Goal: Task Accomplishment & Management: Complete application form

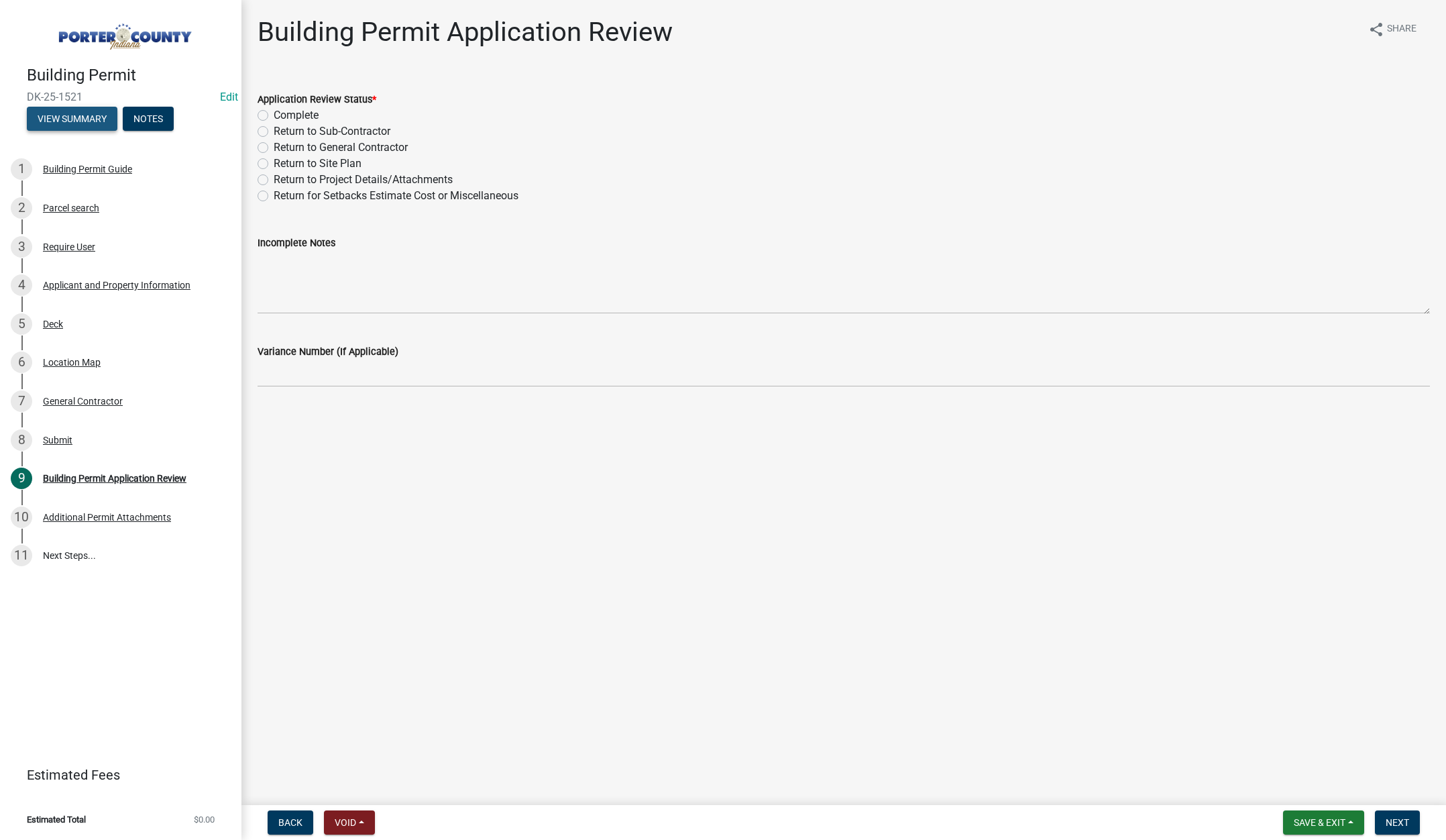
click at [65, 117] on button "View Summary" at bounding box center [72, 119] width 91 height 24
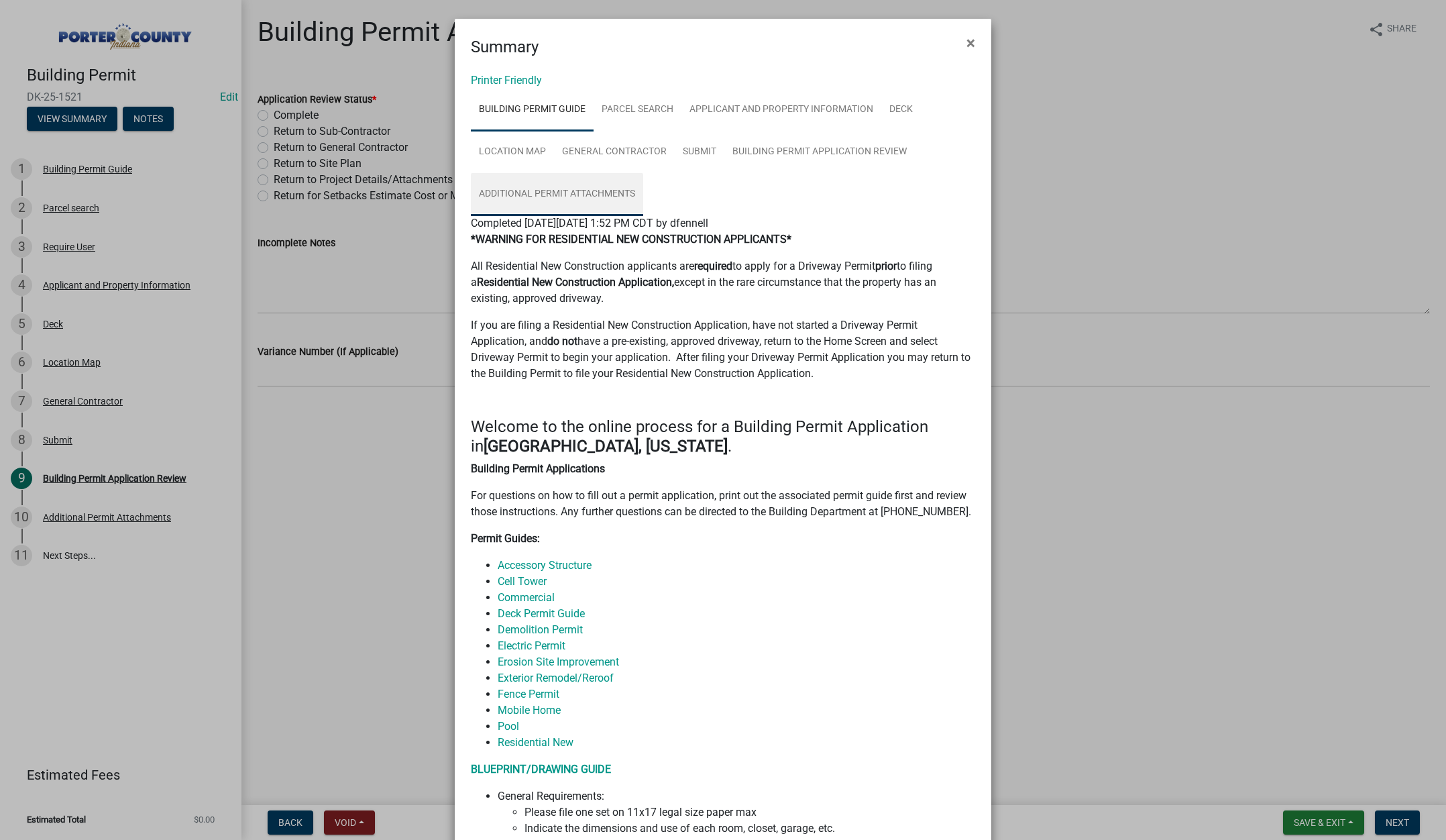
click at [525, 192] on link "Additional Permit Attachments" at bounding box center [557, 195] width 173 height 43
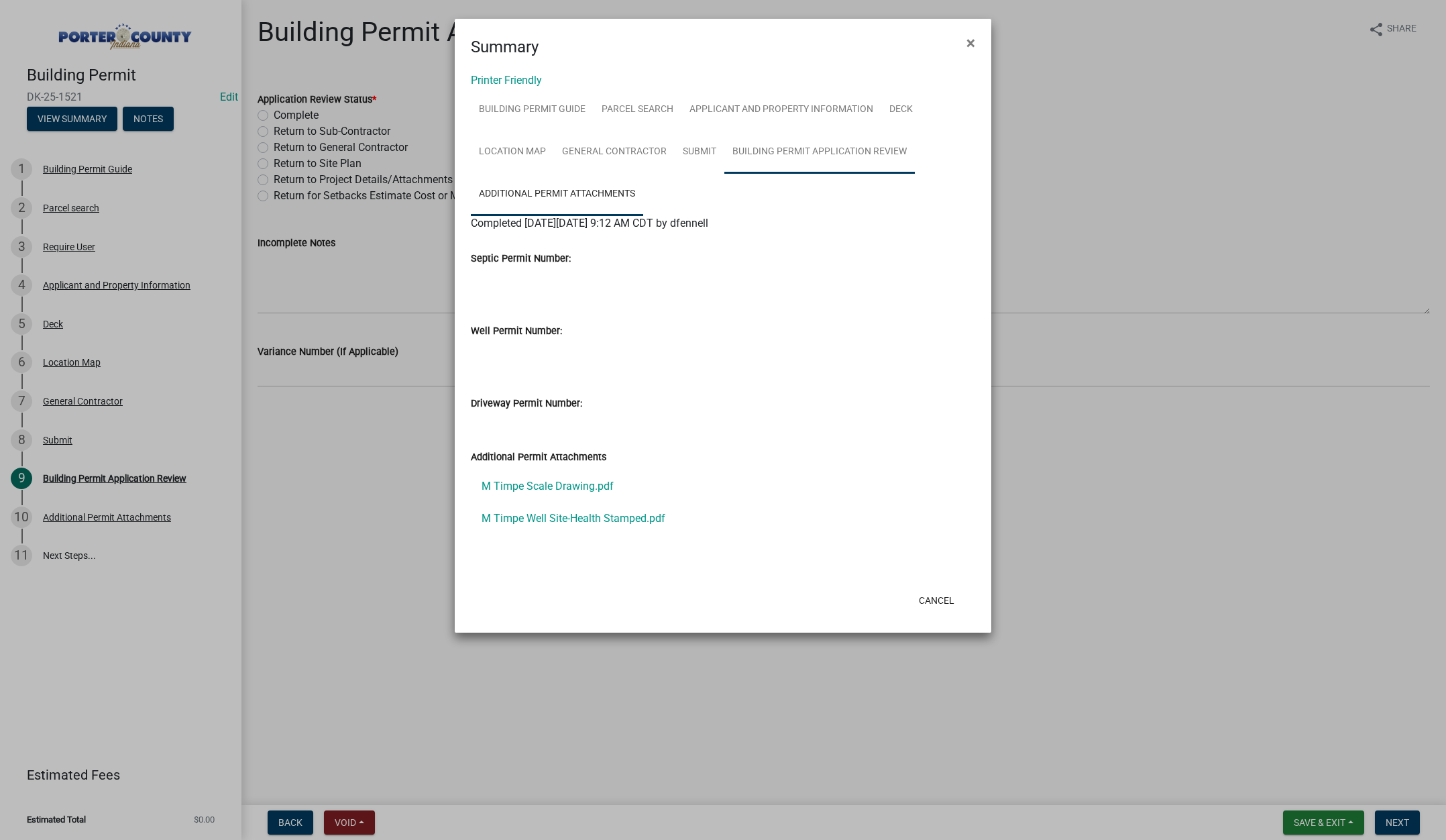
click at [795, 147] on link "Building Permit Application Review" at bounding box center [820, 153] width 191 height 43
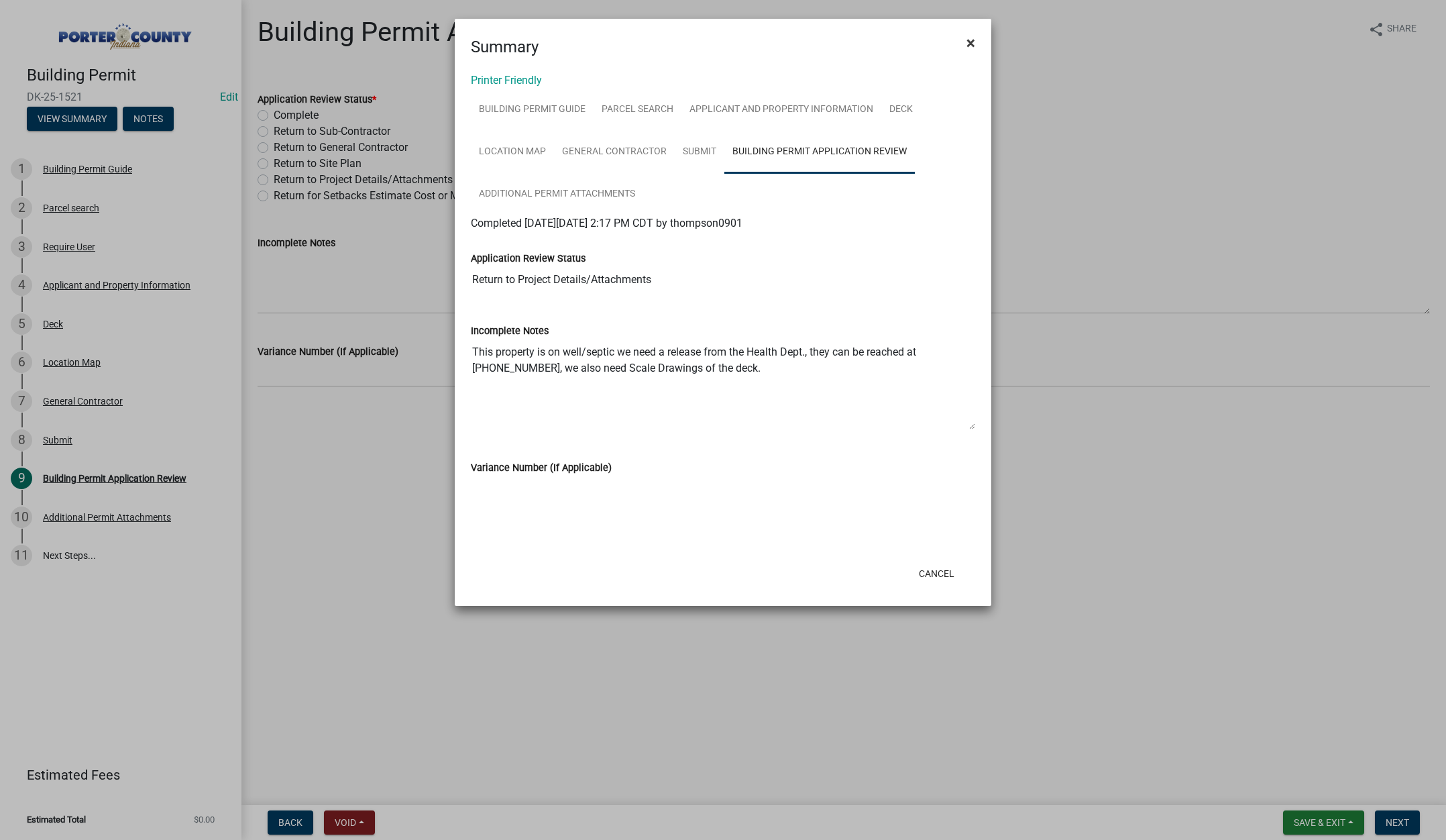
click at [972, 41] on span "×" at bounding box center [971, 43] width 9 height 19
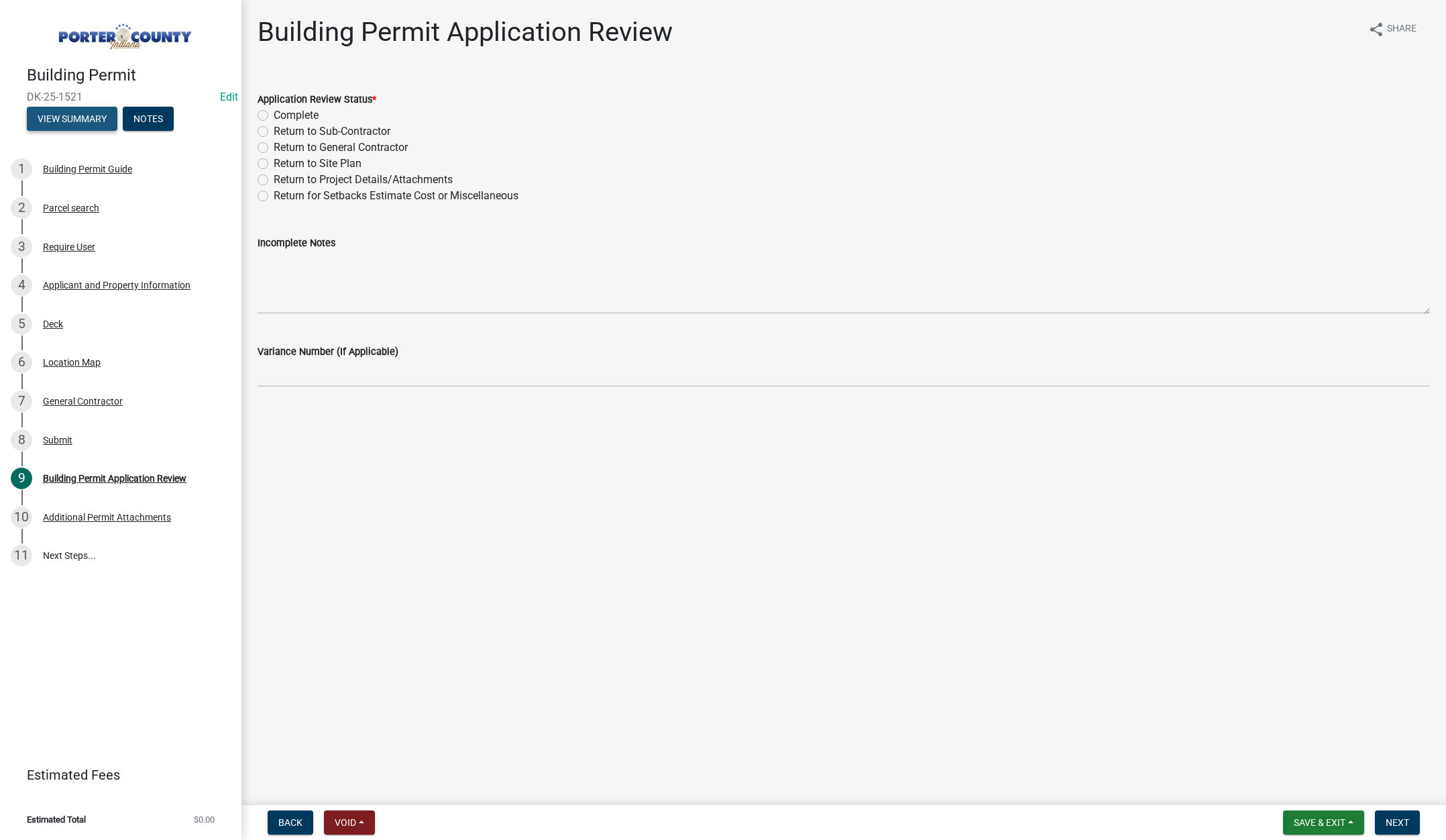
click at [69, 113] on button "View Summary" at bounding box center [72, 119] width 91 height 24
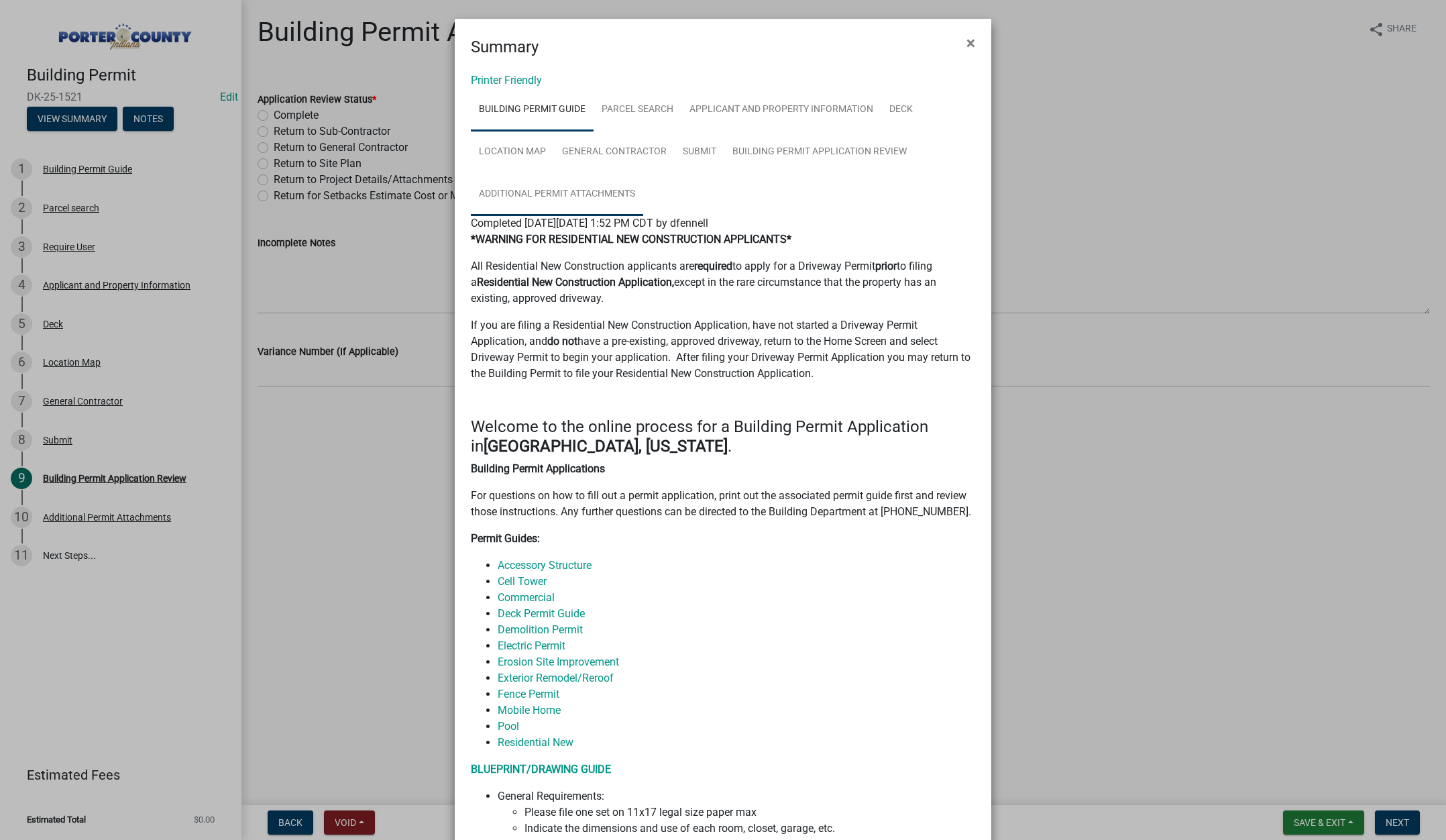
click at [566, 189] on link "Additional Permit Attachments" at bounding box center [557, 195] width 173 height 43
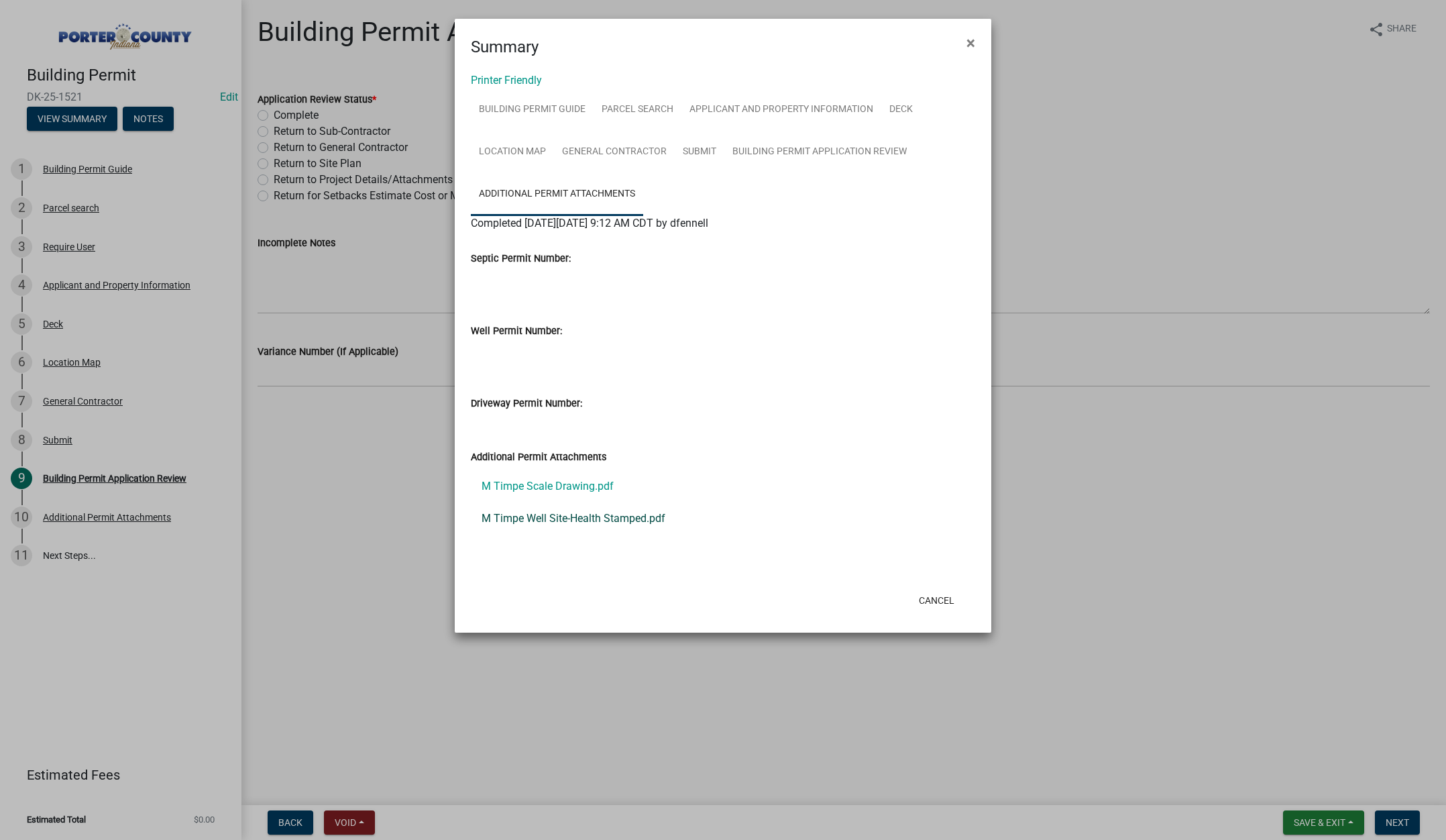
click at [600, 517] on link "M Timpe Well Site-Health Stamped.pdf" at bounding box center [723, 517] width 505 height 32
click at [973, 44] on span "×" at bounding box center [971, 43] width 9 height 19
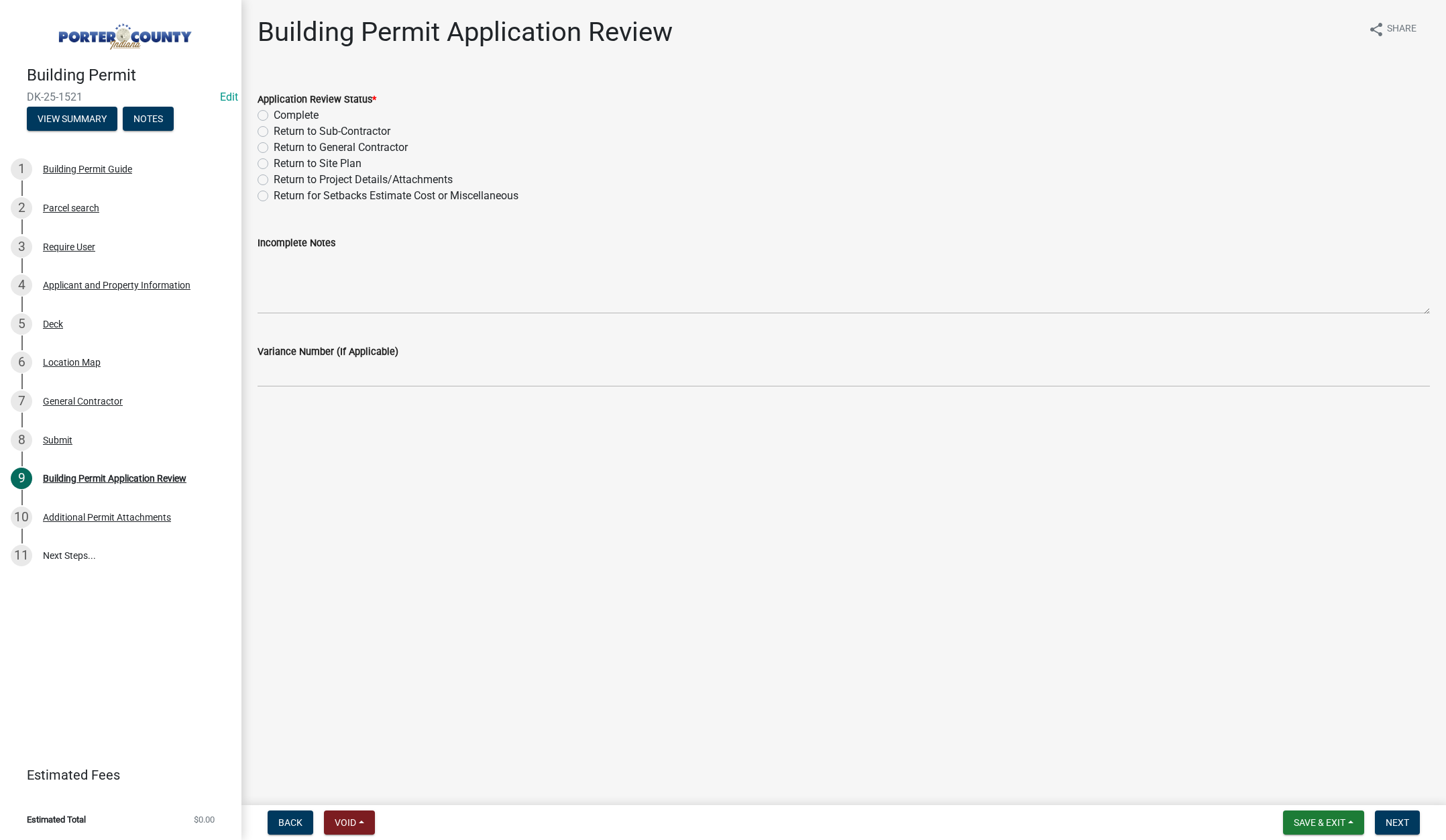
click at [273, 113] on label "Complete" at bounding box center [296, 115] width 45 height 16
click at [273, 113] on input "Complete" at bounding box center [278, 111] width 9 height 9
radio input "true"
click at [1391, 817] on span "Next" at bounding box center [1398, 822] width 23 height 10
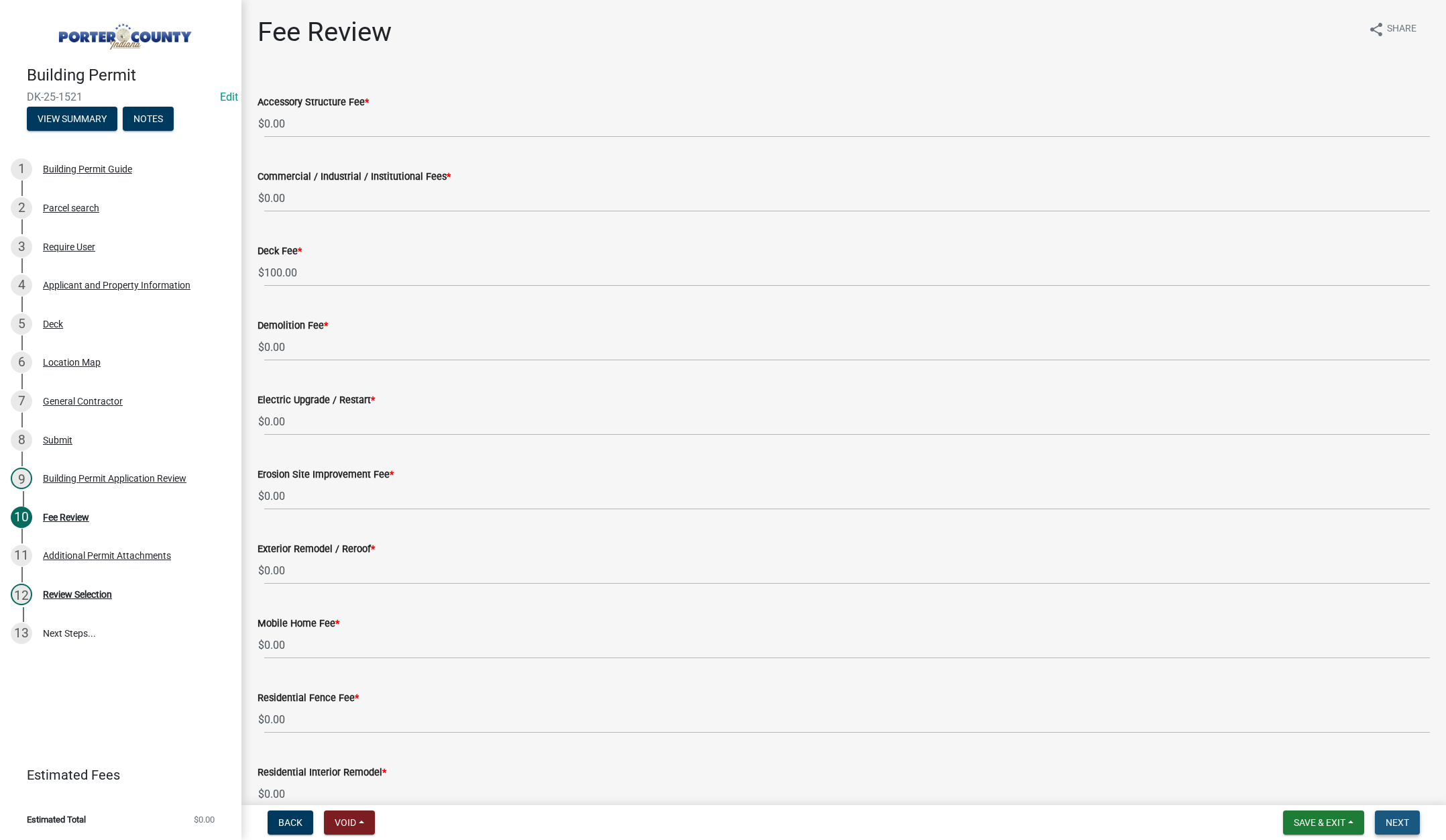
click at [1404, 826] on span "Next" at bounding box center [1398, 822] width 23 height 10
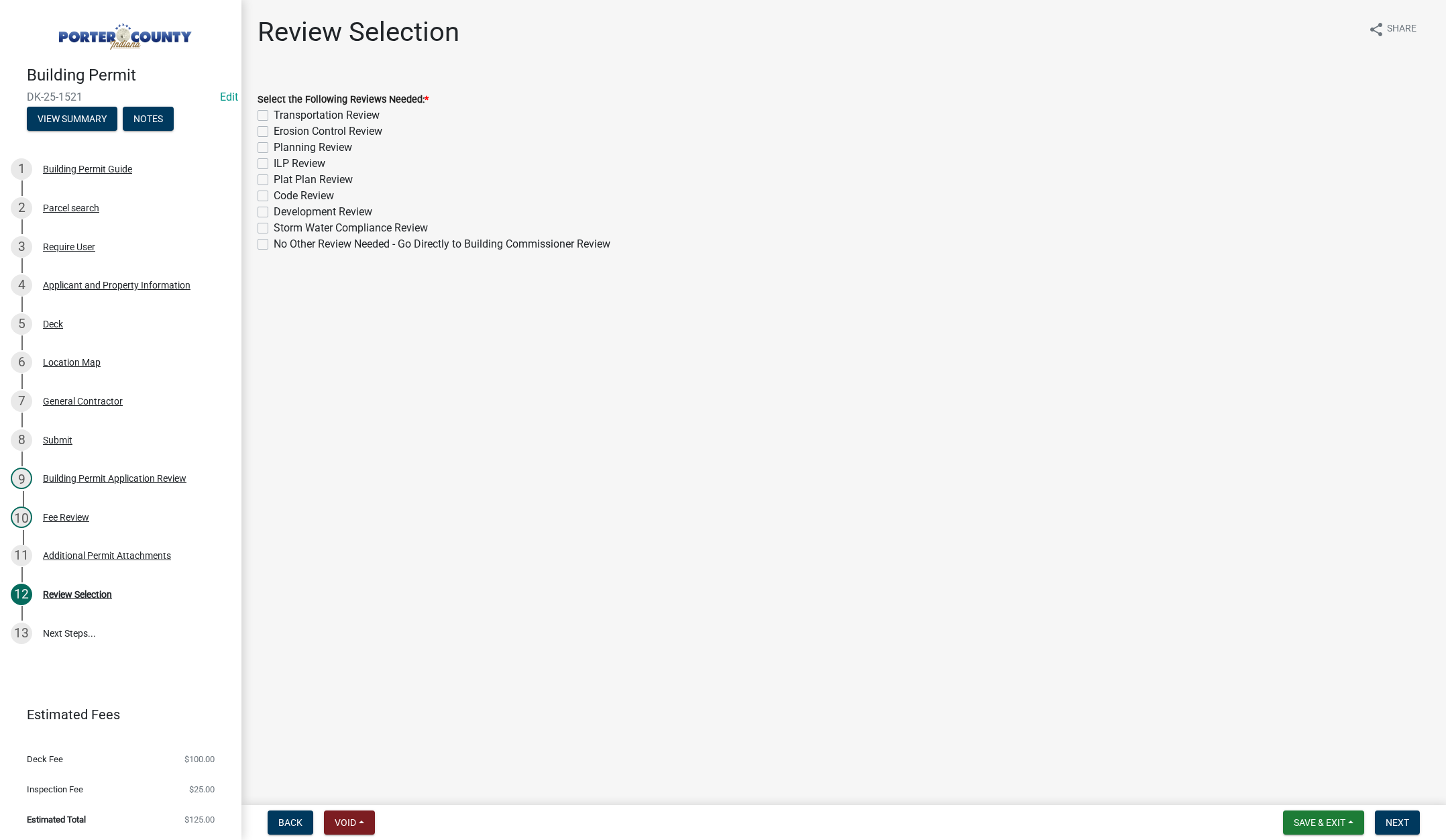
click at [273, 240] on label "No Other Review Needed - Go Directly to Building Commissioner Review" at bounding box center [442, 244] width 336 height 16
click at [273, 240] on input "No Other Review Needed - Go Directly to Building Commissioner Review" at bounding box center [278, 241] width 9 height 9
checkbox input "true"
checkbox input "false"
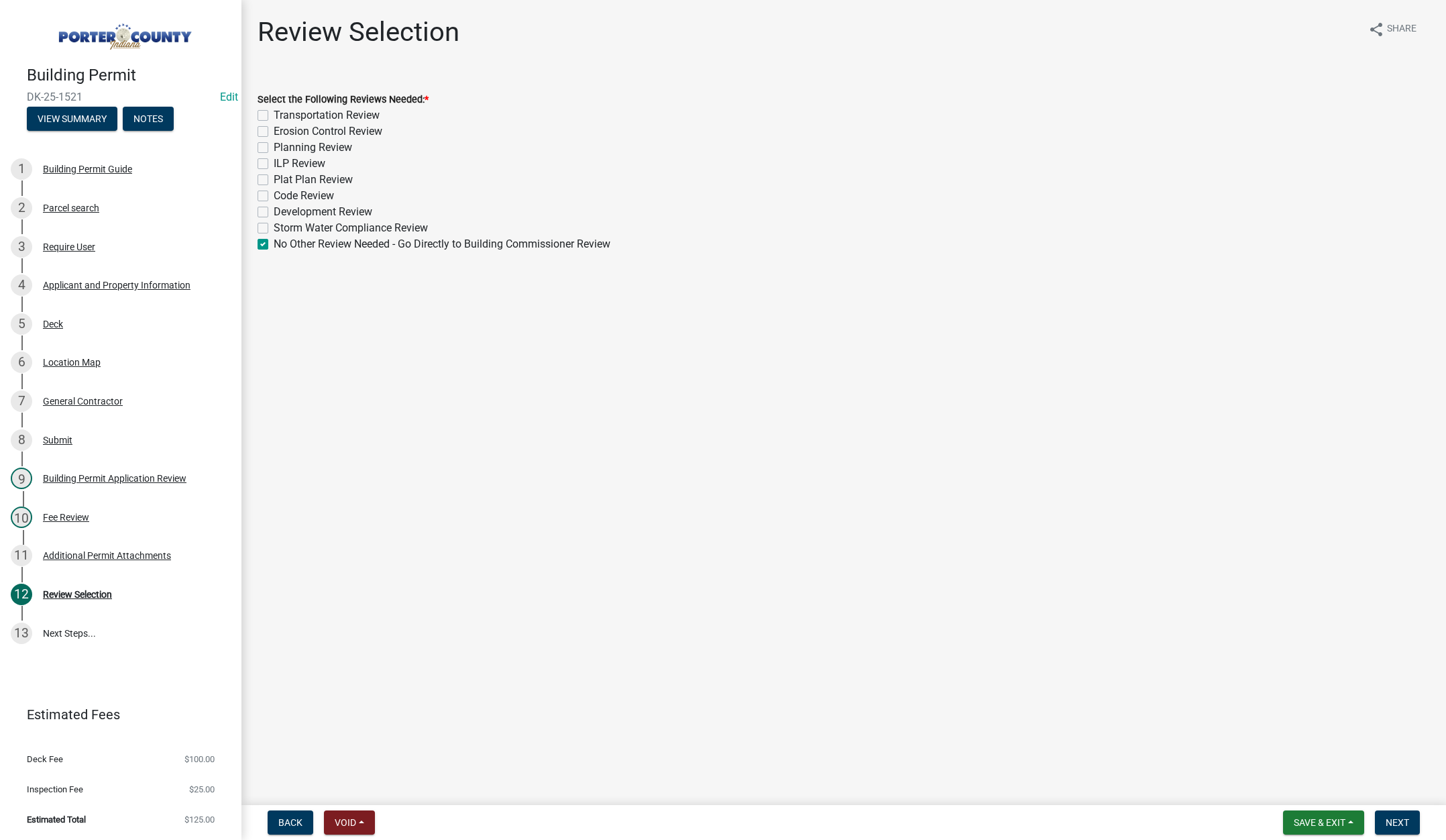
checkbox input "false"
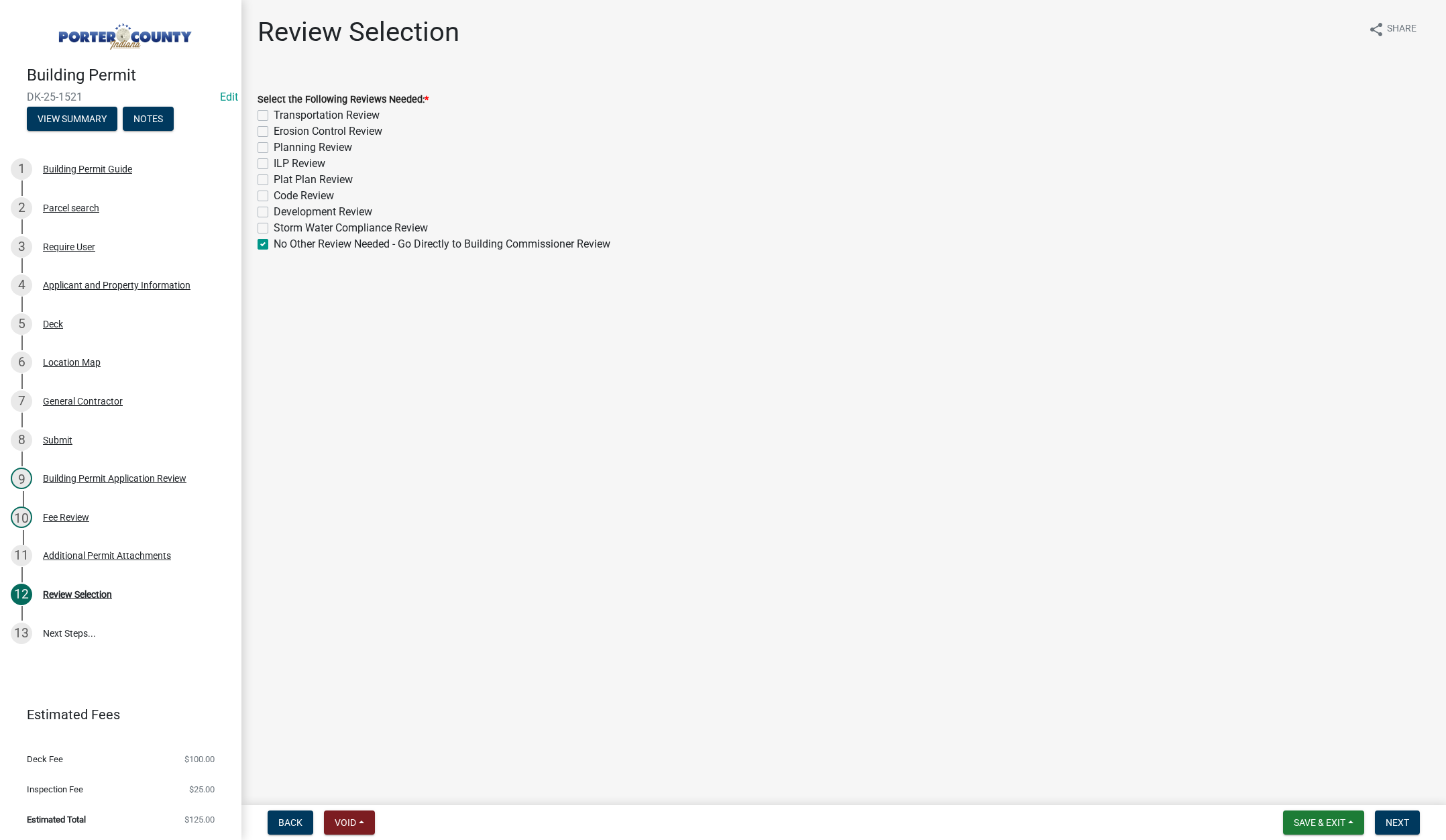
checkbox input "false"
checkbox input "true"
click at [1405, 818] on span "Next" at bounding box center [1398, 822] width 23 height 10
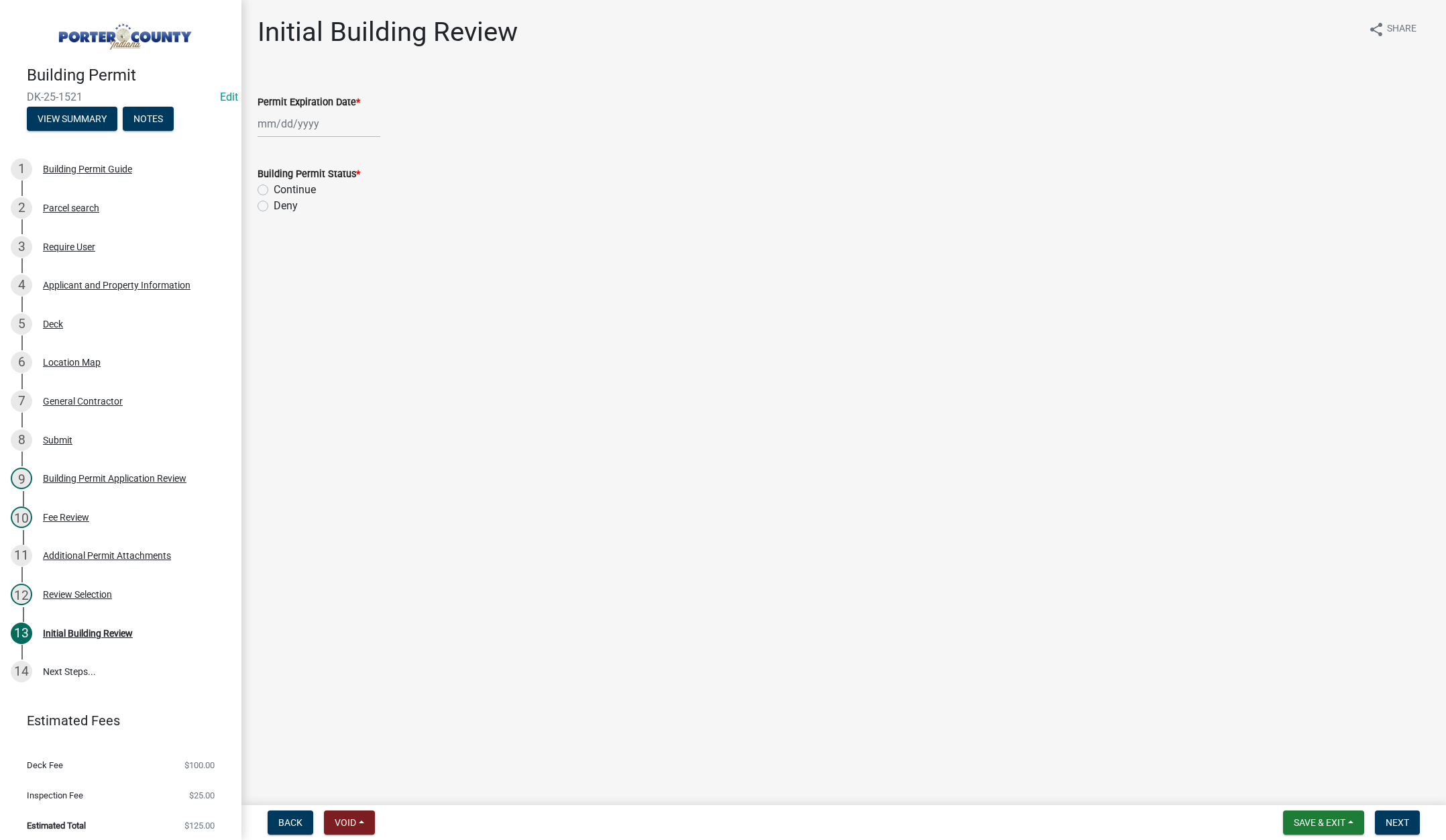
click at [336, 119] on div at bounding box center [319, 124] width 123 height 28
select select "8"
click at [374, 153] on select "1525 1526 1527 1528 1529 1530 1531 1532 1533 1534 1535 1536 1537 1538 1539 1540…" at bounding box center [363, 152] width 48 height 20
select select "2026"
click at [339, 142] on select "1525 1526 1527 1528 1529 1530 1531 1532 1533 1534 1535 1536 1537 1538 1539 1540…" at bounding box center [363, 152] width 48 height 20
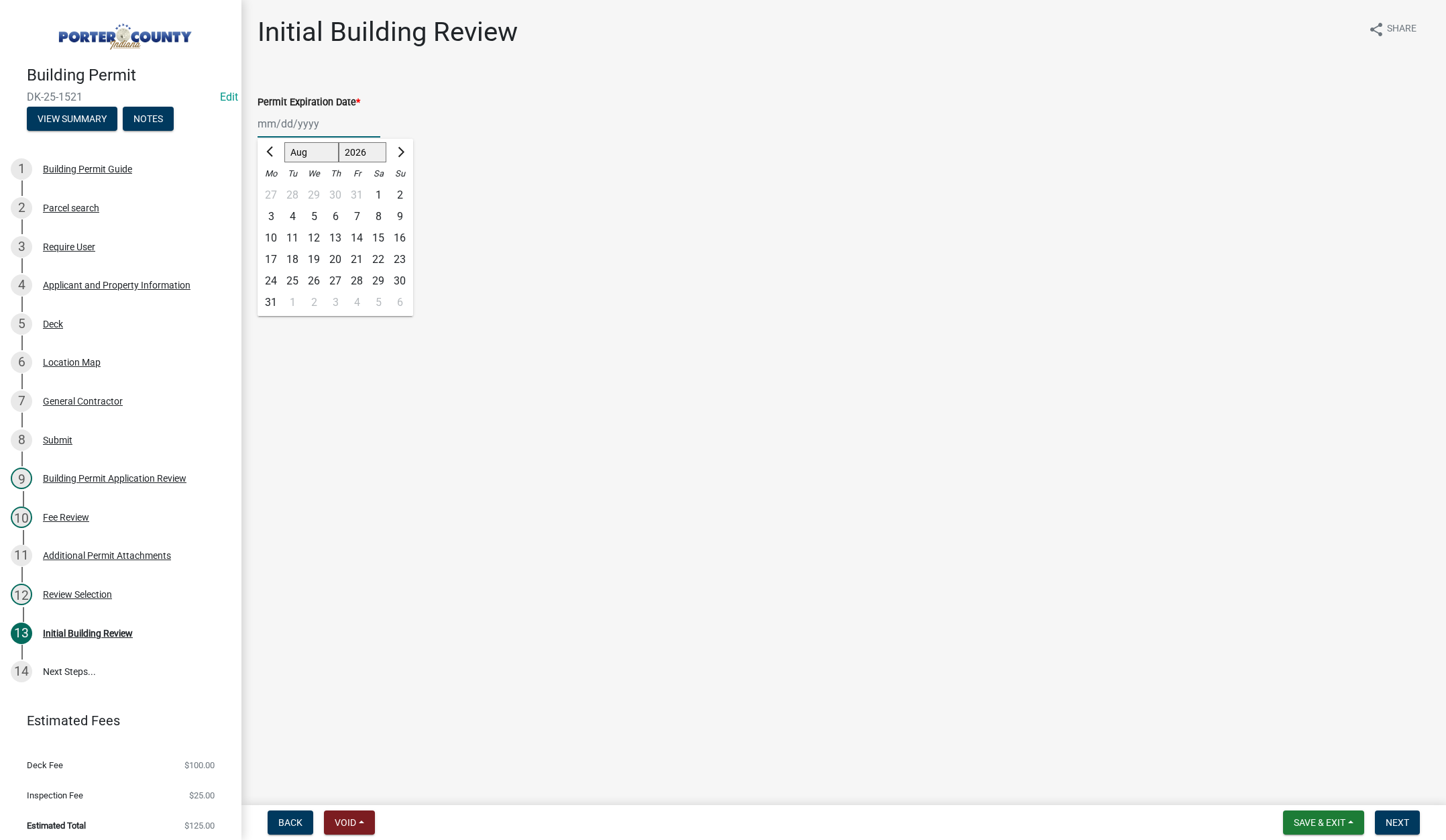
click at [336, 260] on div "20" at bounding box center [335, 259] width 22 height 22
type input "08/20/2026"
click at [273, 189] on label "Continue" at bounding box center [294, 190] width 42 height 16
click at [273, 189] on input "Continue" at bounding box center [278, 186] width 9 height 9
radio input "true"
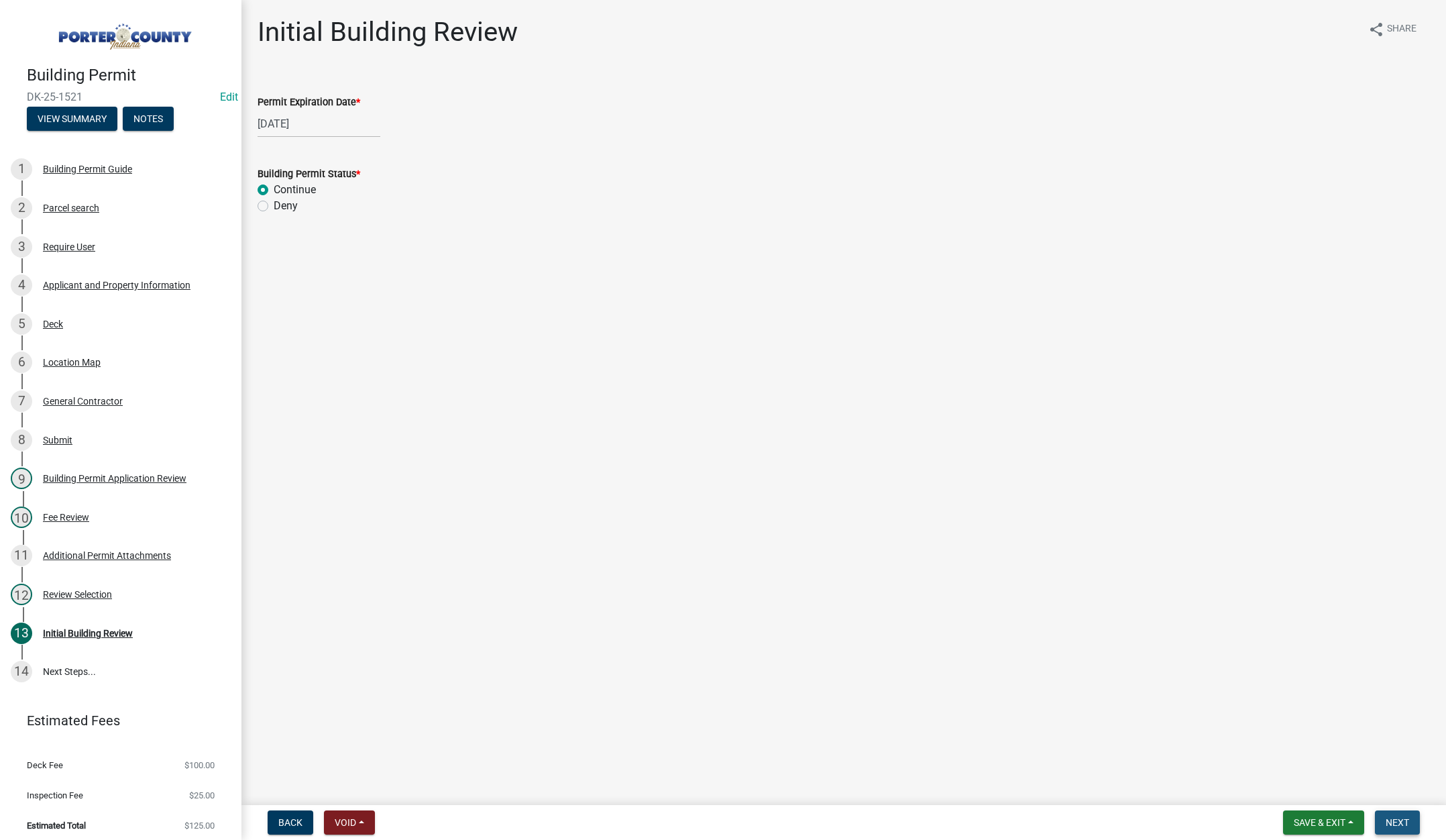
click at [1393, 812] on button "Next" at bounding box center [1398, 822] width 45 height 24
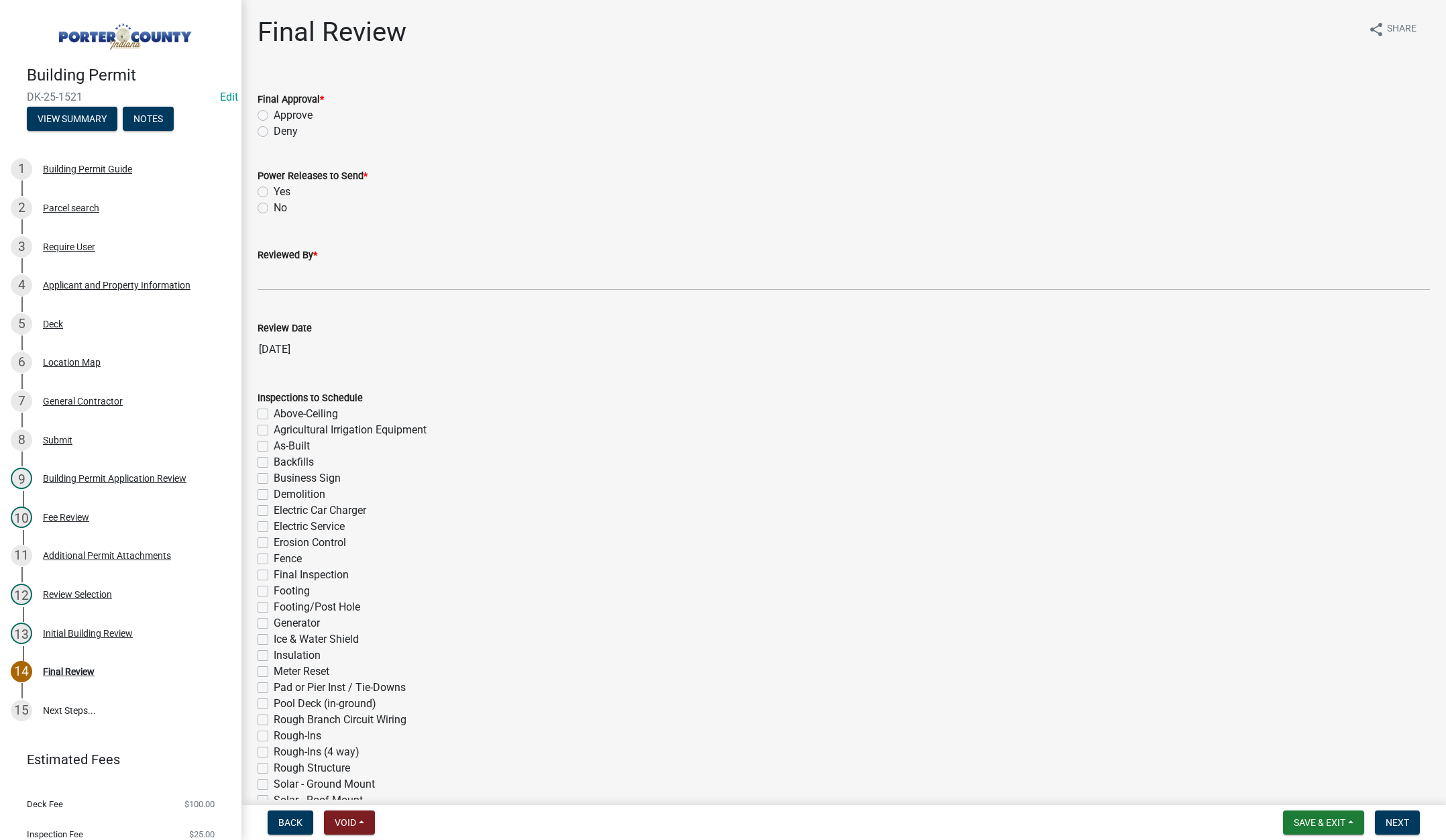
click at [273, 114] on label "Approve" at bounding box center [292, 115] width 39 height 16
click at [273, 114] on input "Approve" at bounding box center [278, 111] width 9 height 9
radio input "true"
click at [273, 206] on label "No" at bounding box center [280, 208] width 14 height 16
click at [273, 206] on input "No" at bounding box center [278, 204] width 9 height 9
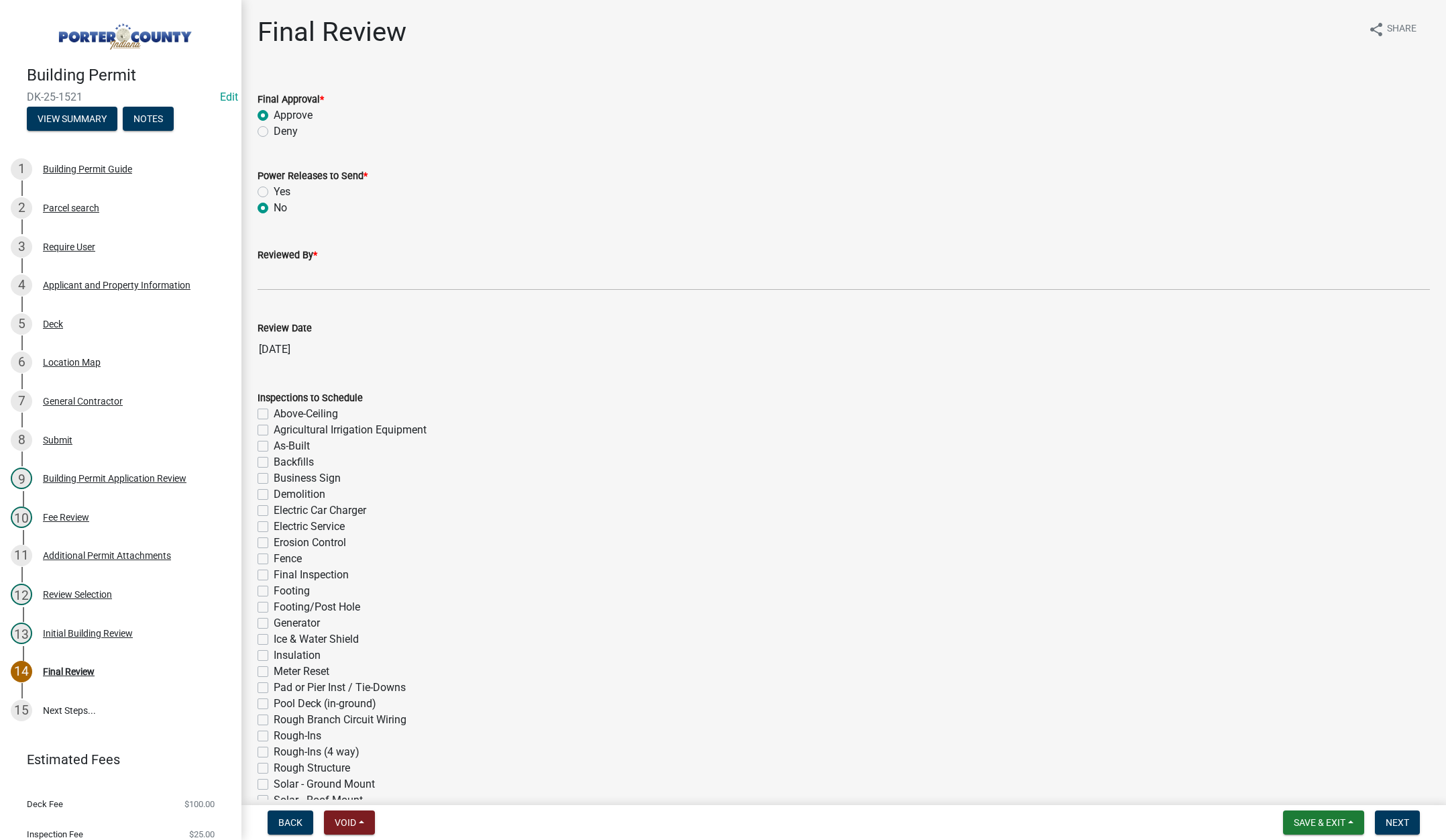
radio input "true"
click at [305, 288] on input "Reviewed By *" at bounding box center [844, 277] width 1173 height 28
type input "Tami"
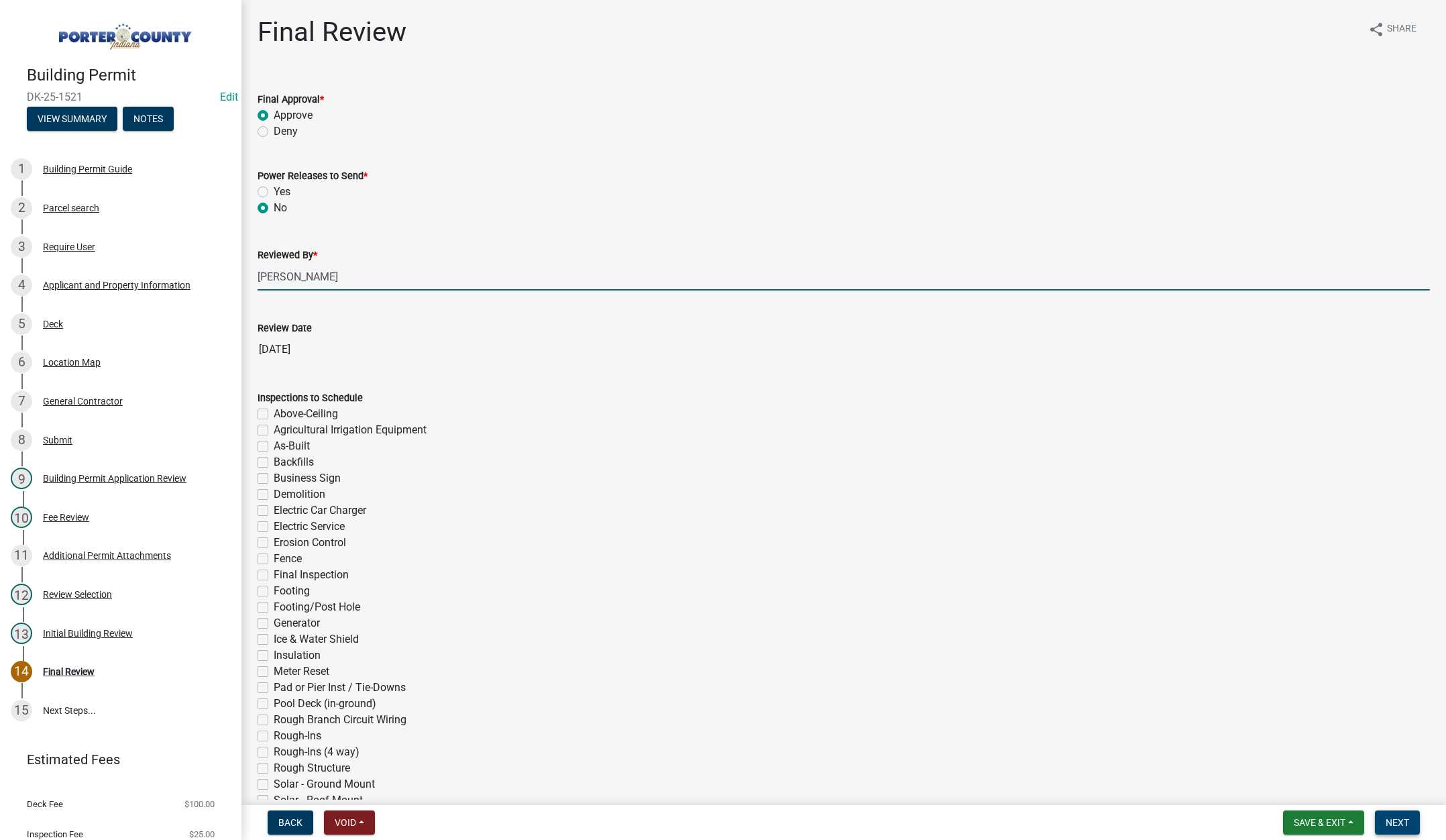
click at [1398, 823] on span "Next" at bounding box center [1398, 822] width 23 height 10
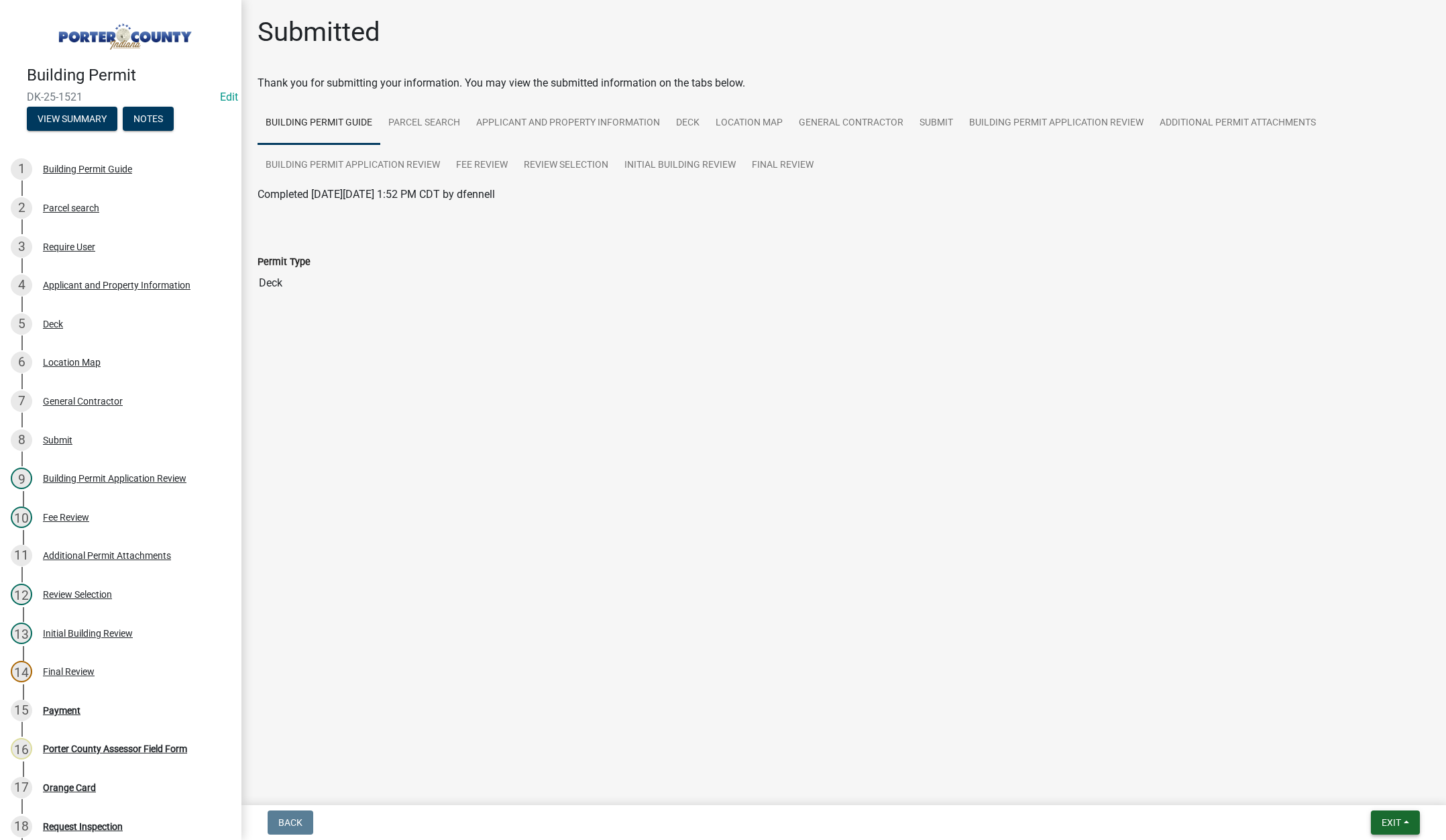
click at [1394, 818] on span "Exit" at bounding box center [1392, 822] width 20 height 10
click at [1383, 792] on button "Save & Exit" at bounding box center [1367, 787] width 107 height 32
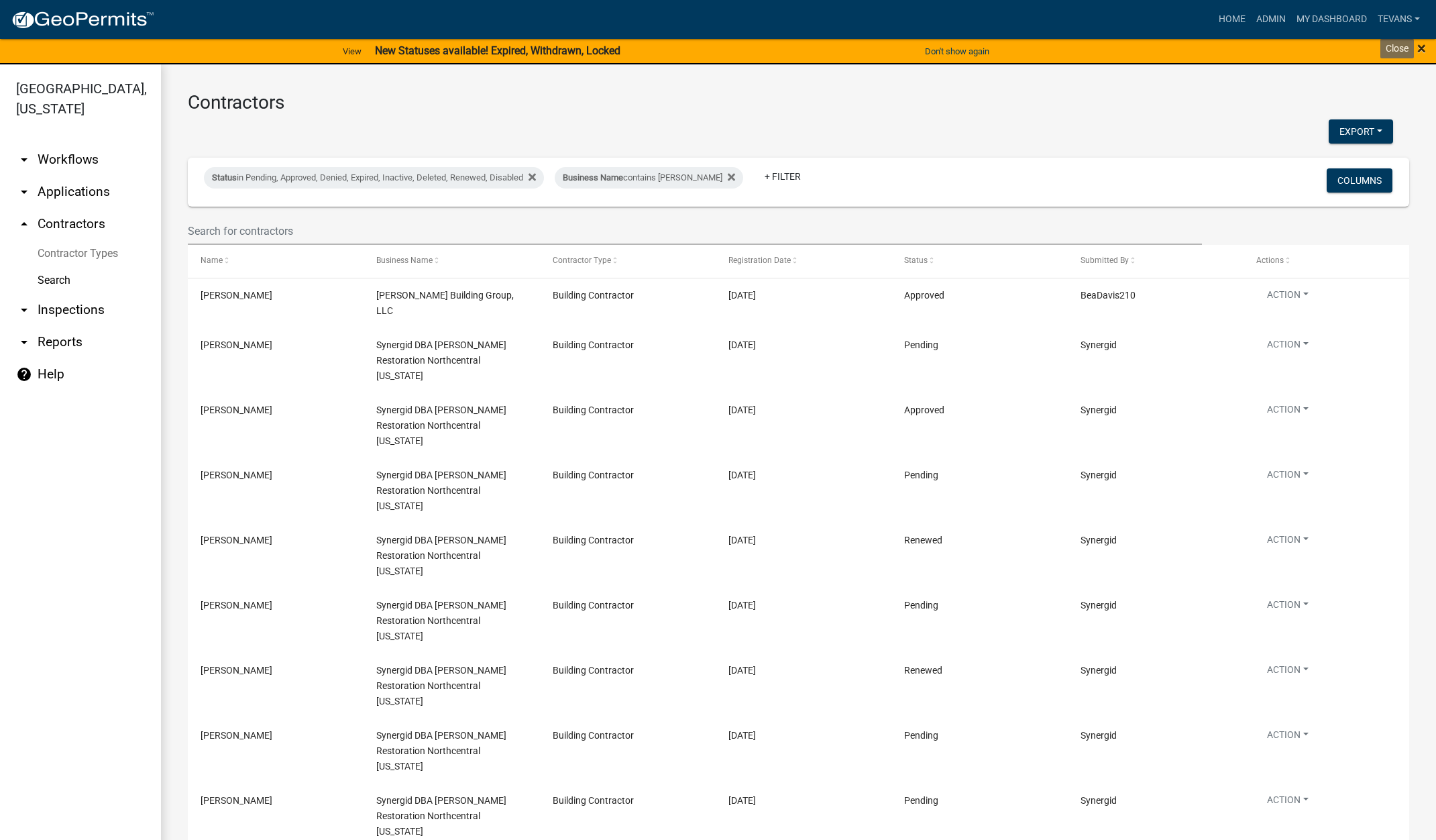
click at [1424, 45] on span "×" at bounding box center [1421, 48] width 9 height 19
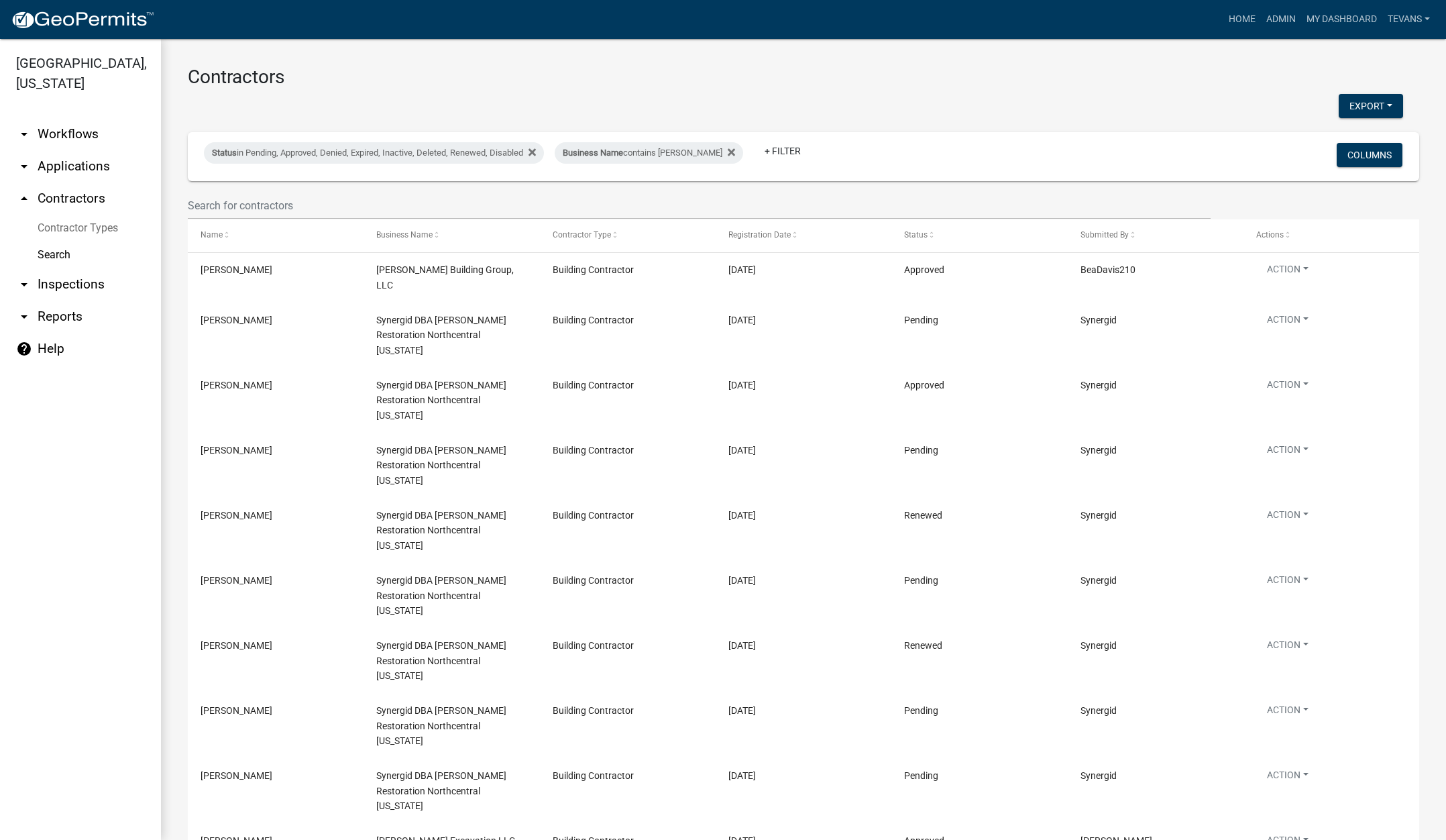
click at [358, 82] on h3 "Contractors" at bounding box center [804, 77] width 1232 height 22
click at [74, 150] on link "arrow_drop_down Applications" at bounding box center [80, 166] width 161 height 32
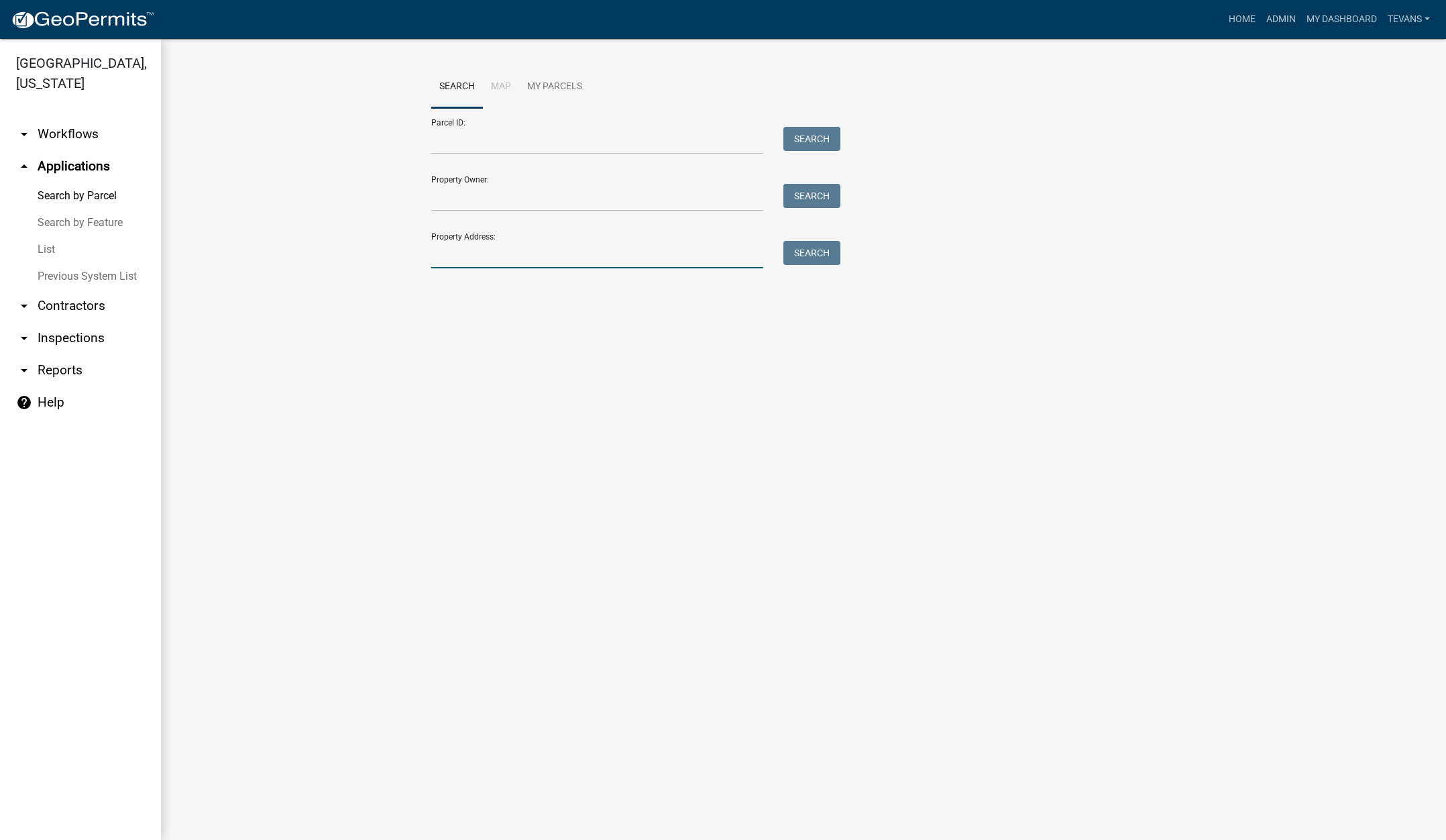
drag, startPoint x: 475, startPoint y: 246, endPoint x: 489, endPoint y: 244, distance: 14.1
click at [478, 247] on input "Property Address:" at bounding box center [597, 254] width 332 height 28
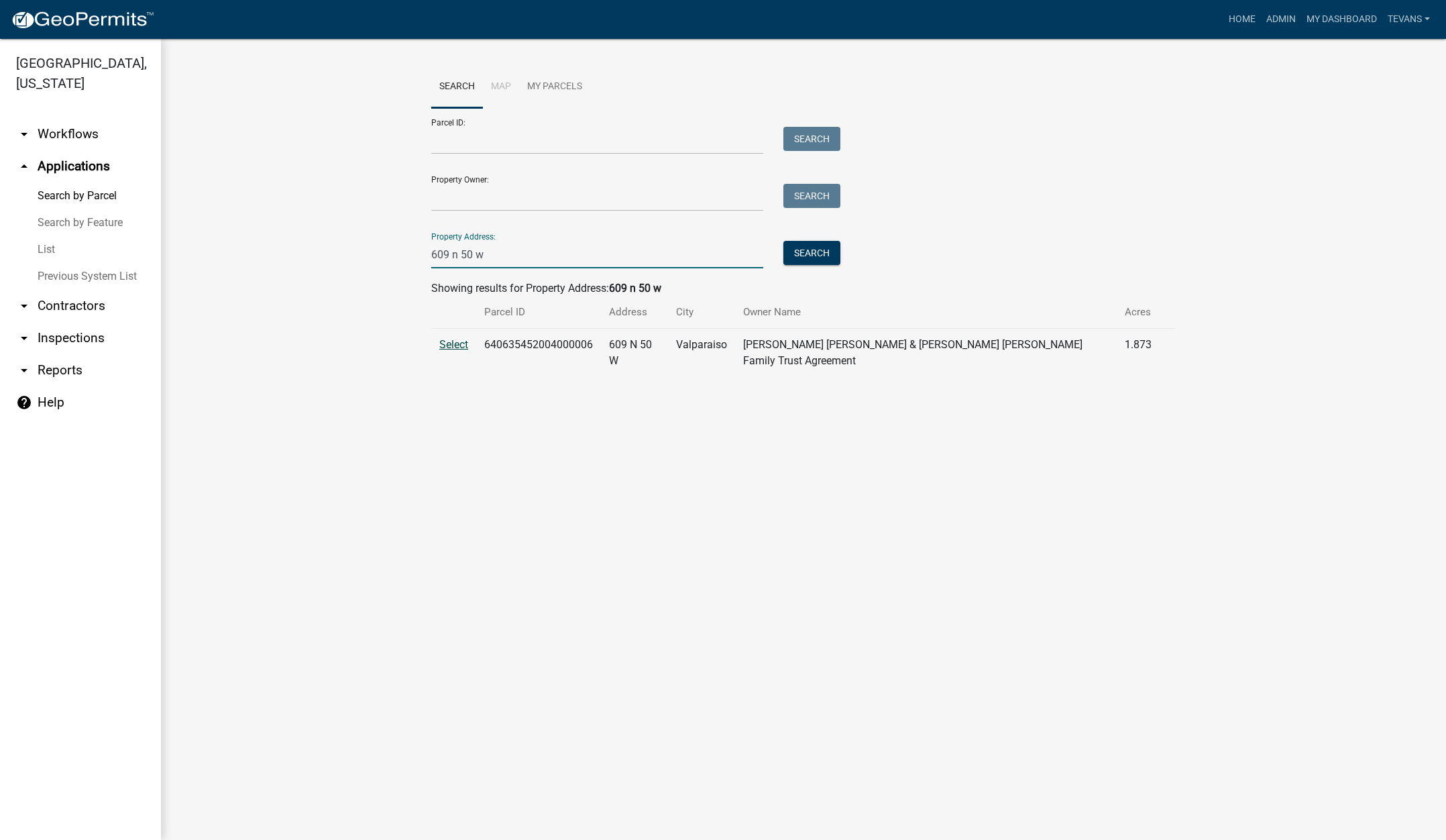
type input "609 n 50 w"
click at [456, 343] on span "Select" at bounding box center [453, 344] width 28 height 13
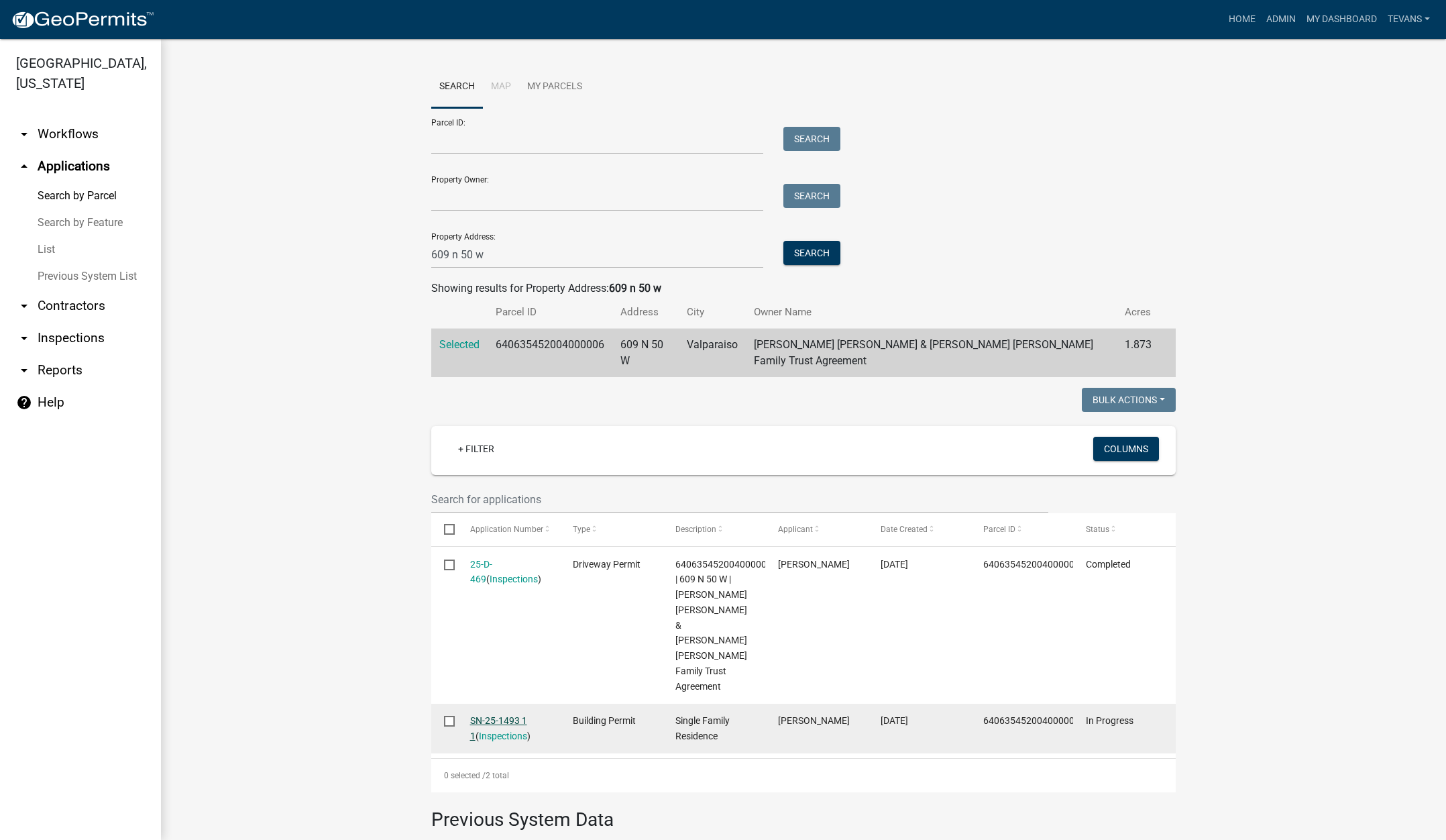
click at [495, 715] on link "SN-25-1493 1 1" at bounding box center [499, 728] width 57 height 26
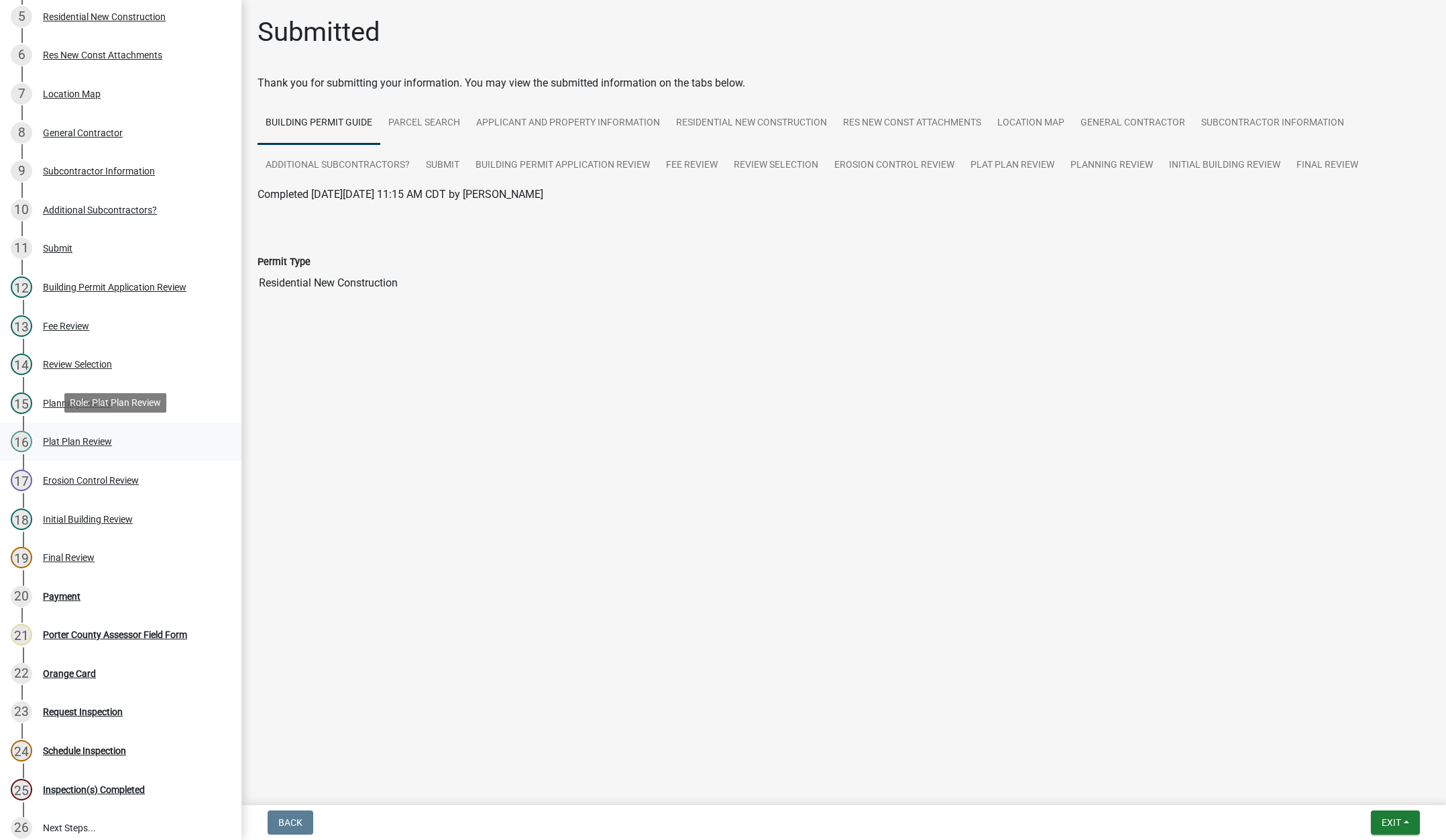
scroll to position [403, 0]
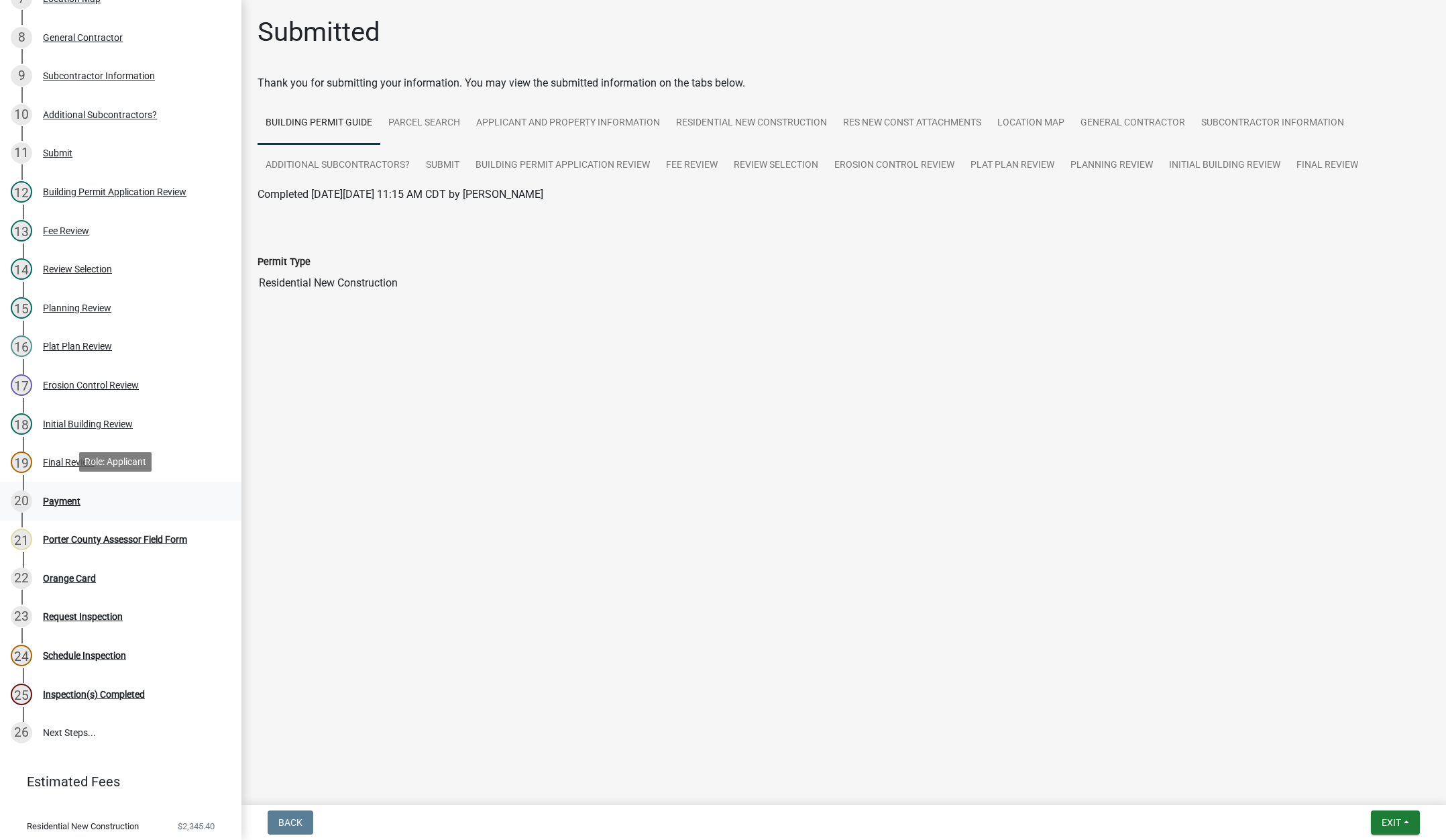
click at [61, 497] on div "Payment" at bounding box center [62, 500] width 38 height 9
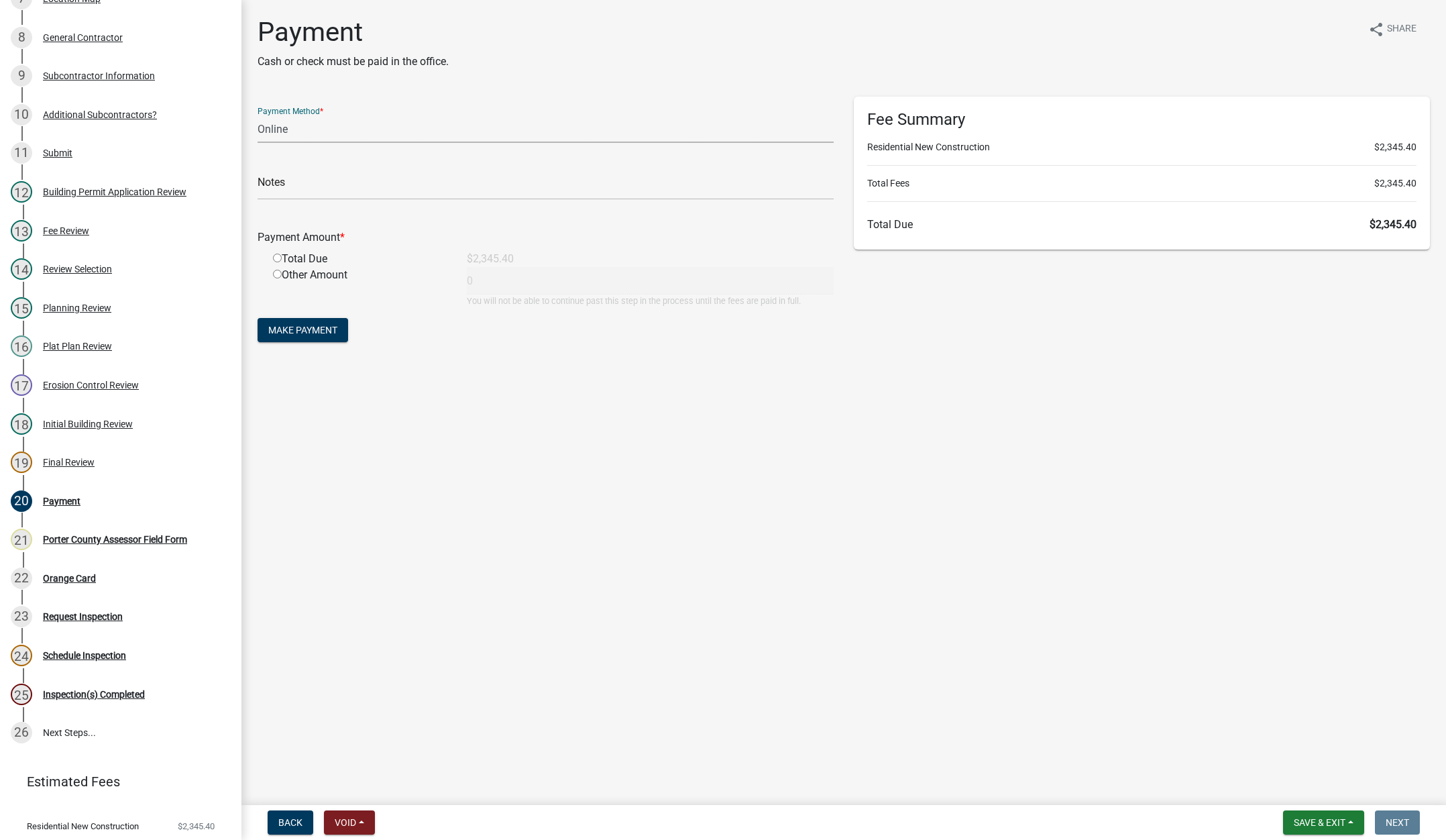
click at [280, 132] on select "Credit Card POS Check Cash Online" at bounding box center [546, 129] width 576 height 28
select select "1: 0"
click at [258, 116] on select "Credit Card POS Check Cash Online" at bounding box center [546, 129] width 576 height 28
click at [280, 175] on input "text" at bounding box center [546, 186] width 576 height 28
type input "#4333 The Bucher Group LLC"
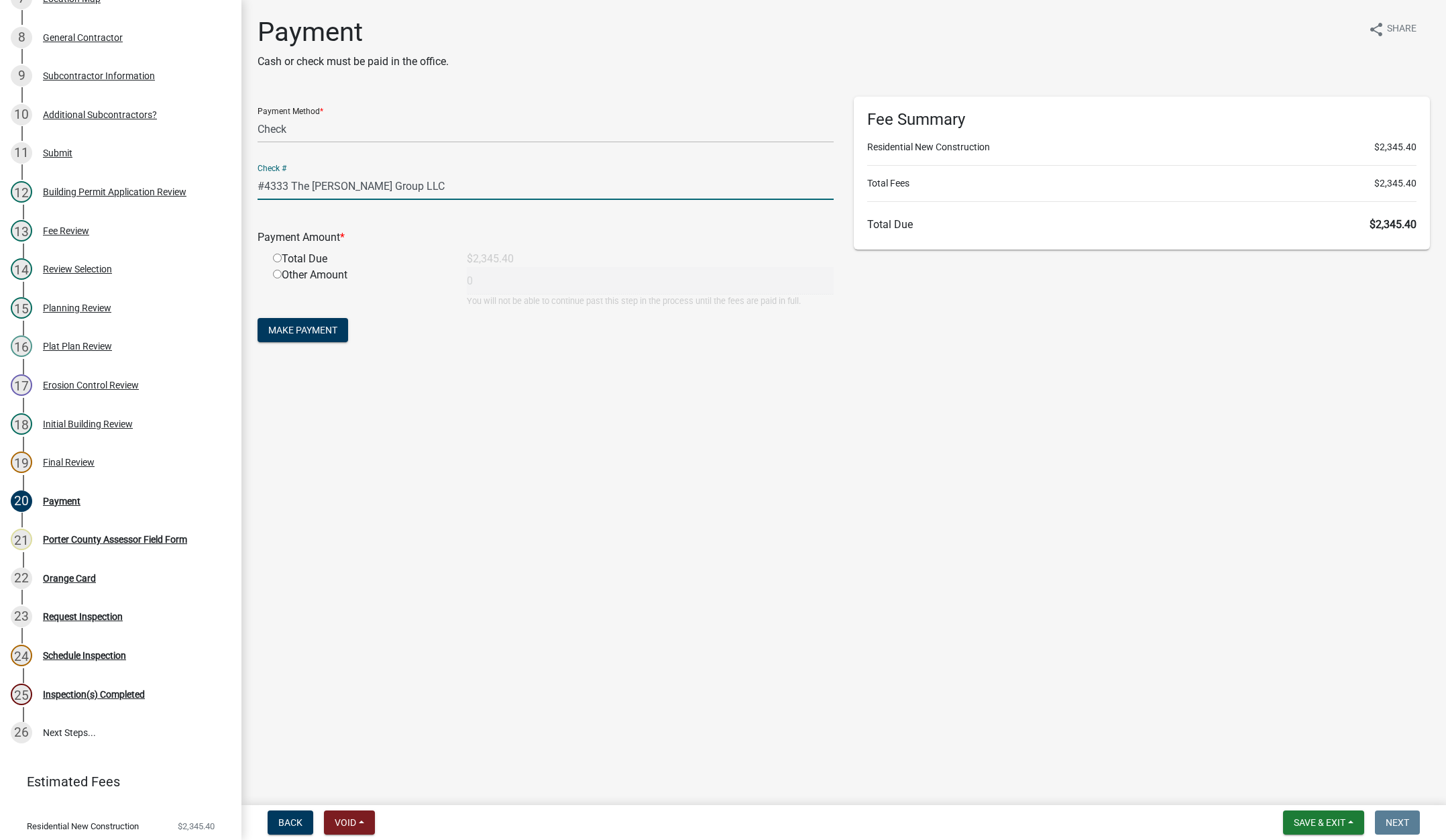
click at [280, 258] on input "radio" at bounding box center [277, 258] width 9 height 9
radio input "true"
type input "2345.4"
click at [318, 333] on span "Make Payment" at bounding box center [303, 329] width 69 height 10
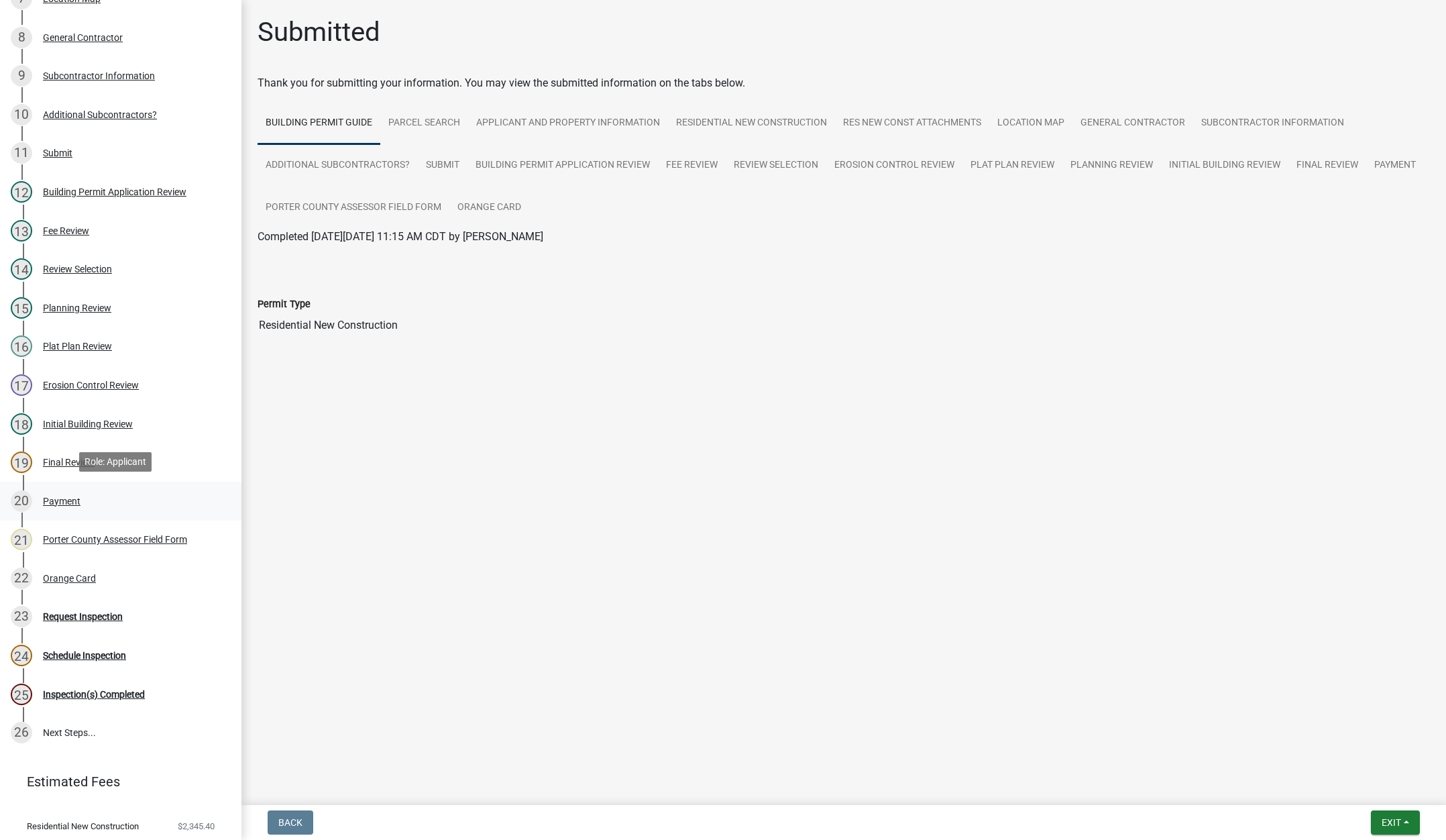
click at [72, 499] on div "Payment" at bounding box center [62, 500] width 38 height 9
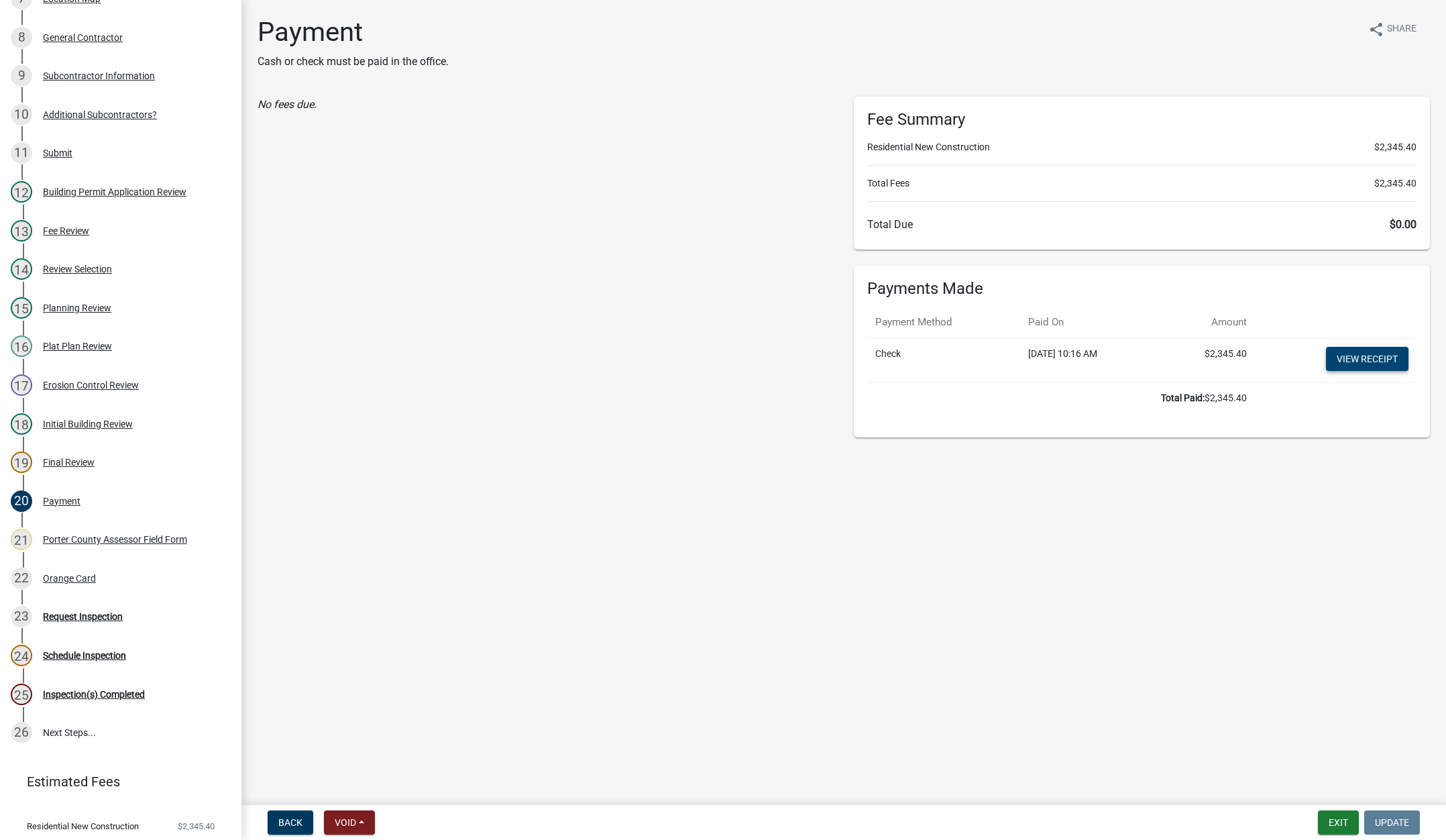
click at [1390, 357] on link "View receipt" at bounding box center [1367, 359] width 83 height 24
click at [65, 574] on div "Orange Card" at bounding box center [69, 578] width 53 height 9
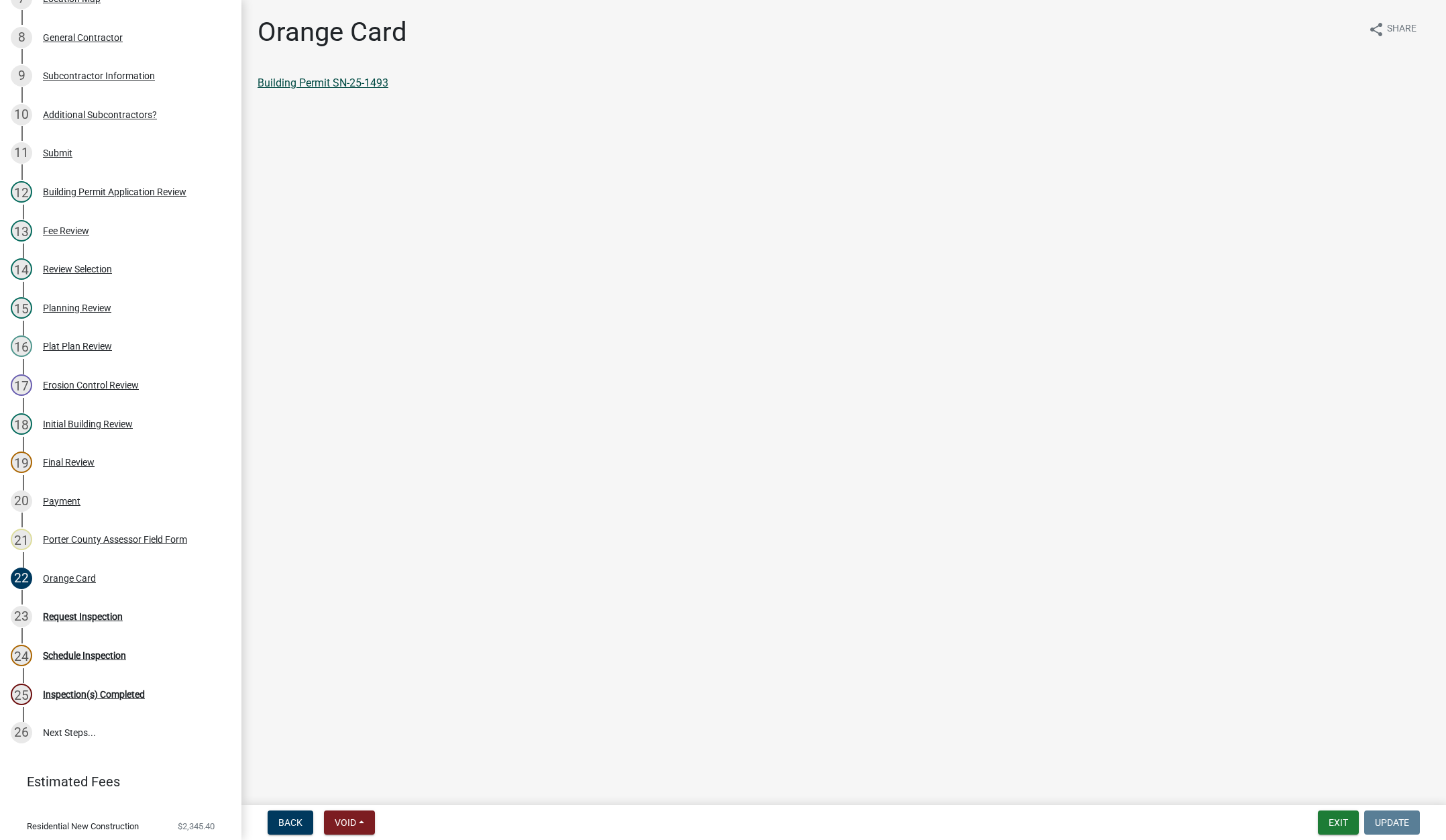
click at [357, 85] on link "Building Permit SN-25-1493" at bounding box center [324, 83] width 131 height 13
click at [1338, 823] on button "Exit" at bounding box center [1338, 822] width 41 height 24
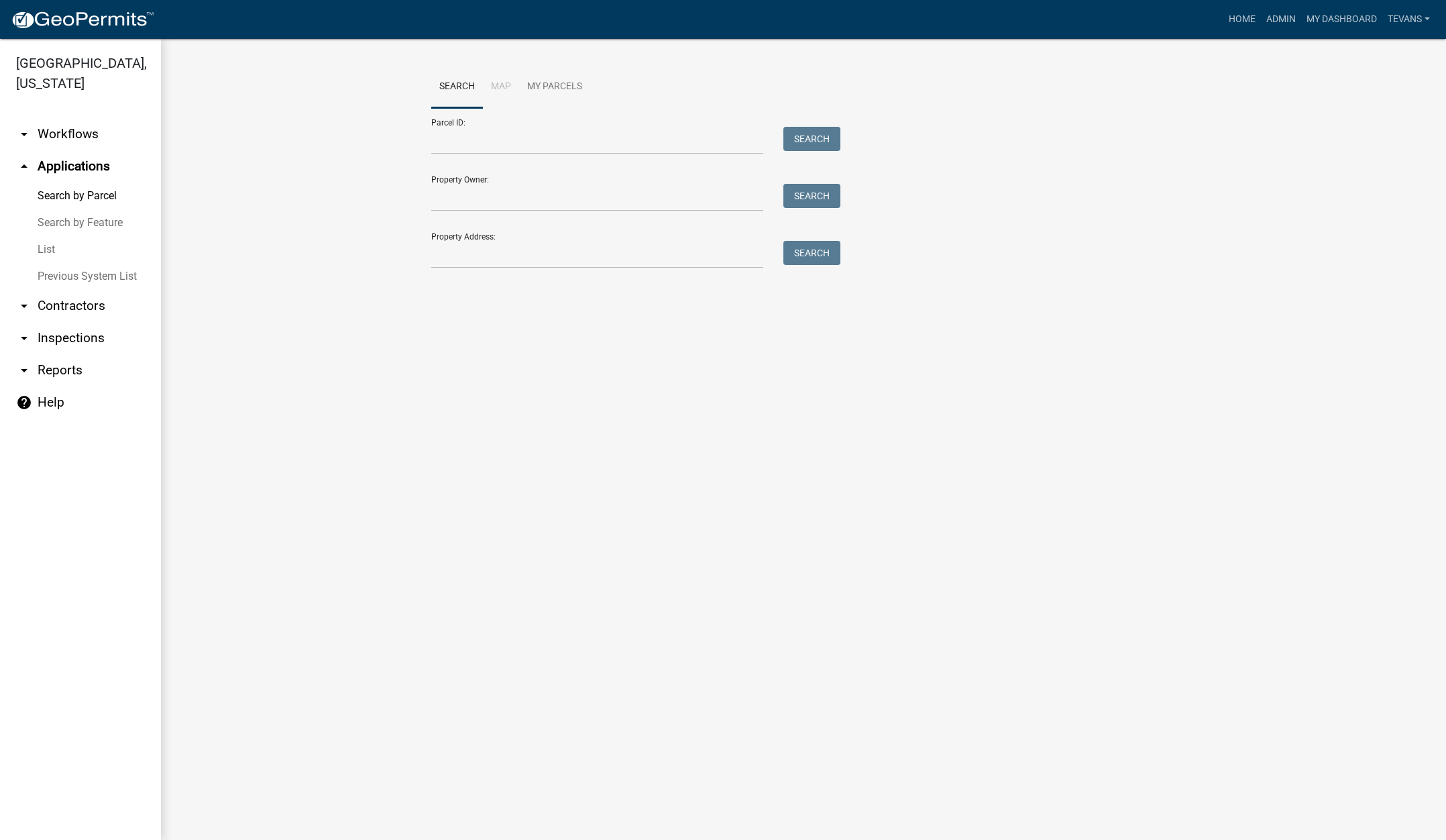
click at [65, 290] on link "arrow_drop_down Contractors" at bounding box center [80, 305] width 161 height 32
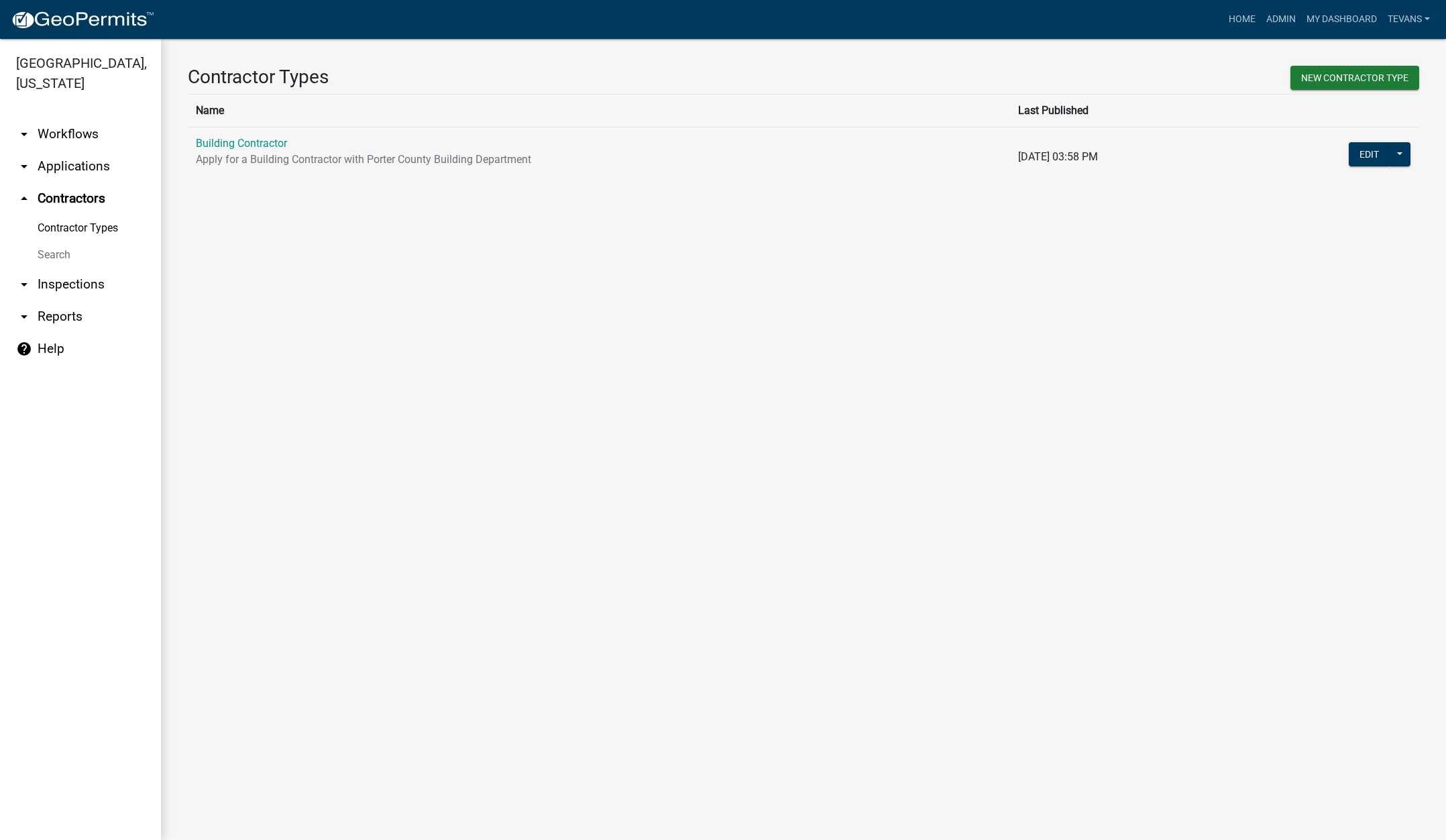
click at [50, 241] on link "Search" at bounding box center [80, 254] width 161 height 27
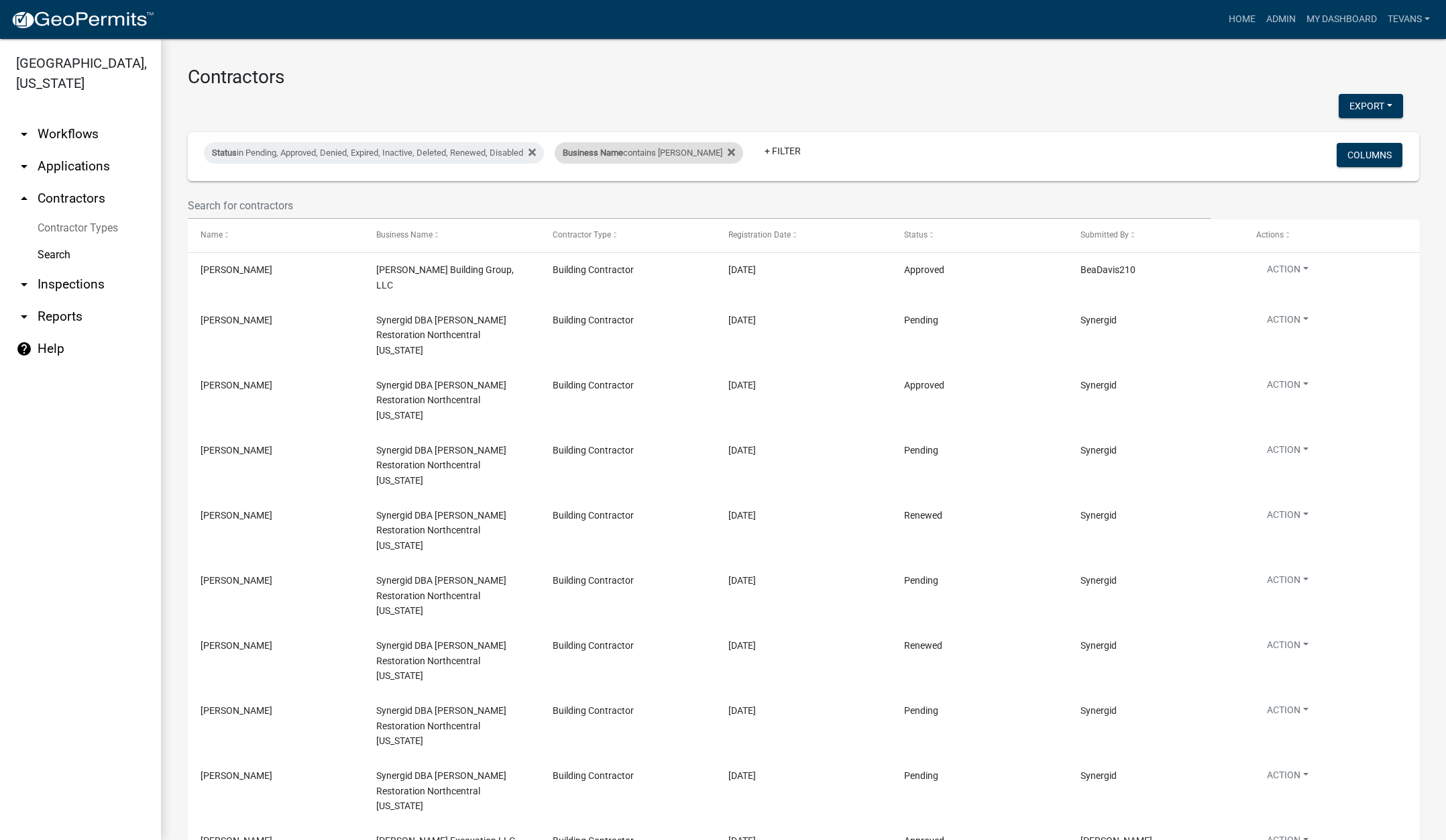
click at [638, 158] on div "Business Name contains davis" at bounding box center [649, 153] width 189 height 22
click at [620, 208] on input "davis" at bounding box center [636, 203] width 123 height 28
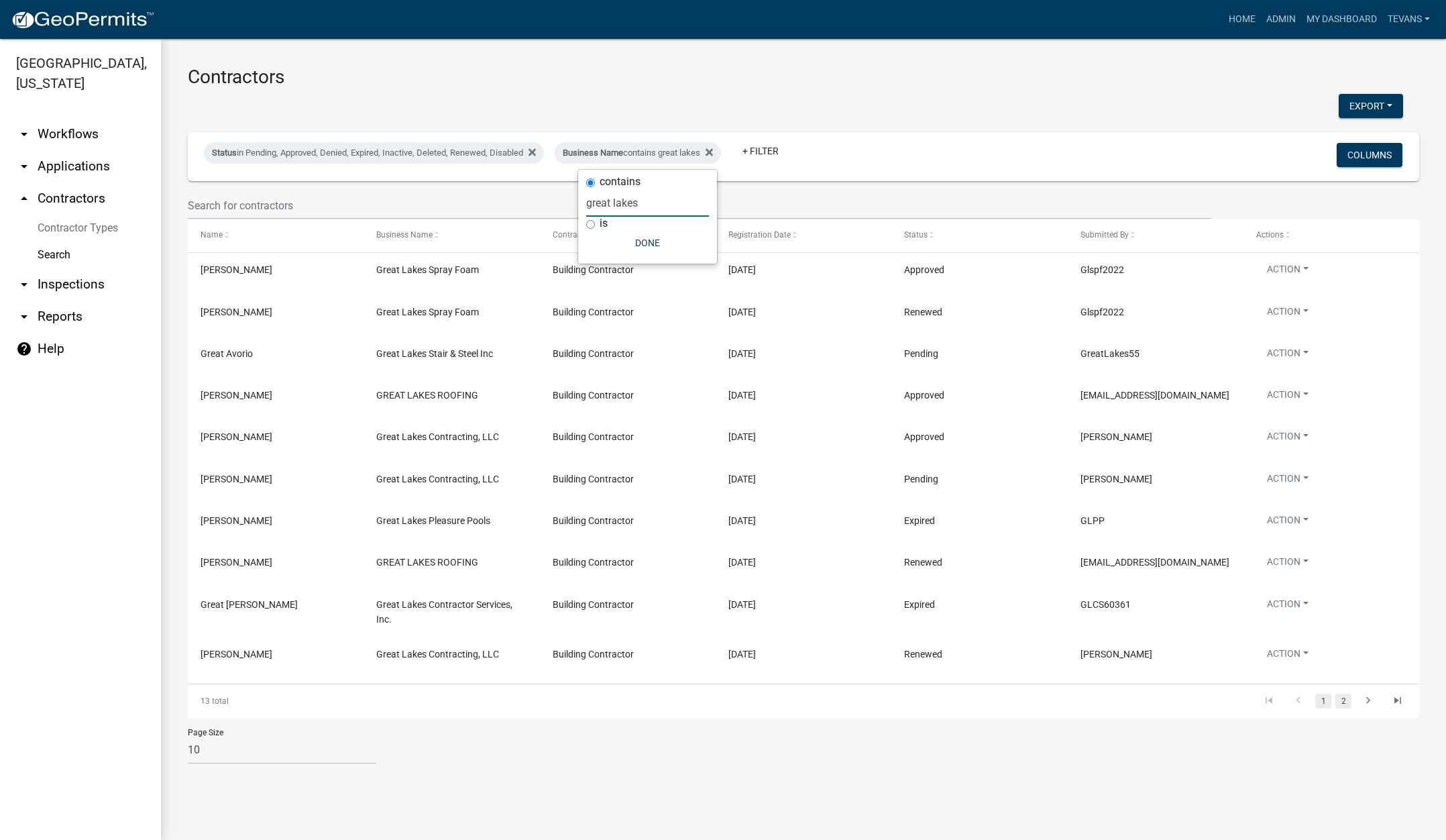
type input "great lakes"
click at [1342, 699] on link "2" at bounding box center [1343, 700] width 16 height 15
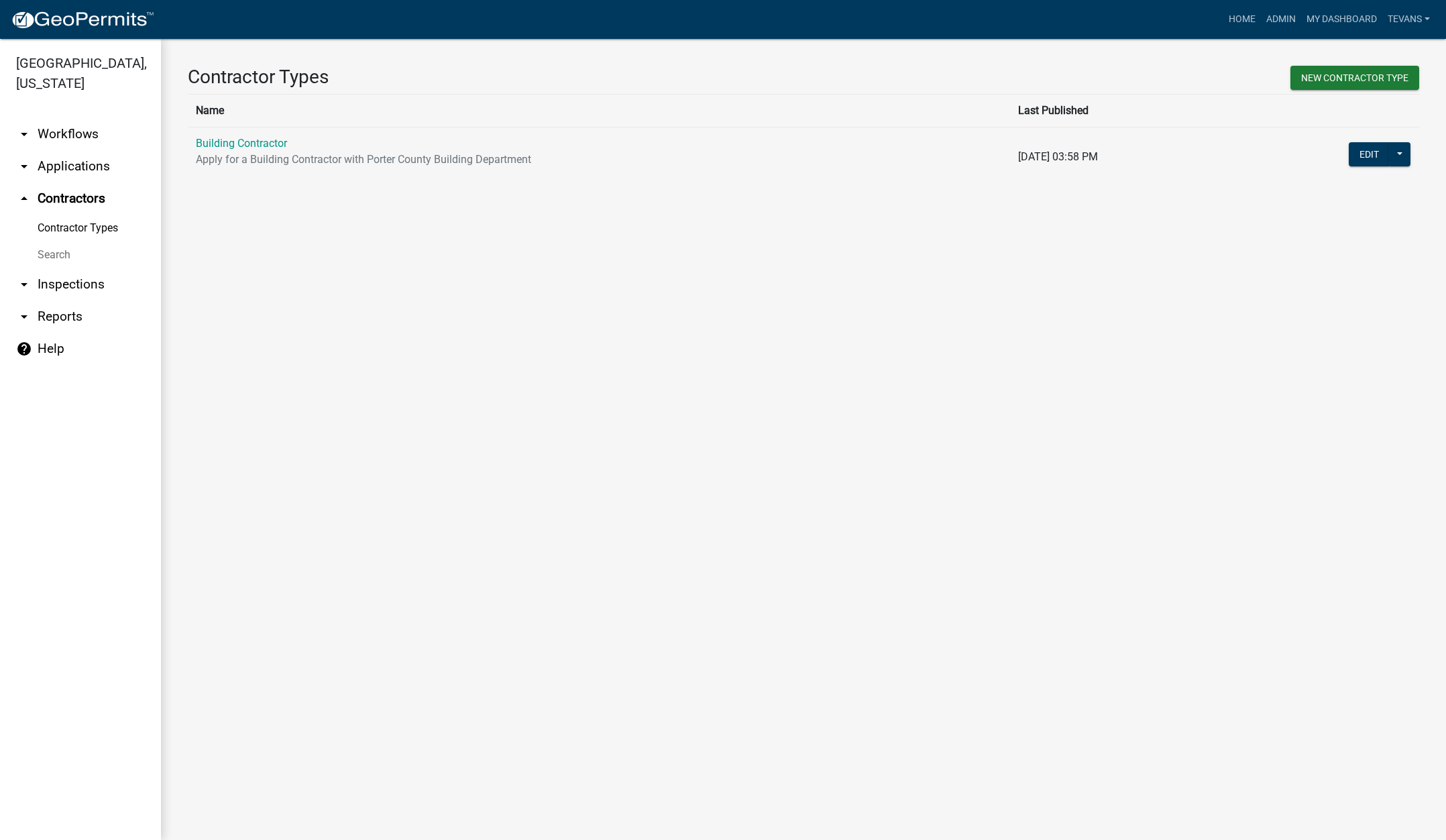
click at [60, 241] on link "Search" at bounding box center [80, 254] width 161 height 27
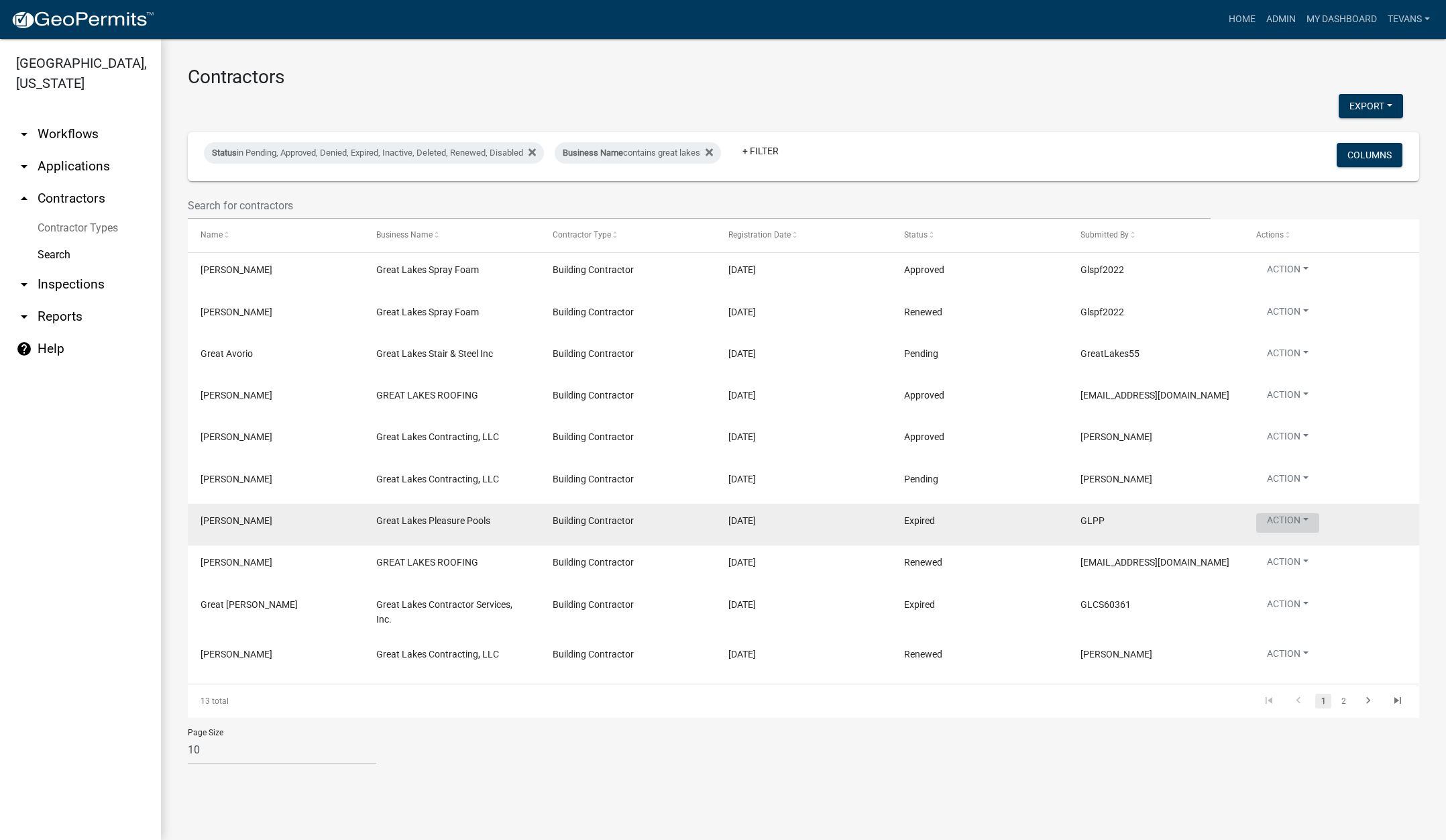
click at [1282, 282] on button "Action" at bounding box center [1287, 272] width 63 height 20
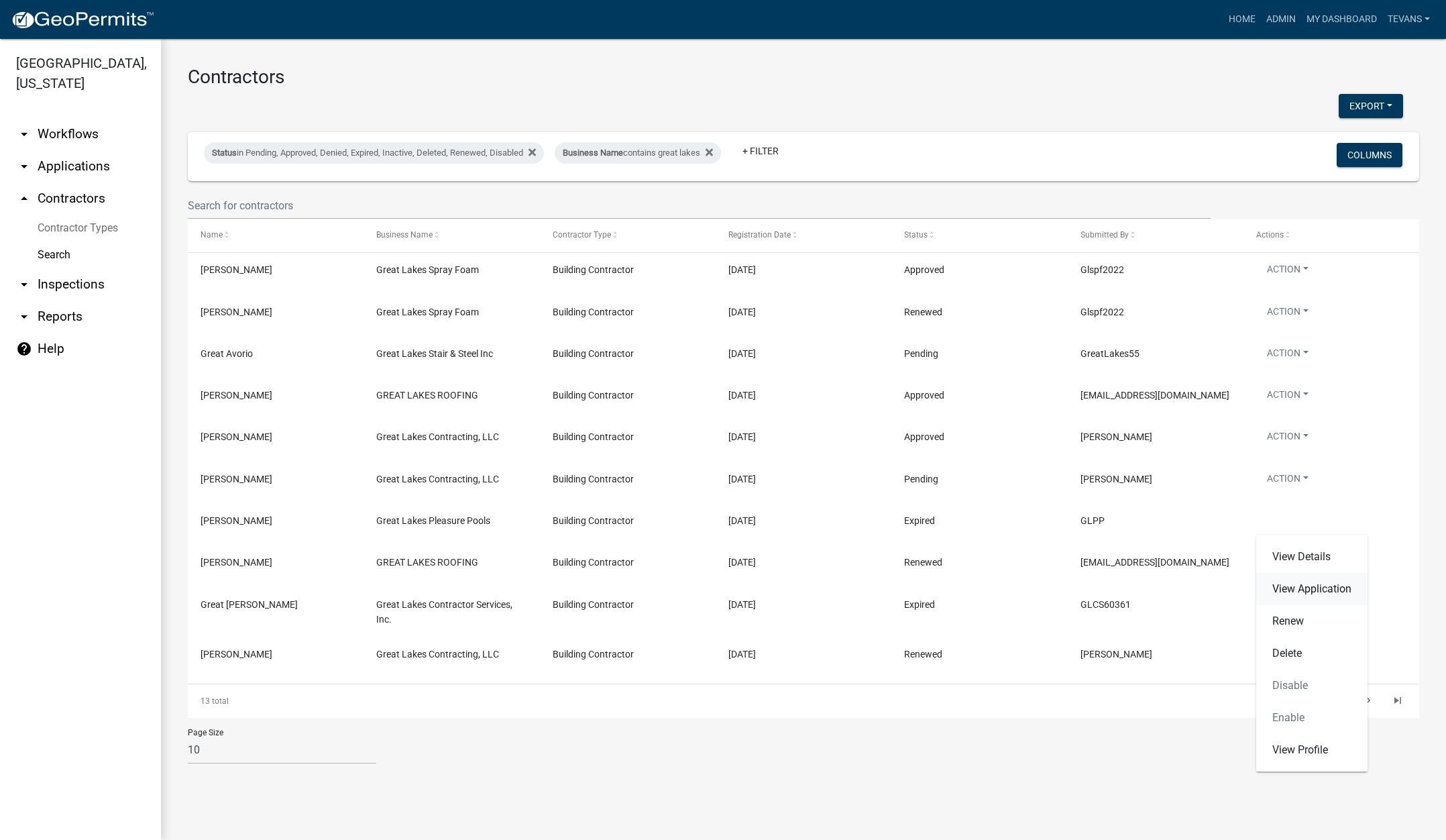
click at [1304, 590] on link "View Application" at bounding box center [1311, 588] width 111 height 32
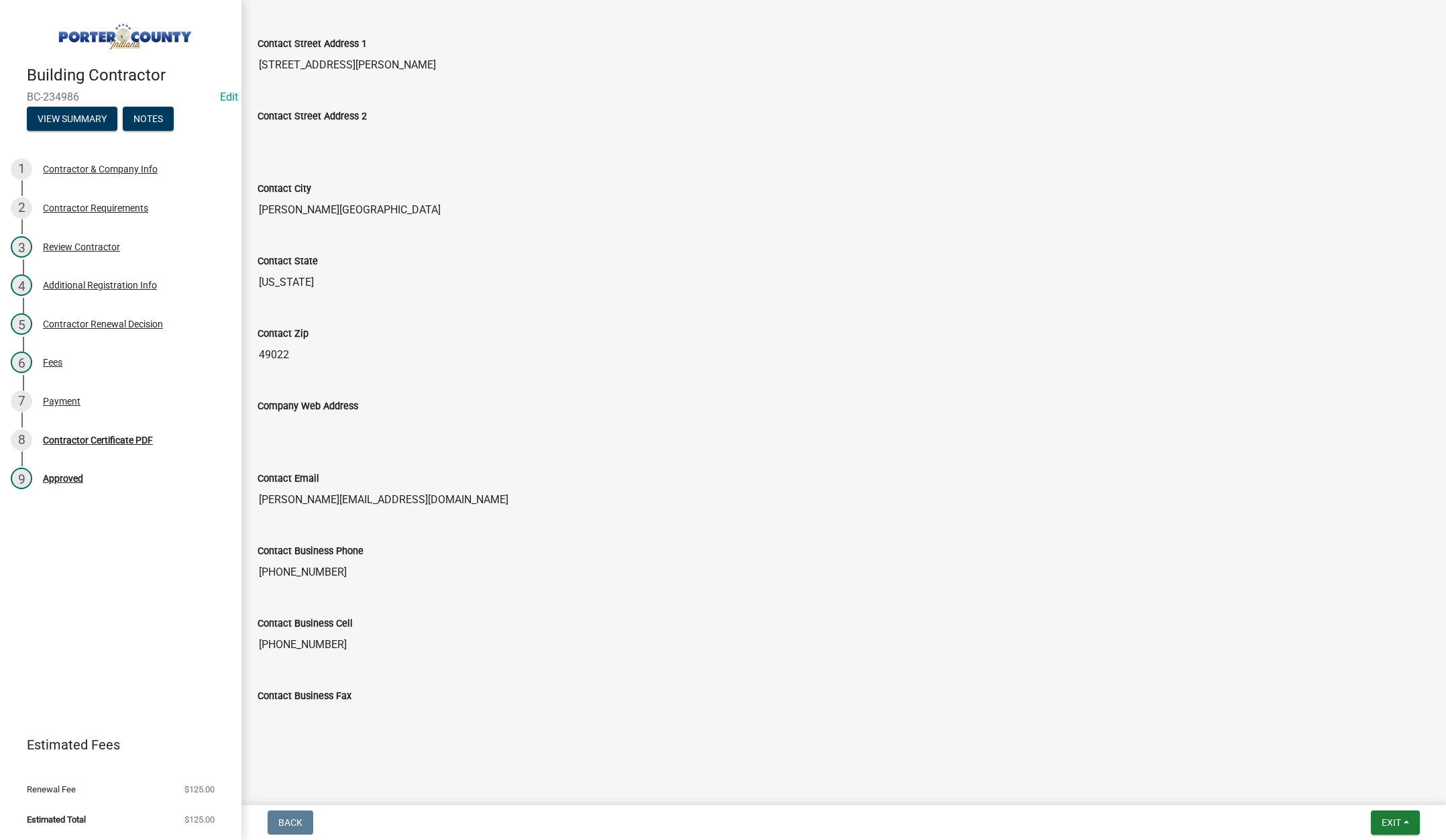
scroll to position [443, 0]
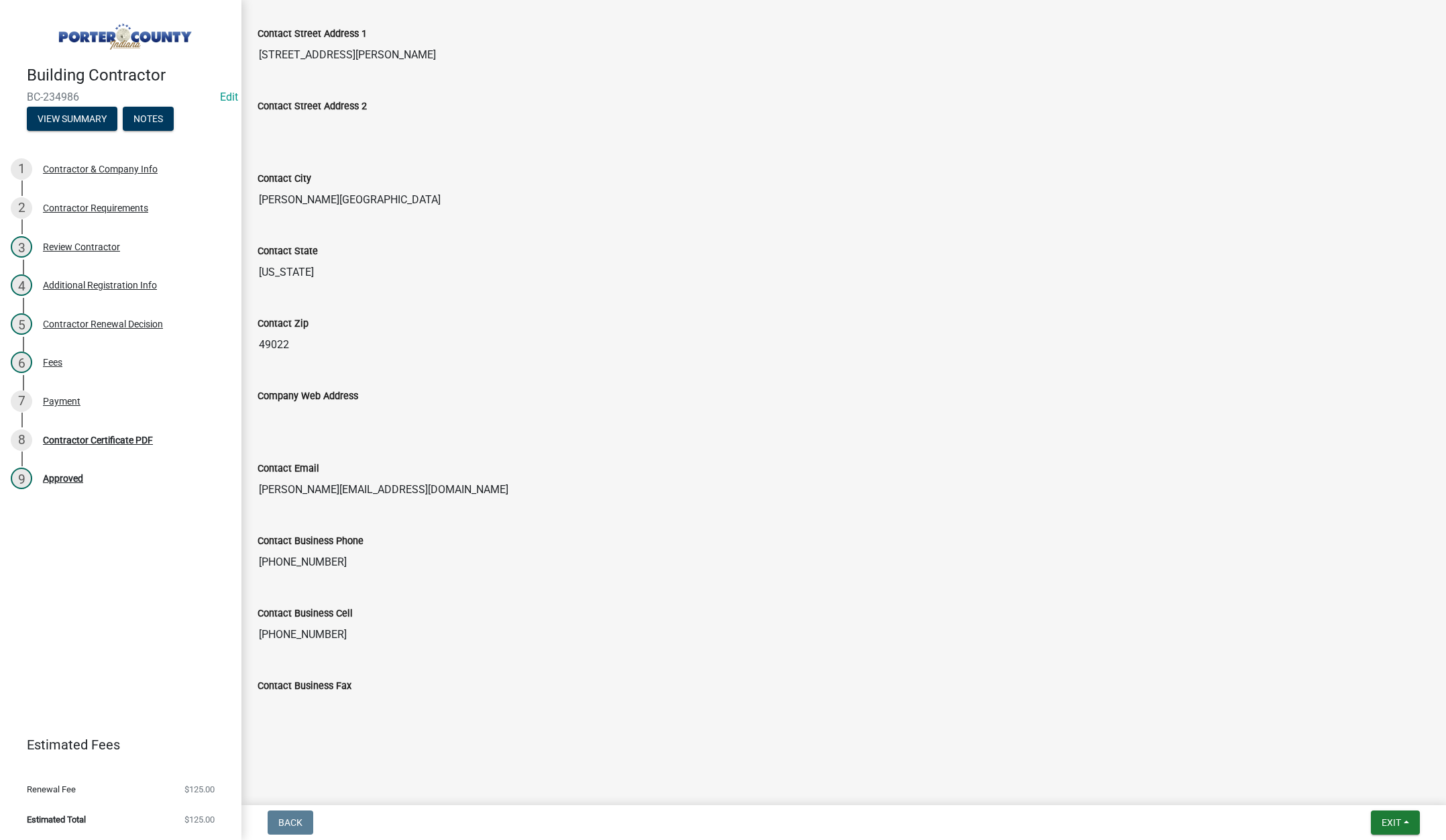
drag, startPoint x: 434, startPoint y: 489, endPoint x: 267, endPoint y: 489, distance: 167.0
click at [257, 485] on div "Contact Email kevin@greatlakespleasurepools.com" at bounding box center [844, 478] width 1193 height 72
click at [1042, 781] on main "Submitted Thank you for submitting your information. You may view the submitted…" at bounding box center [844, 399] width 1205 height 799
click at [1390, 819] on span "Exit" at bounding box center [1392, 822] width 20 height 10
click at [1377, 792] on button "Save & Exit" at bounding box center [1367, 787] width 107 height 32
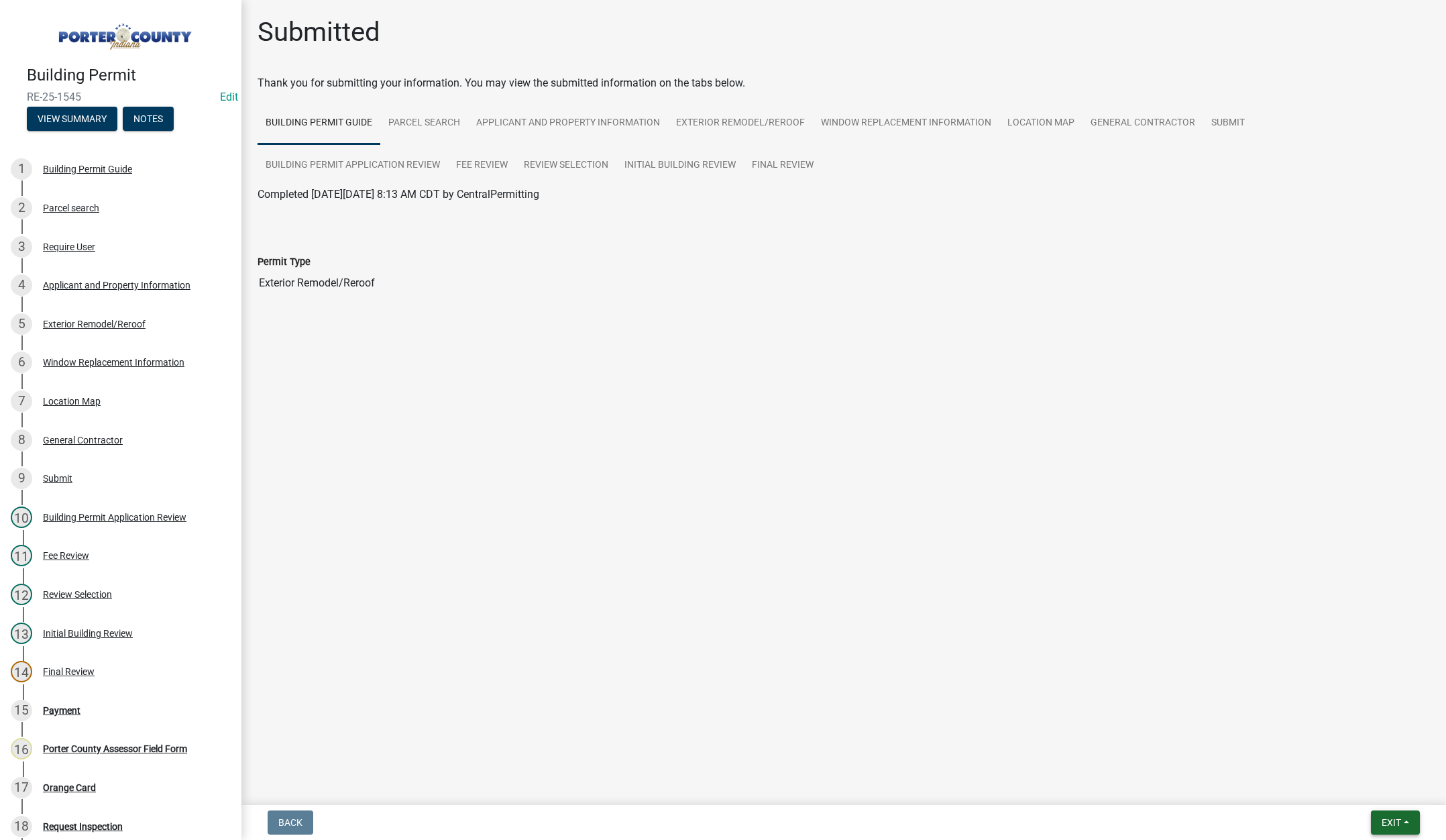
drag, startPoint x: 1391, startPoint y: 826, endPoint x: 1365, endPoint y: 780, distance: 52.8
click at [1391, 825] on span "Exit" at bounding box center [1392, 822] width 20 height 10
click at [1348, 785] on button "Save & Exit" at bounding box center [1367, 787] width 107 height 32
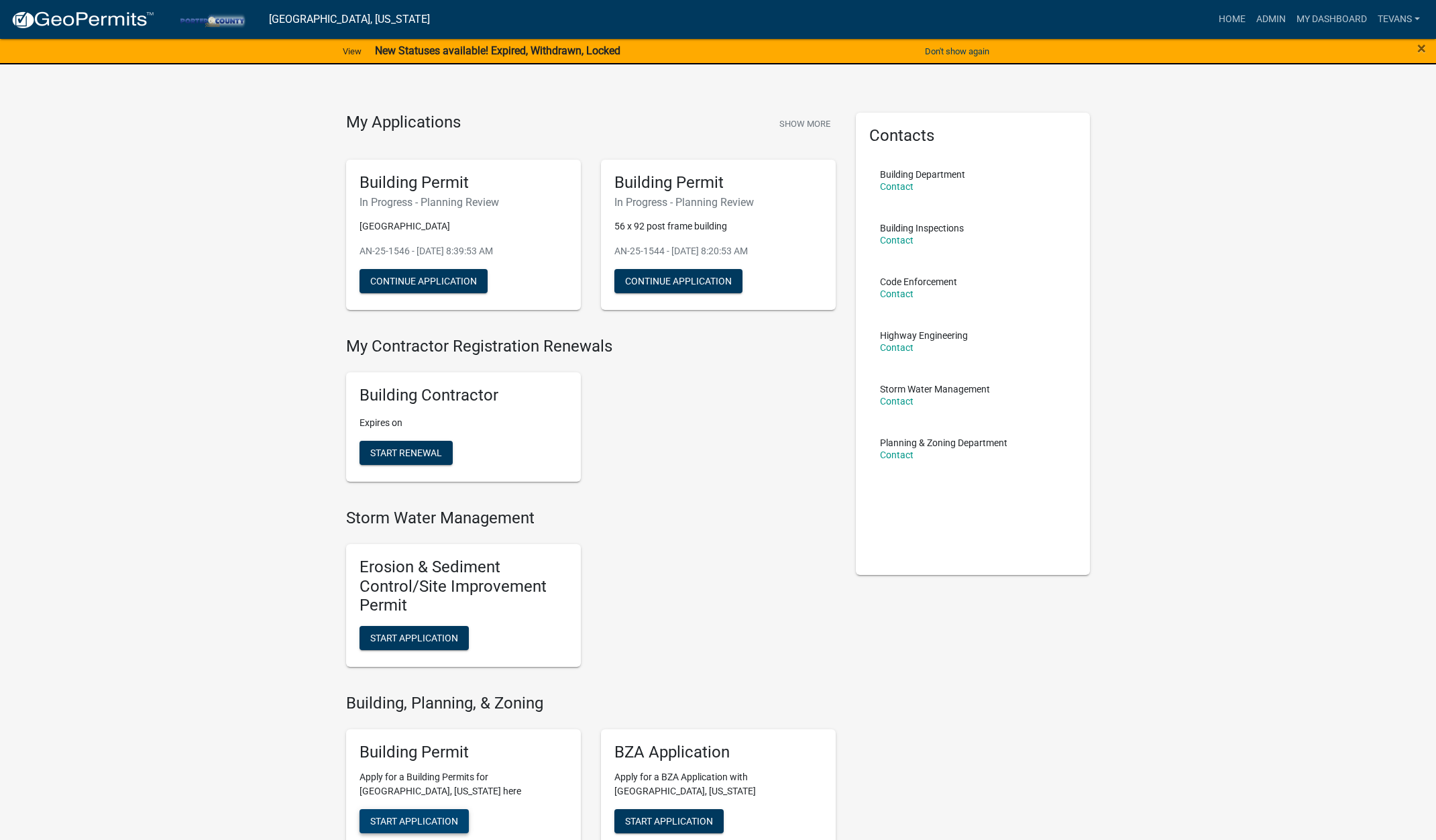
click at [421, 822] on span "Start Application" at bounding box center [414, 820] width 88 height 10
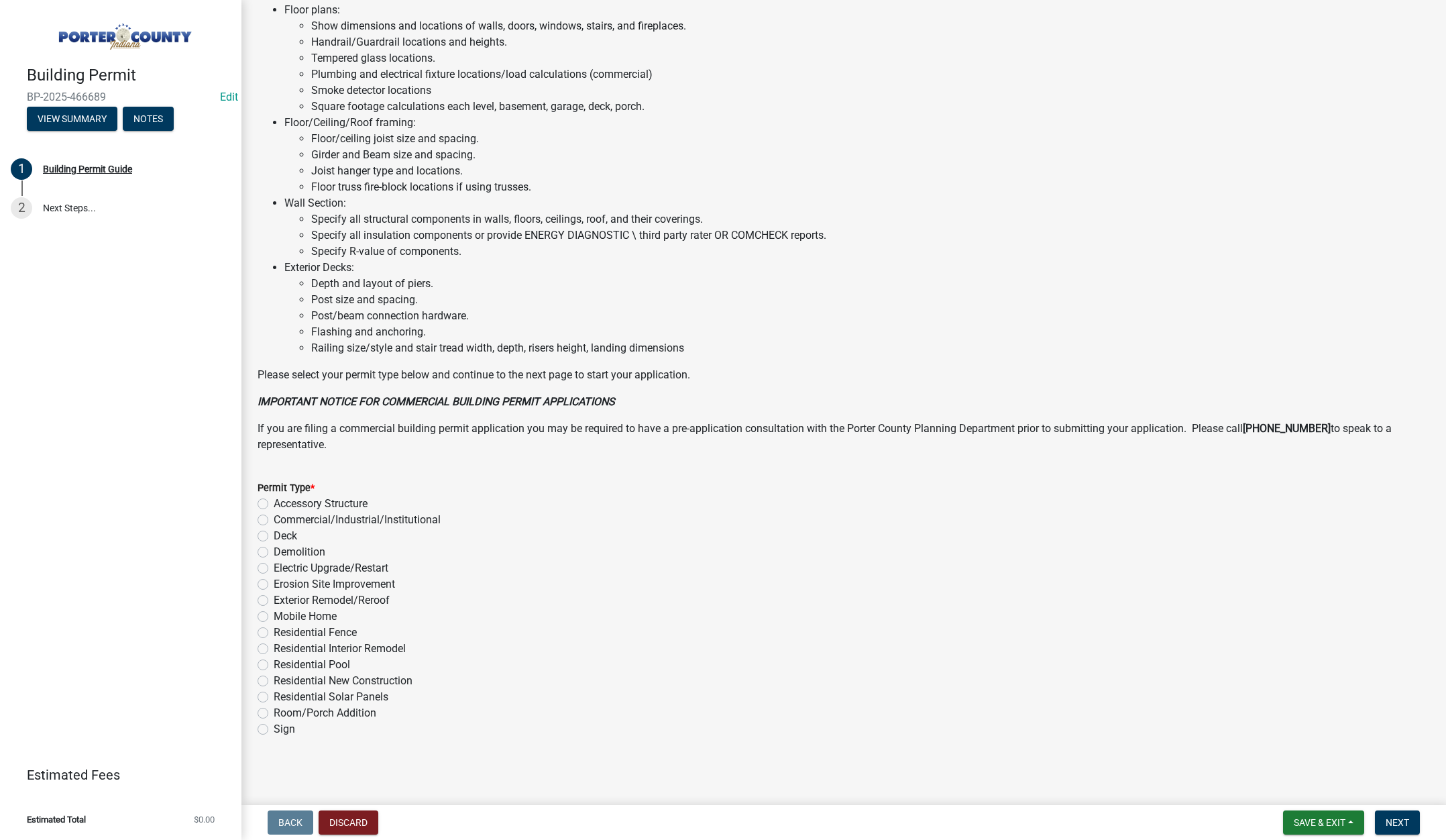
scroll to position [661, 0]
drag, startPoint x: 261, startPoint y: 661, endPoint x: 400, endPoint y: 698, distance: 143.8
click at [273, 661] on label "Residential Pool" at bounding box center [311, 662] width 77 height 16
click at [273, 661] on input "Residential Pool" at bounding box center [278, 659] width 9 height 9
radio input "true"
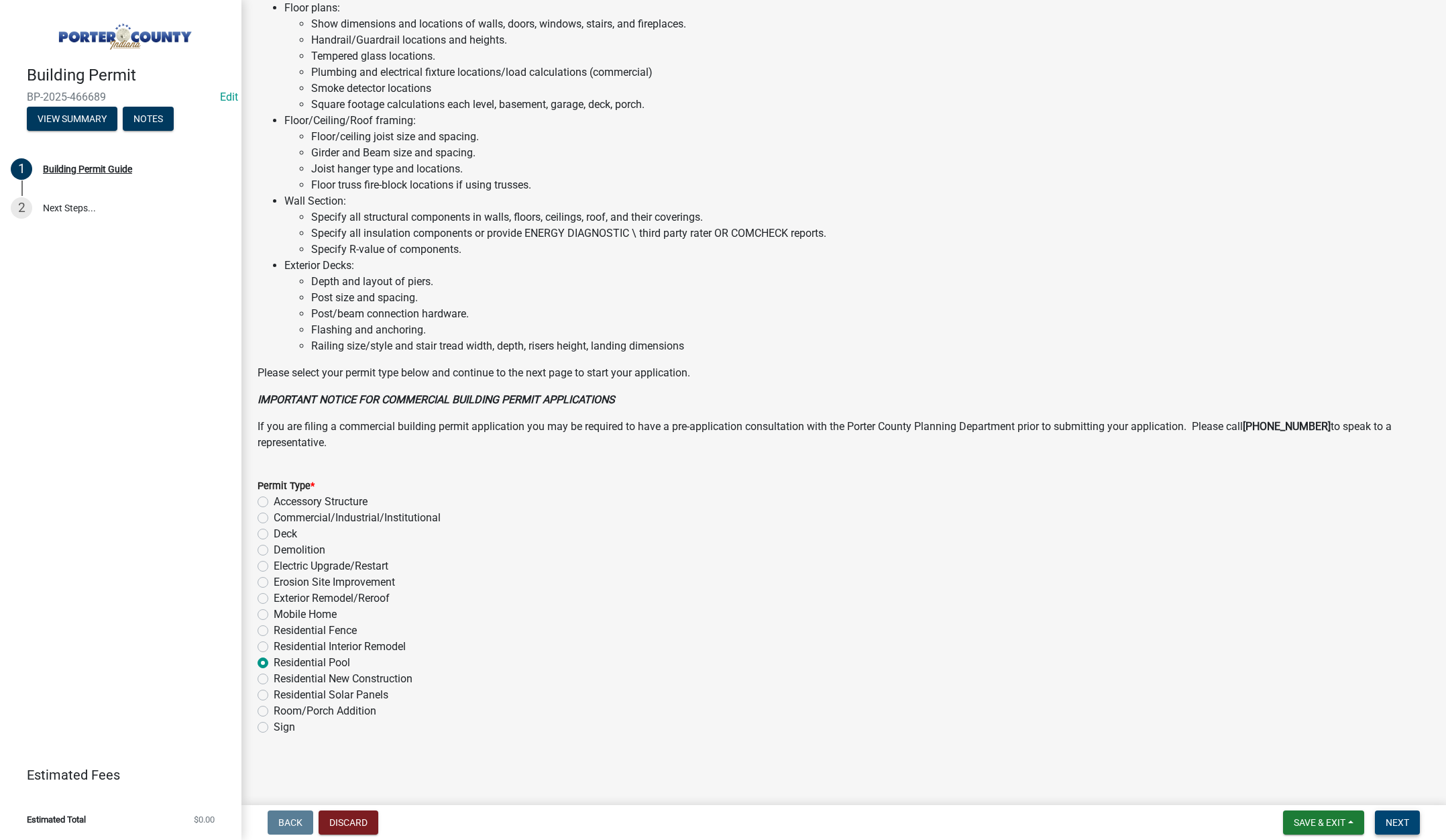
click at [1404, 824] on span "Next" at bounding box center [1398, 822] width 23 height 10
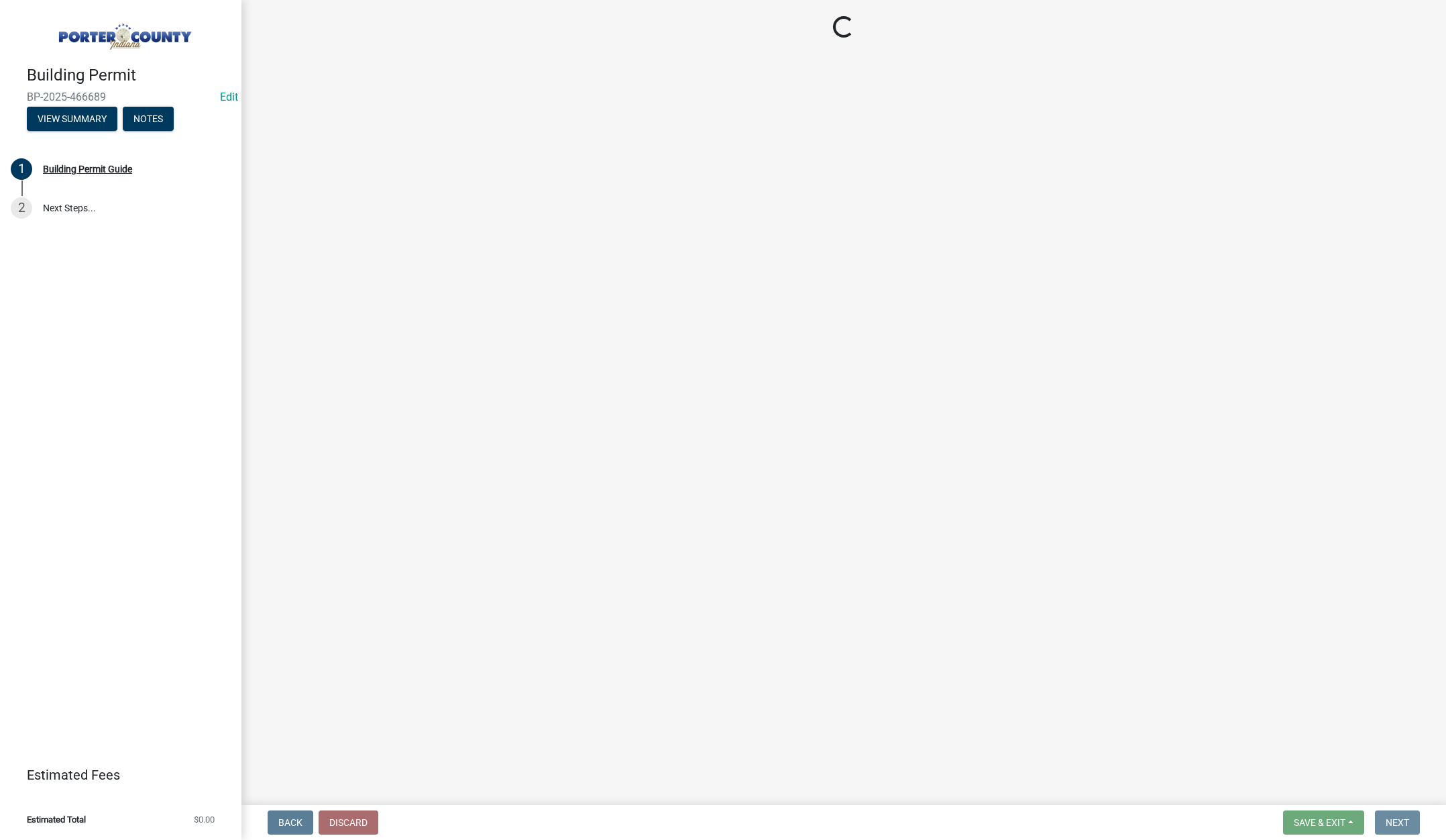
scroll to position [0, 0]
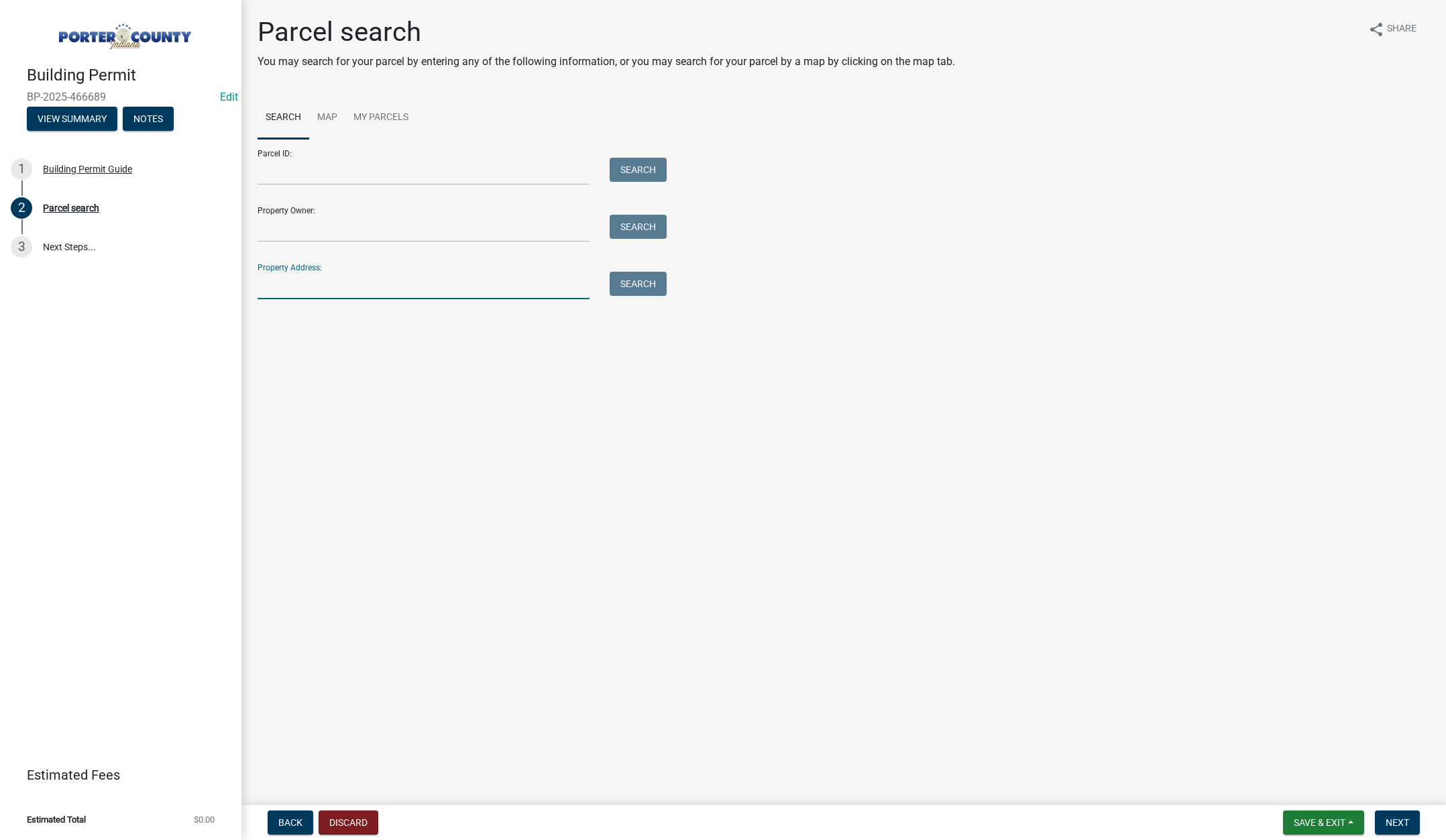
click at [304, 283] on input "Property Address:" at bounding box center [424, 285] width 332 height 28
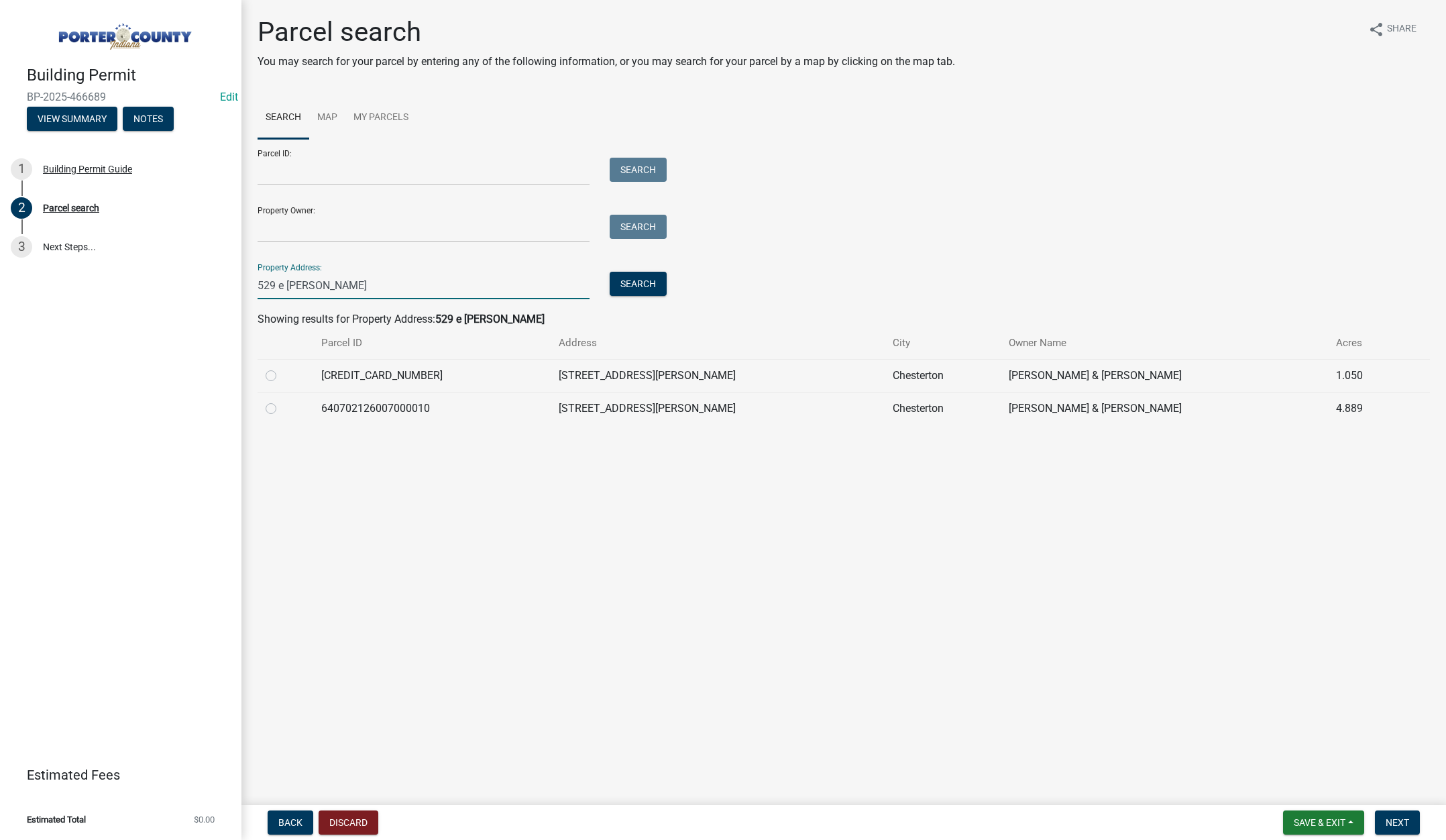
type input "529 e burdi"
click at [282, 400] on label at bounding box center [282, 400] width 0 height 0
click at [282, 408] on input "radio" at bounding box center [286, 404] width 9 height 9
radio input "true"
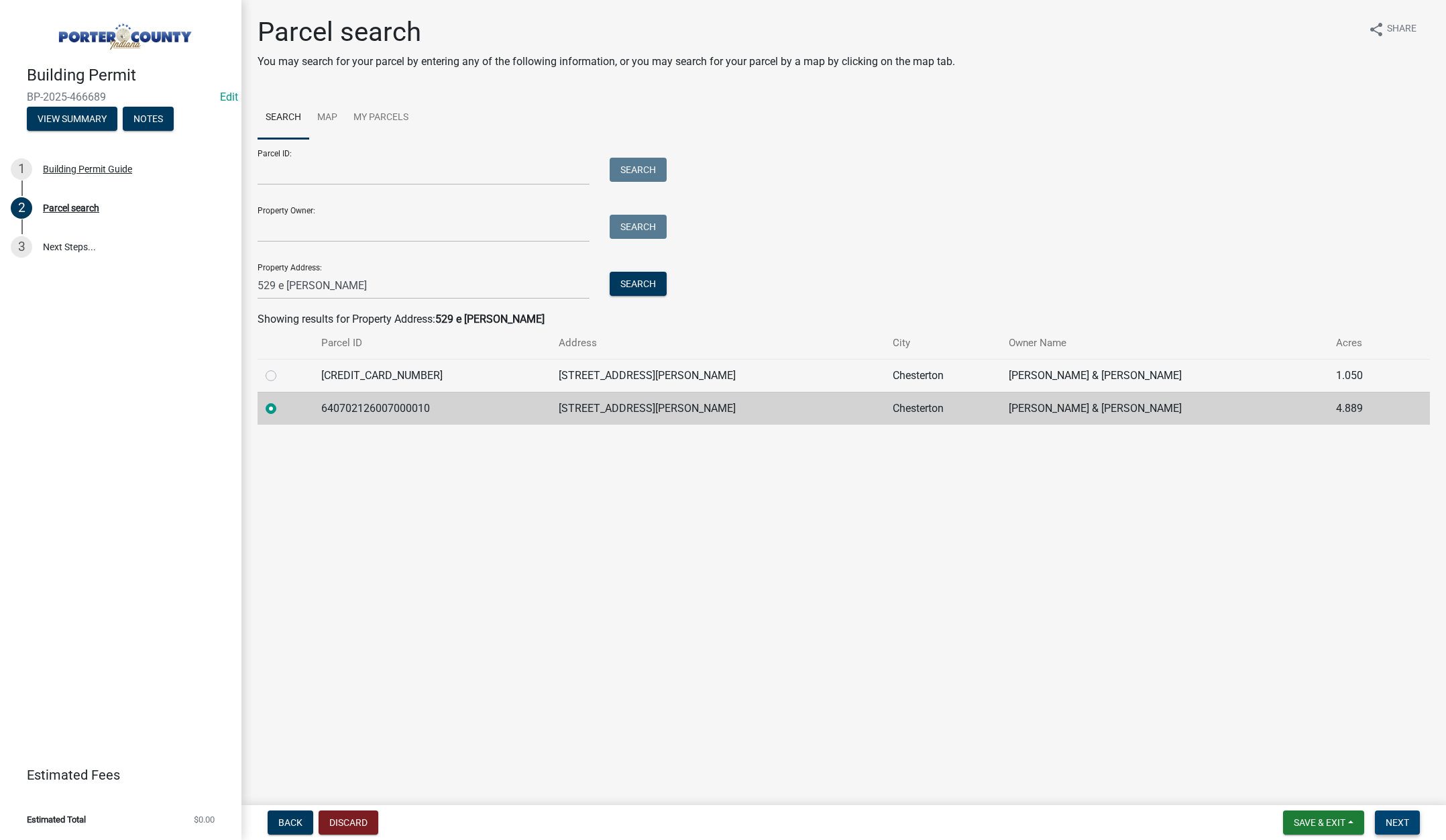
click at [1392, 818] on span "Next" at bounding box center [1398, 822] width 23 height 10
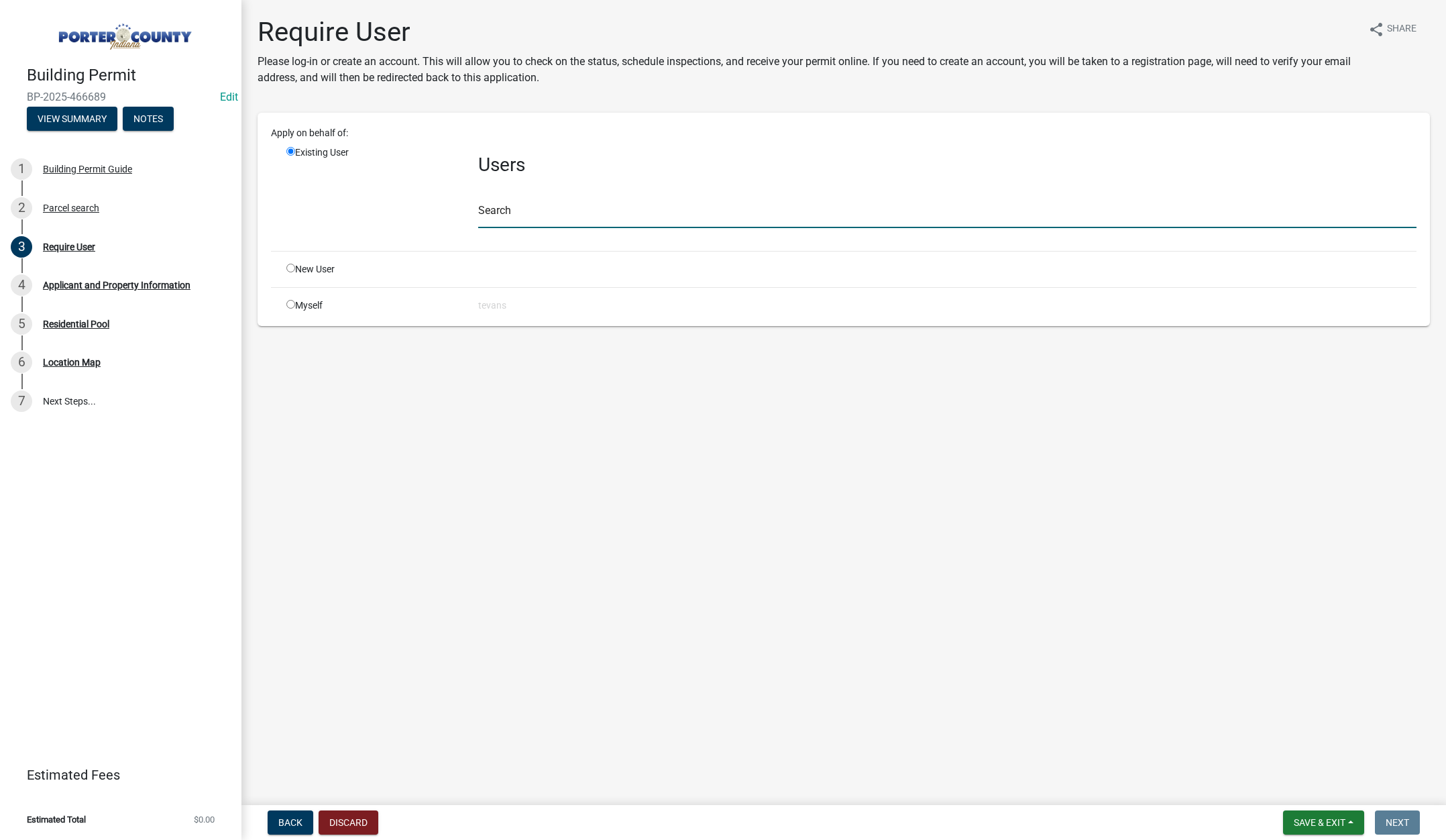
click at [508, 216] on input "text" at bounding box center [947, 214] width 939 height 28
type input "tami"
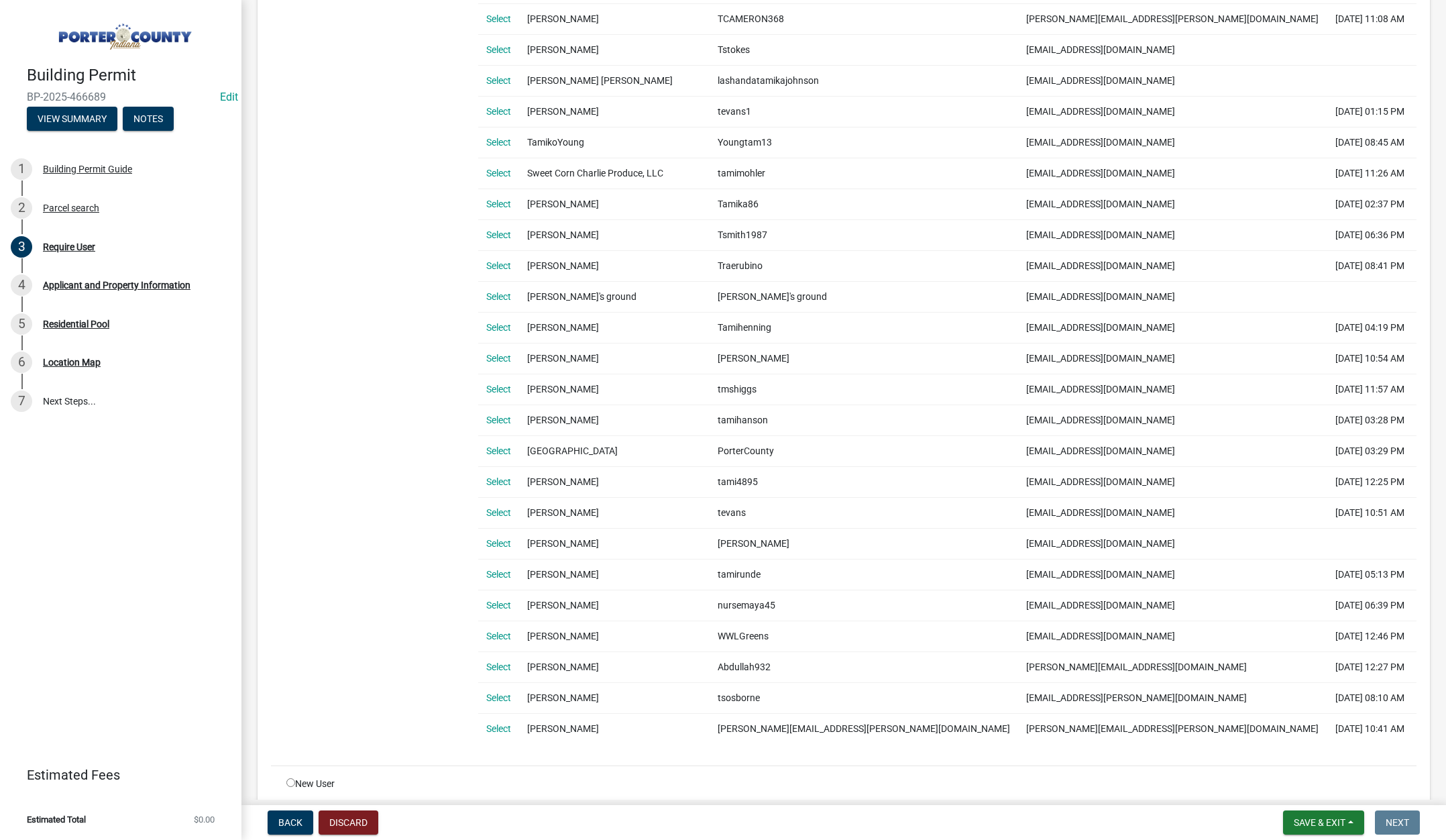
scroll to position [671, 0]
click at [506, 509] on link "Select" at bounding box center [499, 511] width 25 height 10
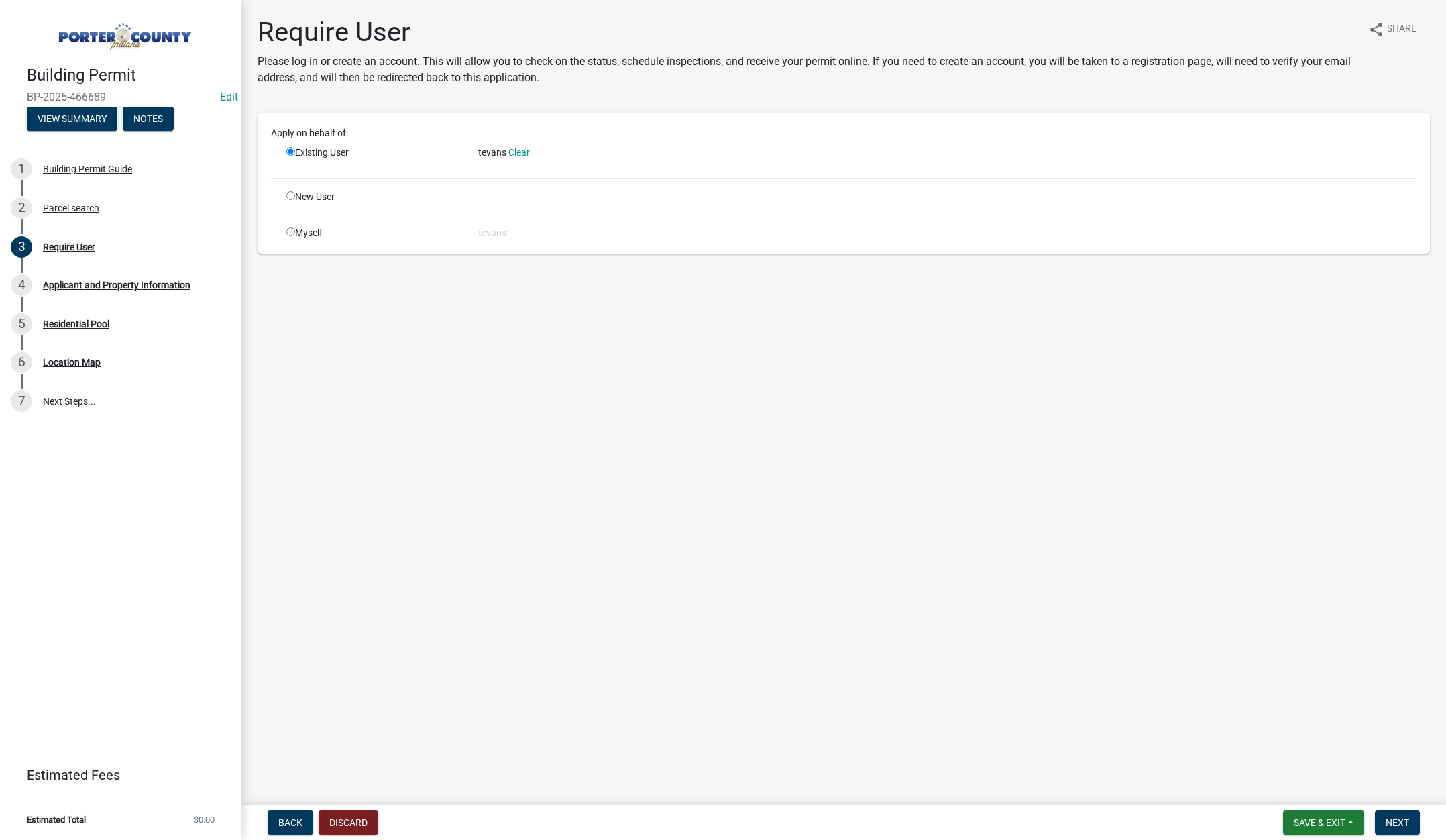
scroll to position [0, 0]
drag, startPoint x: 1396, startPoint y: 821, endPoint x: 1377, endPoint y: 808, distance: 23.0
click at [1396, 820] on span "Next" at bounding box center [1398, 822] width 23 height 10
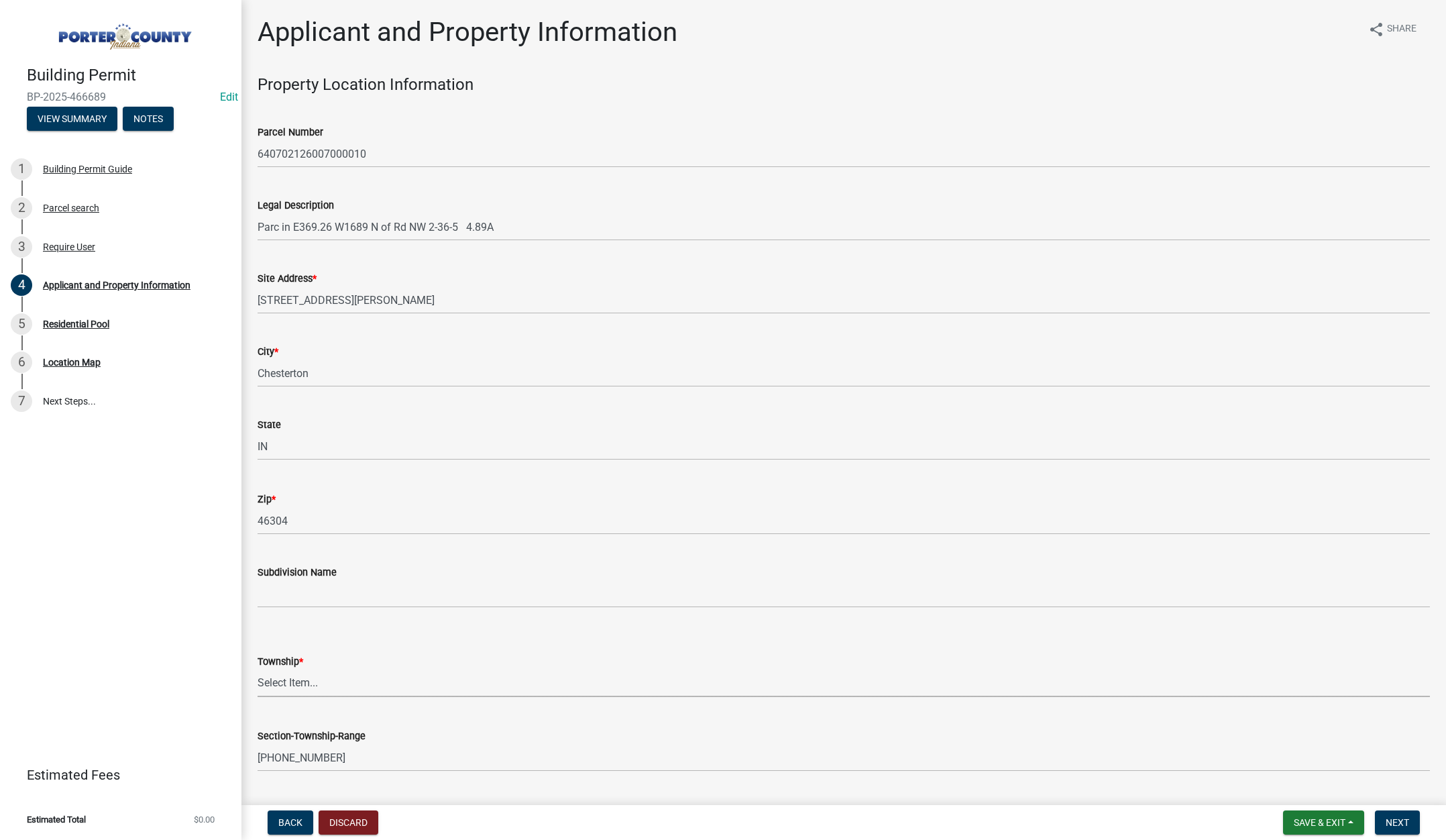
click at [295, 680] on select "Select Item... Boone Center Jackson Liberty Morgan Pine Pleasant Portage Porter…" at bounding box center [844, 683] width 1173 height 28
click at [258, 669] on select "Select Item... Boone Center Jackson Liberty Morgan Pine Pleasant Portage Porter…" at bounding box center [844, 683] width 1173 height 28
select select "8c5c5d2f-5024-43e1-983d-8a6c0483800f"
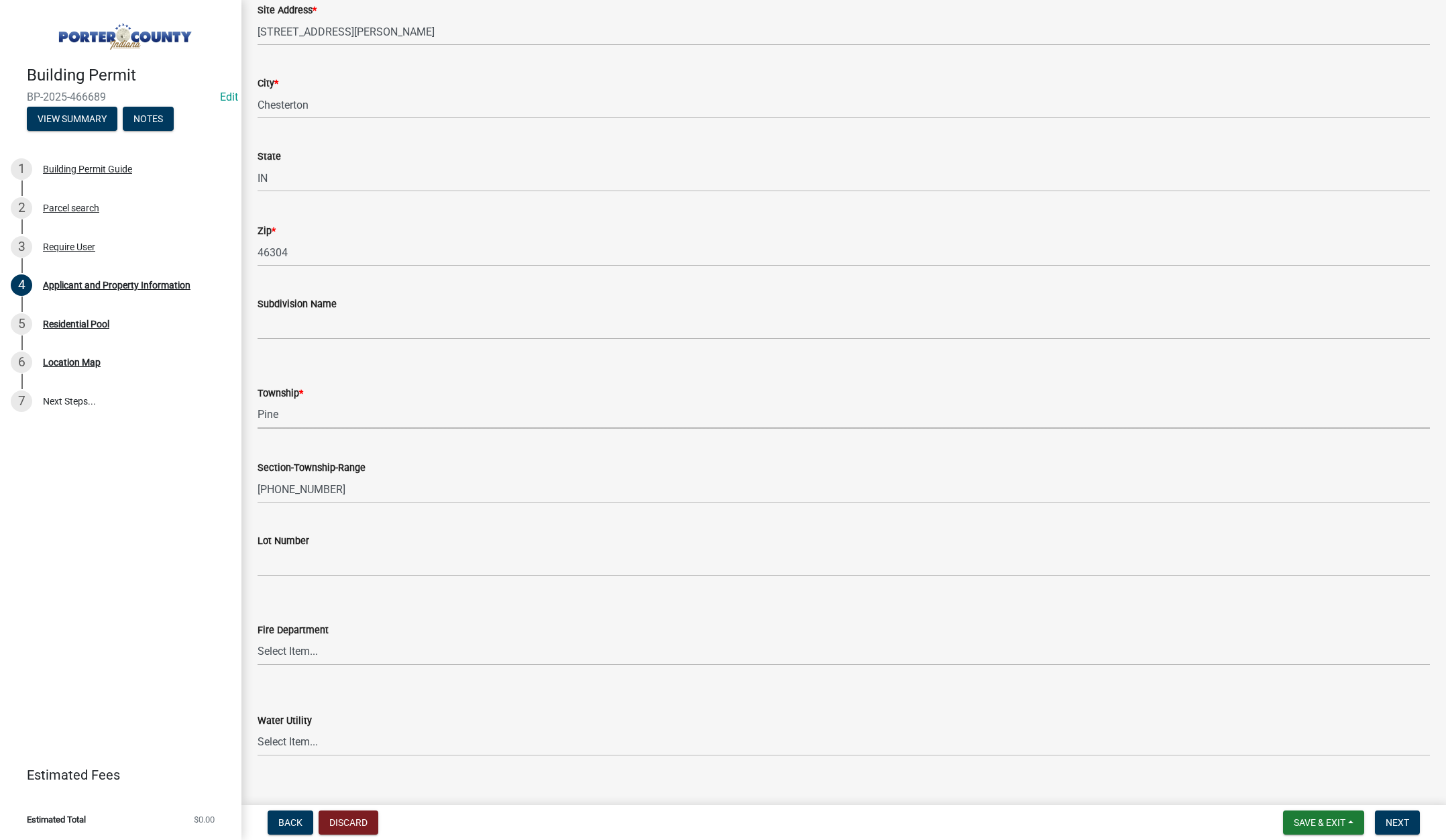
scroll to position [536, 0]
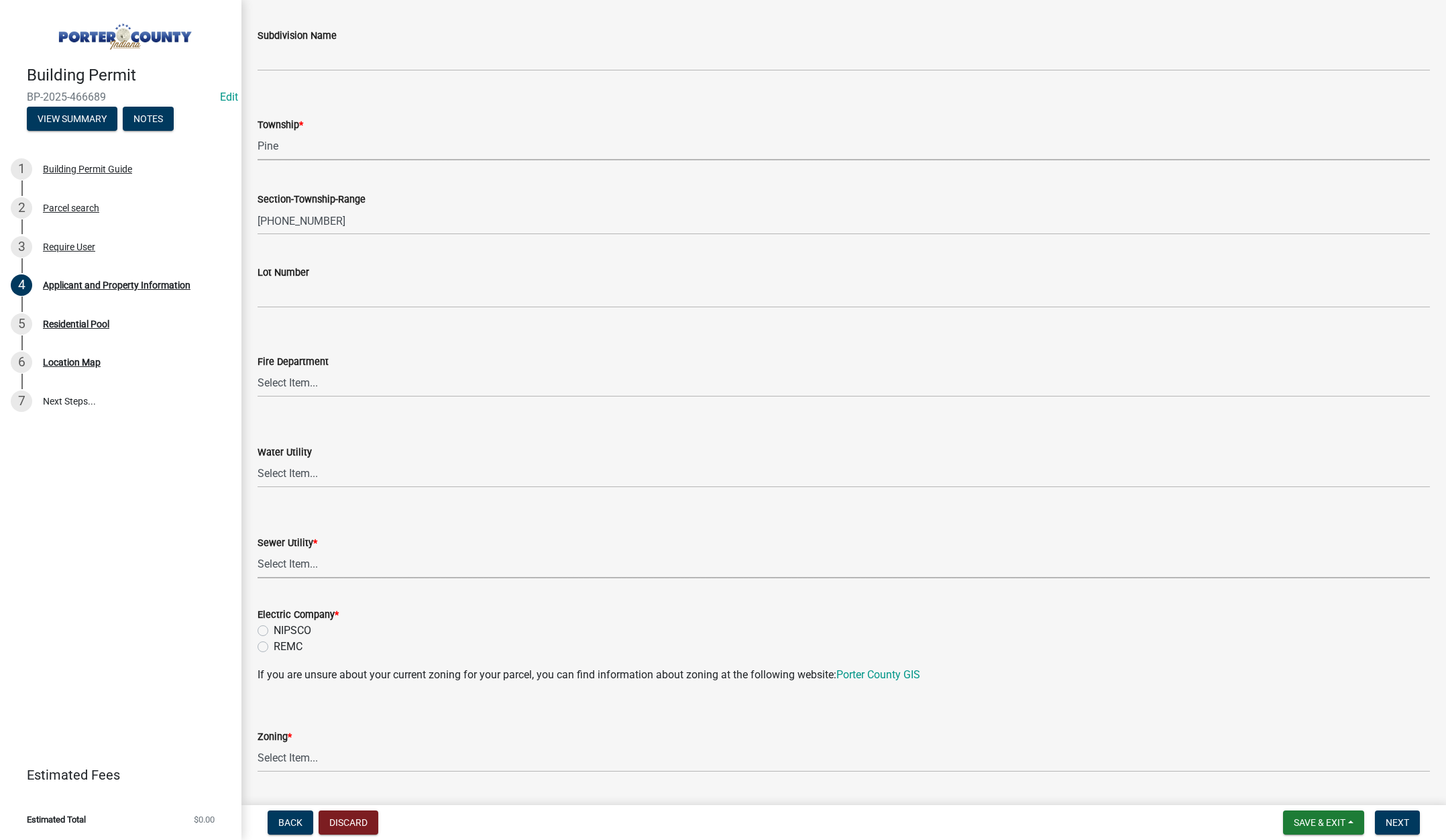
click at [294, 561] on select "Select Item... Aqua Indiana Inc Damon Run Falling Waters Lake Eliza - LEACD Nat…" at bounding box center [844, 564] width 1173 height 28
click at [258, 550] on select "Select Item... Aqua Indiana Inc Damon Run Falling Waters Lake Eliza - LEACD Nat…" at bounding box center [844, 564] width 1173 height 28
select select "ea6751d4-6bf7-4a16-89ee-f7801ab82aa1"
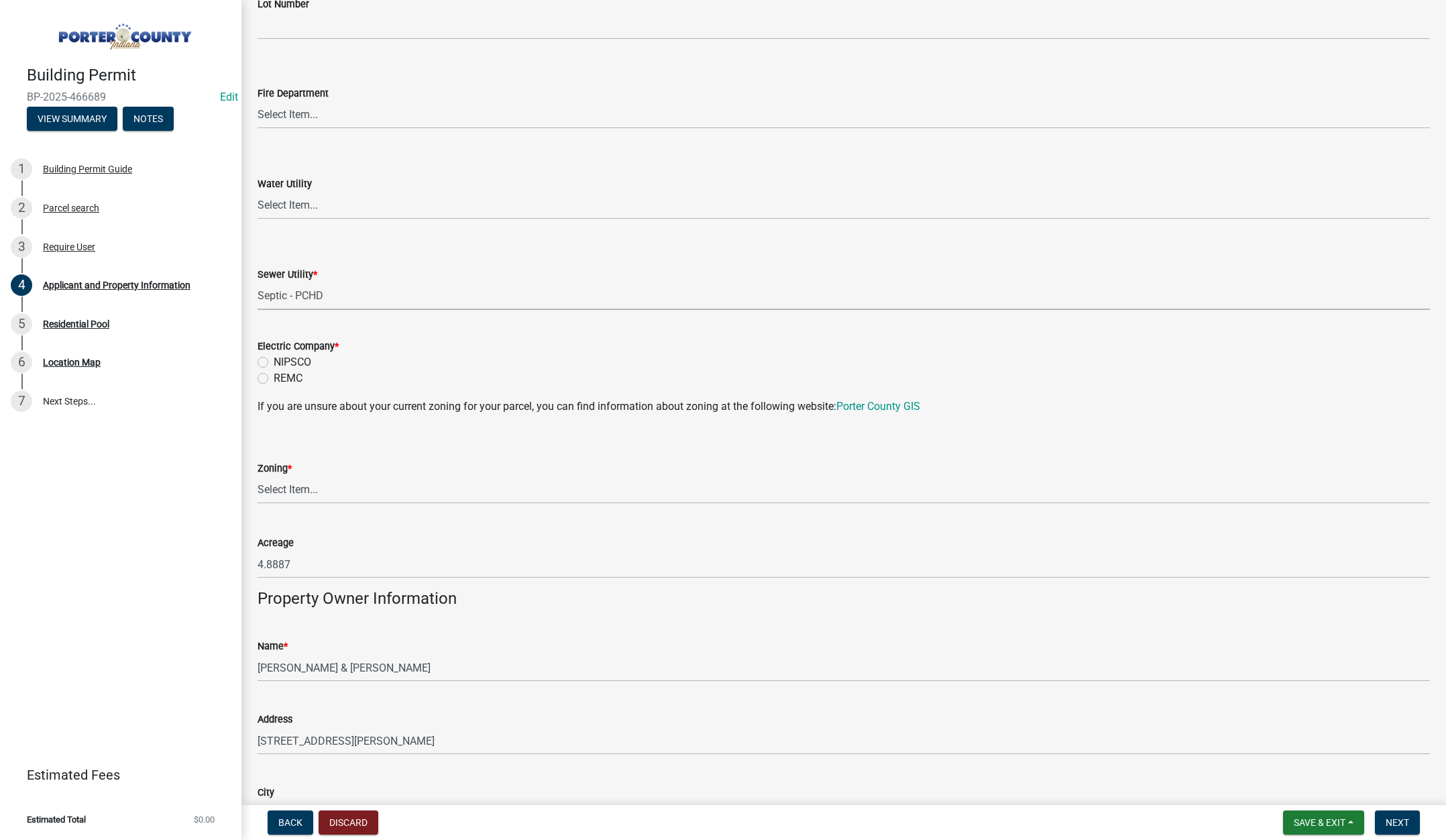
click at [273, 360] on label "NIPSCO" at bounding box center [292, 362] width 38 height 16
click at [273, 360] on input "NIPSCO" at bounding box center [278, 359] width 9 height 9
radio input "true"
drag, startPoint x: 273, startPoint y: 486, endPoint x: 279, endPoint y: 492, distance: 8.5
click at [273, 486] on select "Select Item... A1 A2 CH CM CN I1 I2 I3 IN MP OT P1 P2 PUD R1 R2 R3 R4 RL RR" at bounding box center [844, 490] width 1173 height 28
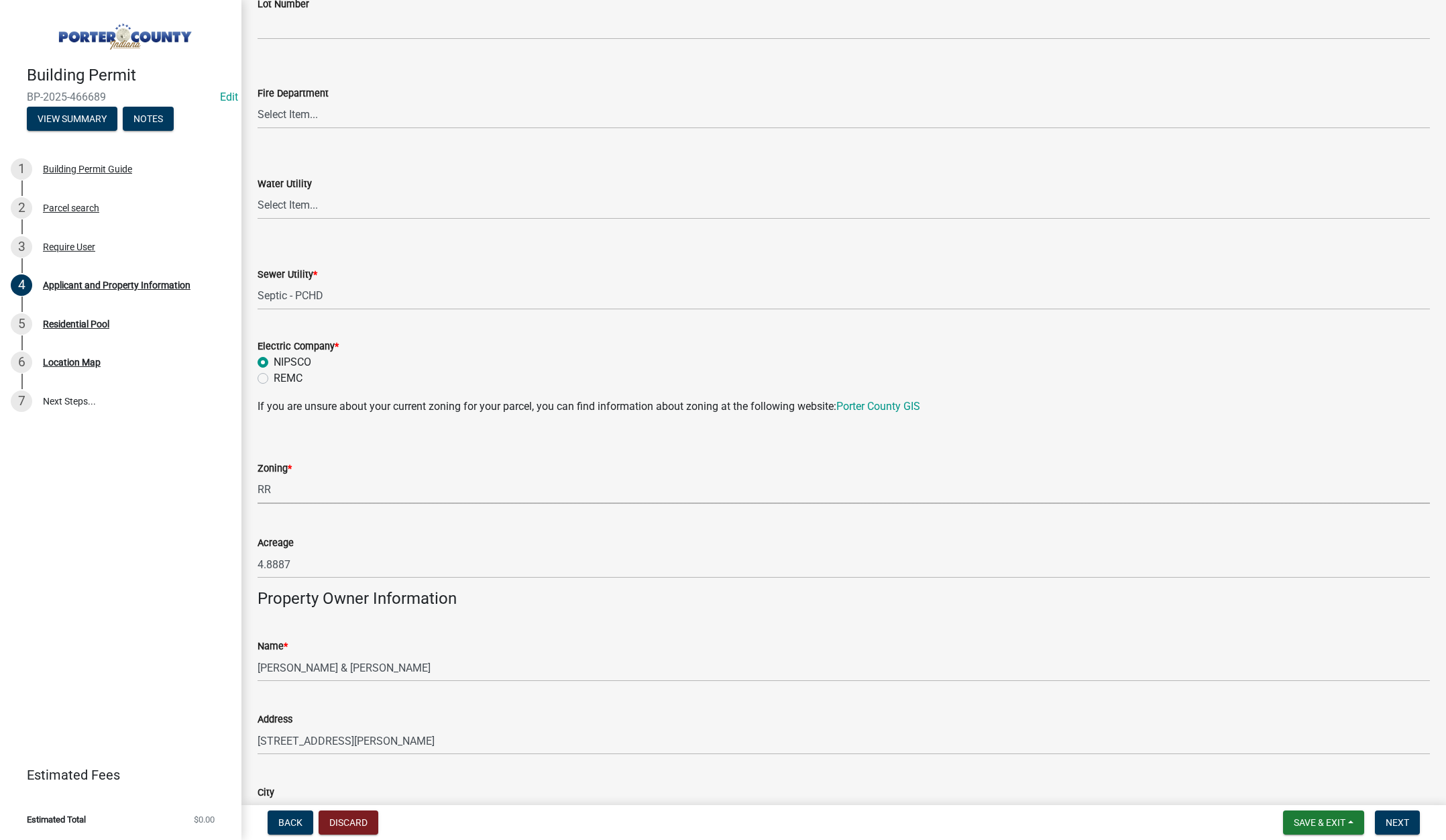
click at [258, 476] on select "Select Item... A1 A2 CH CM CN I1 I2 I3 IN MP OT P1 P2 PUD R1 R2 R3 R4 RL RR" at bounding box center [844, 490] width 1173 height 28
select select "92efe679-05f4-414a-9426-51627fba5de6"
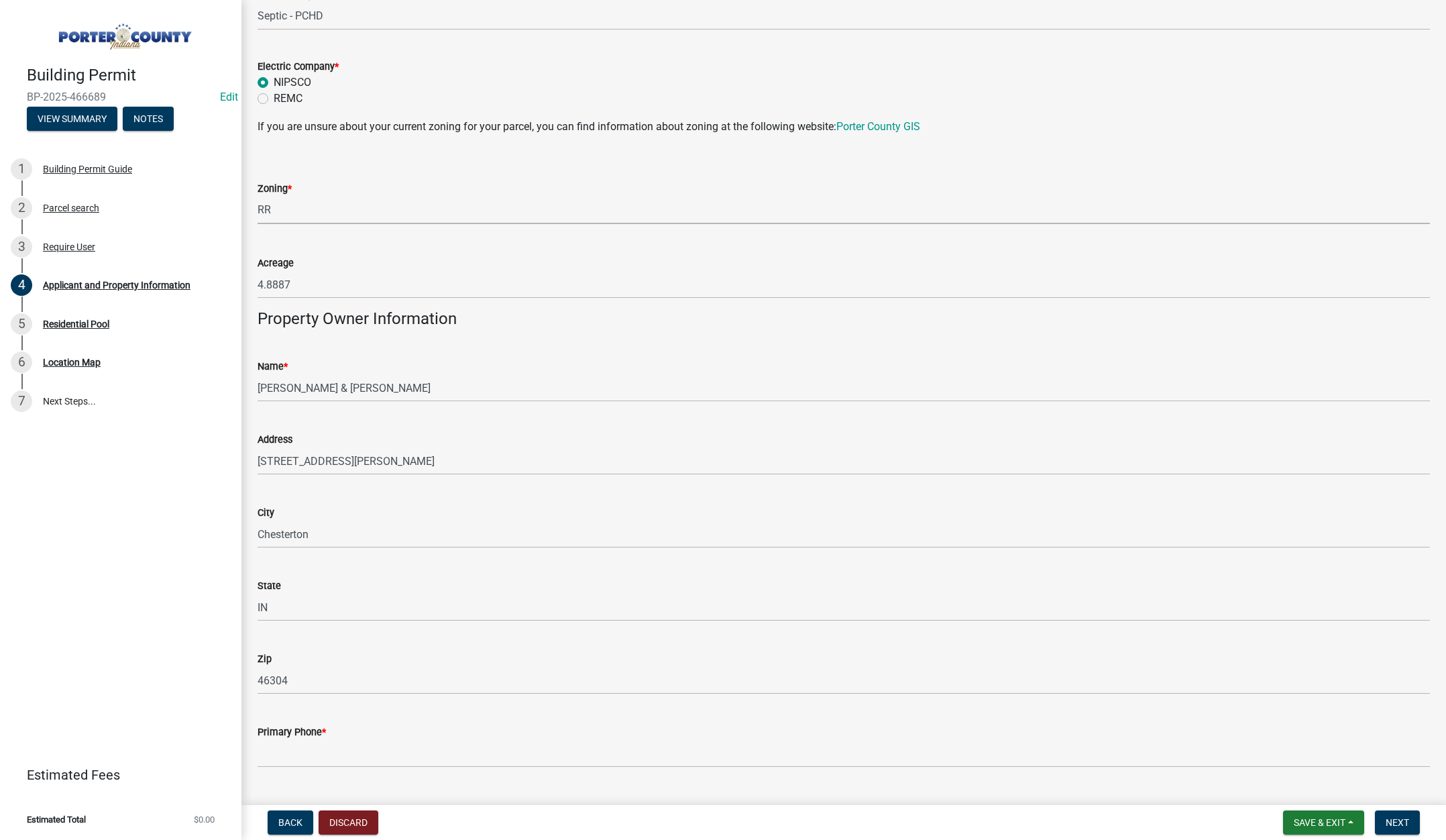
scroll to position [1274, 0]
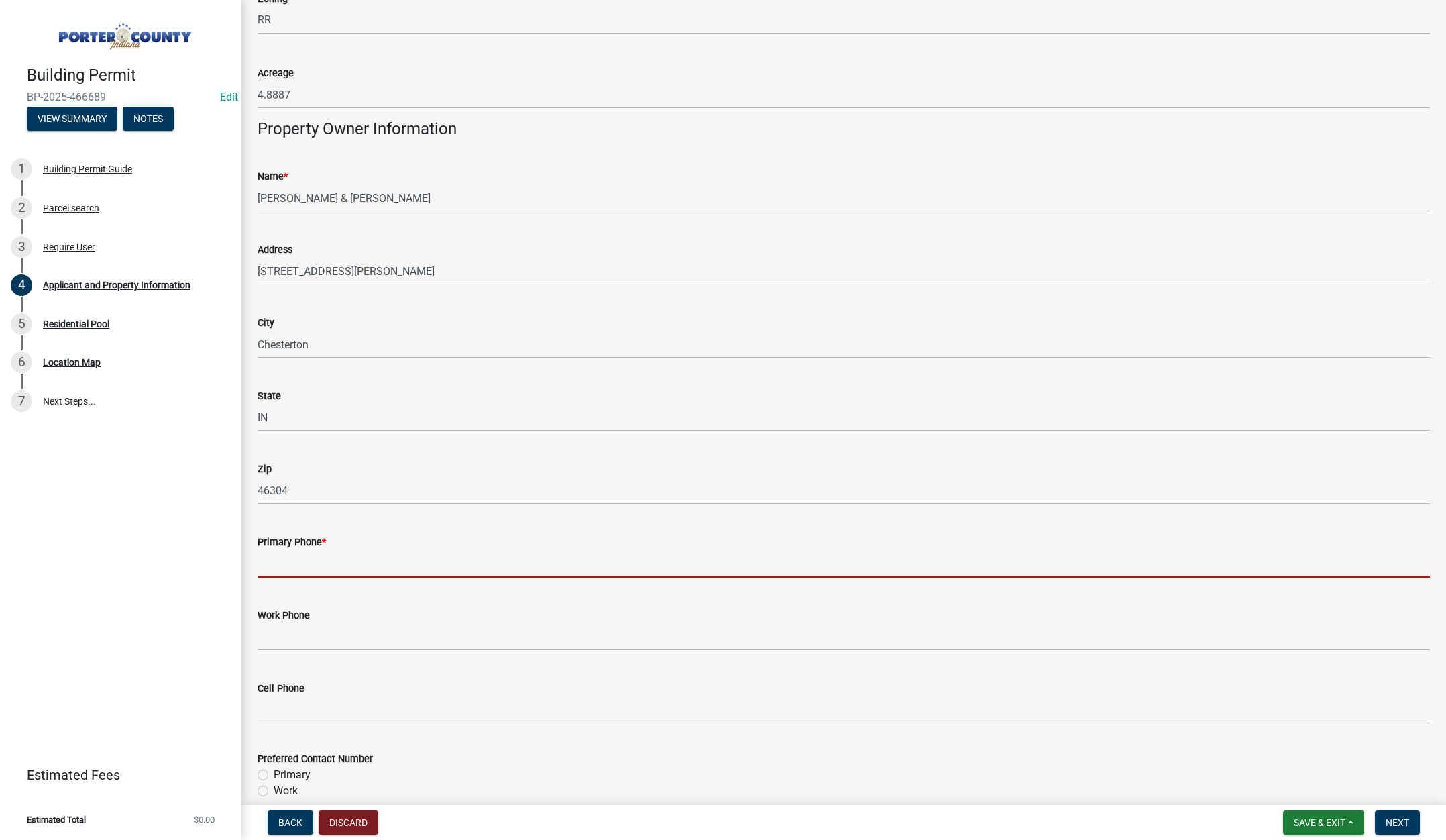
click at [350, 563] on input "Primary Phone *" at bounding box center [844, 564] width 1173 height 28
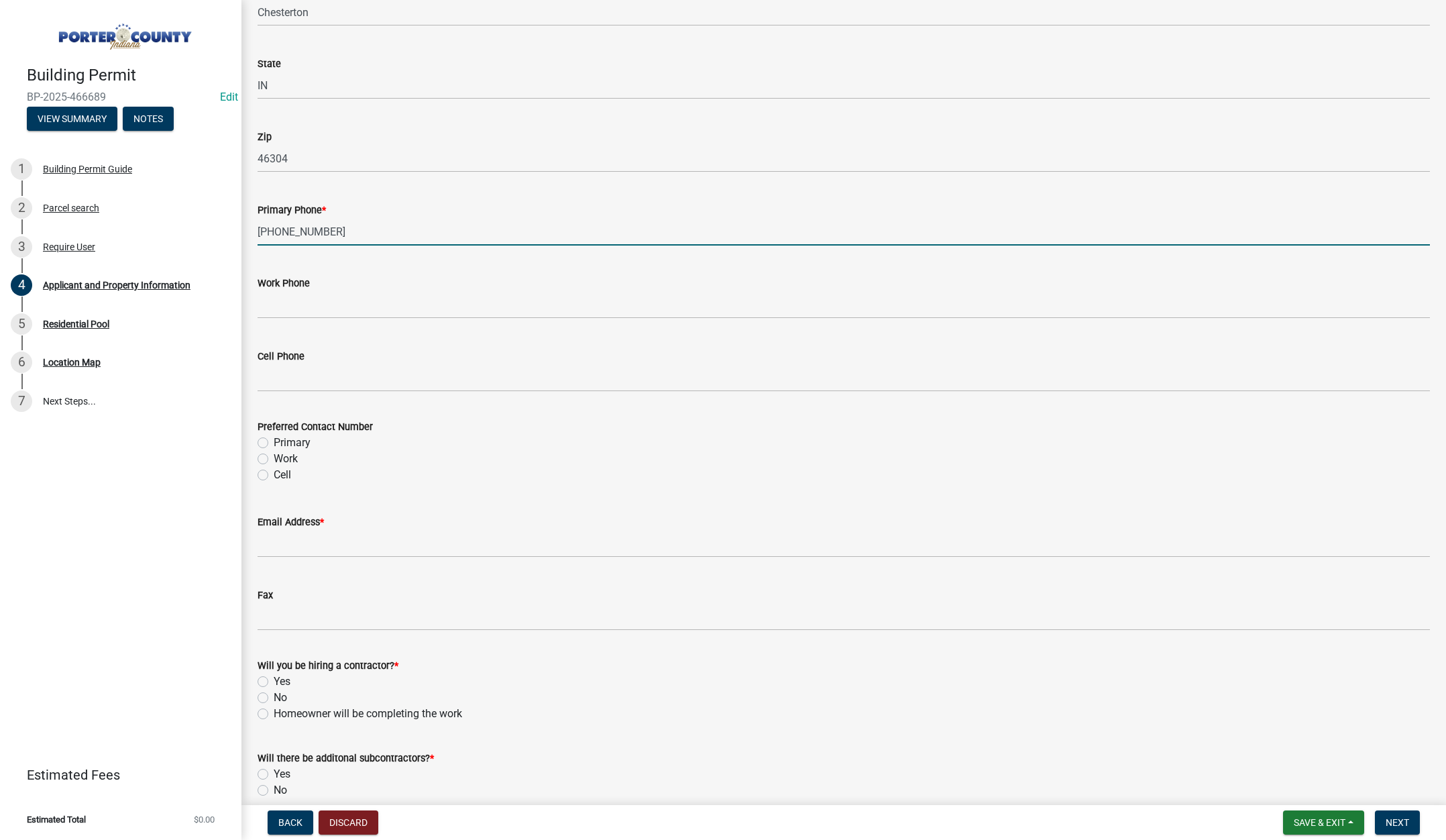
scroll to position [1669, 0]
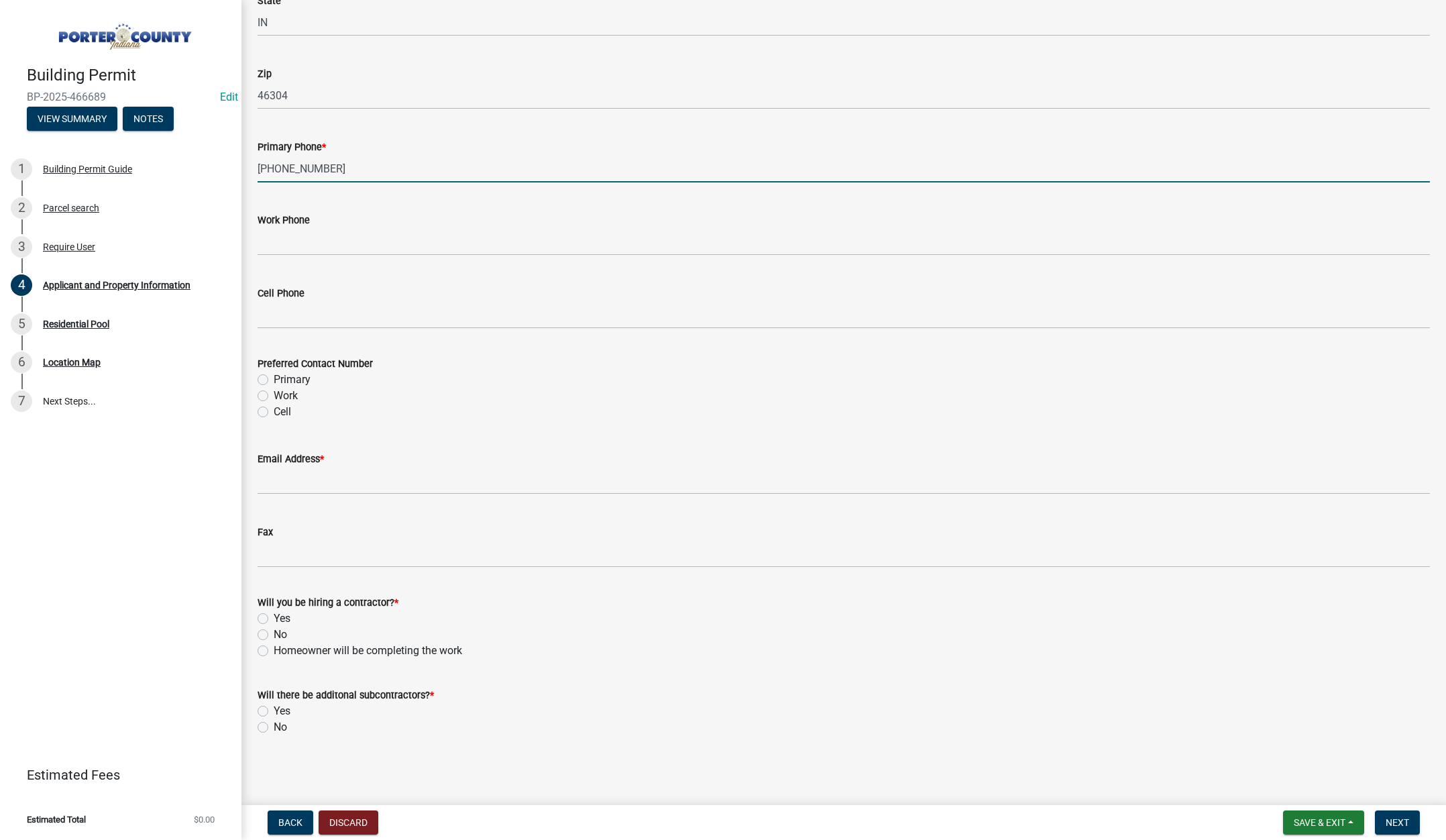
type input "219-916-4777"
click at [273, 377] on label "Primary" at bounding box center [292, 379] width 37 height 16
click at [273, 377] on input "Primary" at bounding box center [278, 376] width 9 height 9
radio input "true"
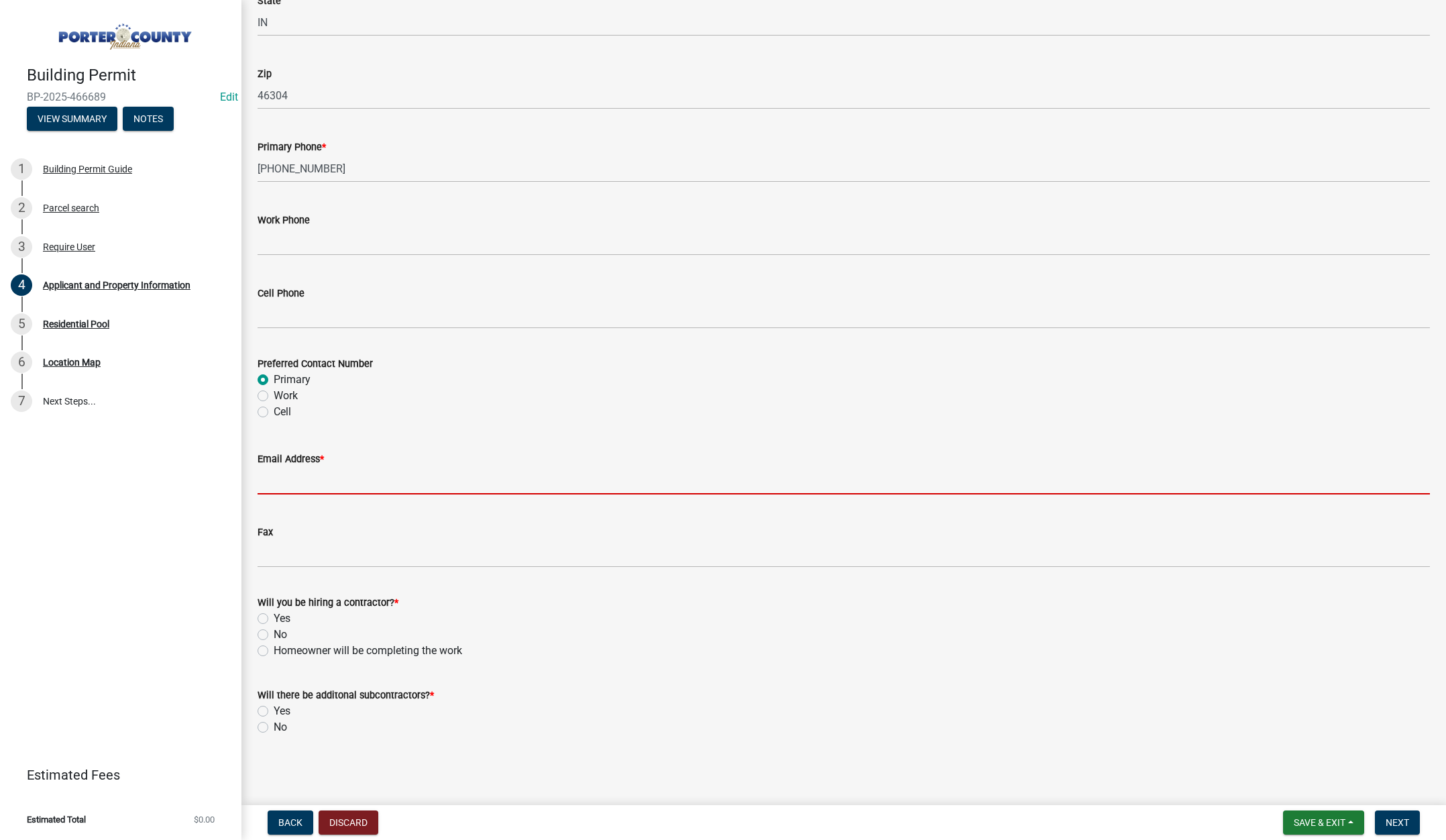
click at [297, 480] on input "Email Address *" at bounding box center [844, 480] width 1173 height 28
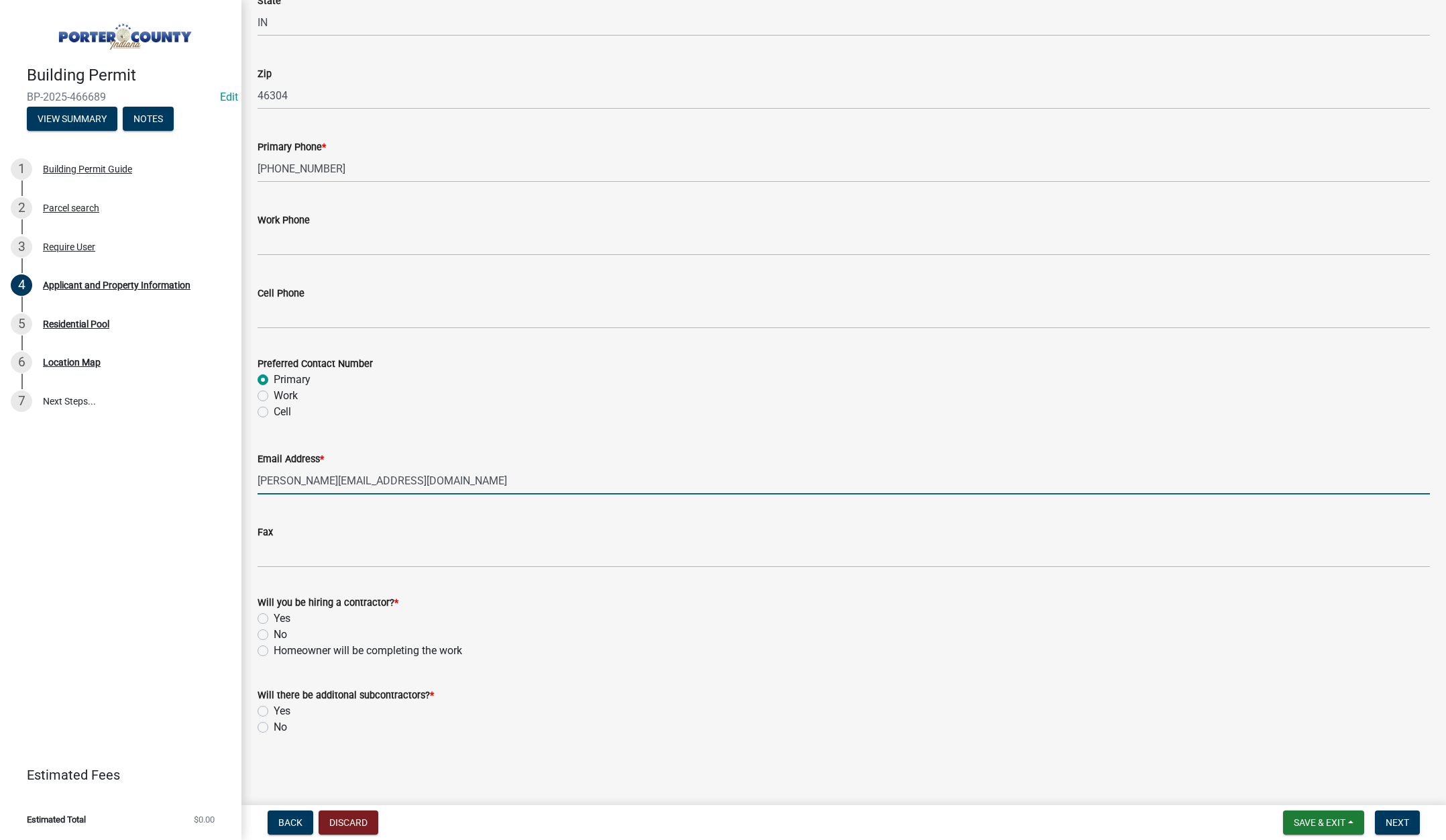
type input "kevin@greatlakespleasurepools.com"
click at [273, 617] on label "Yes" at bounding box center [281, 618] width 16 height 16
click at [273, 617] on input "Yes" at bounding box center [278, 615] width 9 height 9
radio input "true"
click at [273, 729] on label "No" at bounding box center [280, 727] width 14 height 16
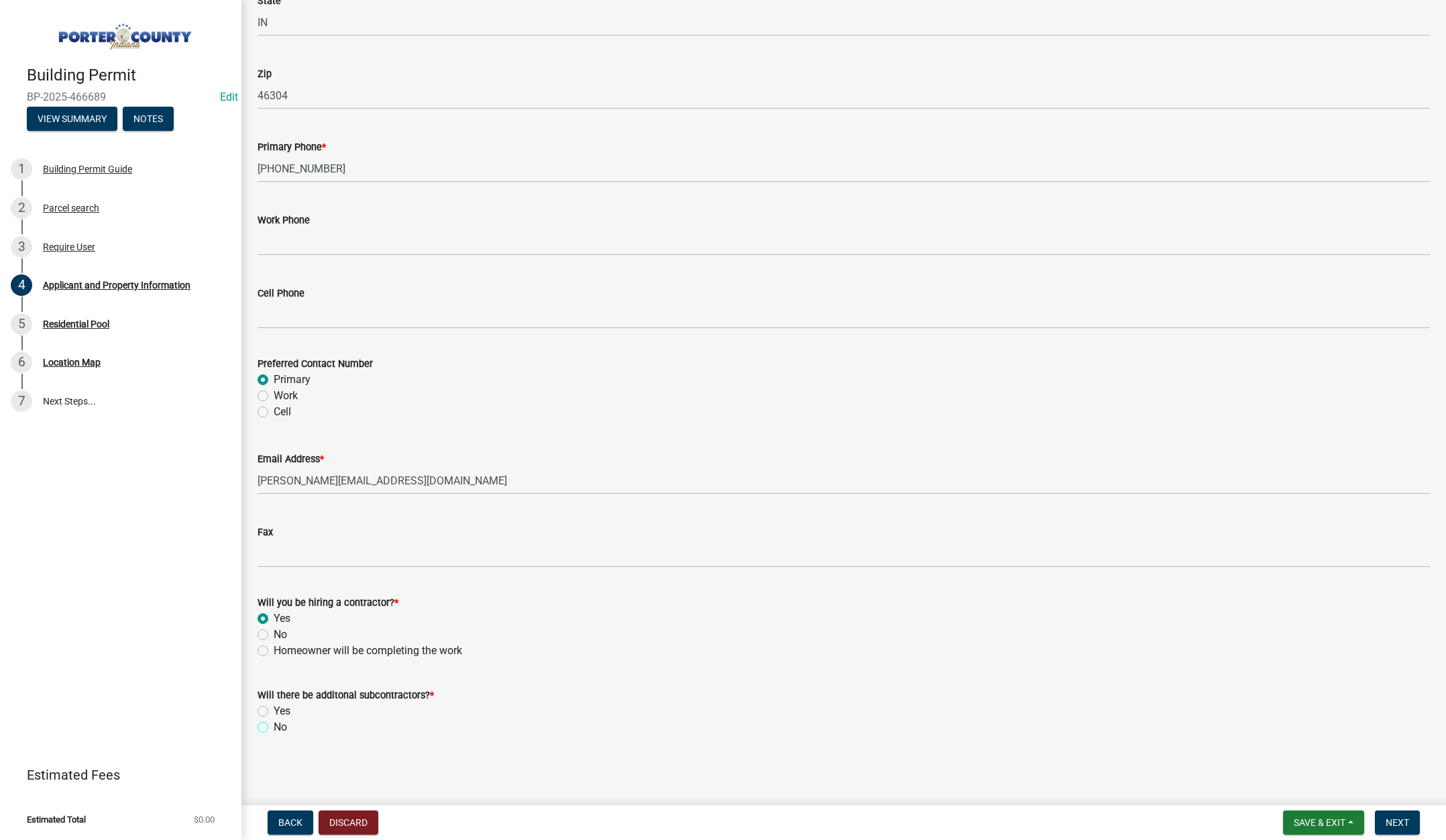
click at [273, 728] on input "No" at bounding box center [278, 724] width 9 height 9
radio input "true"
click at [1389, 811] on button "Next" at bounding box center [1398, 822] width 45 height 24
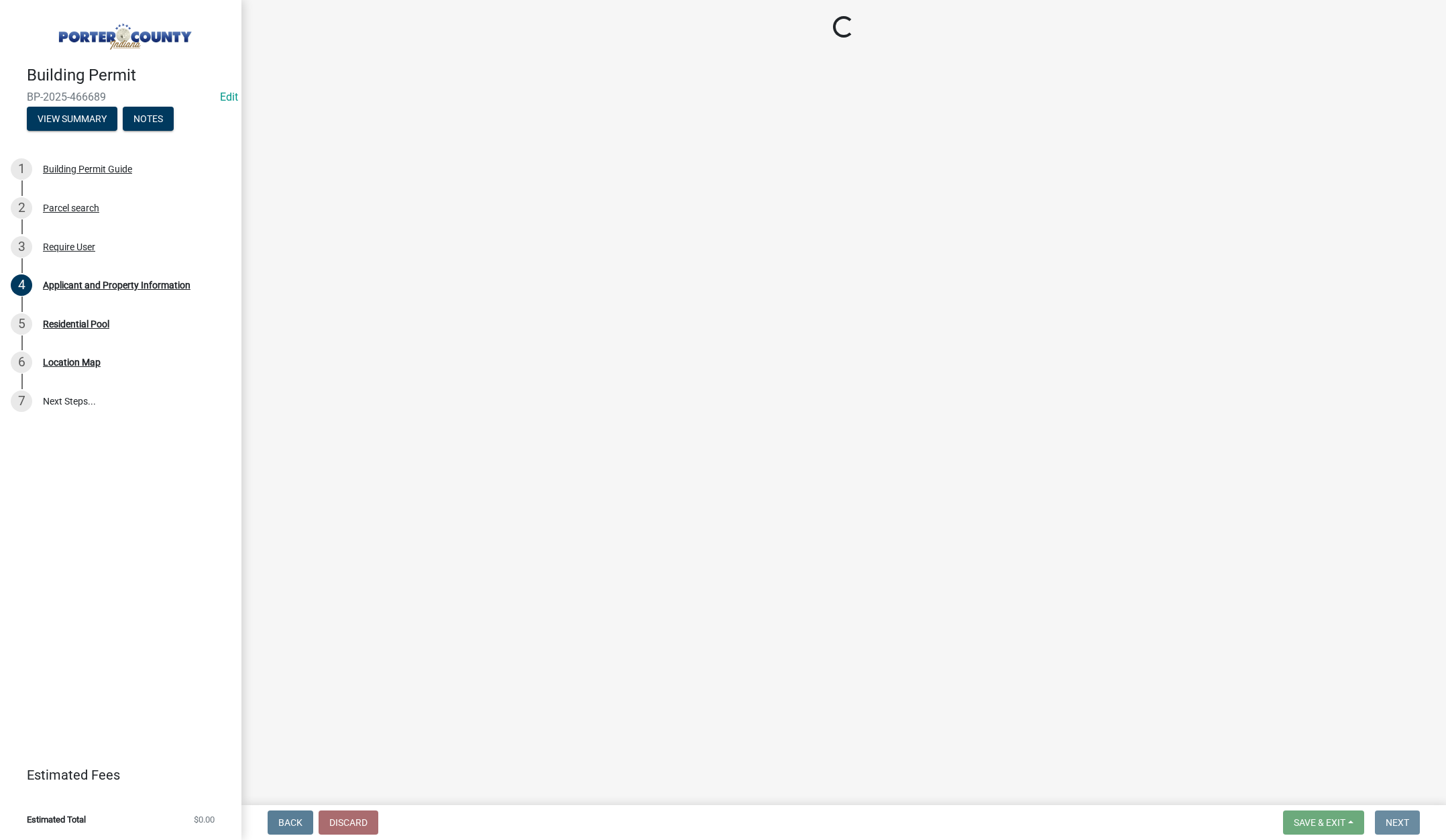
scroll to position [0, 0]
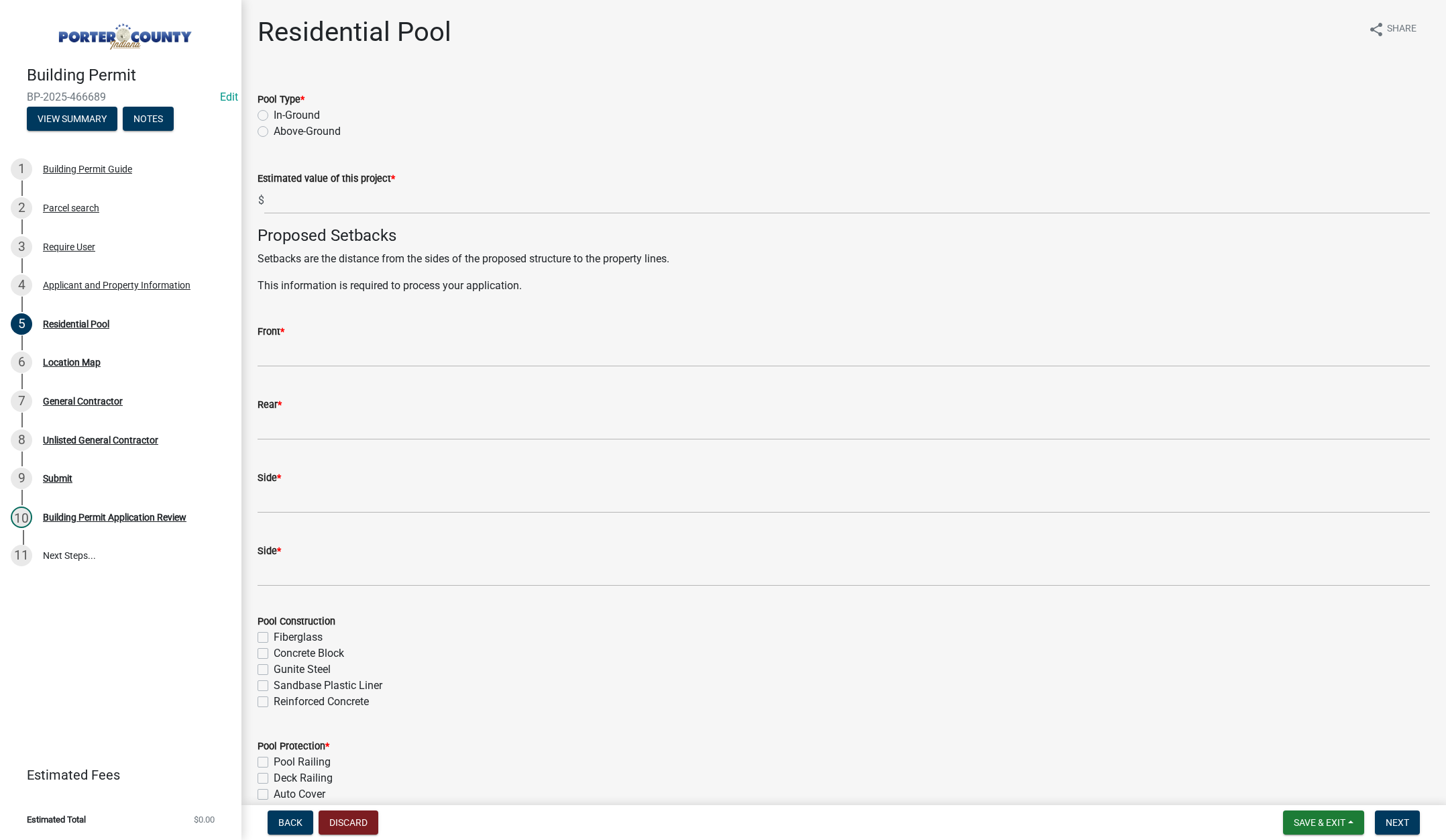
click at [273, 114] on label "In-Ground" at bounding box center [297, 115] width 47 height 16
click at [273, 114] on input "In-Ground" at bounding box center [278, 111] width 9 height 9
radio input "true"
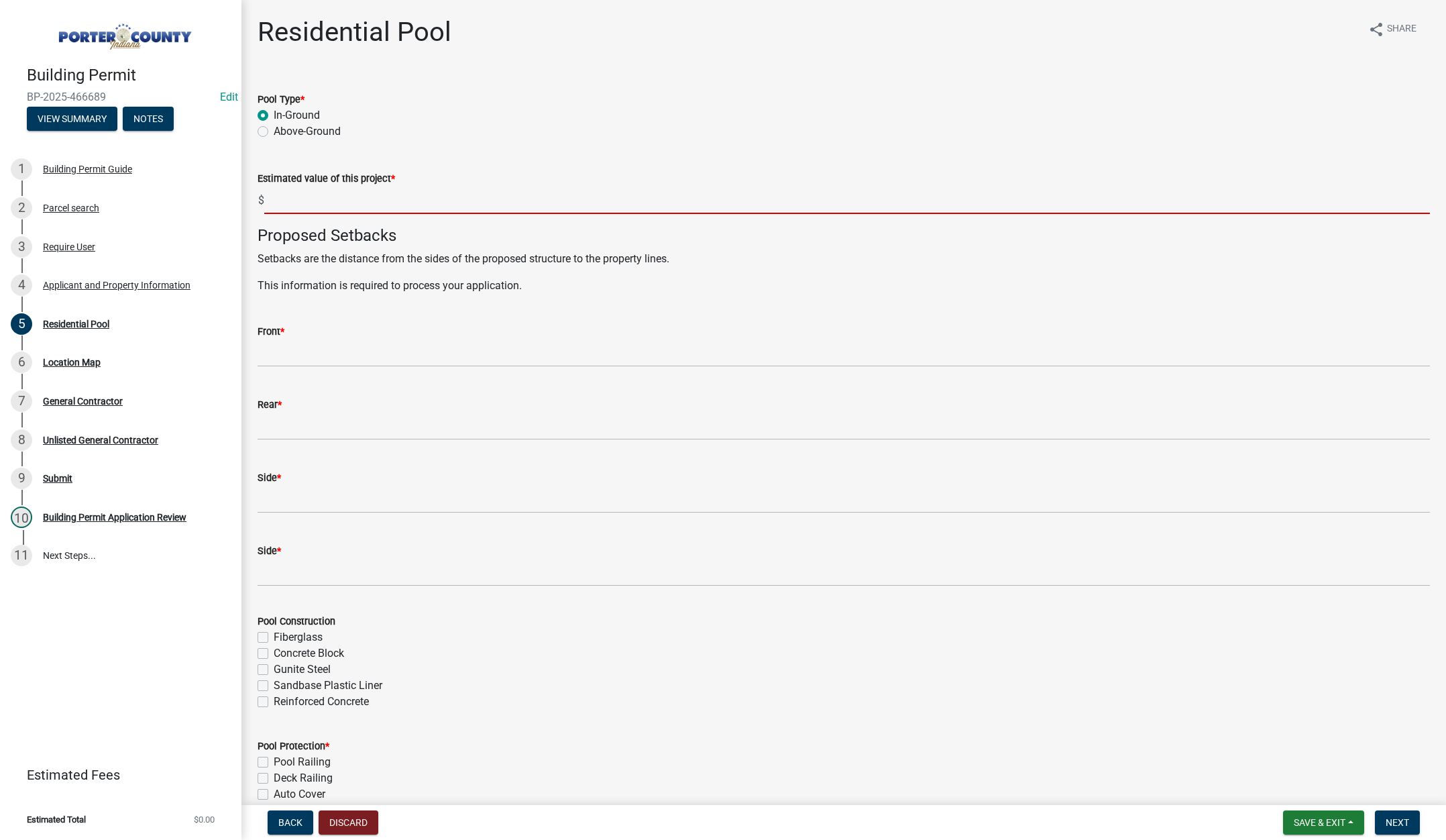
click at [312, 204] on input "text" at bounding box center [846, 200] width 1166 height 28
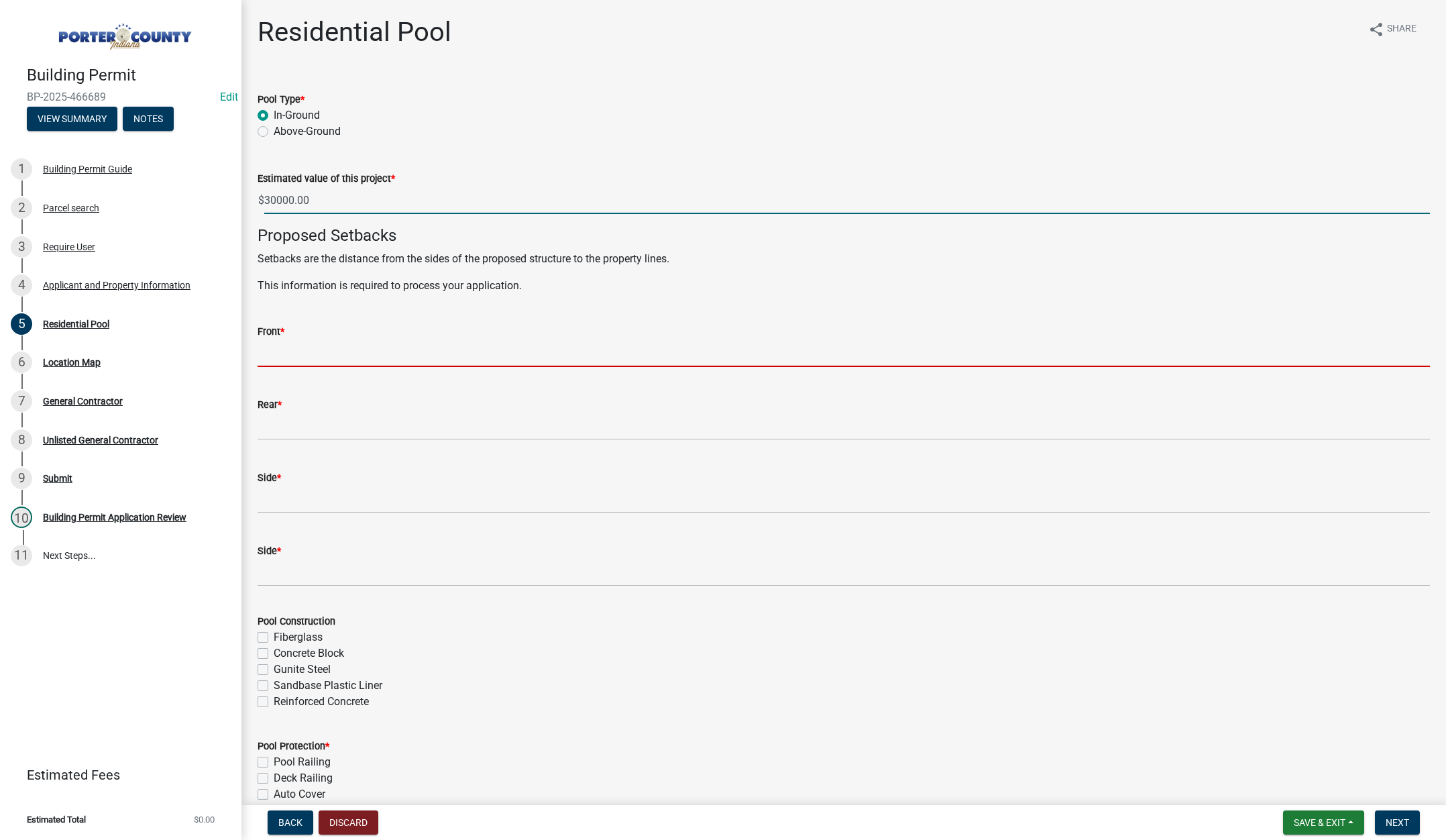
type input "30000"
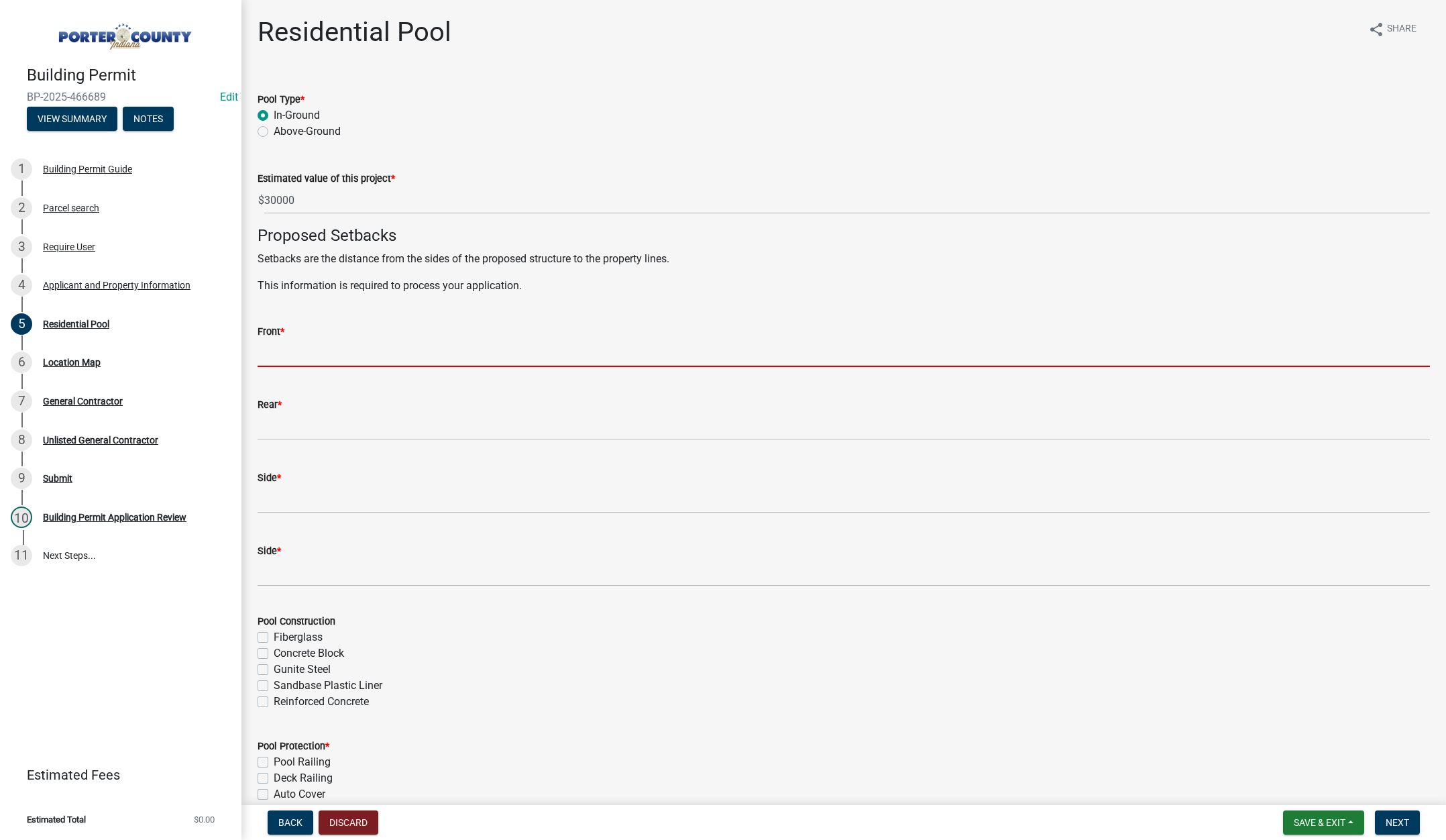
click at [297, 357] on input "Front *" at bounding box center [844, 353] width 1173 height 28
type input "80"
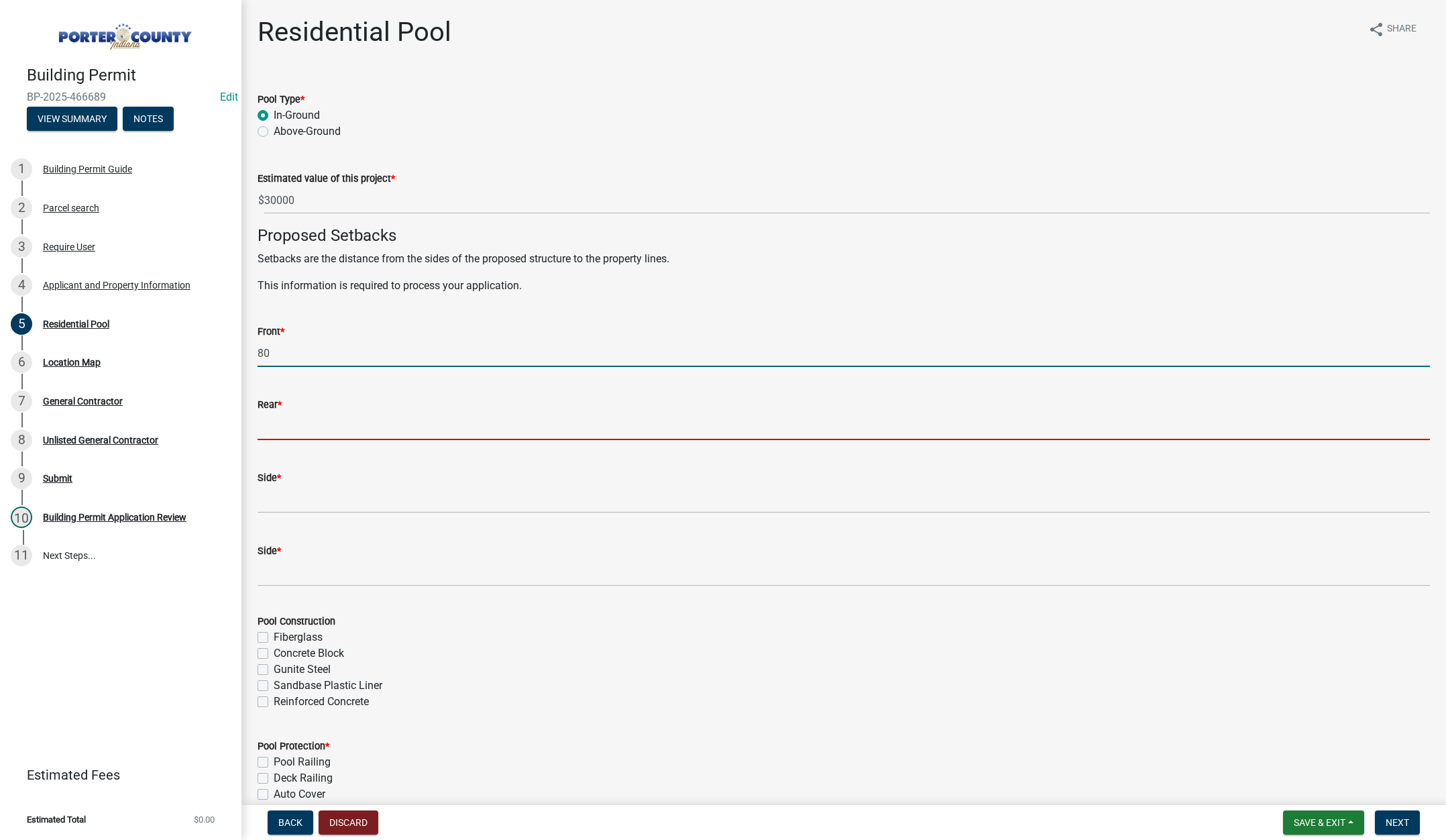
click at [288, 427] on input "Rear *" at bounding box center [844, 426] width 1173 height 28
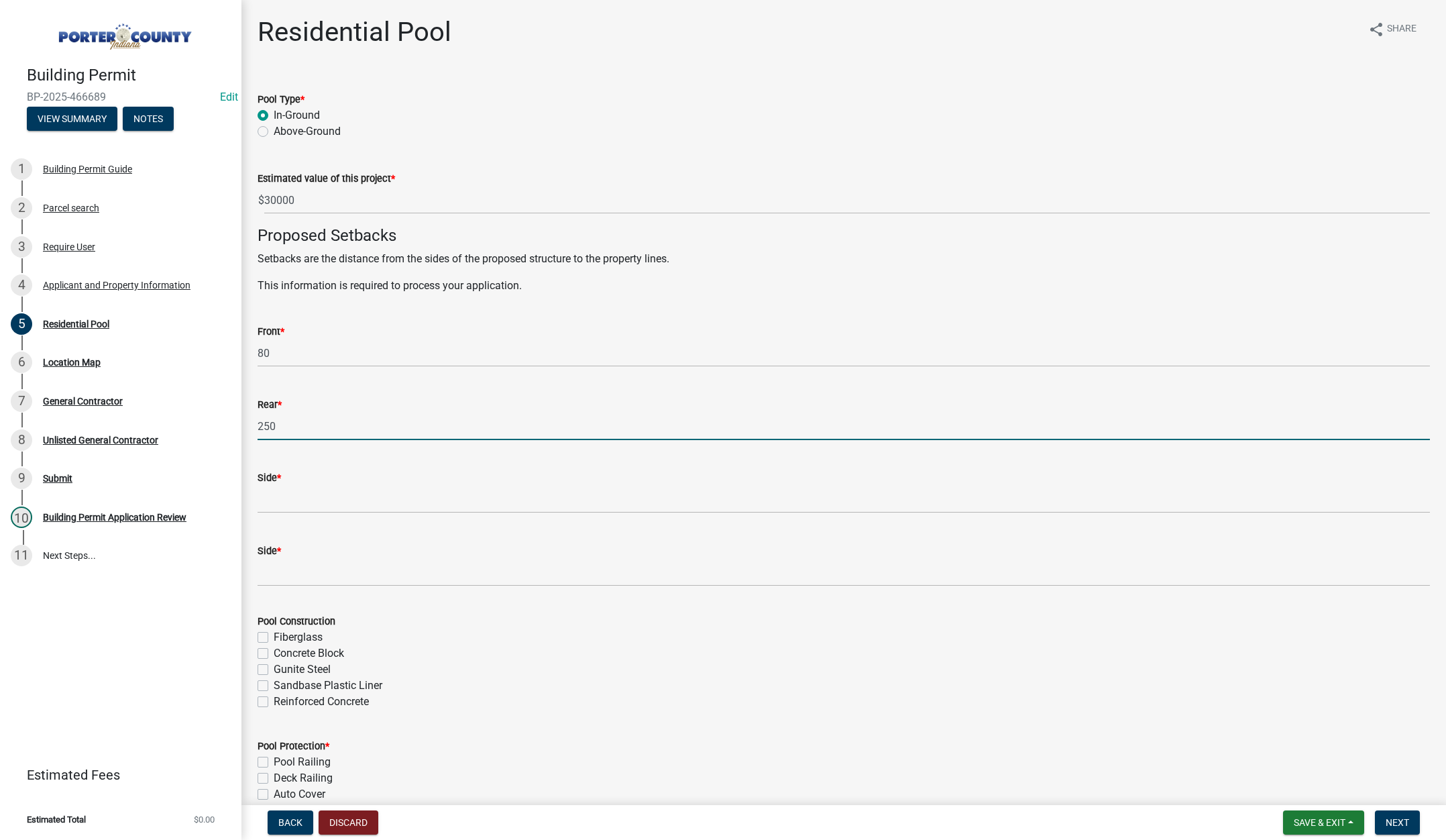
type input "250"
click at [285, 496] on input "Side *" at bounding box center [844, 499] width 1173 height 28
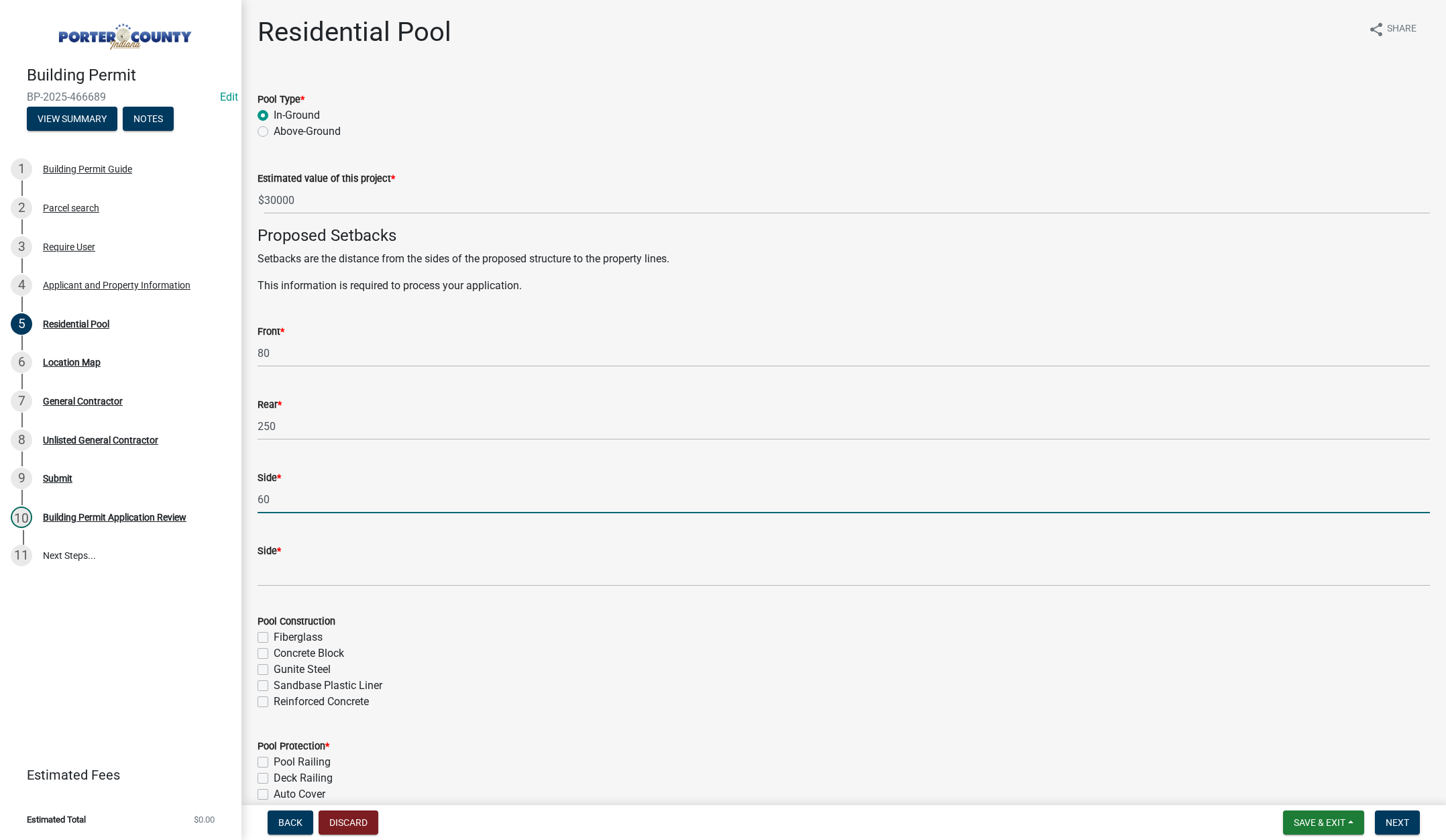
type input "60"
click at [333, 567] on input "Side *" at bounding box center [844, 573] width 1173 height 28
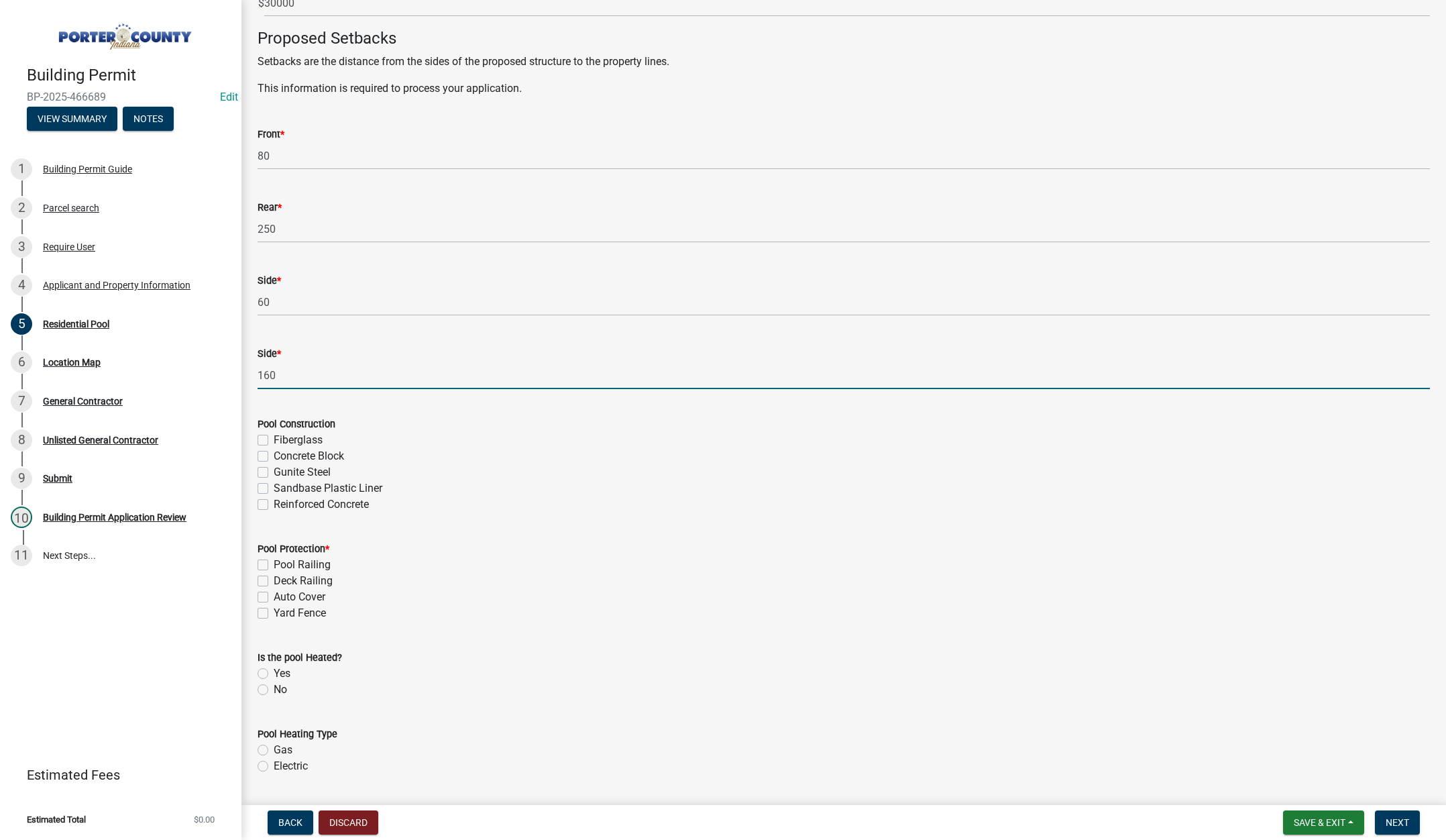
scroll to position [201, 0]
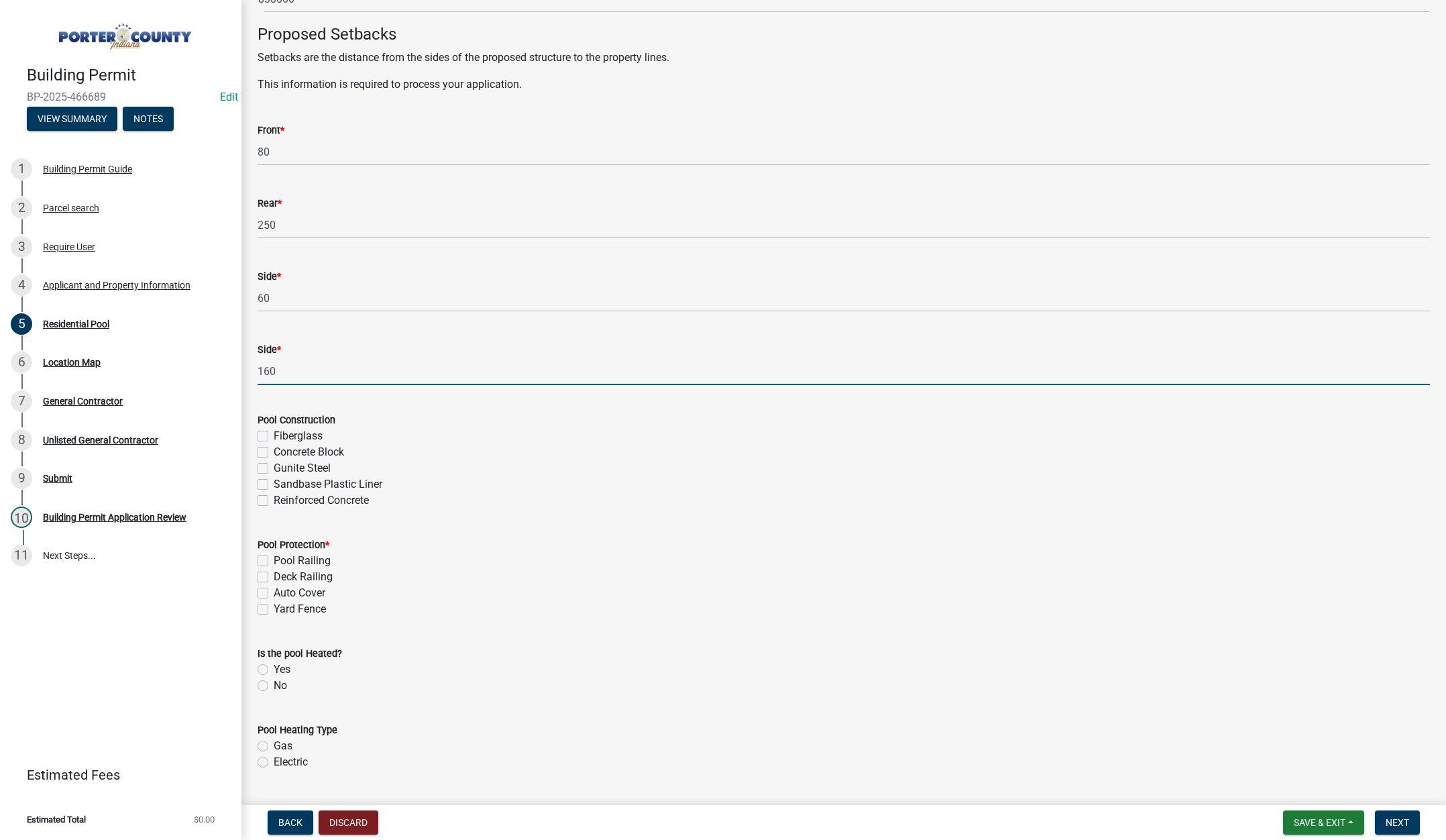
type input "160"
click at [273, 435] on label "Fiberglass" at bounding box center [298, 436] width 49 height 16
click at [273, 435] on input "Fiberglass" at bounding box center [278, 432] width 9 height 9
checkbox input "true"
checkbox input "false"
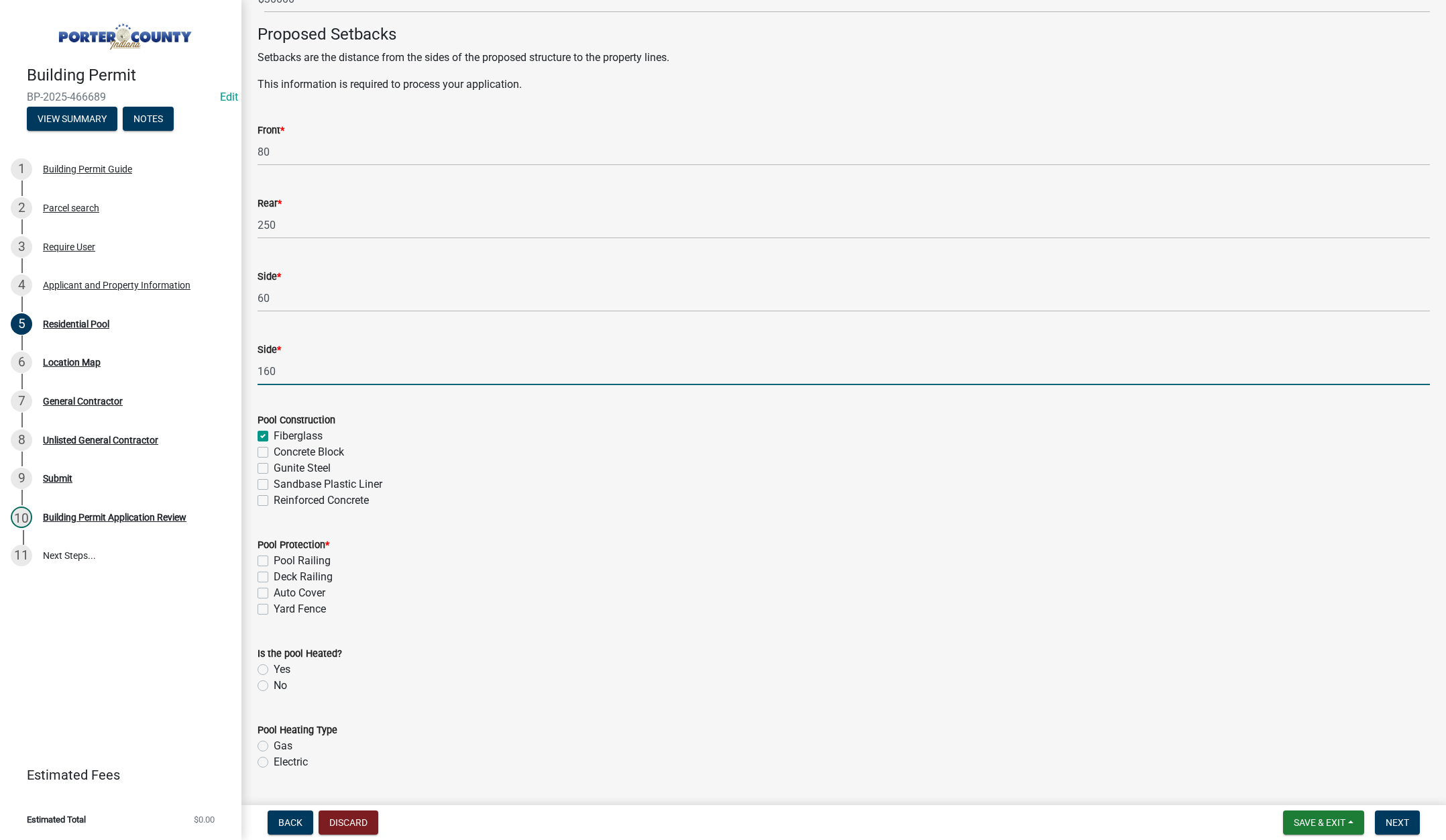
checkbox input "false"
drag, startPoint x: 261, startPoint y: 590, endPoint x: 326, endPoint y: 586, distance: 65.1
click at [273, 591] on label "Auto Cover" at bounding box center [299, 592] width 52 height 16
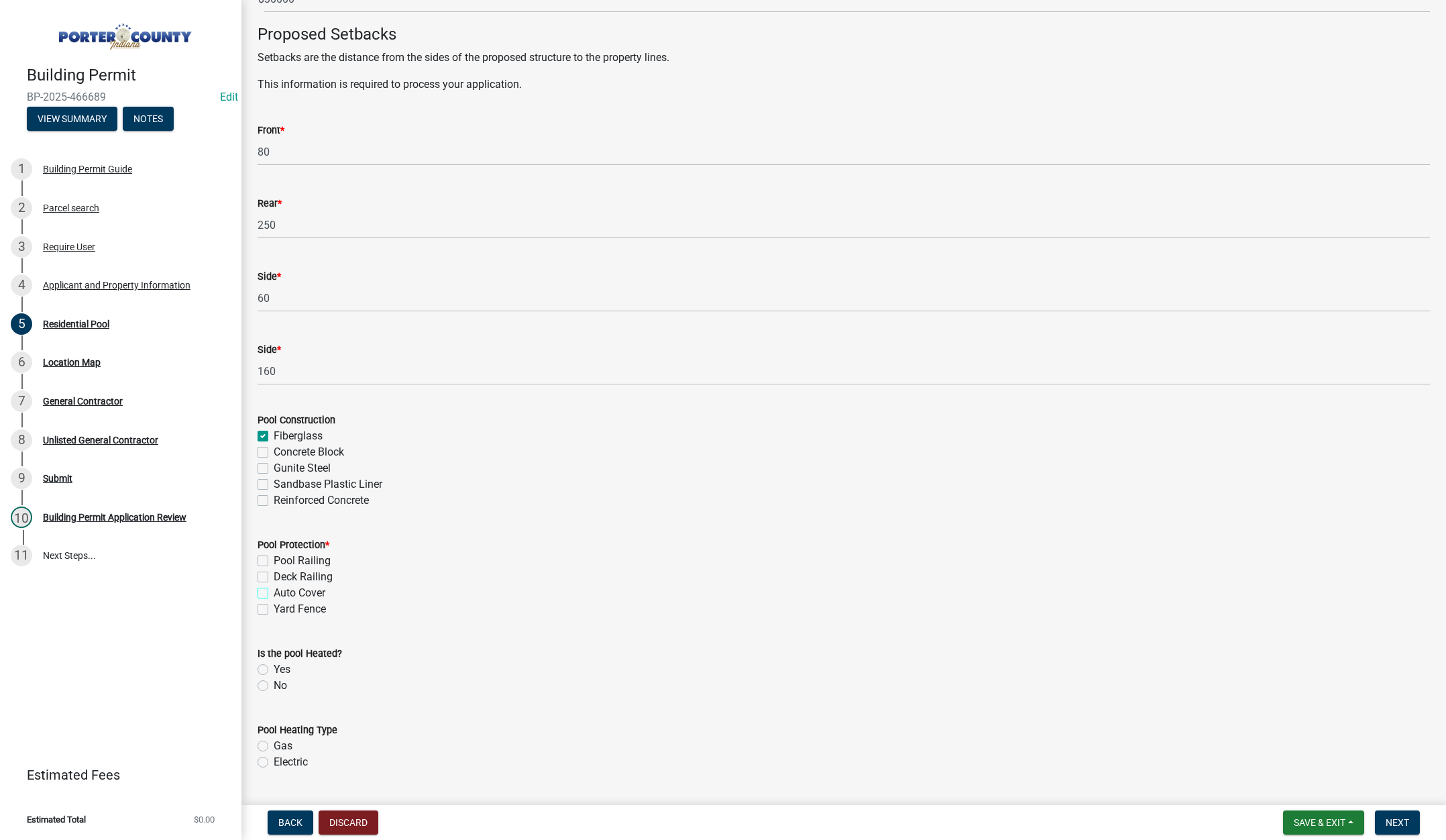
click at [273, 591] on input "Auto Cover" at bounding box center [278, 589] width 9 height 9
checkbox input "true"
checkbox input "false"
checkbox input "true"
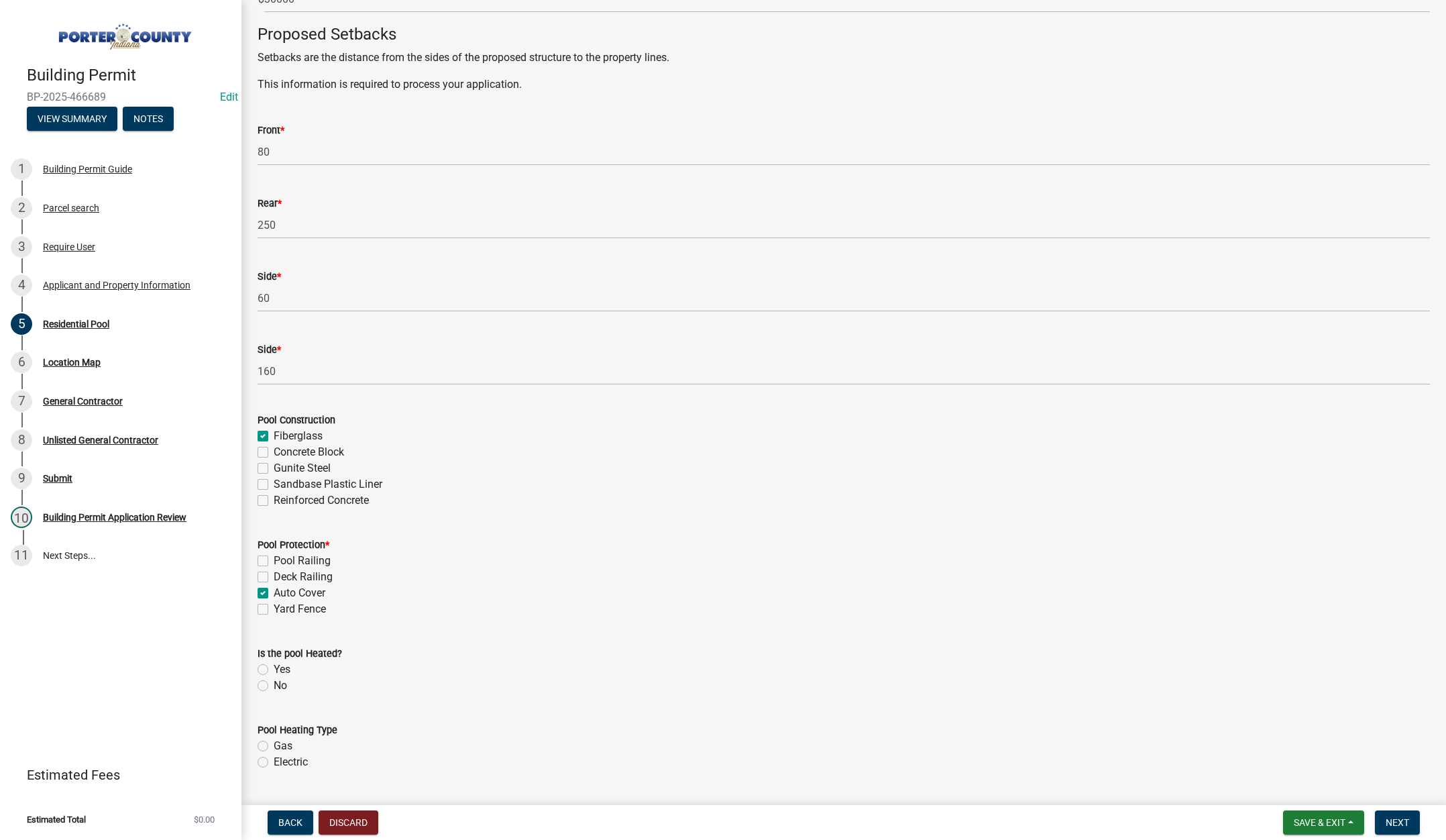
checkbox input "false"
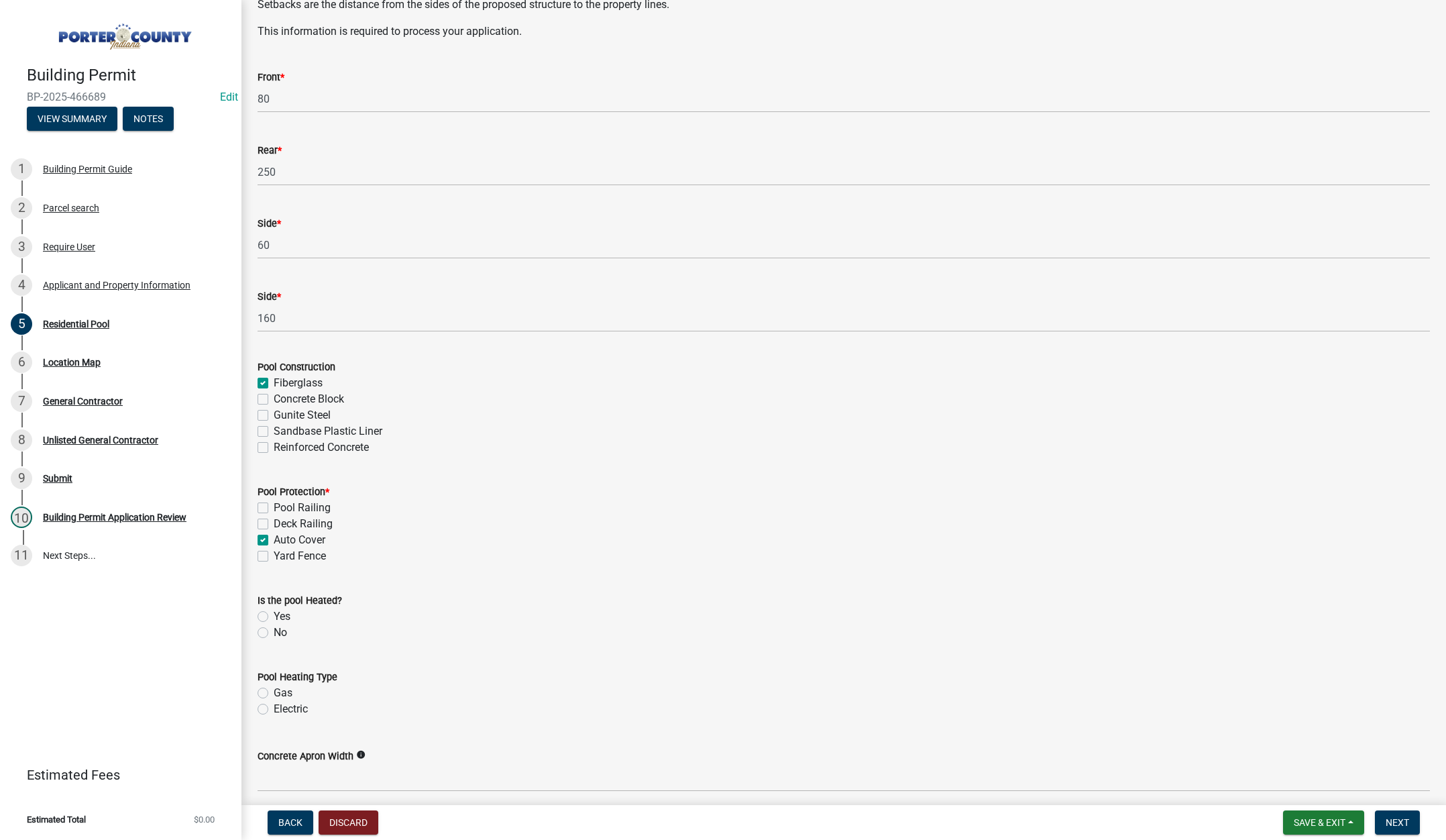
scroll to position [335, 0]
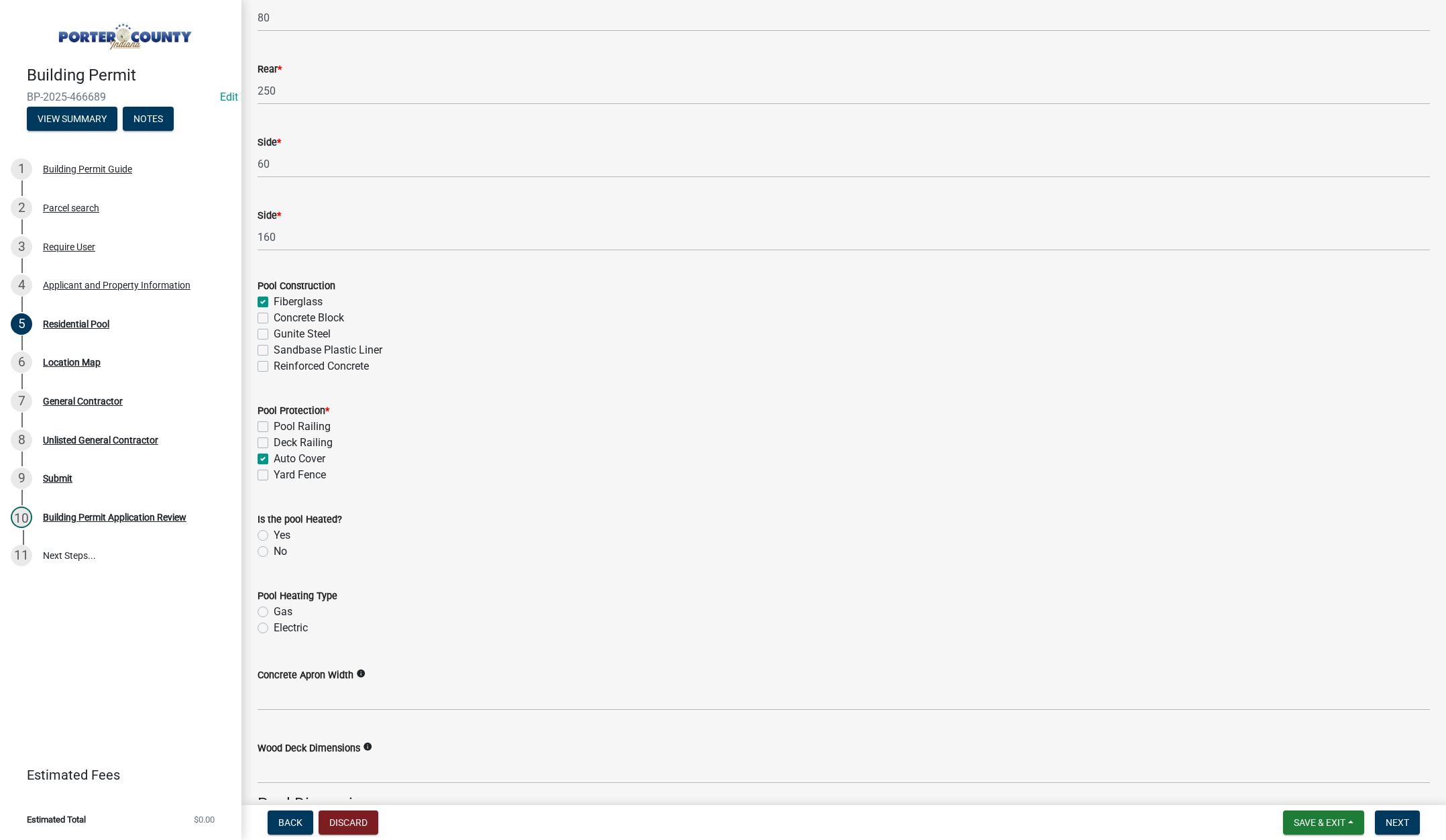
click at [273, 552] on label "No" at bounding box center [280, 551] width 14 height 16
click at [273, 552] on input "No" at bounding box center [278, 548] width 9 height 9
radio input "true"
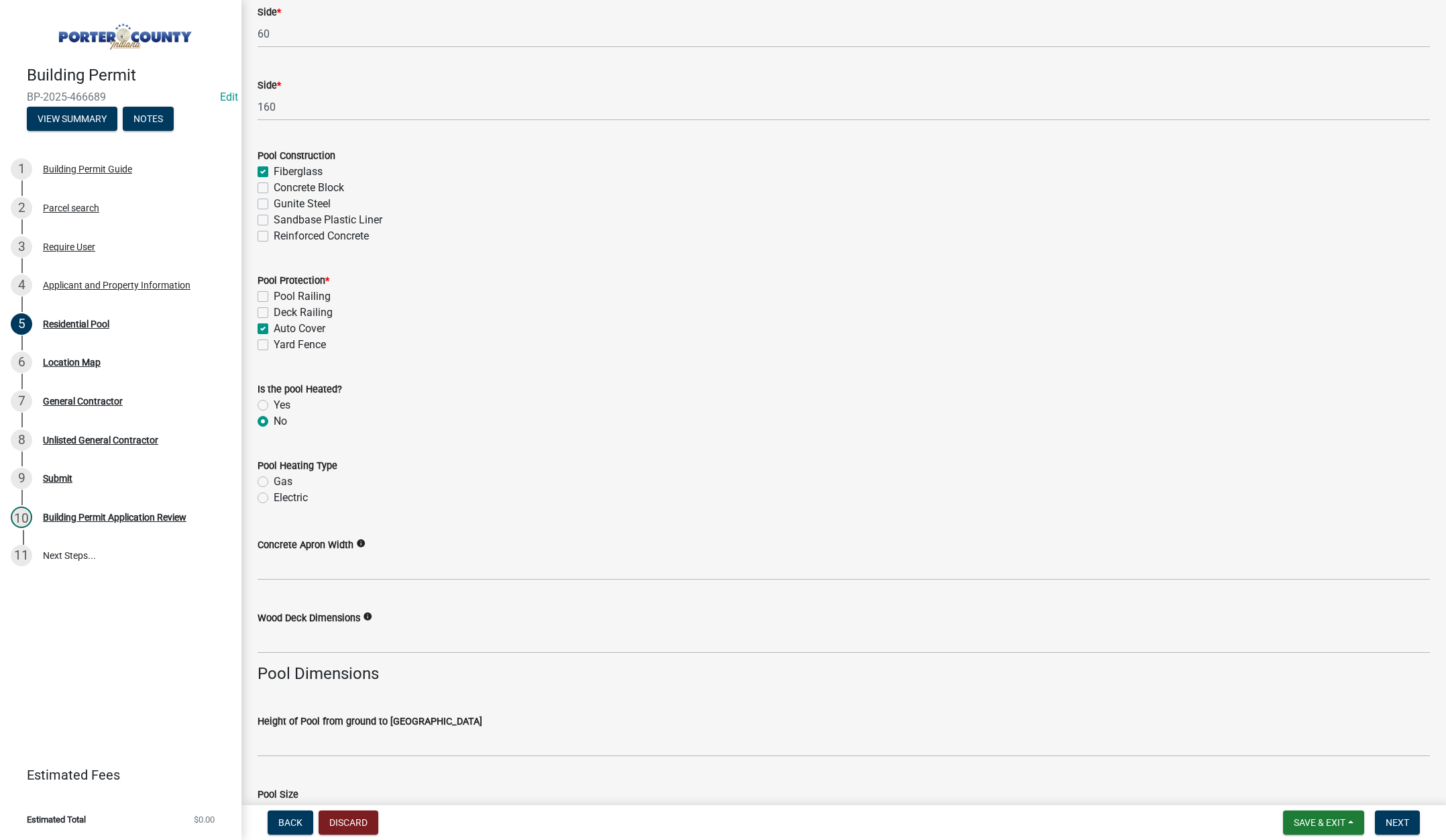
scroll to position [469, 0]
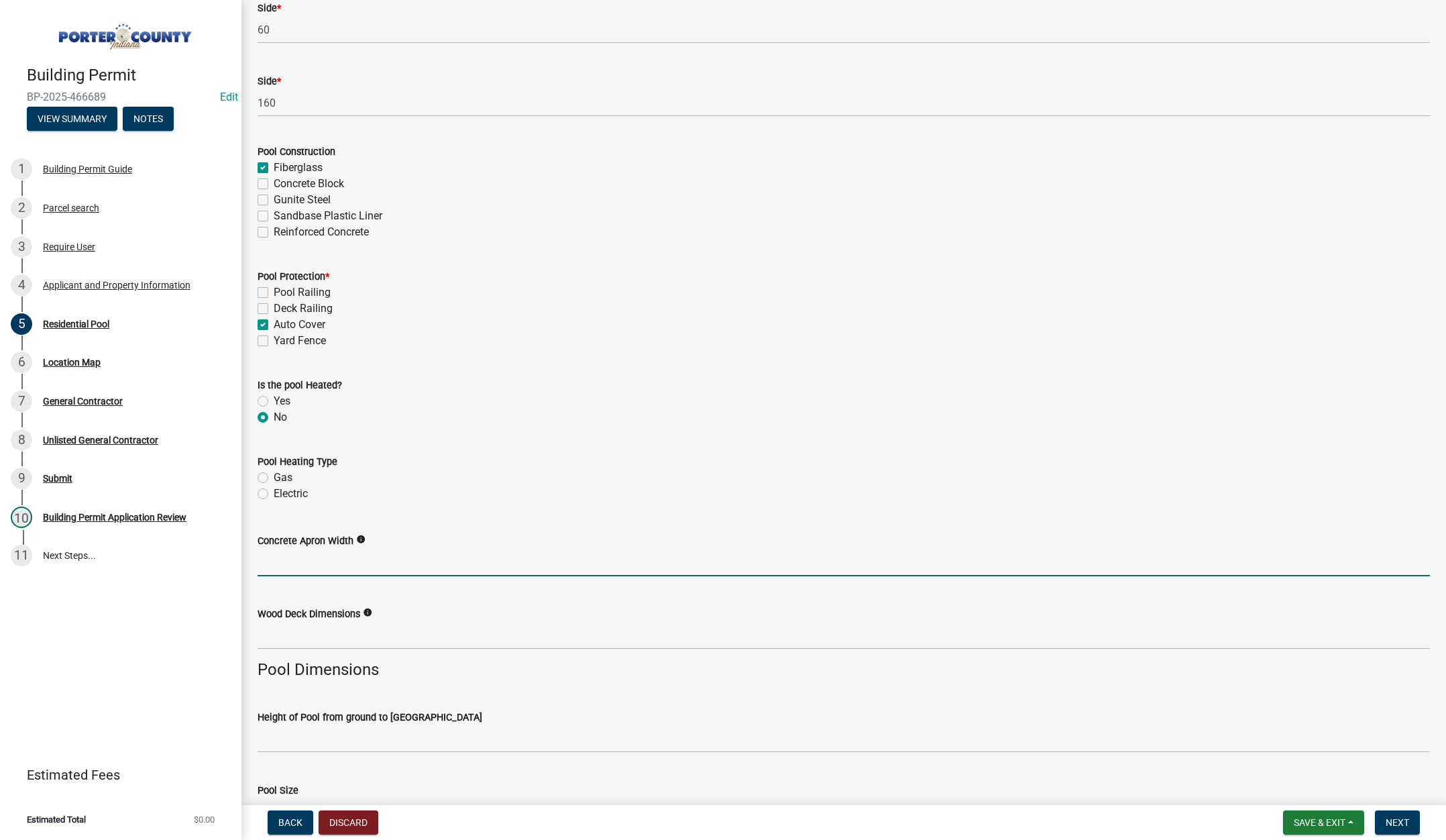
drag, startPoint x: 373, startPoint y: 561, endPoint x: 378, endPoint y: 538, distance: 23.5
click at [374, 559] on input "Concrete Apron Width" at bounding box center [844, 562] width 1173 height 28
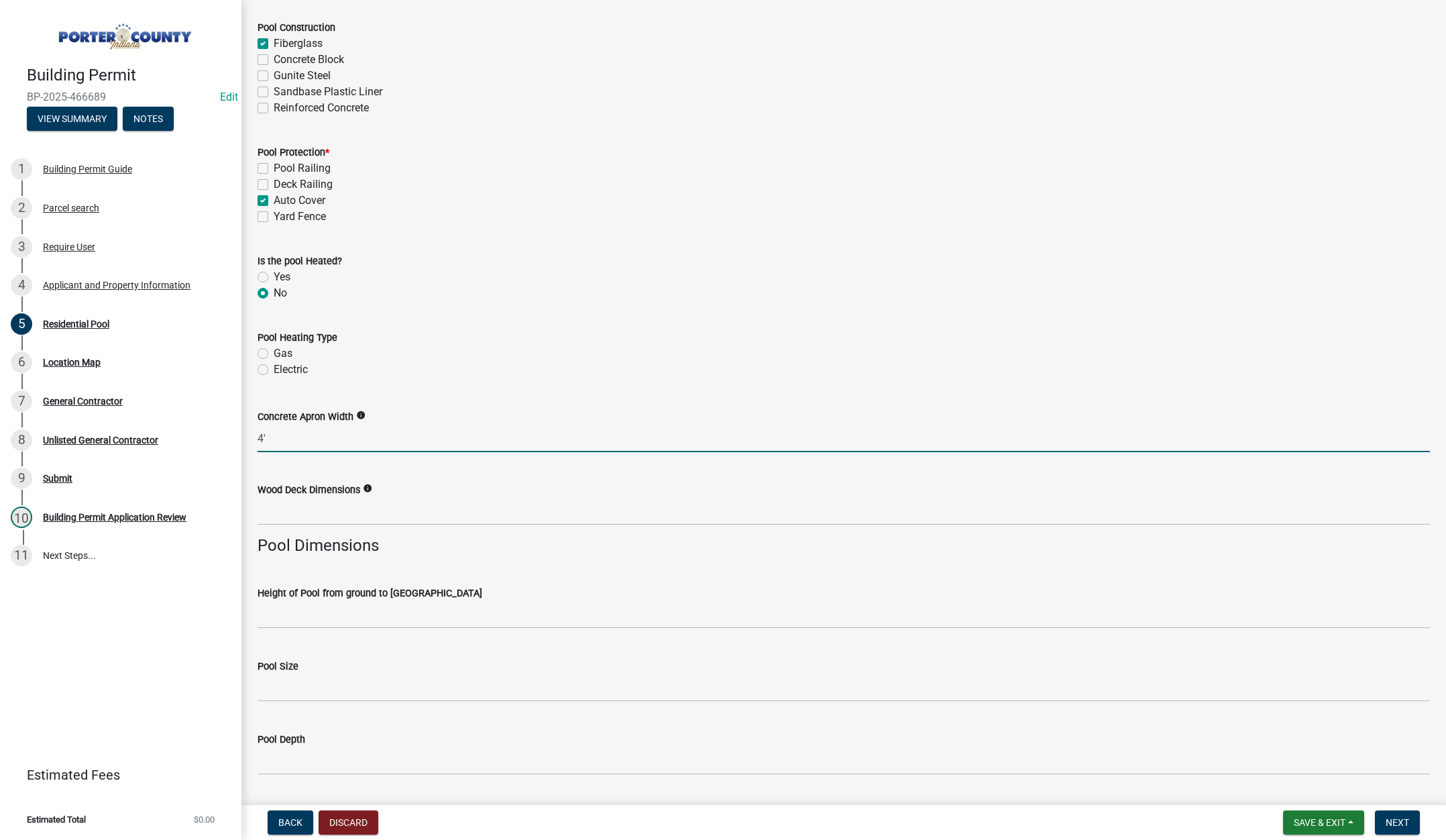
scroll to position [604, 0]
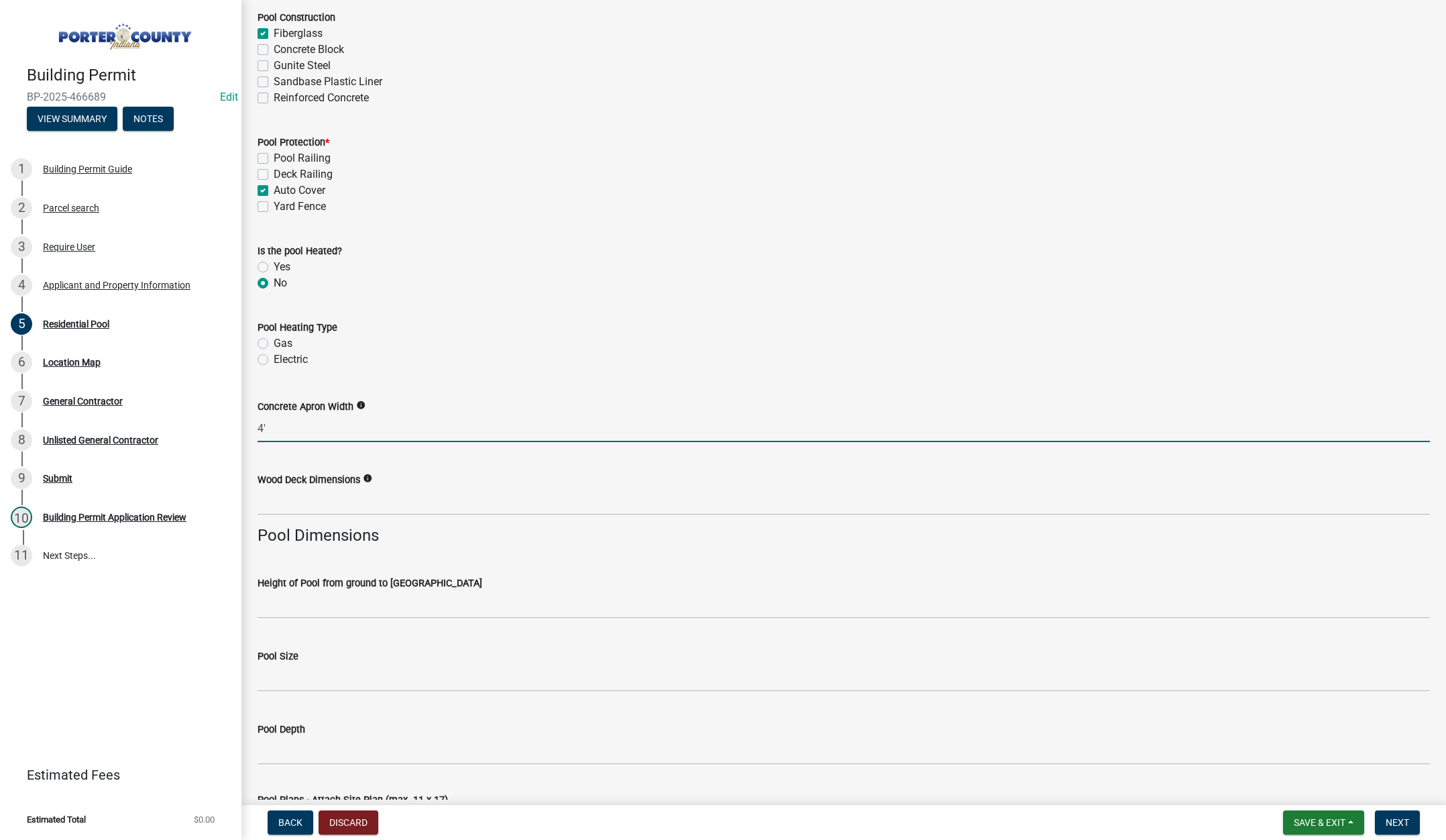
type input "4'"
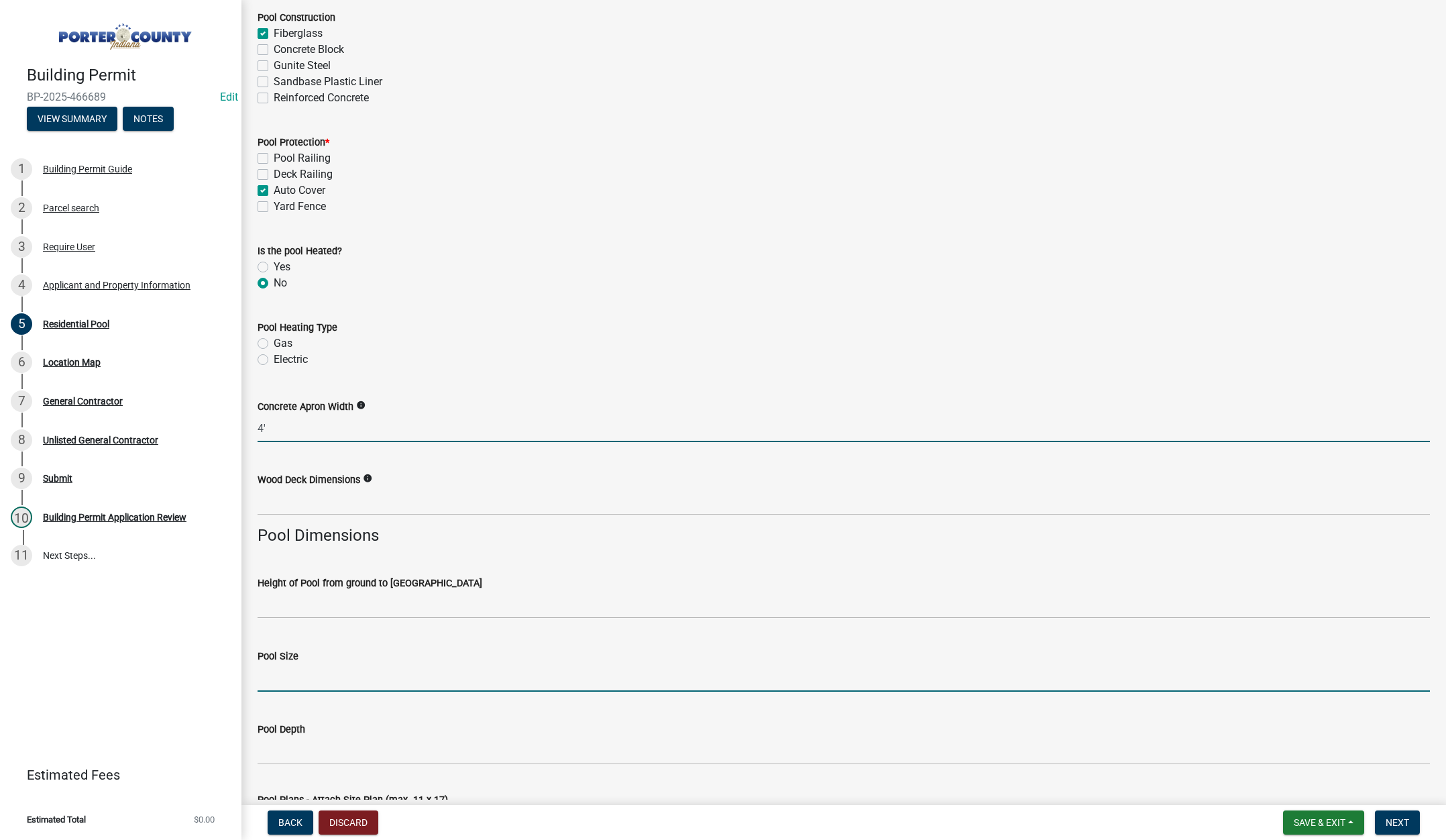
click at [349, 678] on input "Pool Size" at bounding box center [844, 678] width 1173 height 28
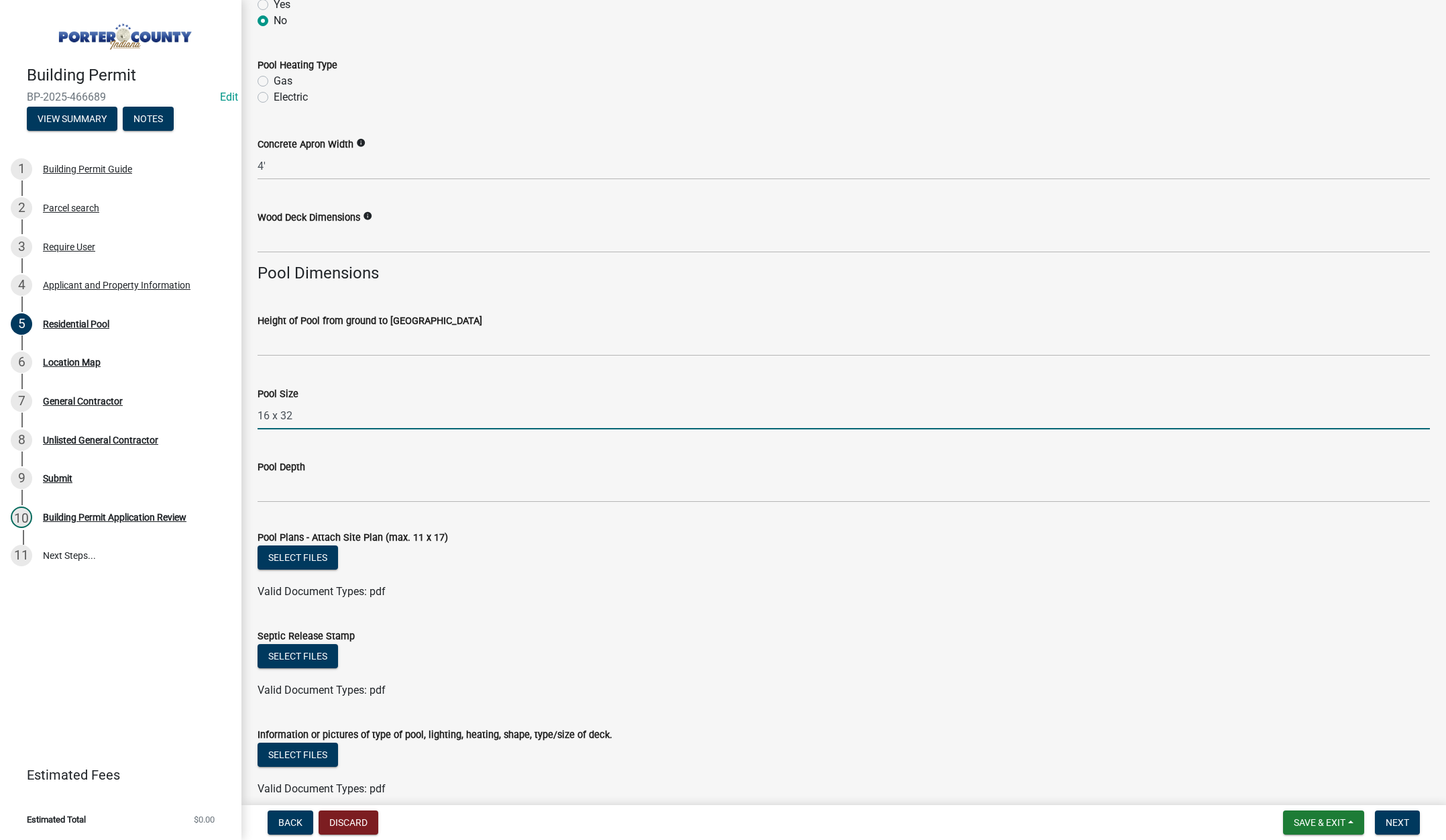
scroll to position [872, 0]
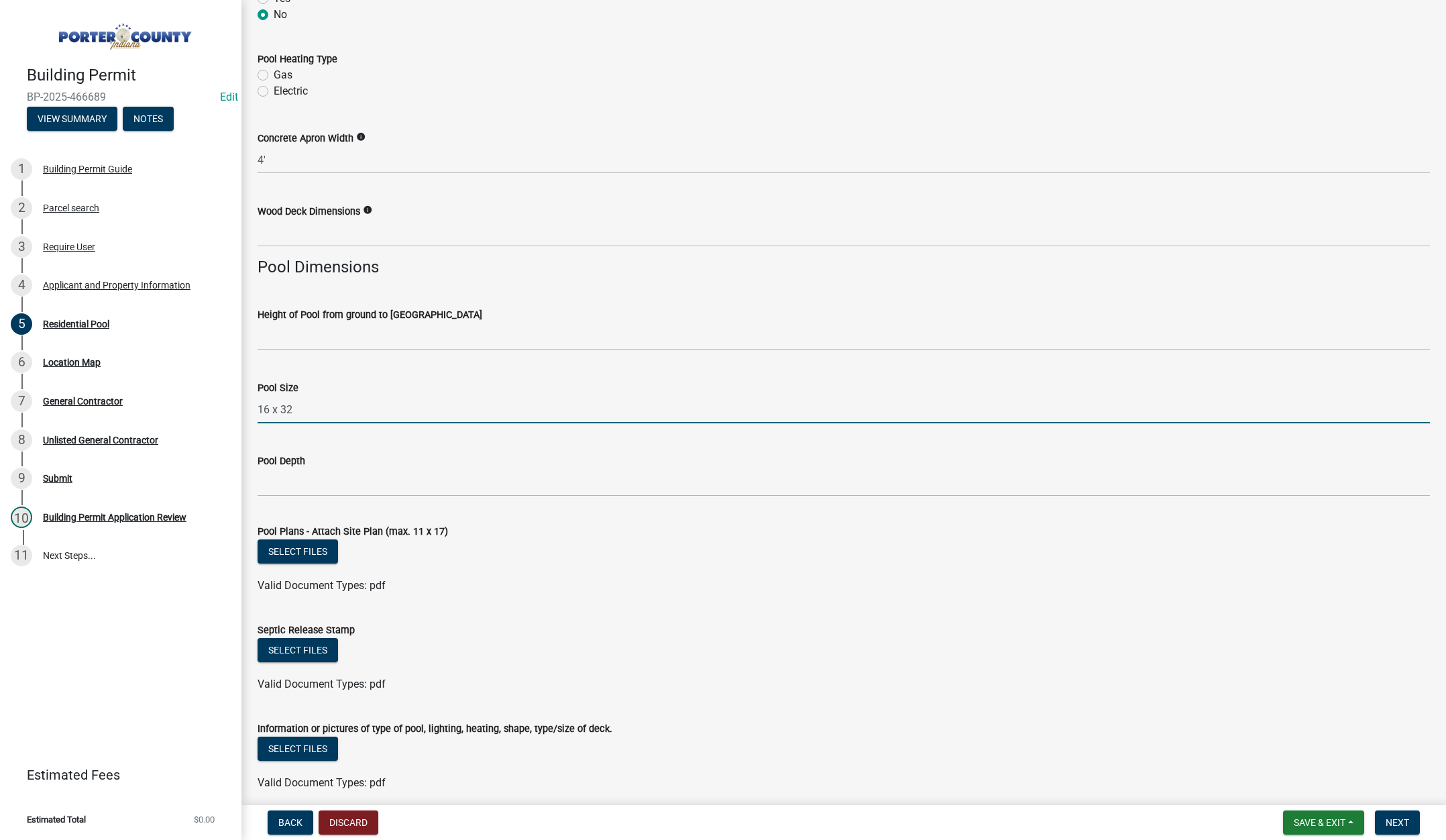
type input "16 x 32"
click at [365, 481] on input "Pool Depth" at bounding box center [844, 483] width 1173 height 28
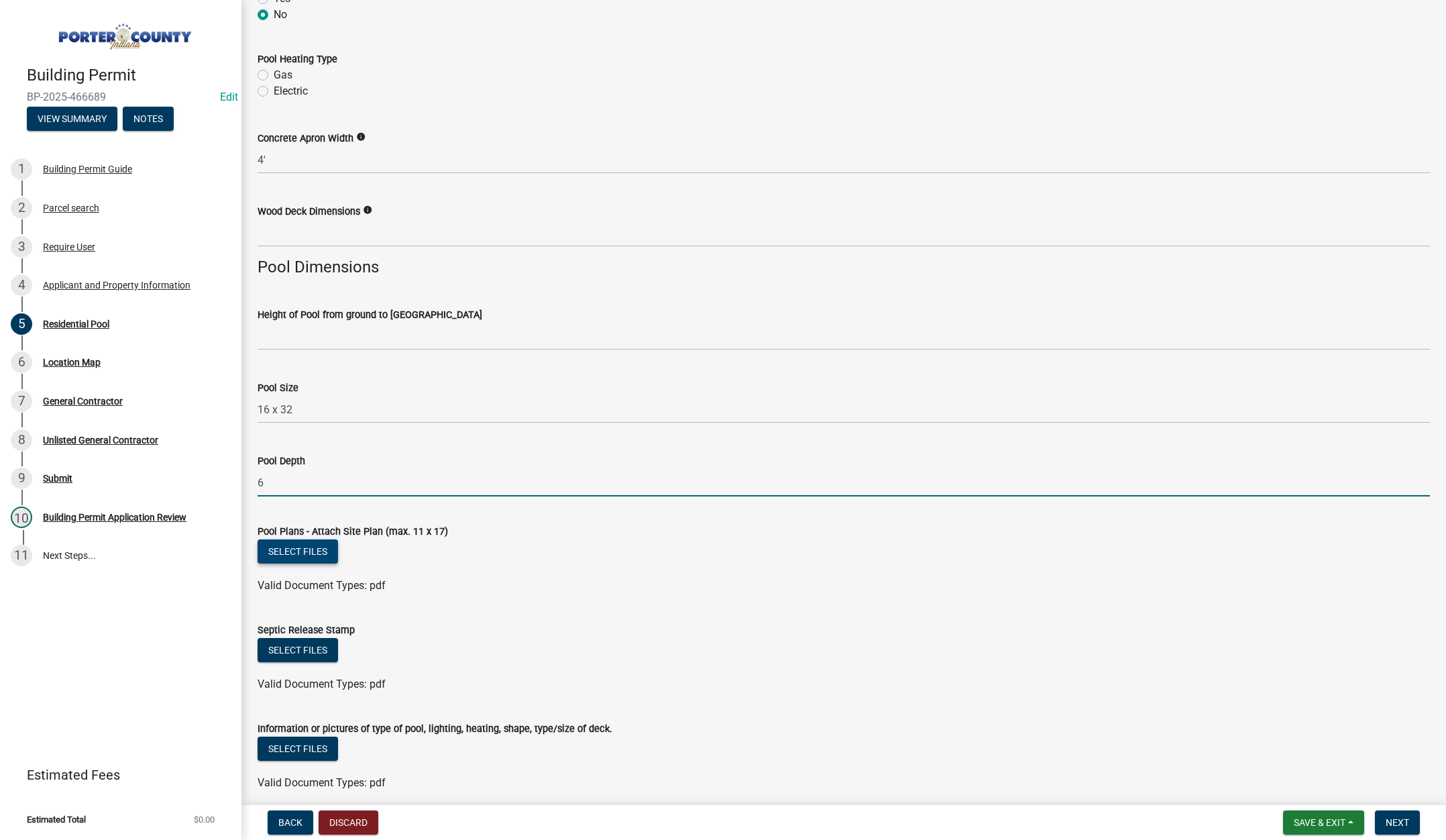
type input "6"
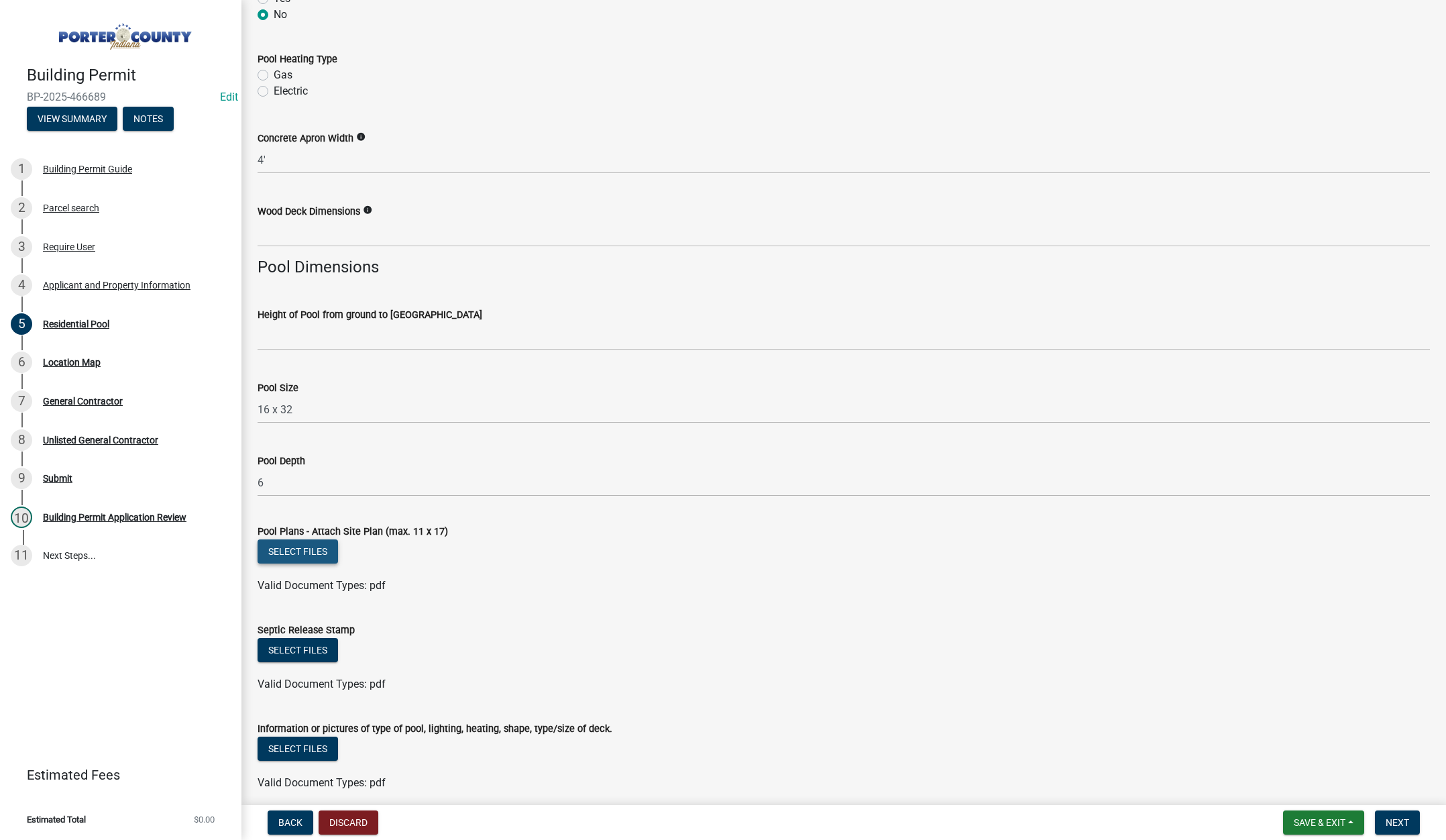
click at [280, 548] on button "Select files" at bounding box center [298, 551] width 80 height 24
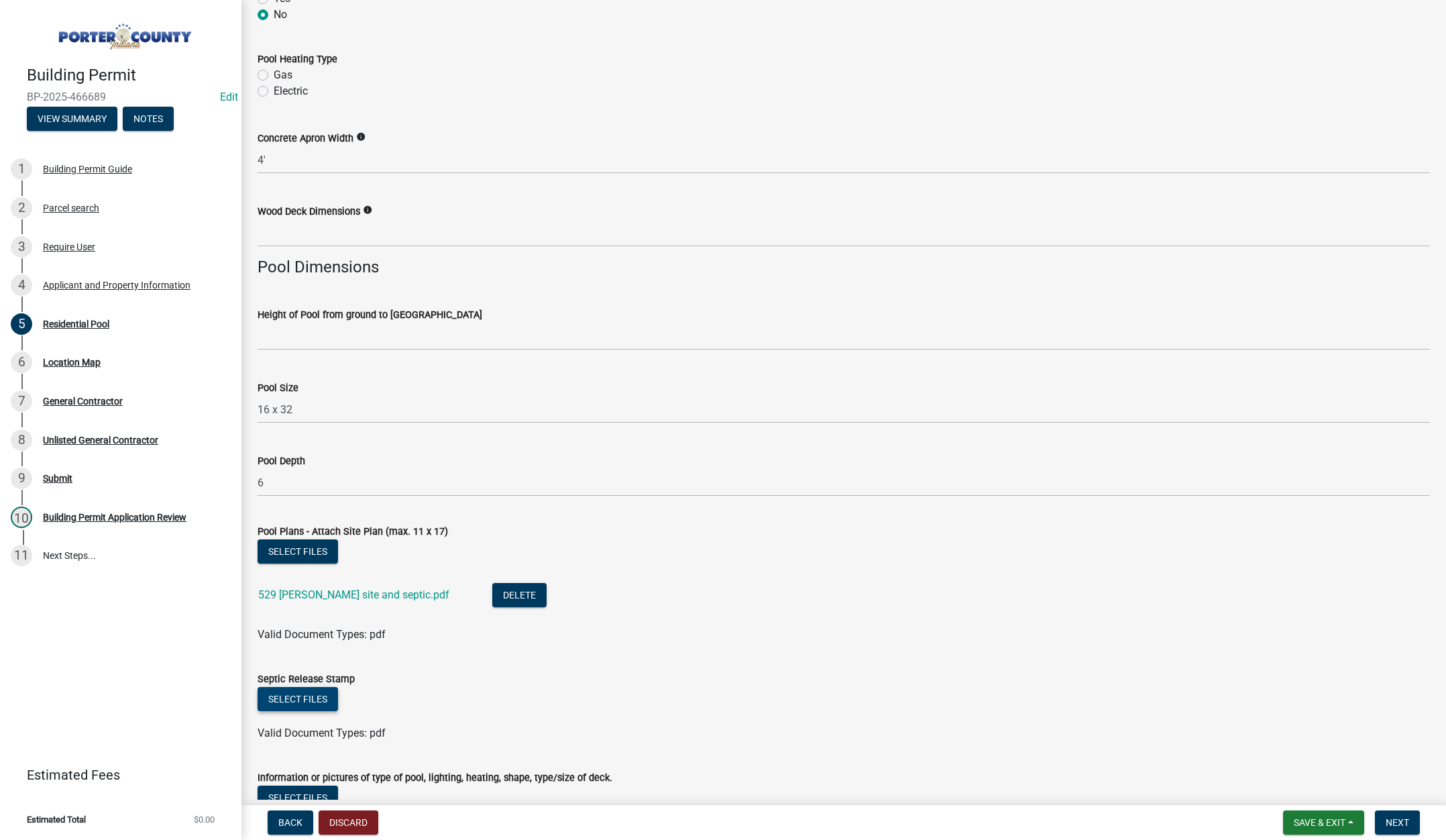
click at [293, 699] on button "Select files" at bounding box center [298, 699] width 80 height 24
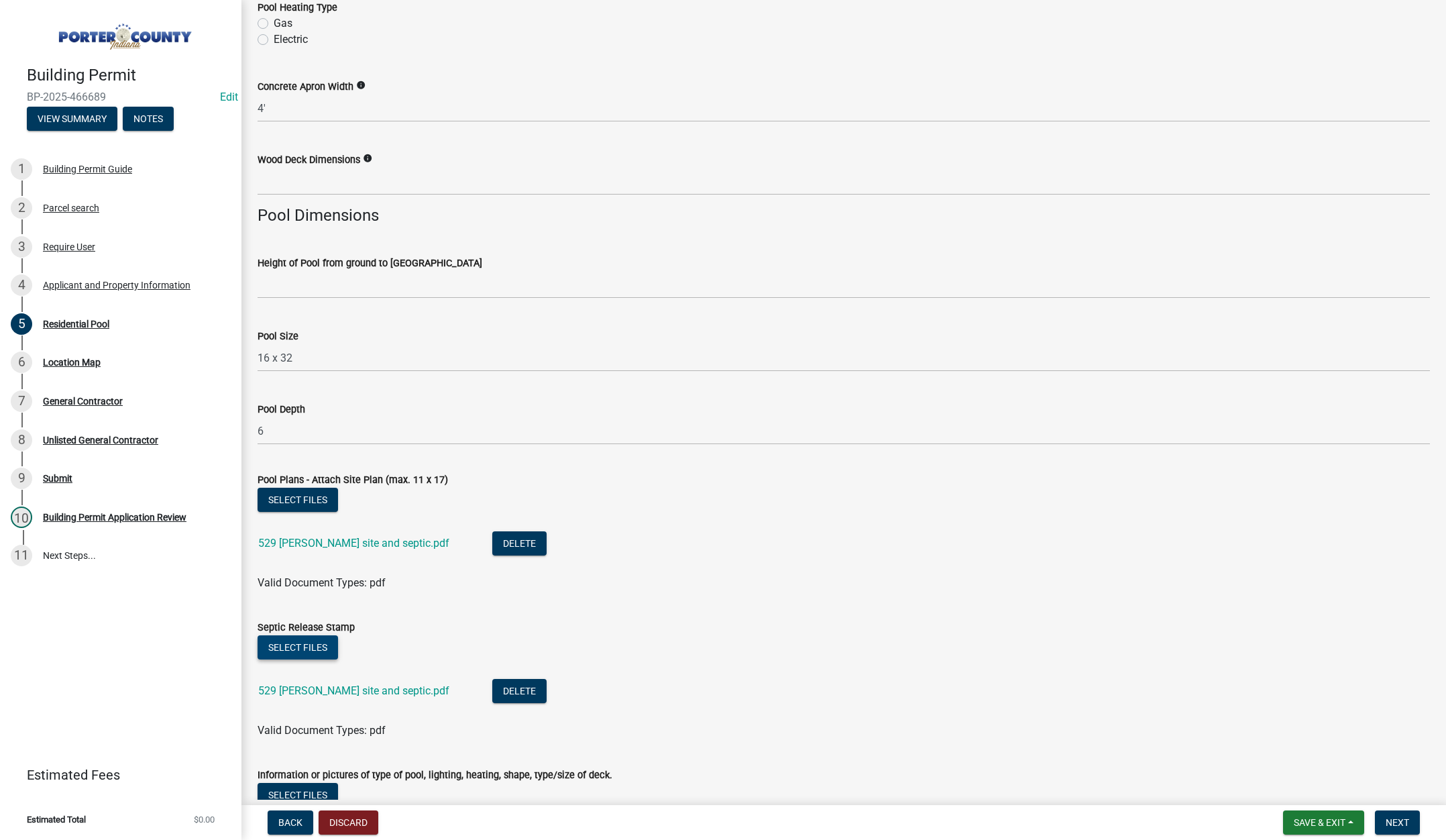
scroll to position [1025, 0]
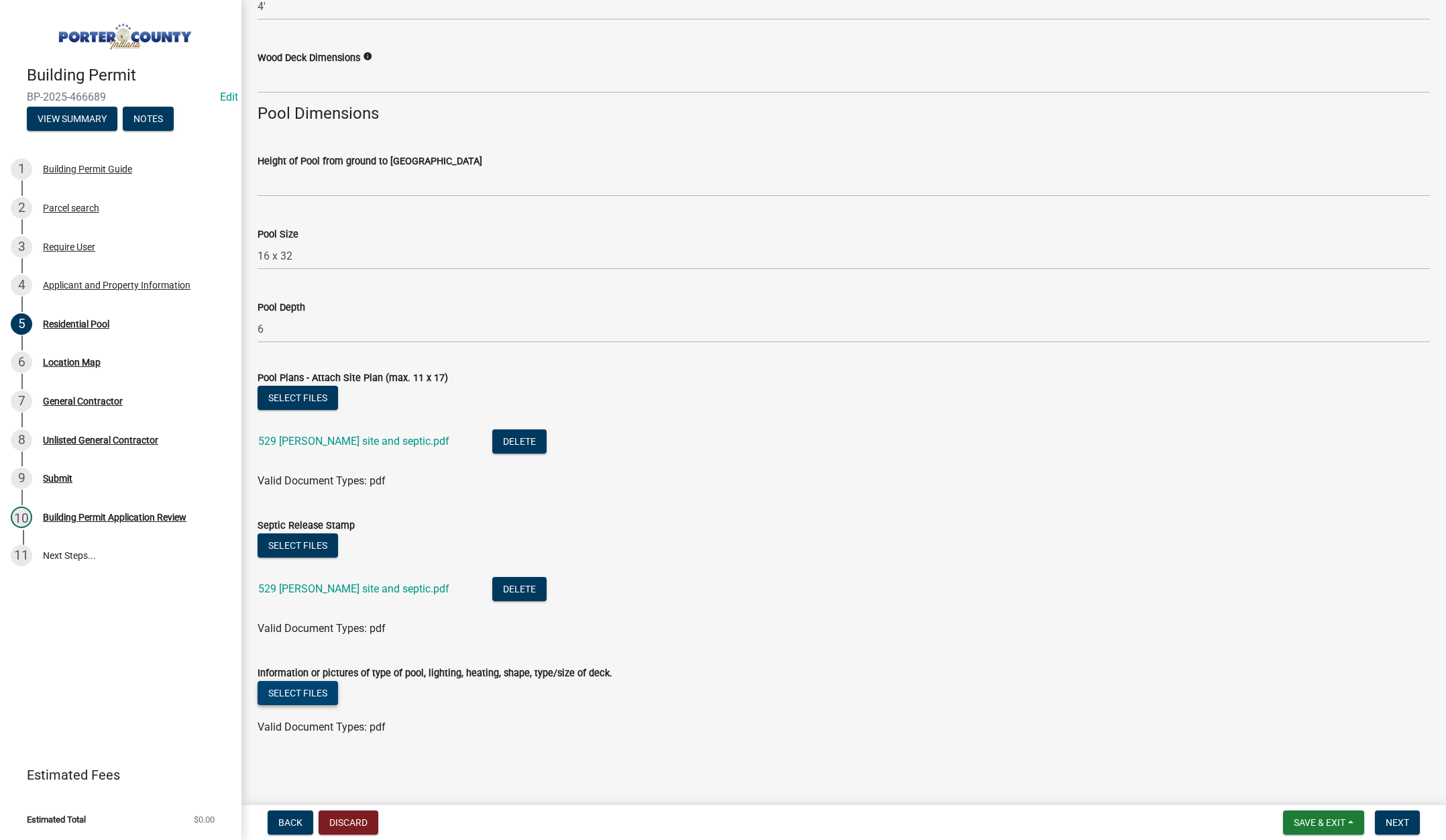
click at [309, 695] on button "Select files" at bounding box center [298, 693] width 80 height 24
click at [1404, 817] on span "Next" at bounding box center [1398, 822] width 23 height 10
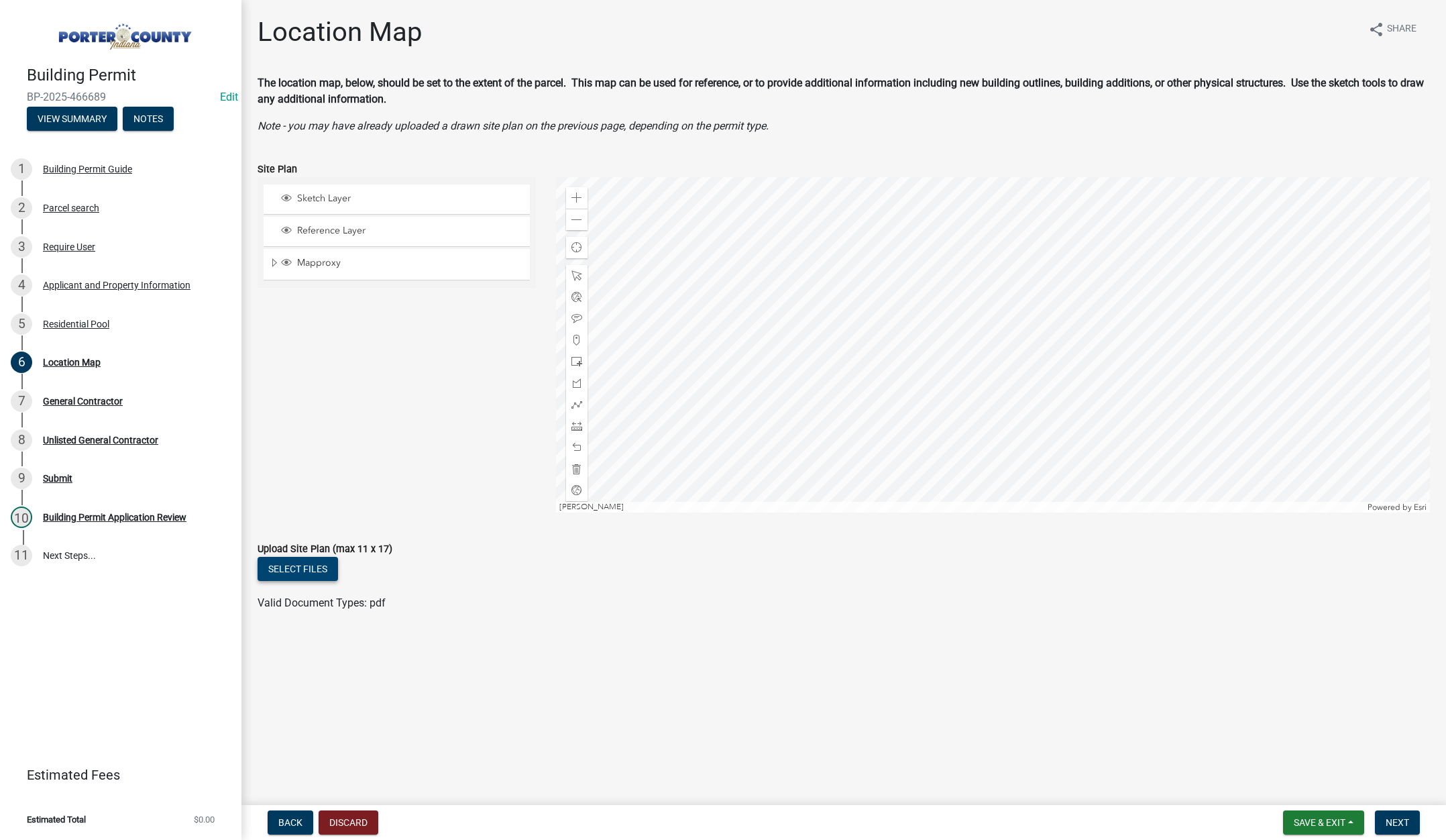
click at [311, 566] on button "Select files" at bounding box center [298, 568] width 80 height 24
click at [1399, 818] on span "Next" at bounding box center [1398, 822] width 23 height 10
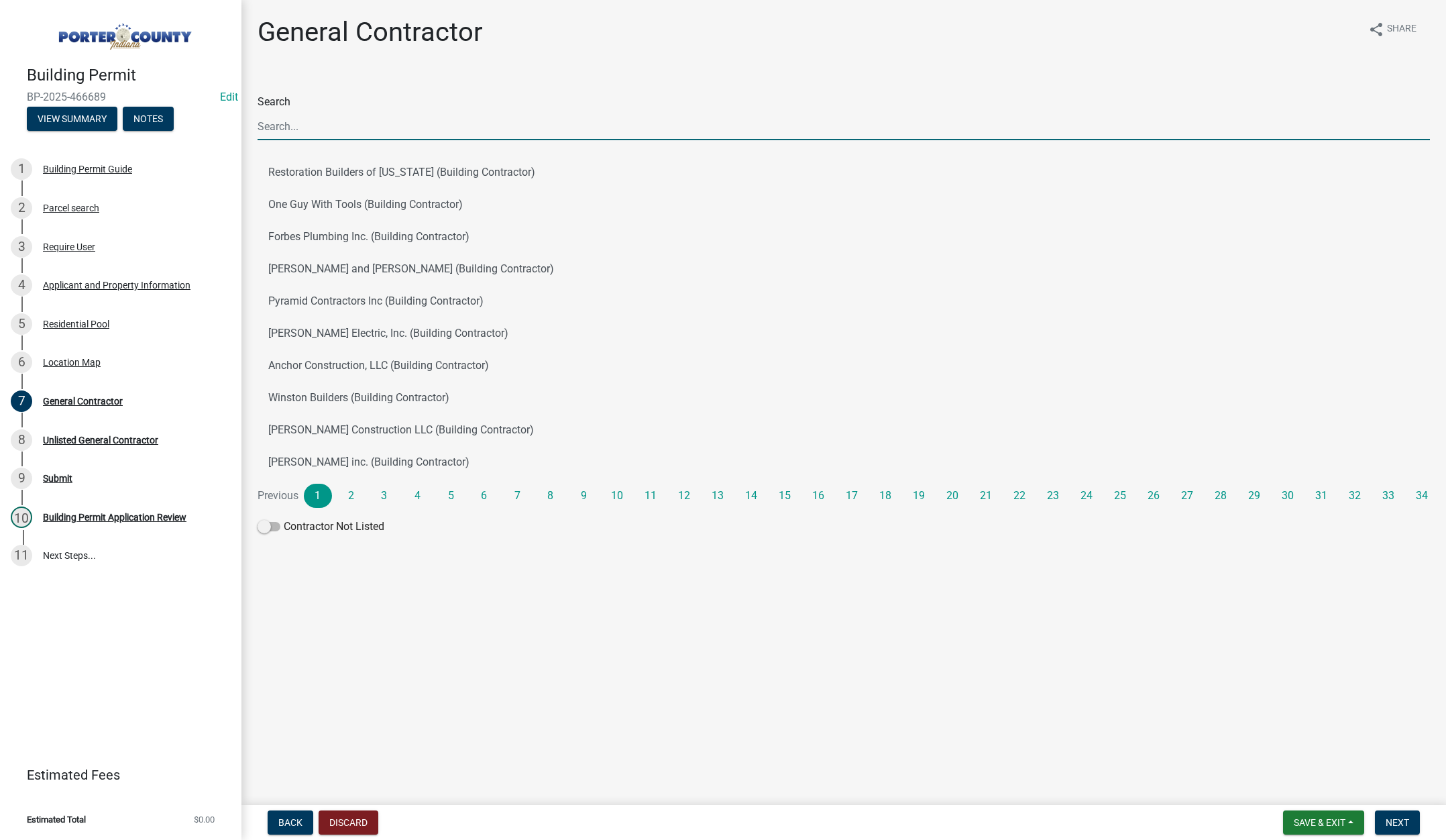
click at [292, 127] on input "Search" at bounding box center [844, 127] width 1173 height 28
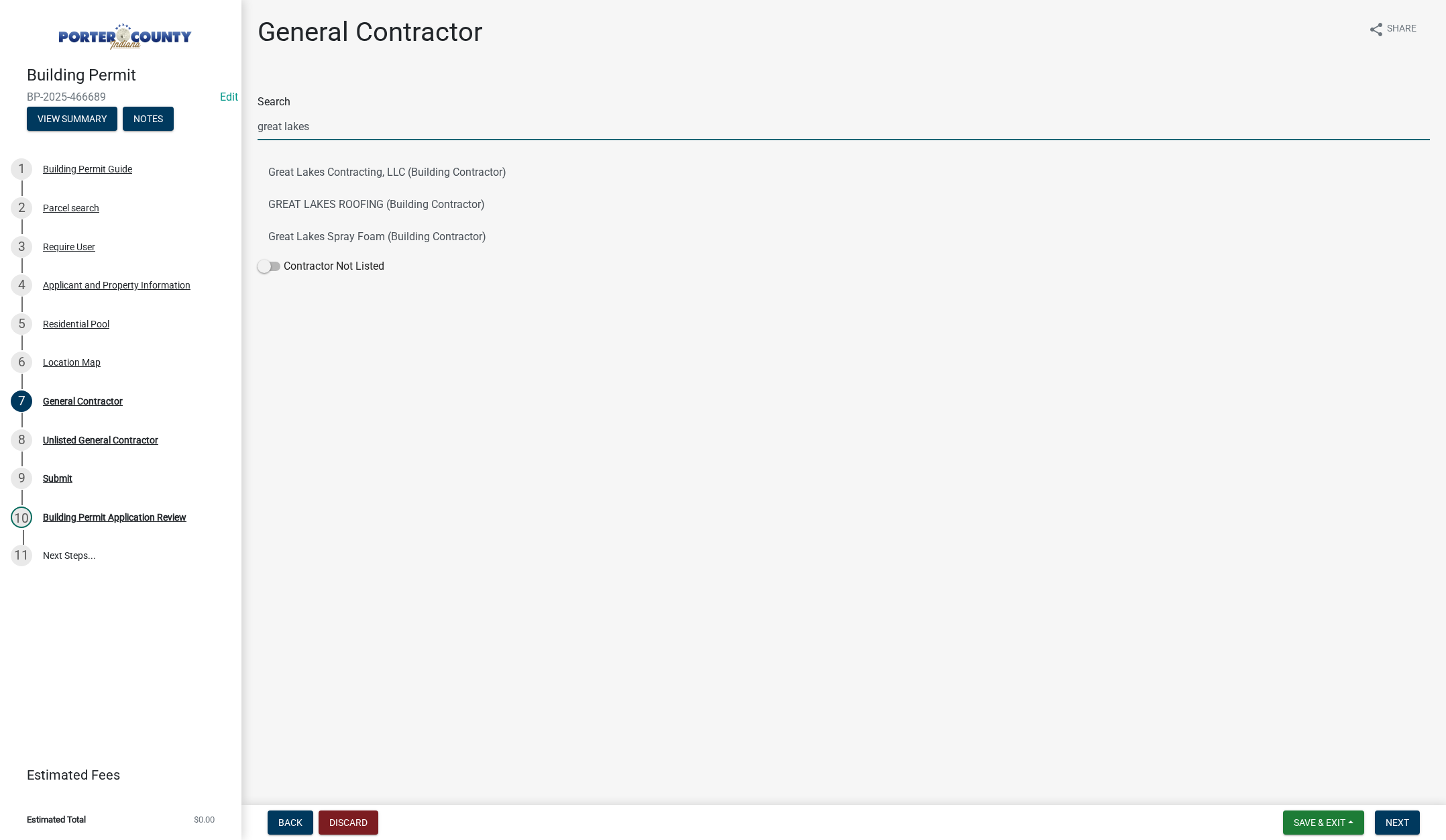
type input "great lakes"
click at [263, 265] on span at bounding box center [269, 266] width 22 height 9
click at [284, 258] on input "Contractor Not Listed" at bounding box center [284, 258] width 0 height 0
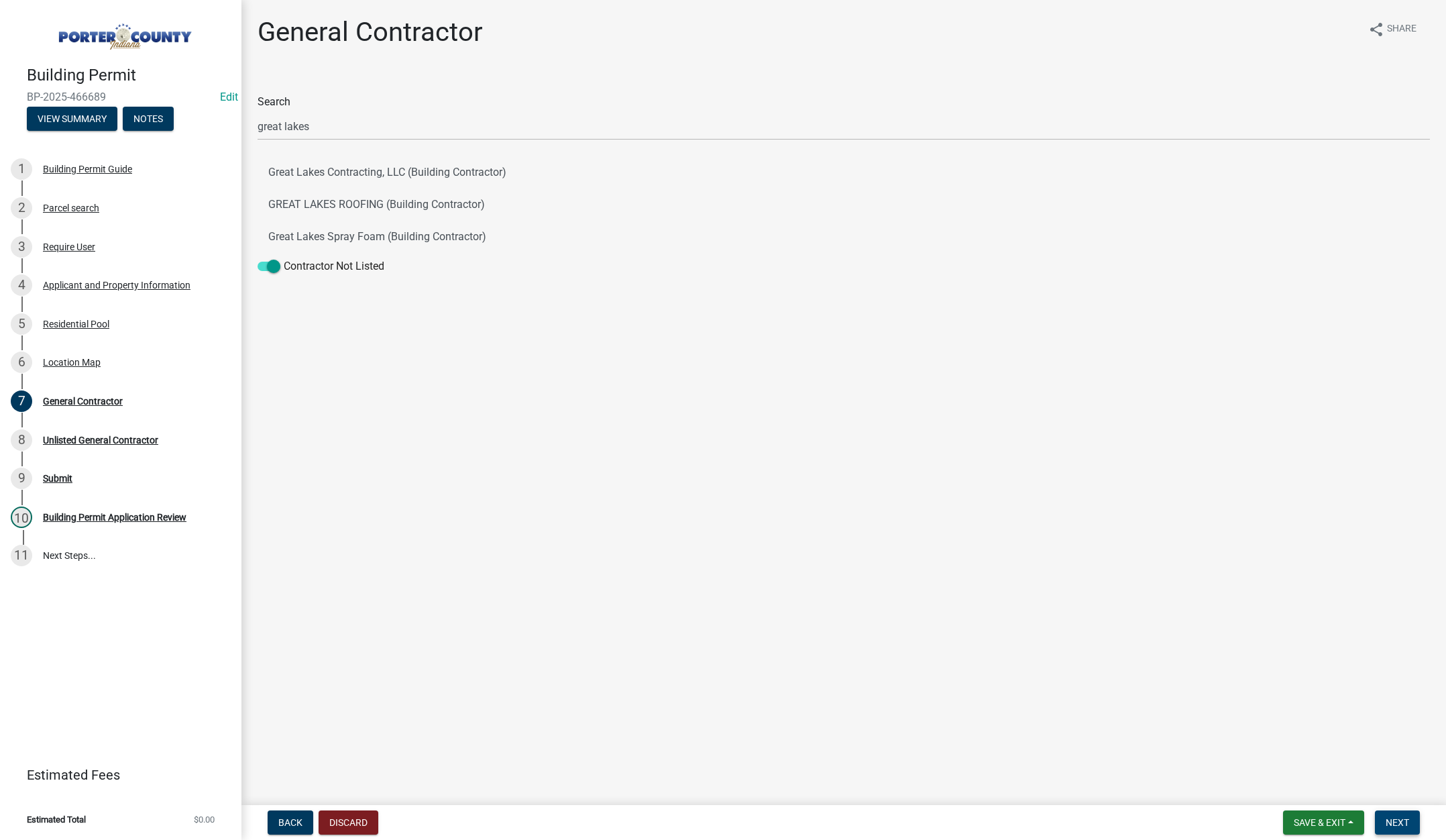
click at [1398, 822] on span "Next" at bounding box center [1398, 822] width 23 height 10
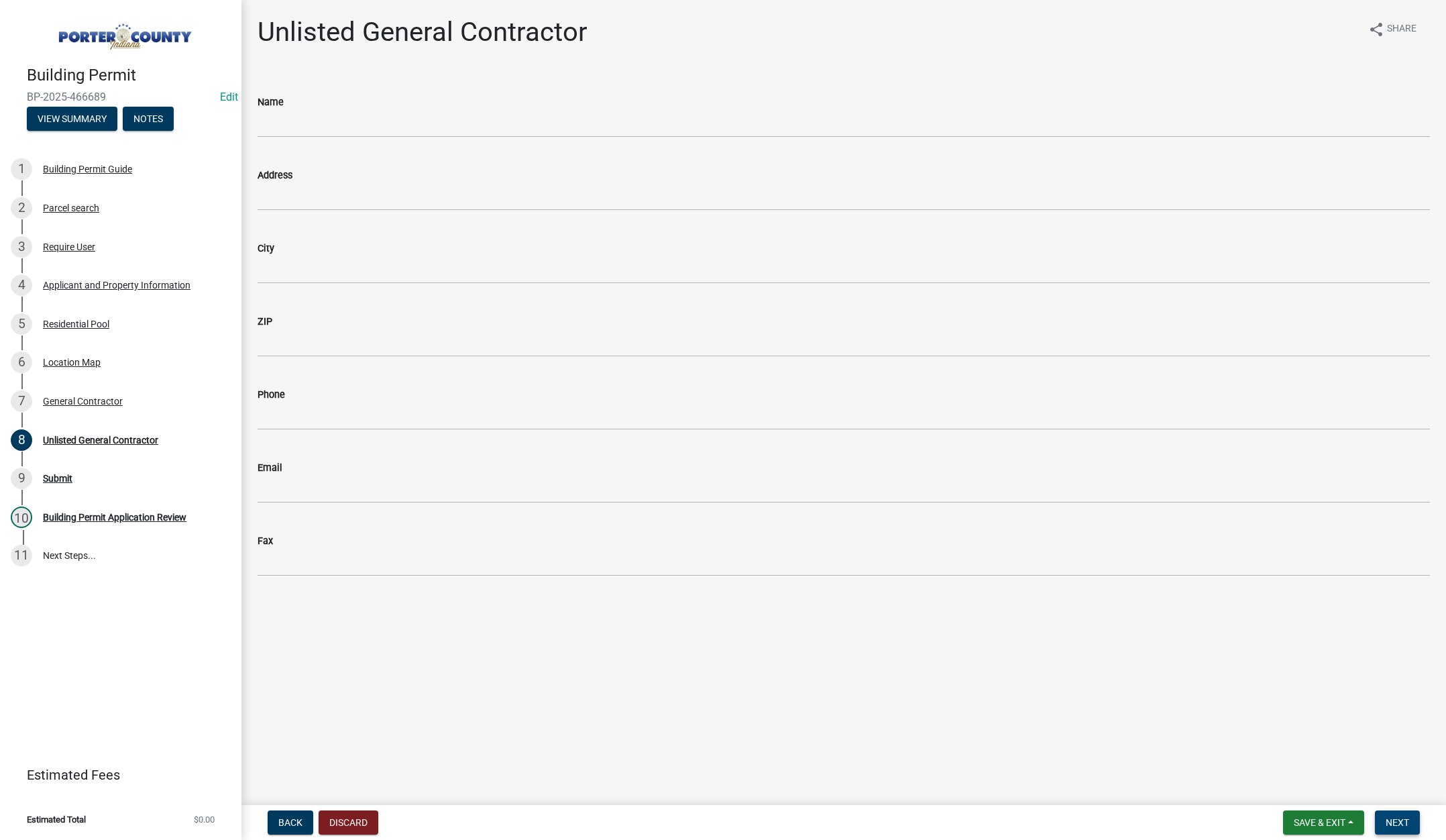
click at [1410, 821] on span "Next" at bounding box center [1398, 822] width 23 height 10
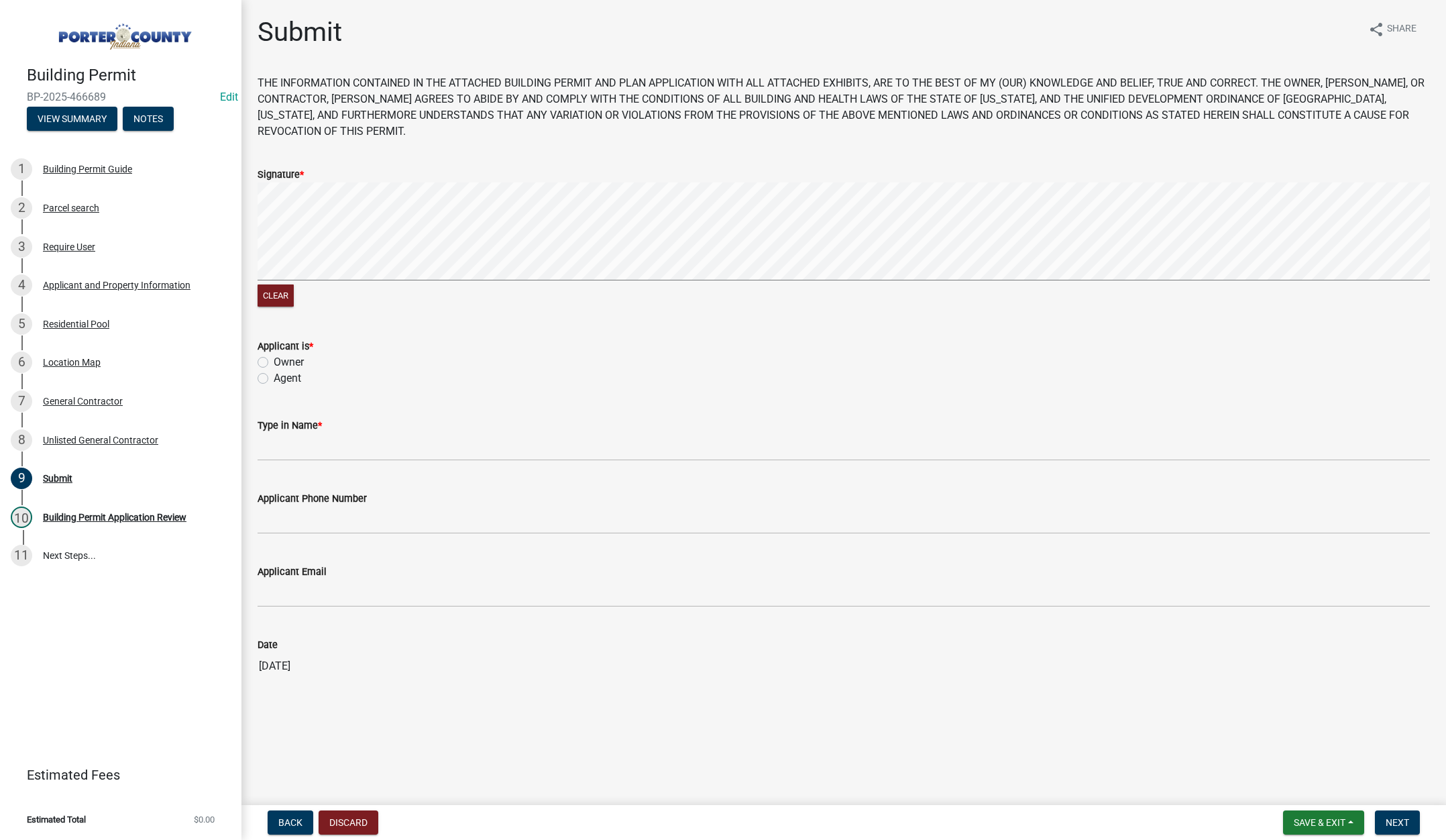
click at [273, 379] on label "Agent" at bounding box center [287, 378] width 28 height 16
click at [273, 379] on input "Agent" at bounding box center [278, 374] width 9 height 9
radio input "true"
click at [294, 442] on input "Type in Name *" at bounding box center [844, 447] width 1173 height 28
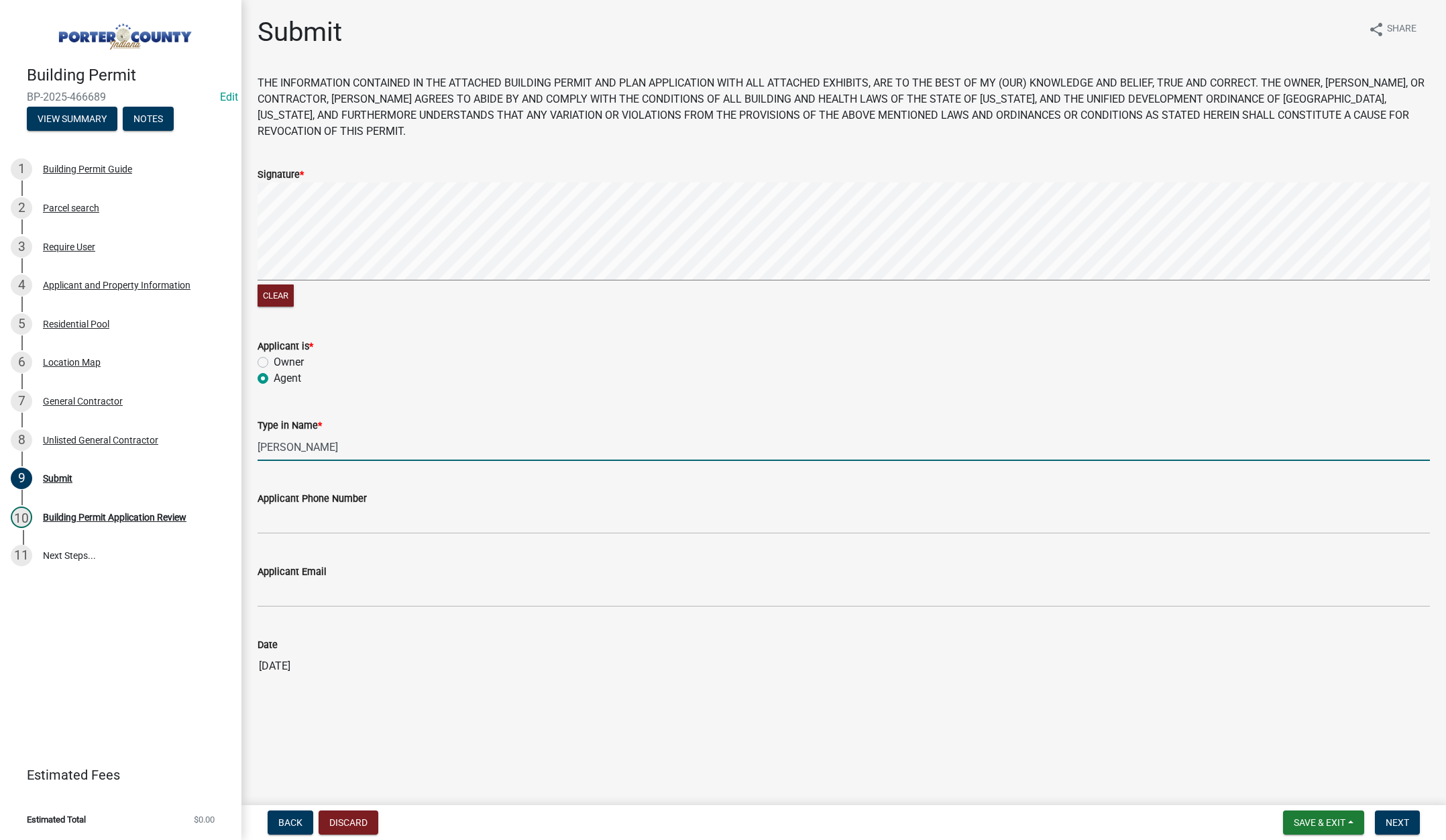
type input "Kevin"
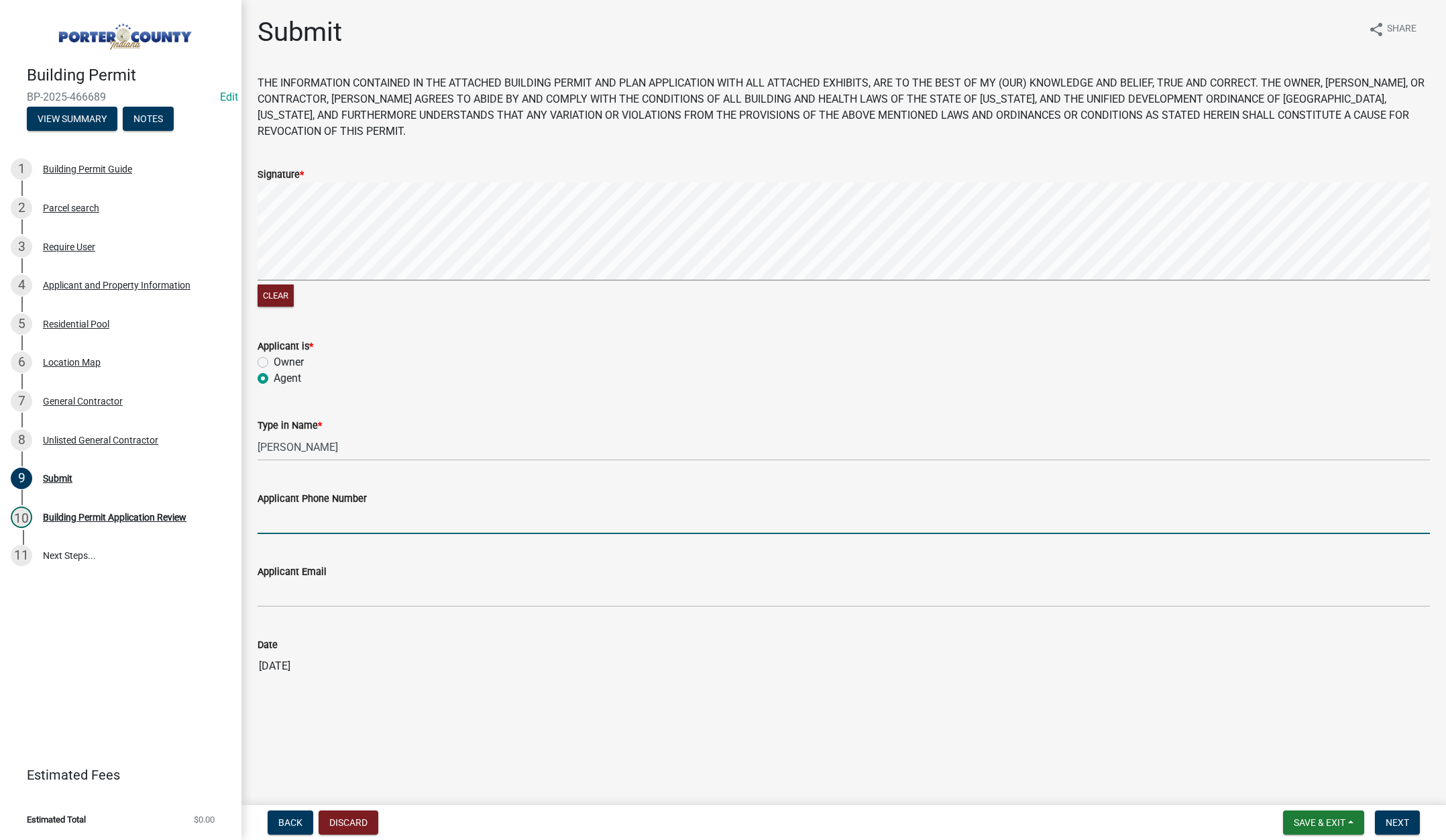
click at [316, 517] on input "Applicant Phone Number" at bounding box center [844, 520] width 1173 height 28
type input "269-519-7221"
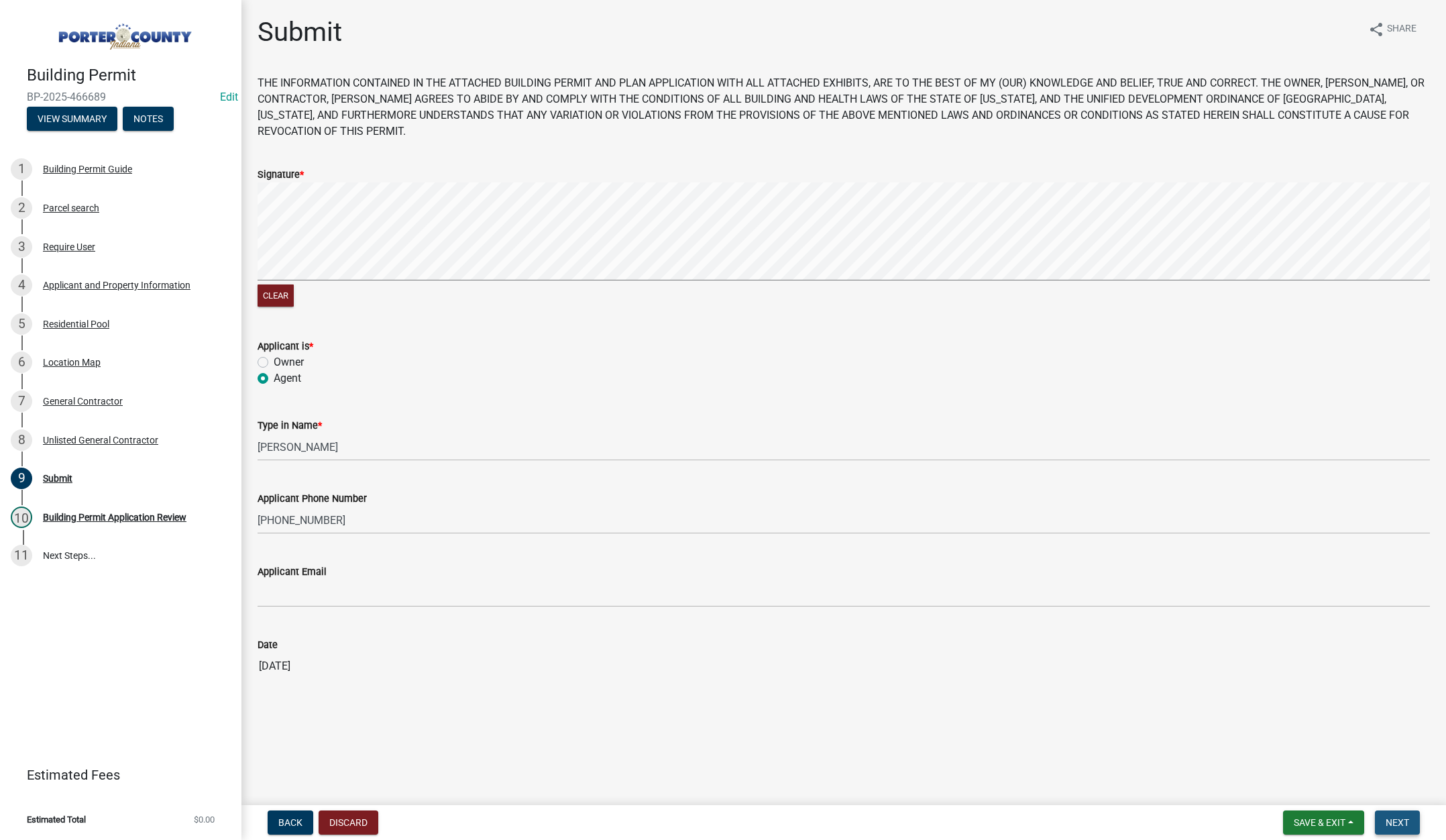
click at [1397, 817] on span "Next" at bounding box center [1398, 822] width 23 height 10
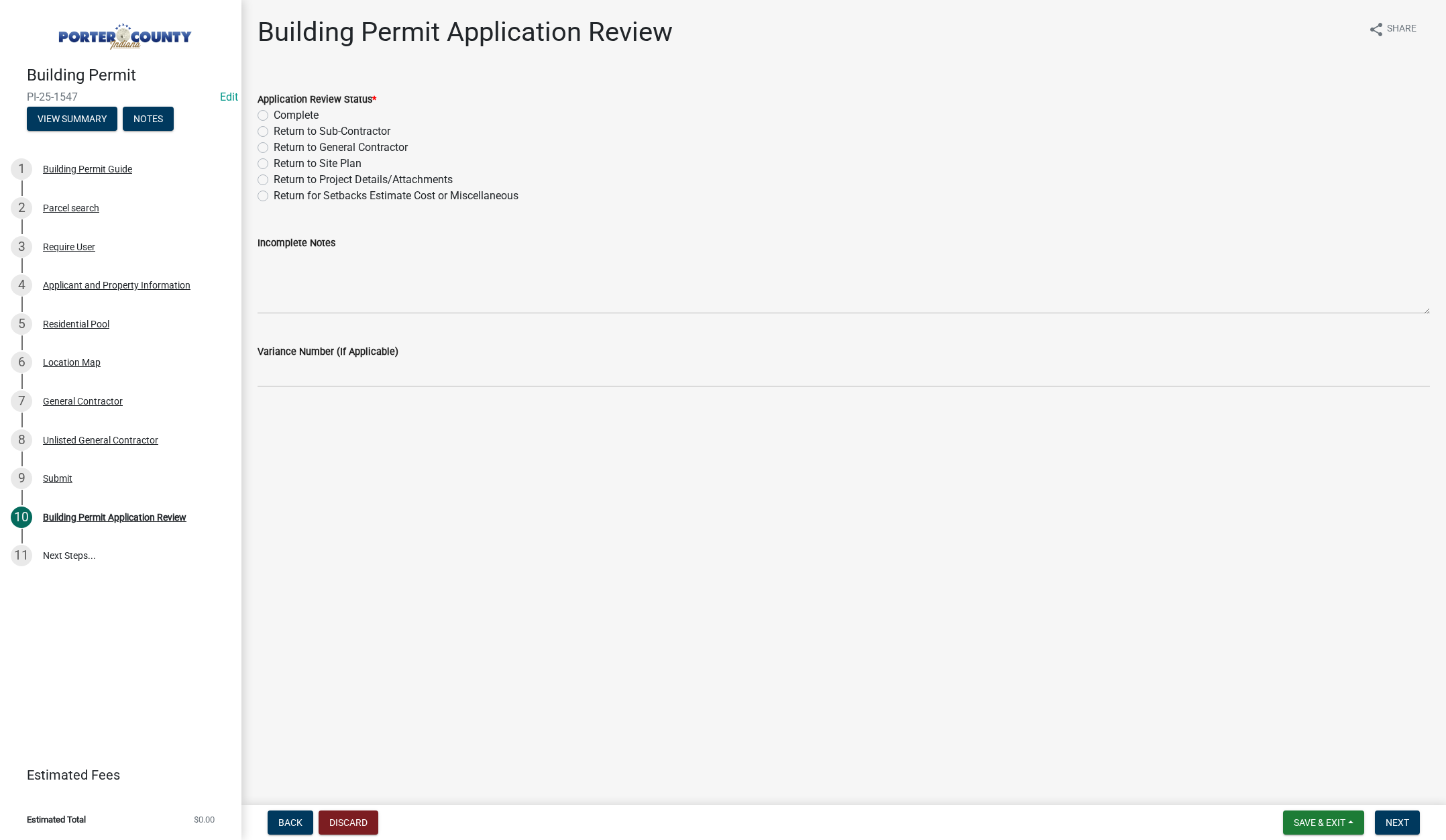
click at [273, 115] on label "Complete" at bounding box center [296, 115] width 45 height 16
click at [273, 115] on input "Complete" at bounding box center [278, 111] width 9 height 9
radio input "true"
click at [1399, 821] on span "Next" at bounding box center [1398, 822] width 23 height 10
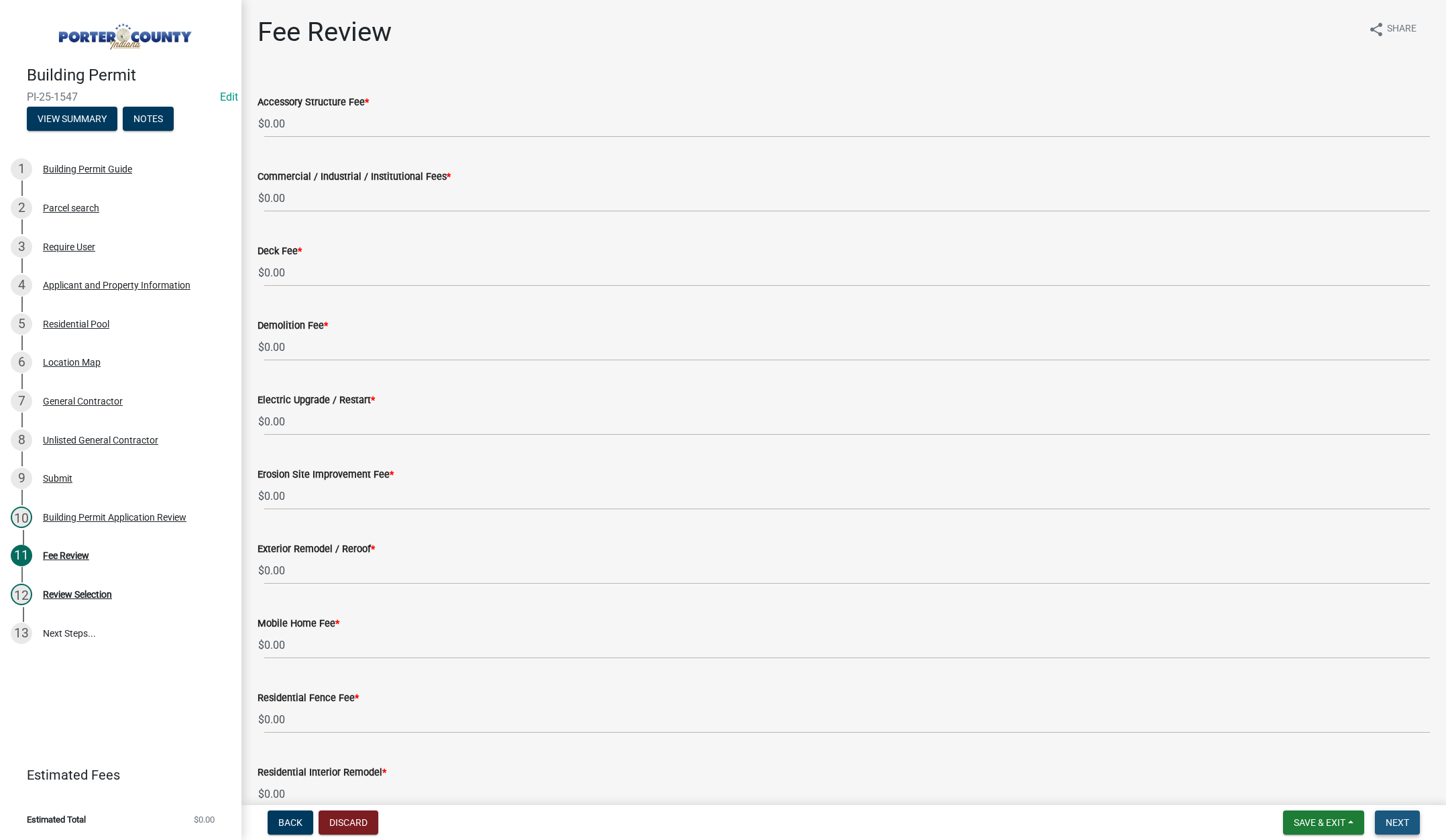
click at [1405, 823] on span "Next" at bounding box center [1398, 822] width 23 height 10
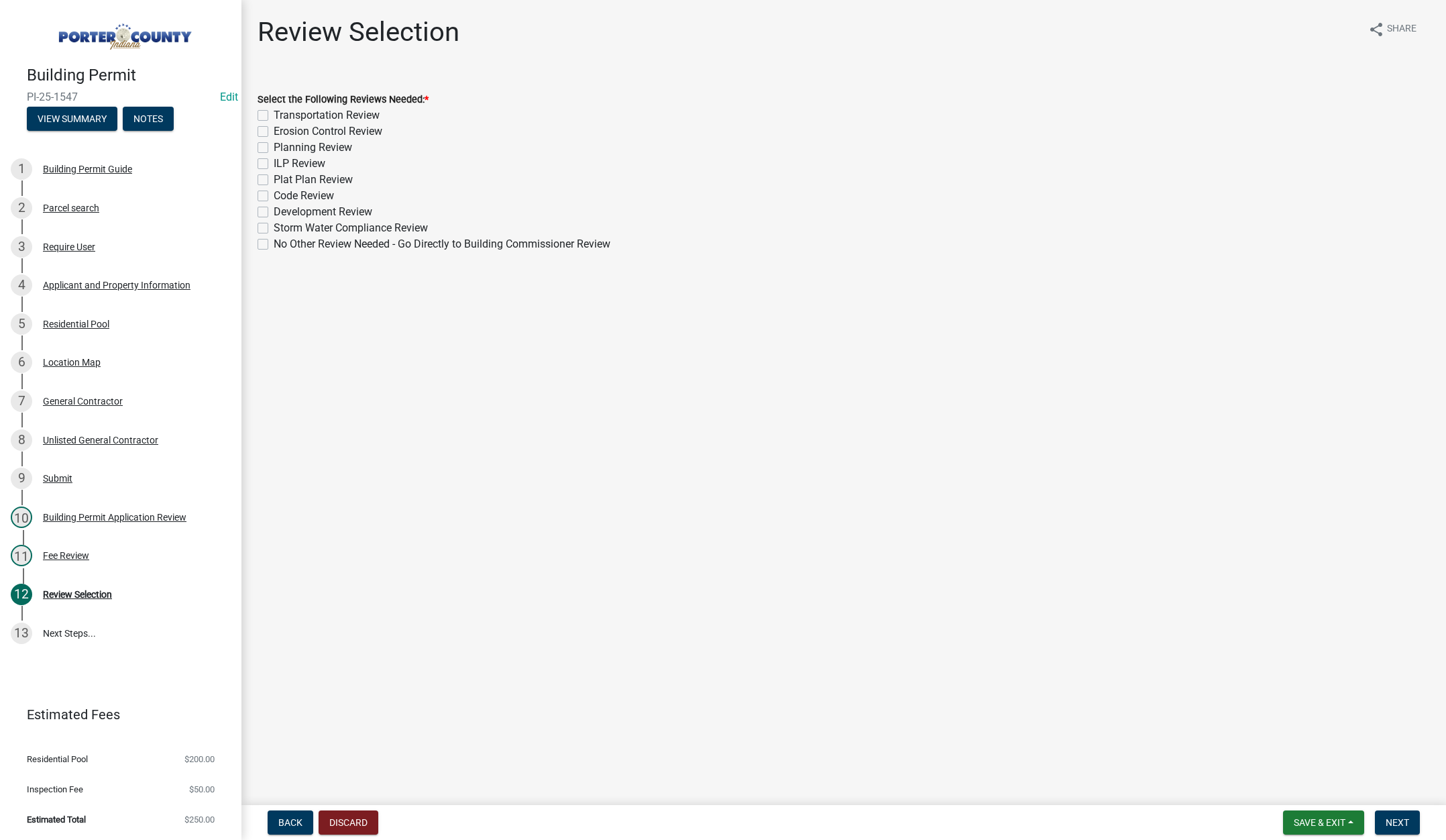
click at [273, 243] on label "No Other Review Needed - Go Directly to Building Commissioner Review" at bounding box center [442, 244] width 336 height 16
click at [273, 243] on input "No Other Review Needed - Go Directly to Building Commissioner Review" at bounding box center [278, 241] width 9 height 9
checkbox input "true"
checkbox input "false"
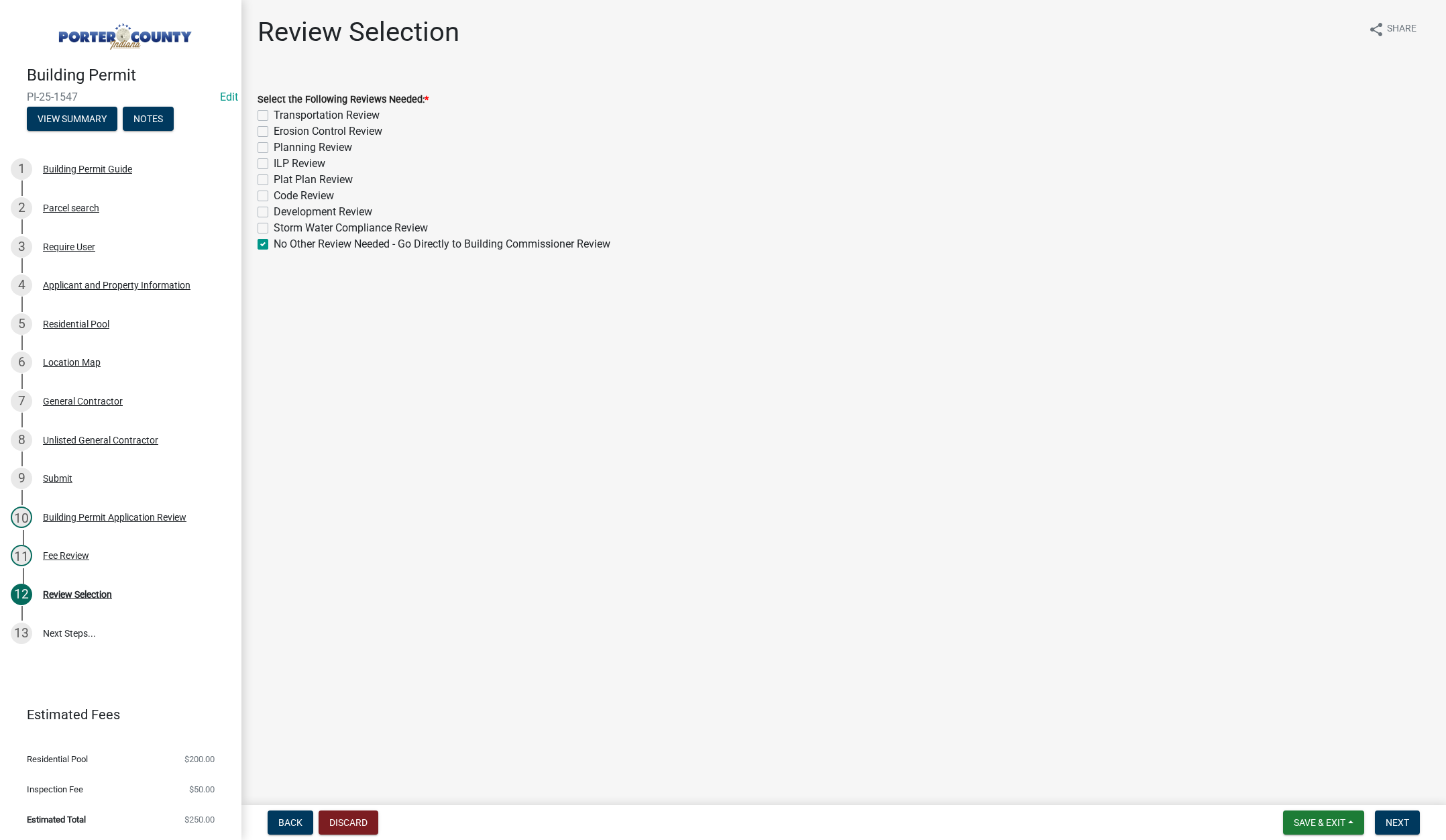
checkbox input "false"
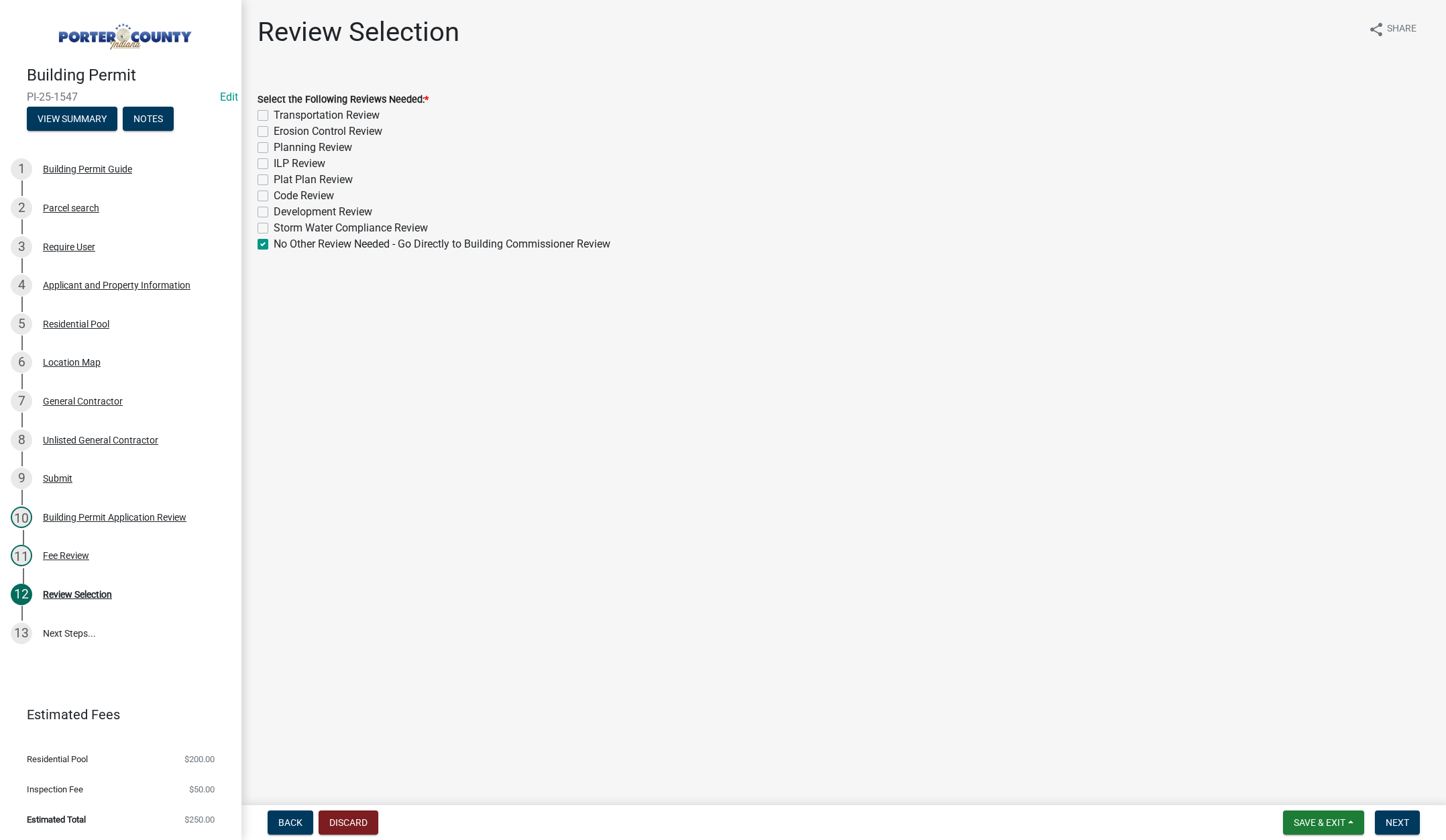
checkbox input "false"
checkbox input "true"
click at [1401, 820] on span "Next" at bounding box center [1398, 822] width 23 height 10
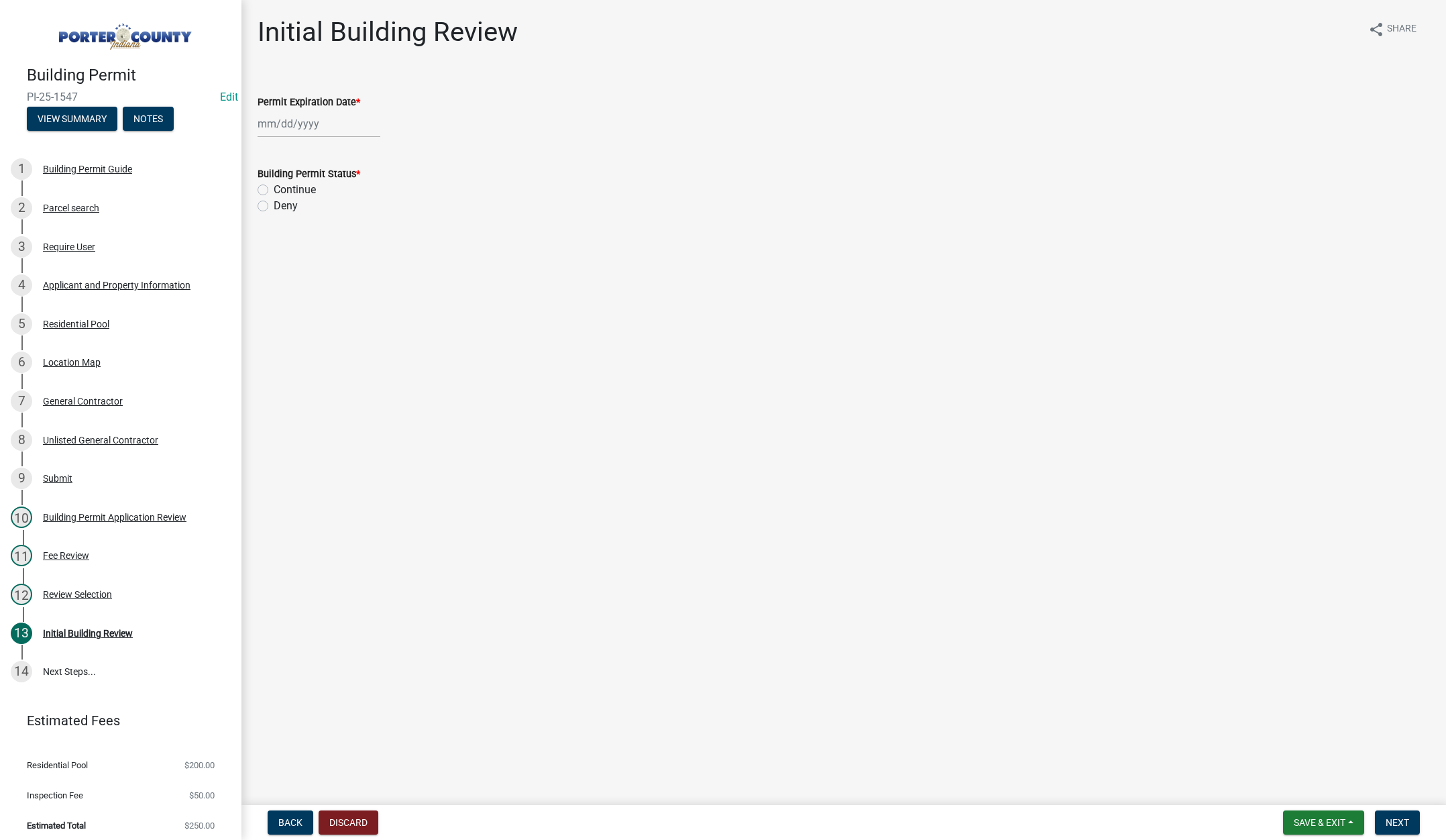
click at [329, 122] on div at bounding box center [319, 124] width 123 height 28
select select "8"
click at [369, 152] on select "1525 1526 1527 1528 1529 1530 1531 1532 1533 1534 1535 1536 1537 1538 1539 1540…" at bounding box center [363, 152] width 48 height 20
select select "2026"
click at [339, 142] on select "1525 1526 1527 1528 1529 1530 1531 1532 1533 1534 1535 1536 1537 1538 1539 1540…" at bounding box center [363, 152] width 48 height 20
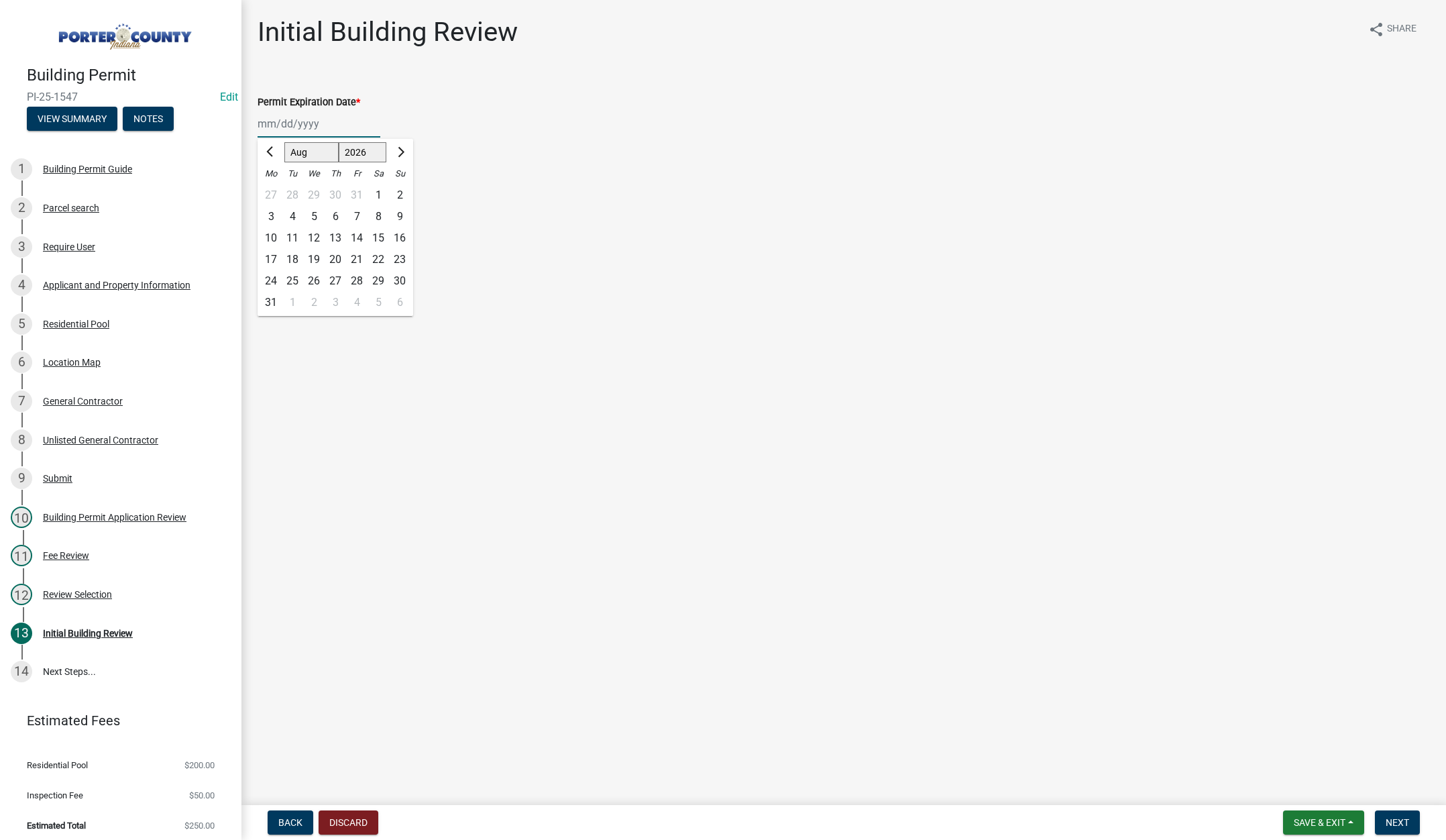
click at [336, 258] on div "20" at bounding box center [335, 259] width 22 height 22
type input "08/20/2026"
drag, startPoint x: 261, startPoint y: 186, endPoint x: 268, endPoint y: 188, distance: 7.3
click at [273, 185] on label "Continue" at bounding box center [294, 190] width 42 height 16
click at [273, 185] on input "Continue" at bounding box center [278, 186] width 9 height 9
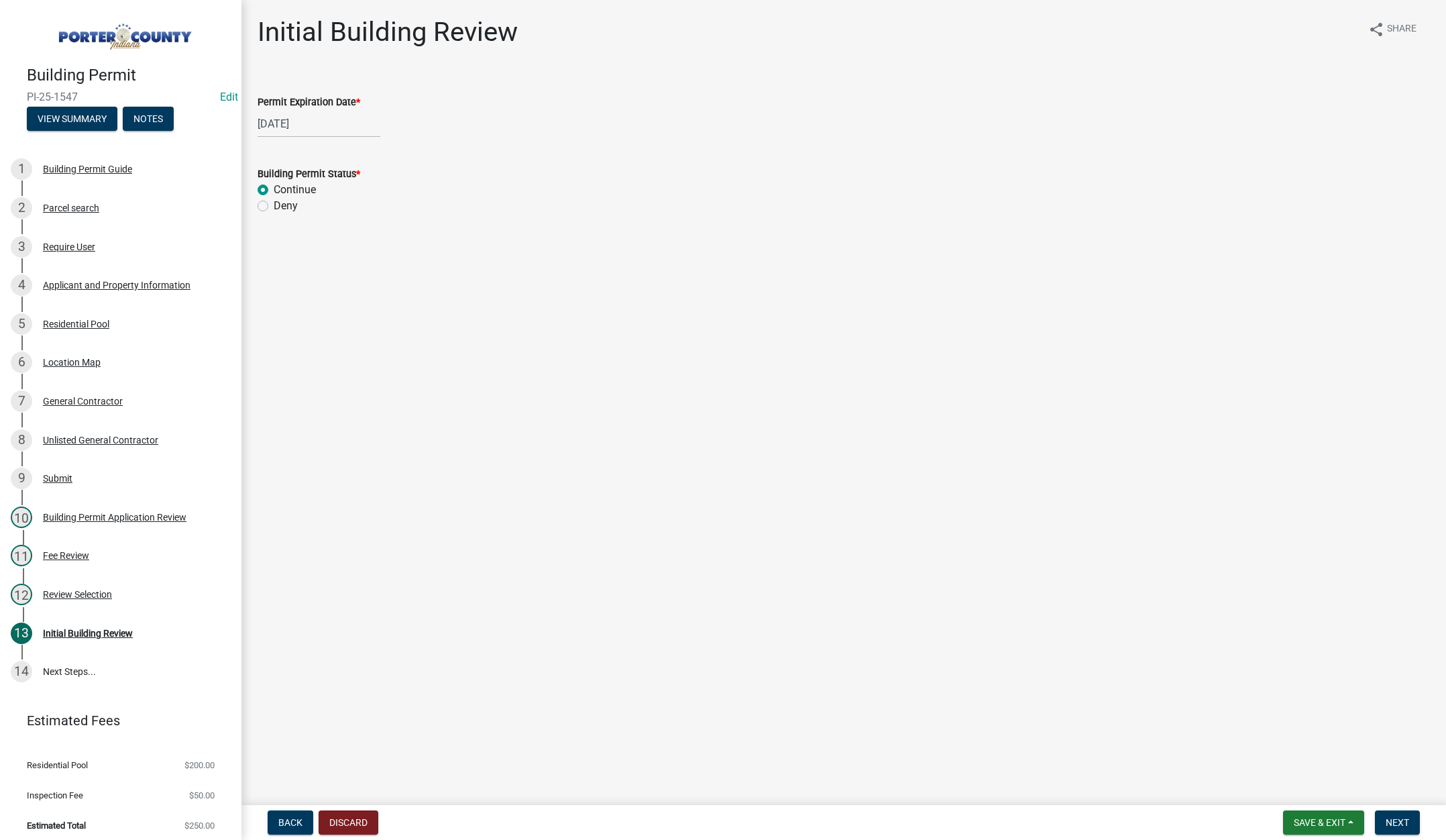
radio input "true"
click at [1399, 821] on span "Next" at bounding box center [1398, 822] width 23 height 10
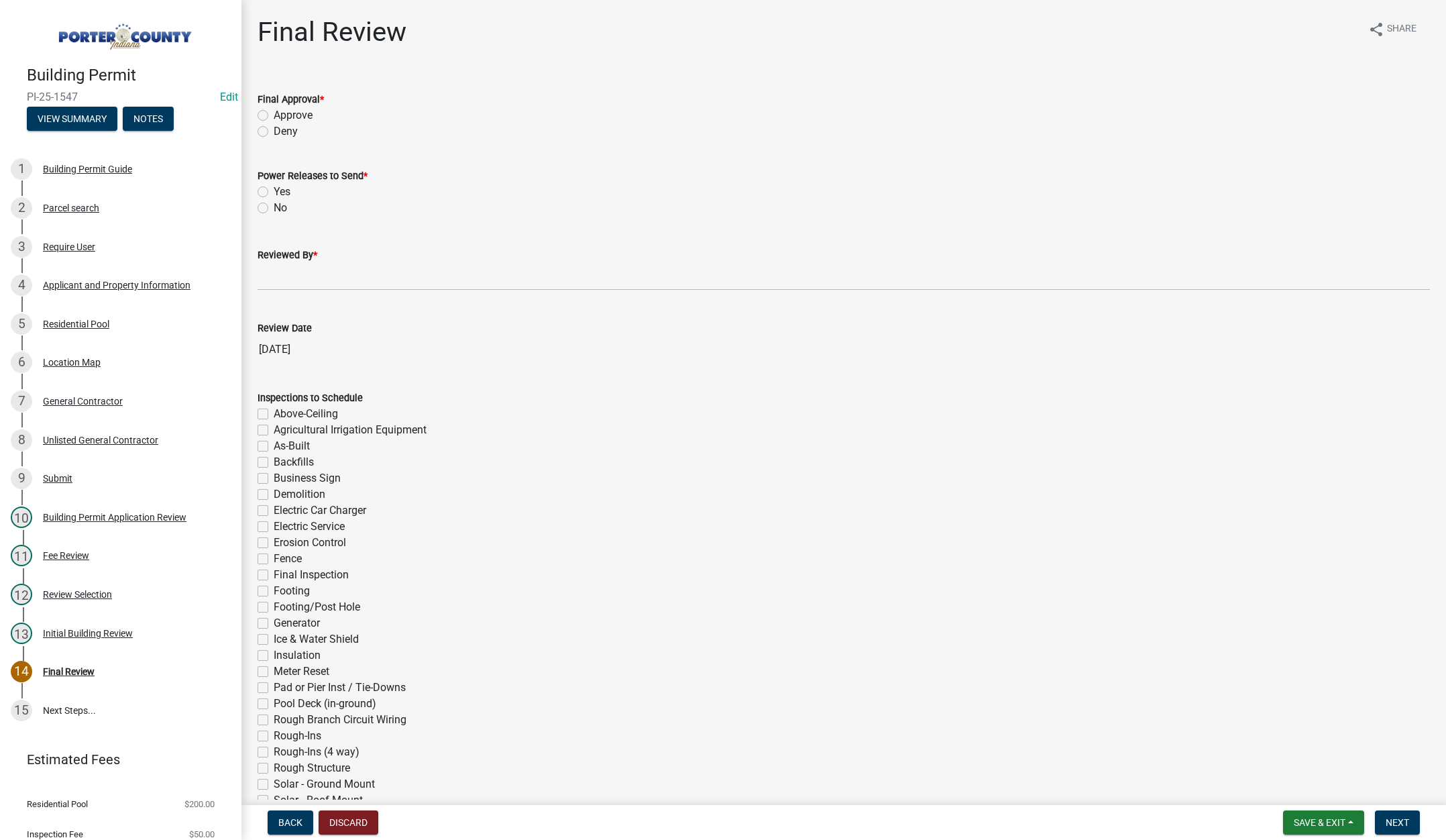
click at [273, 114] on label "Approve" at bounding box center [292, 115] width 39 height 16
click at [273, 114] on input "Approve" at bounding box center [278, 111] width 9 height 9
radio input "true"
click at [273, 206] on label "No" at bounding box center [280, 208] width 14 height 16
click at [273, 206] on input "No" at bounding box center [278, 204] width 9 height 9
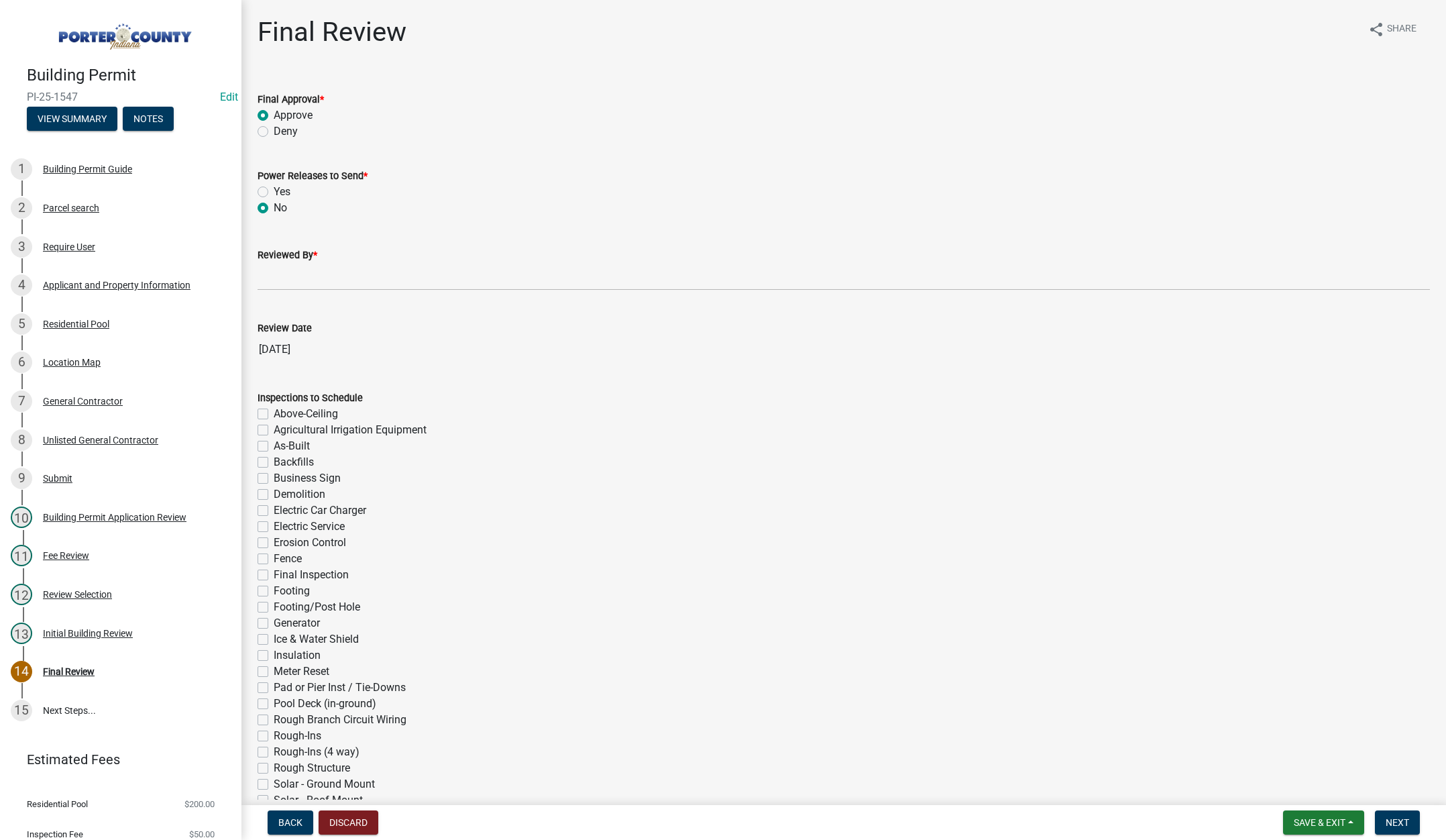
radio input "true"
click at [283, 276] on input "Reviewed By *" at bounding box center [844, 277] width 1173 height 28
type input "Tami"
click at [1397, 820] on span "Next" at bounding box center [1398, 822] width 23 height 10
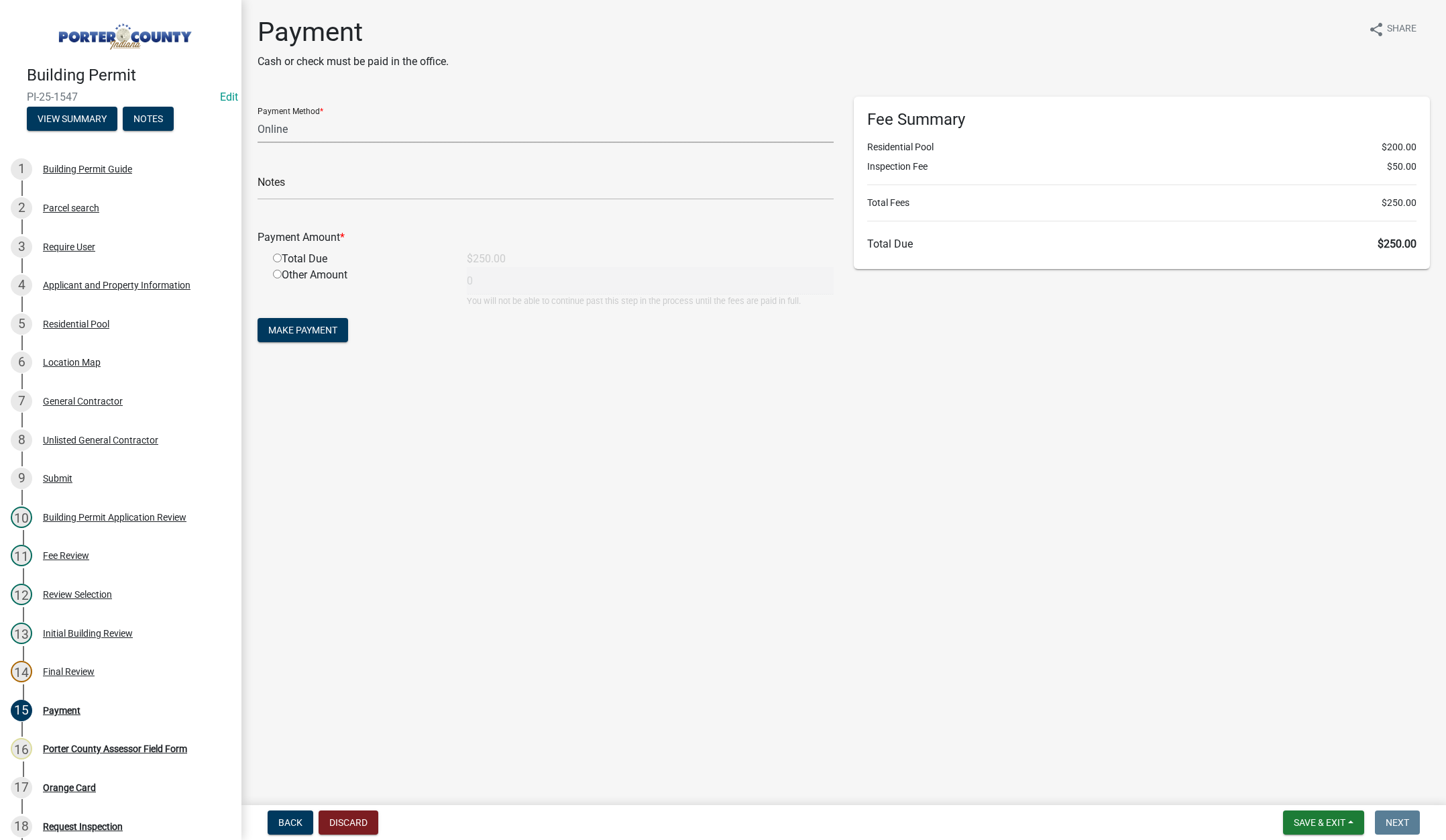
click at [282, 129] on select "Credit Card POS Check Cash Online" at bounding box center [546, 129] width 576 height 28
click at [258, 116] on select "Credit Card POS Check Cash Online" at bounding box center [546, 129] width 576 height 28
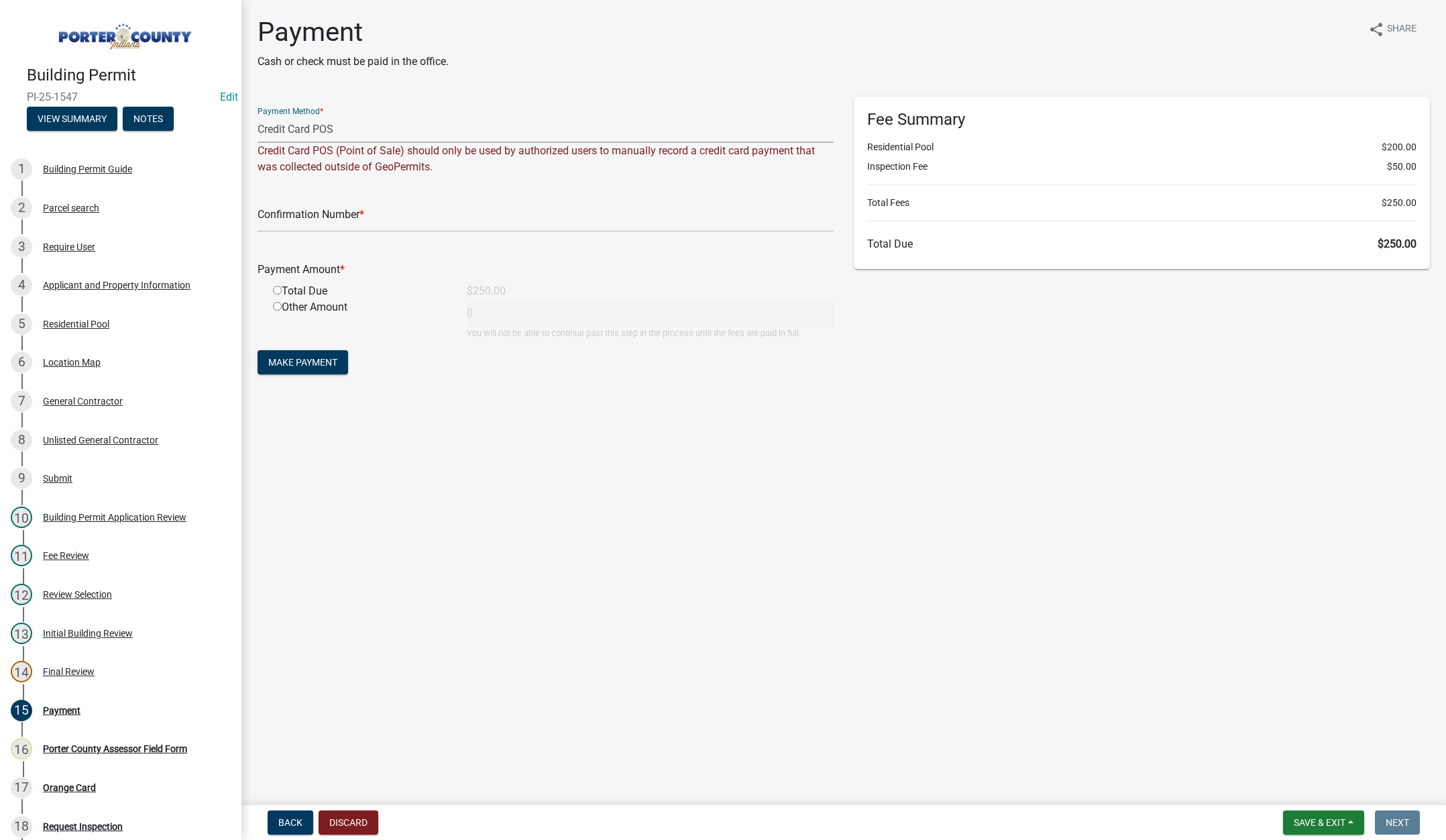
click at [309, 125] on select "Credit Card POS Check Cash Online" at bounding box center [546, 129] width 576 height 28
select select "1: 0"
click at [258, 116] on select "Credit Card POS Check Cash Online" at bounding box center [546, 129] width 576 height 28
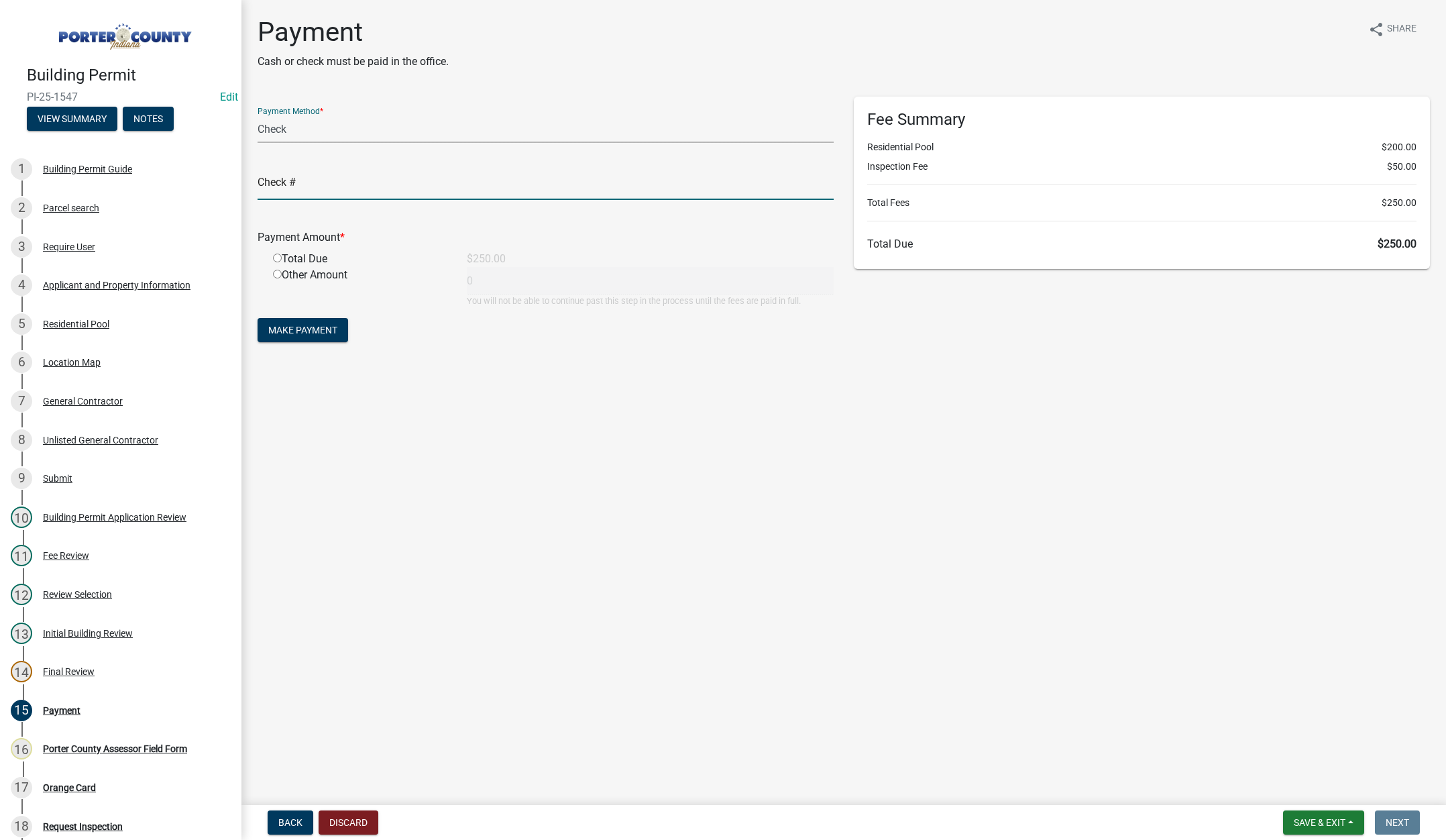
click at [295, 179] on input "text" at bounding box center [546, 186] width 576 height 28
type input "#2529 Great Lakes Pleasure Pools"
click at [280, 256] on input "radio" at bounding box center [277, 258] width 9 height 9
radio input "true"
type input "250"
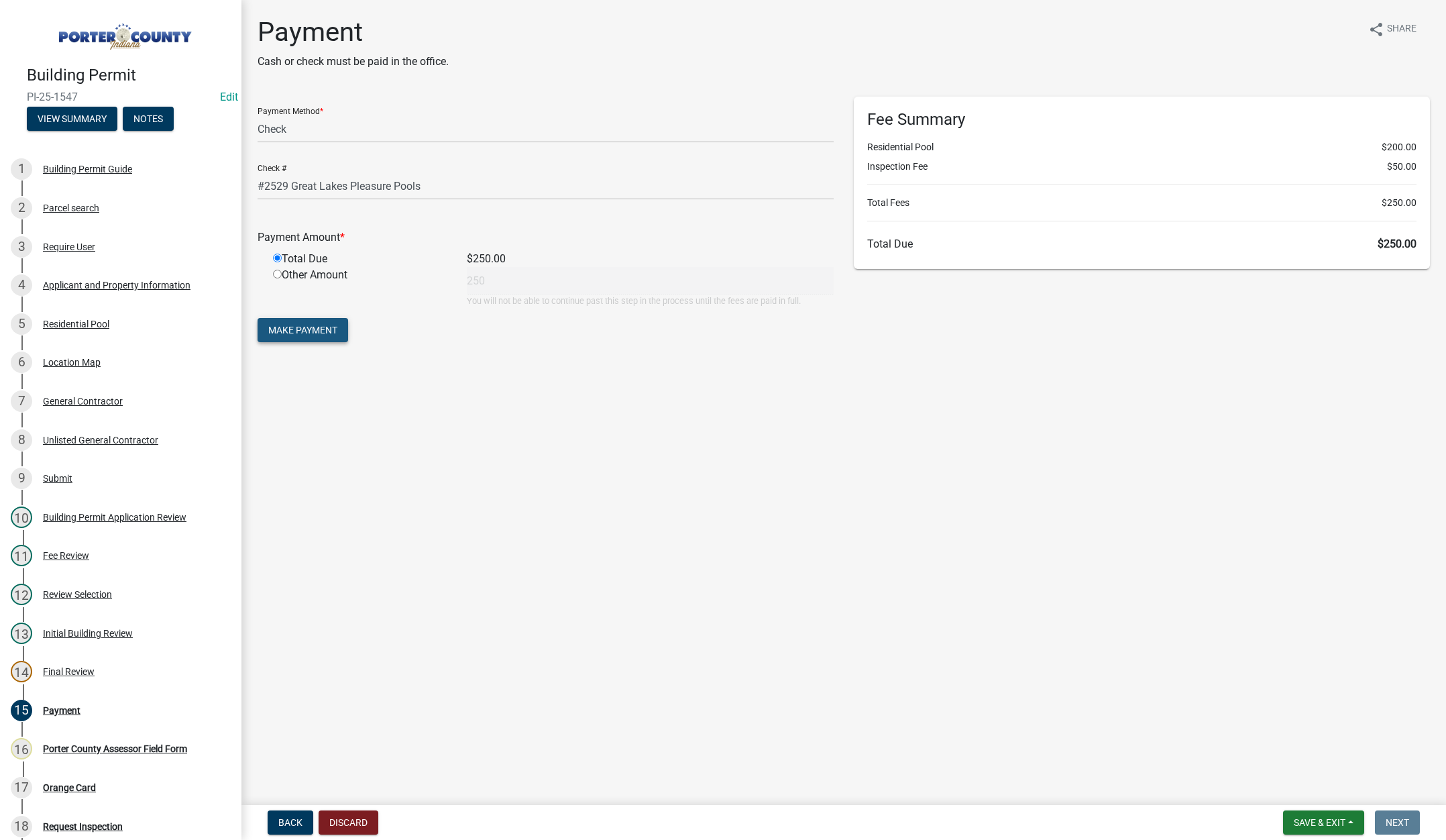
click at [314, 328] on span "Make Payment" at bounding box center [303, 329] width 69 height 10
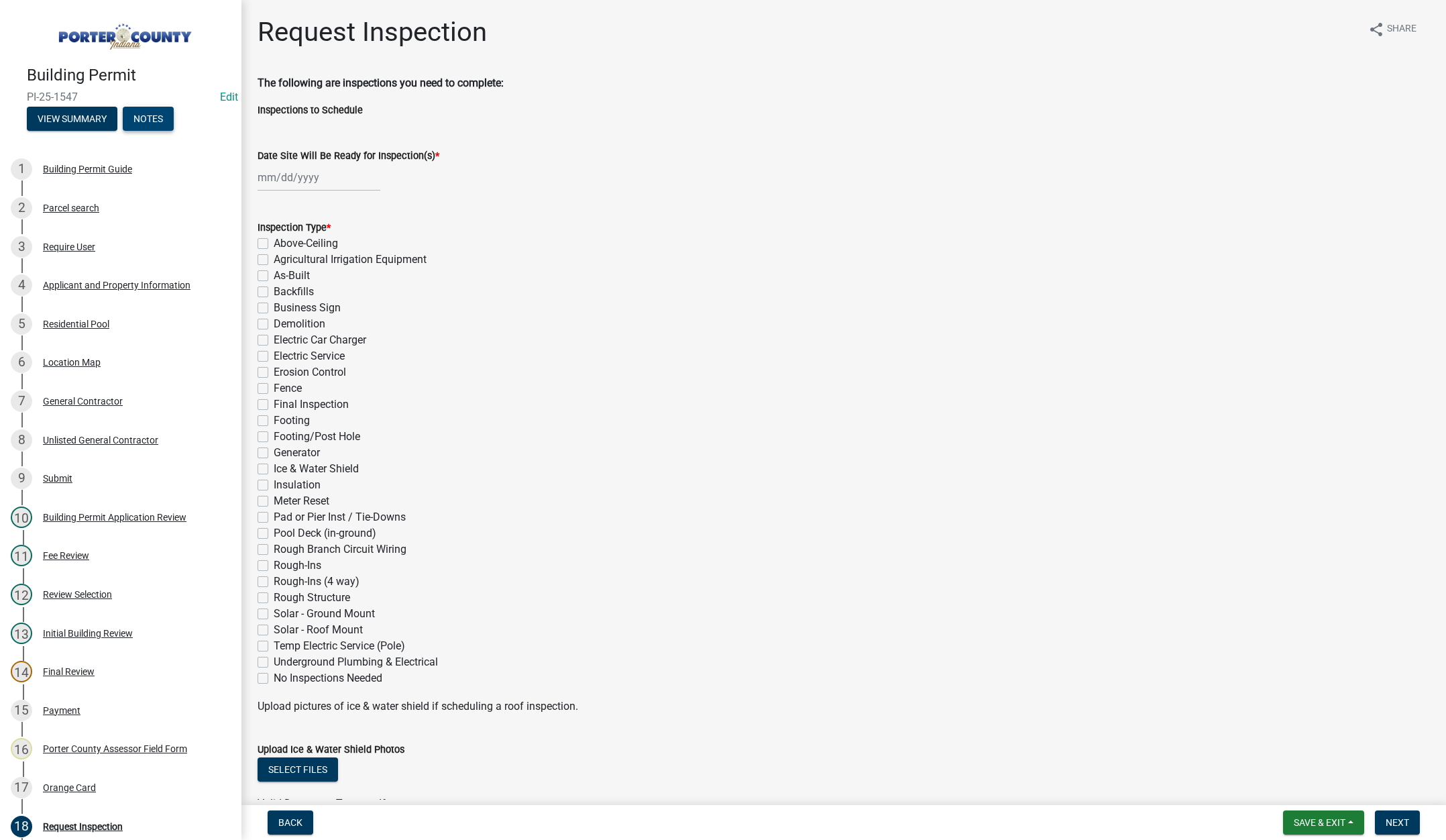
click at [143, 110] on button "Notes" at bounding box center [148, 119] width 51 height 24
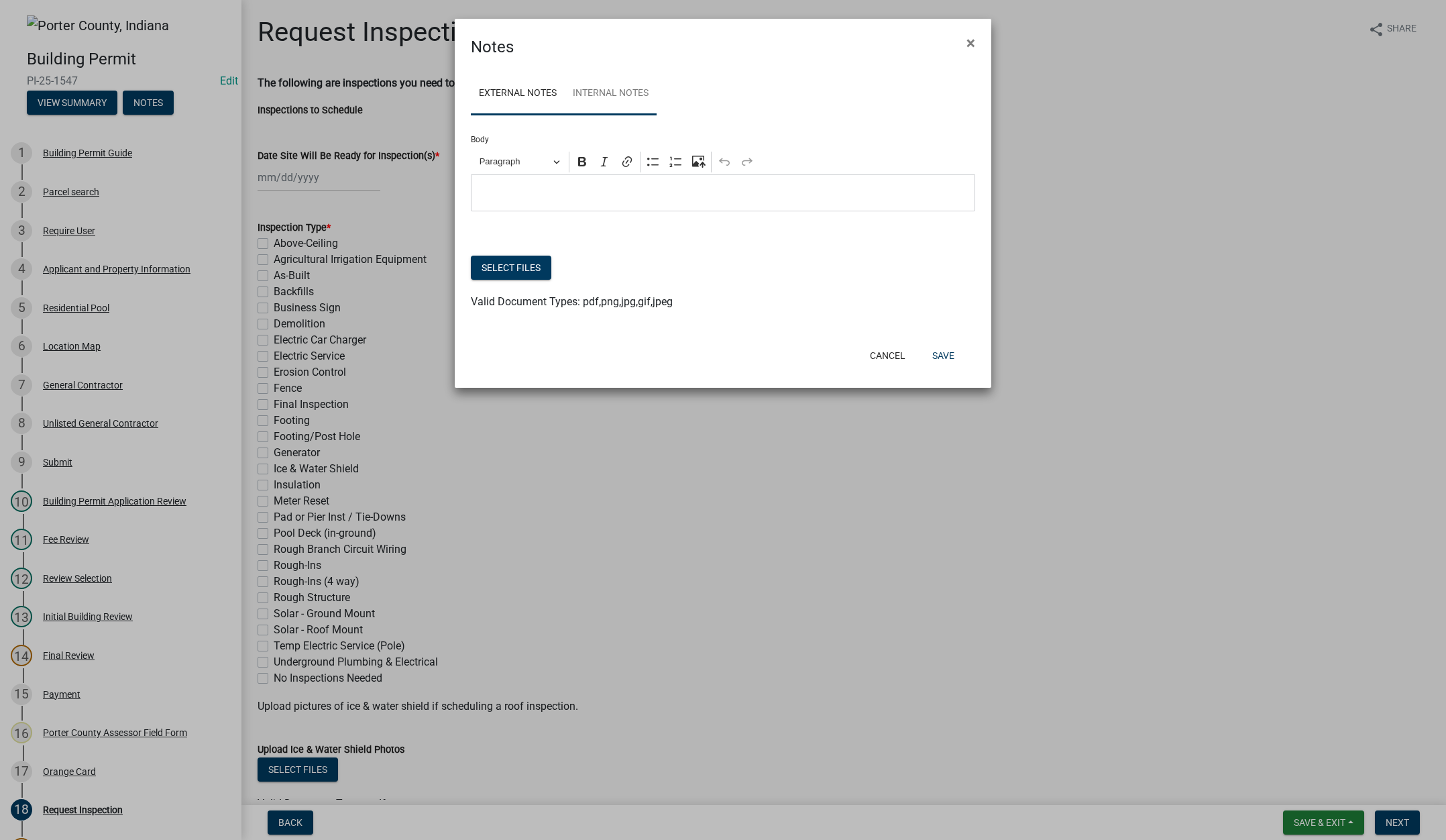
click at [629, 98] on link "Internal Notes" at bounding box center [611, 94] width 92 height 43
click at [521, 262] on button "Select files" at bounding box center [511, 267] width 80 height 24
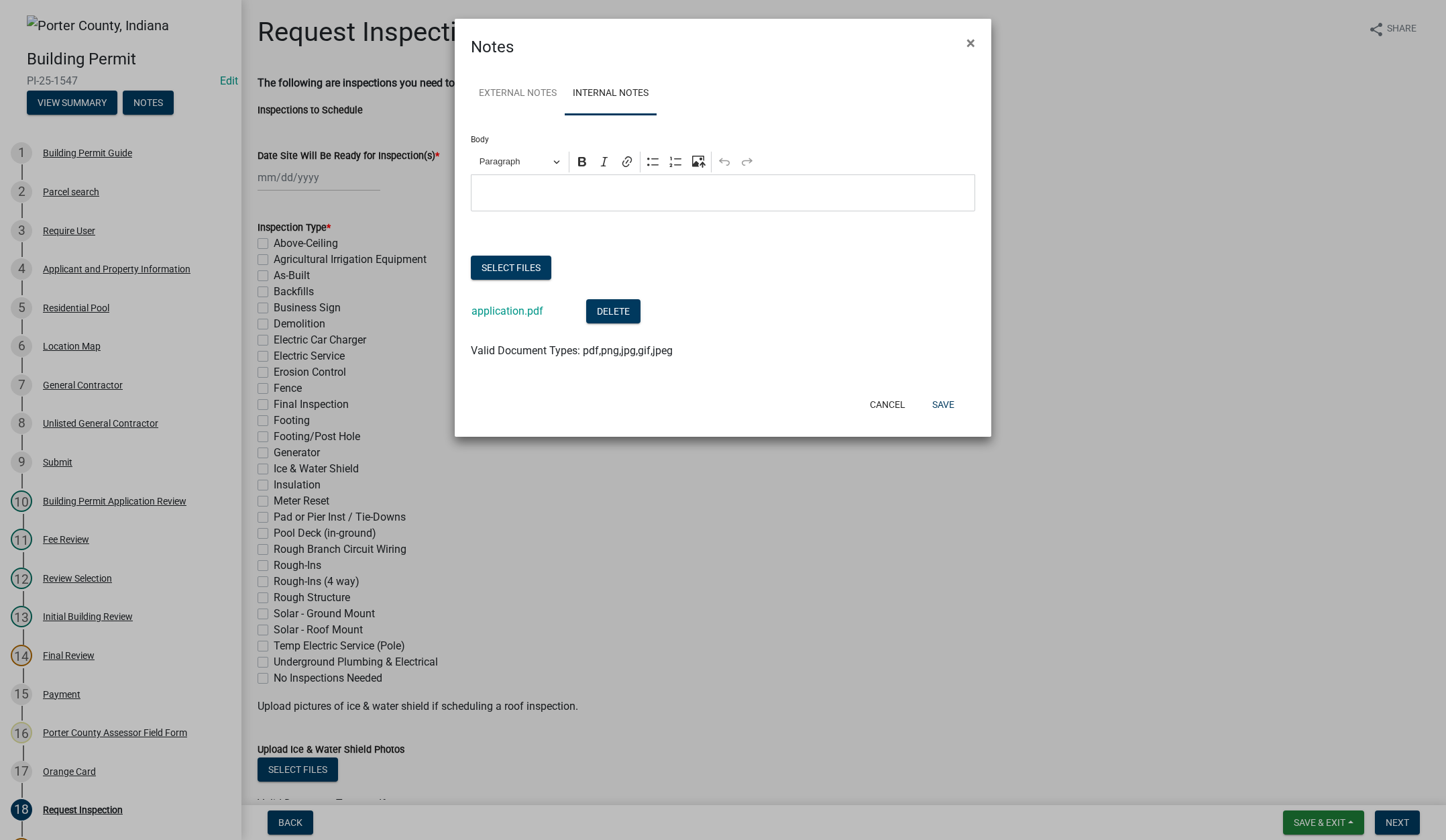
click at [953, 385] on div "External Notes Internal Notes Body Rich Text Editor Paragraph Bold Italic Link …" at bounding box center [723, 223] width 537 height 328
click at [948, 403] on button "Save" at bounding box center [943, 404] width 44 height 24
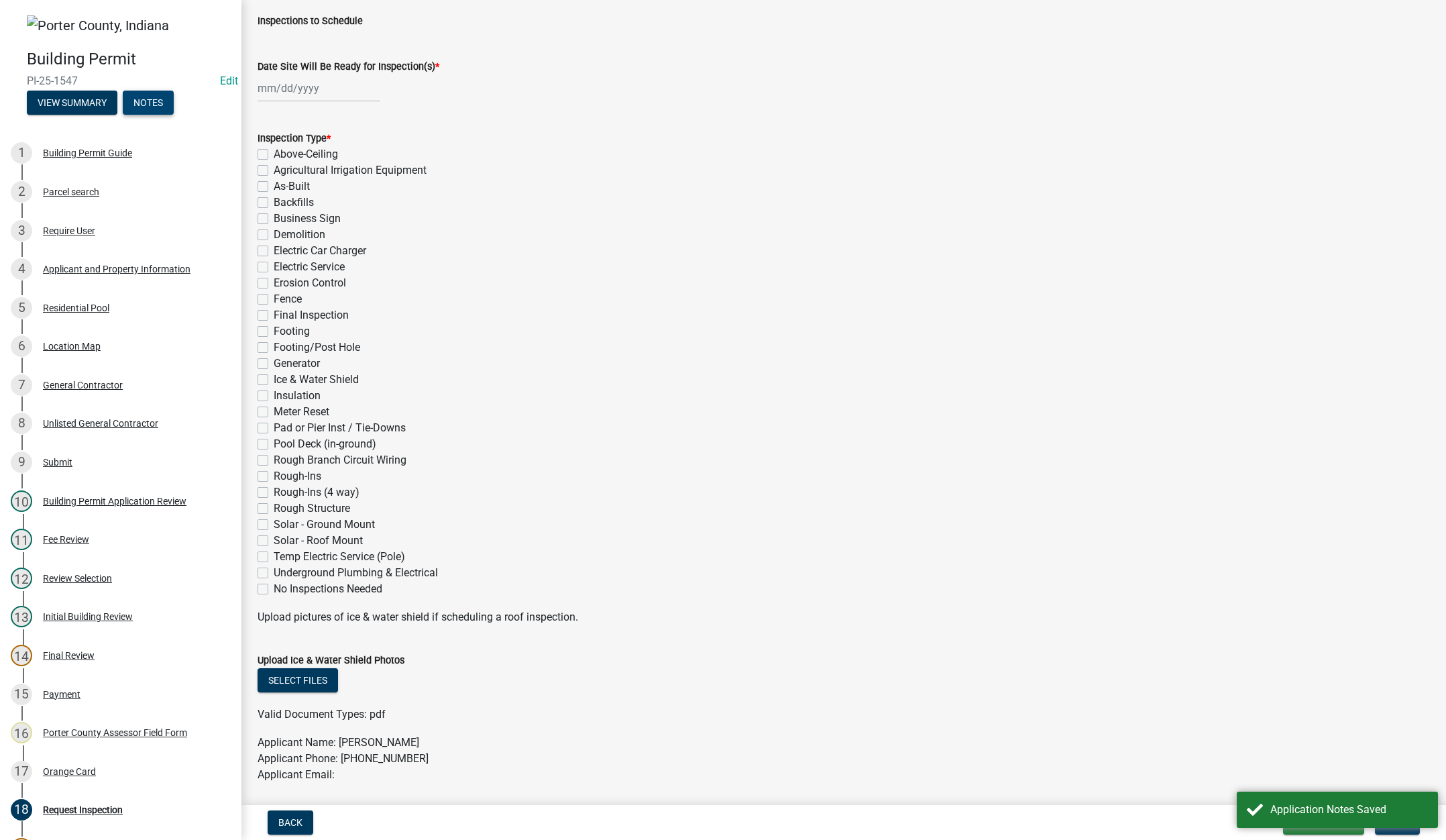
scroll to position [268, 0]
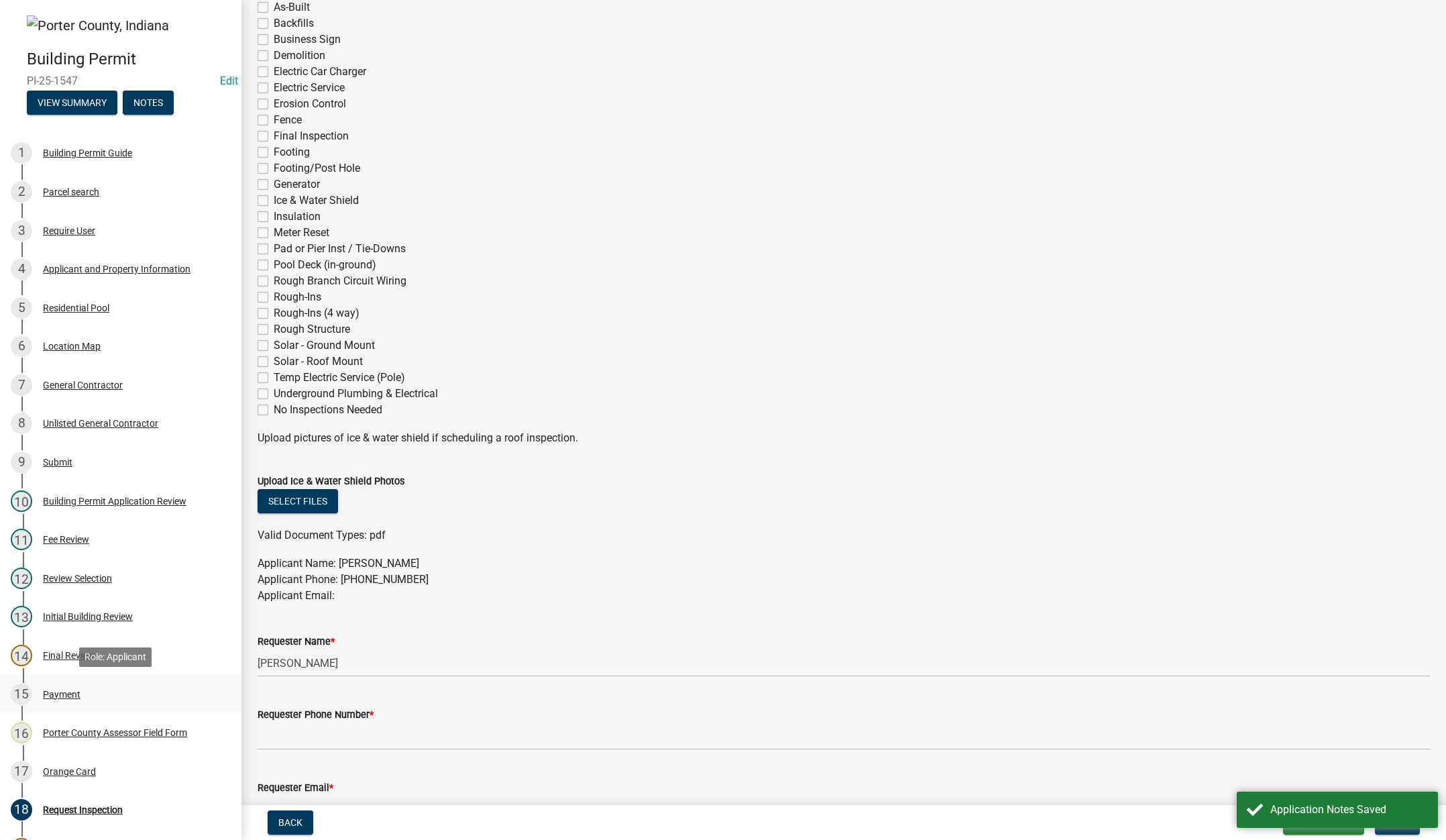
click at [61, 690] on div "Payment" at bounding box center [62, 693] width 38 height 9
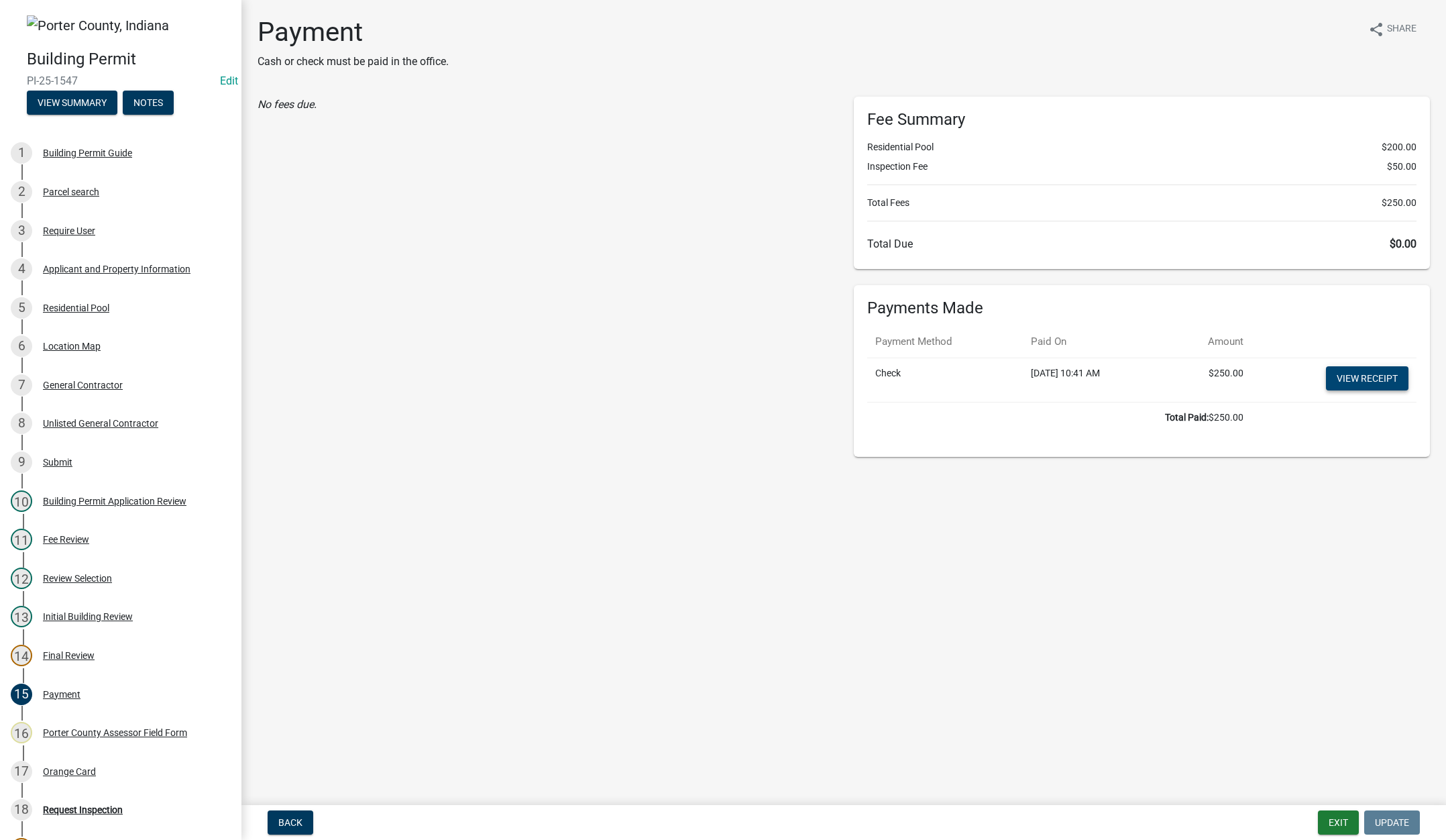
click at [1365, 377] on link "View receipt" at bounding box center [1367, 379] width 83 height 24
click at [63, 770] on div "Orange Card" at bounding box center [69, 771] width 53 height 9
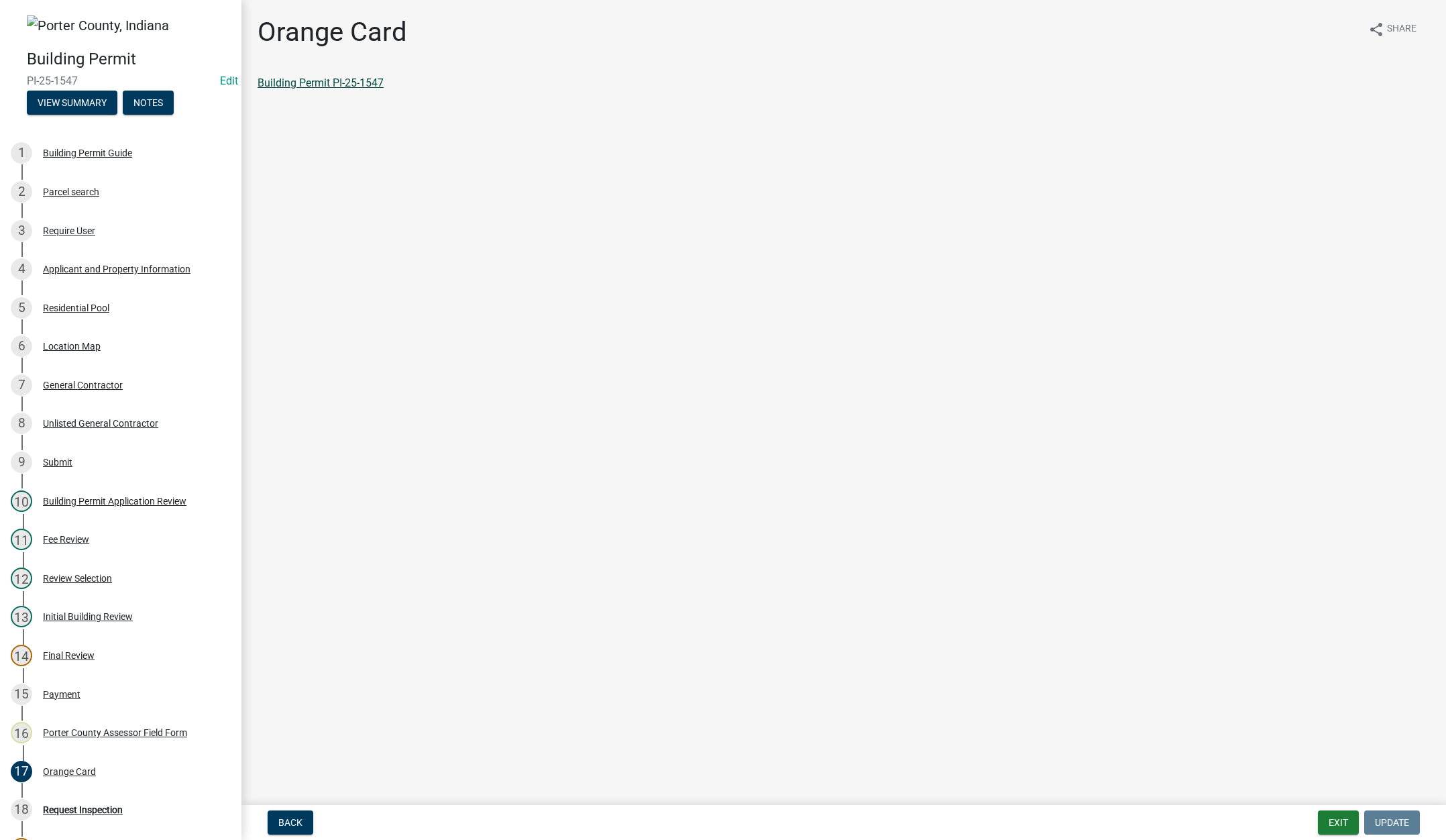
click at [307, 84] on link "Building Permit PI-25-1547" at bounding box center [321, 83] width 126 height 13
click at [1341, 822] on button "Exit" at bounding box center [1338, 822] width 41 height 24
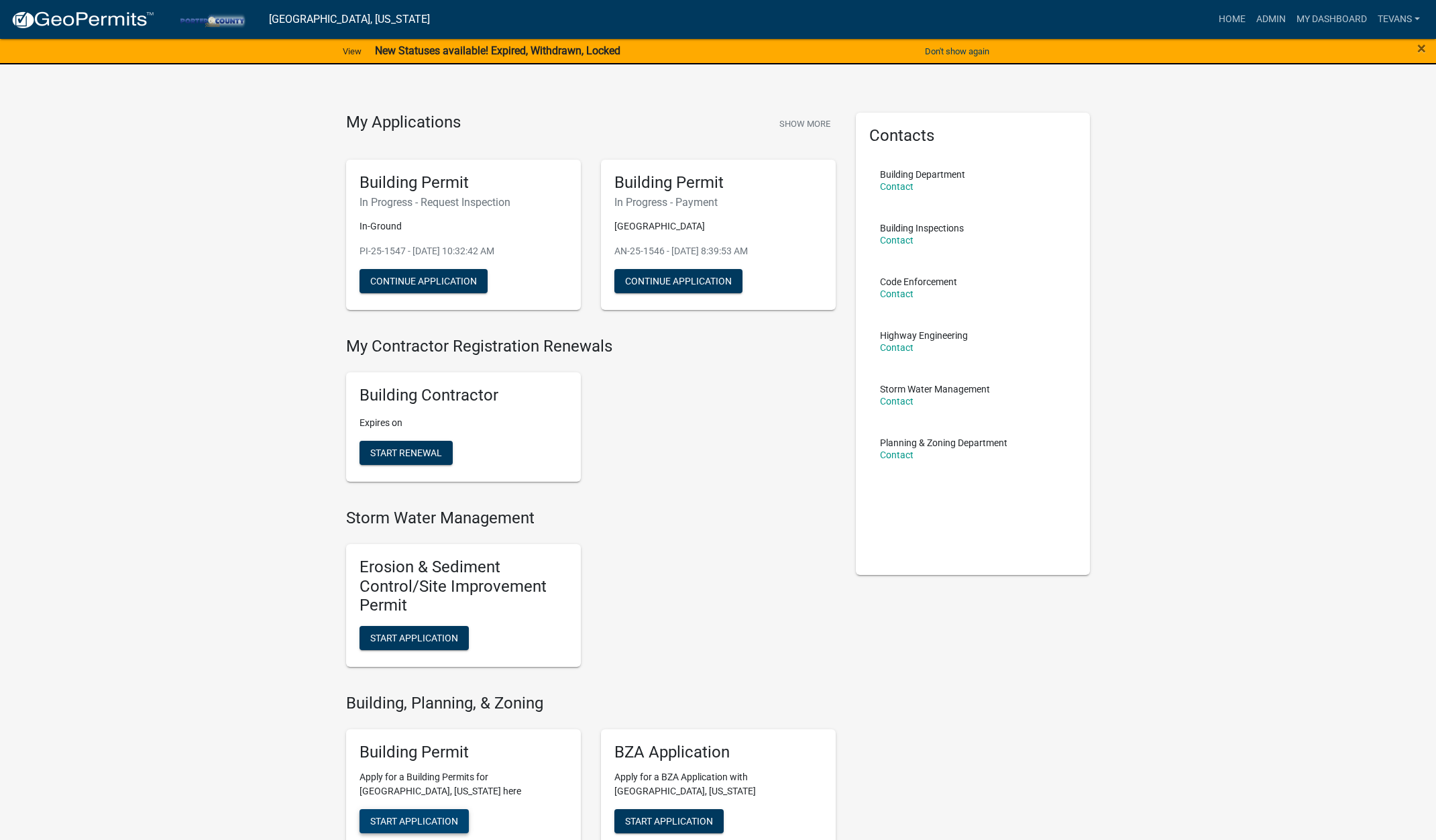
click at [436, 817] on span "Start Application" at bounding box center [414, 820] width 88 height 10
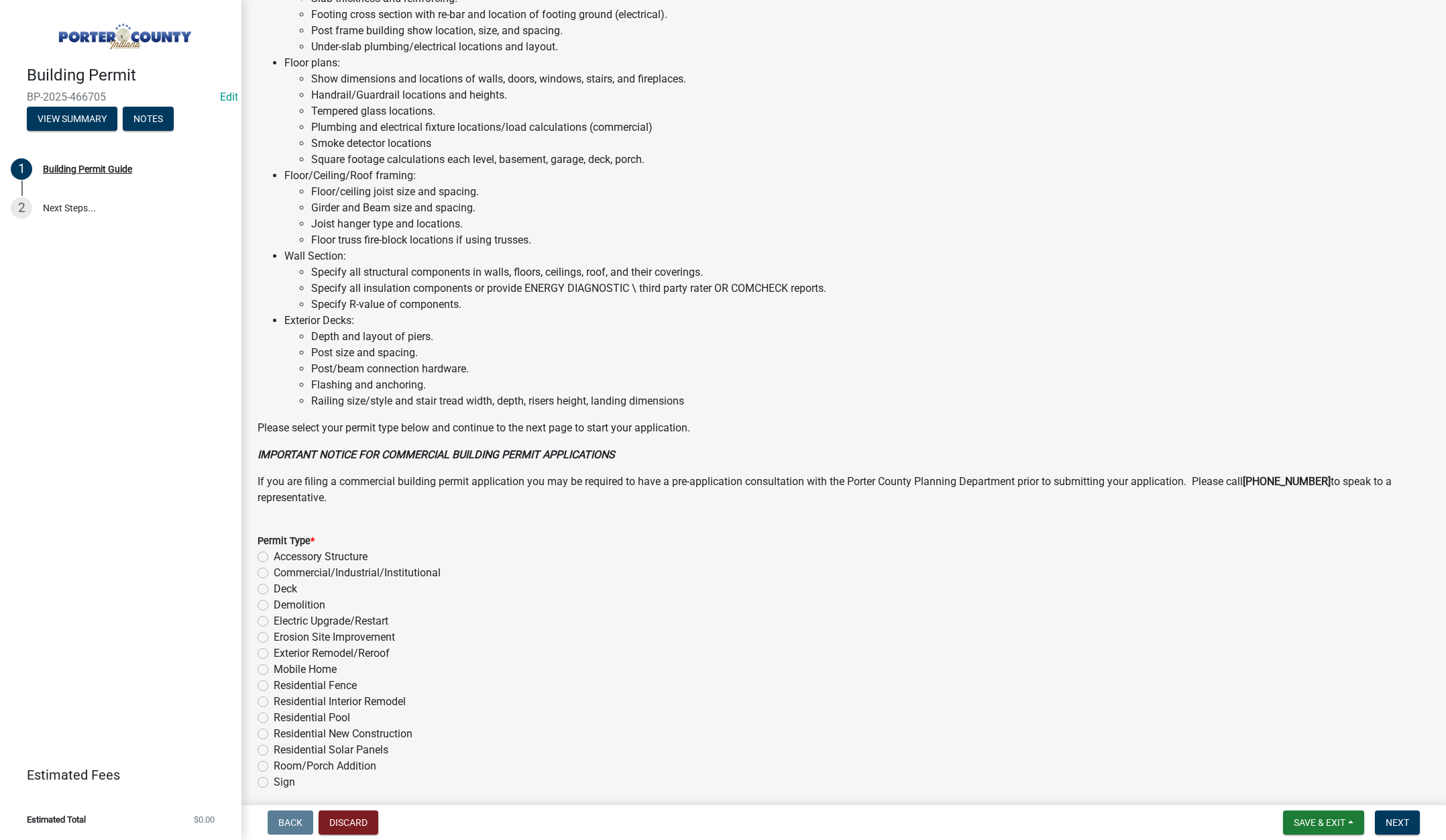
scroll to position [661, 0]
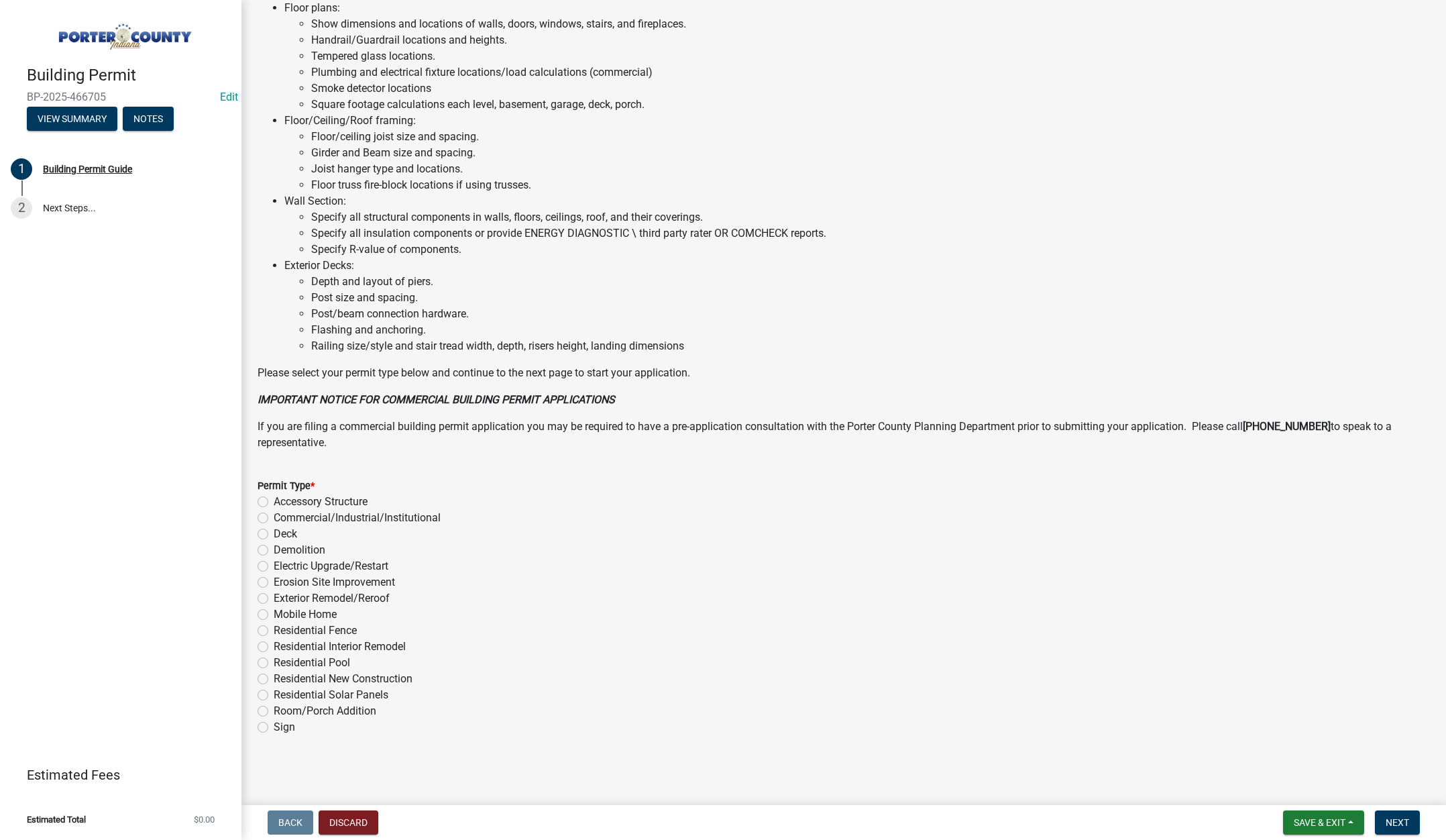
click at [273, 662] on label "Residential Pool" at bounding box center [311, 662] width 77 height 16
click at [273, 662] on input "Residential Pool" at bounding box center [278, 659] width 9 height 9
radio input "true"
click at [1395, 817] on span "Next" at bounding box center [1398, 822] width 23 height 10
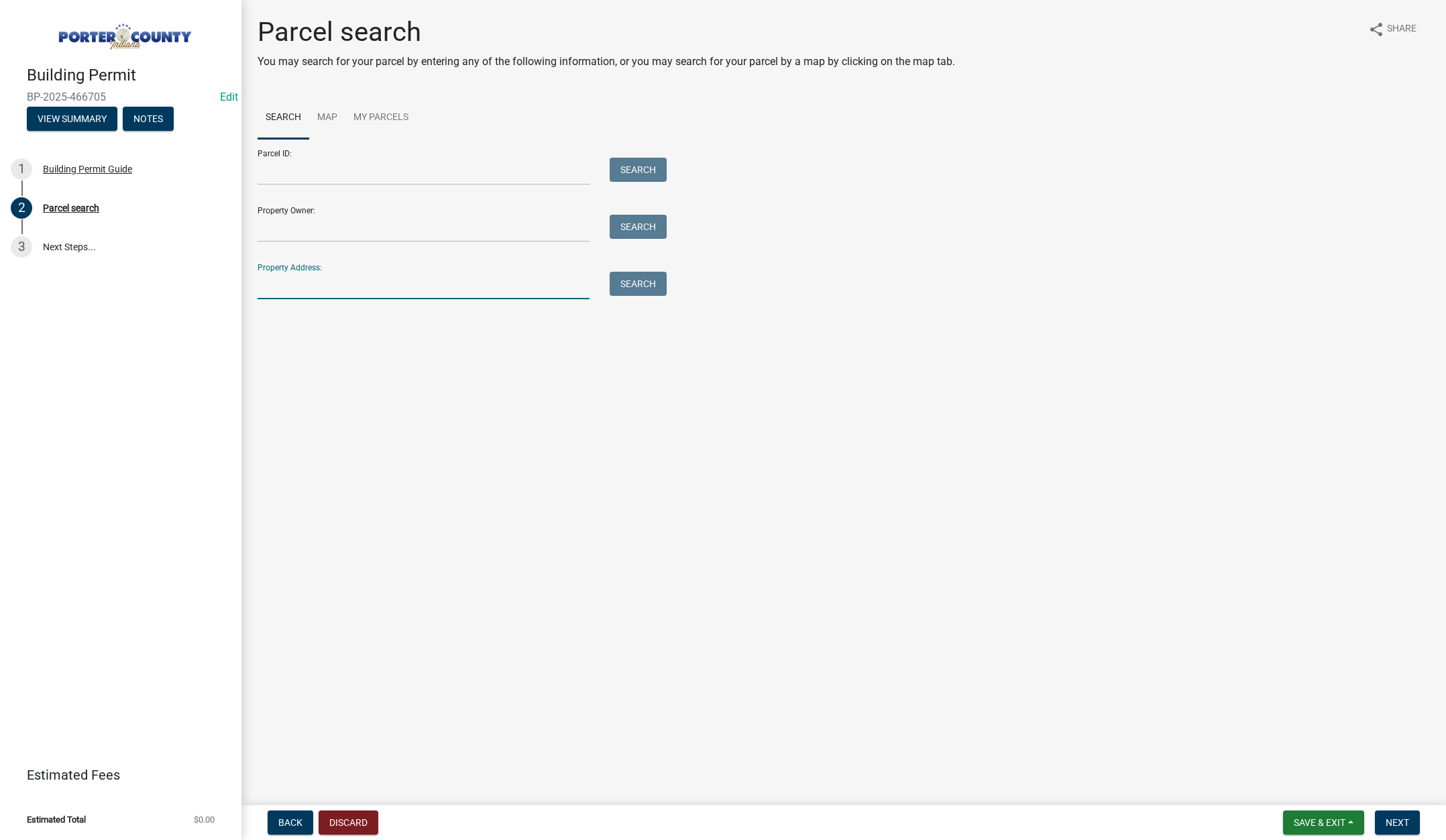
drag, startPoint x: 355, startPoint y: 287, endPoint x: 362, endPoint y: 282, distance: 8.6
click at [362, 282] on input "Property Address:" at bounding box center [424, 285] width 332 height 28
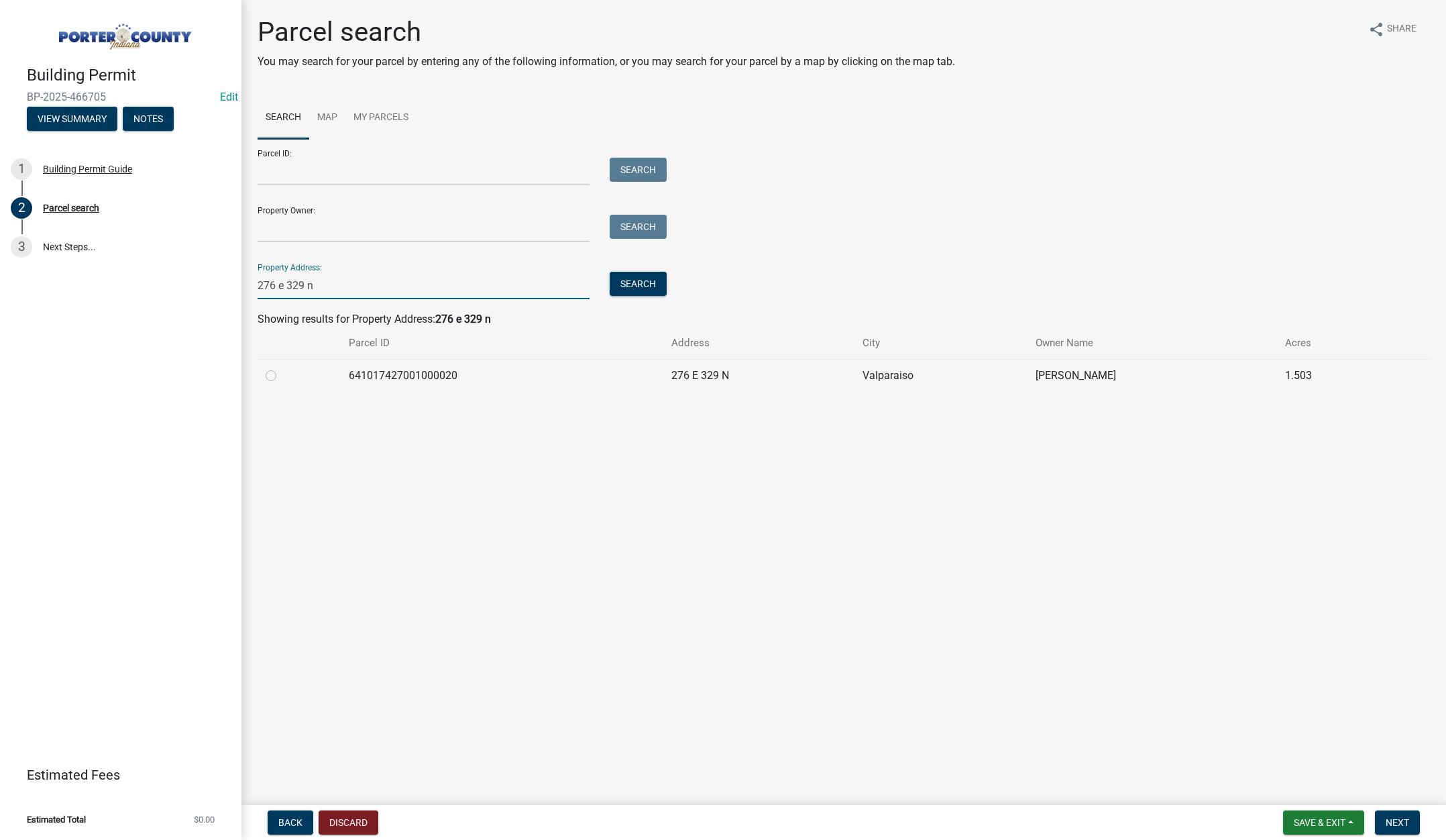
type input "276 e 329 n"
click at [282, 367] on label at bounding box center [282, 367] width 0 height 0
click at [282, 371] on input "radio" at bounding box center [286, 372] width 9 height 9
radio input "true"
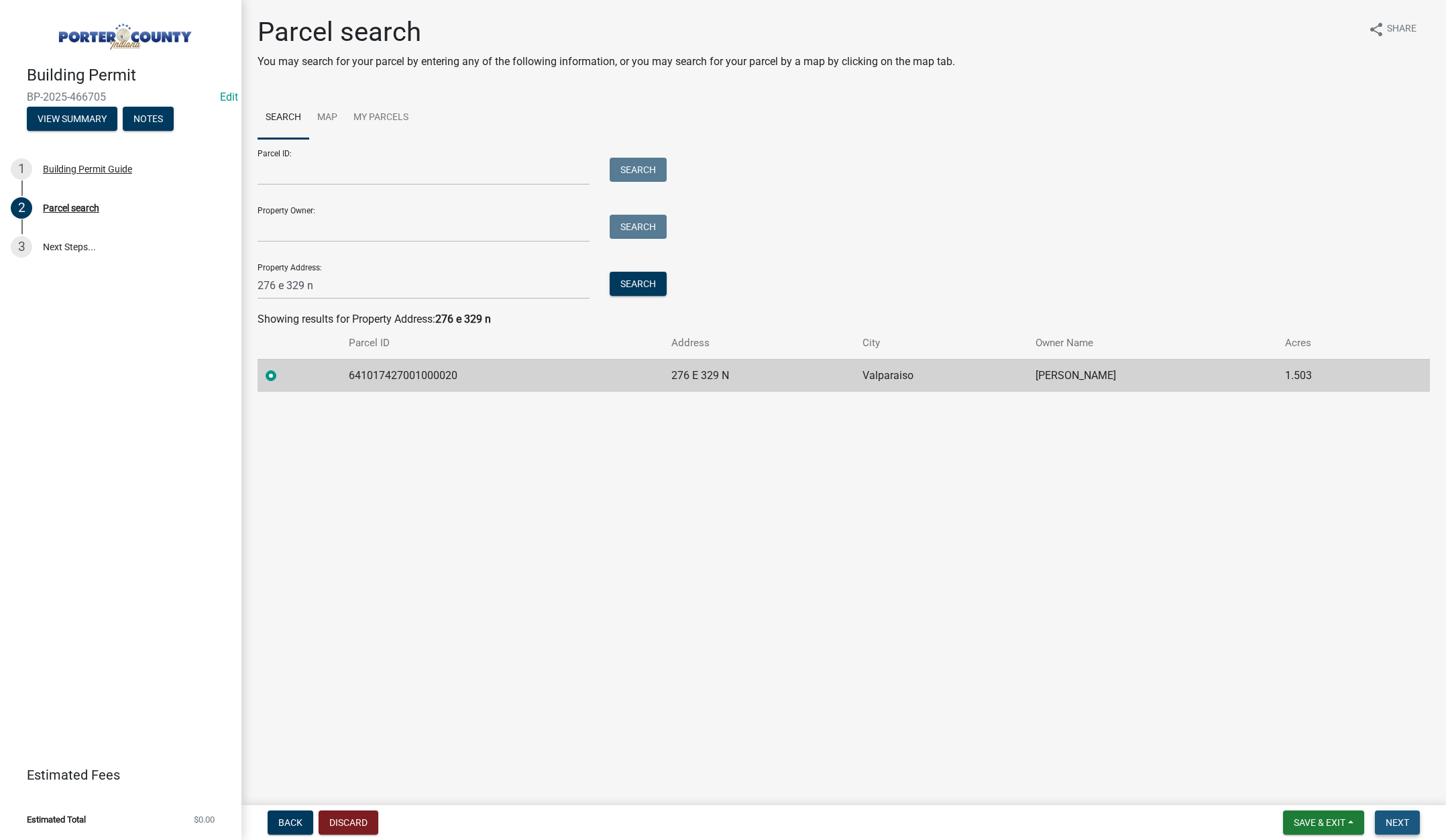
click at [1403, 823] on span "Next" at bounding box center [1398, 822] width 23 height 10
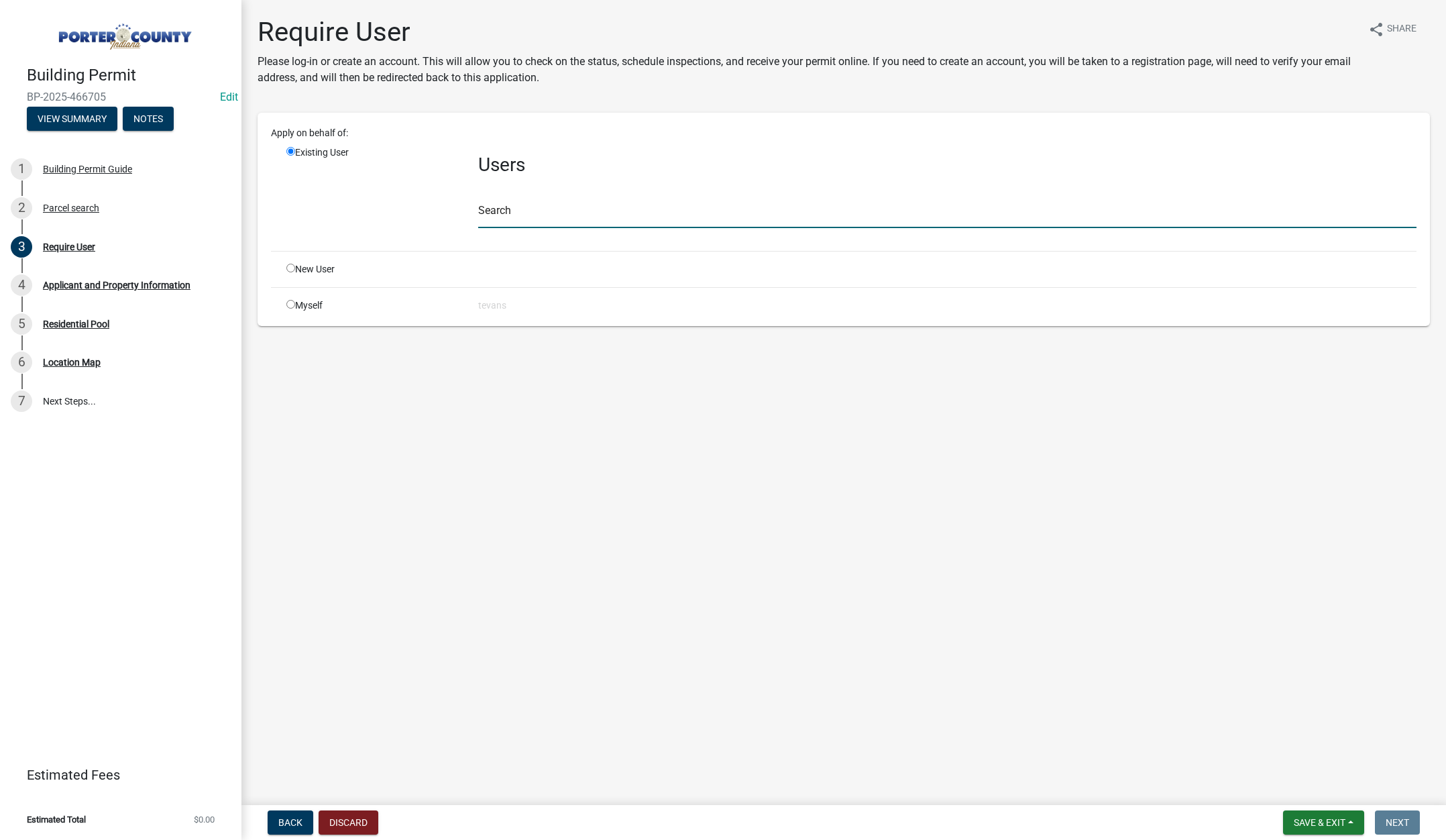
click at [531, 215] on input "text" at bounding box center [947, 214] width 939 height 28
type input "tami"
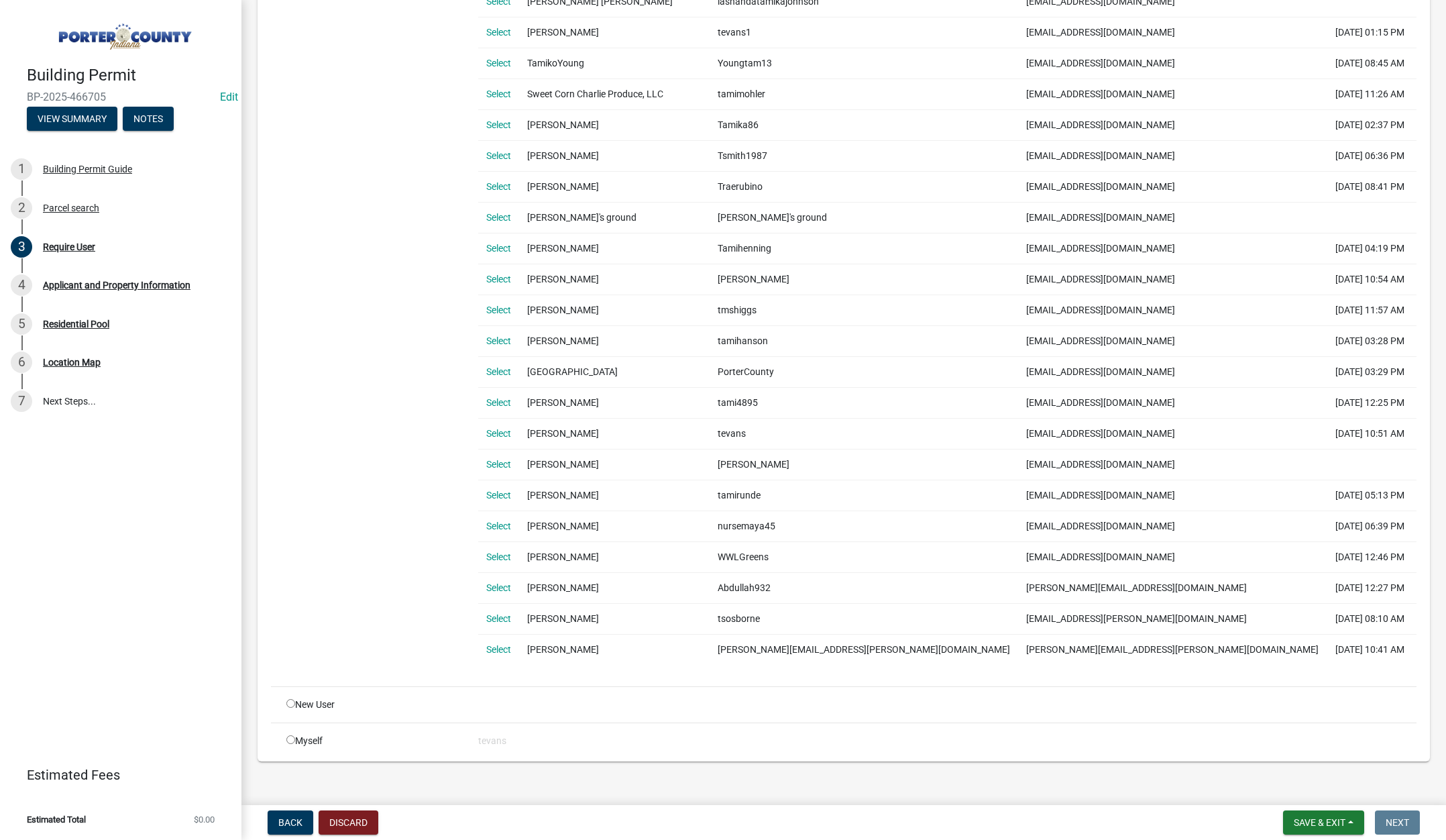
scroll to position [762, 0]
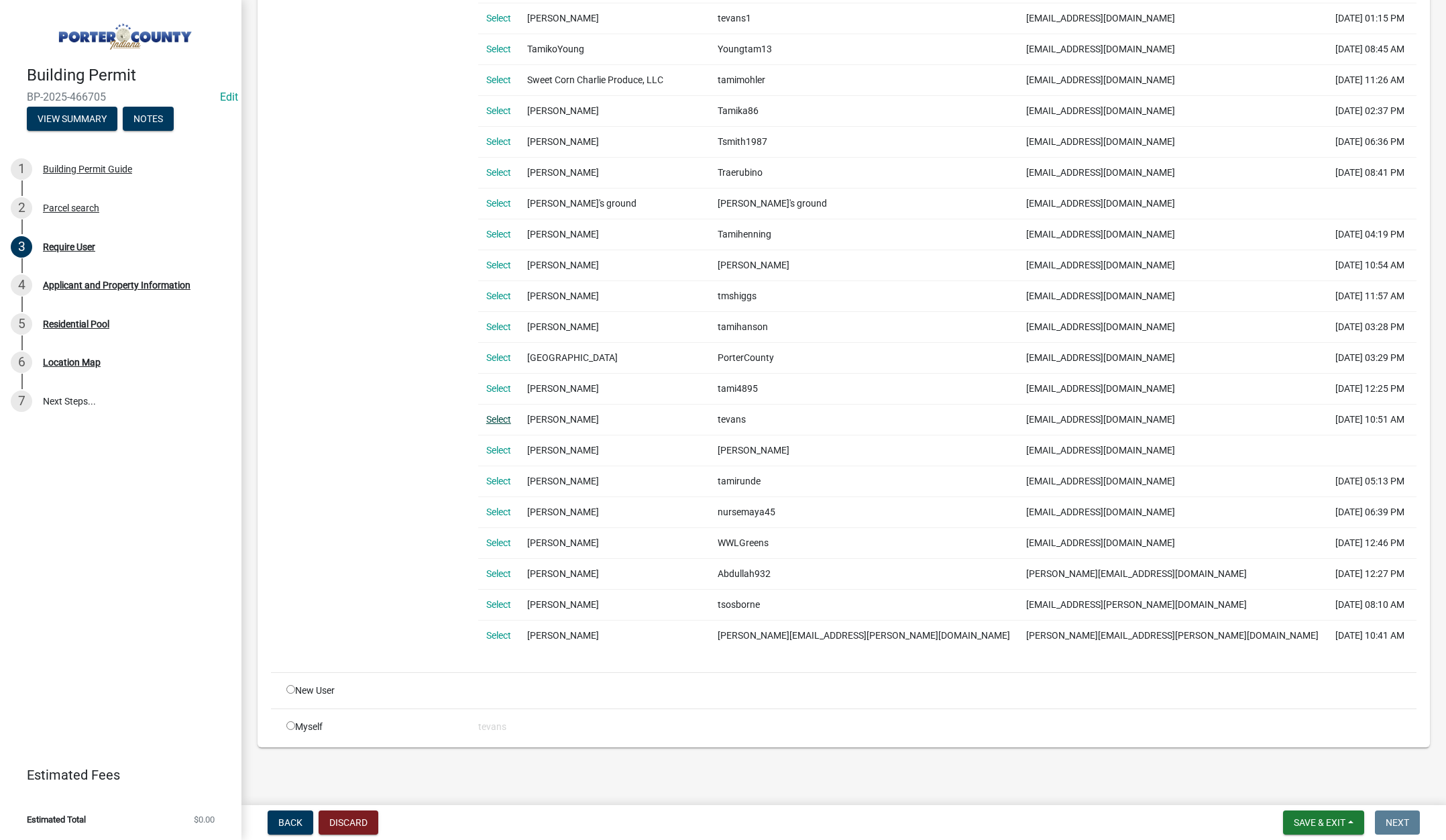
click at [494, 417] on link "Select" at bounding box center [499, 419] width 25 height 10
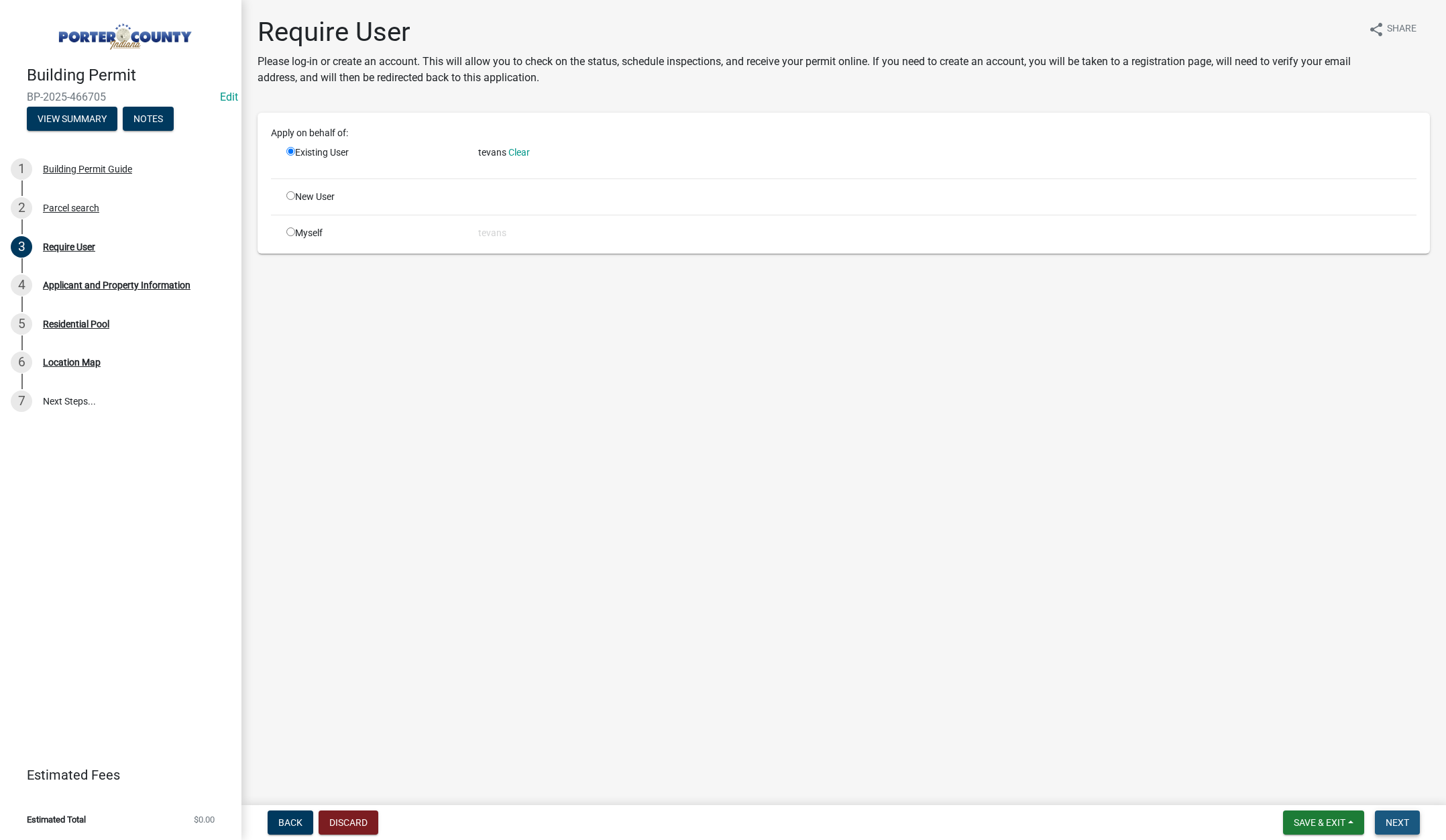
click at [1393, 818] on span "Next" at bounding box center [1398, 822] width 23 height 10
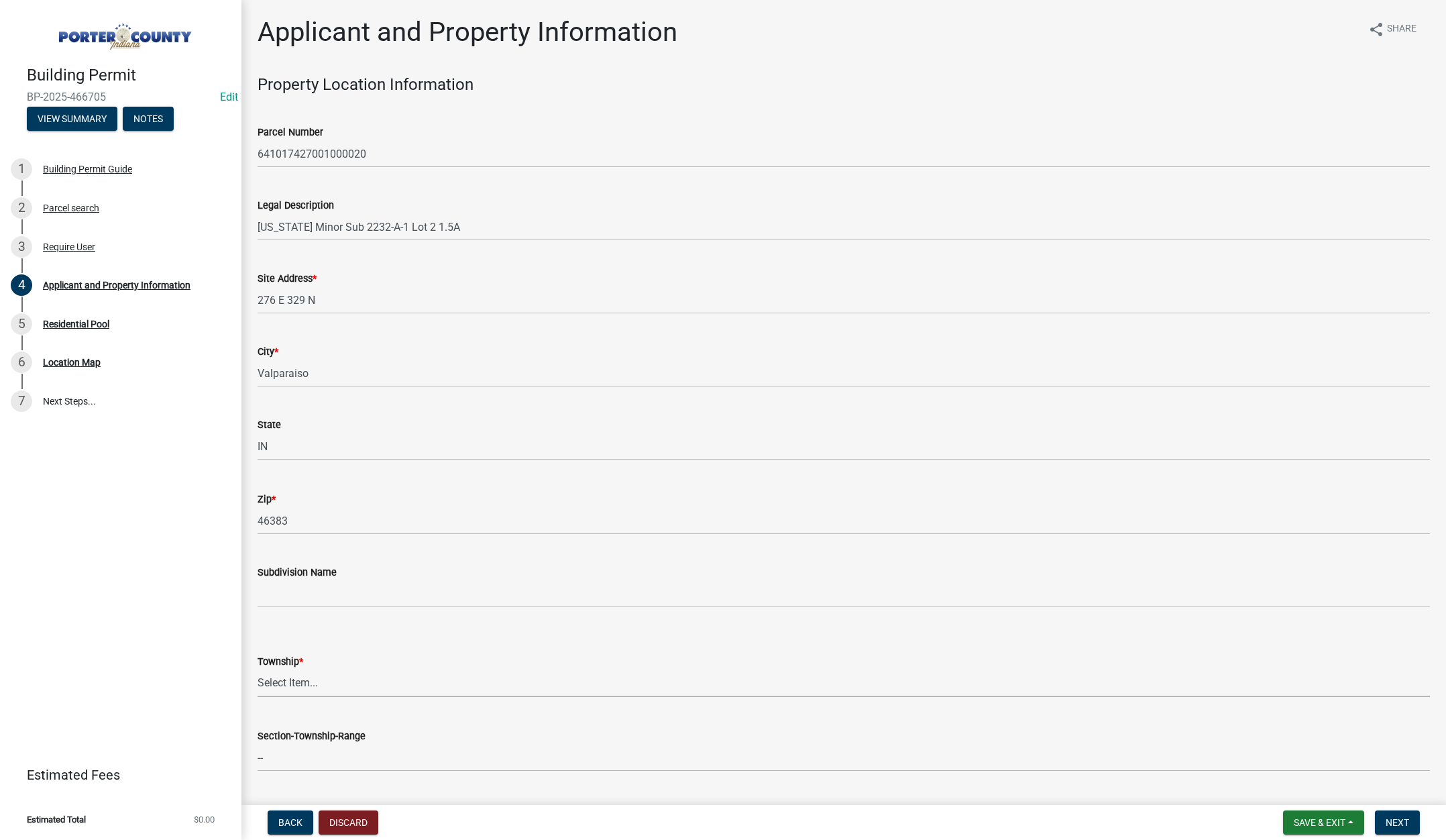
click at [301, 686] on select "Select Item... Boone Center Jackson Liberty Morgan Pine Pleasant Portage Porter…" at bounding box center [844, 683] width 1173 height 28
click at [258, 669] on select "Select Item... Boone Center Jackson Liberty Morgan Pine Pleasant Portage Porter…" at bounding box center [844, 683] width 1173 height 28
select select "3d0e3105-d46a-462c-9cf4-b32453f427e3"
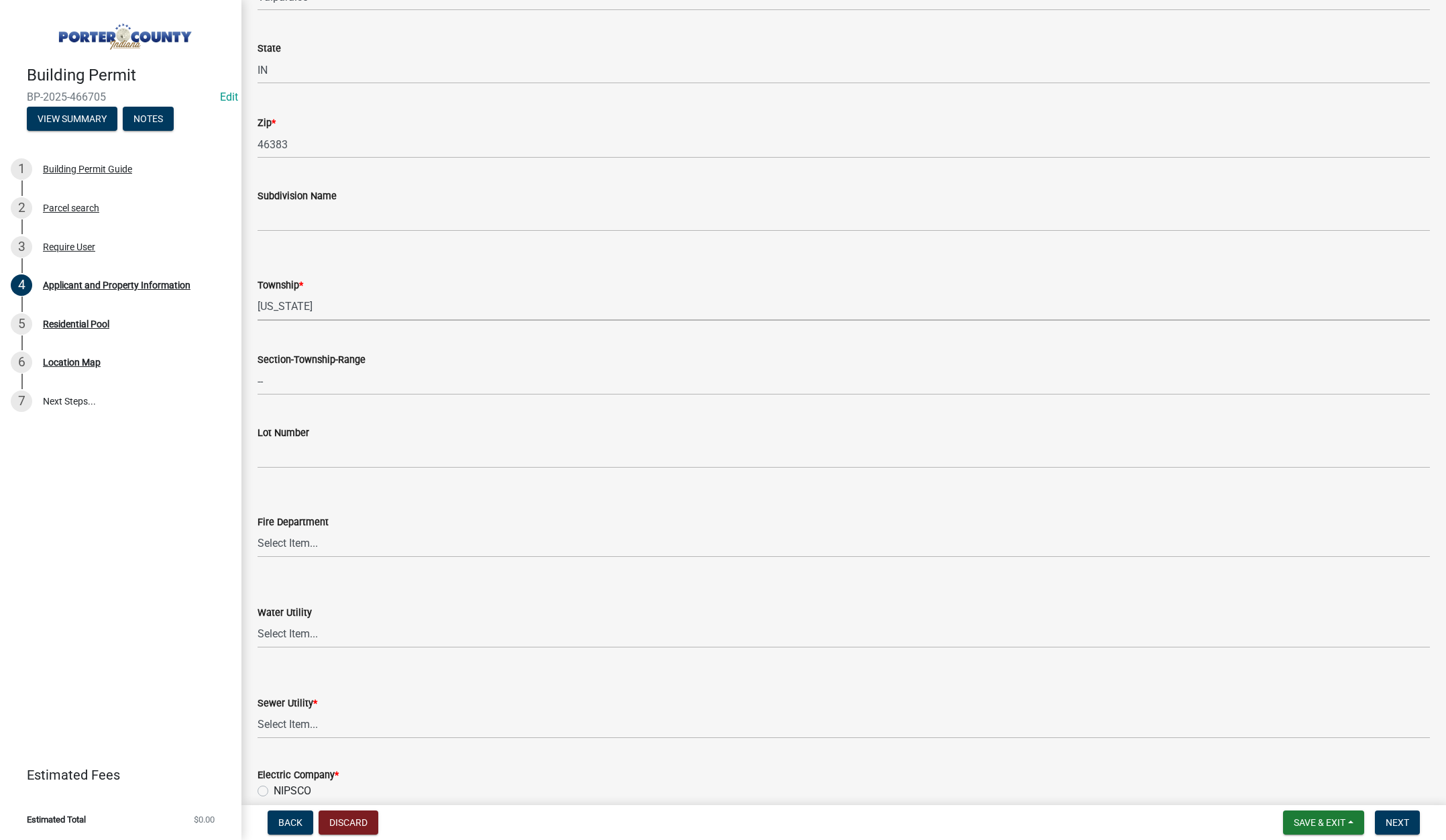
scroll to position [536, 0]
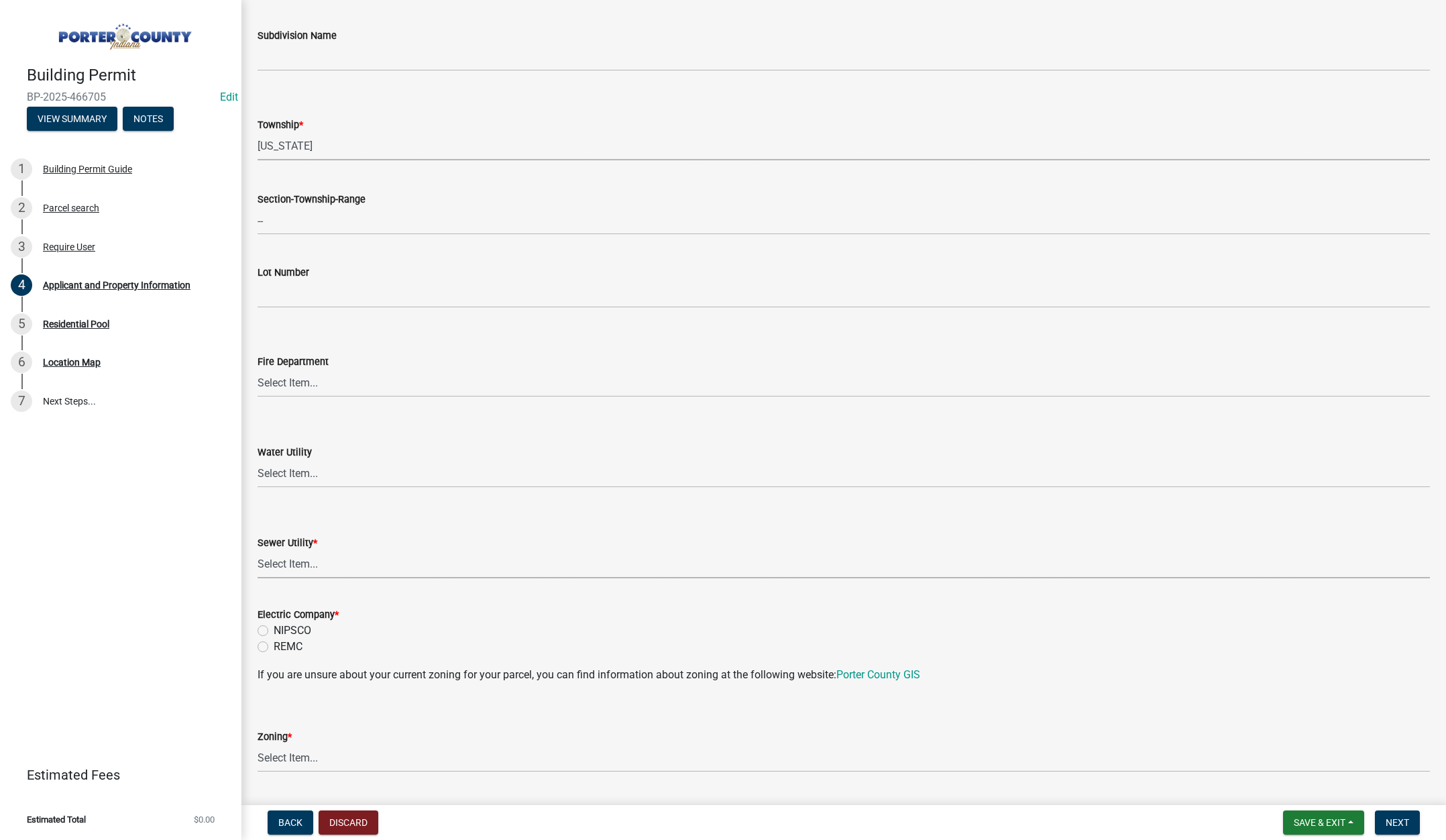
click at [299, 565] on select "Select Item... Aqua Indiana Inc Damon Run Falling Waters Lake Eliza - LEACD Nat…" at bounding box center [844, 564] width 1173 height 28
click at [258, 550] on select "Select Item... Aqua Indiana Inc Damon Run Falling Waters Lake Eliza - LEACD Nat…" at bounding box center [844, 564] width 1173 height 28
select select "ea6751d4-6bf7-4a16-89ee-f7801ab82aa1"
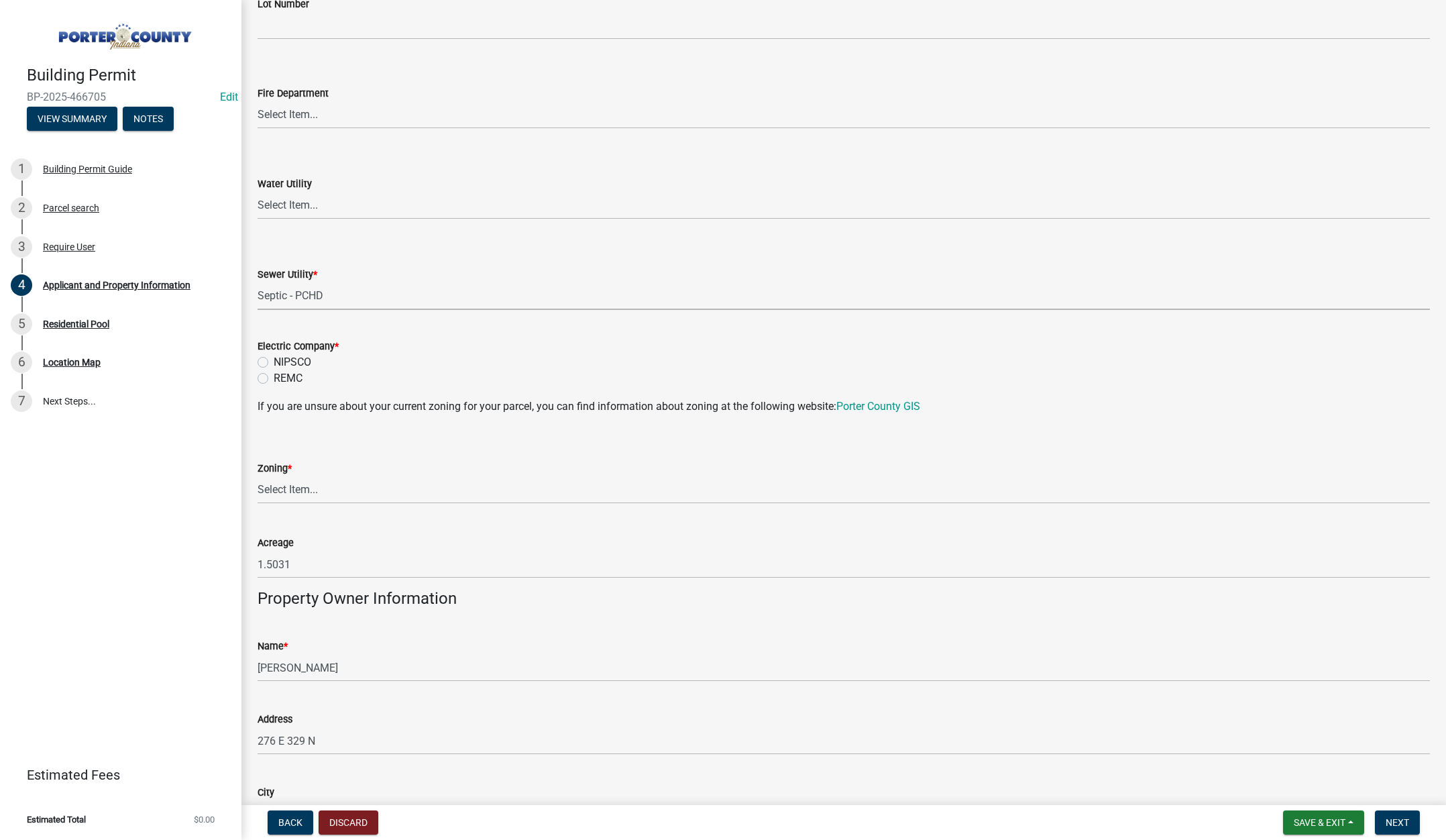
click at [273, 360] on label "NIPSCO" at bounding box center [292, 362] width 38 height 16
click at [273, 360] on input "NIPSCO" at bounding box center [278, 359] width 9 height 9
radio input "true"
click at [305, 487] on select "Select Item... A1 A2 CH CM CN I1 I2 I3 IN MP OT P1 P2 PUD R1 R2 R3 R4 RL RR" at bounding box center [844, 490] width 1173 height 28
click at [258, 476] on select "Select Item... A1 A2 CH CM CN I1 I2 I3 IN MP OT P1 P2 PUD R1 R2 R3 R4 RL RR" at bounding box center [844, 490] width 1173 height 28
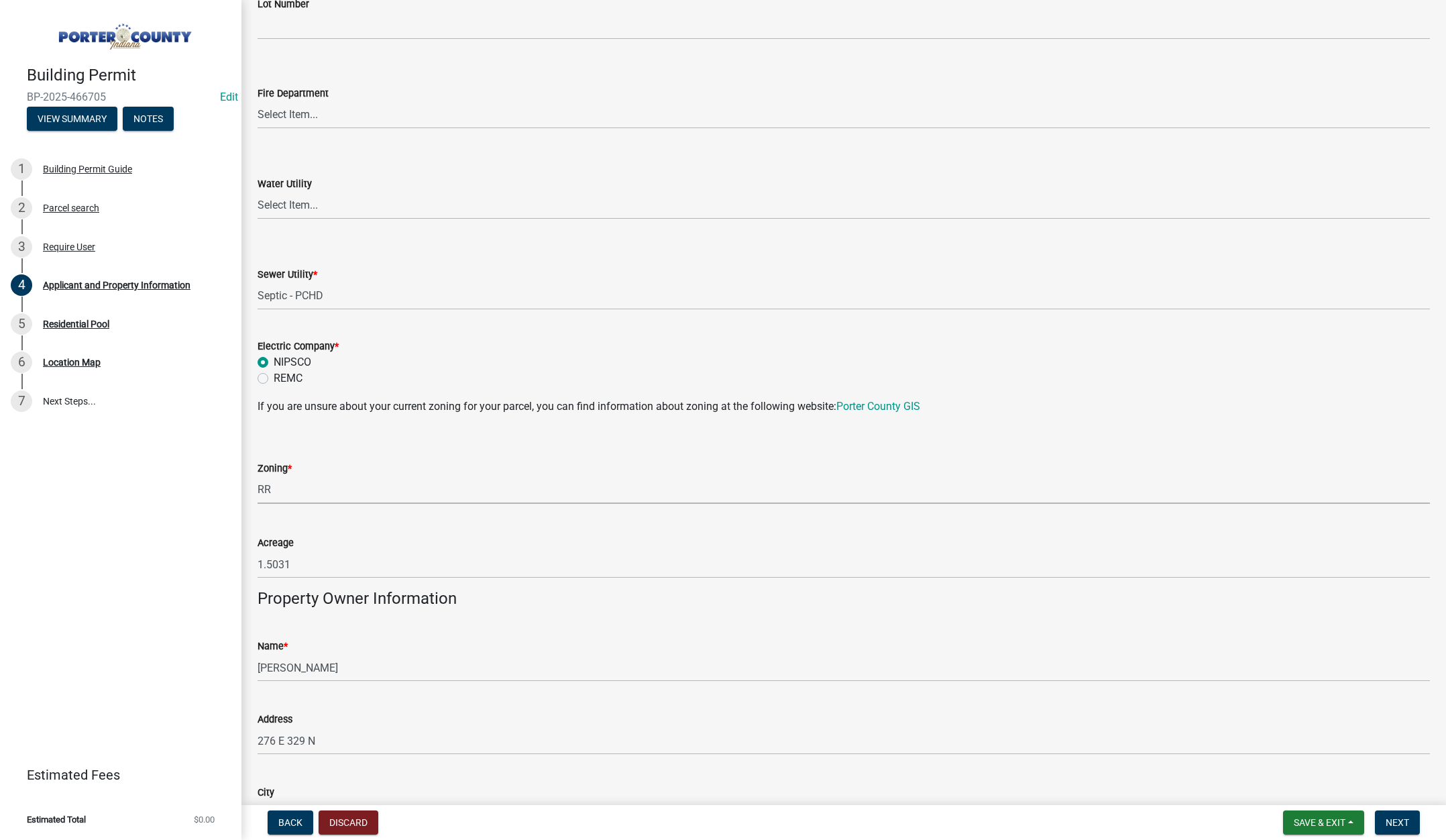
select select "92efe679-05f4-414a-9426-51627fba5de6"
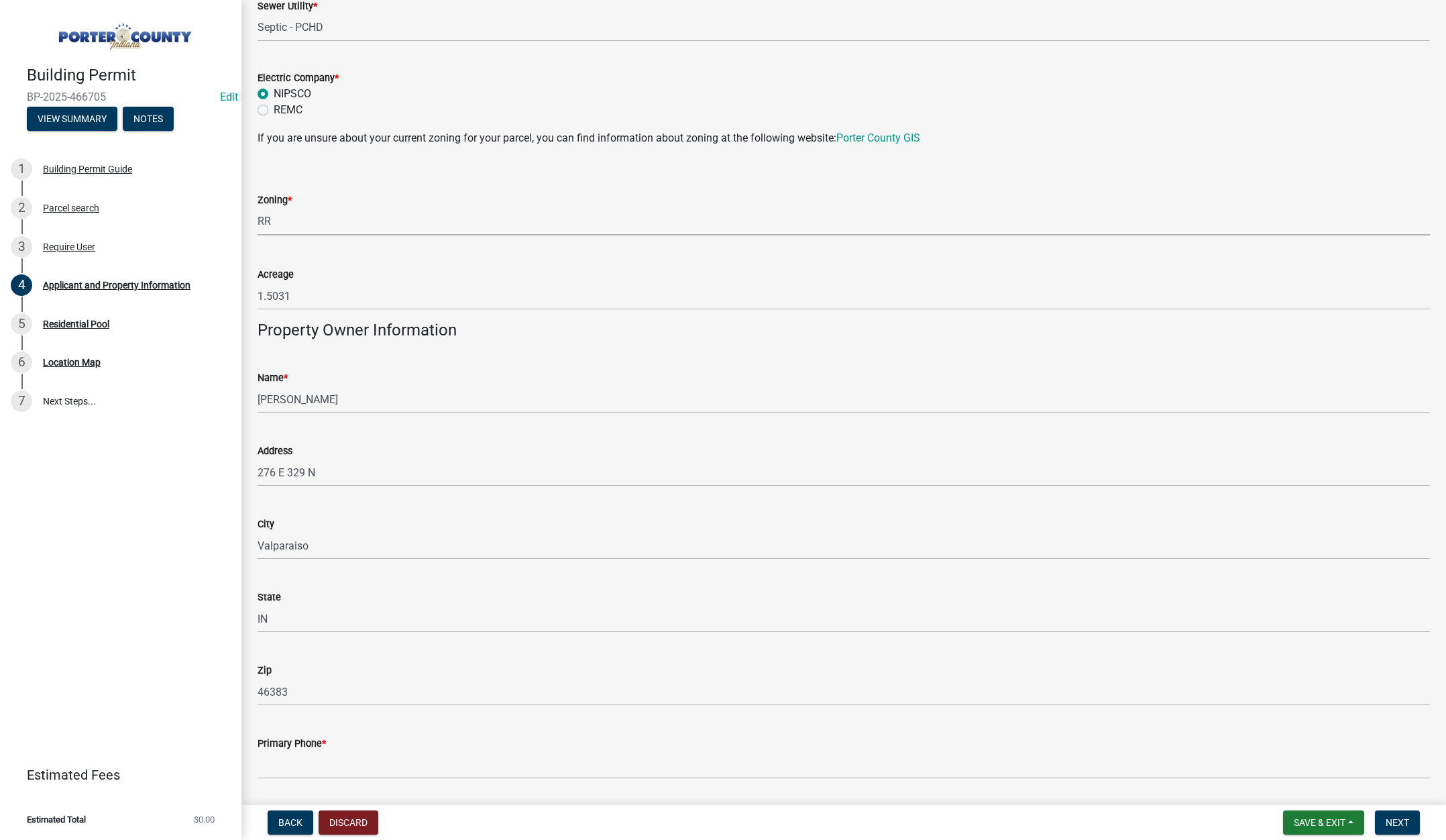
scroll to position [1274, 0]
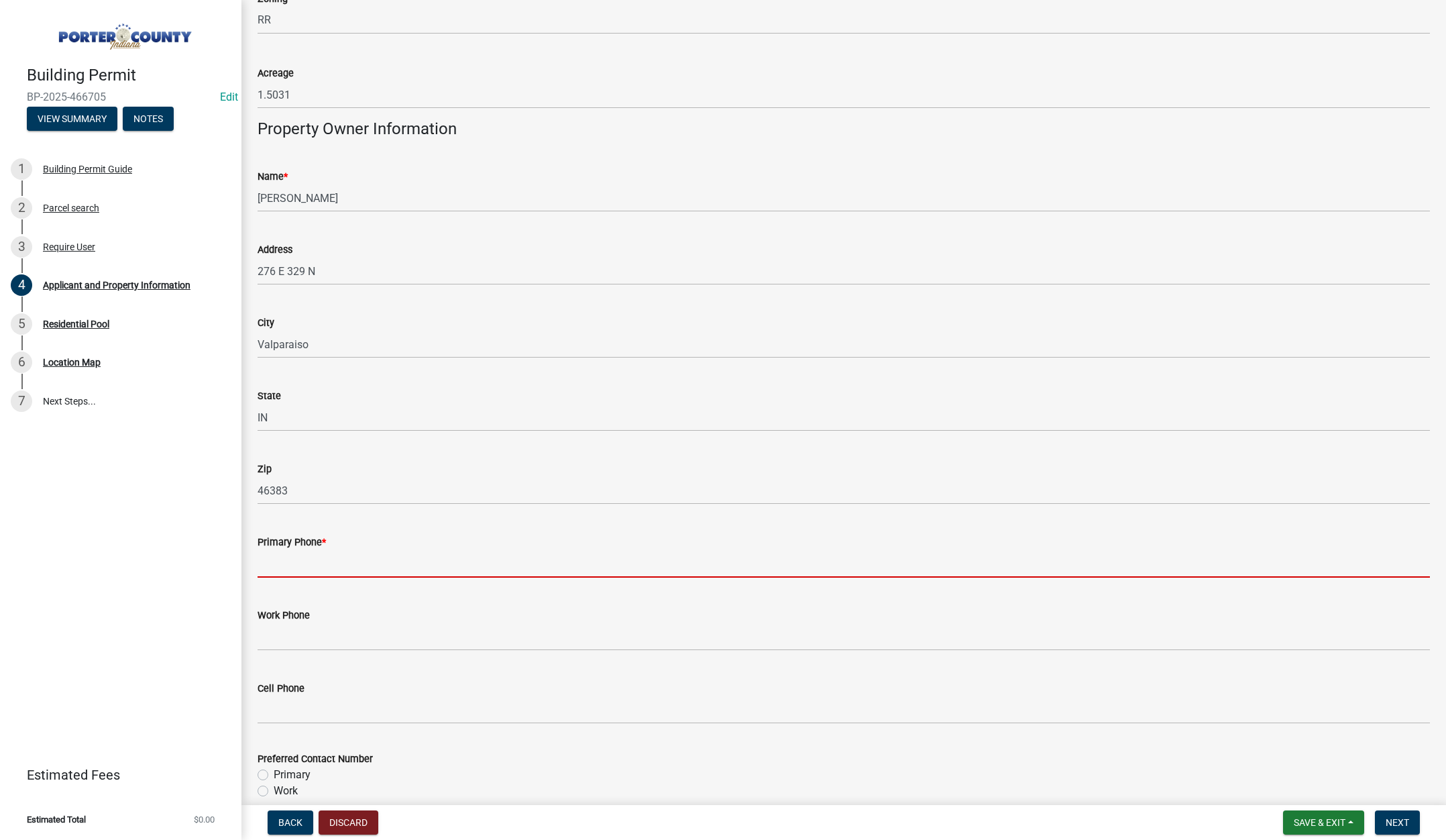
click at [309, 568] on input "Primary Phone *" at bounding box center [844, 564] width 1173 height 28
type input "2"
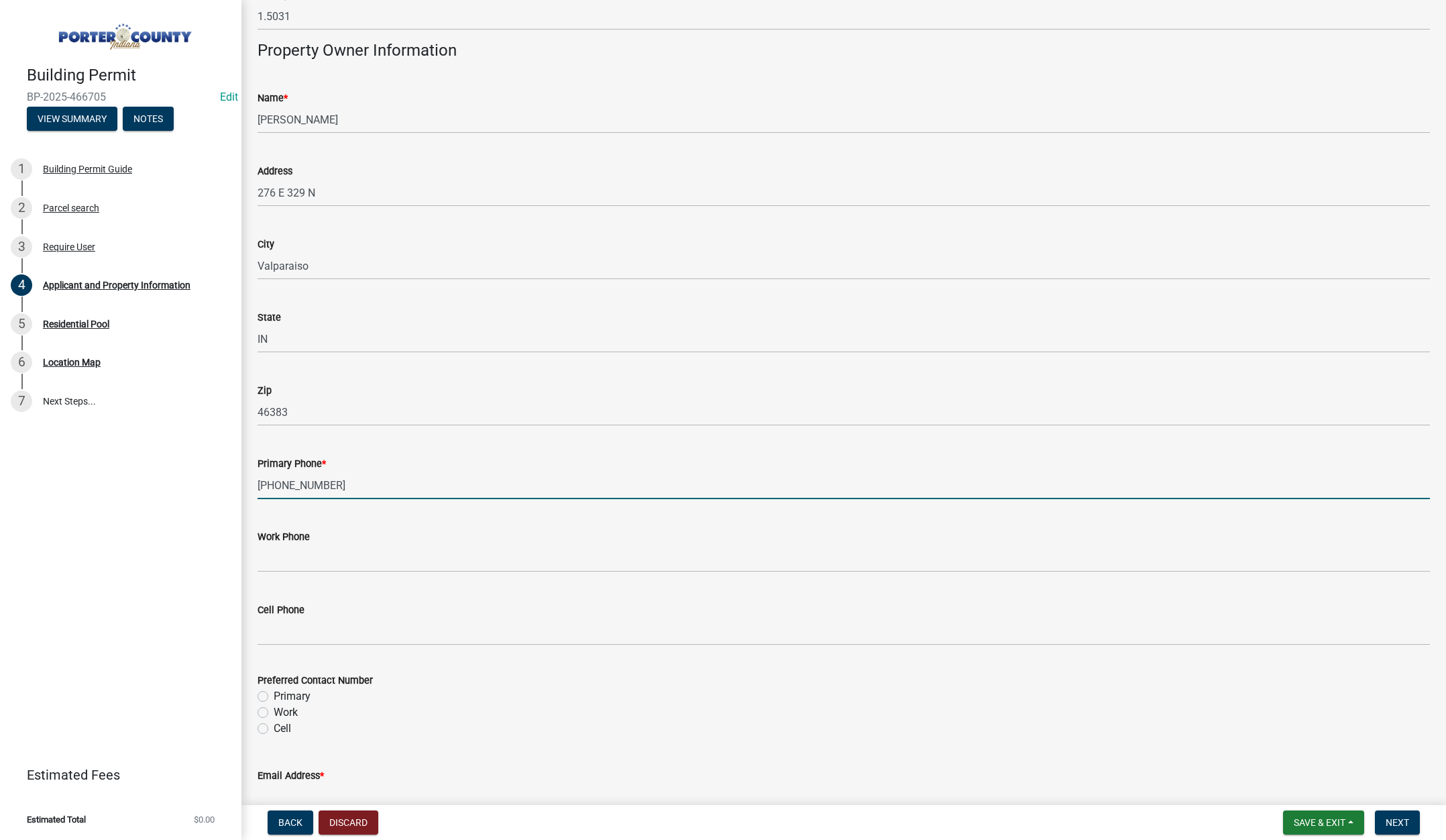
scroll to position [1542, 0]
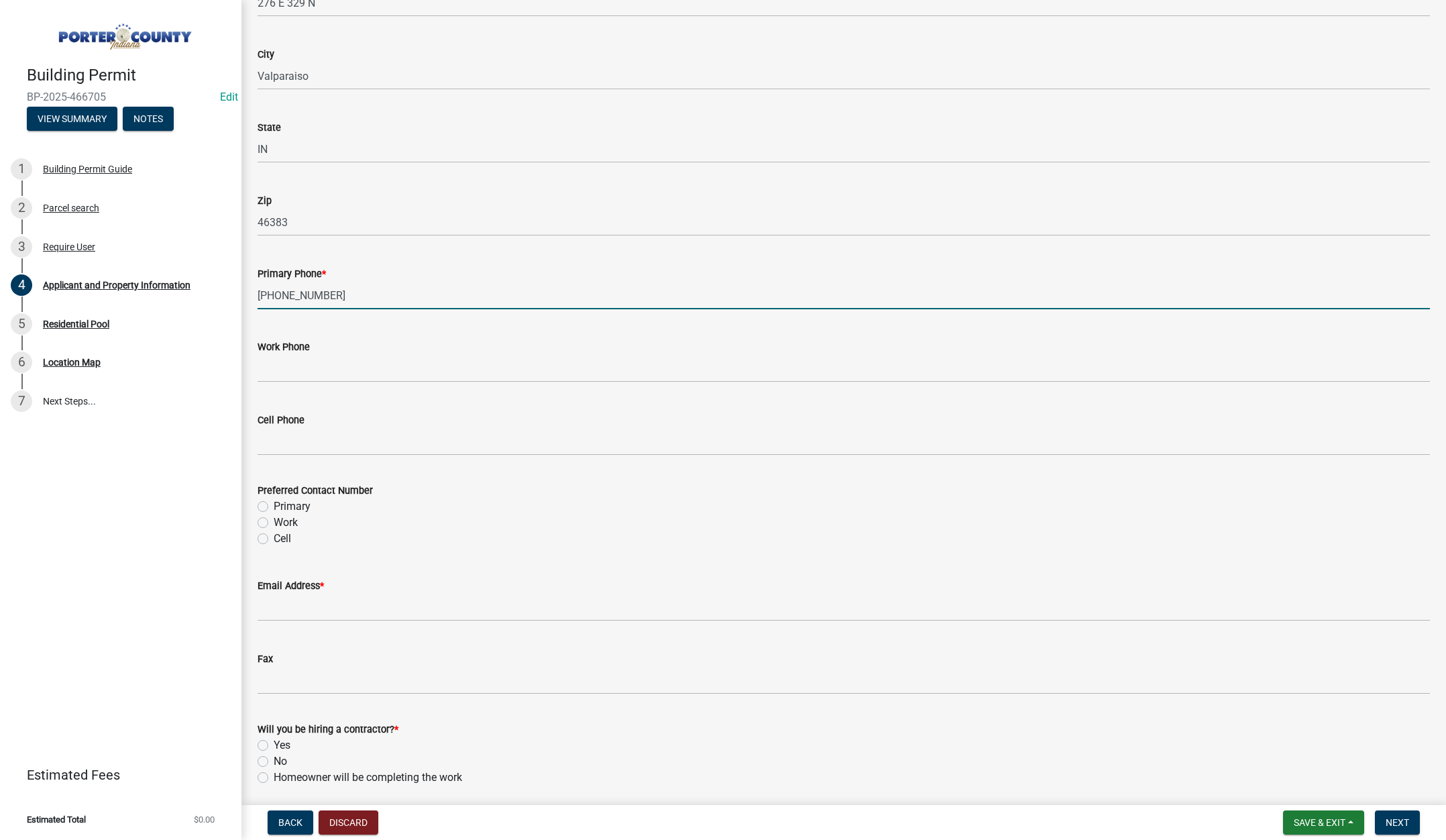
type input "269-519-7221"
click at [273, 503] on label "Primary" at bounding box center [292, 506] width 37 height 16
click at [273, 503] on input "Primary" at bounding box center [278, 503] width 9 height 9
radio input "true"
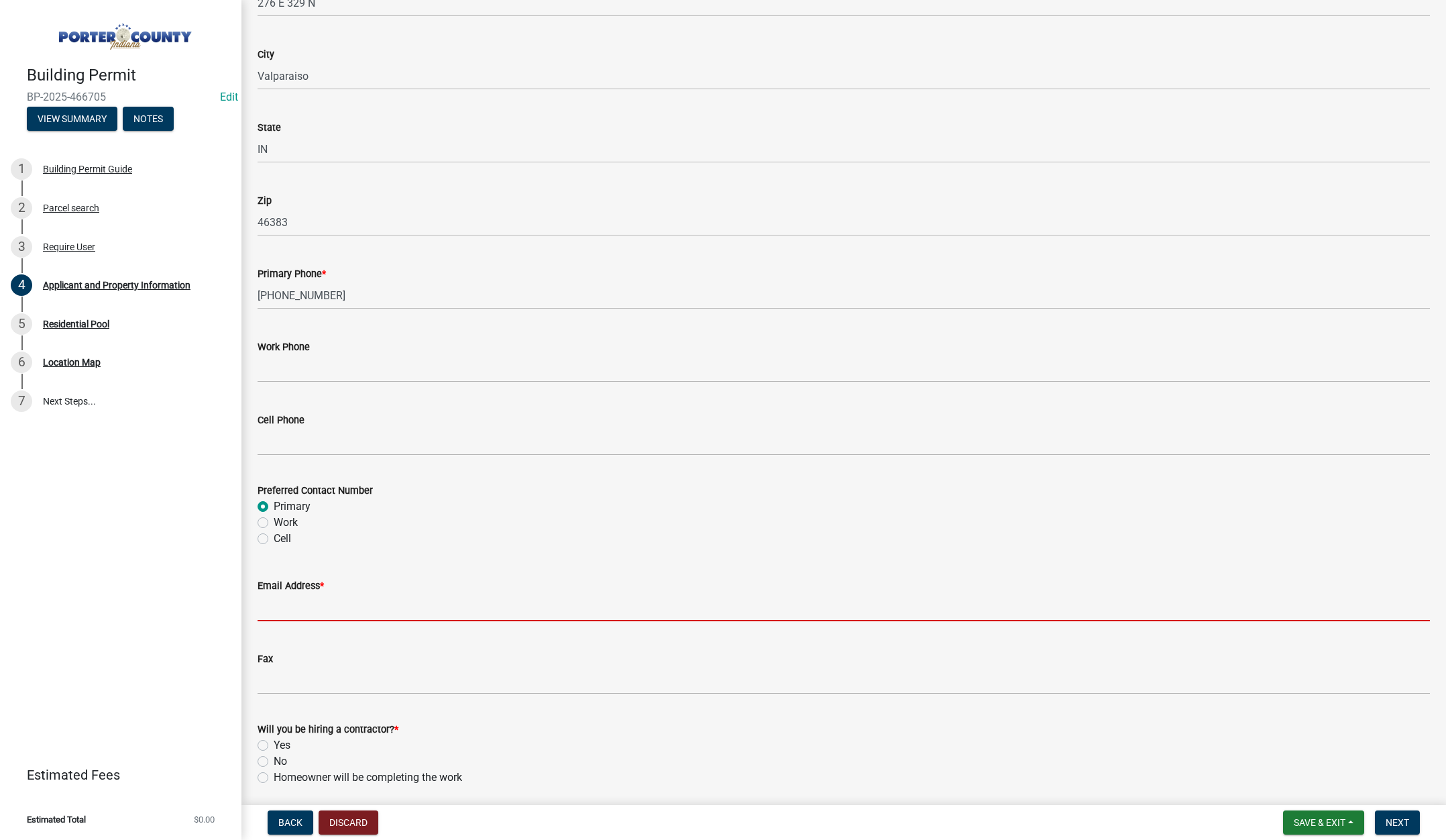
click at [324, 604] on input "Email Address *" at bounding box center [844, 607] width 1173 height 28
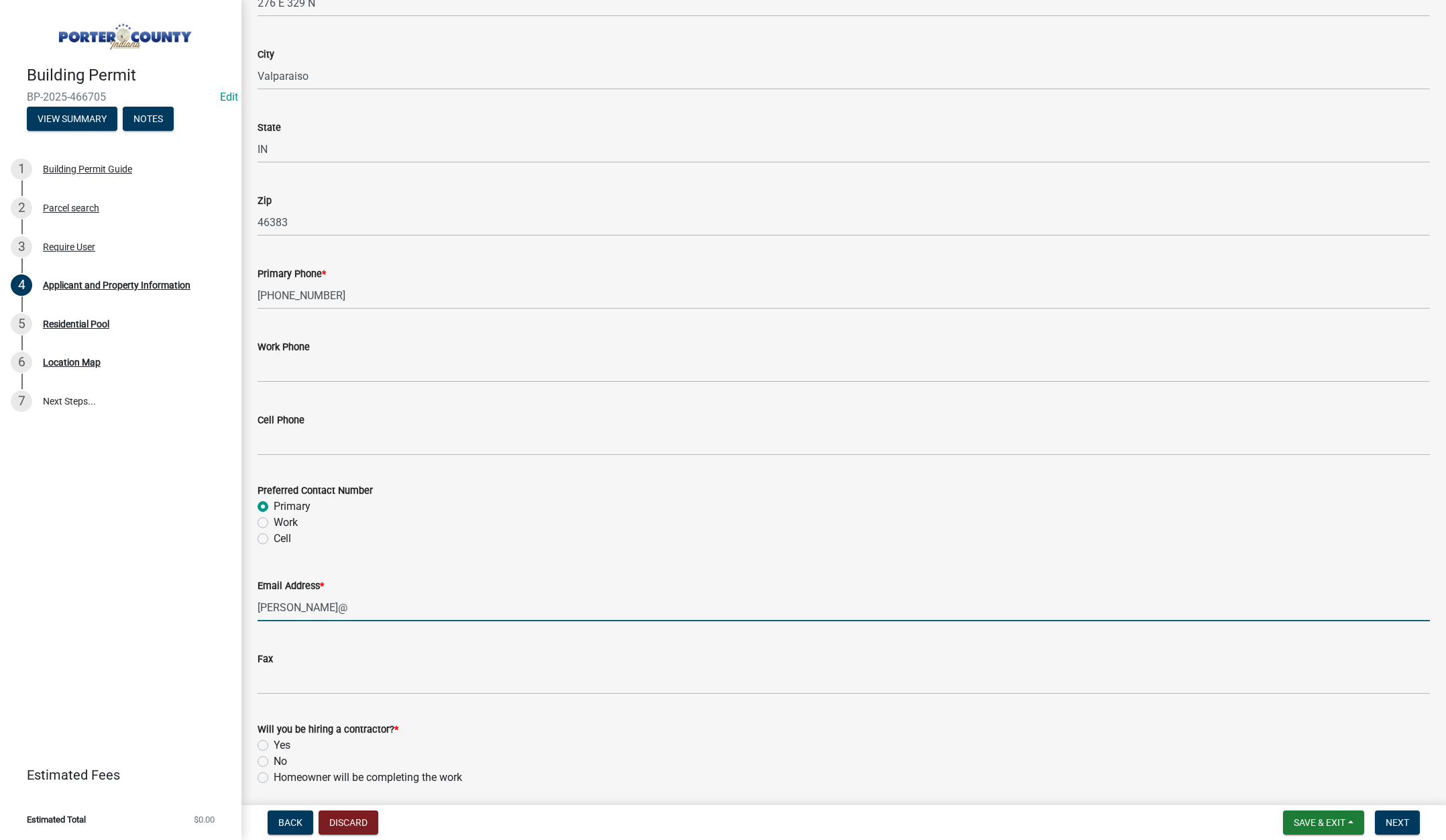
type input "kevin@greatlakespleasurepools.com"
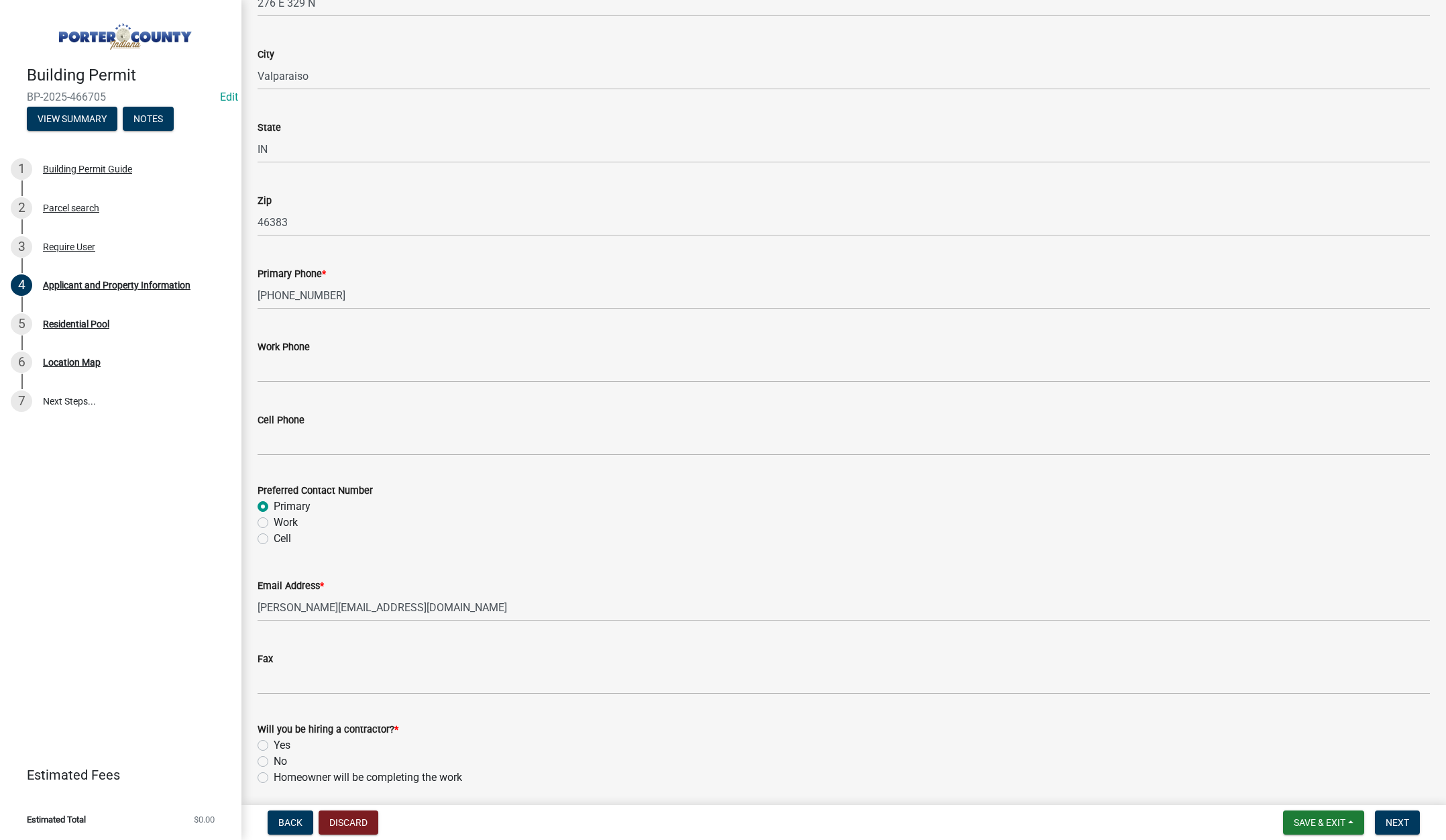
click at [273, 743] on label "Yes" at bounding box center [281, 745] width 16 height 16
click at [273, 743] on input "Yes" at bounding box center [278, 742] width 9 height 9
radio input "true"
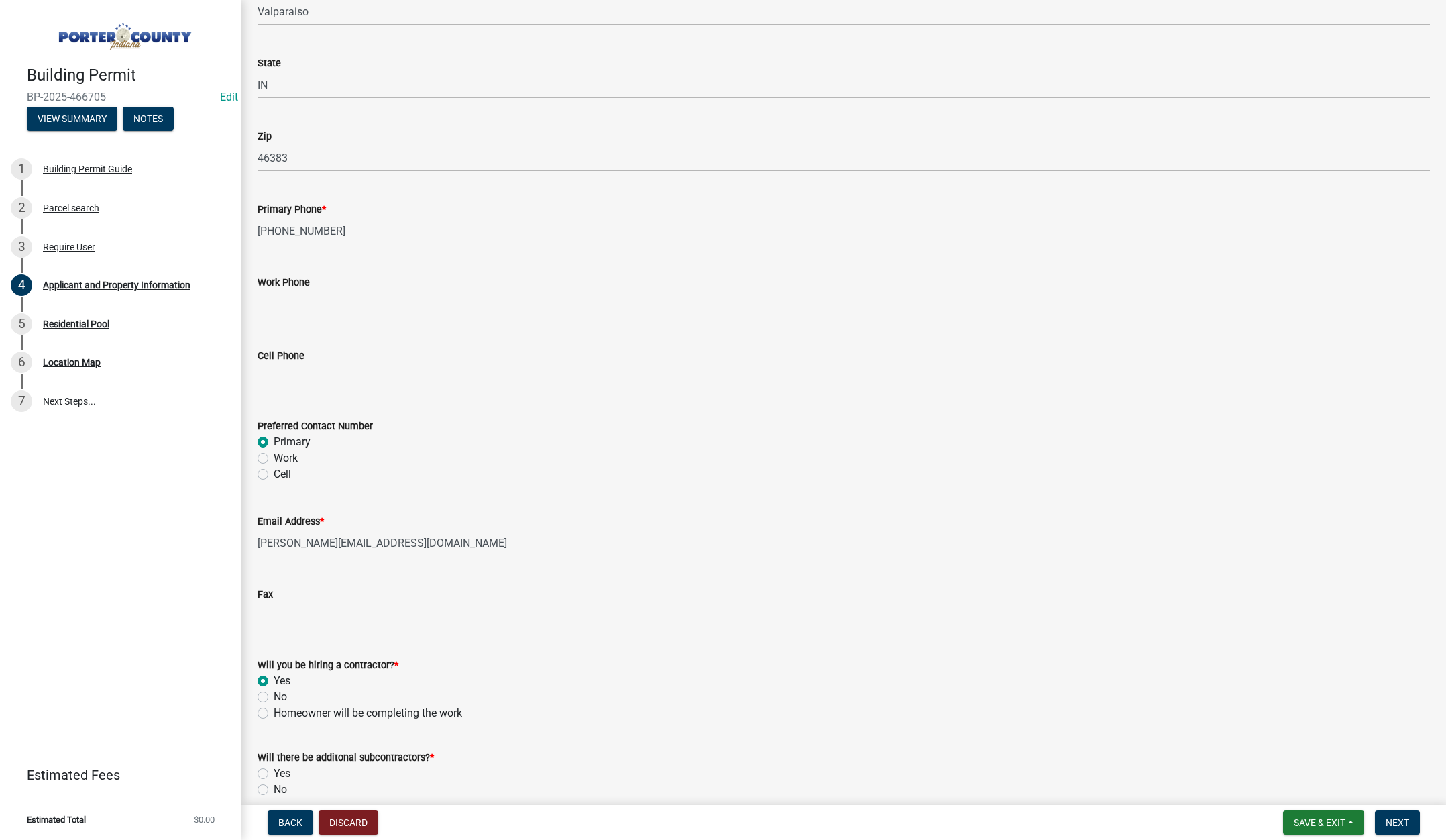
scroll to position [1669, 0]
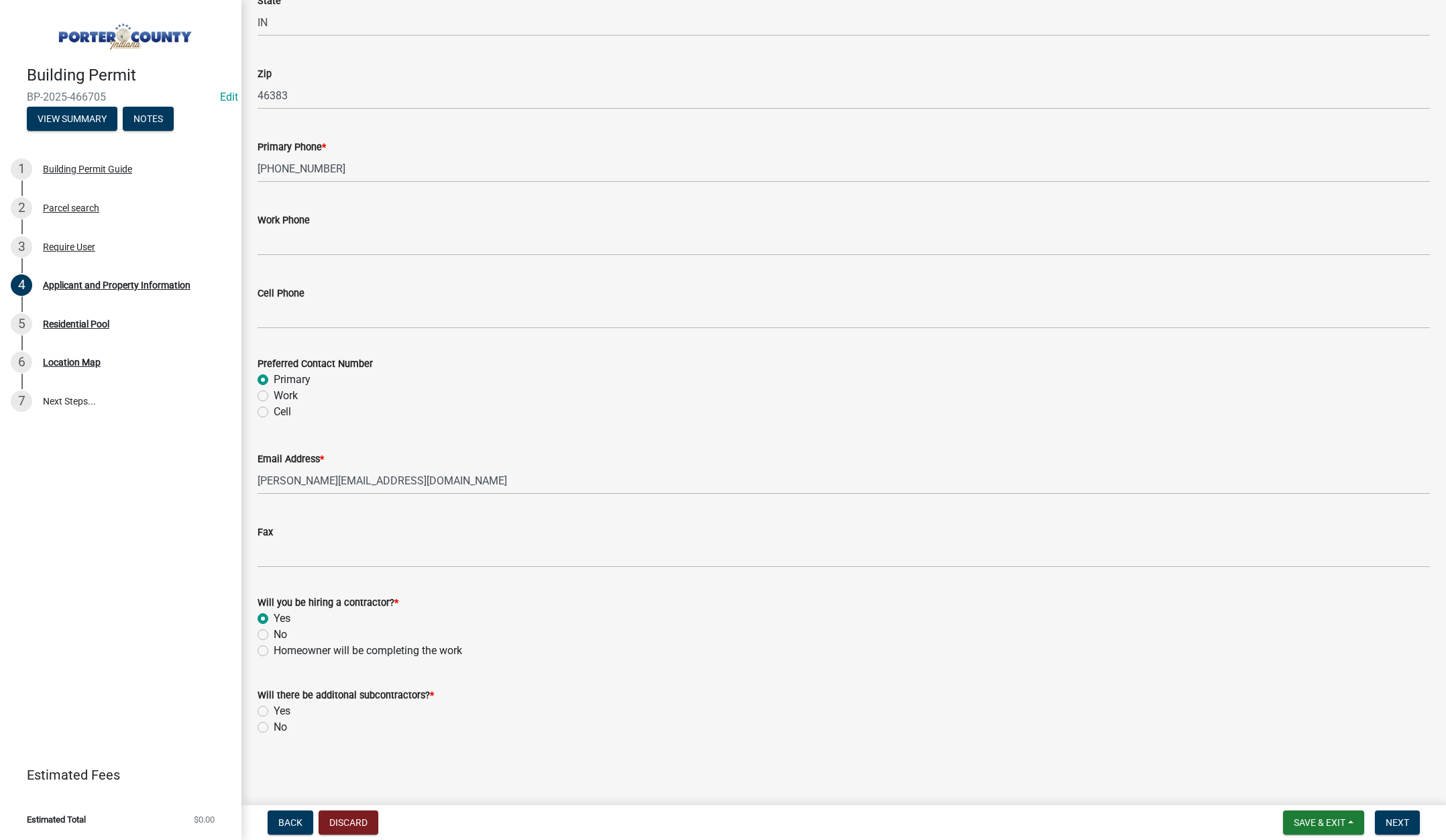
click at [273, 724] on label "No" at bounding box center [280, 727] width 14 height 16
click at [273, 724] on input "No" at bounding box center [278, 724] width 9 height 9
radio input "true"
click at [1393, 818] on span "Next" at bounding box center [1398, 822] width 23 height 10
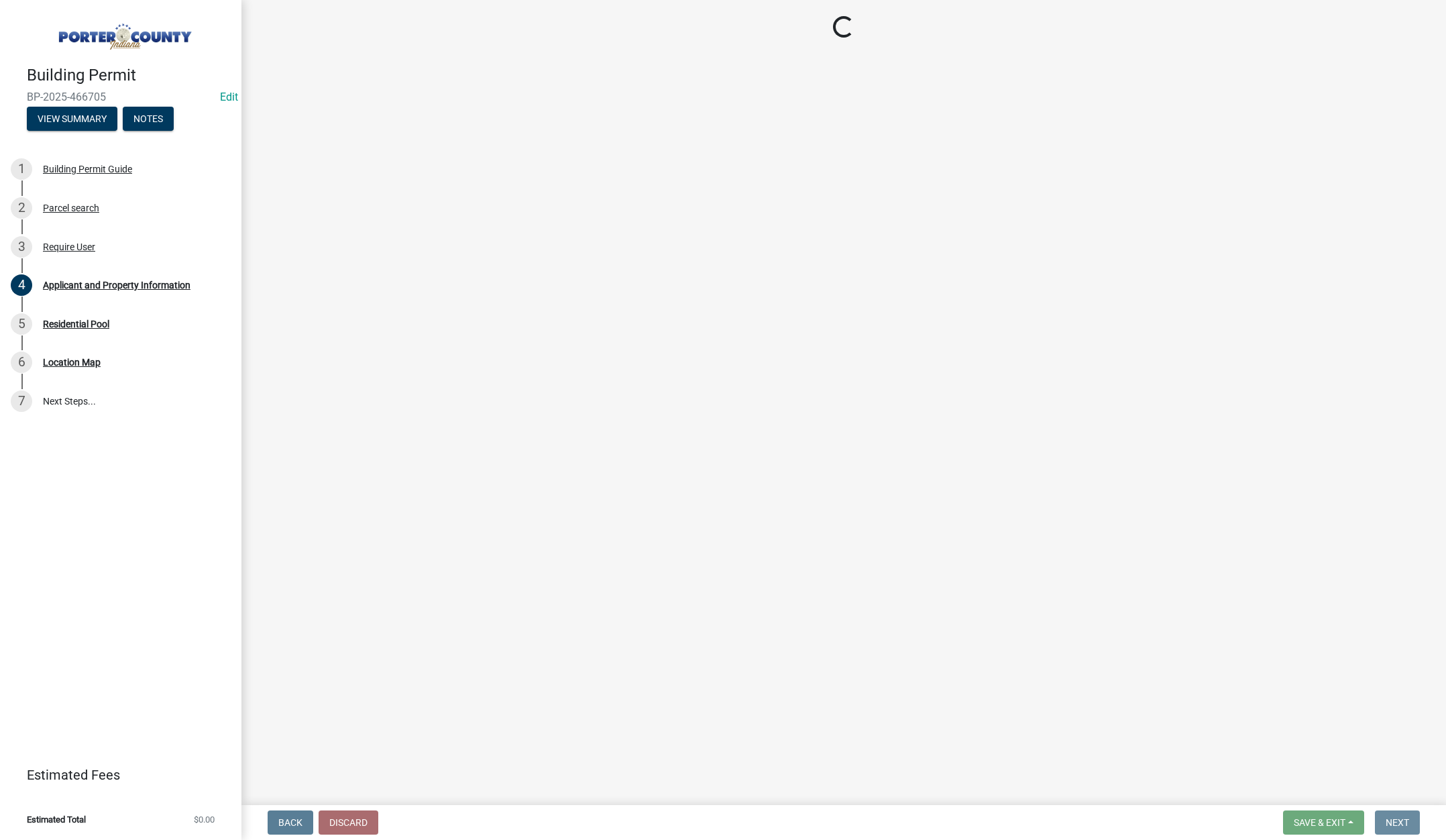
scroll to position [0, 0]
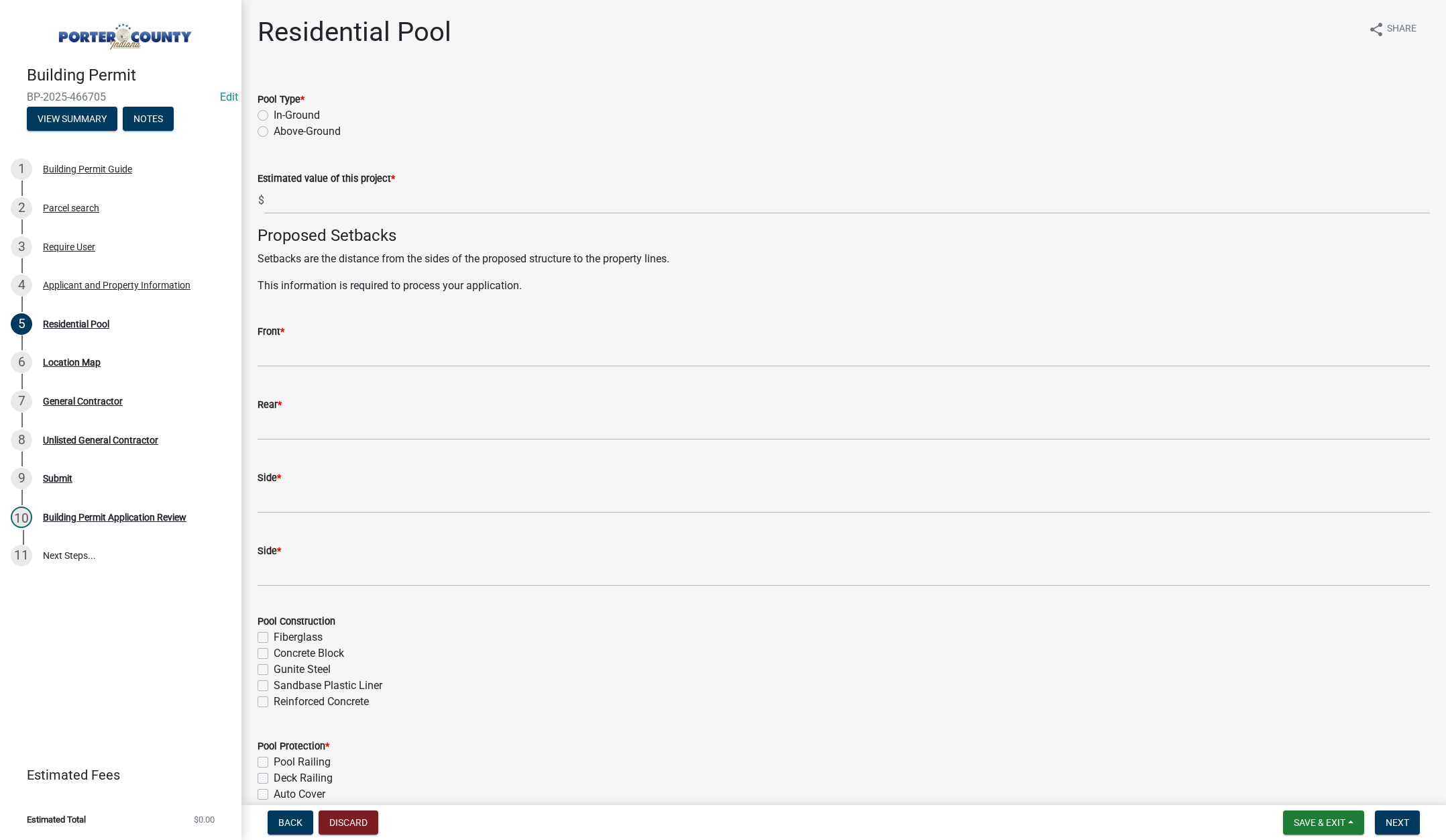
drag, startPoint x: 261, startPoint y: 115, endPoint x: 268, endPoint y: 132, distance: 18.4
click at [273, 115] on label "In-Ground" at bounding box center [297, 115] width 47 height 16
click at [273, 115] on input "In-Ground" at bounding box center [278, 111] width 9 height 9
radio input "true"
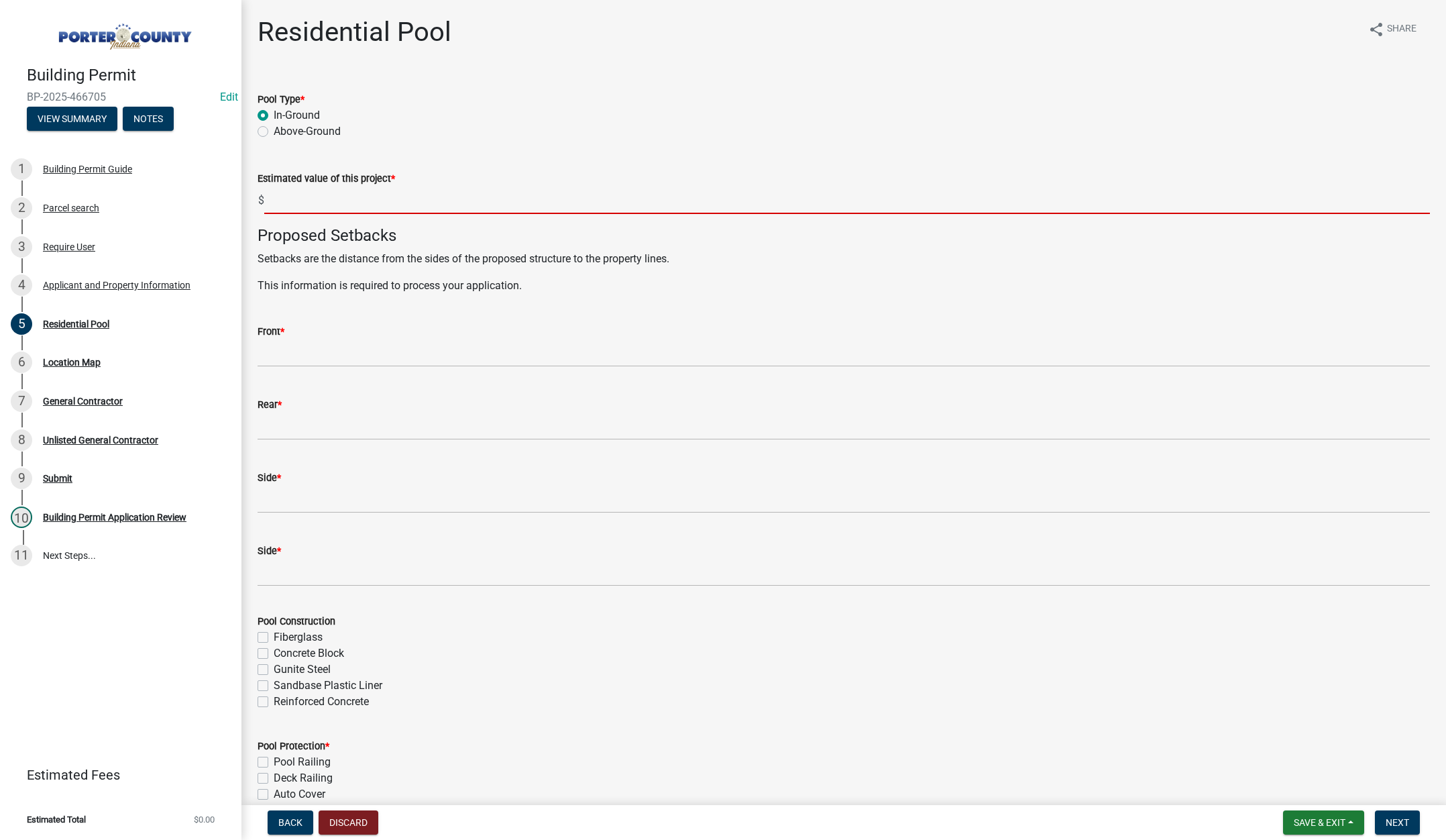
click at [303, 192] on input "text" at bounding box center [846, 200] width 1166 height 28
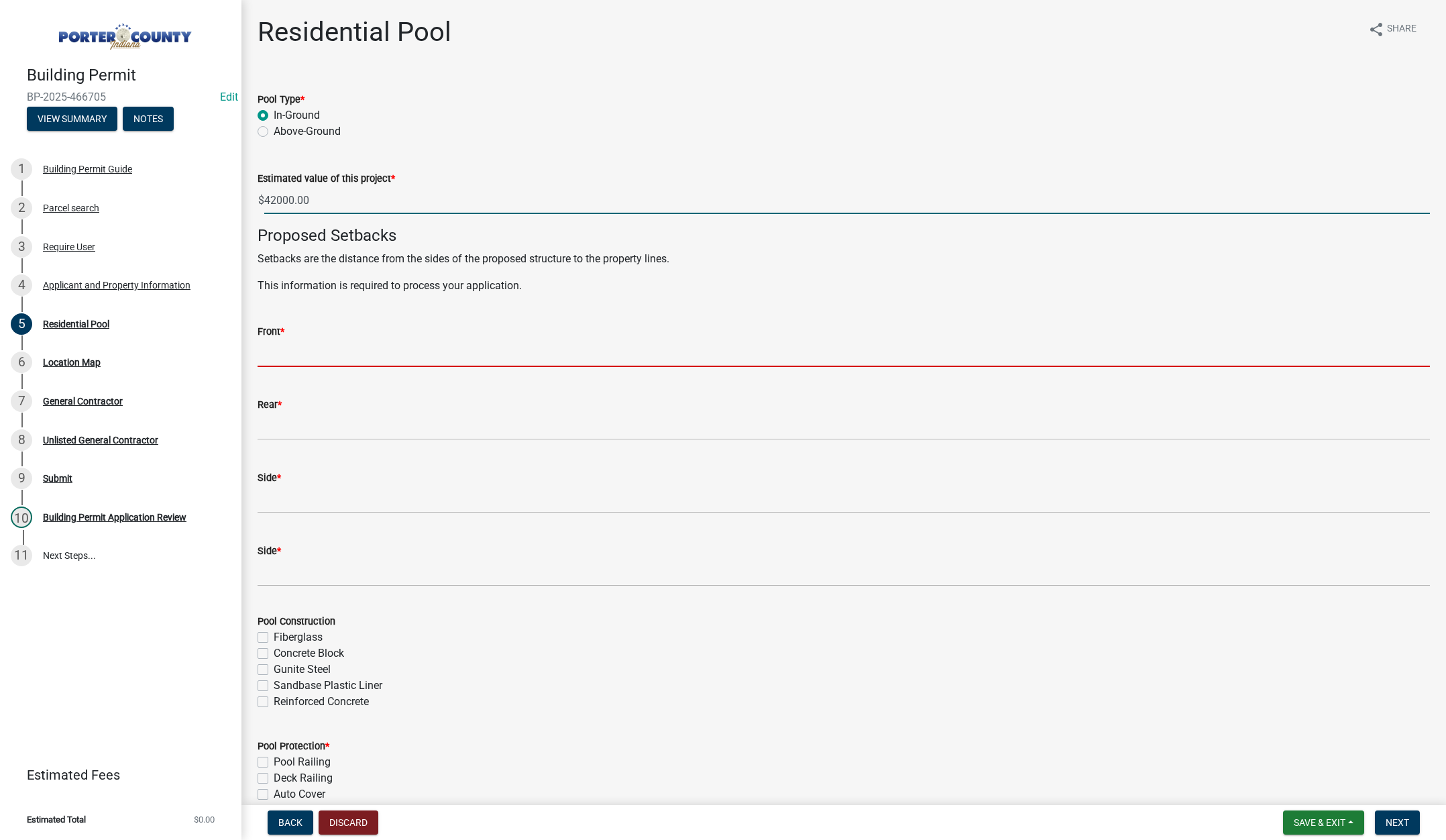
type input "42000"
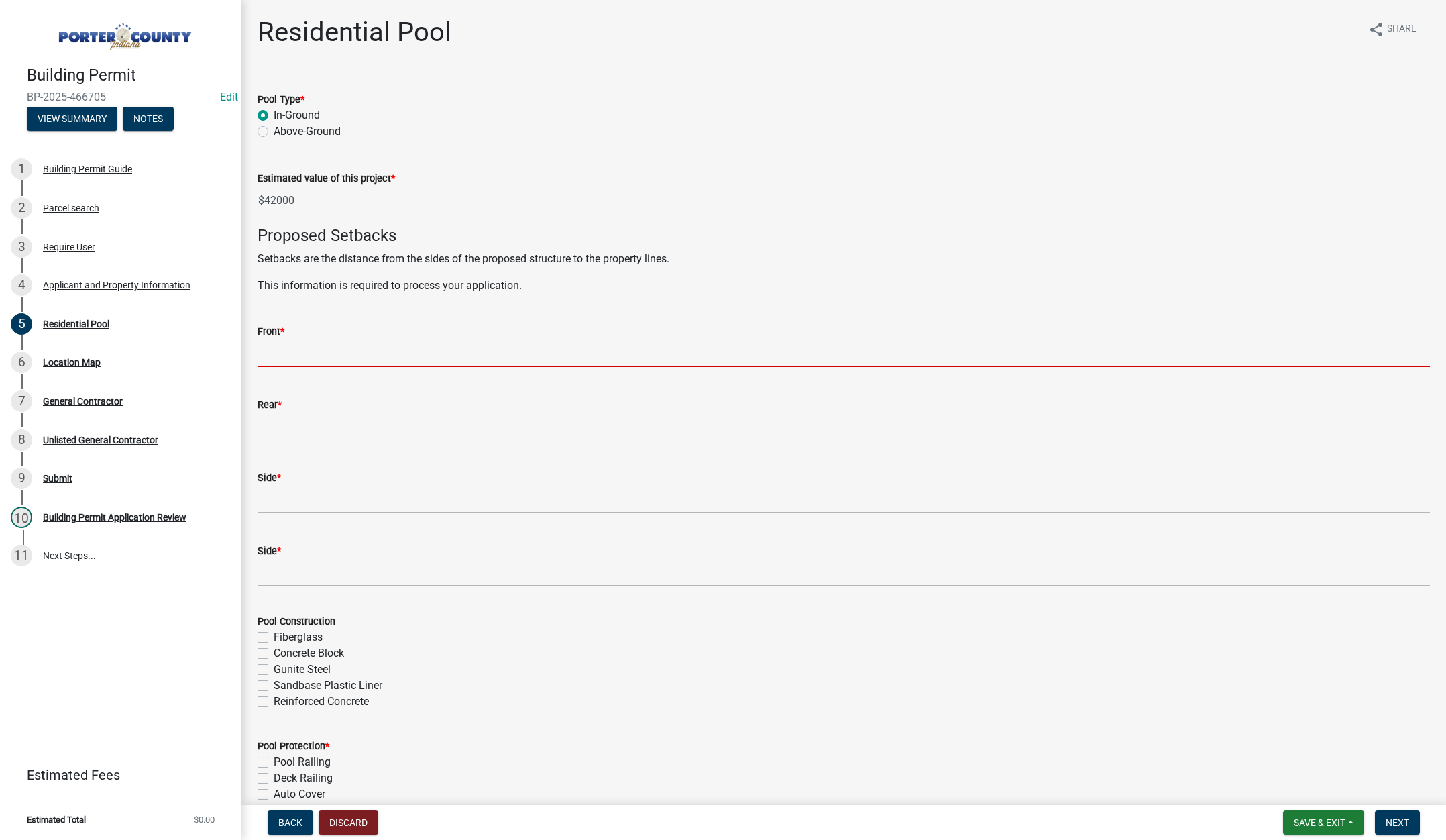
click at [305, 357] on input "Front *" at bounding box center [844, 353] width 1173 height 28
type input "150"
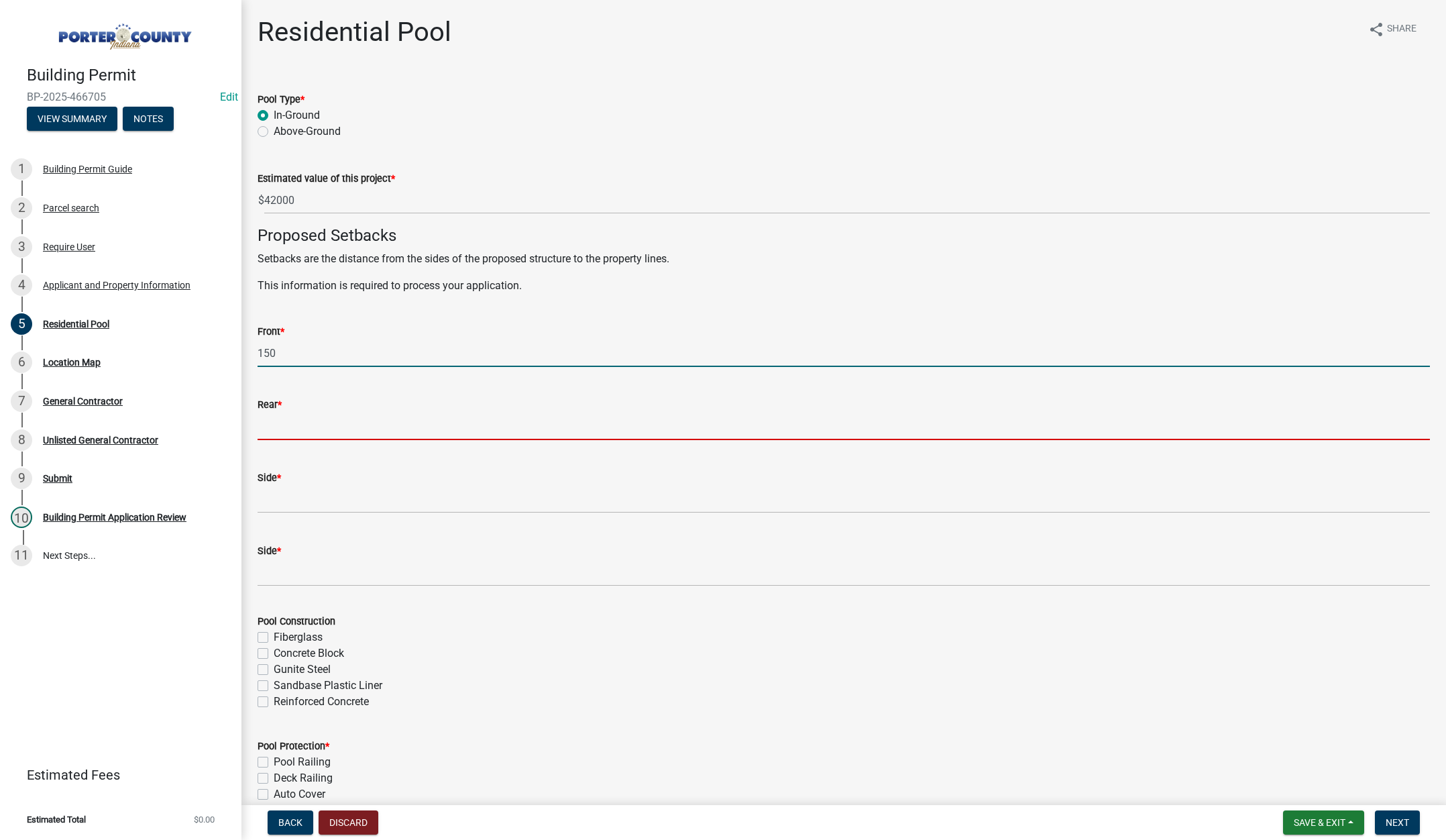
click at [323, 432] on input "Rear *" at bounding box center [844, 426] width 1173 height 28
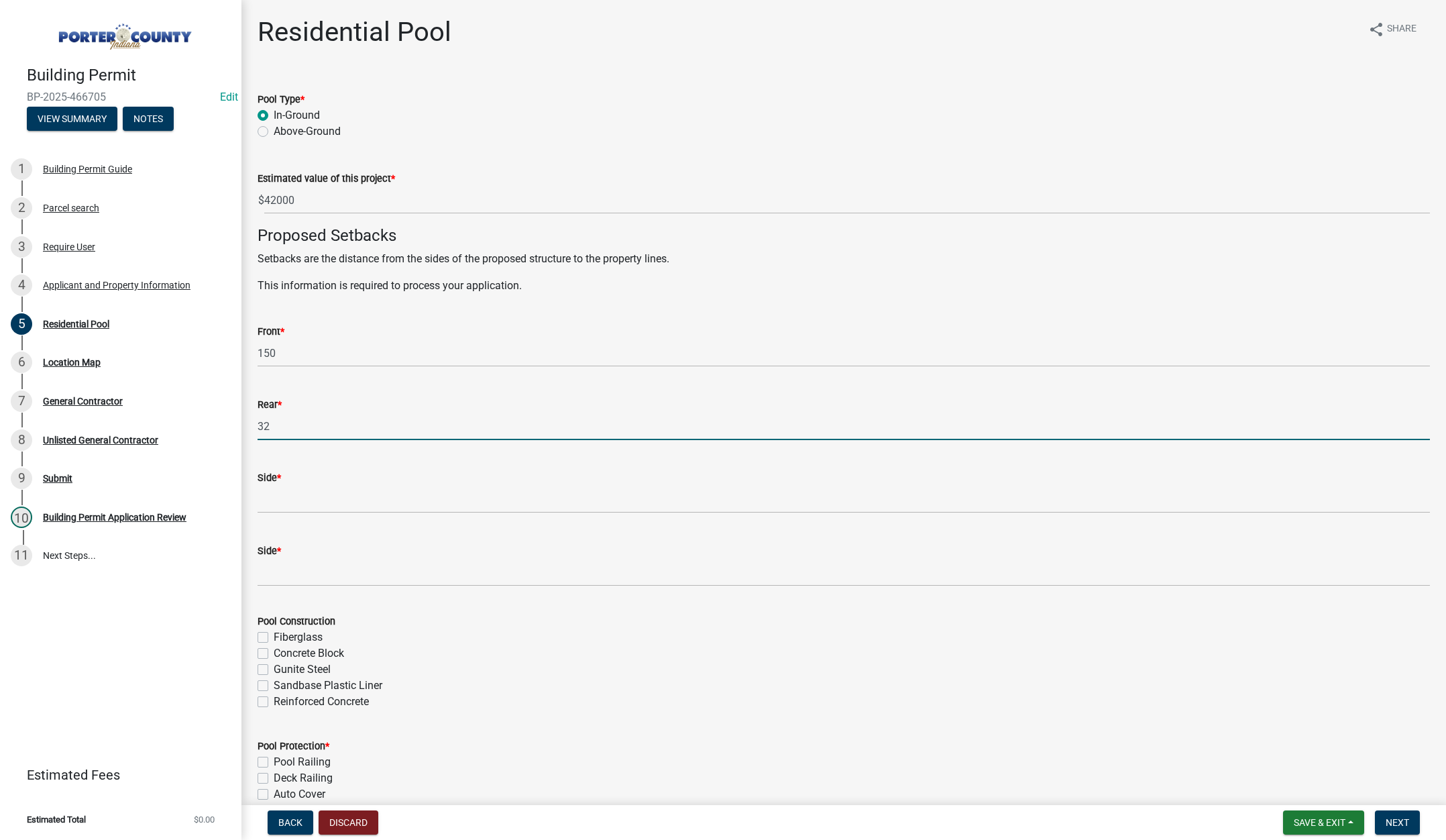
type input "32"
click at [297, 498] on input "Side *" at bounding box center [844, 499] width 1173 height 28
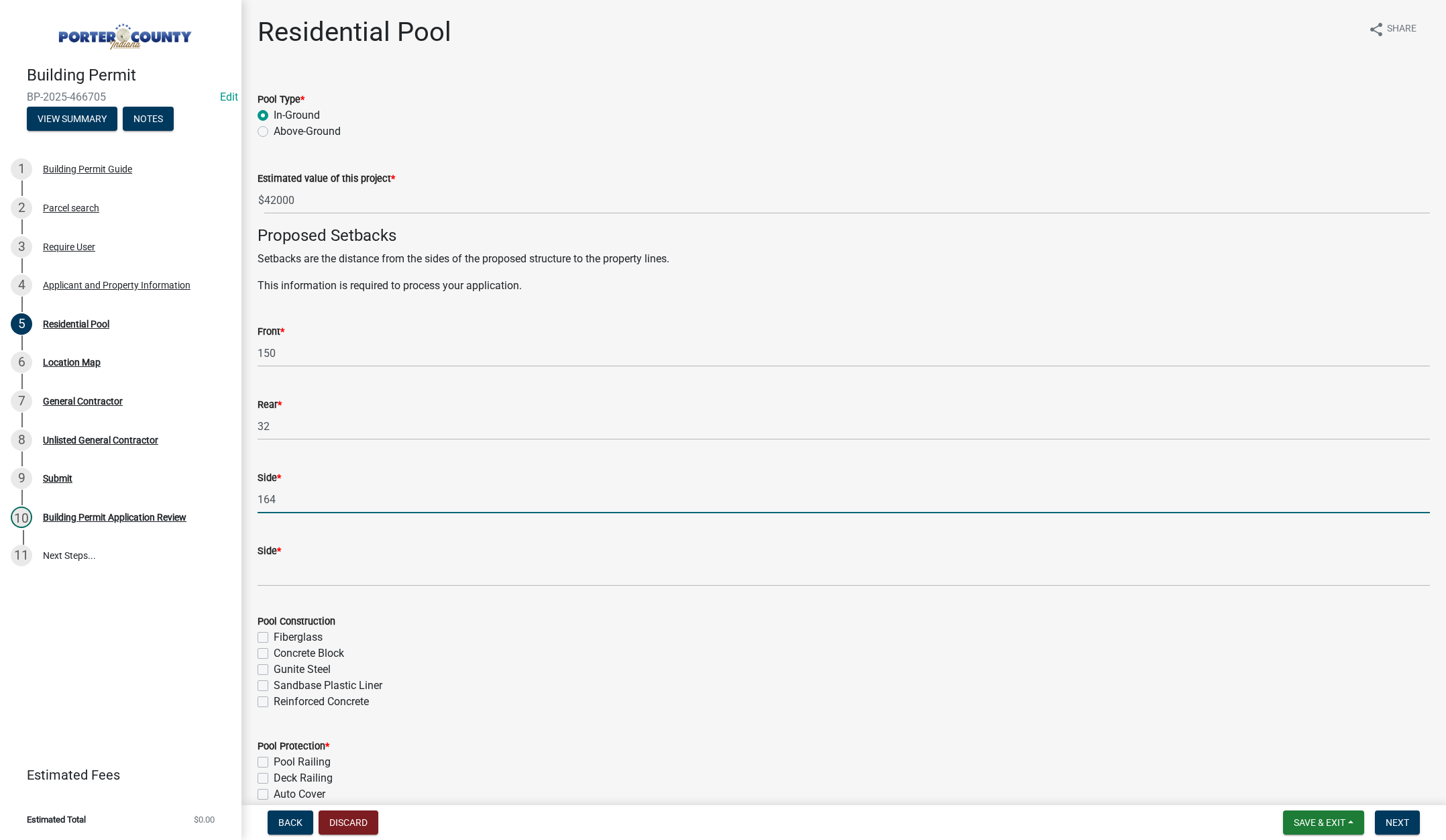
type input "164"
click at [310, 566] on input "Side *" at bounding box center [844, 573] width 1173 height 28
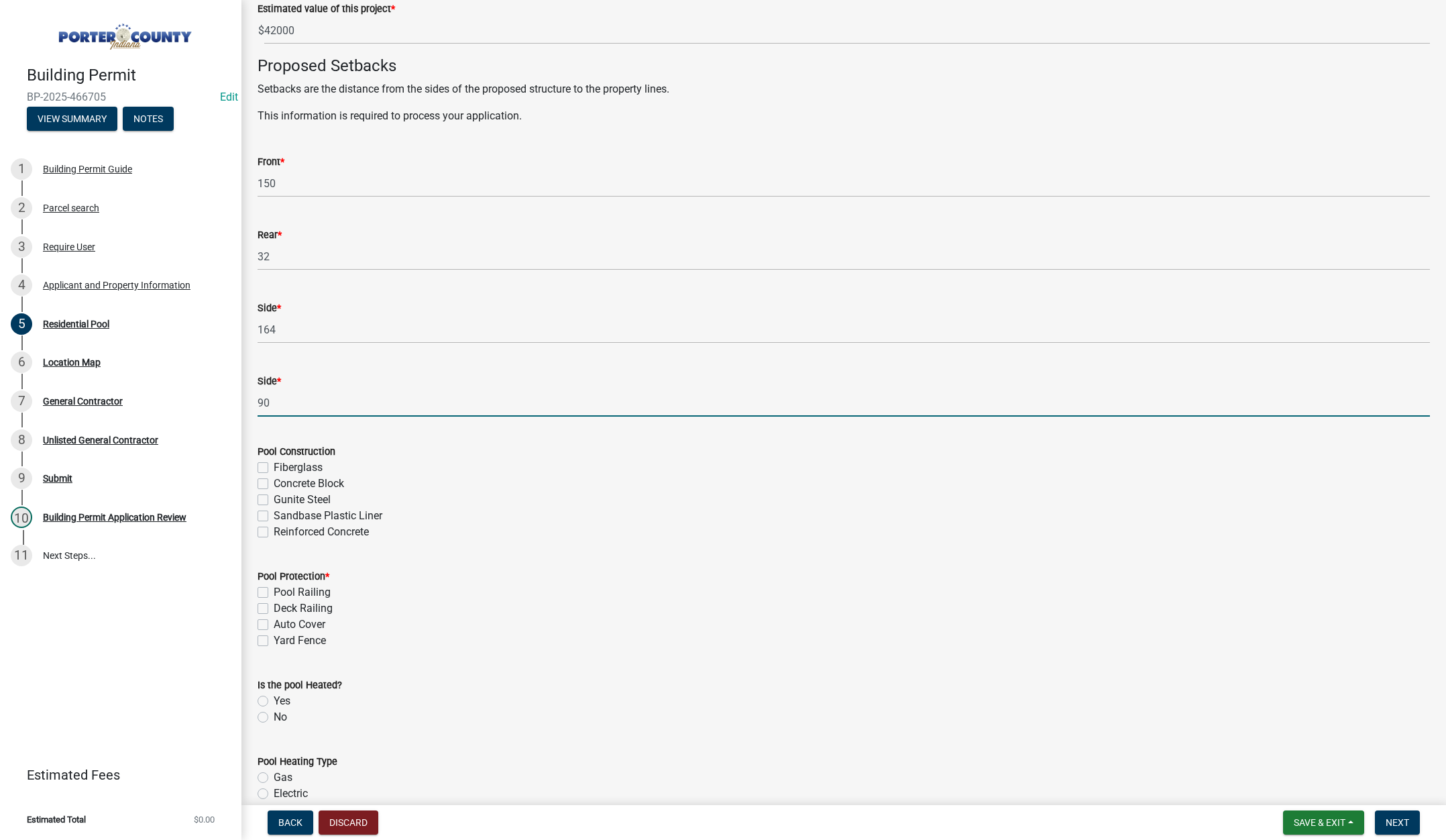
scroll to position [201, 0]
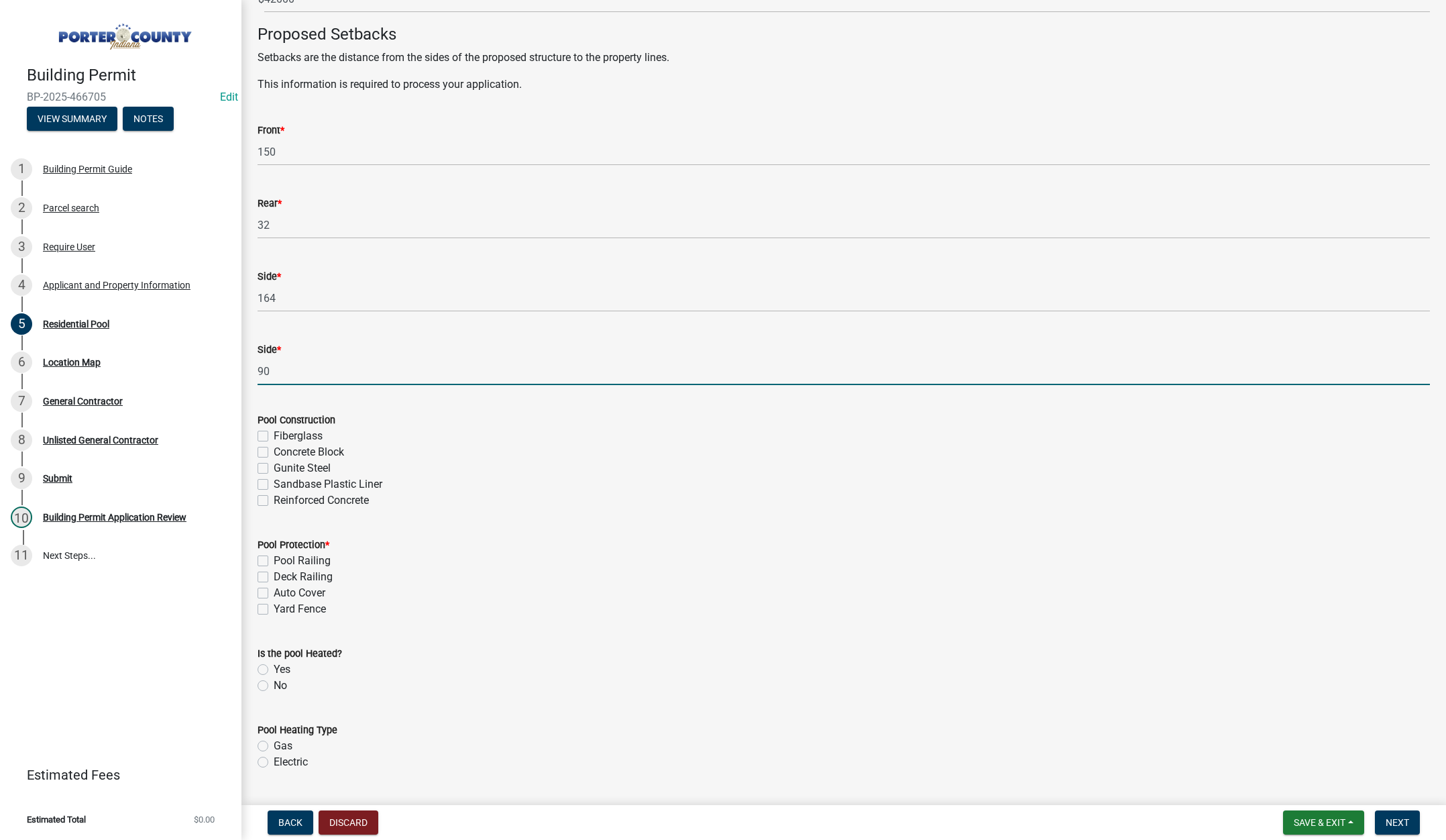
type input "90"
drag, startPoint x: 262, startPoint y: 435, endPoint x: 247, endPoint y: 487, distance: 54.1
click at [273, 434] on label "Fiberglass" at bounding box center [298, 436] width 49 height 16
click at [273, 434] on input "Fiberglass" at bounding box center [278, 432] width 9 height 9
checkbox input "true"
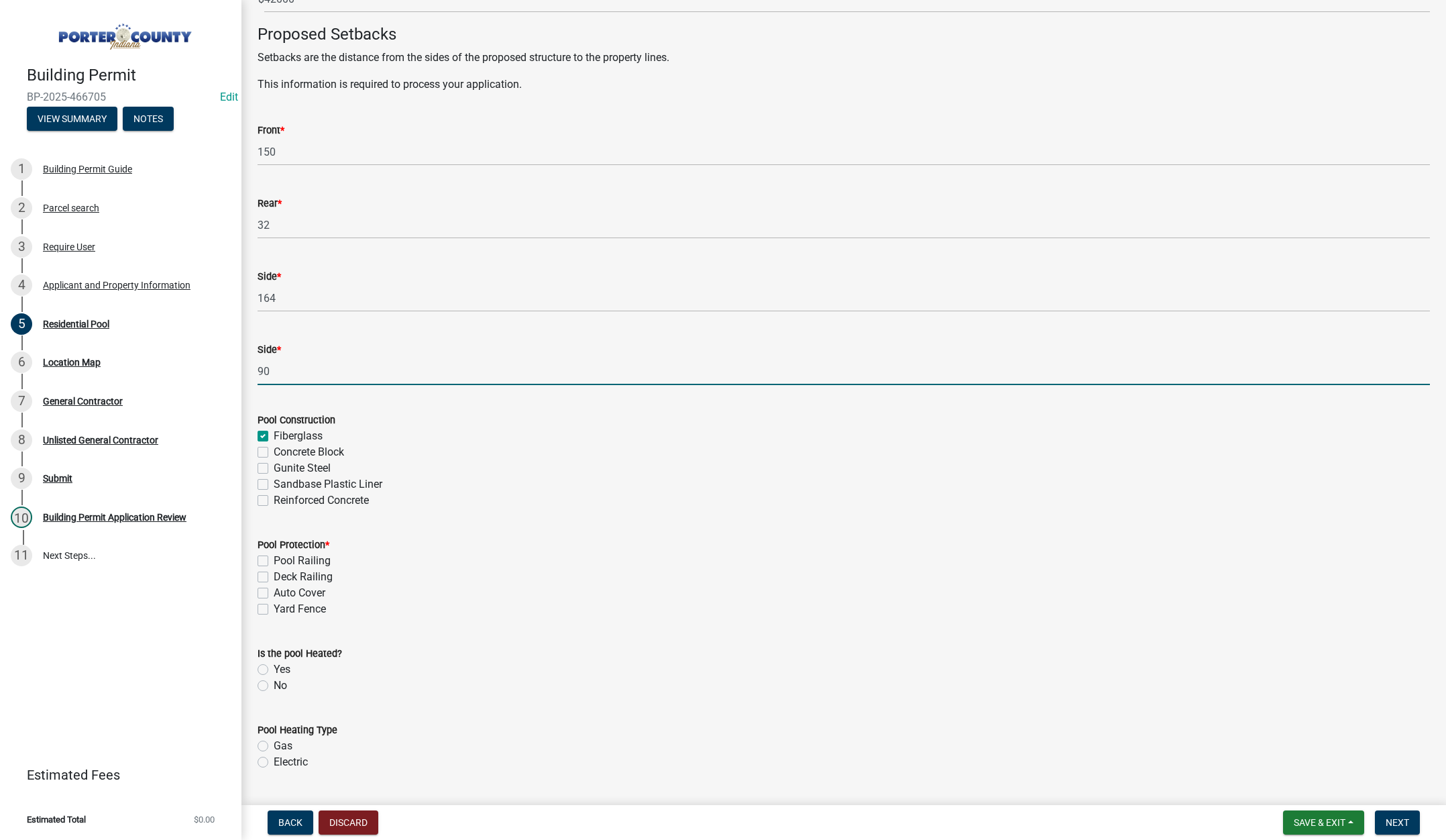
checkbox input "false"
click at [273, 607] on label "Yard Fence" at bounding box center [299, 609] width 53 height 16
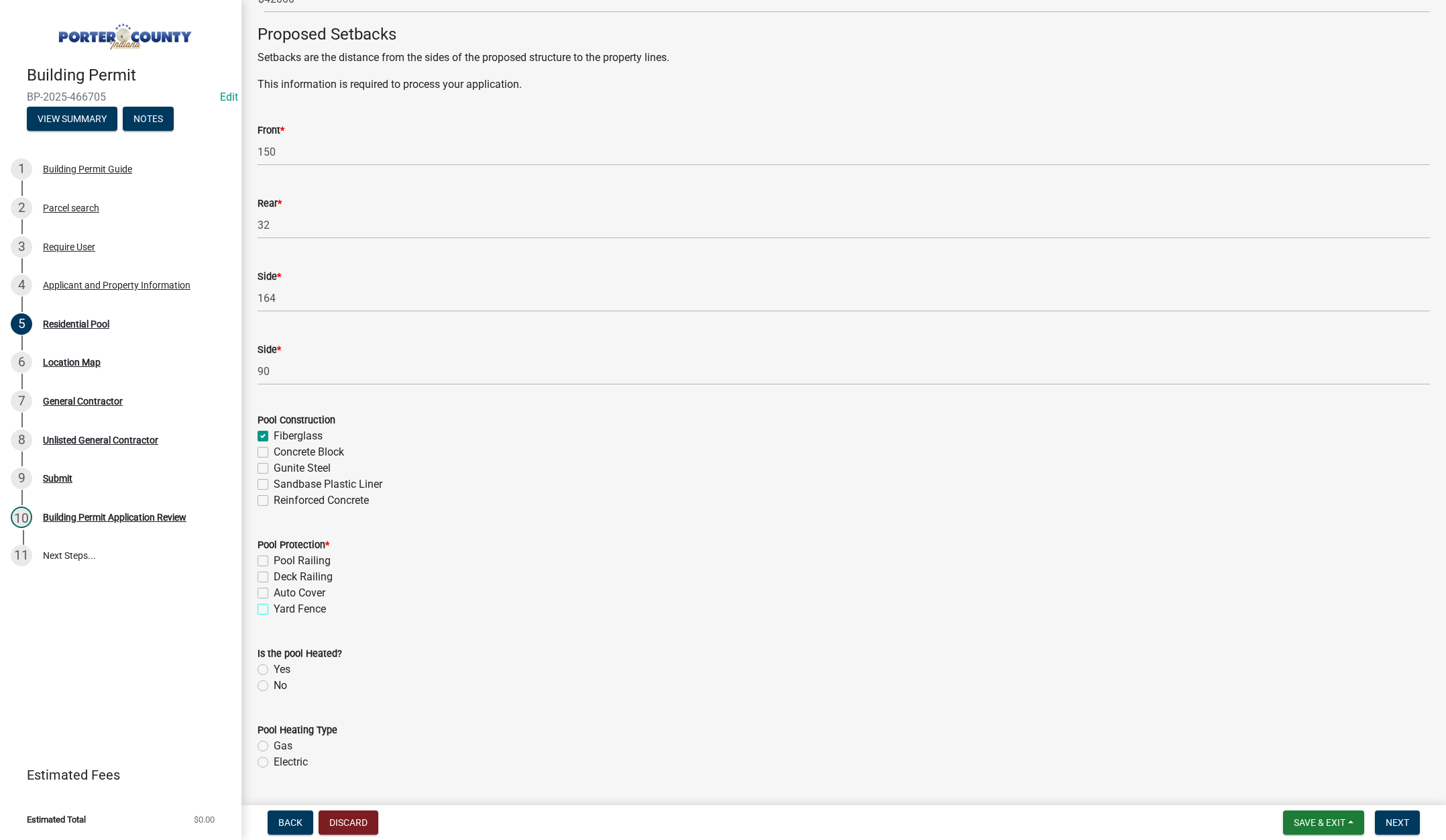
click at [273, 607] on input "Yard Fence" at bounding box center [278, 605] width 9 height 9
checkbox input "true"
checkbox input "false"
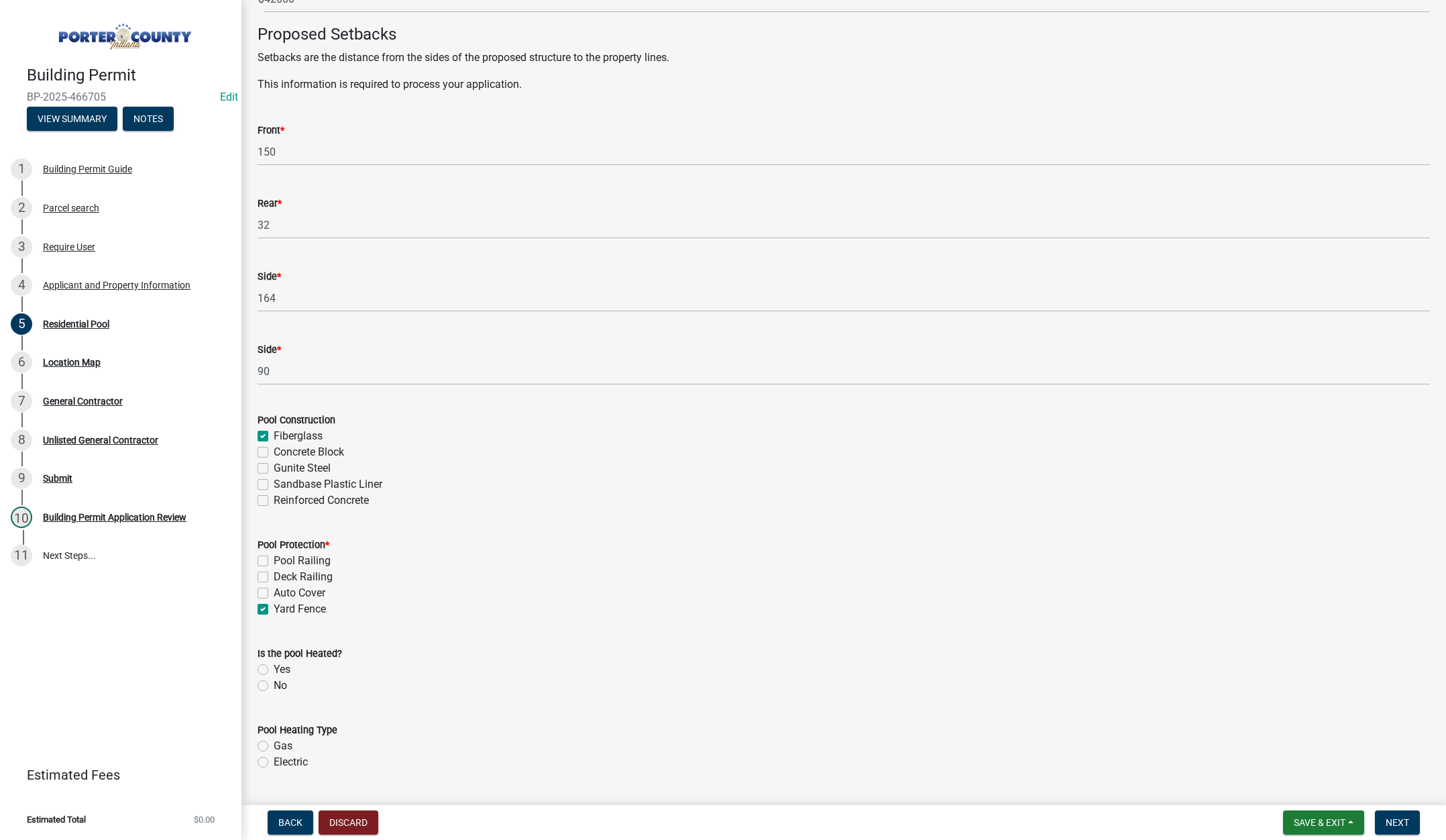
checkbox input "true"
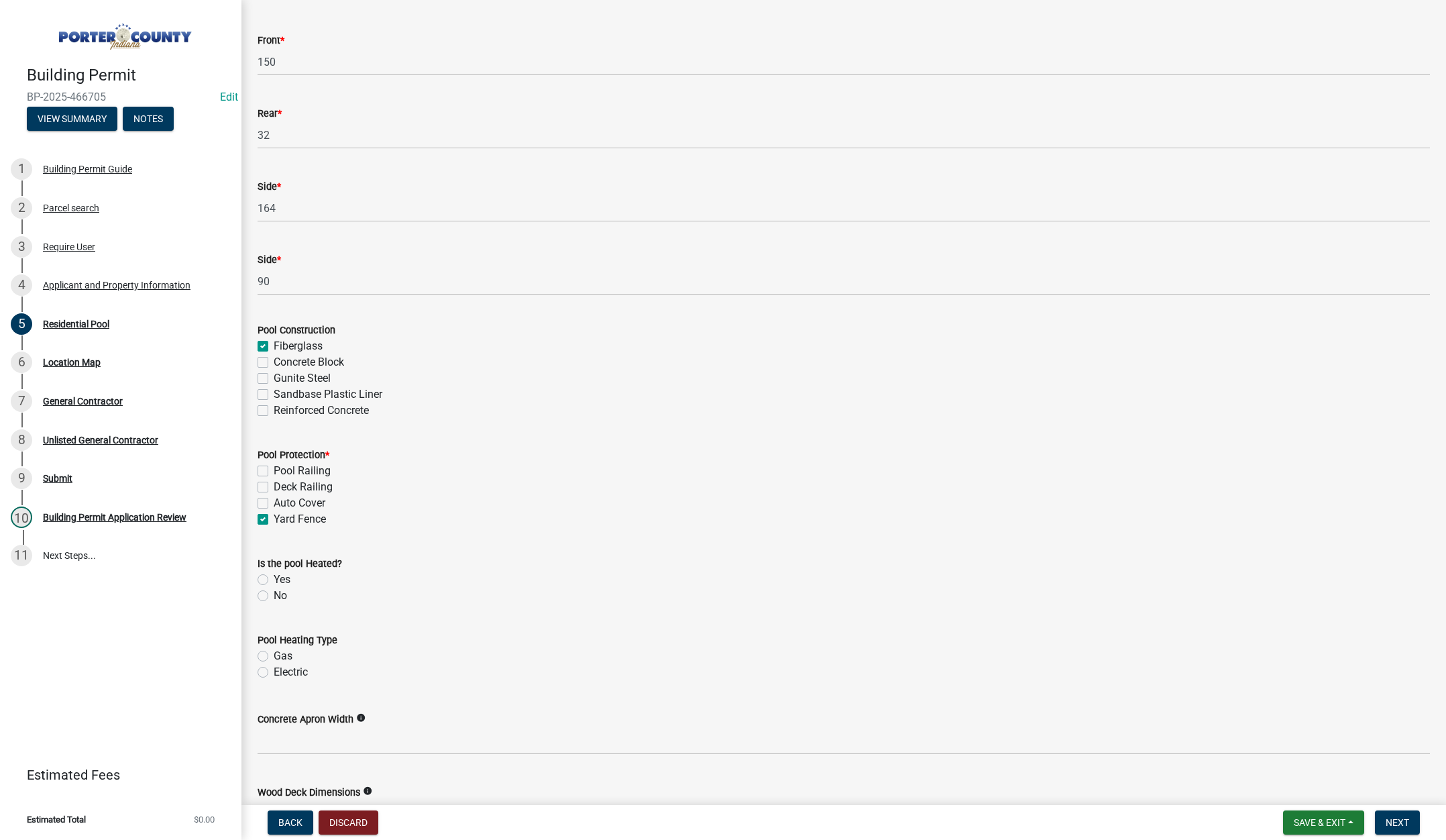
scroll to position [335, 0]
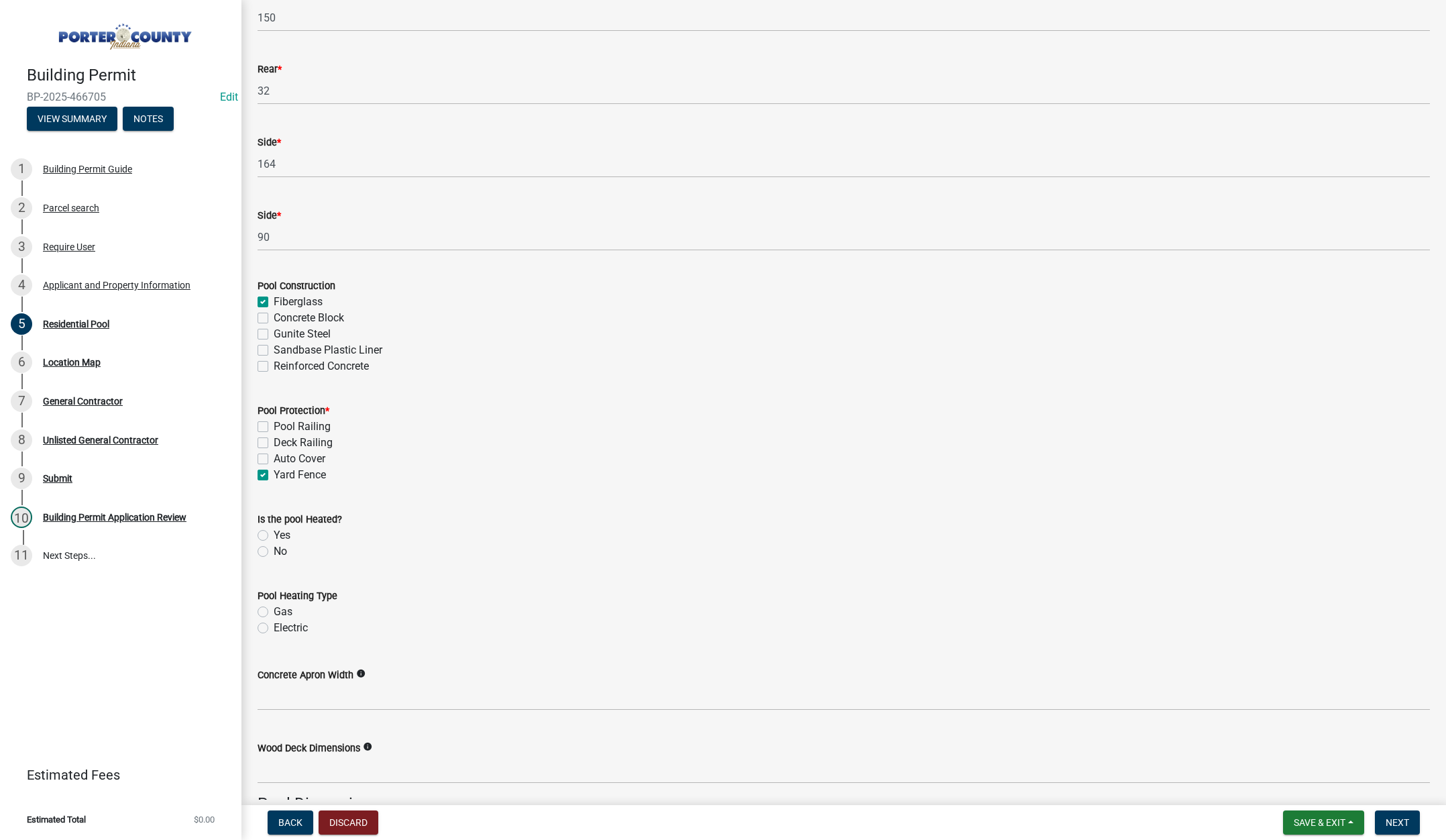
click at [273, 549] on label "No" at bounding box center [280, 551] width 14 height 16
click at [273, 549] on input "No" at bounding box center [278, 548] width 9 height 9
radio input "true"
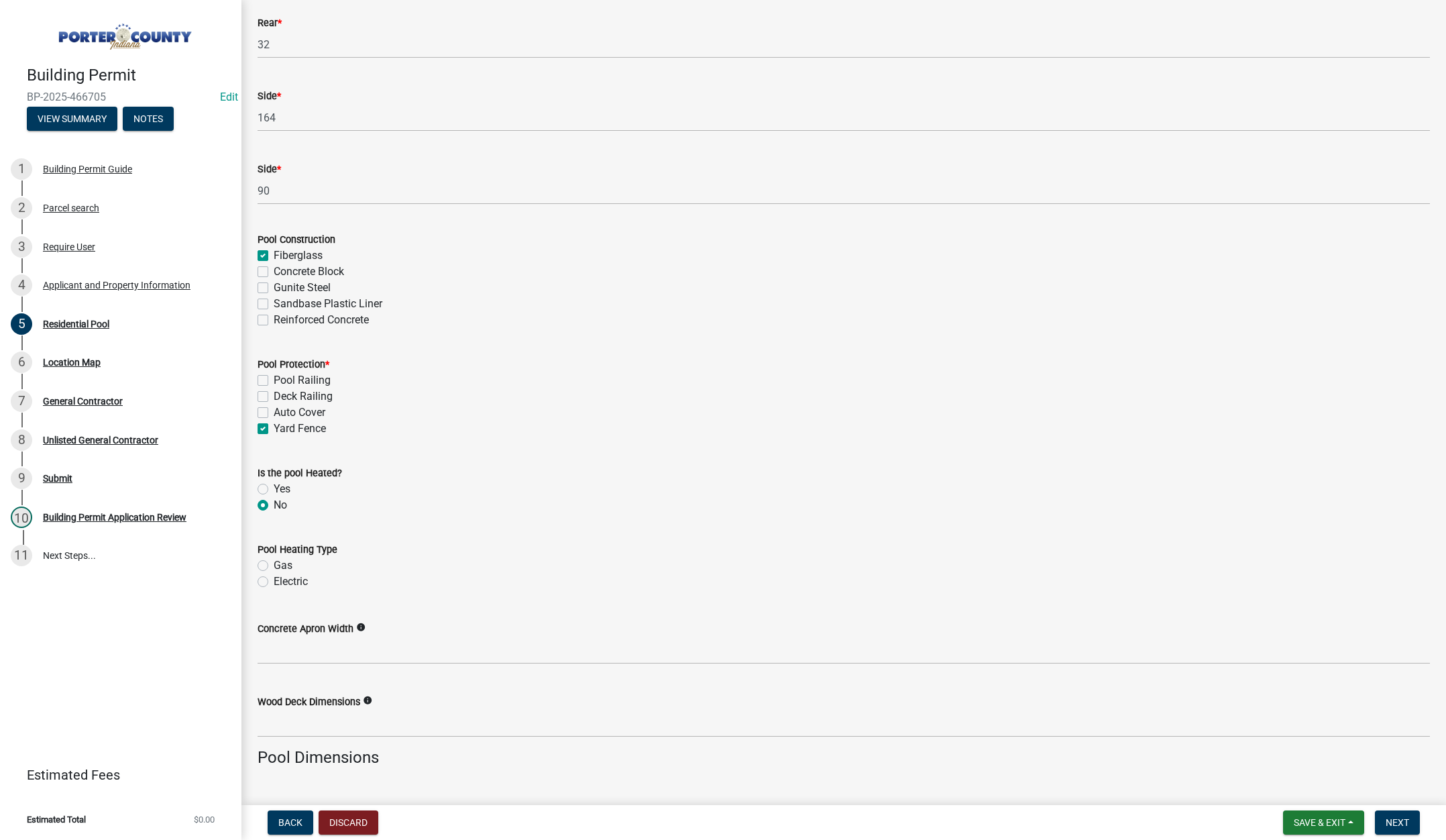
scroll to position [536, 0]
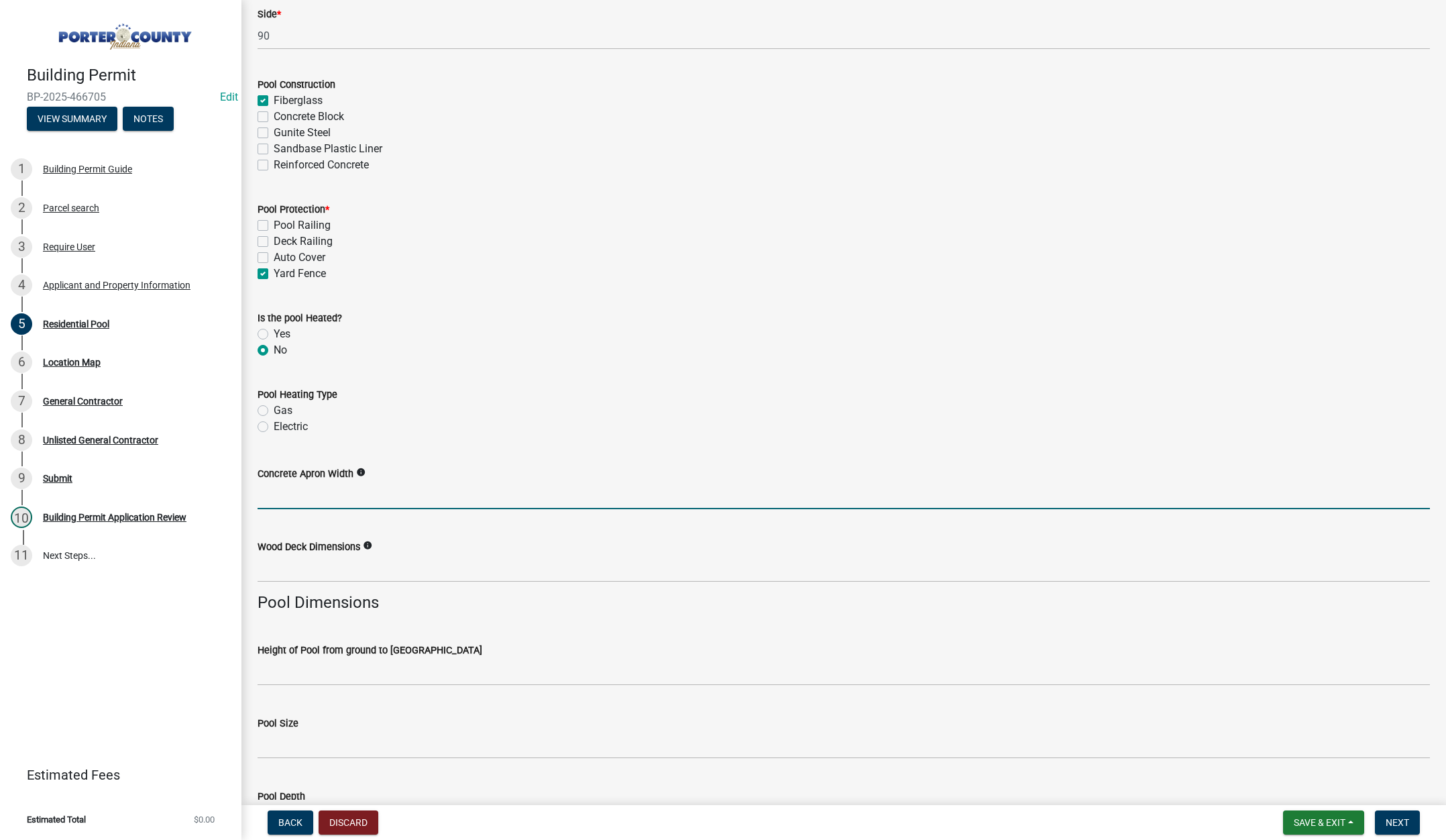
drag, startPoint x: 335, startPoint y: 499, endPoint x: 327, endPoint y: 486, distance: 15.3
click at [336, 498] on input "Concrete Apron Width" at bounding box center [844, 495] width 1173 height 28
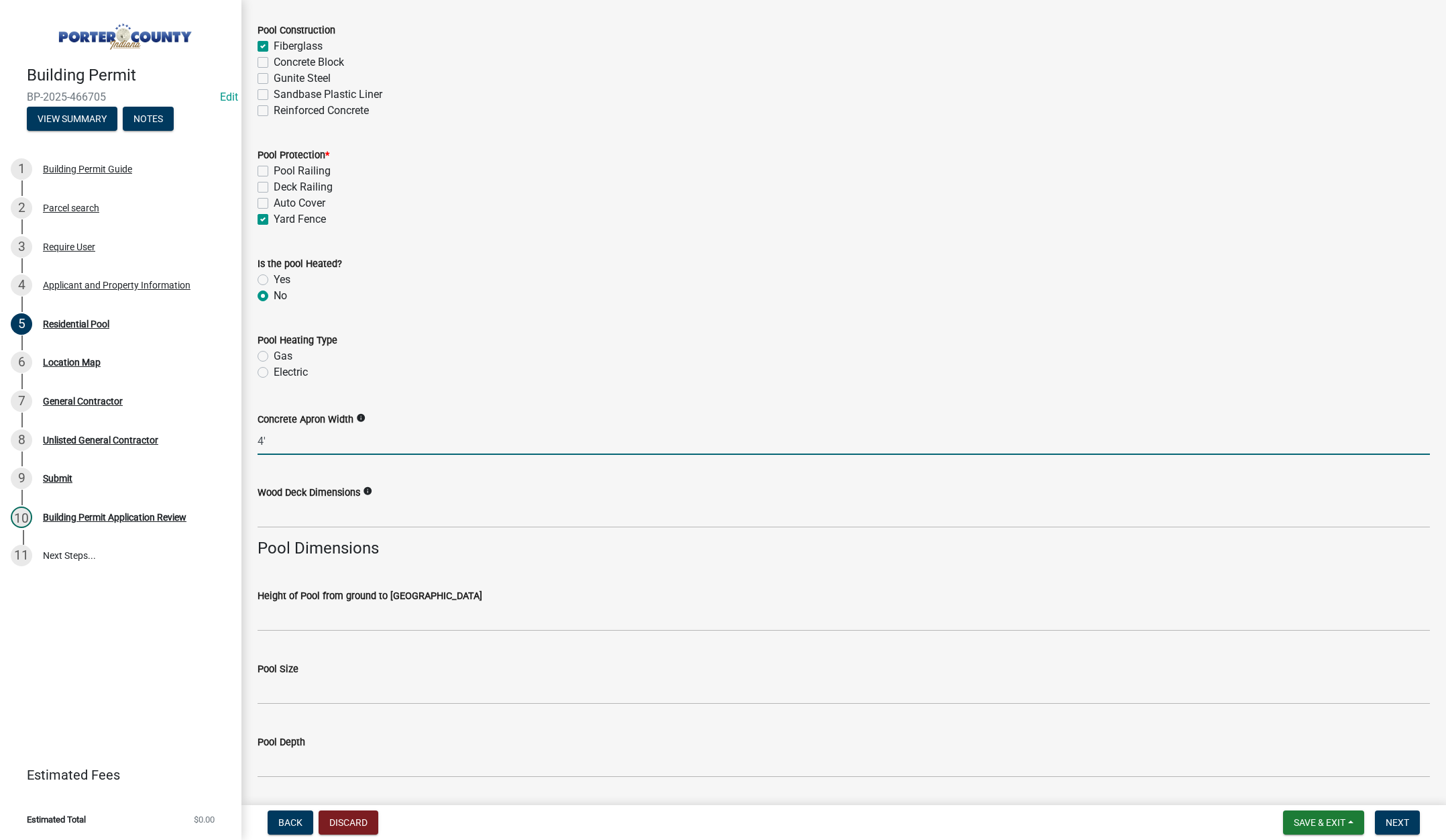
scroll to position [737, 0]
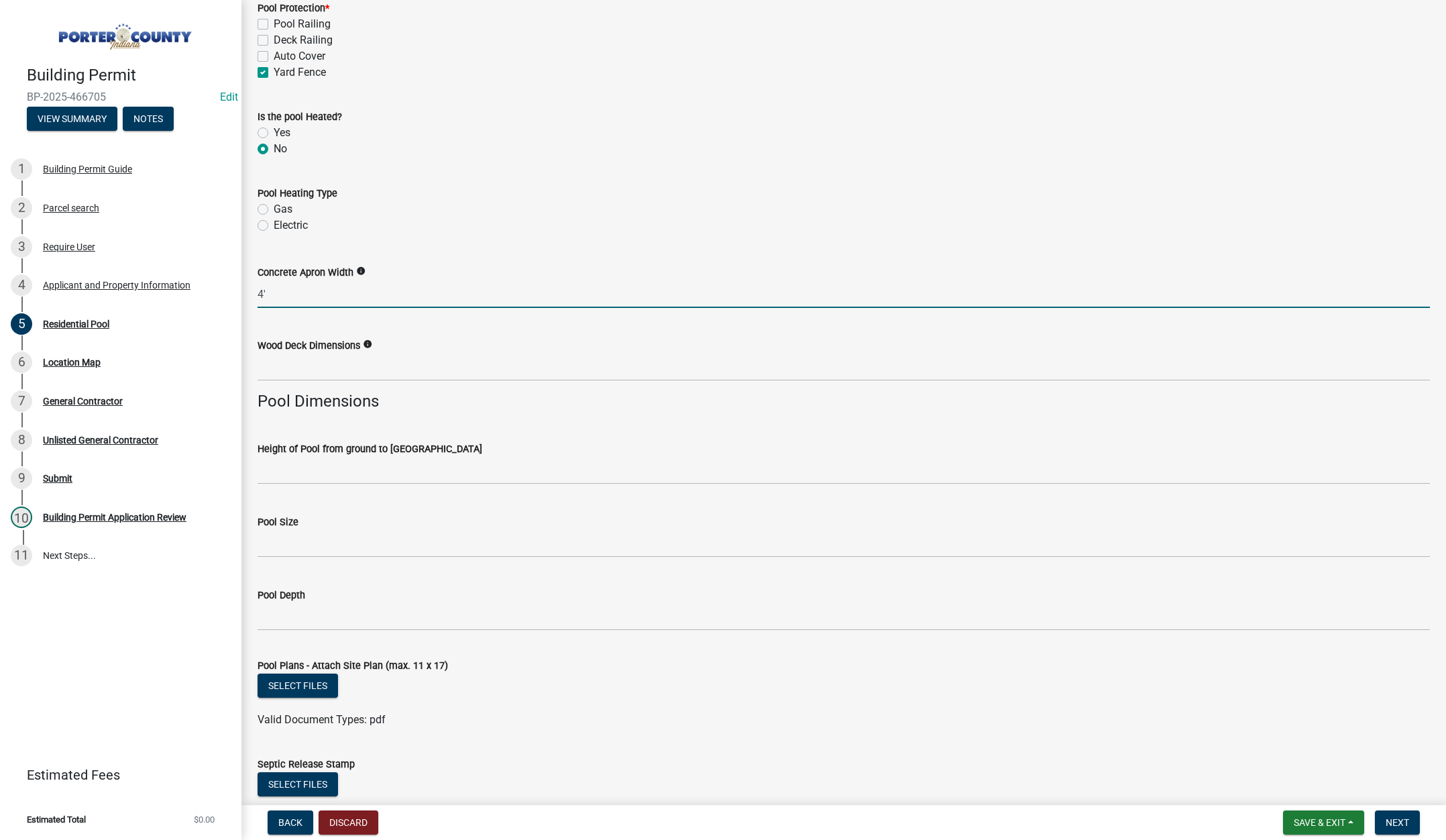
type input "4'"
click at [324, 554] on input "Pool Size" at bounding box center [844, 543] width 1173 height 28
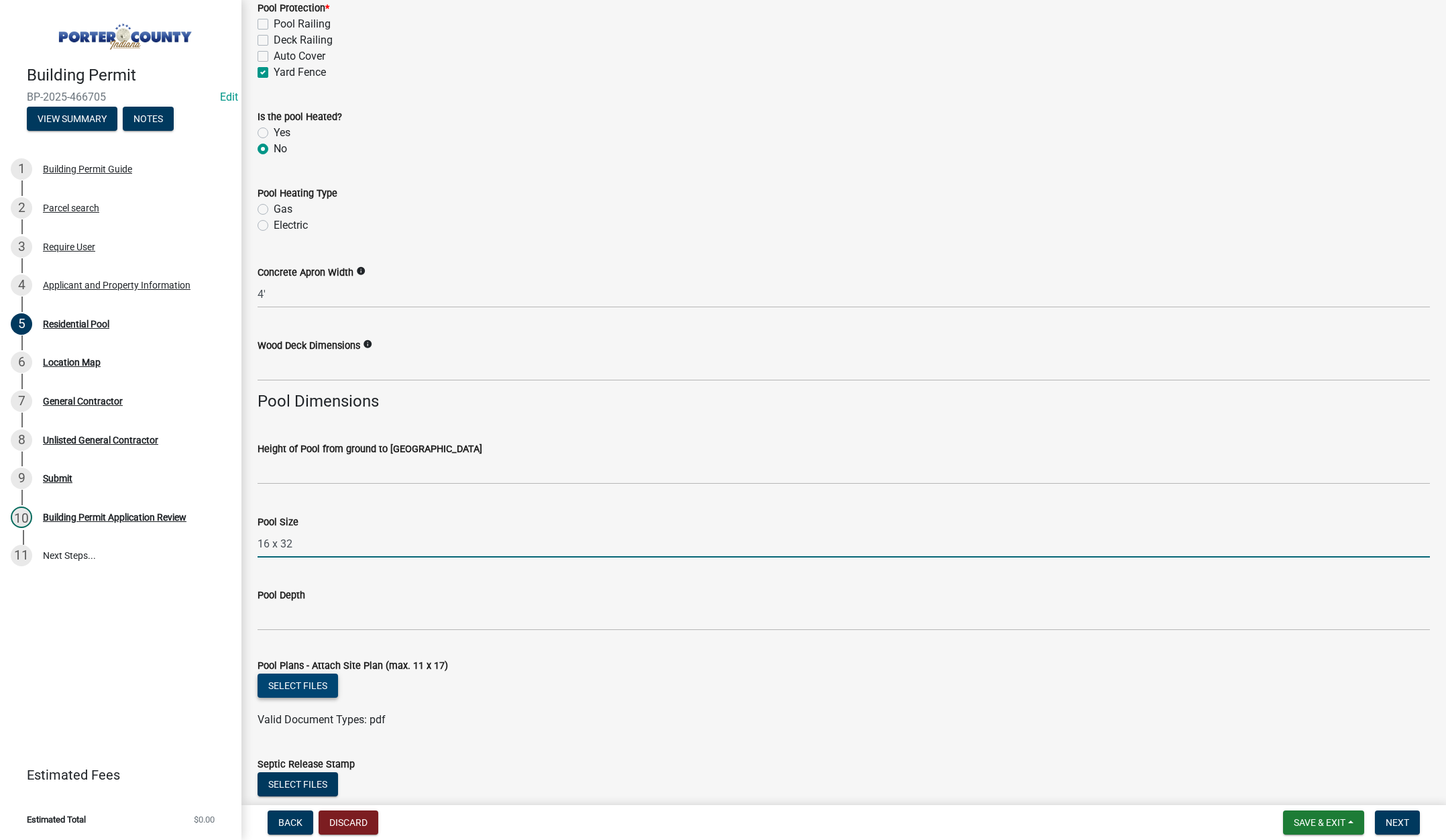
type input "16 x 32"
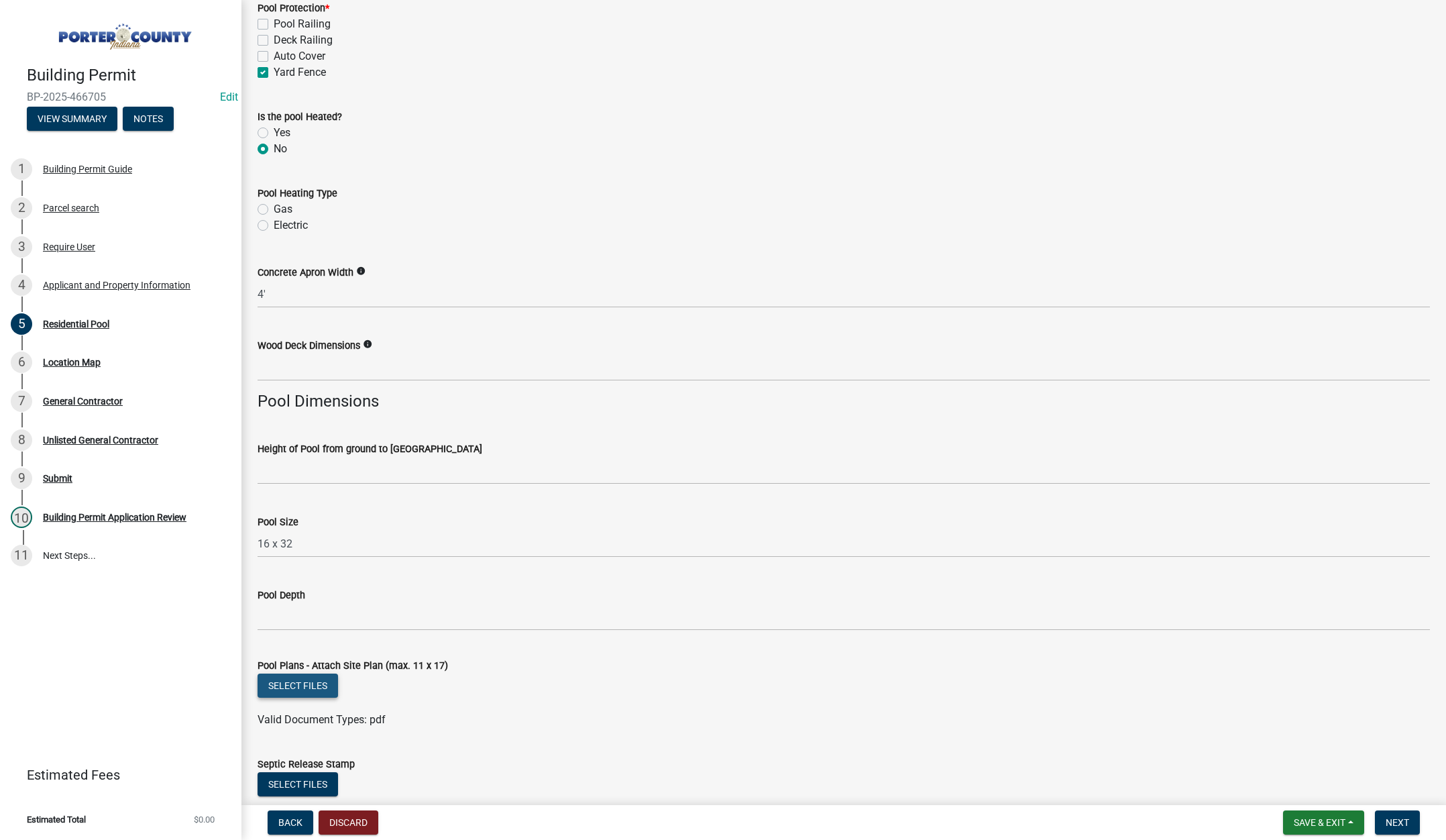
click at [300, 681] on button "Select files" at bounding box center [298, 686] width 80 height 24
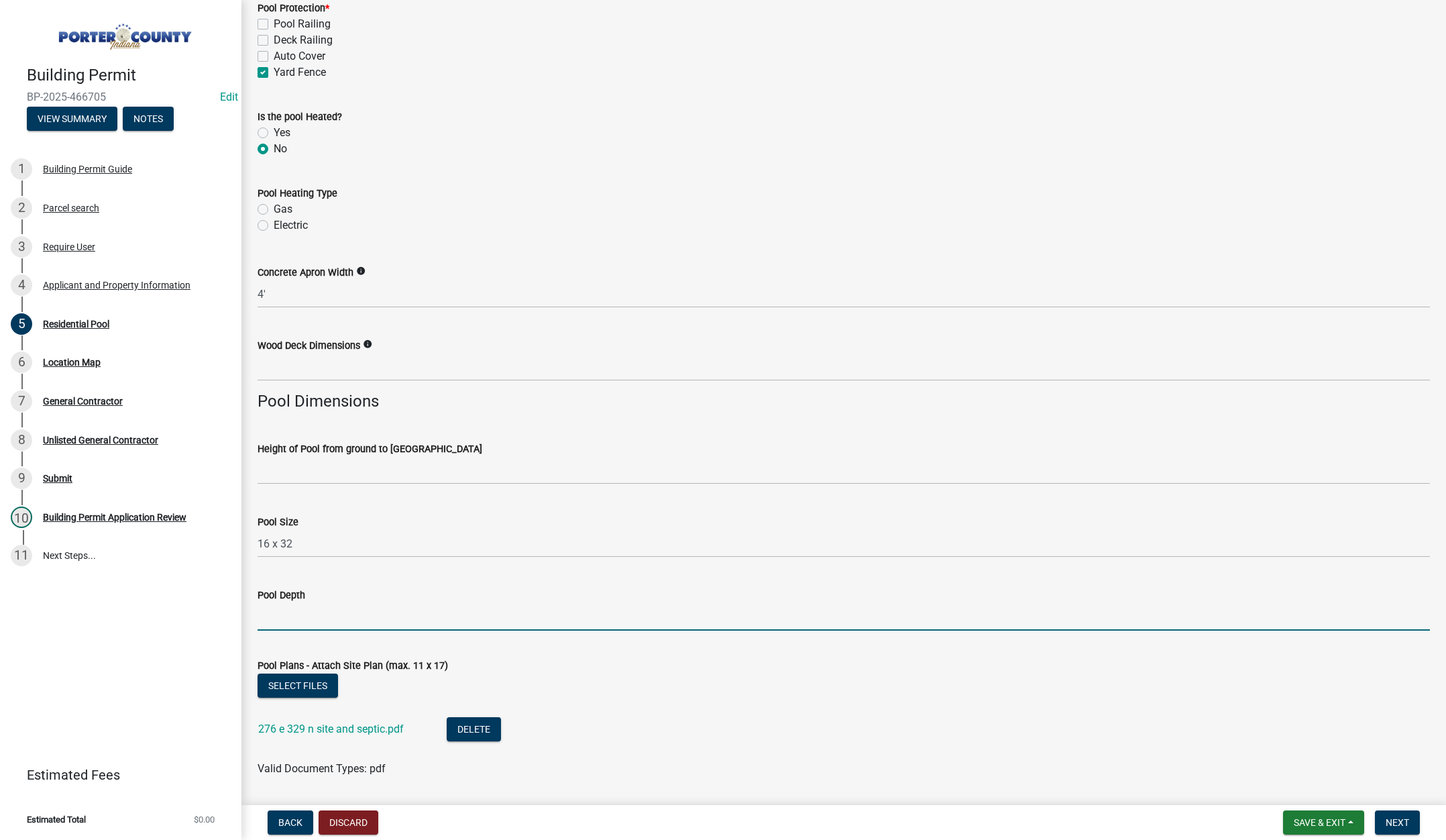
drag, startPoint x: 291, startPoint y: 611, endPoint x: 291, endPoint y: 598, distance: 13.0
click at [291, 611] on input "Pool Depth" at bounding box center [844, 617] width 1173 height 28
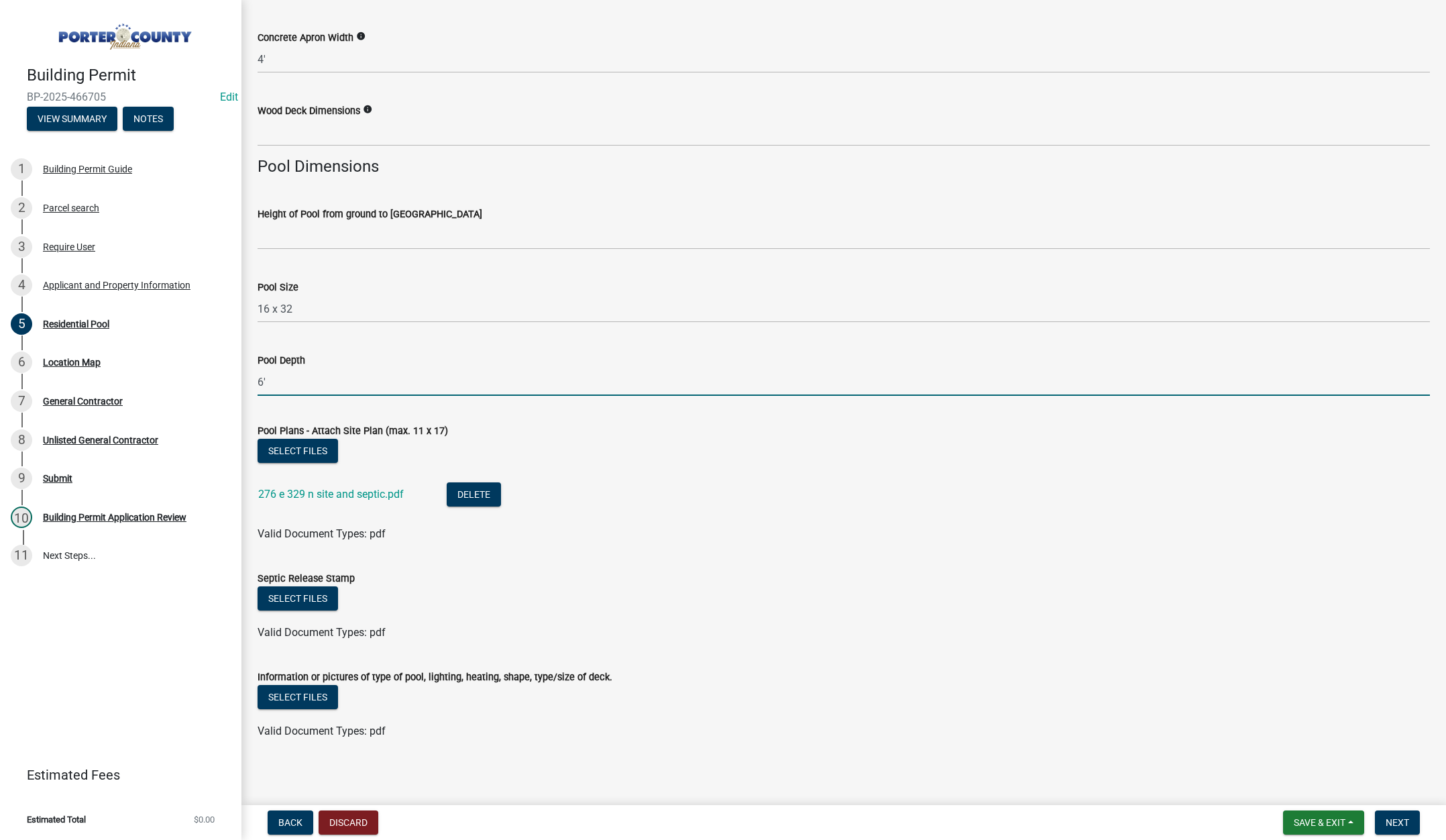
scroll to position [976, 0]
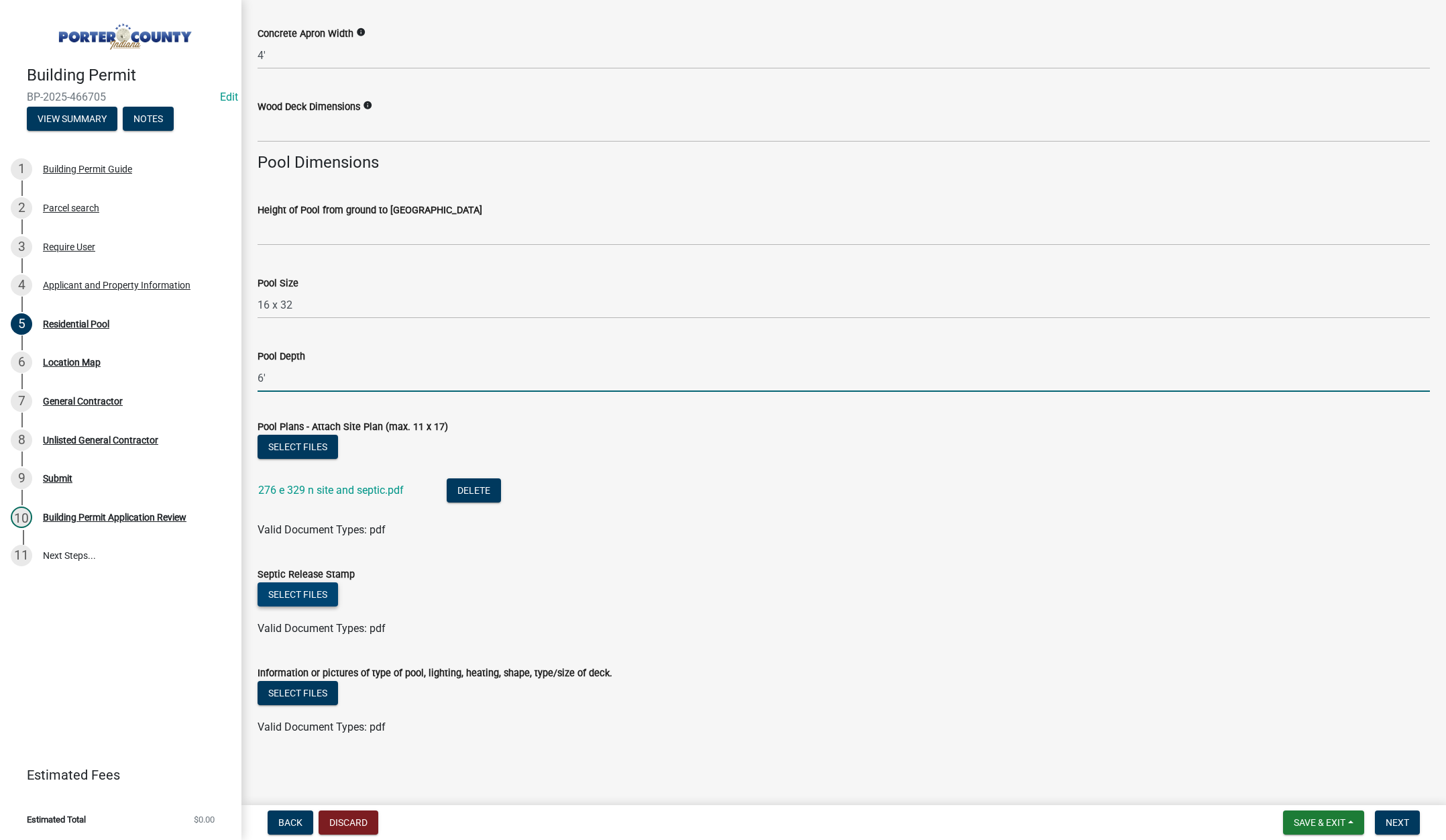
type input "6'"
click at [284, 584] on button "Select files" at bounding box center [298, 594] width 80 height 24
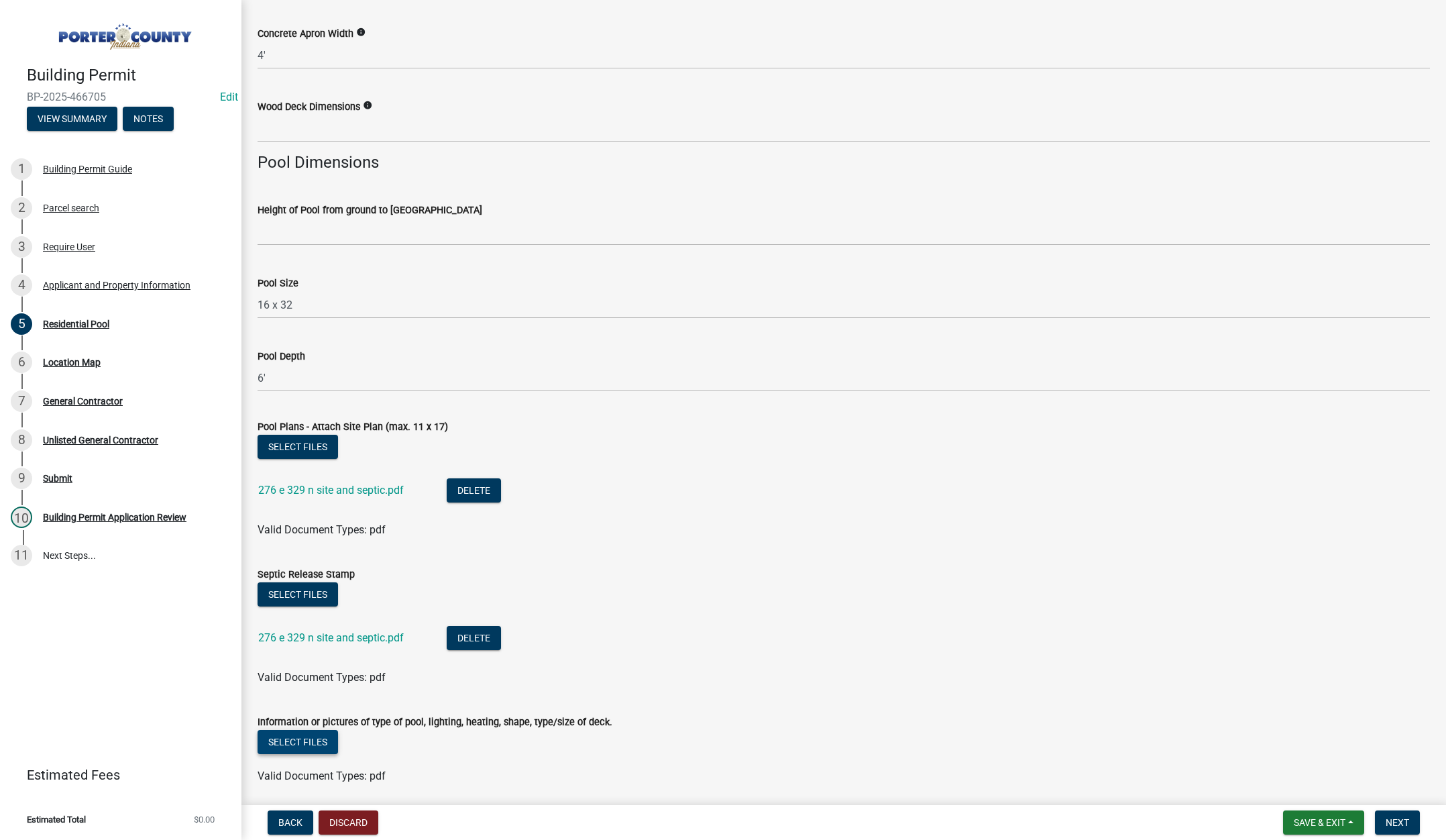
click at [291, 737] on button "Select files" at bounding box center [298, 742] width 80 height 24
click at [1384, 822] on button "Next" at bounding box center [1398, 822] width 45 height 24
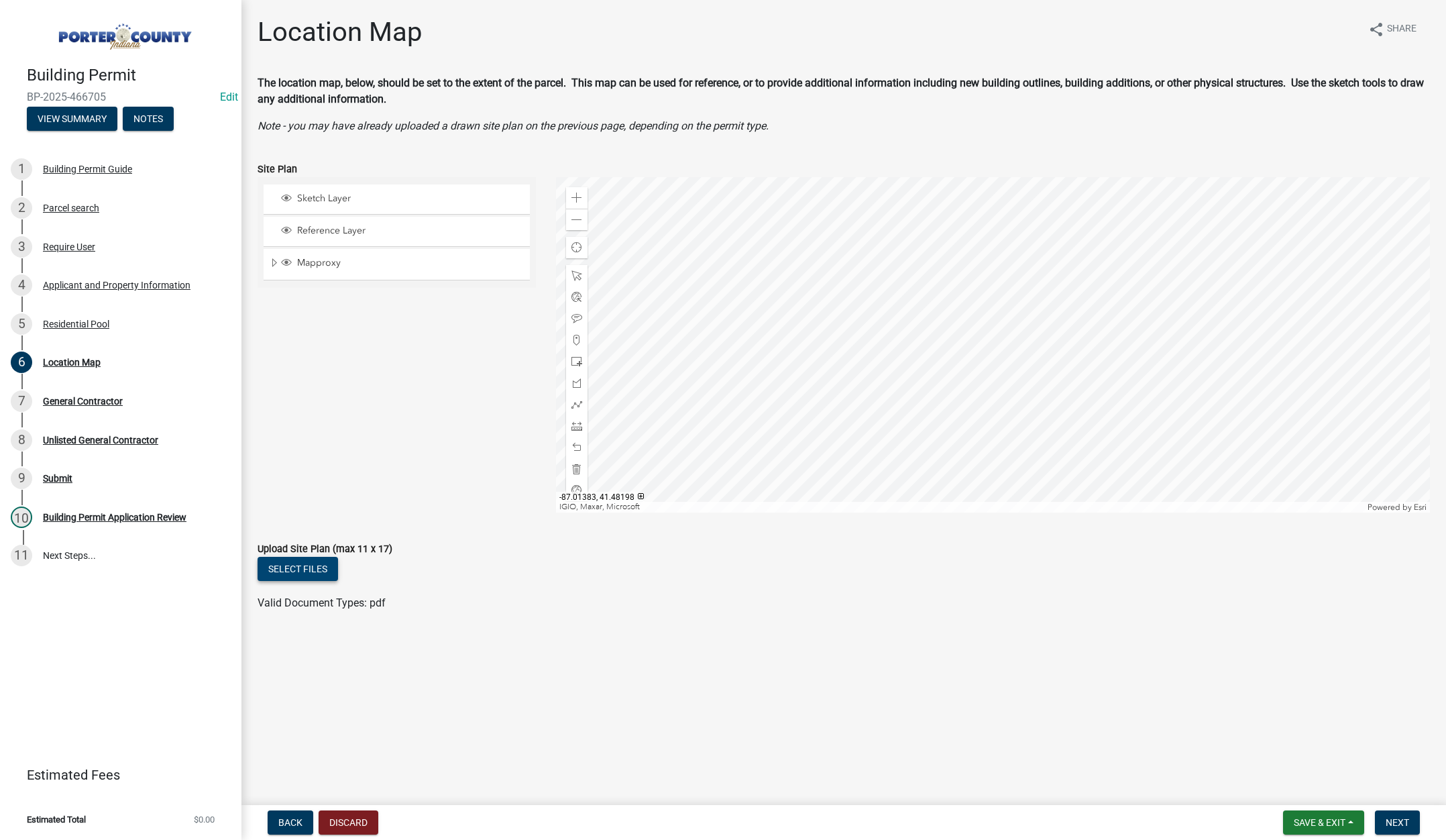
click at [309, 568] on button "Select files" at bounding box center [298, 568] width 80 height 24
click at [1395, 817] on span "Next" at bounding box center [1398, 822] width 23 height 10
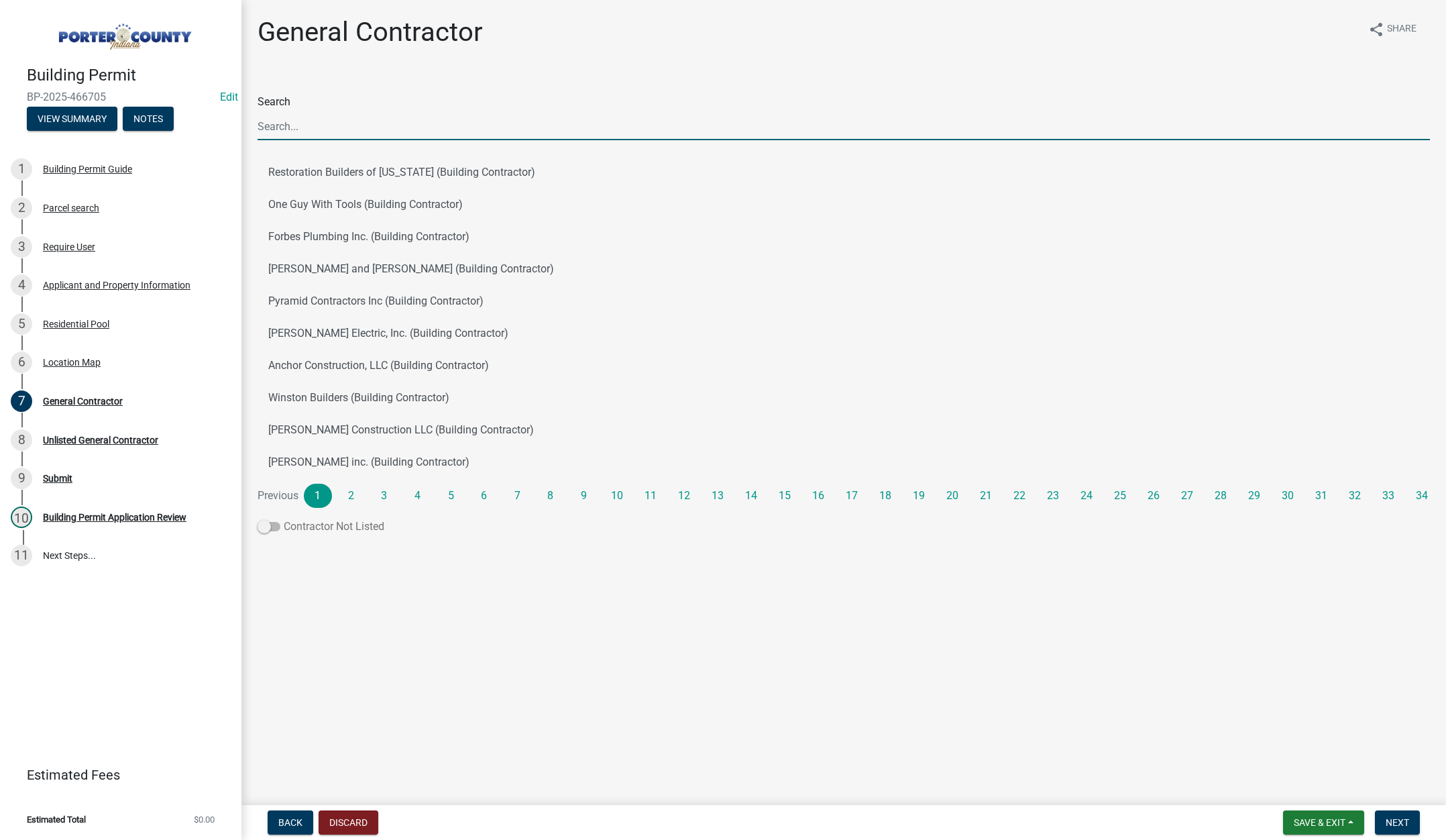
click at [265, 523] on span at bounding box center [269, 526] width 22 height 9
click at [284, 518] on input "Contractor Not Listed" at bounding box center [284, 518] width 0 height 0
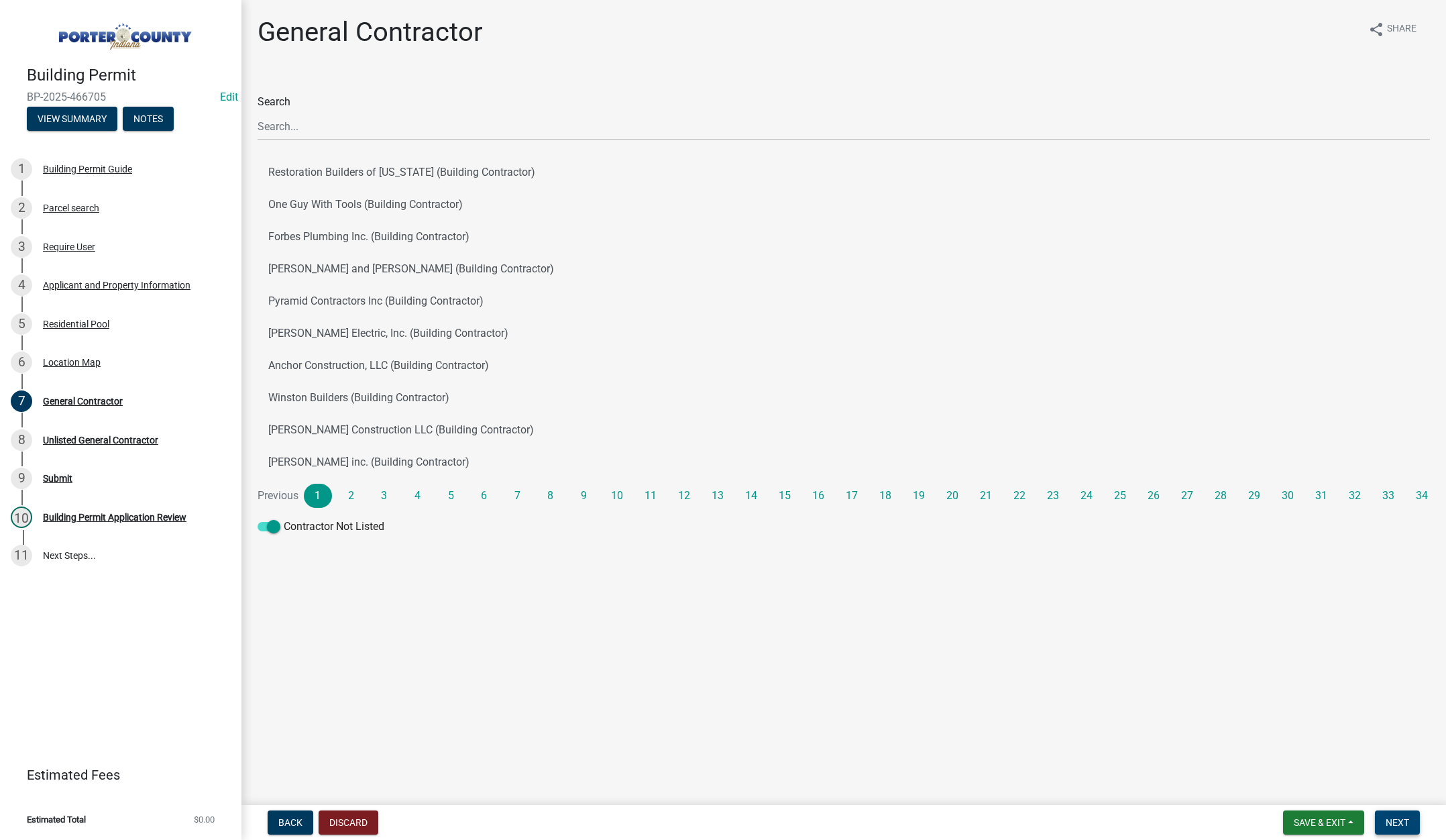
click at [1393, 818] on span "Next" at bounding box center [1398, 822] width 23 height 10
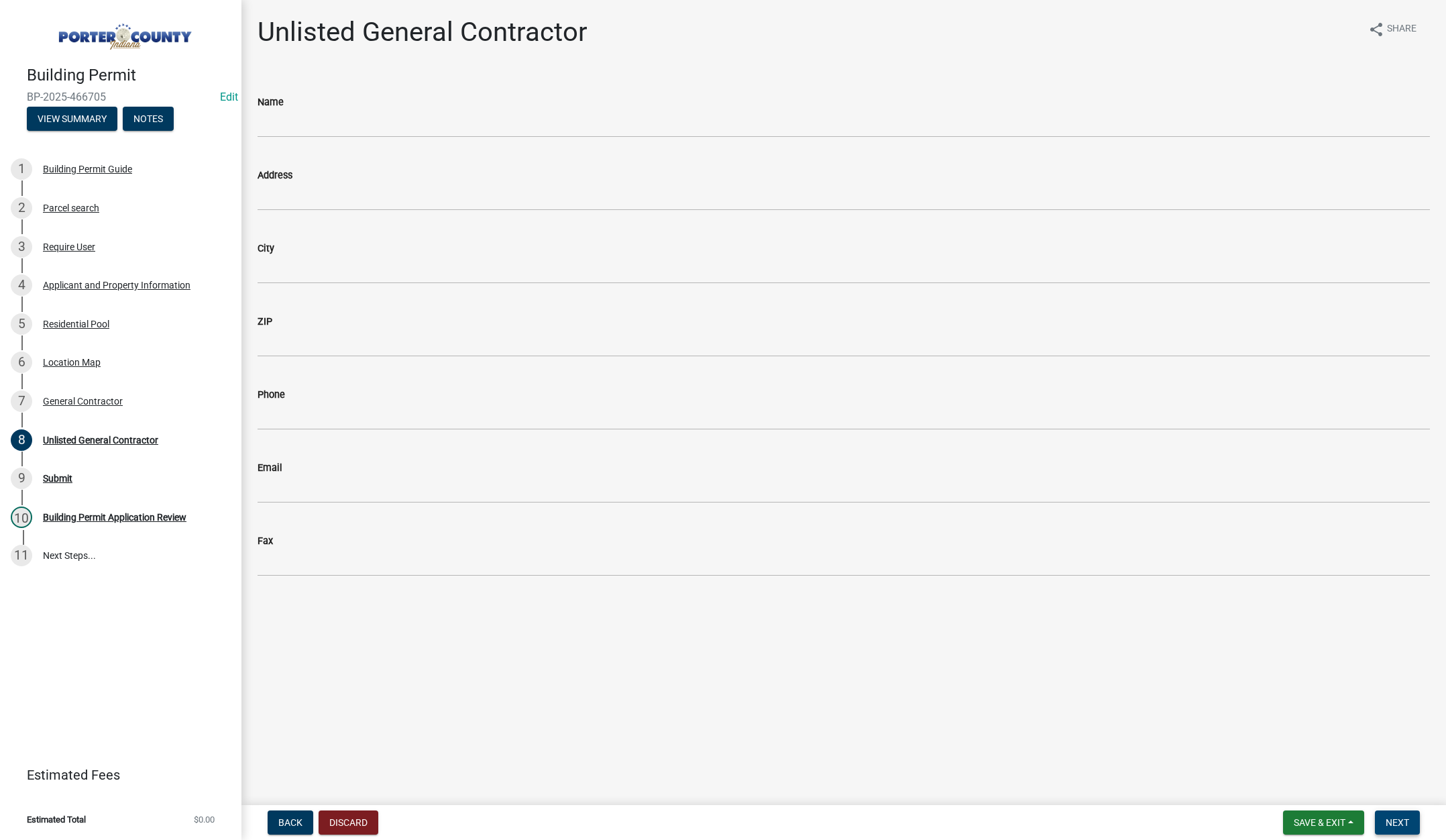
click at [1396, 812] on button "Next" at bounding box center [1398, 822] width 45 height 24
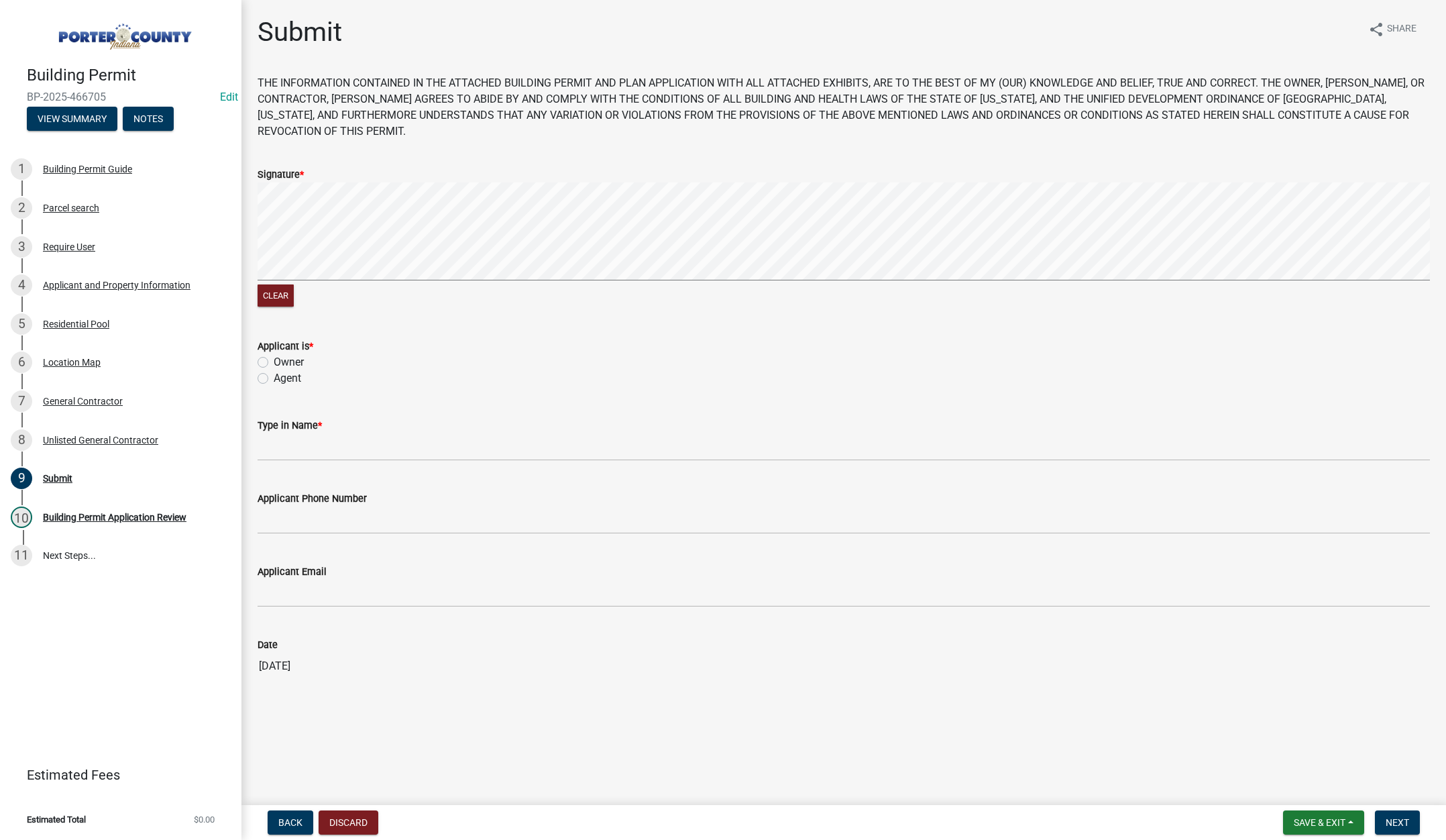
click at [273, 379] on label "Agent" at bounding box center [287, 378] width 28 height 16
click at [273, 379] on input "Agent" at bounding box center [278, 374] width 9 height 9
radio input "true"
click at [324, 454] on input "Type in Name *" at bounding box center [844, 447] width 1173 height 28
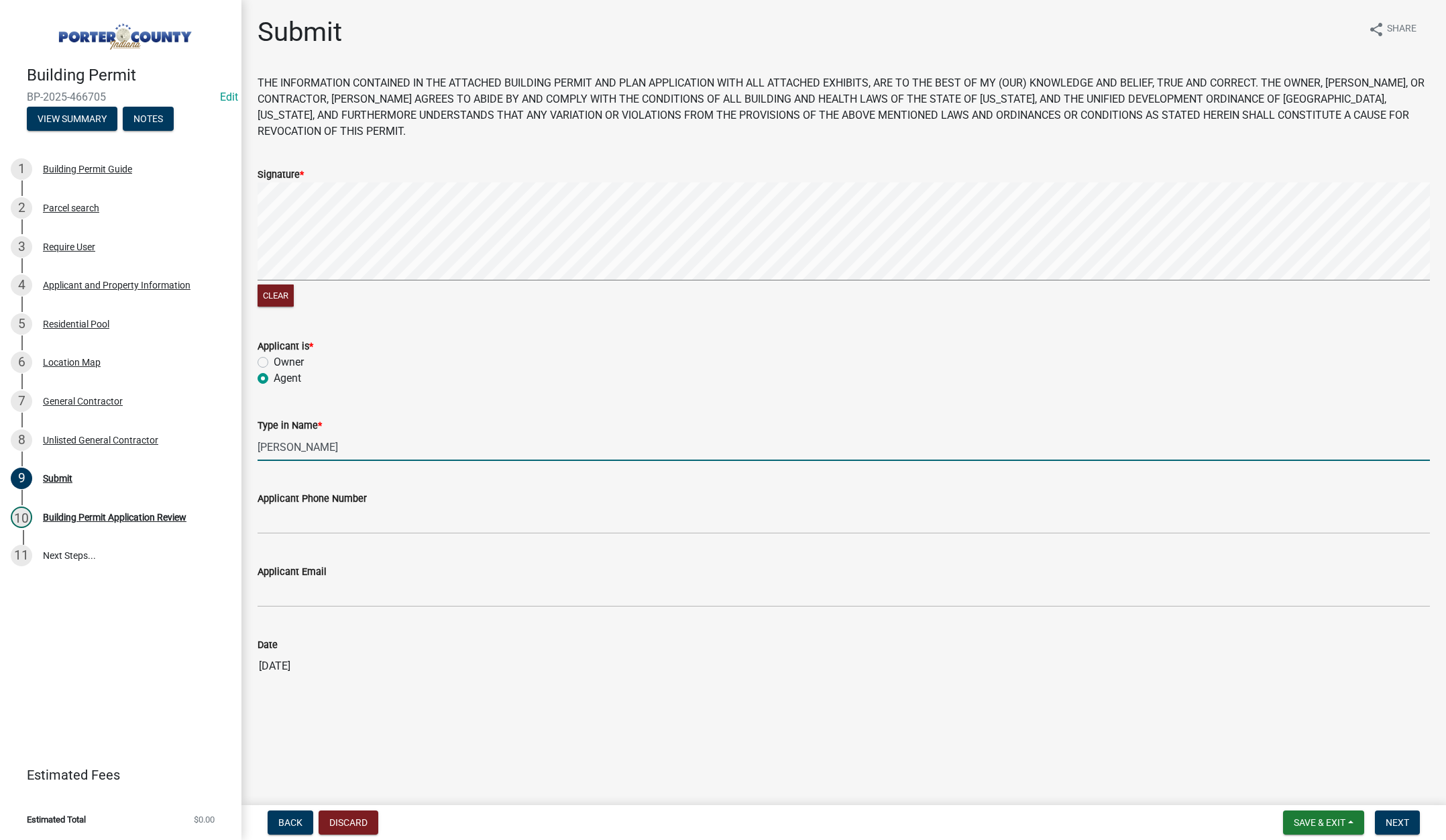
type input "Kevin"
click at [408, 514] on input "Applicant Phone Number" at bounding box center [844, 520] width 1173 height 28
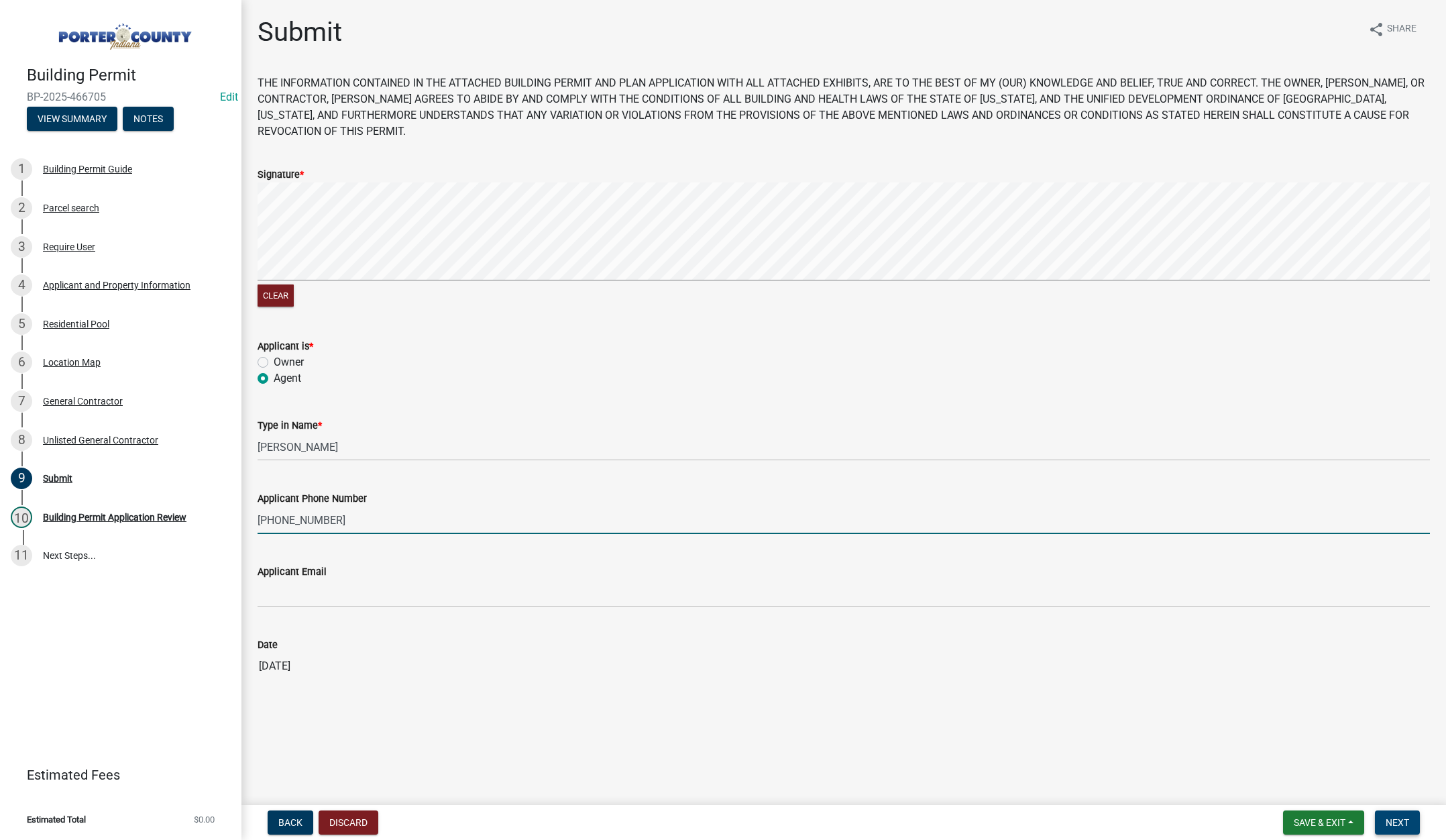
type input "269-519-7221"
click at [1405, 812] on button "Next" at bounding box center [1398, 822] width 45 height 24
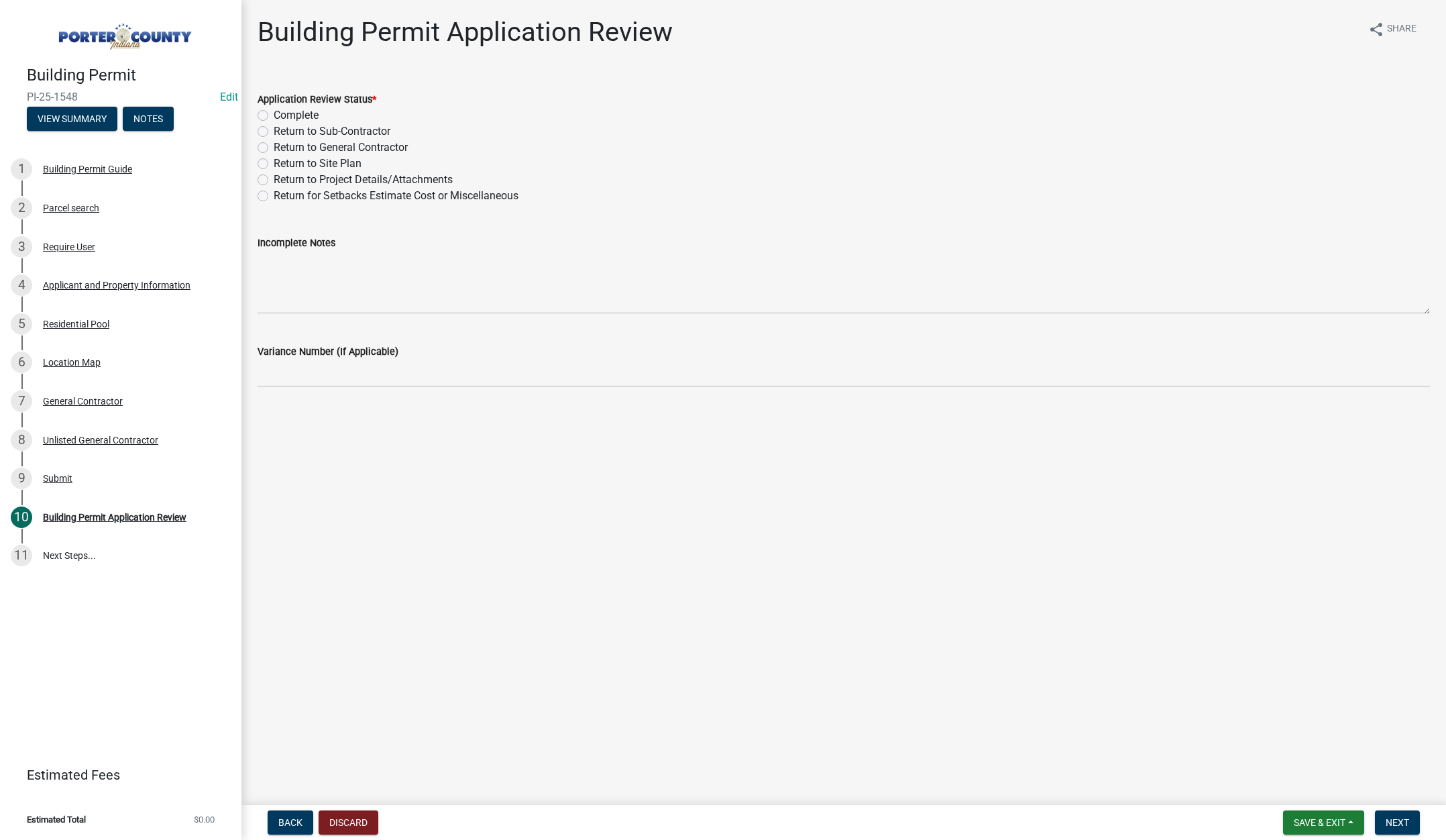
click at [273, 115] on label "Complete" at bounding box center [296, 115] width 45 height 16
click at [273, 115] on input "Complete" at bounding box center [278, 111] width 9 height 9
radio input "true"
drag, startPoint x: 1390, startPoint y: 817, endPoint x: 1392, endPoint y: 807, distance: 10.2
click at [1390, 817] on span "Next" at bounding box center [1398, 822] width 23 height 10
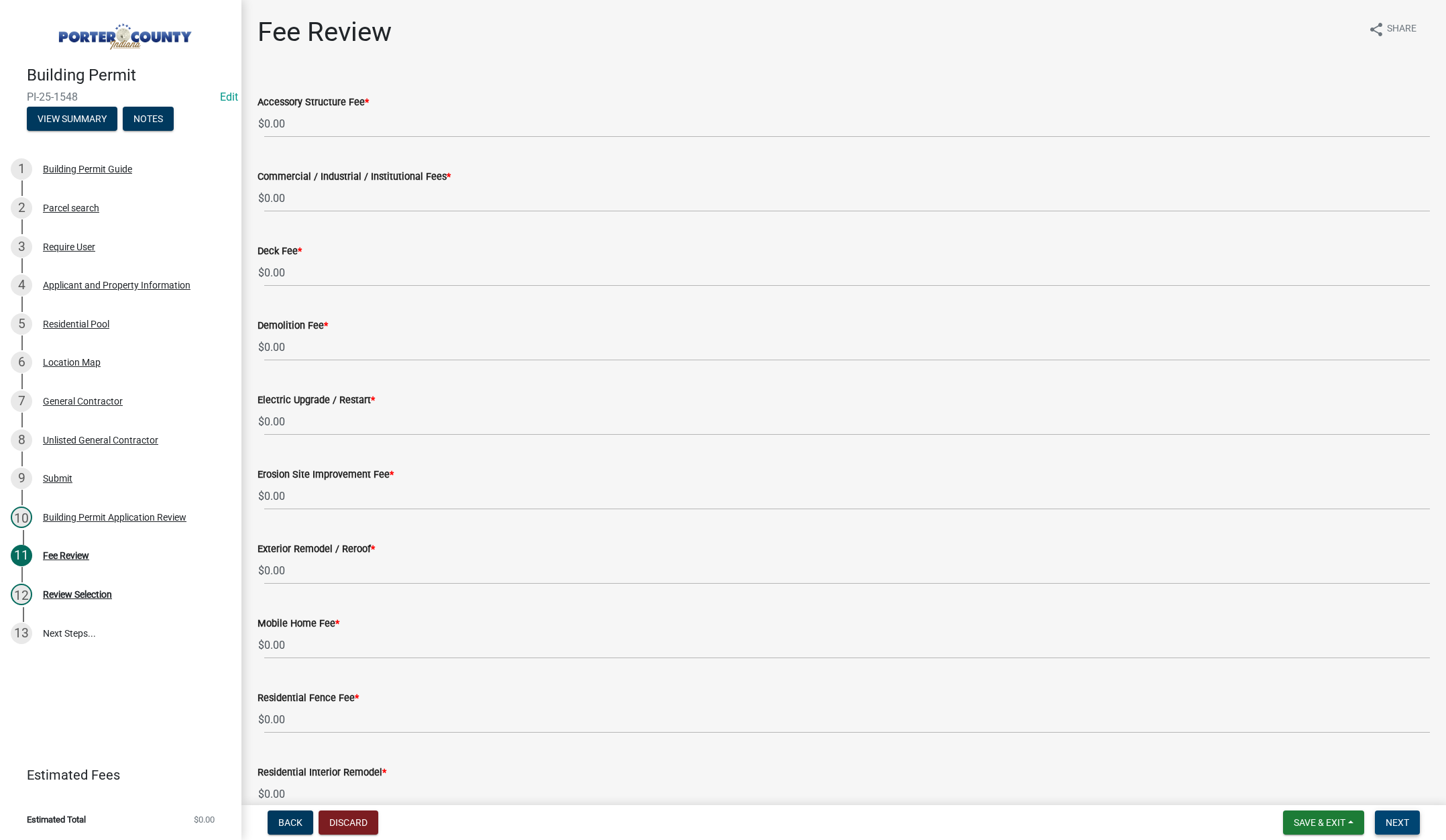
click at [1391, 812] on button "Next" at bounding box center [1398, 822] width 45 height 24
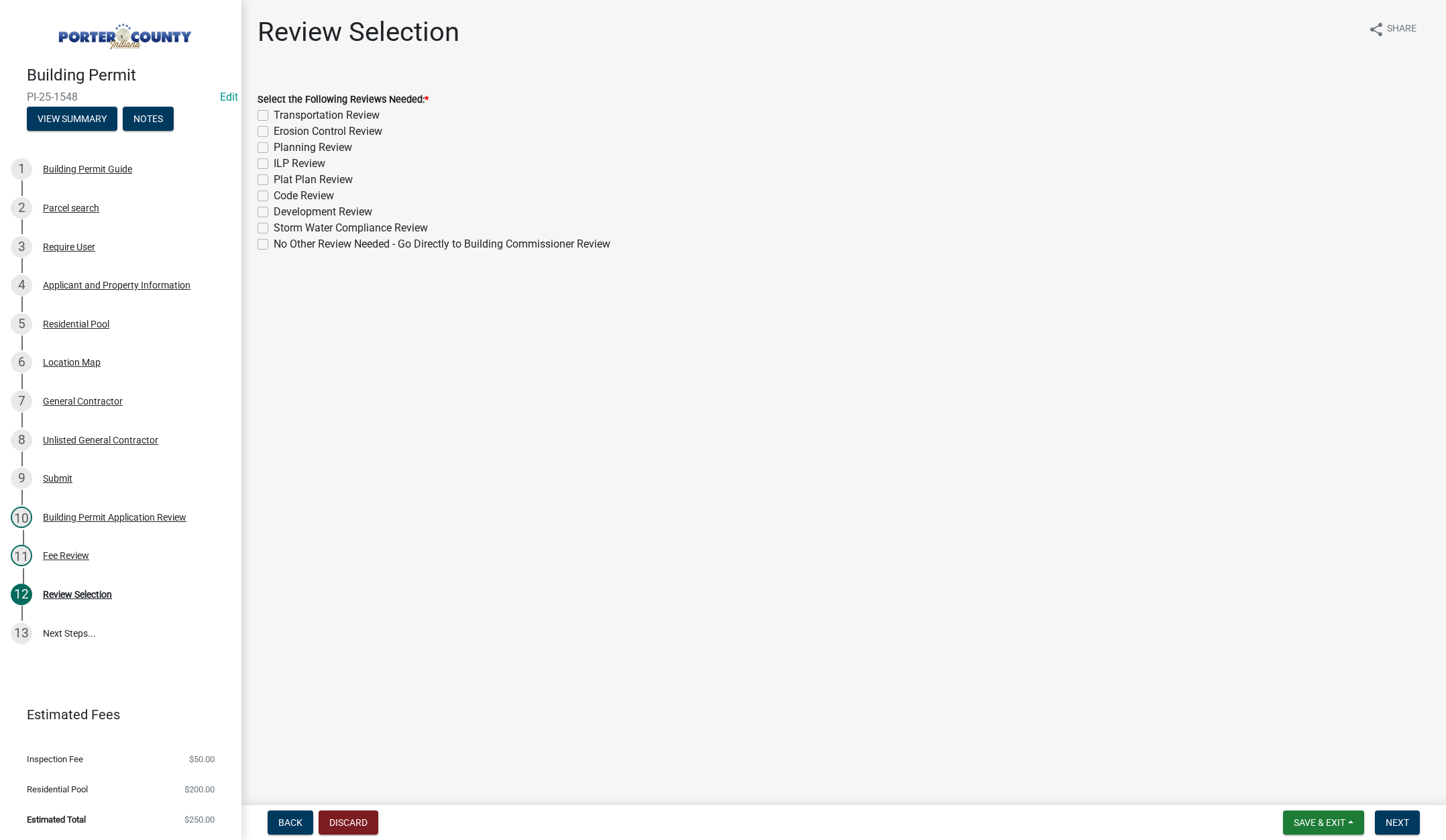
click at [273, 243] on label "No Other Review Needed - Go Directly to Building Commissioner Review" at bounding box center [442, 244] width 336 height 16
click at [273, 243] on input "No Other Review Needed - Go Directly to Building Commissioner Review" at bounding box center [278, 241] width 9 height 9
checkbox input "true"
checkbox input "false"
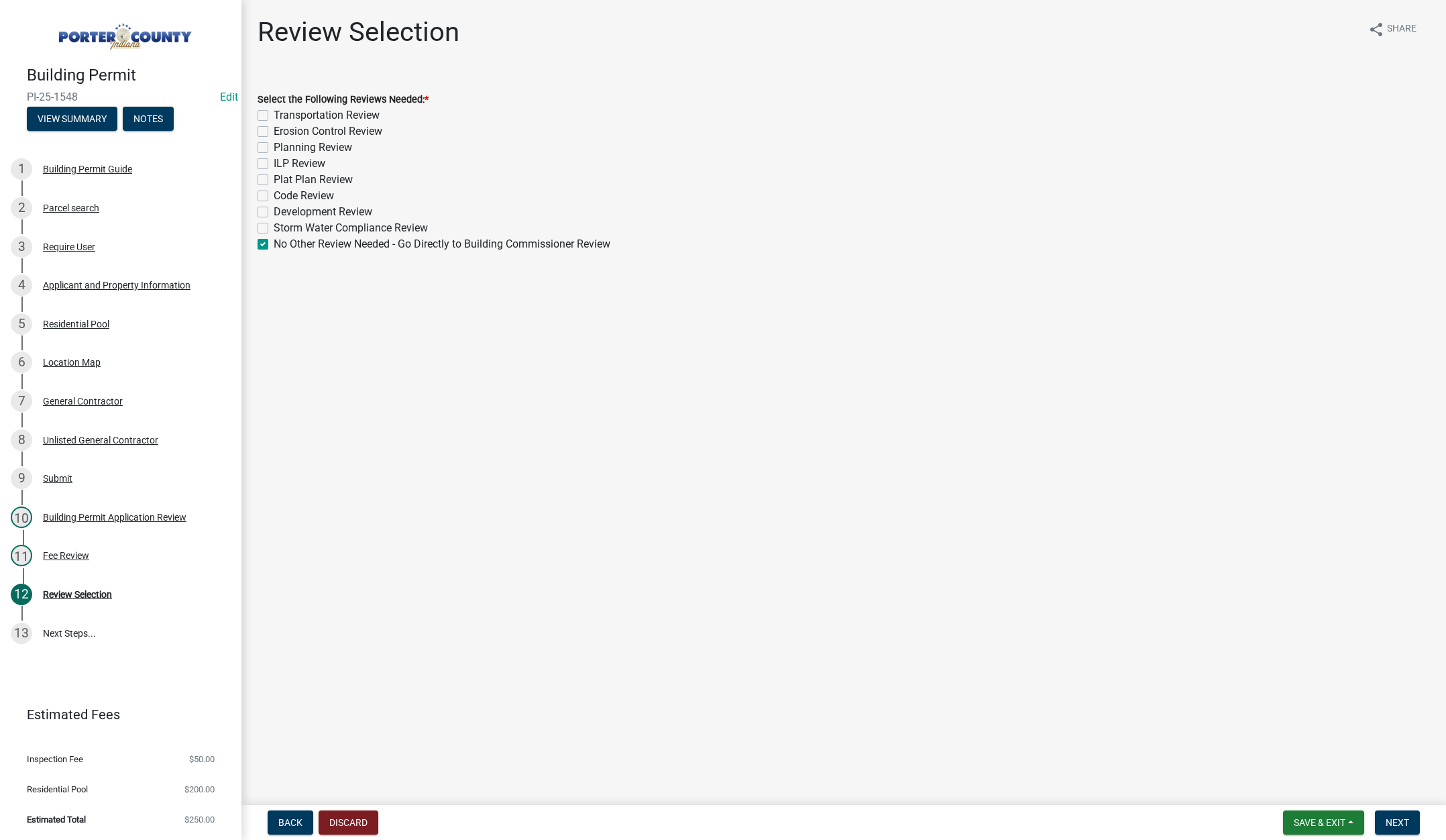
checkbox input "false"
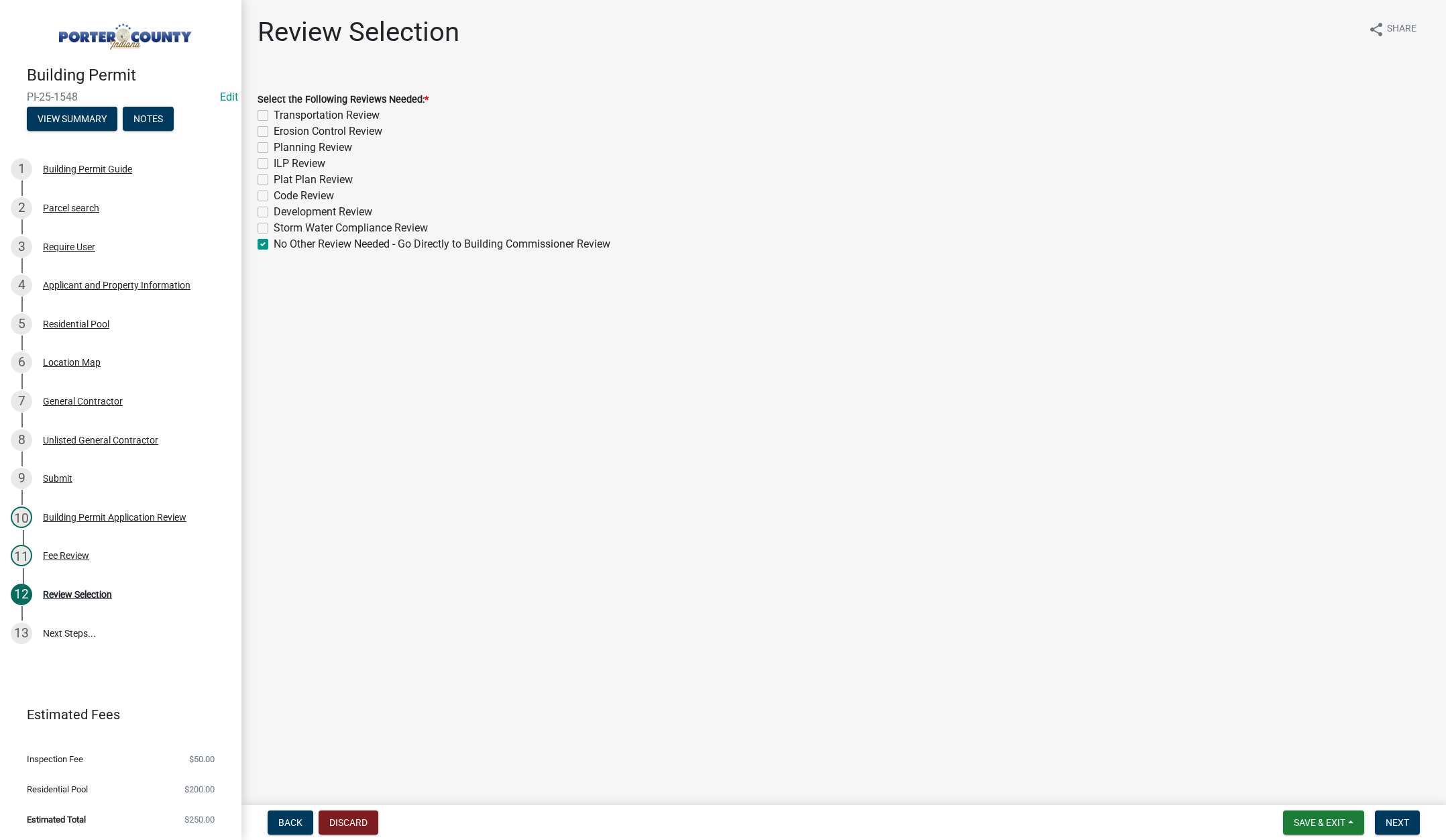
checkbox input "false"
checkbox input "true"
click at [1392, 821] on span "Next" at bounding box center [1398, 822] width 23 height 10
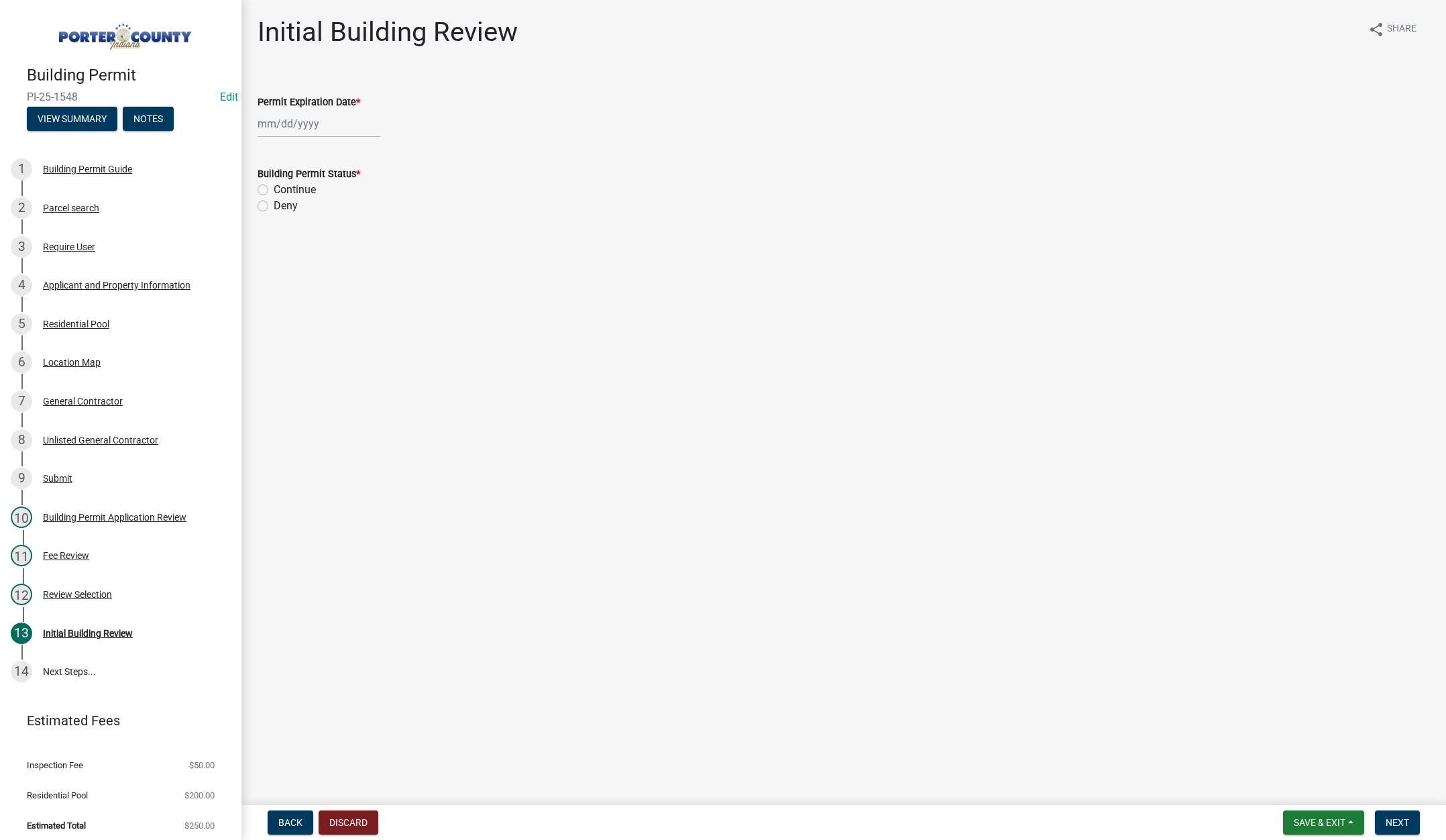
click at [327, 119] on div at bounding box center [319, 124] width 123 height 28
select select "8"
click at [367, 148] on select "1525 1526 1527 1528 1529 1530 1531 1532 1533 1534 1535 1536 1537 1538 1539 1540…" at bounding box center [363, 152] width 48 height 20
select select "2026"
click at [339, 142] on select "1525 1526 1527 1528 1529 1530 1531 1532 1533 1534 1535 1536 1537 1538 1539 1540…" at bounding box center [363, 152] width 48 height 20
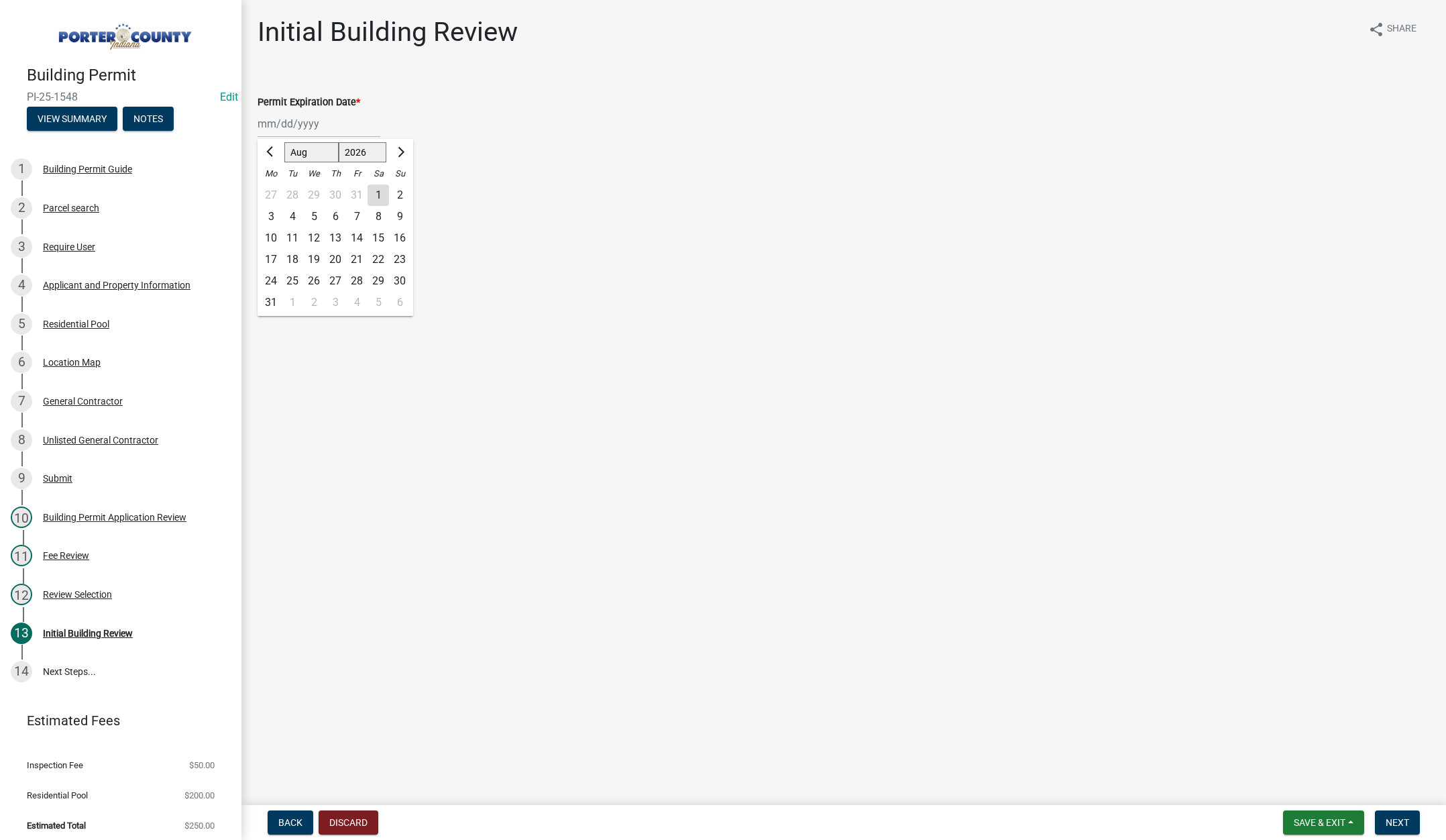
click at [338, 260] on div "20" at bounding box center [335, 259] width 22 height 22
type input "08/20/2026"
click at [273, 189] on label "Continue" at bounding box center [294, 190] width 42 height 16
click at [273, 189] on input "Continue" at bounding box center [278, 186] width 9 height 9
radio input "true"
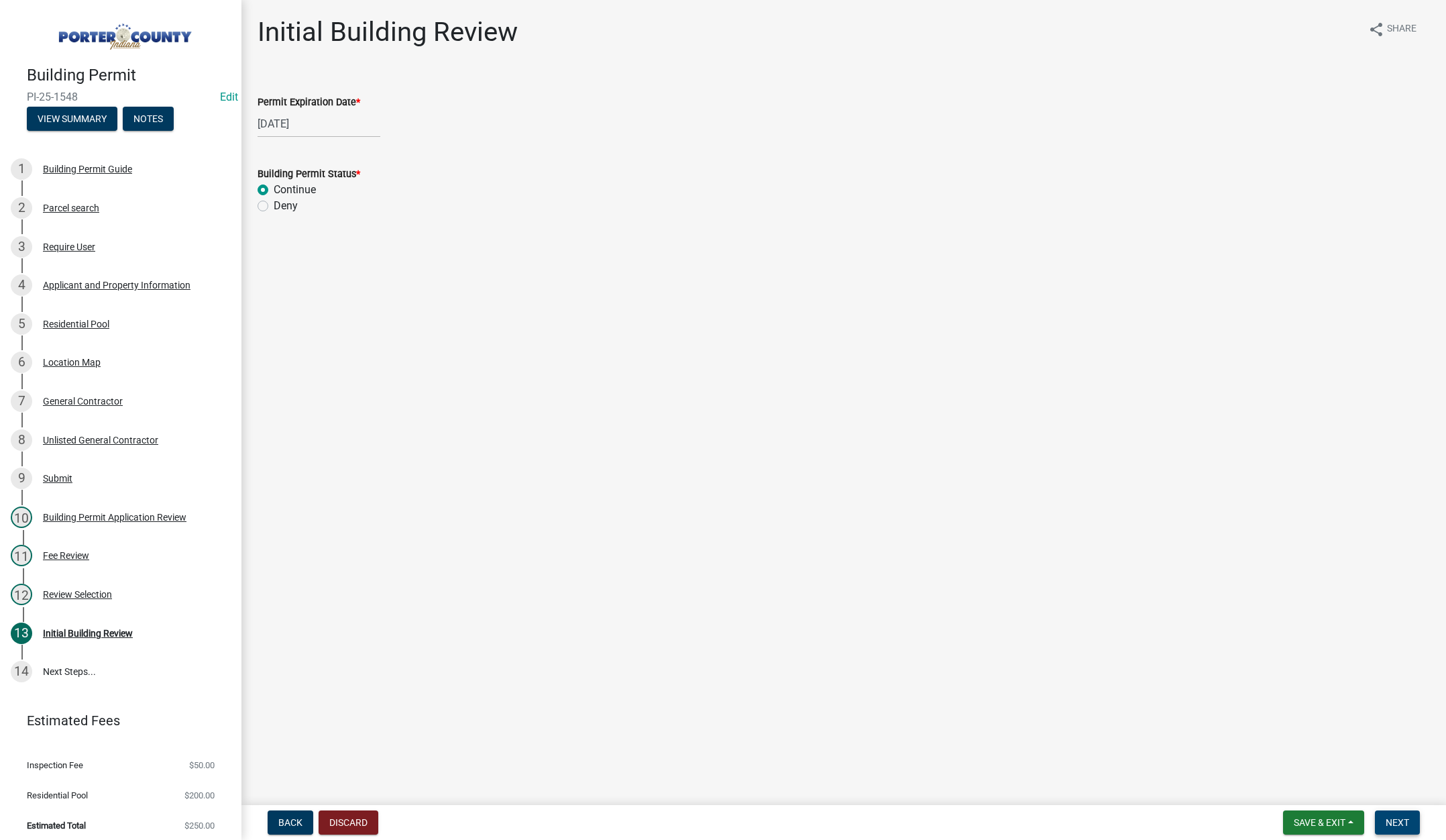
click at [1392, 818] on span "Next" at bounding box center [1398, 822] width 23 height 10
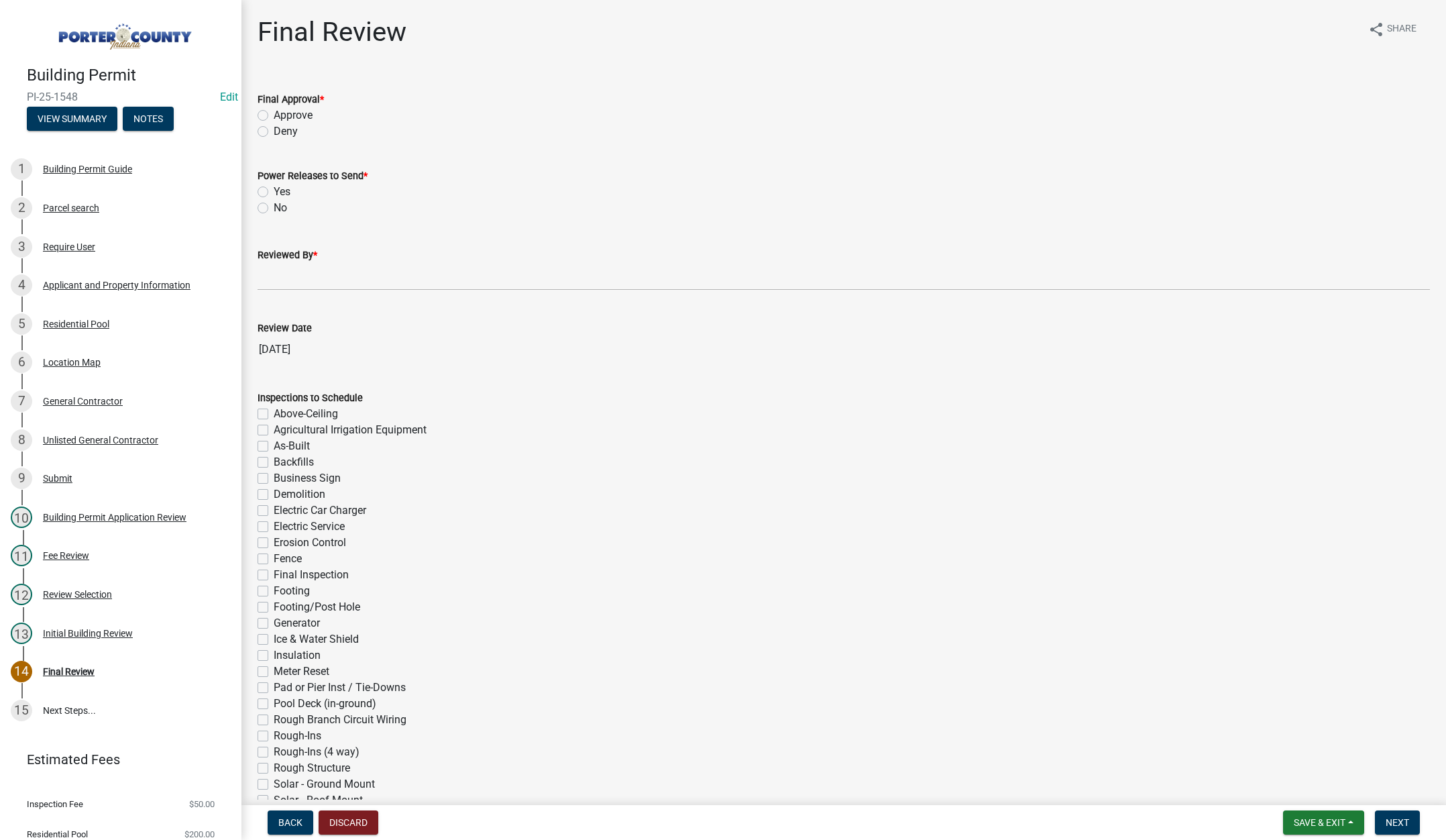
click at [273, 114] on label "Approve" at bounding box center [292, 115] width 39 height 16
click at [273, 114] on input "Approve" at bounding box center [278, 111] width 9 height 9
radio input "true"
click at [273, 204] on label "No" at bounding box center [280, 208] width 14 height 16
click at [273, 204] on input "No" at bounding box center [278, 204] width 9 height 9
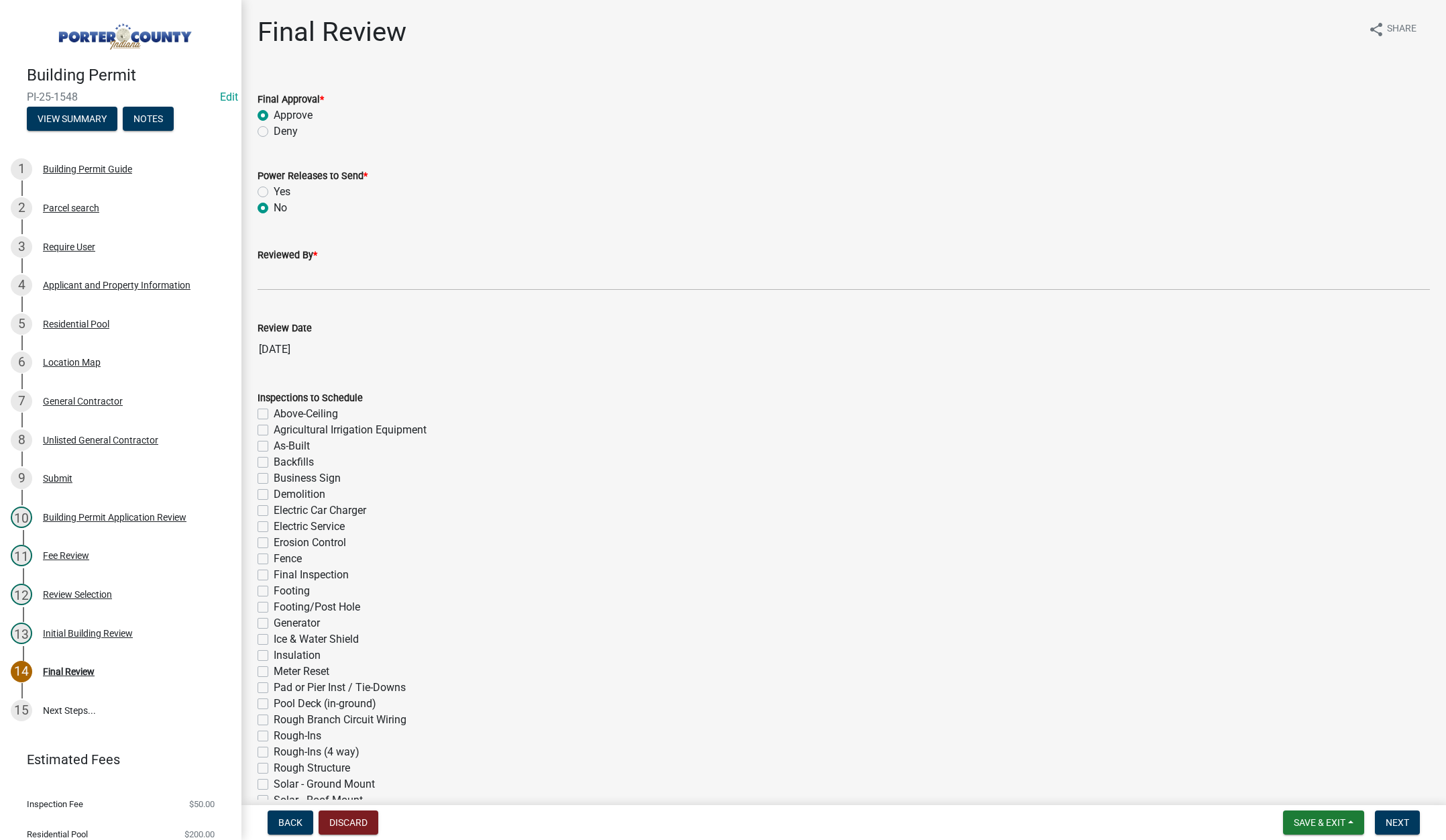
radio input "true"
click at [333, 274] on input "Reviewed By *" at bounding box center [844, 277] width 1173 height 28
type input "Tami"
click at [1403, 821] on span "Next" at bounding box center [1398, 822] width 23 height 10
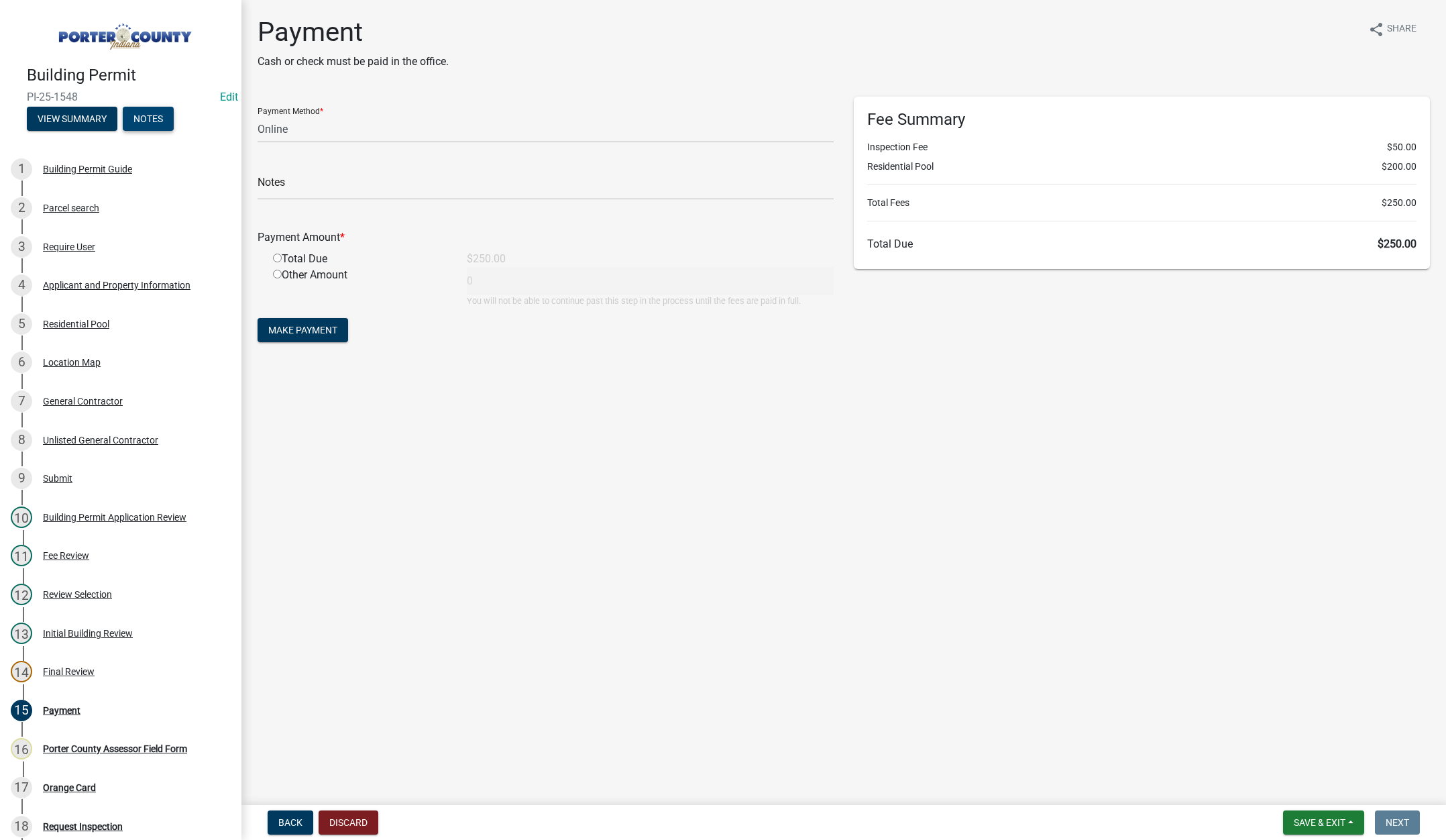
click at [155, 119] on button "Notes" at bounding box center [148, 119] width 51 height 24
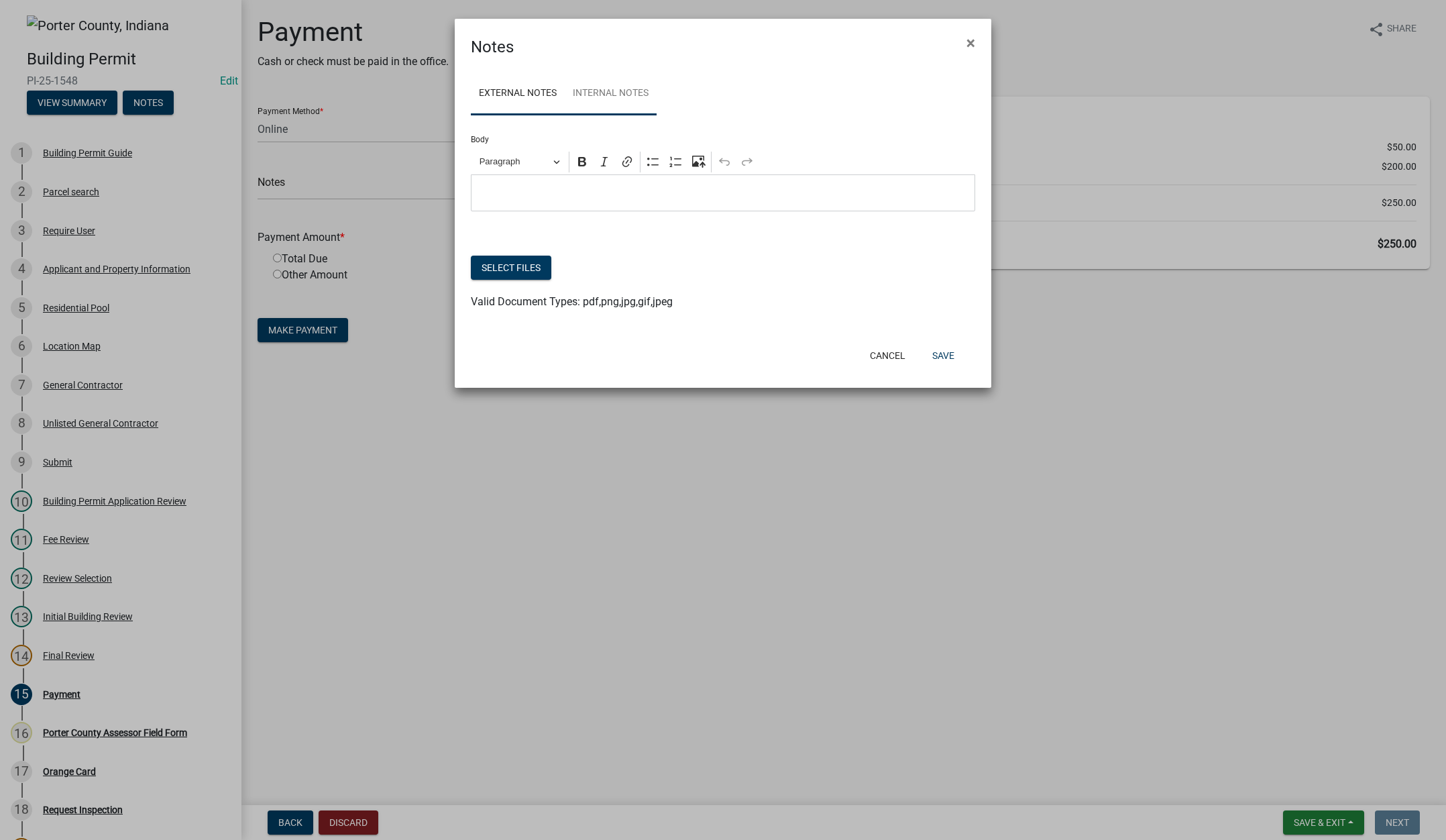
click at [600, 101] on link "Internal Notes" at bounding box center [611, 94] width 92 height 43
click at [531, 265] on button "Select files" at bounding box center [511, 267] width 80 height 24
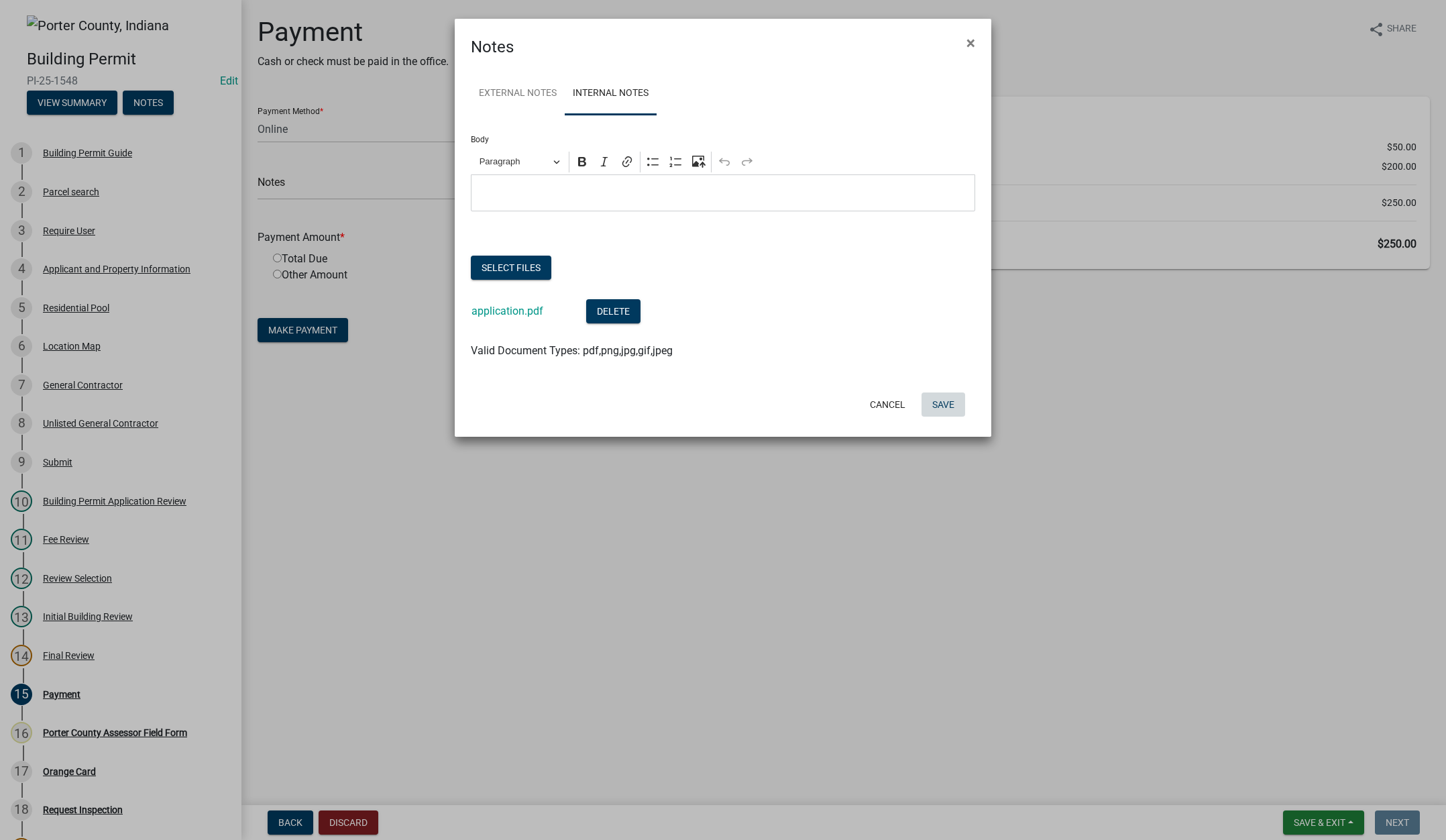
drag, startPoint x: 932, startPoint y: 403, endPoint x: 937, endPoint y: 389, distance: 14.9
click at [933, 399] on button "Save" at bounding box center [943, 404] width 44 height 24
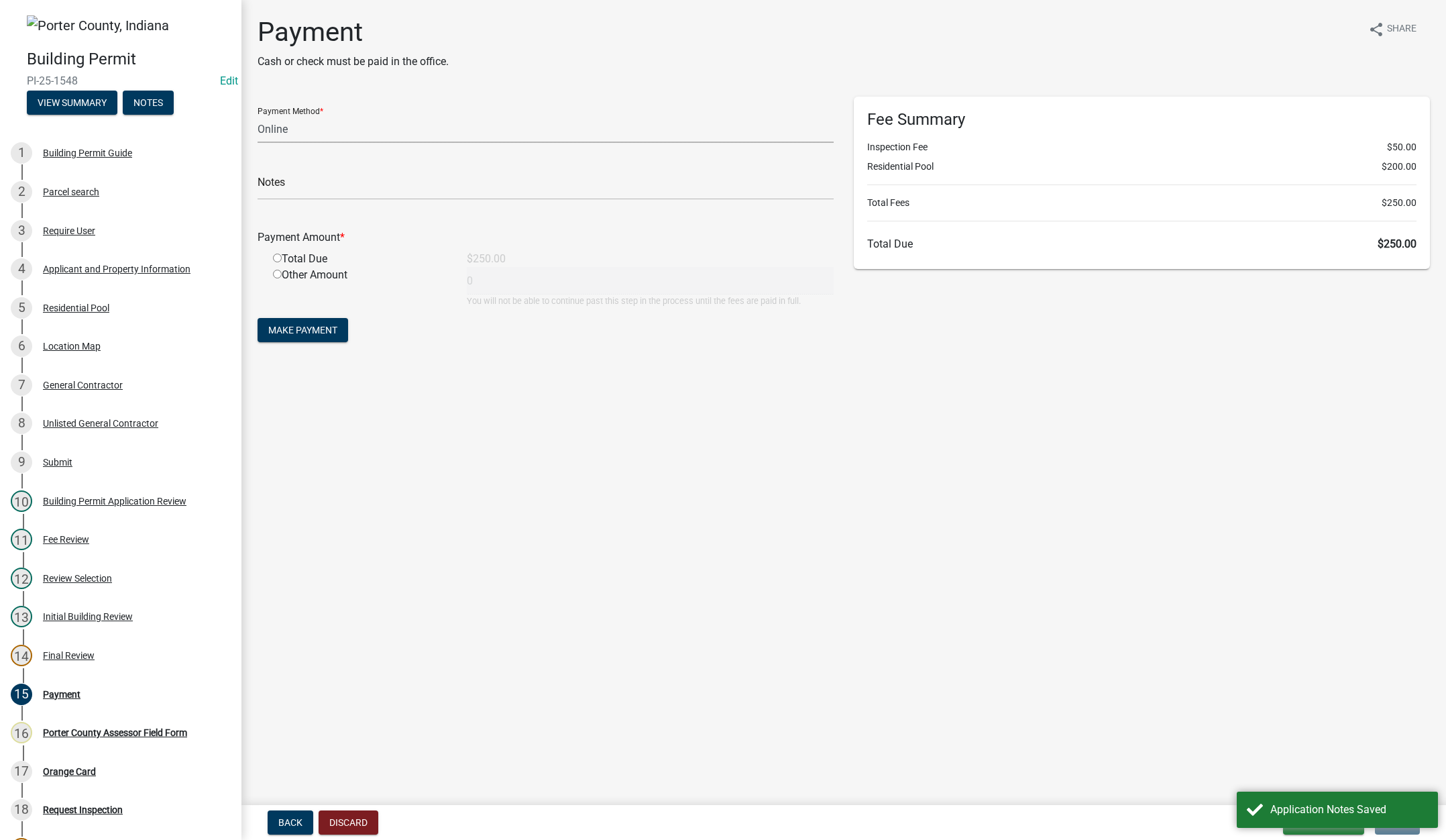
click at [283, 132] on select "Credit Card POS Check Cash Online" at bounding box center [546, 129] width 576 height 28
select select "1: 0"
click at [258, 116] on select "Credit Card POS Check Cash Online" at bounding box center [546, 129] width 576 height 28
click at [289, 185] on input "text" at bounding box center [546, 186] width 576 height 28
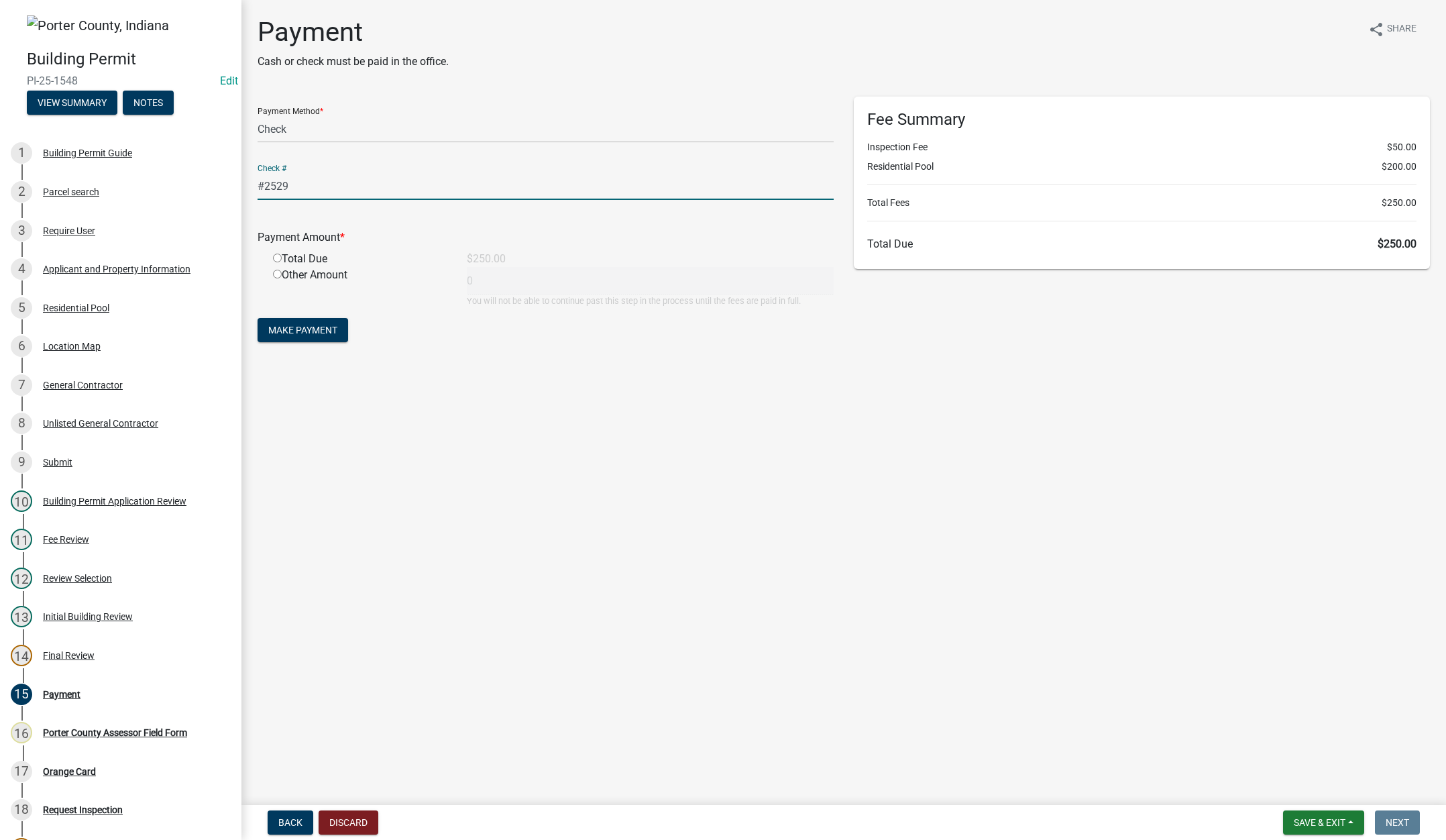
type input "#2529 Great Lakes Pleasure Pools"
drag, startPoint x: 276, startPoint y: 258, endPoint x: 275, endPoint y: 266, distance: 8.1
click at [276, 257] on input "radio" at bounding box center [277, 258] width 9 height 9
radio input "true"
type input "250"
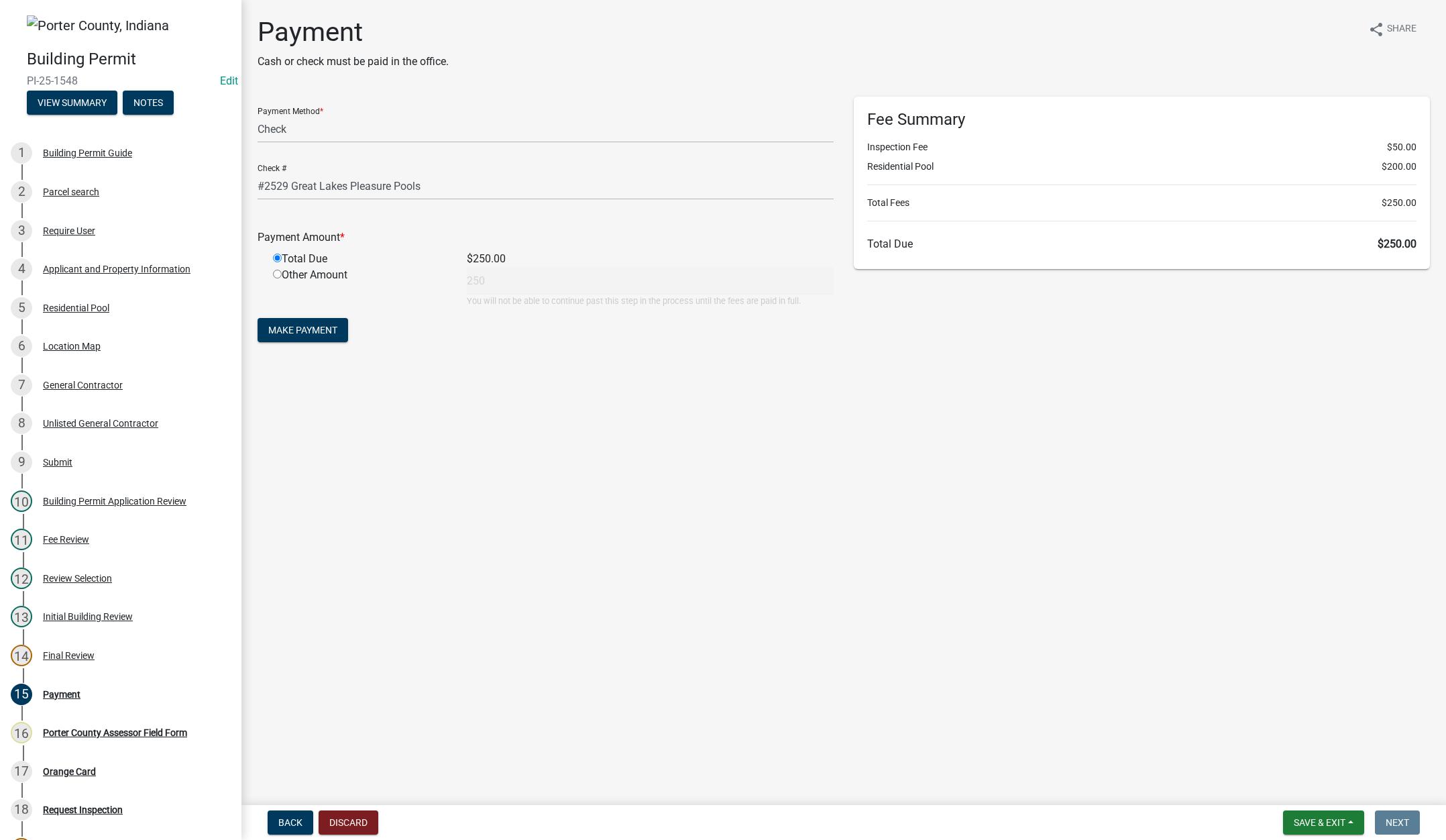
click at [276, 317] on form "Payment Method * Credit Card POS Check Cash Online Check # #2529 Great Lakes Pl…" at bounding box center [546, 221] width 576 height 248
click at [280, 326] on span "Make Payment" at bounding box center [303, 329] width 69 height 10
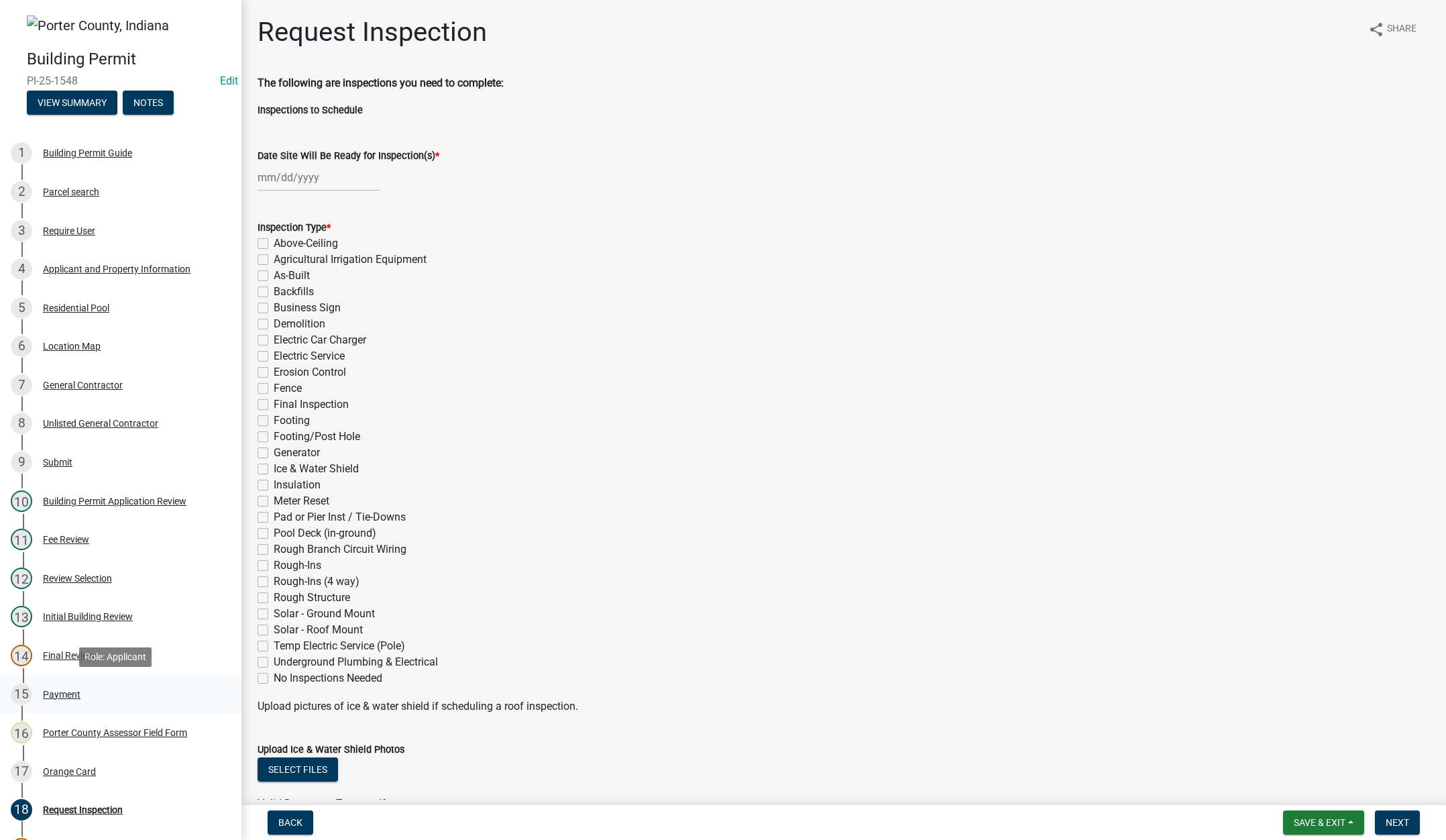
click at [60, 689] on div "Payment" at bounding box center [62, 693] width 38 height 9
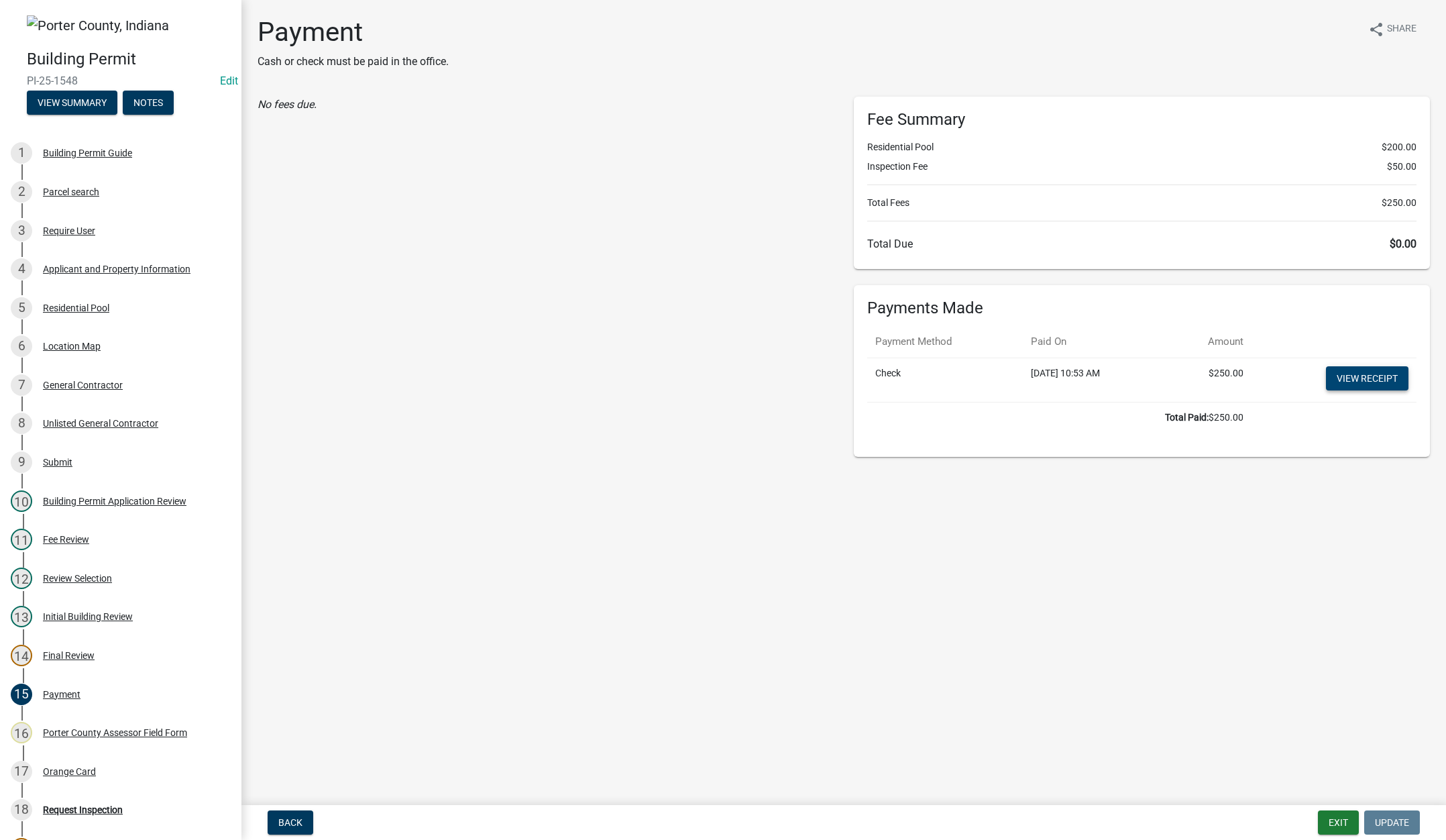
click at [1351, 373] on link "View receipt" at bounding box center [1367, 379] width 83 height 24
click at [71, 769] on div "Orange Card" at bounding box center [69, 771] width 53 height 9
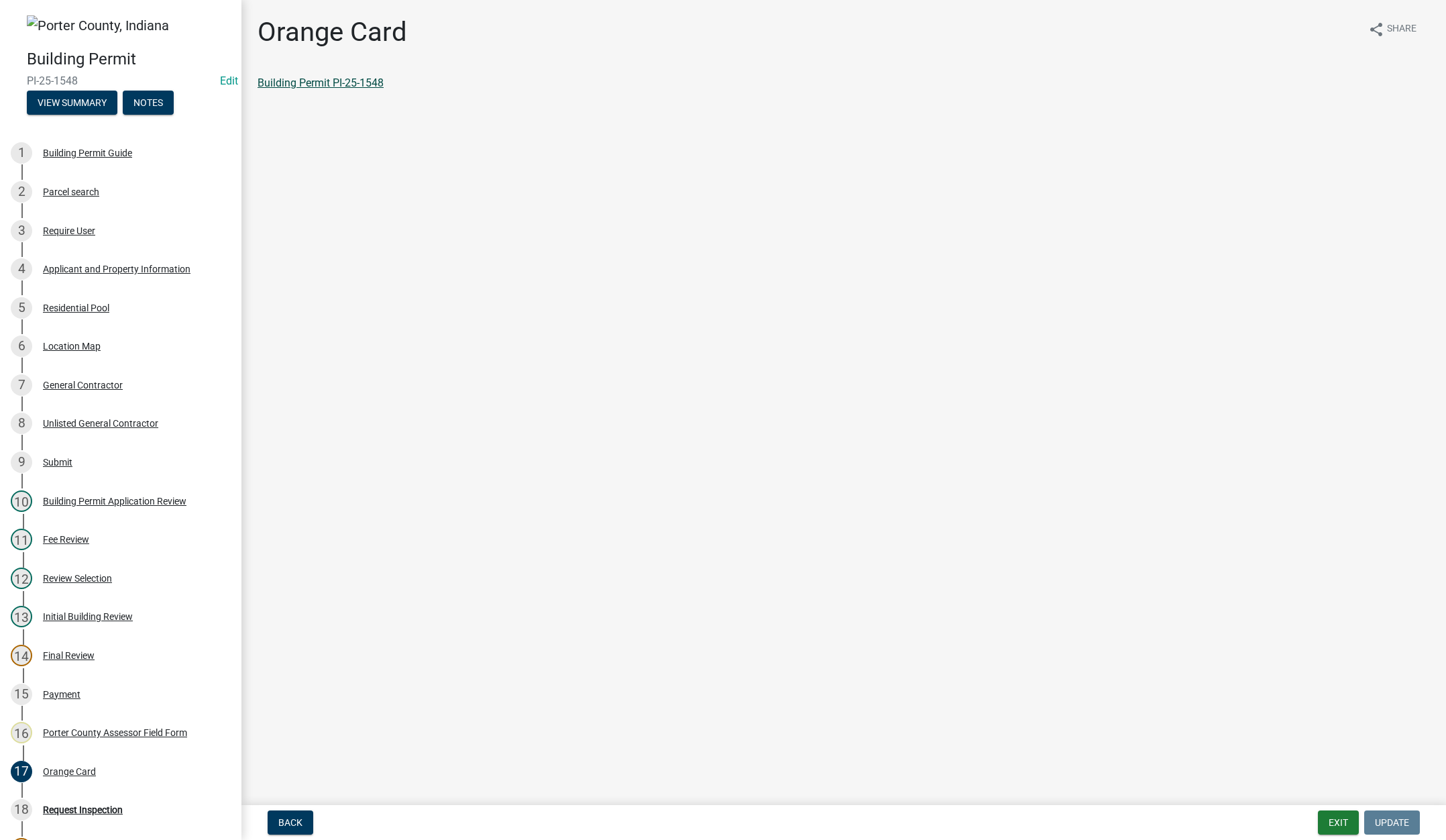
click at [321, 77] on link "Building Permit PI-25-1548" at bounding box center [321, 83] width 126 height 13
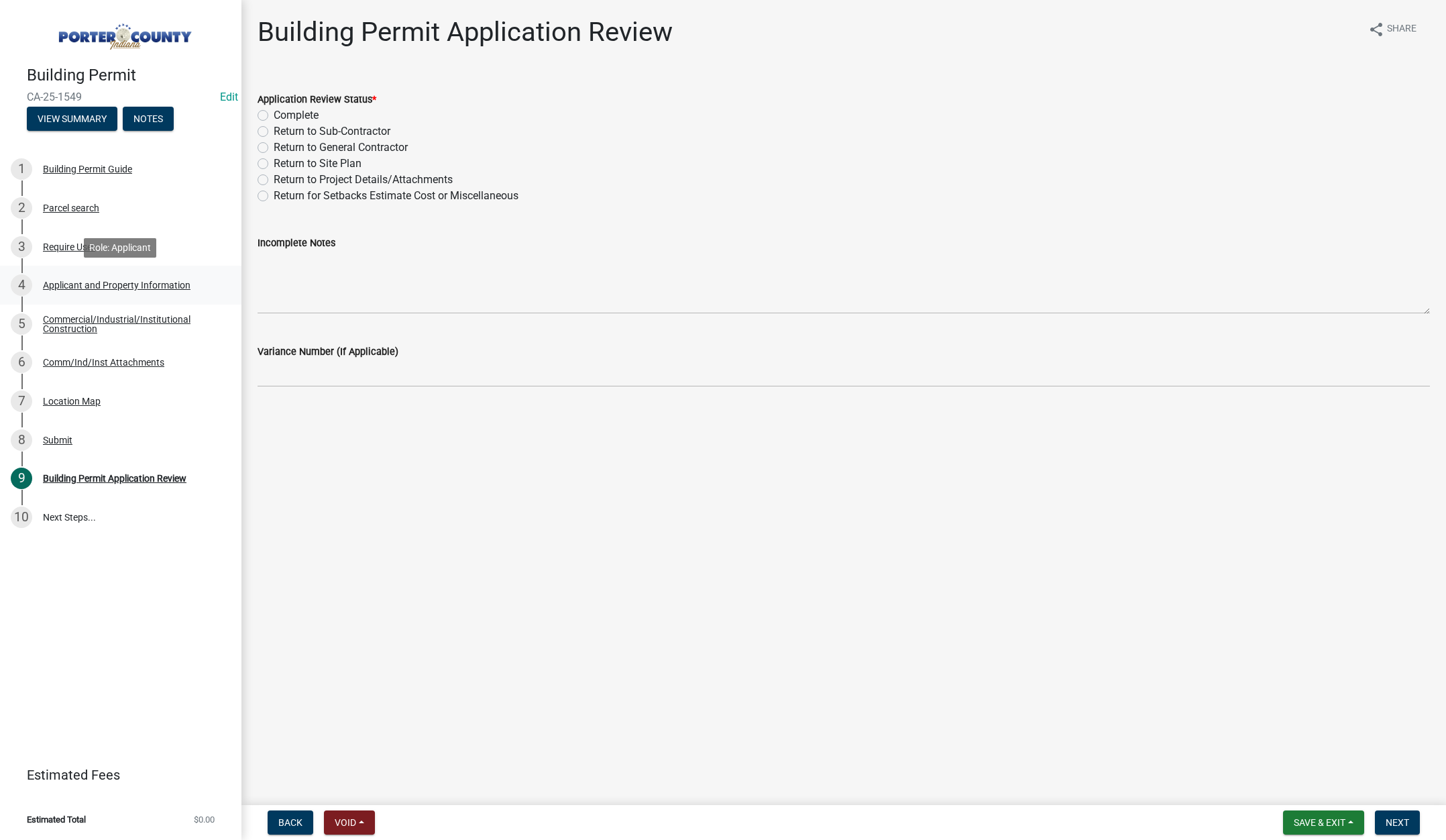
click at [118, 280] on div "Applicant and Property Information" at bounding box center [116, 285] width 148 height 9
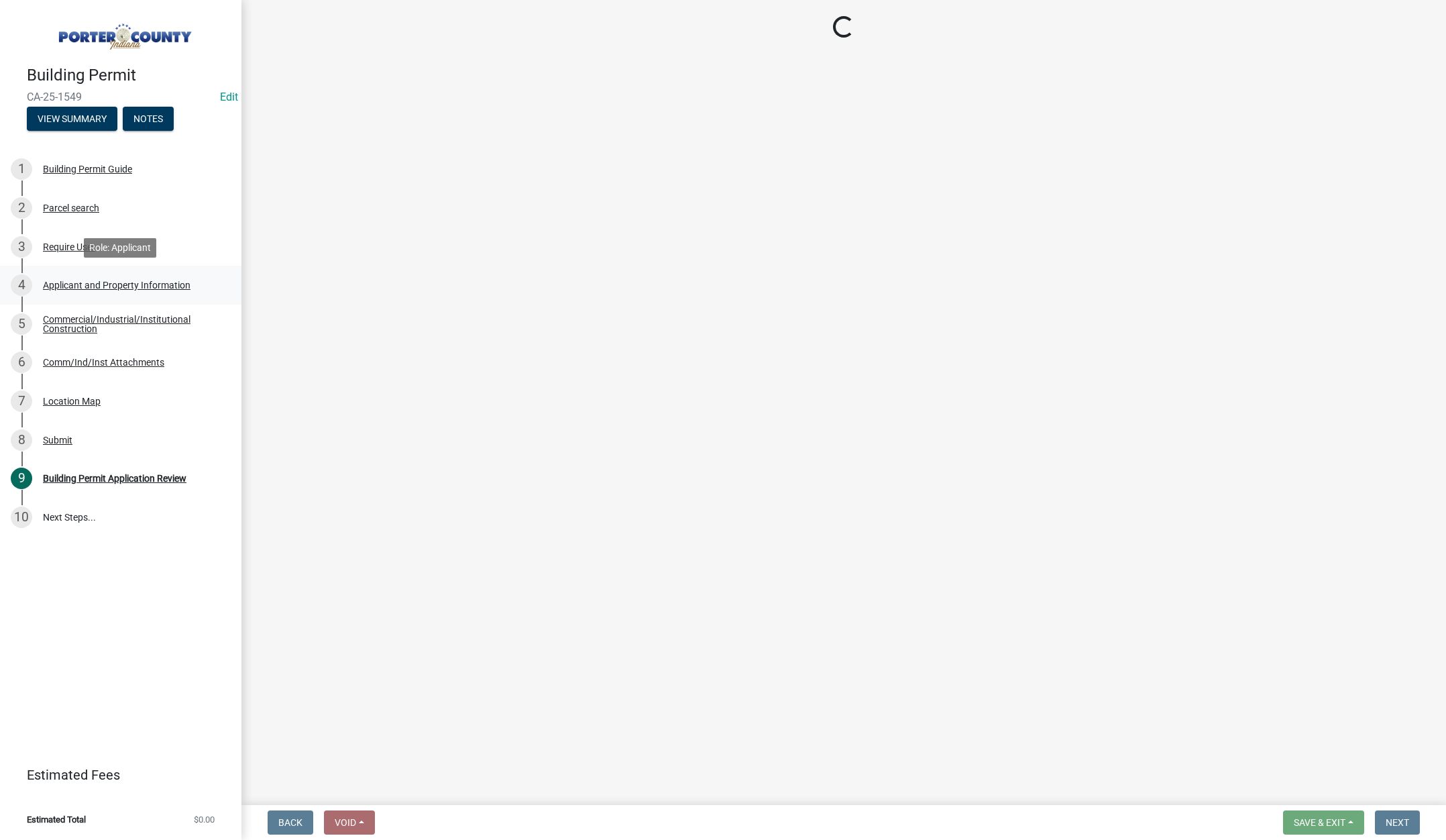
select select "eebc071e-620a-4db8-83e9-cb6b194c67e9"
select select "b8bc053f-a9a0-4dc2-a64f-46e6135ac4a1"
select select "ad46db9b-b68a-4590-8d08-f4fb10f3ead6"
select select "5b0bd147-faae-4a34-aa1b-5180dde0adcd"
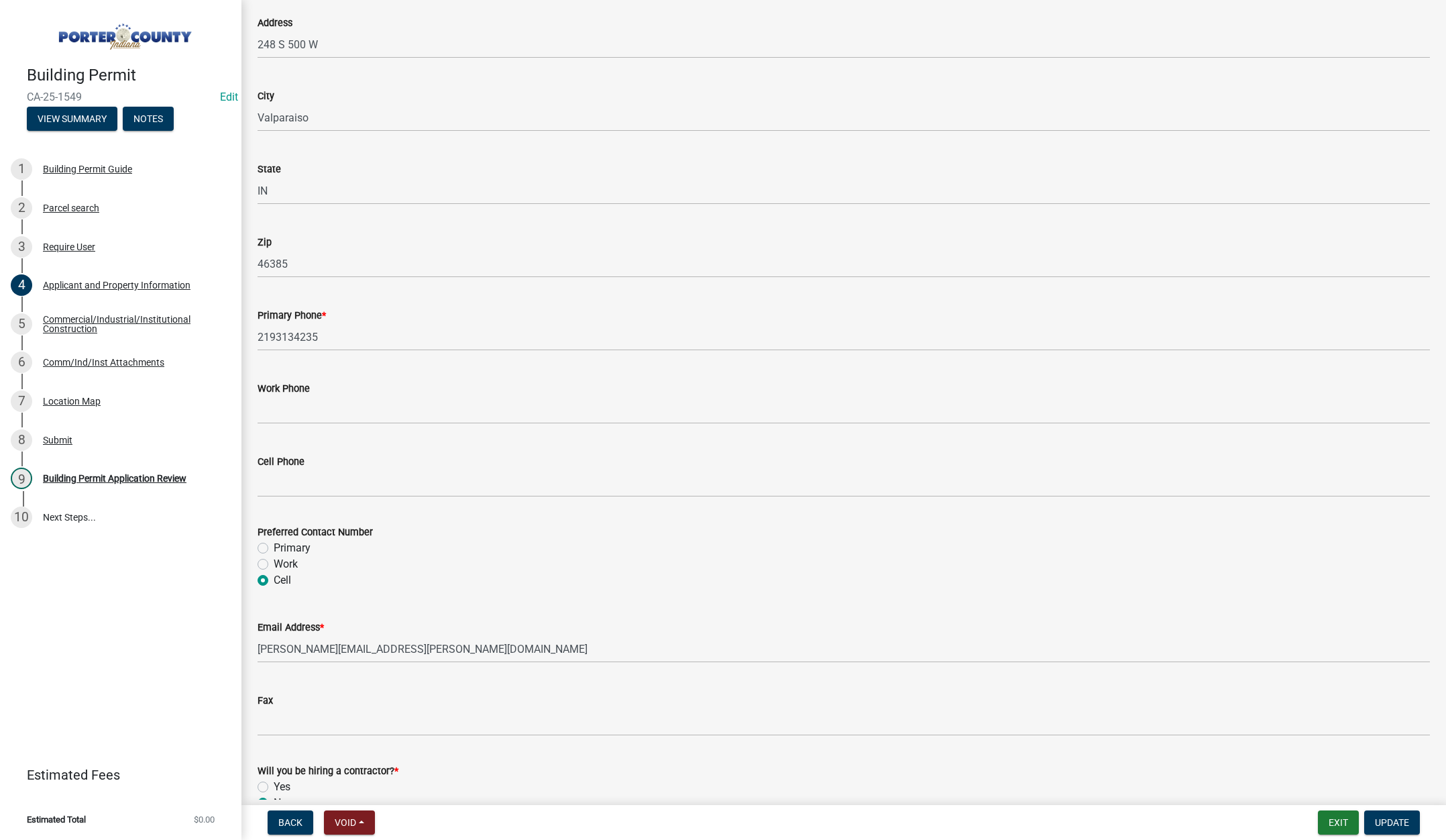
scroll to position [1669, 0]
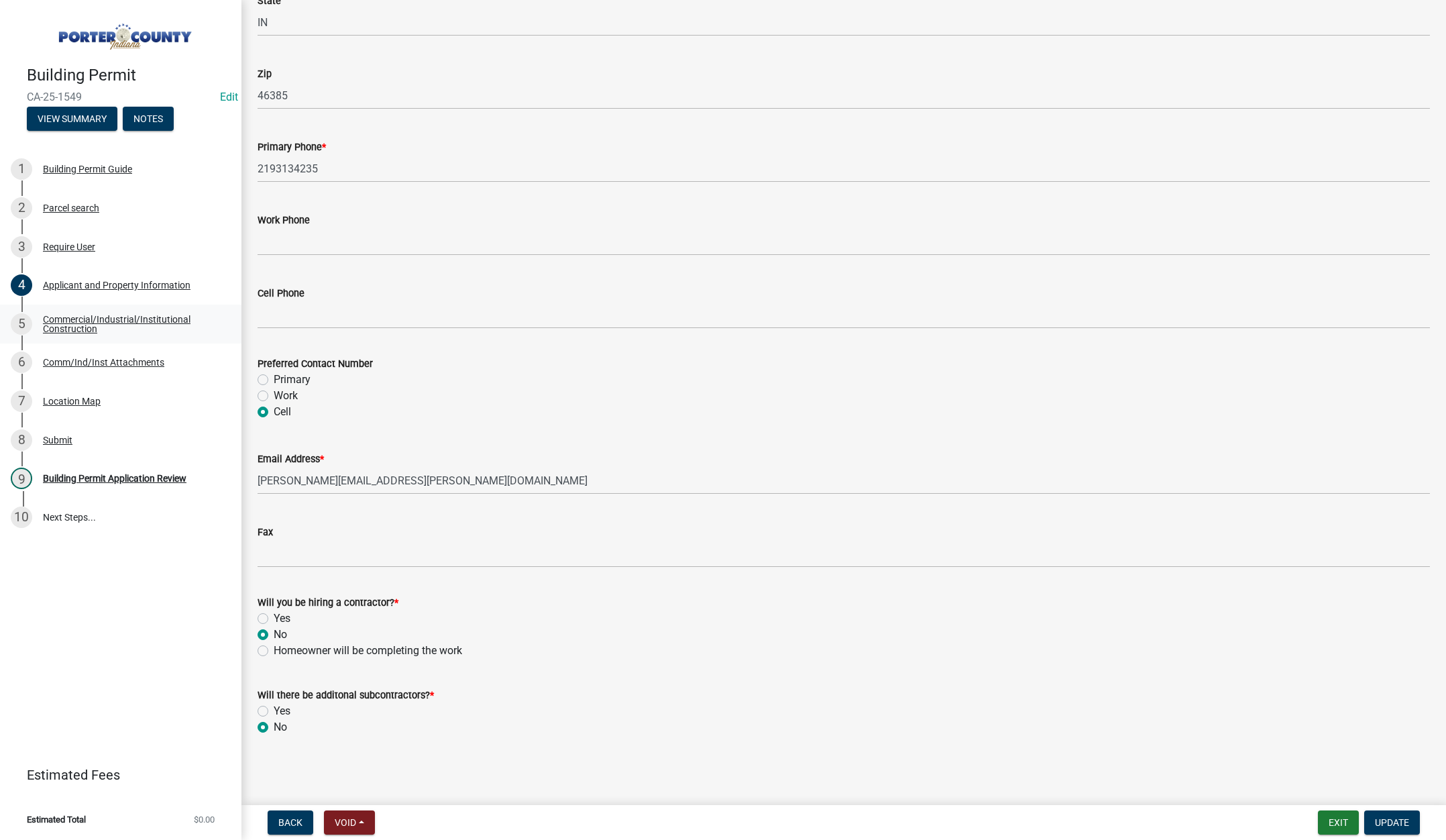
click at [70, 315] on div "Commercial/Industrial/Institutional Construction" at bounding box center [131, 324] width 177 height 19
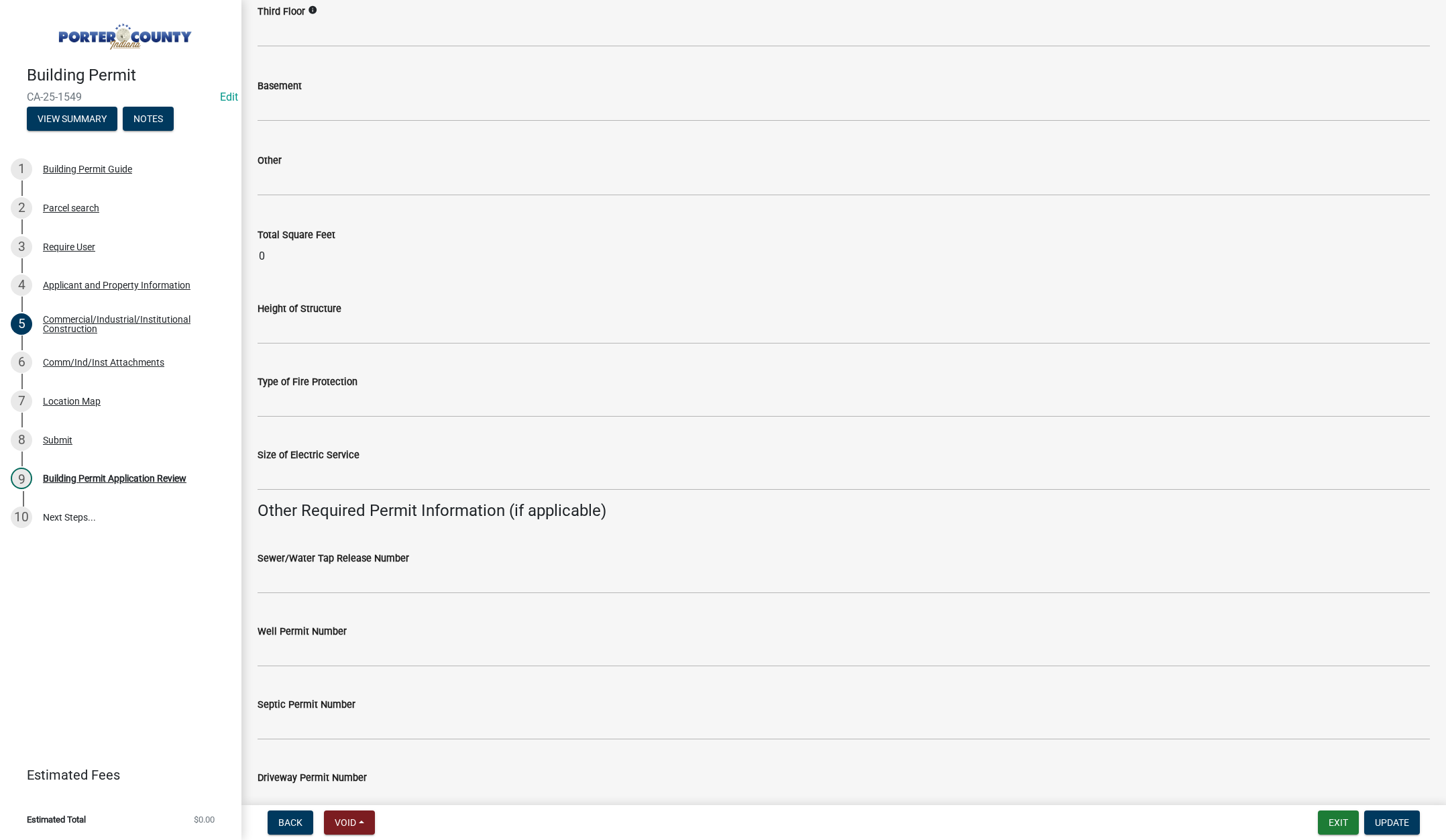
scroll to position [2263, 0]
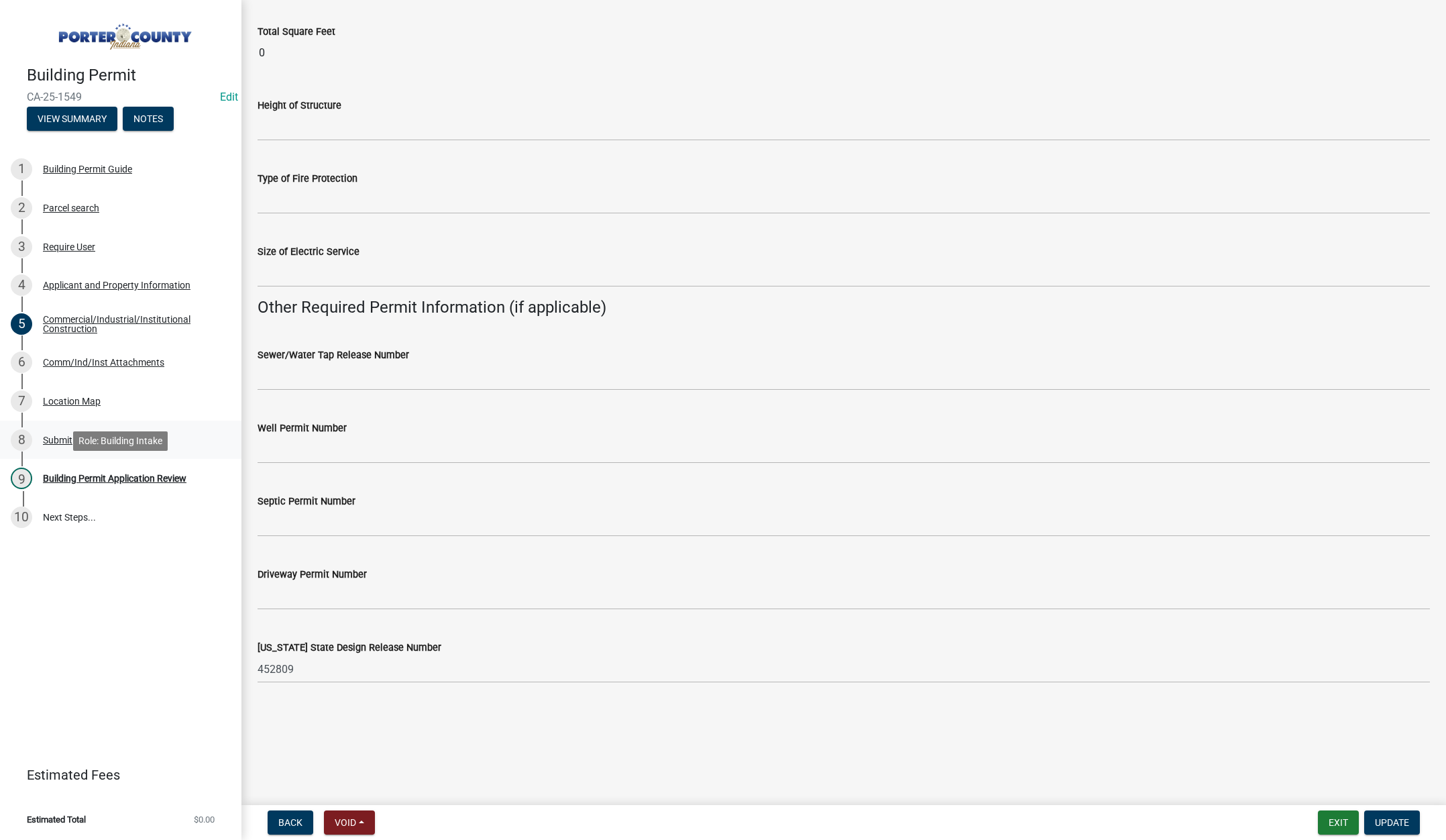
drag, startPoint x: 76, startPoint y: 480, endPoint x: 226, endPoint y: 442, distance: 154.7
click at [77, 479] on div "Building Permit Application Review" at bounding box center [115, 478] width 143 height 9
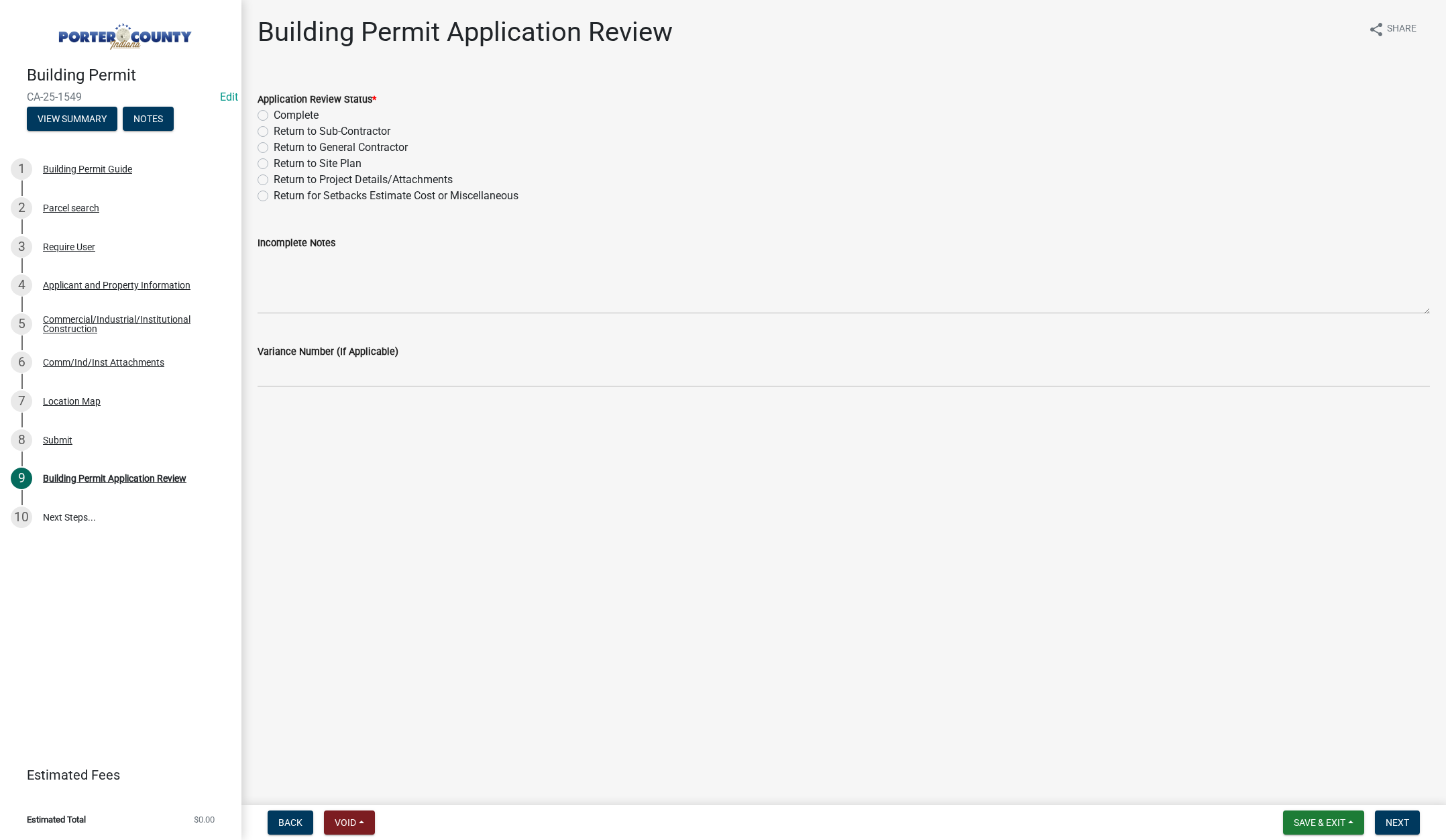
click at [273, 177] on label "Return to Project Details/Attachments" at bounding box center [363, 179] width 179 height 16
click at [273, 177] on input "Return to Project Details/Attachments" at bounding box center [278, 176] width 9 height 9
radio input "true"
click at [322, 244] on label "Incomplete Notes" at bounding box center [297, 243] width 78 height 9
click at [322, 251] on textarea "Incomplete Notes" at bounding box center [844, 282] width 1173 height 63
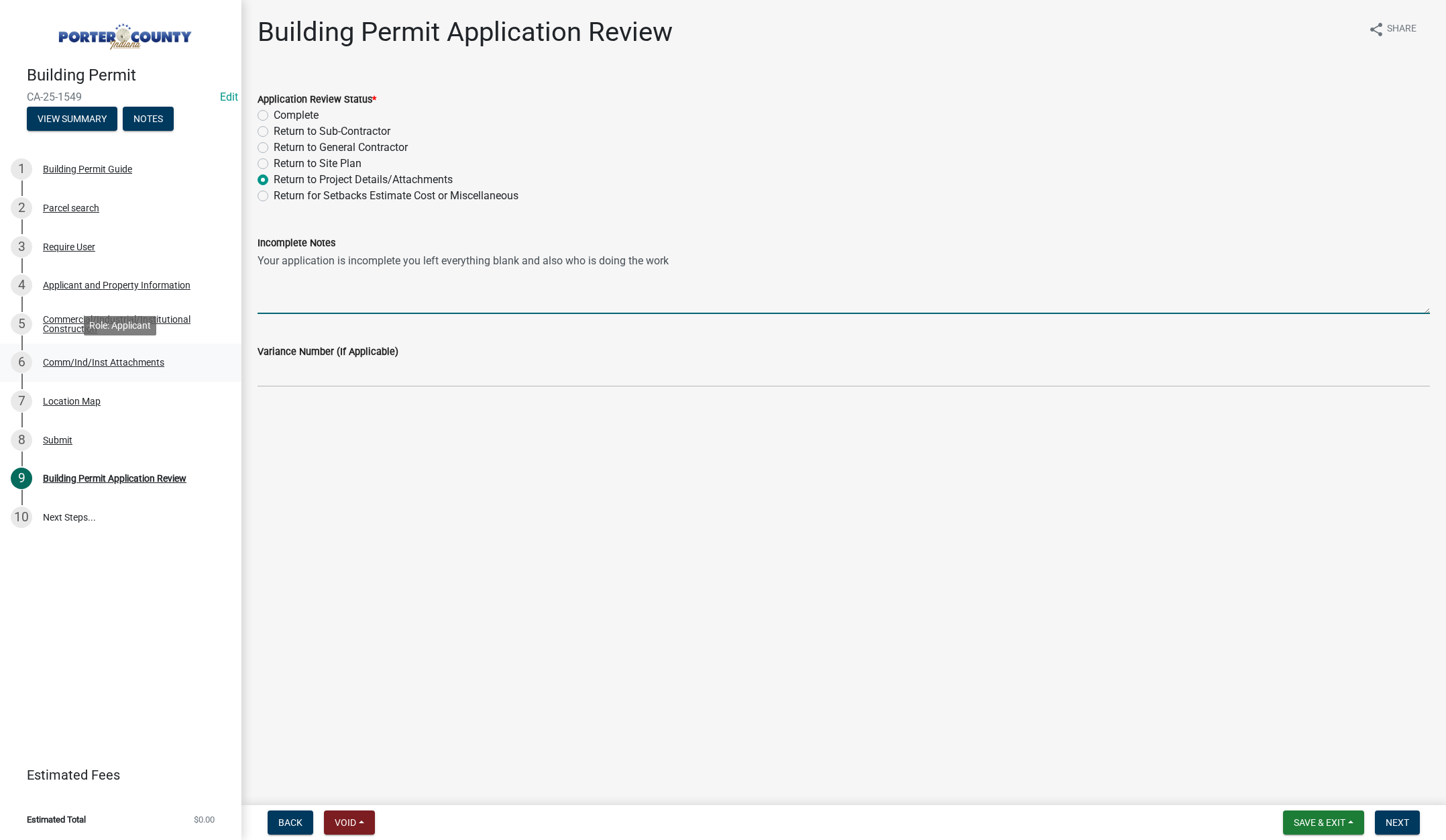
type textarea "Your application is incomplete you left everything blank and also who is doing …"
click at [86, 360] on div "Comm/Ind/Inst Attachments" at bounding box center [104, 361] width 122 height 9
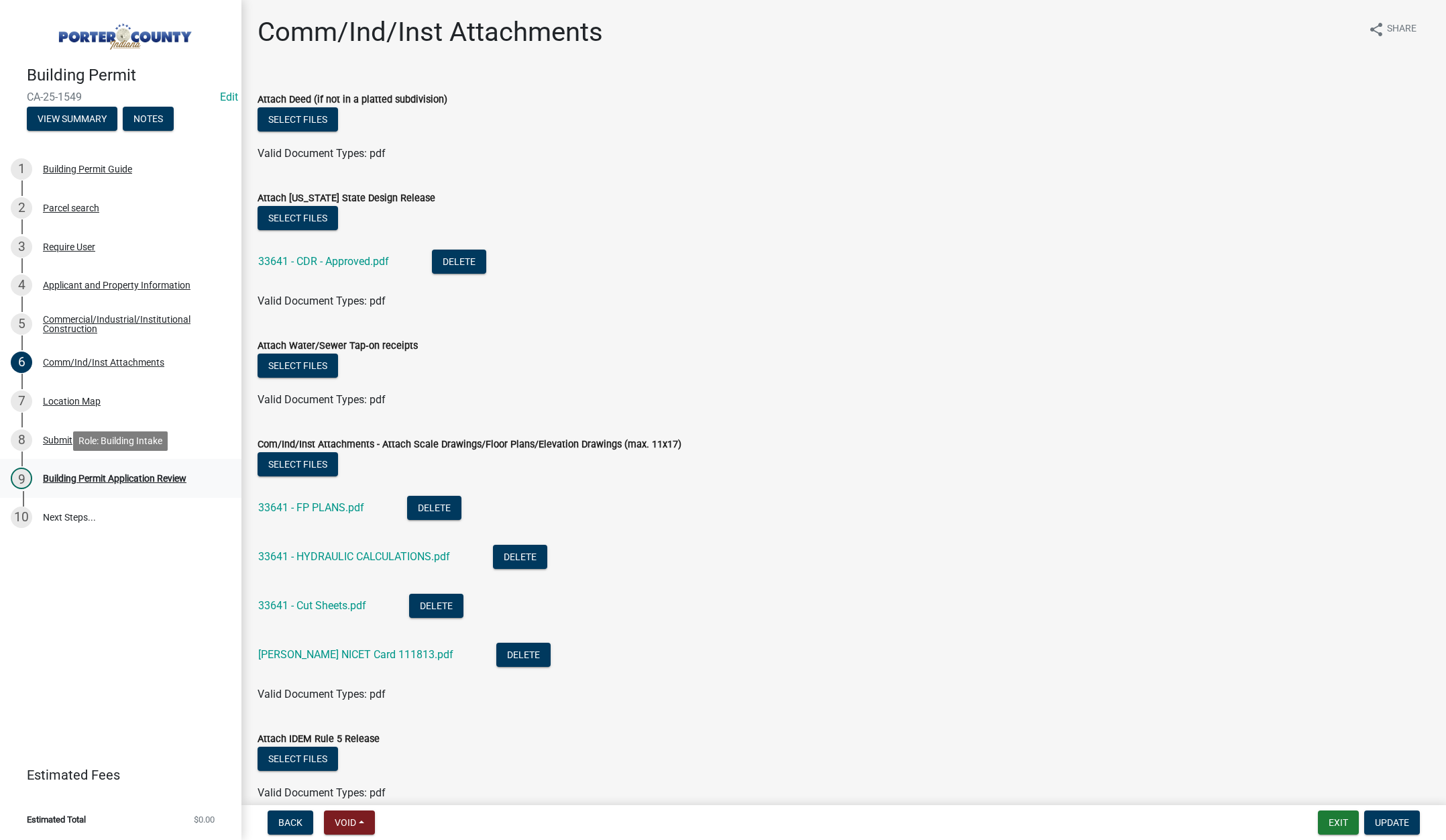
drag, startPoint x: 159, startPoint y: 478, endPoint x: 173, endPoint y: 468, distance: 17.2
click at [159, 478] on div "Building Permit Application Review" at bounding box center [115, 478] width 143 height 9
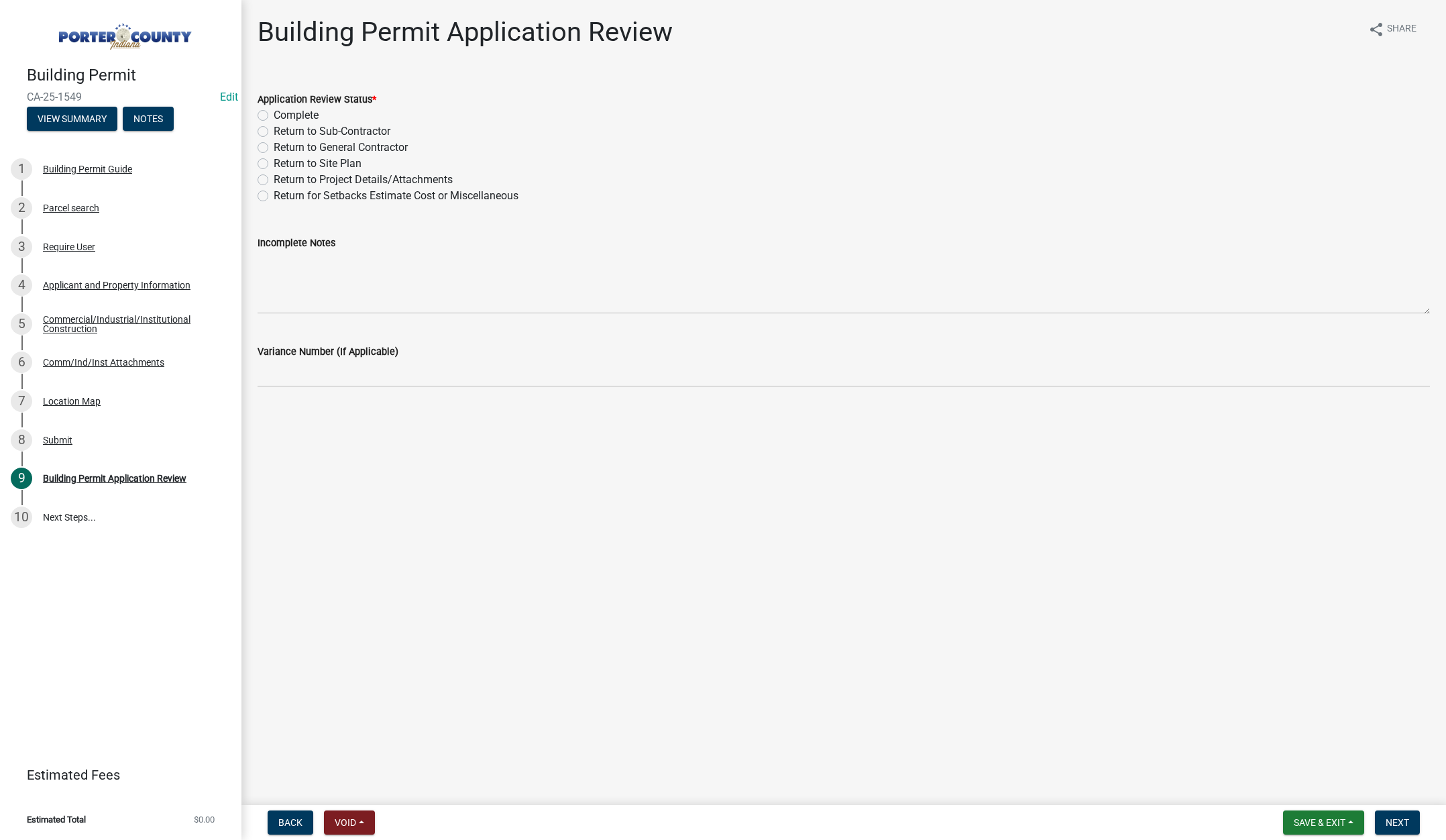
drag, startPoint x: 262, startPoint y: 179, endPoint x: 267, endPoint y: 185, distance: 7.8
click at [273, 179] on label "Return to Project Details/Attachments" at bounding box center [363, 179] width 179 height 16
click at [273, 179] on input "Return to Project Details/Attachments" at bounding box center [278, 176] width 9 height 9
radio input "true"
click at [338, 279] on textarea "Incomplete Notes" at bounding box center [844, 282] width 1173 height 63
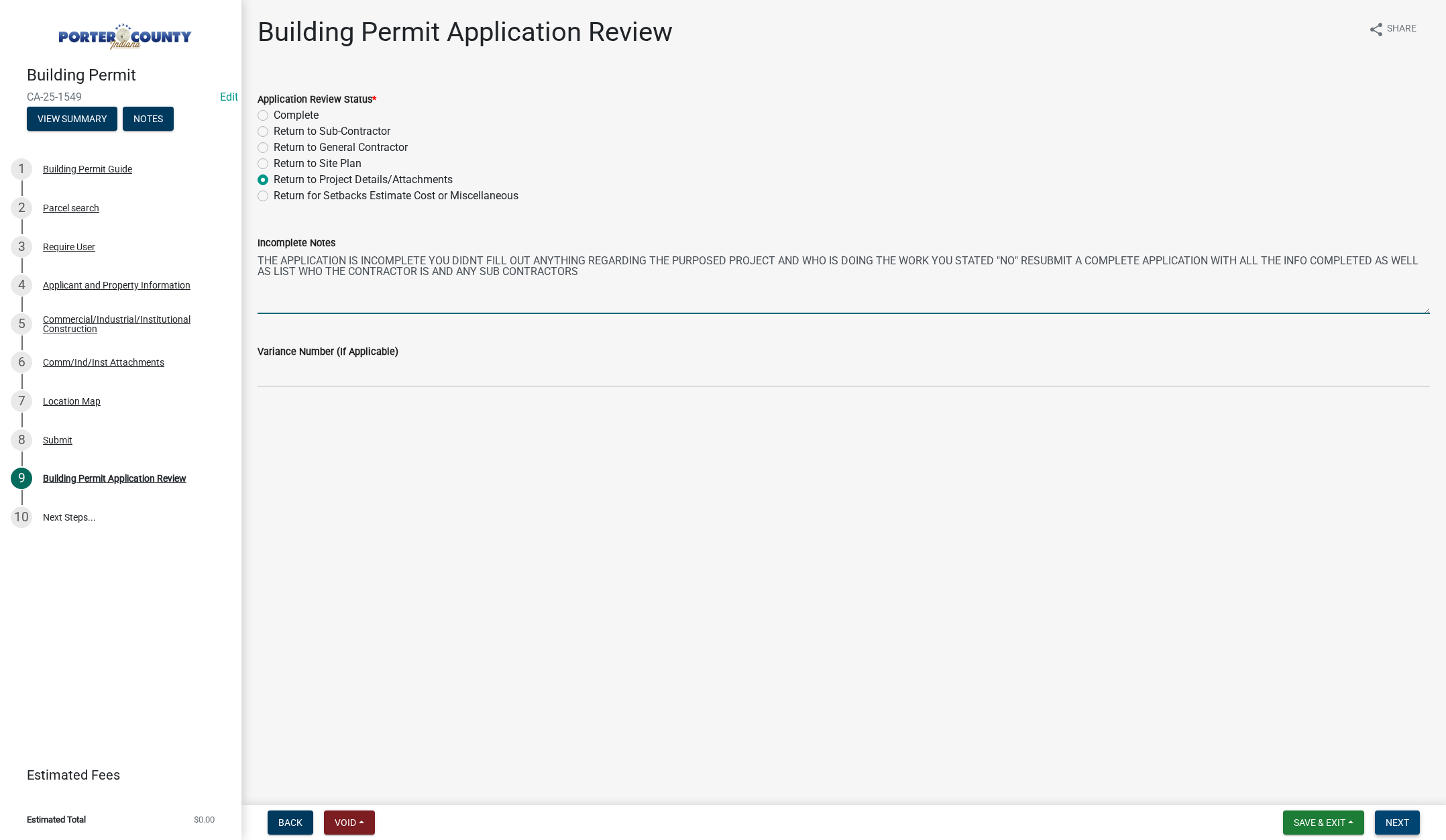
type textarea "THE APPLICATION IS INCOMPLETE YOU DIDNT FILL OUT ANYTHING REGARDING THE PURPOSE…"
click at [1403, 818] on span "Next" at bounding box center [1398, 822] width 23 height 10
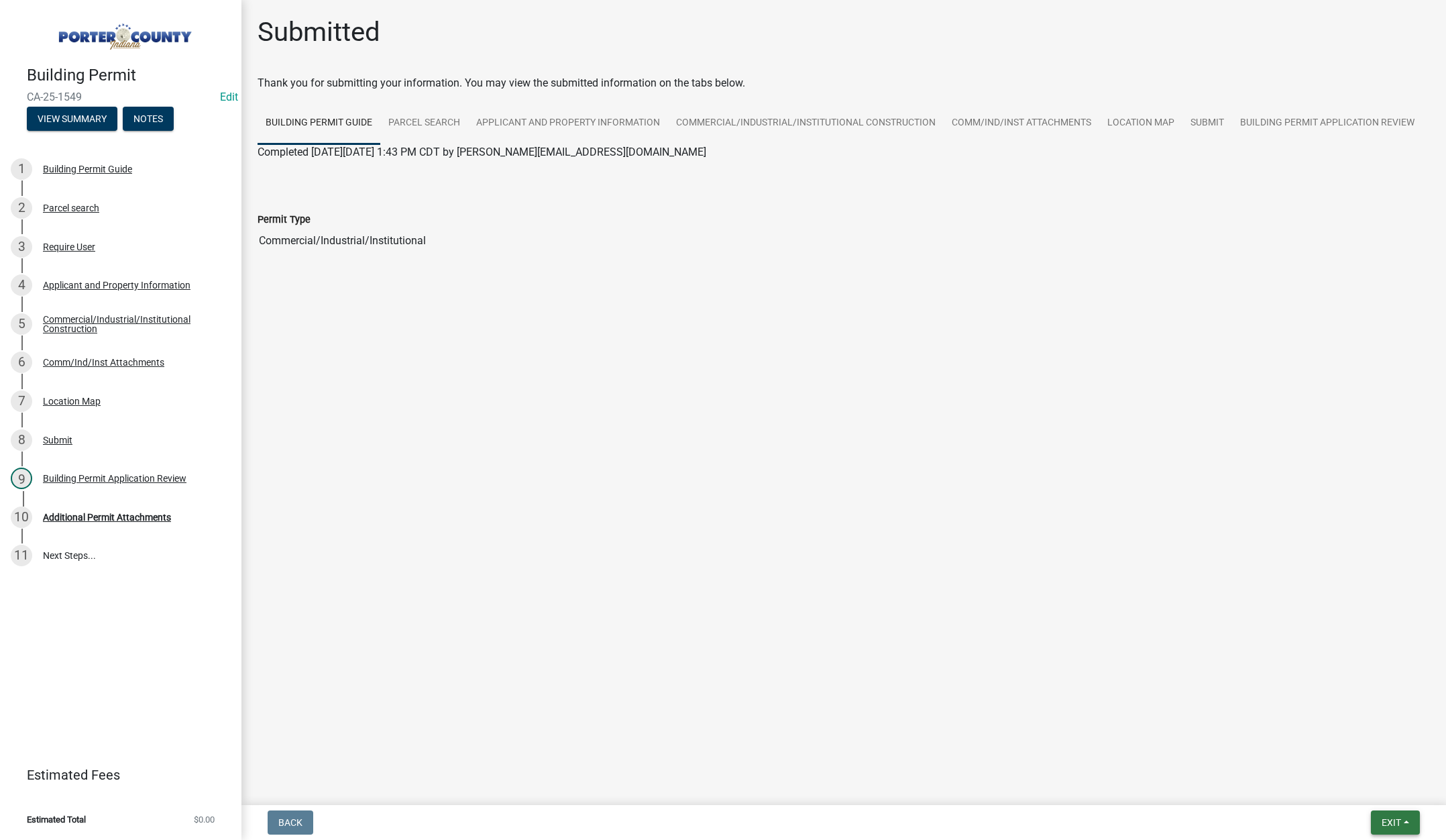
click at [1386, 819] on span "Exit" at bounding box center [1392, 822] width 20 height 10
click at [1377, 792] on button "Save & Exit" at bounding box center [1367, 787] width 107 height 32
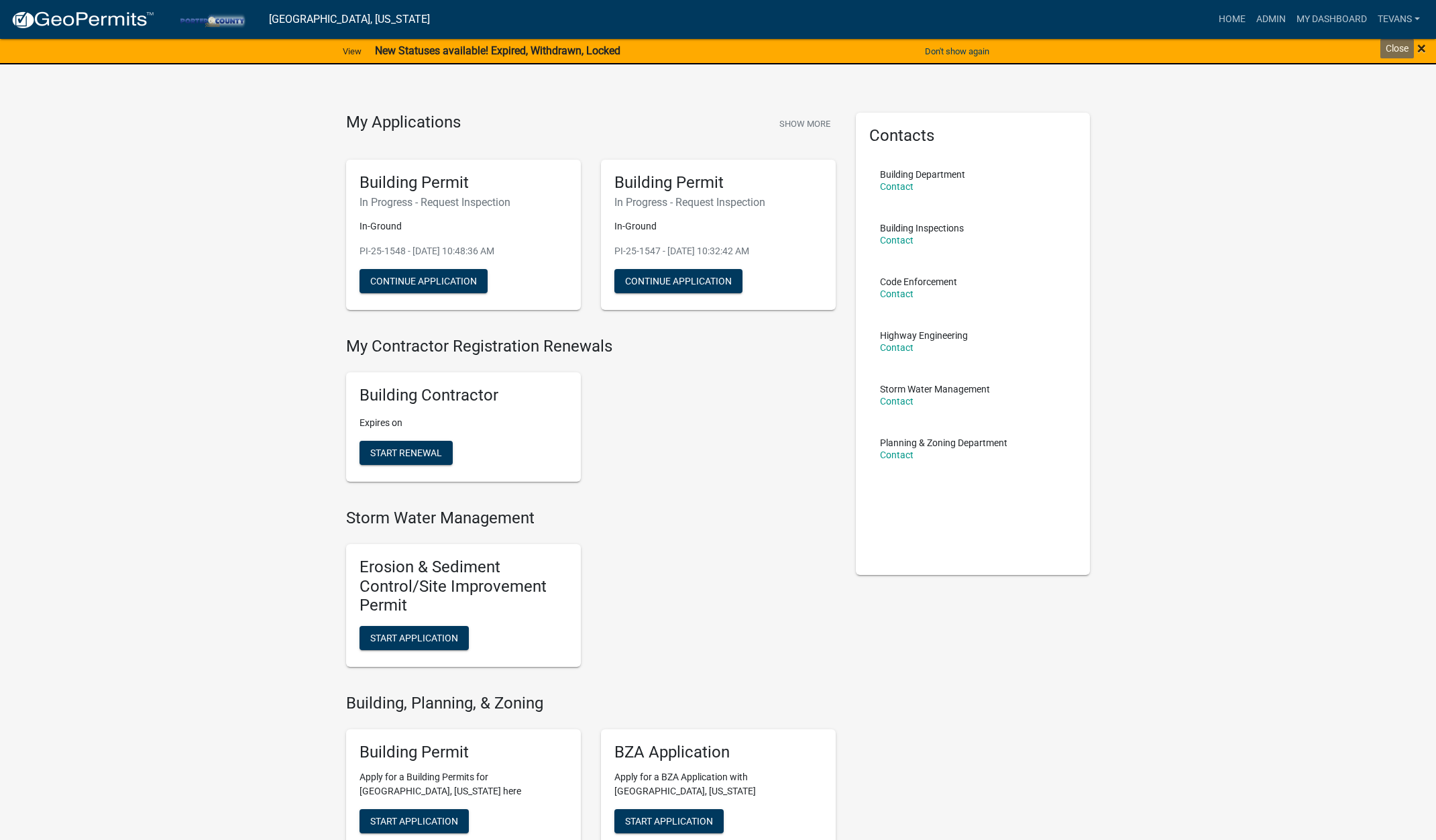
click at [1420, 47] on span "×" at bounding box center [1421, 48] width 9 height 19
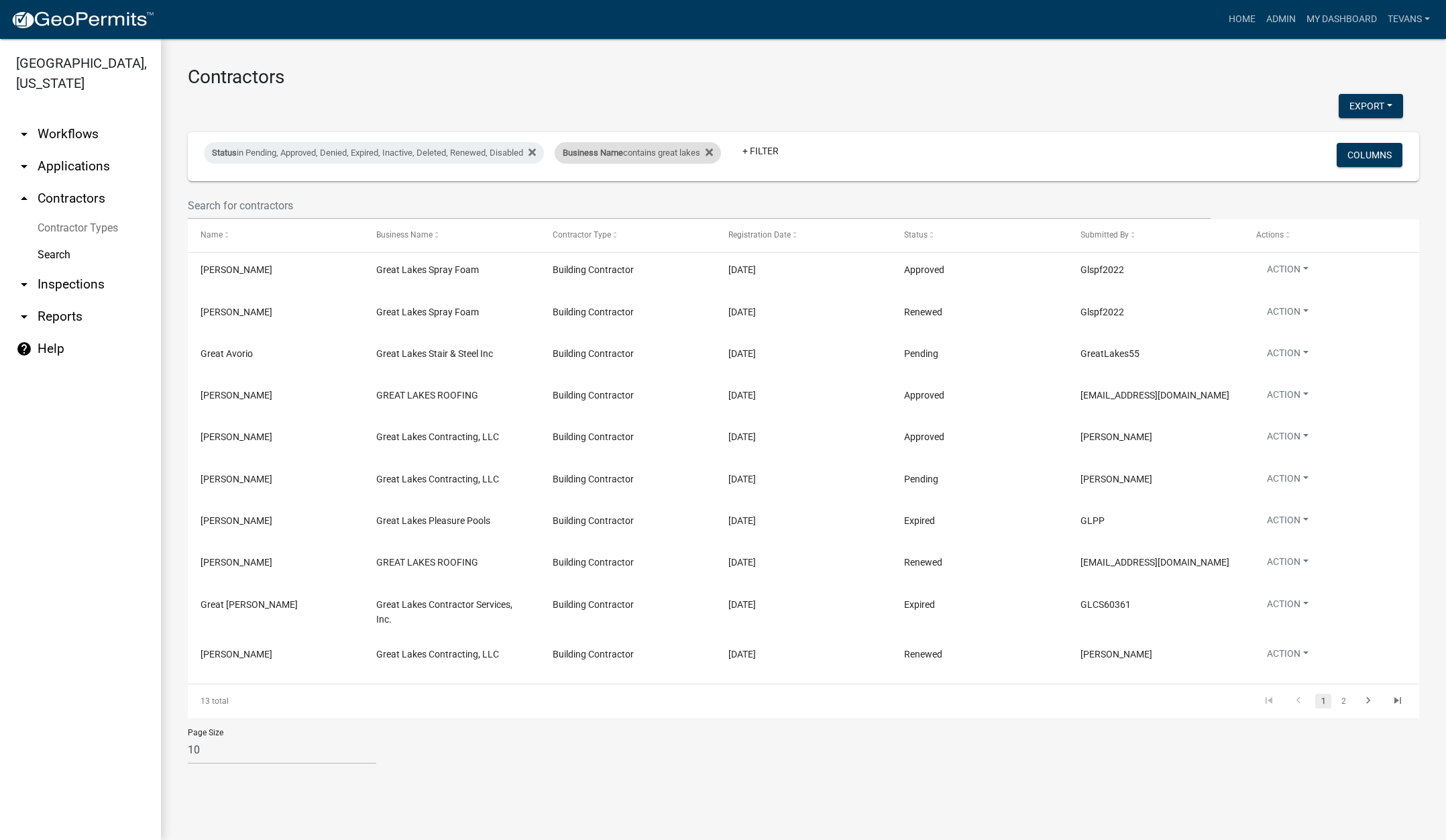
click at [647, 154] on div "Business Name contains great lakes" at bounding box center [638, 153] width 167 height 22
click at [652, 205] on input "great lakes" at bounding box center [648, 203] width 123 height 28
click at [652, 204] on input "great lakes" at bounding box center [648, 203] width 123 height 28
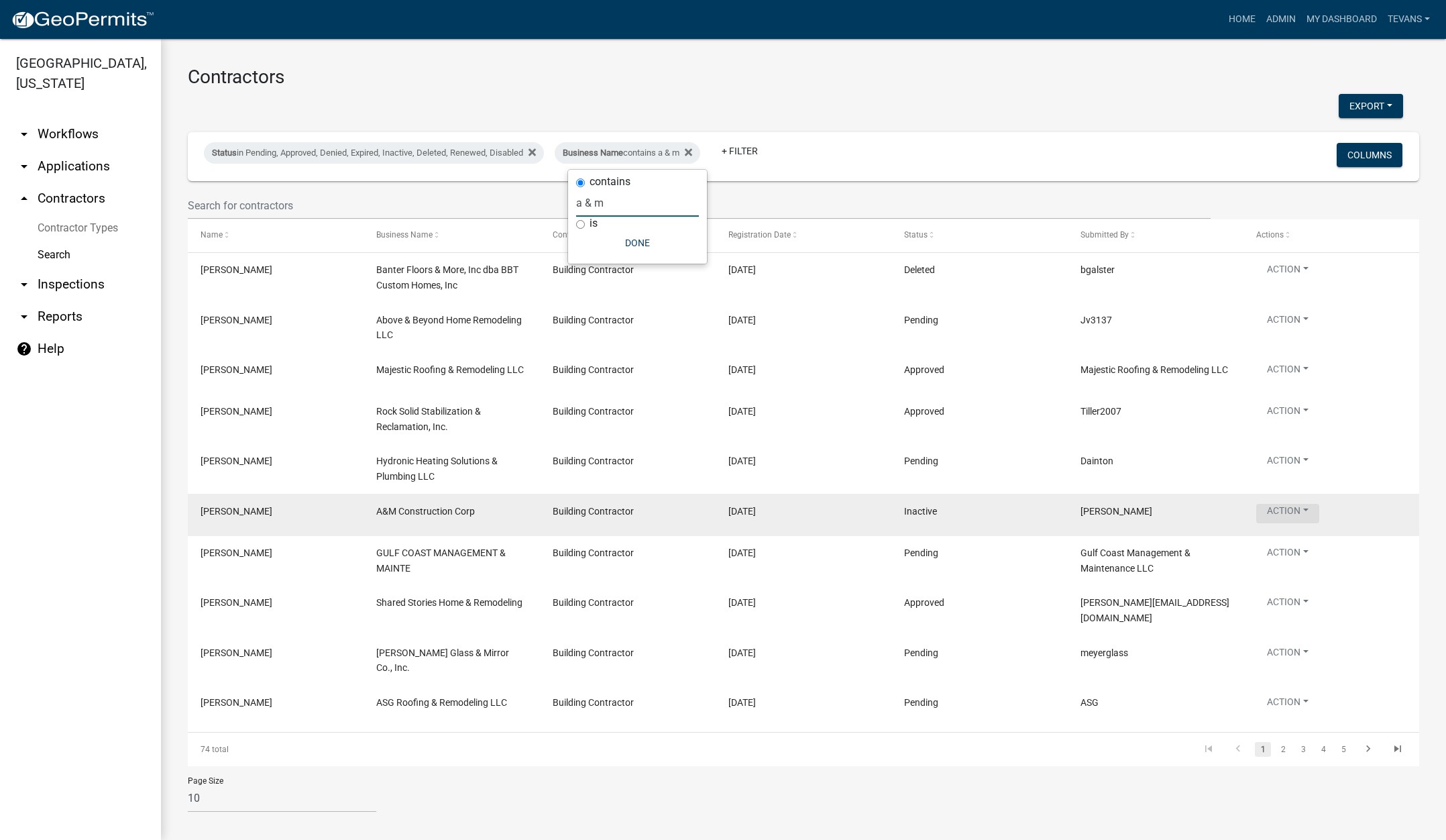
type input "a & m"
click at [1279, 332] on button "Action" at bounding box center [1287, 322] width 63 height 20
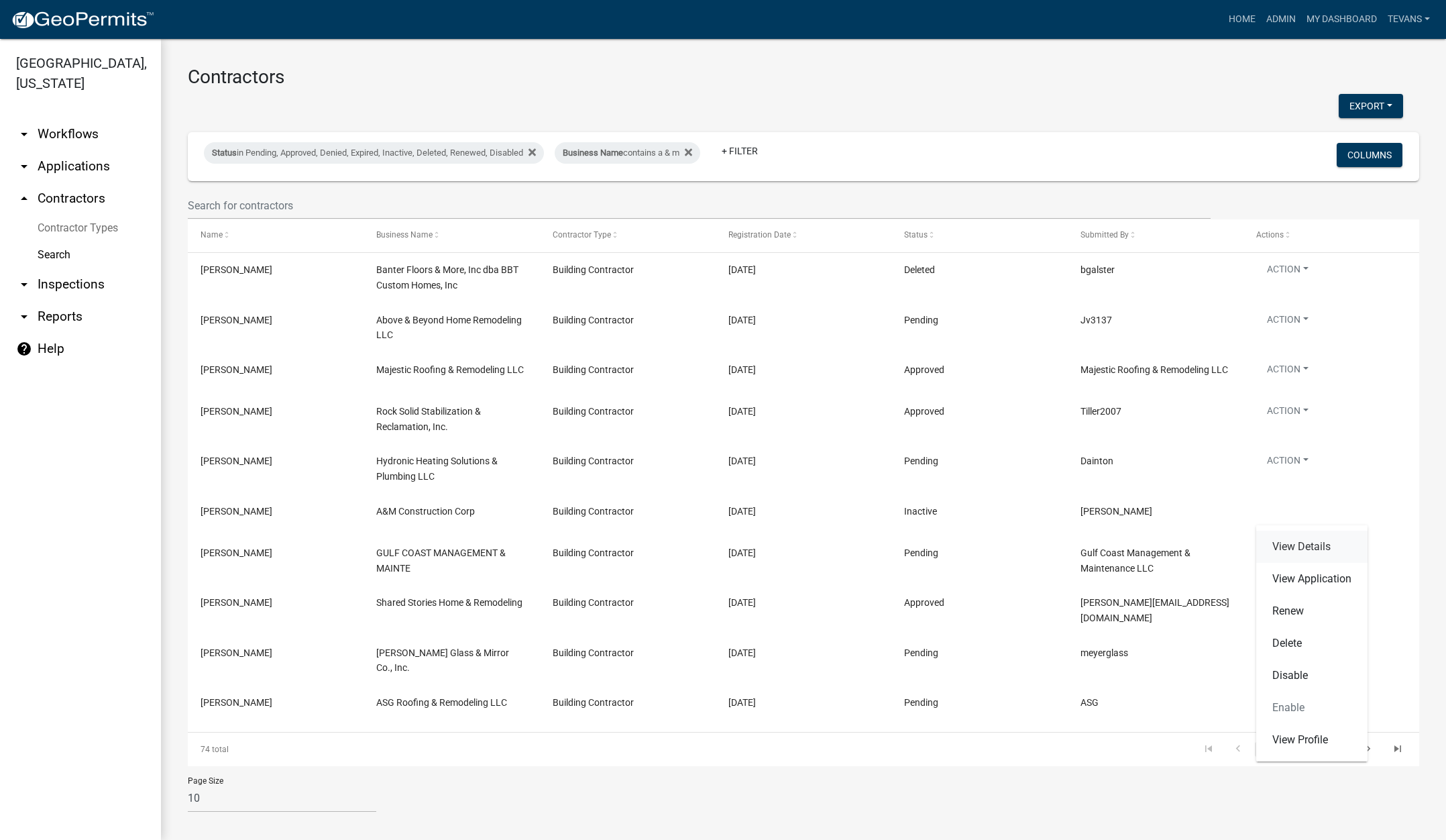
click at [1279, 541] on link "View Details" at bounding box center [1311, 546] width 111 height 32
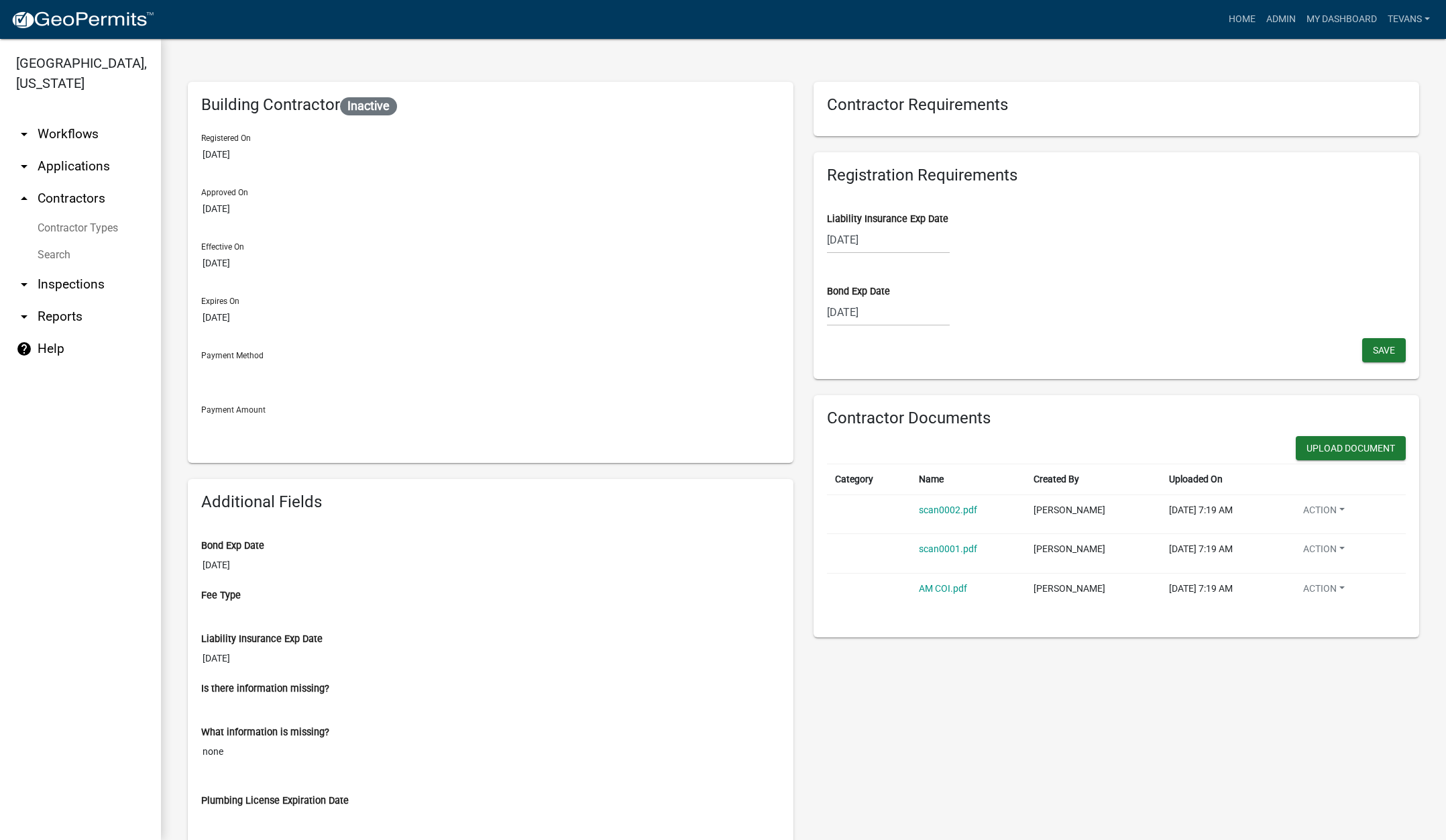
click at [900, 317] on div "05/02/2025" at bounding box center [889, 312] width 123 height 28
click at [936, 342] on select "2025 2026 2027 2028 2029 2030 2031 2032 2033 2034 2035 2036 2037 2038 2039 2040…" at bounding box center [930, 340] width 53 height 20
select select "2026"
click at [903, 330] on select "2025 2026 2027 2028 2029 2030 2031 2032 2033 2034 2035 2036 2037 2038 2039 2040…" at bounding box center [930, 340] width 53 height 20
click at [877, 343] on select "Jan Feb Mar Apr May Jun Jul Aug Sep Oct Nov Dec" at bounding box center [881, 340] width 54 height 20
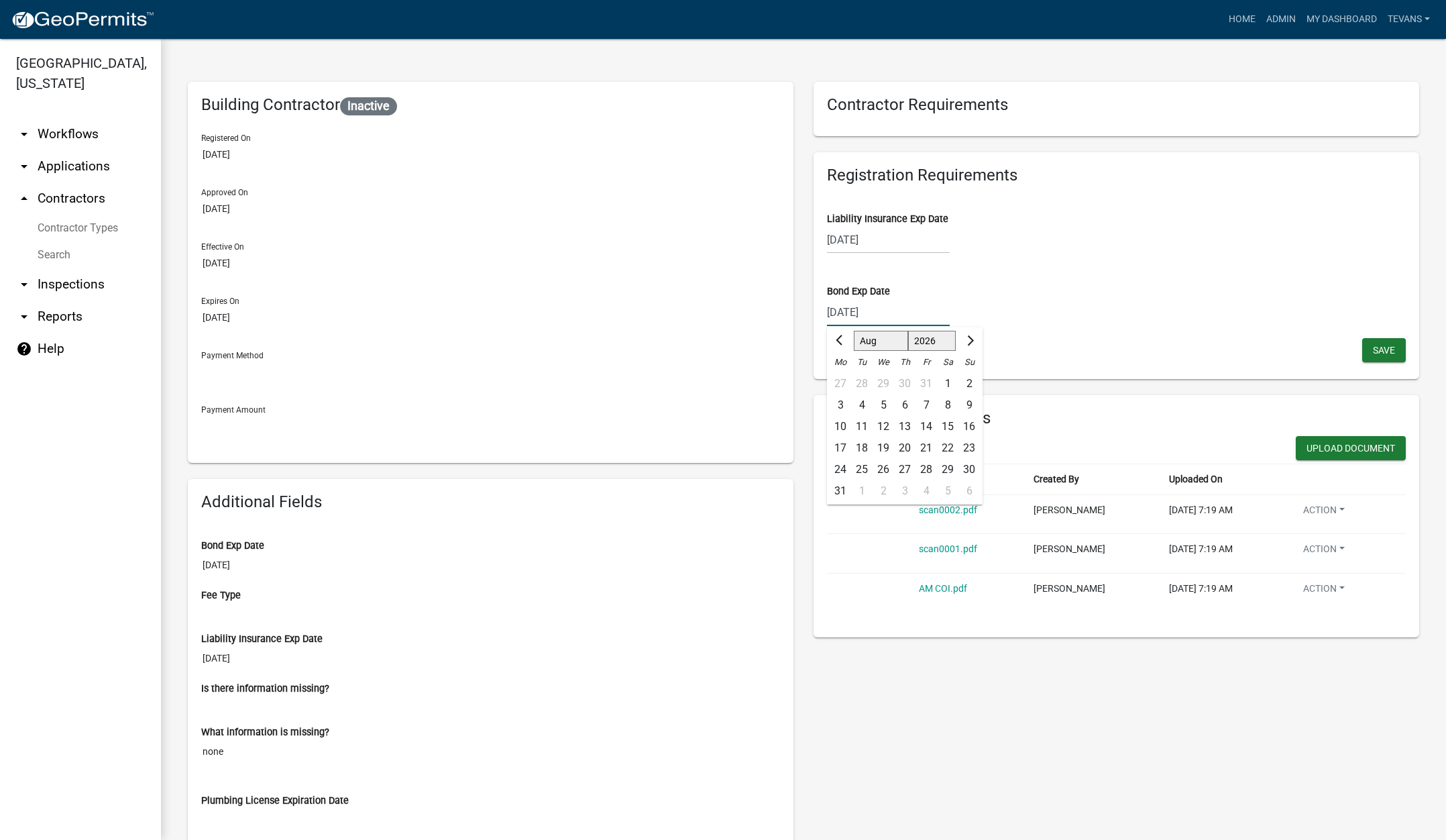
select select "5"
click at [854, 330] on select "Jan Feb Mar Apr May Jun Jul Aug Sep Oct Nov Dec" at bounding box center [881, 340] width 54 height 20
drag, startPoint x: 944, startPoint y: 383, endPoint x: 1377, endPoint y: 320, distance: 437.6
click at [953, 379] on div "2" at bounding box center [947, 383] width 22 height 22
type input "05/02/2026"
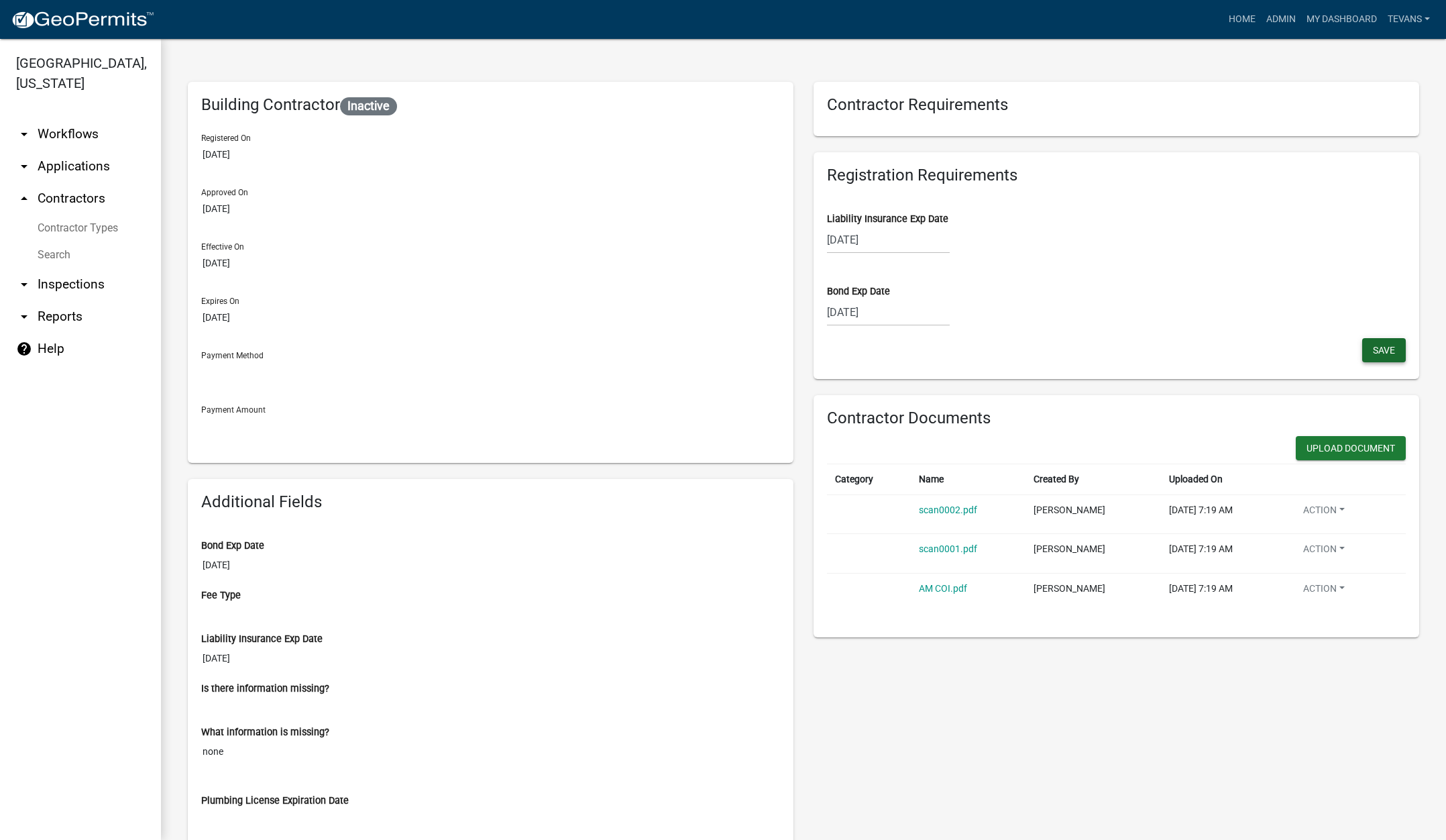
click at [1371, 341] on button "Save" at bounding box center [1384, 350] width 44 height 24
click at [866, 694] on div "Contractor Requirements Registration Requirements Liability Insurance Exp Date …" at bounding box center [1116, 612] width 626 height 1062
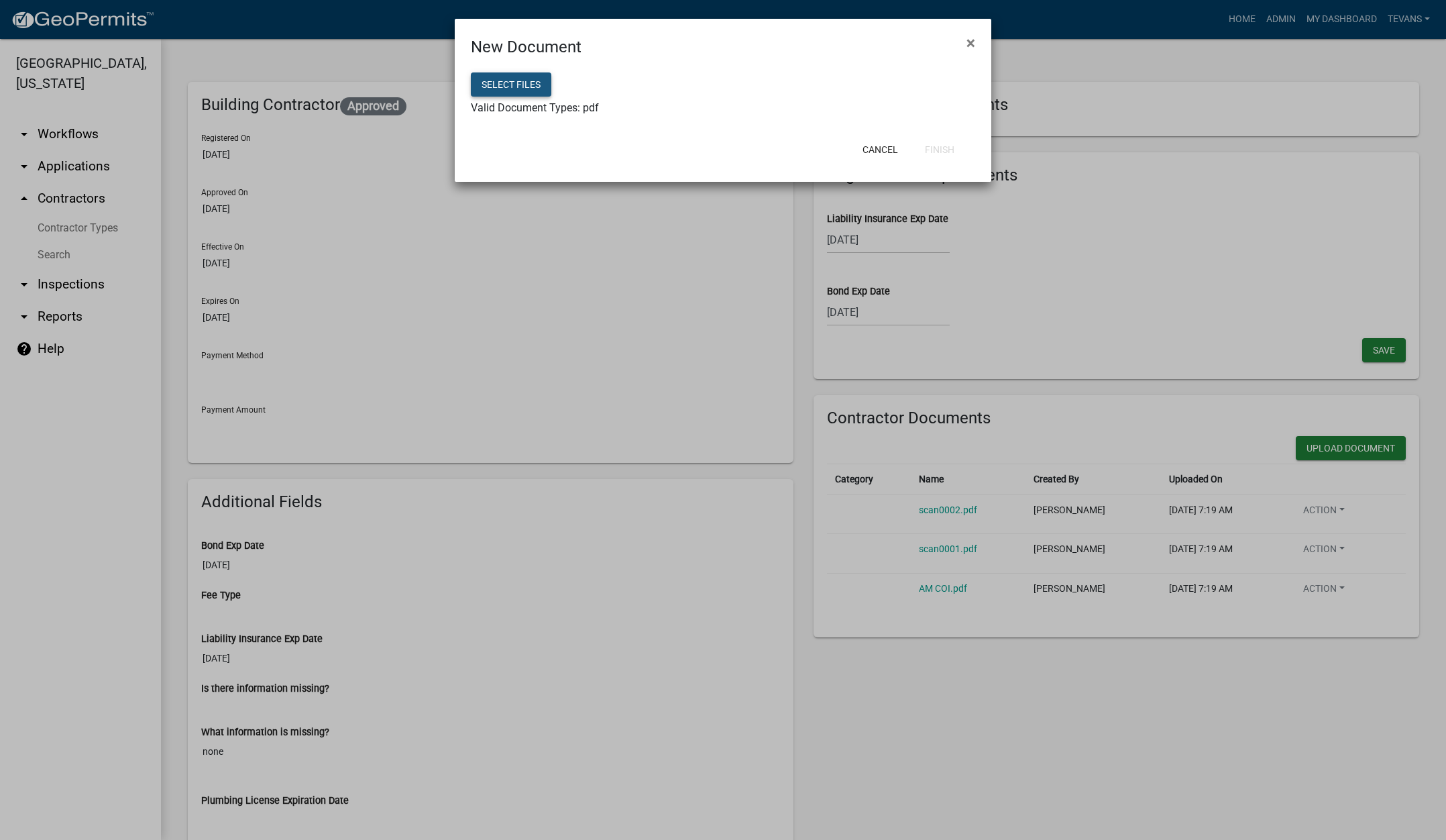
click at [525, 78] on button "Select files" at bounding box center [511, 85] width 80 height 24
click at [952, 145] on button "Finish" at bounding box center [940, 149] width 51 height 24
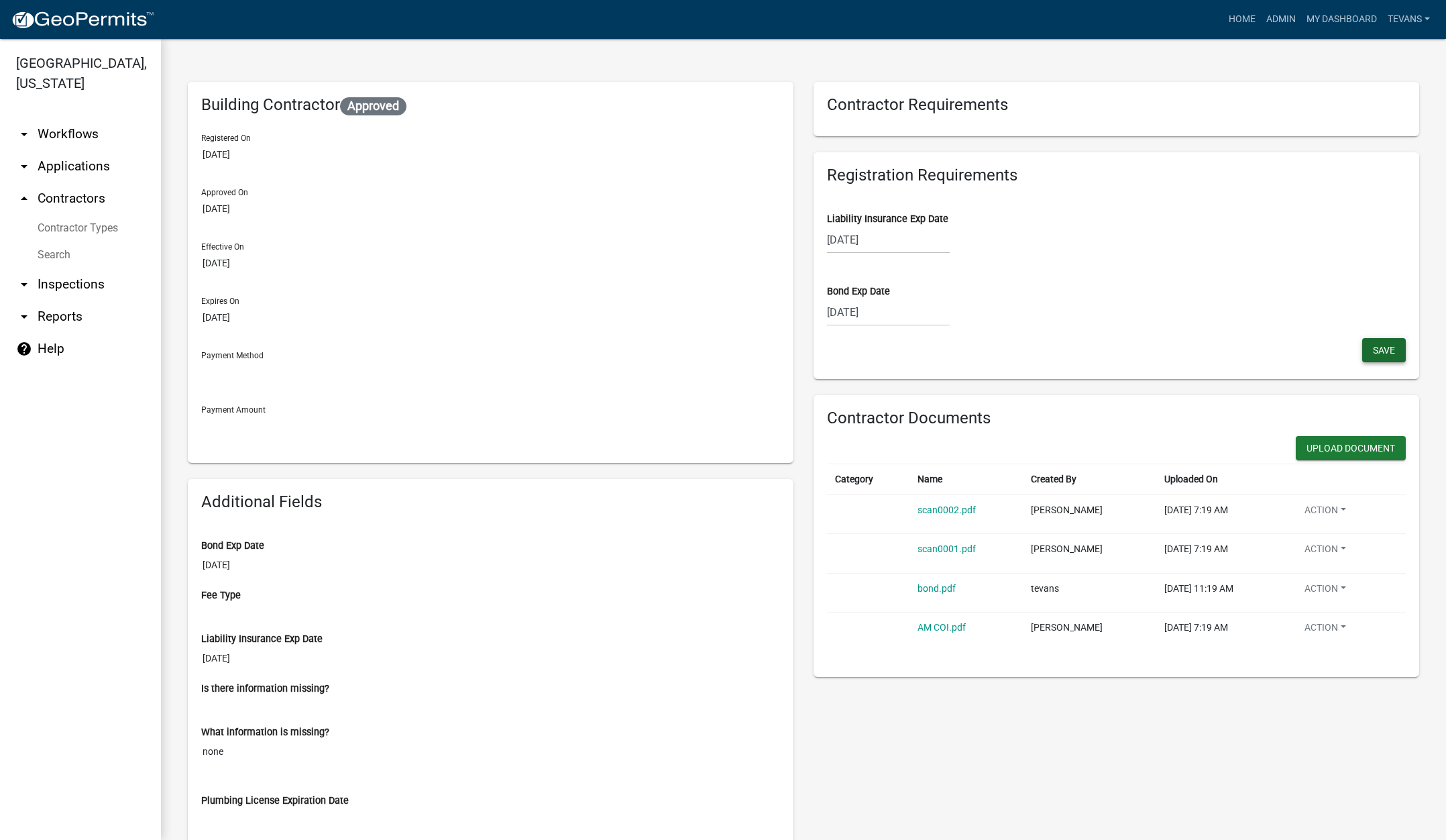
click at [1388, 347] on button "Save" at bounding box center [1384, 350] width 44 height 24
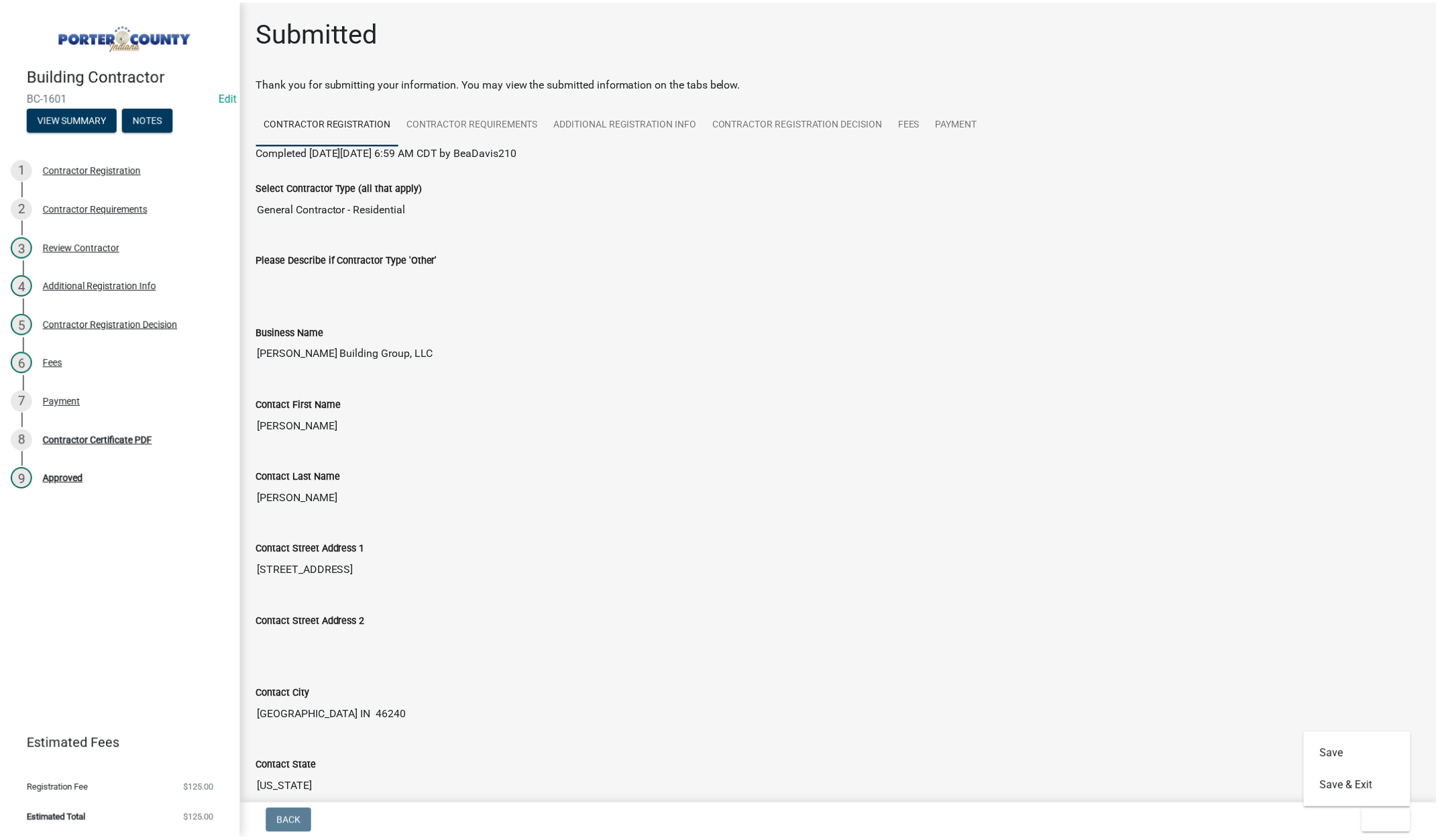
scroll to position [403, 0]
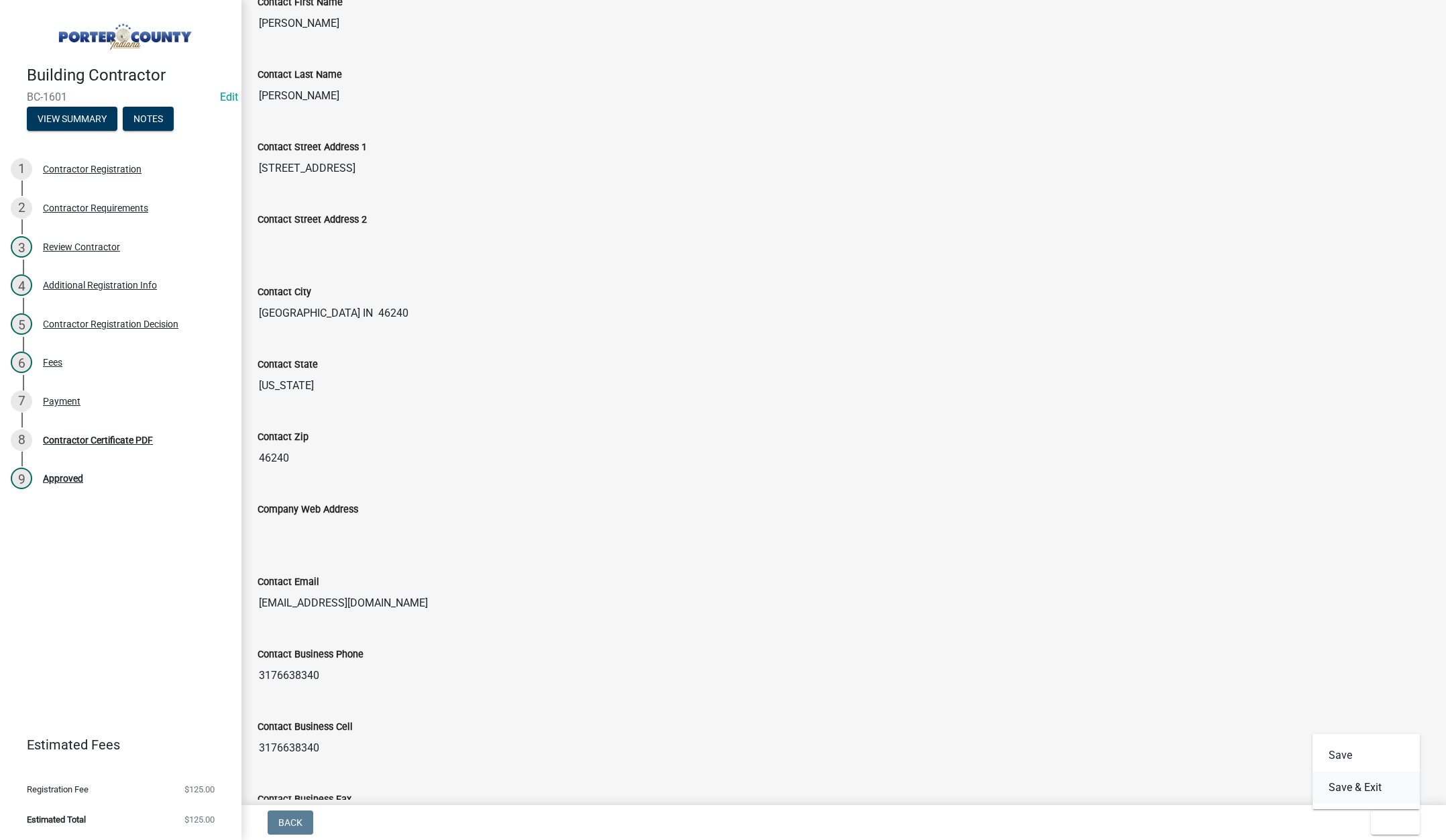
click at [1378, 788] on button "Save & Exit" at bounding box center [1367, 787] width 107 height 32
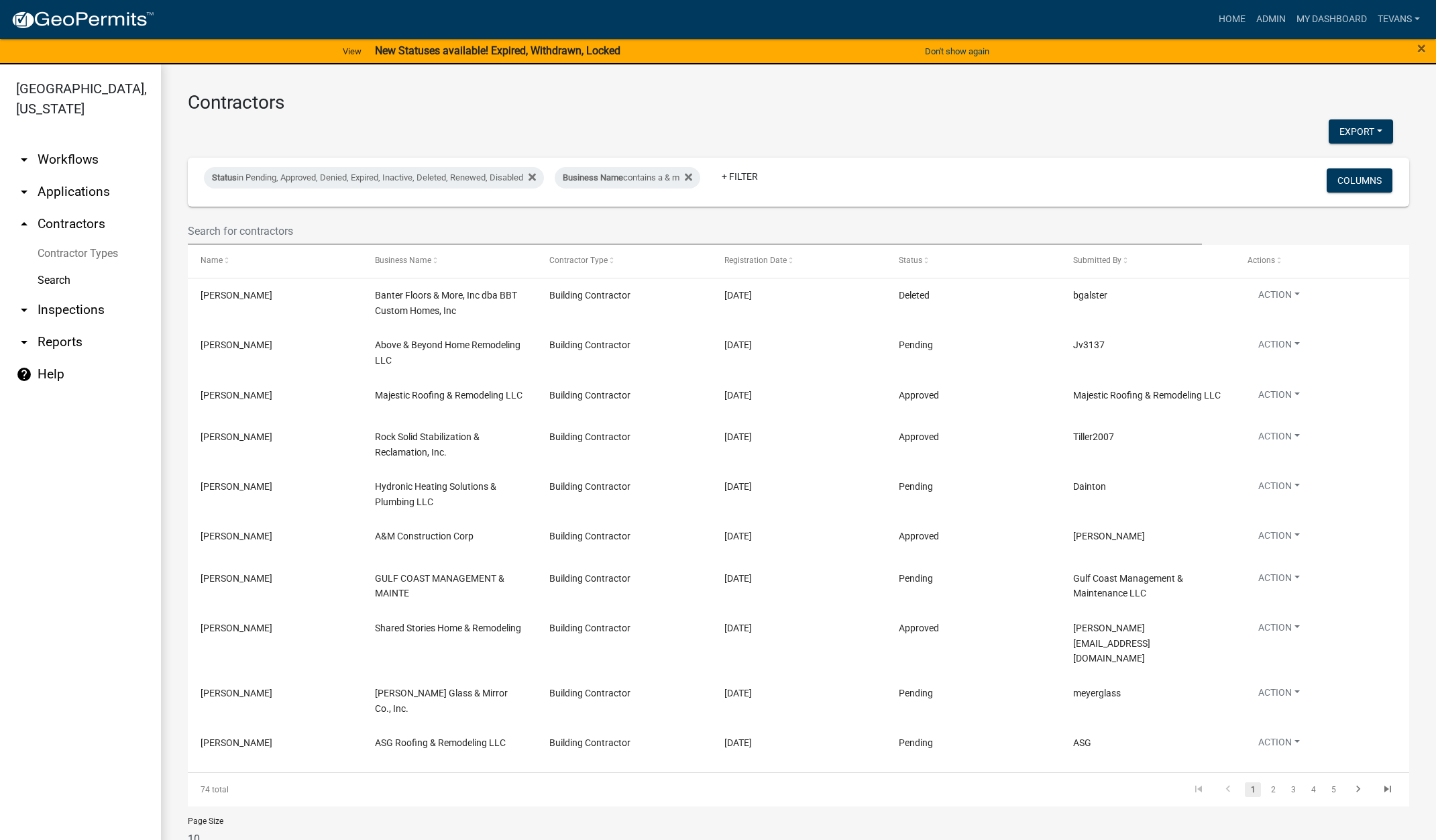
click at [80, 176] on link "arrow_drop_down Applications" at bounding box center [80, 191] width 161 height 32
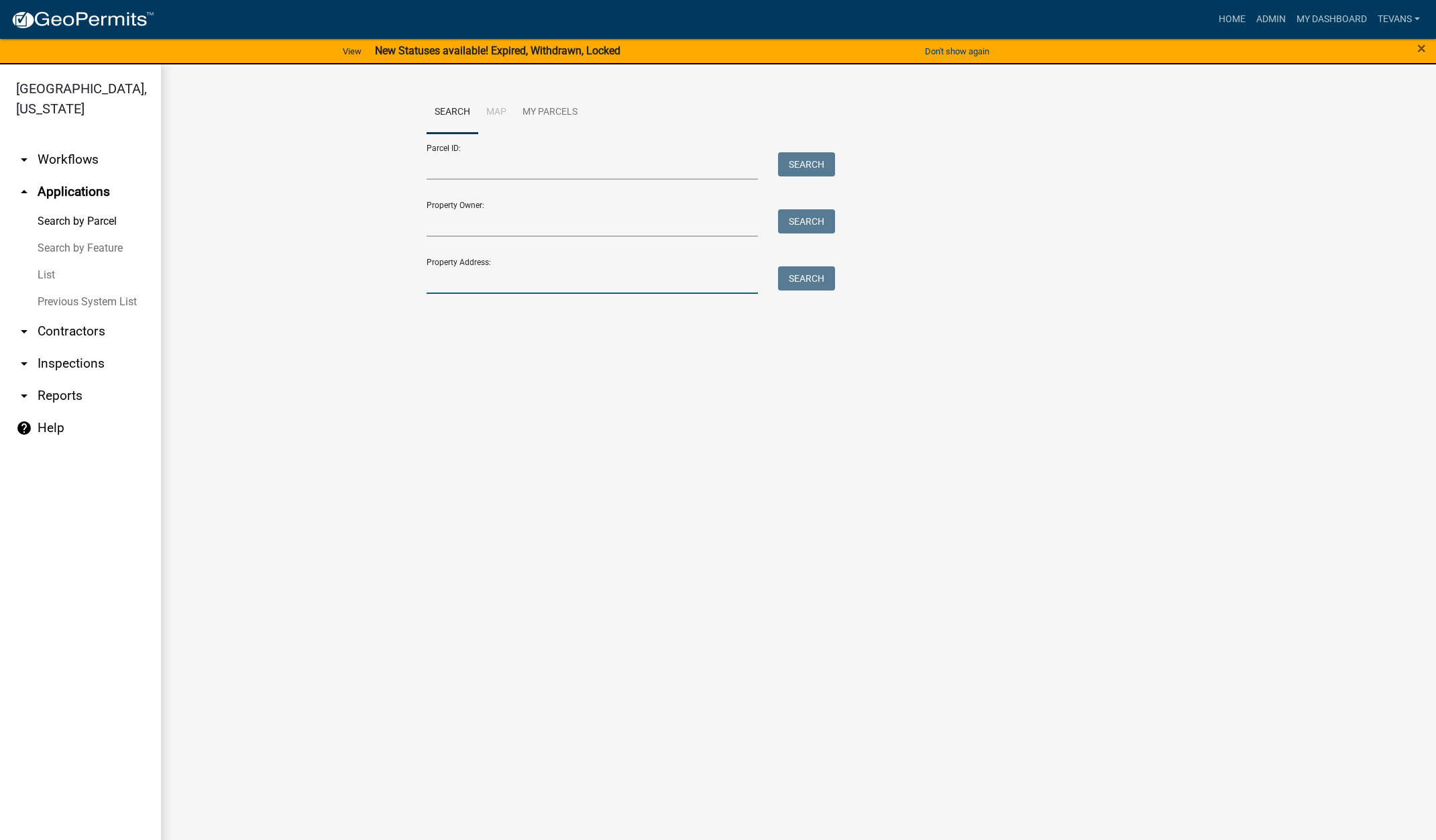
click at [581, 280] on input "Property Address:" at bounding box center [593, 280] width 332 height 28
type input "2"
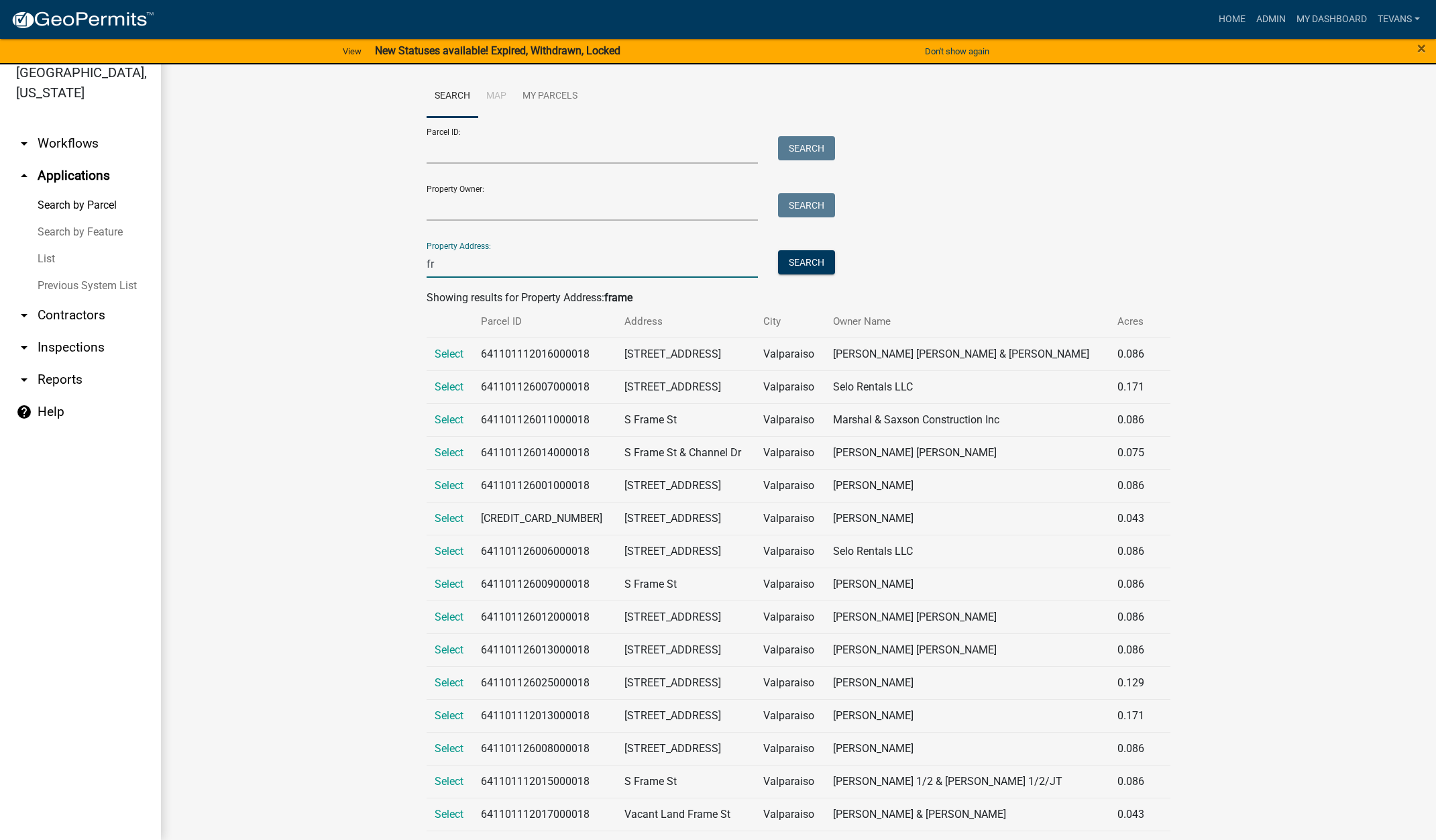
type input "f"
click at [542, 206] on input "Property Owner:" at bounding box center [593, 207] width 332 height 28
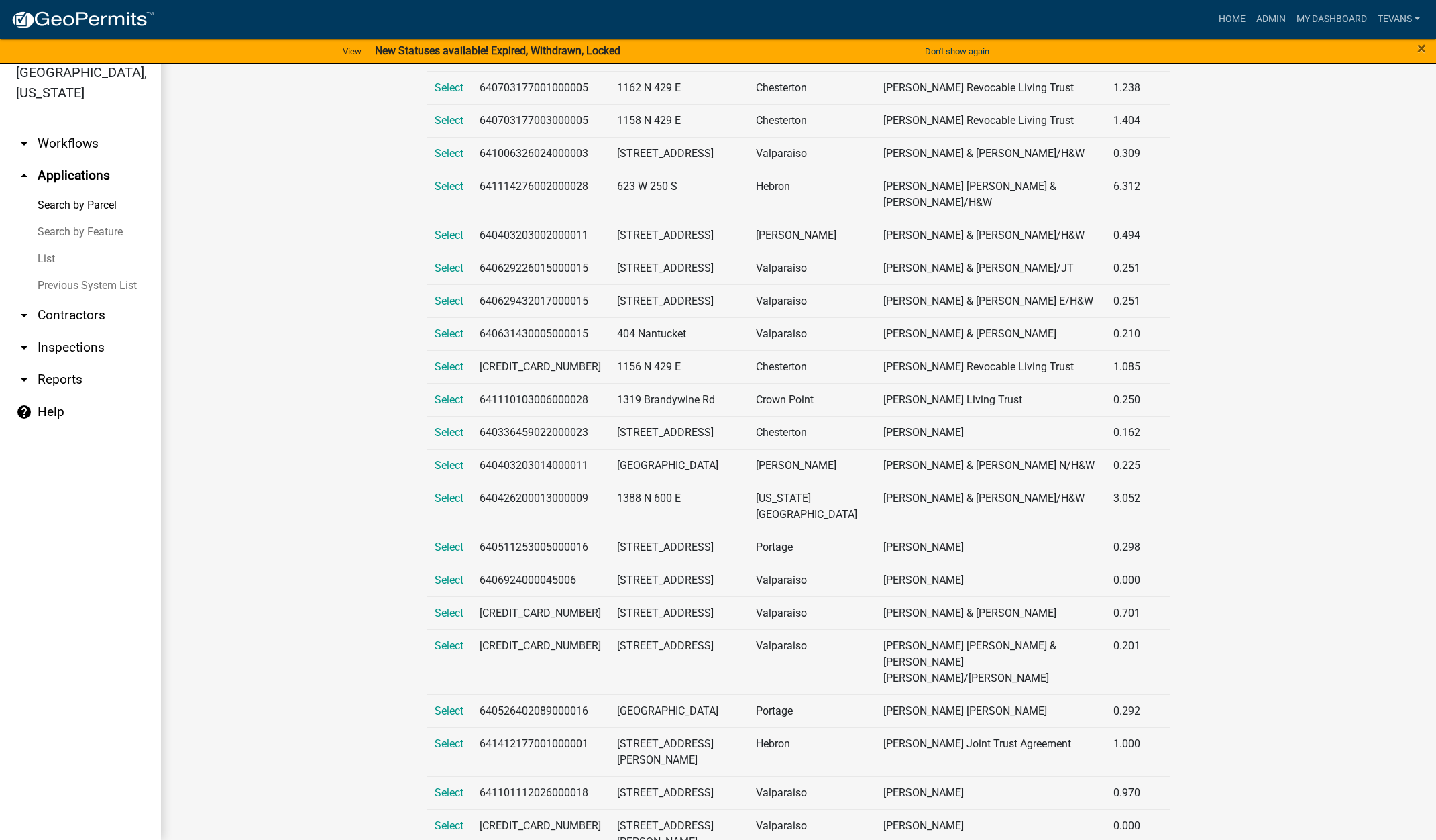
scroll to position [335, 0]
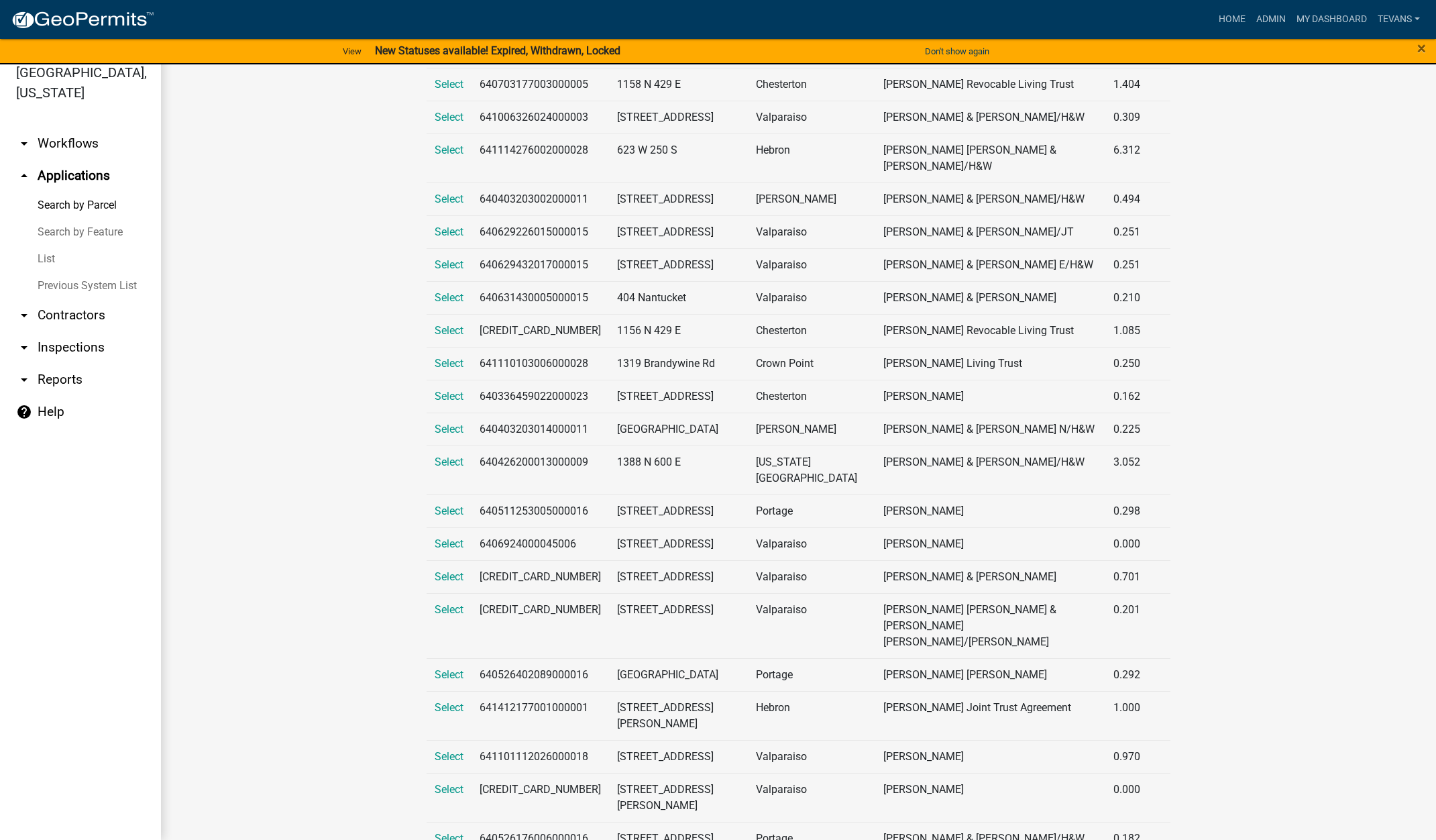
type input "[PERSON_NAME]"
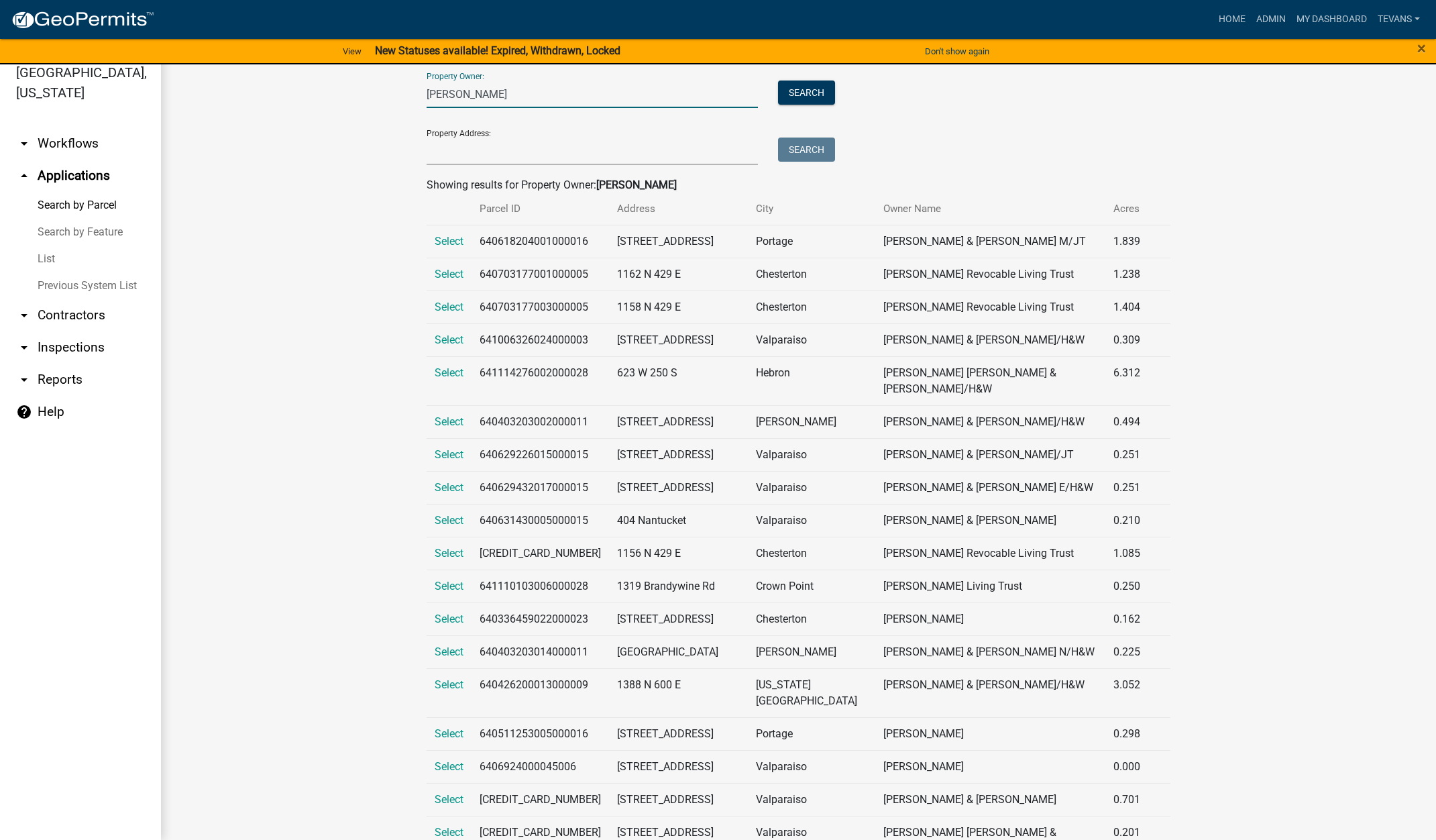
scroll to position [12, 0]
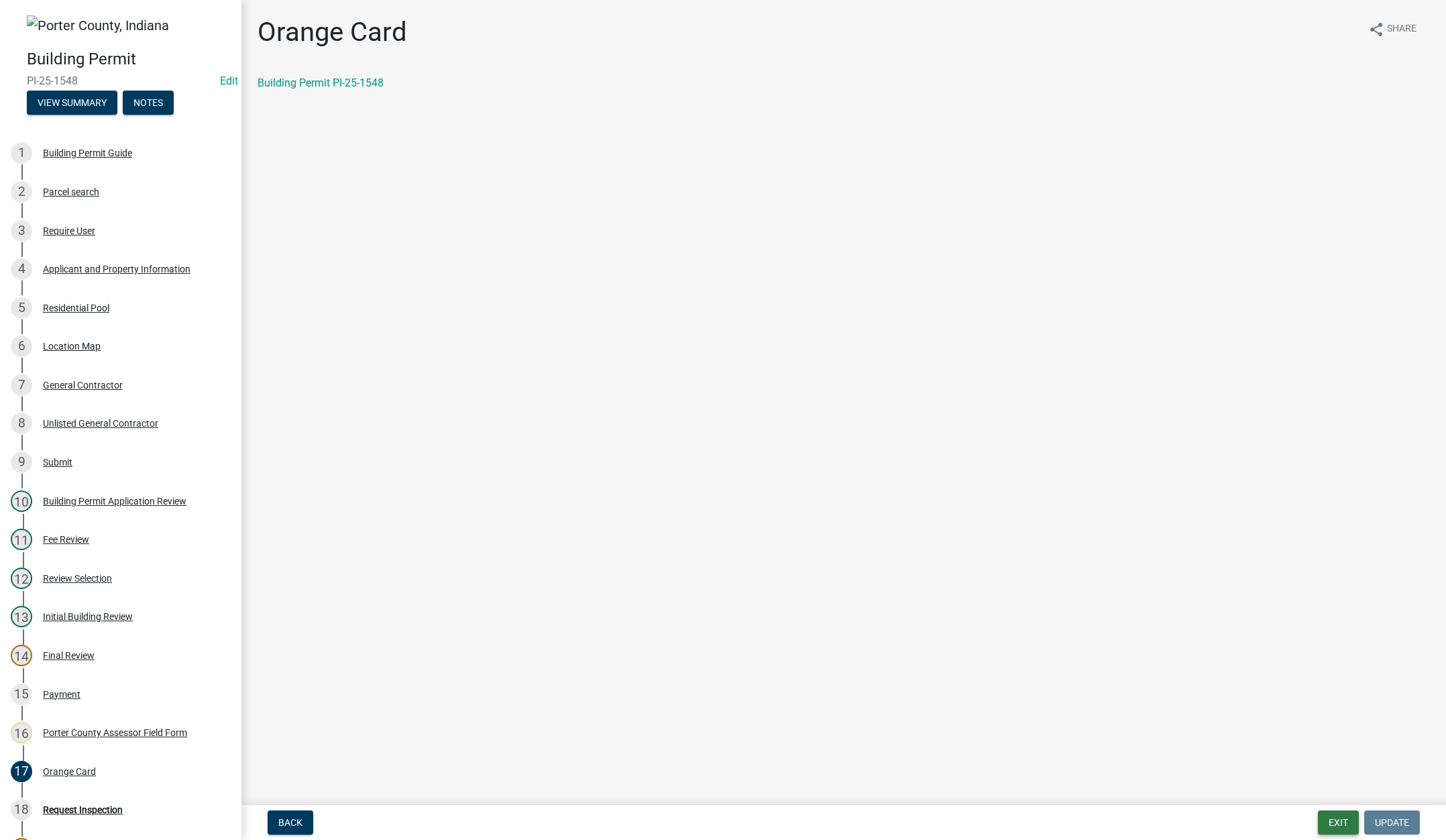
click at [1338, 819] on button "Exit" at bounding box center [1338, 822] width 41 height 24
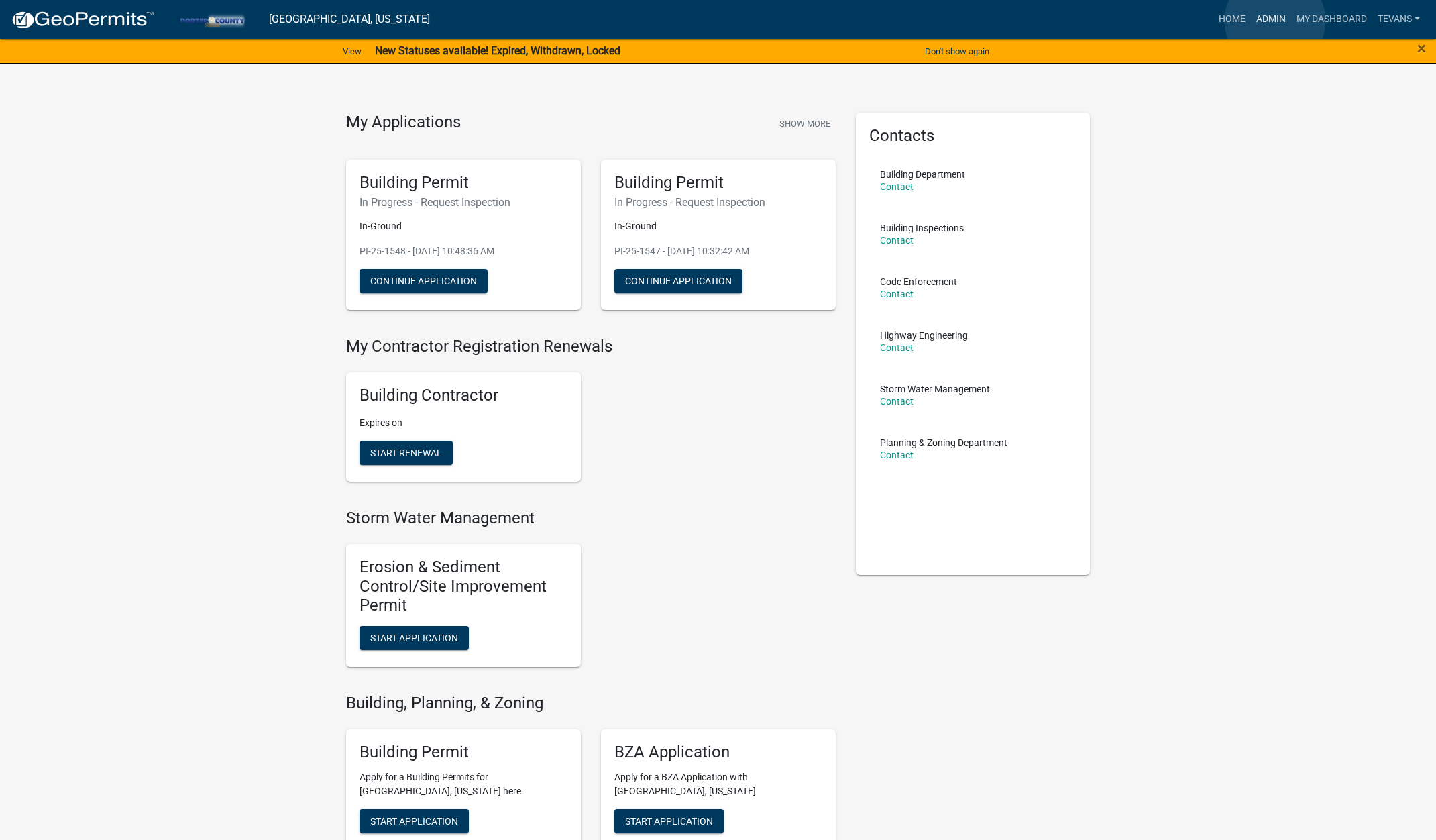
drag, startPoint x: 1275, startPoint y: 21, endPoint x: 1268, endPoint y: 20, distance: 7.1
click at [1275, 20] on link "Admin" at bounding box center [1270, 20] width 41 height 26
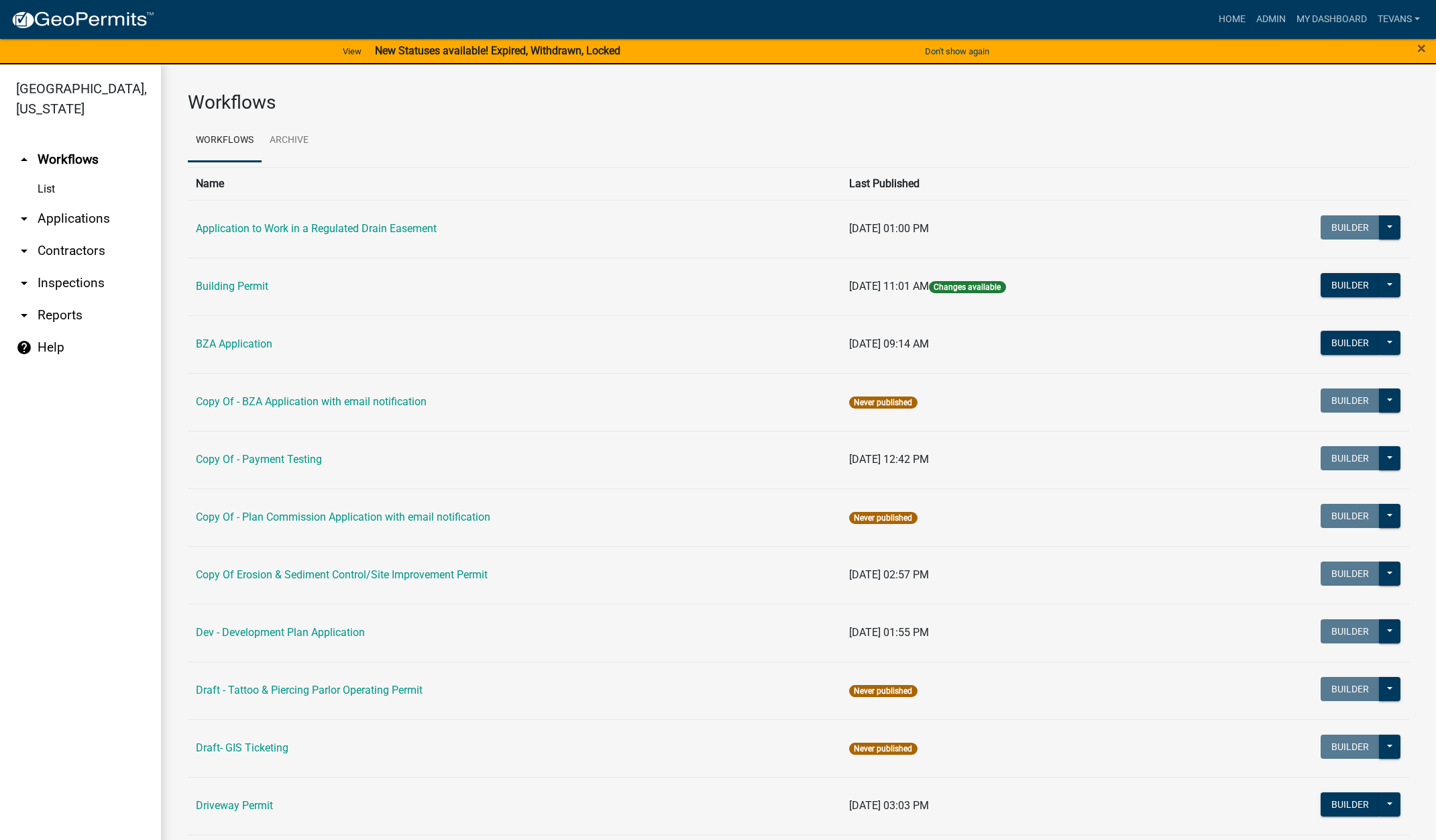
click at [57, 203] on link "arrow_drop_down Applications" at bounding box center [80, 218] width 161 height 32
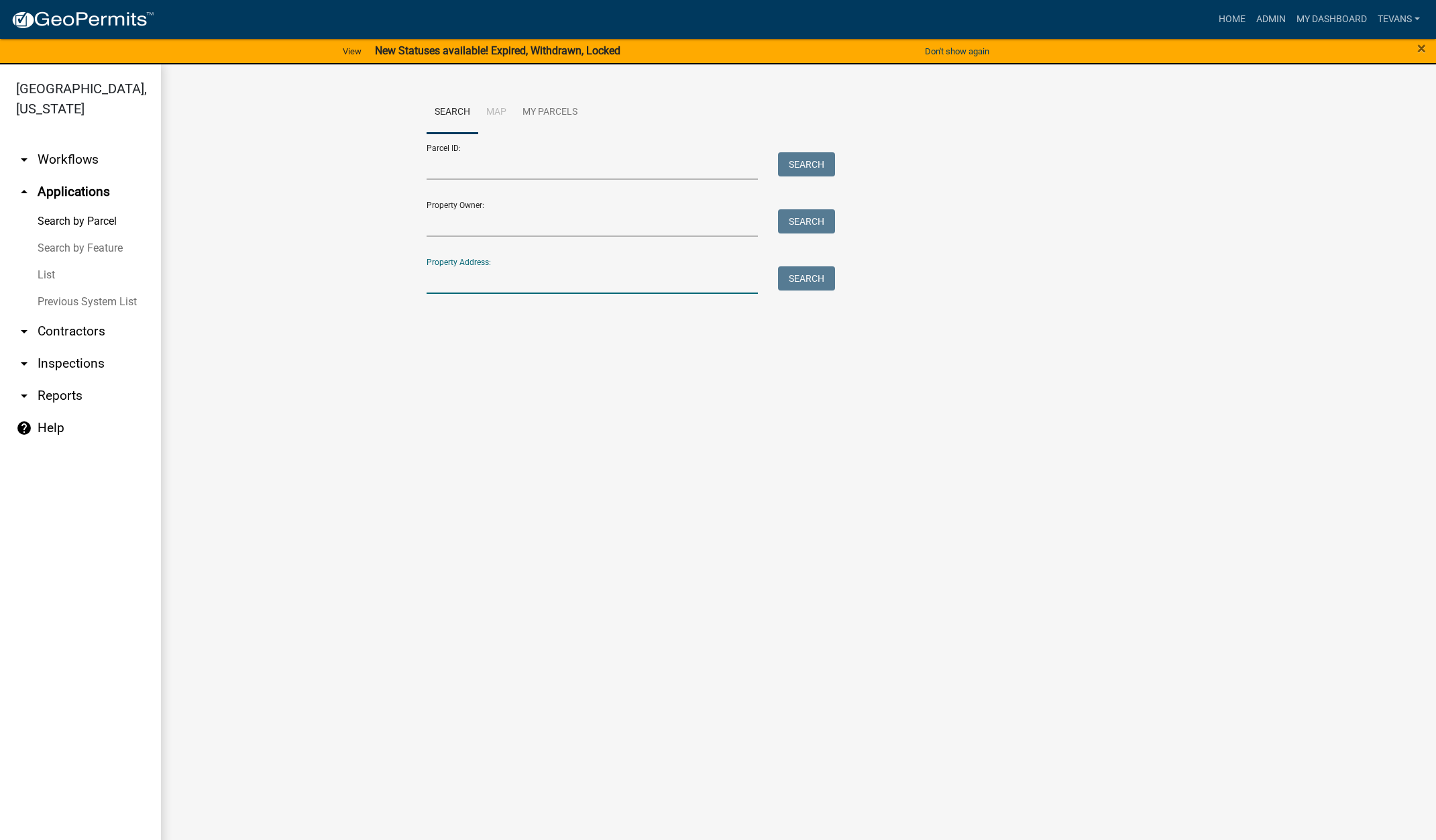
click at [488, 282] on input "Property Address:" at bounding box center [593, 280] width 332 height 28
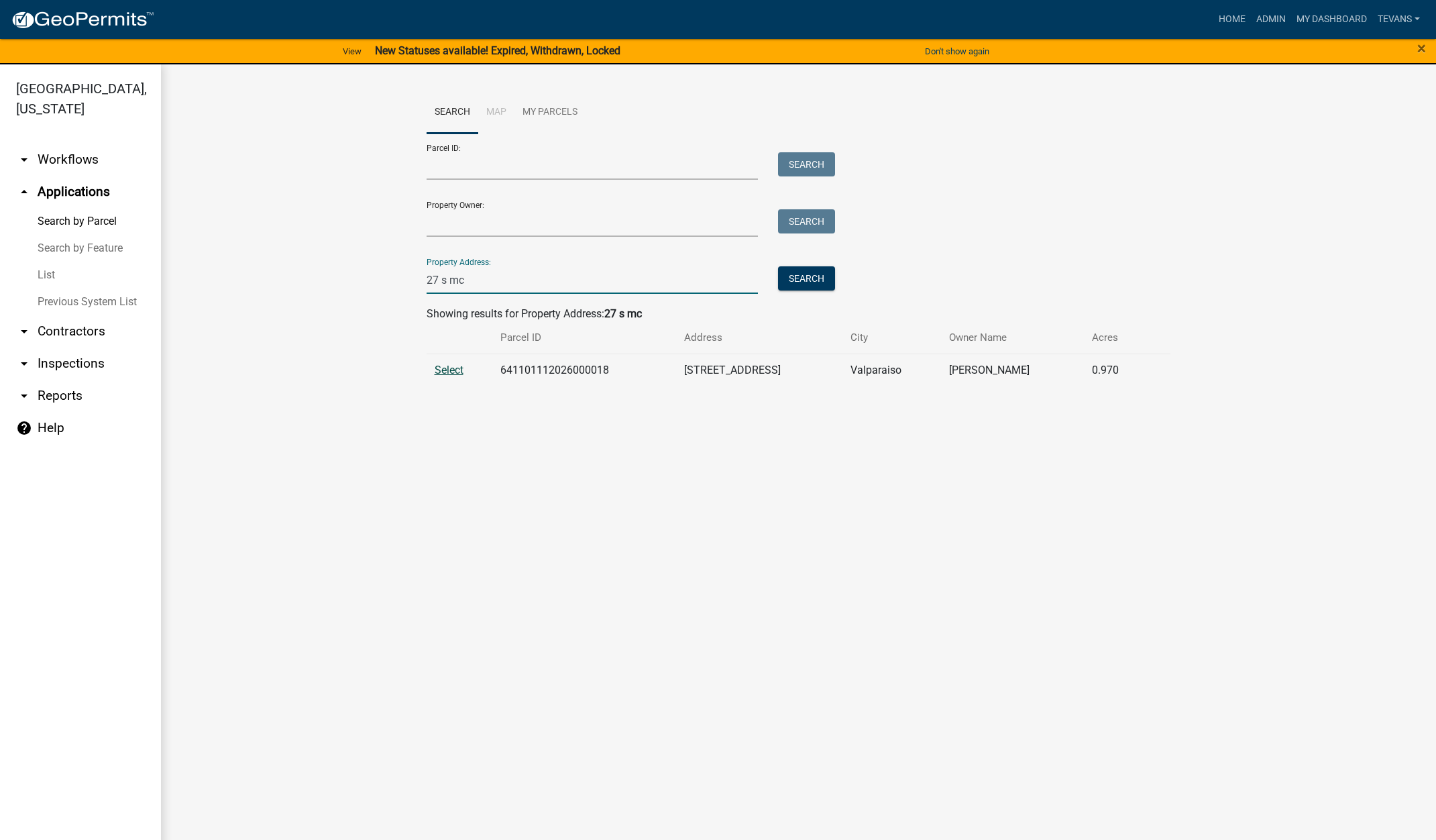
type input "27 s mc"
click at [448, 368] on span "Select" at bounding box center [448, 369] width 28 height 13
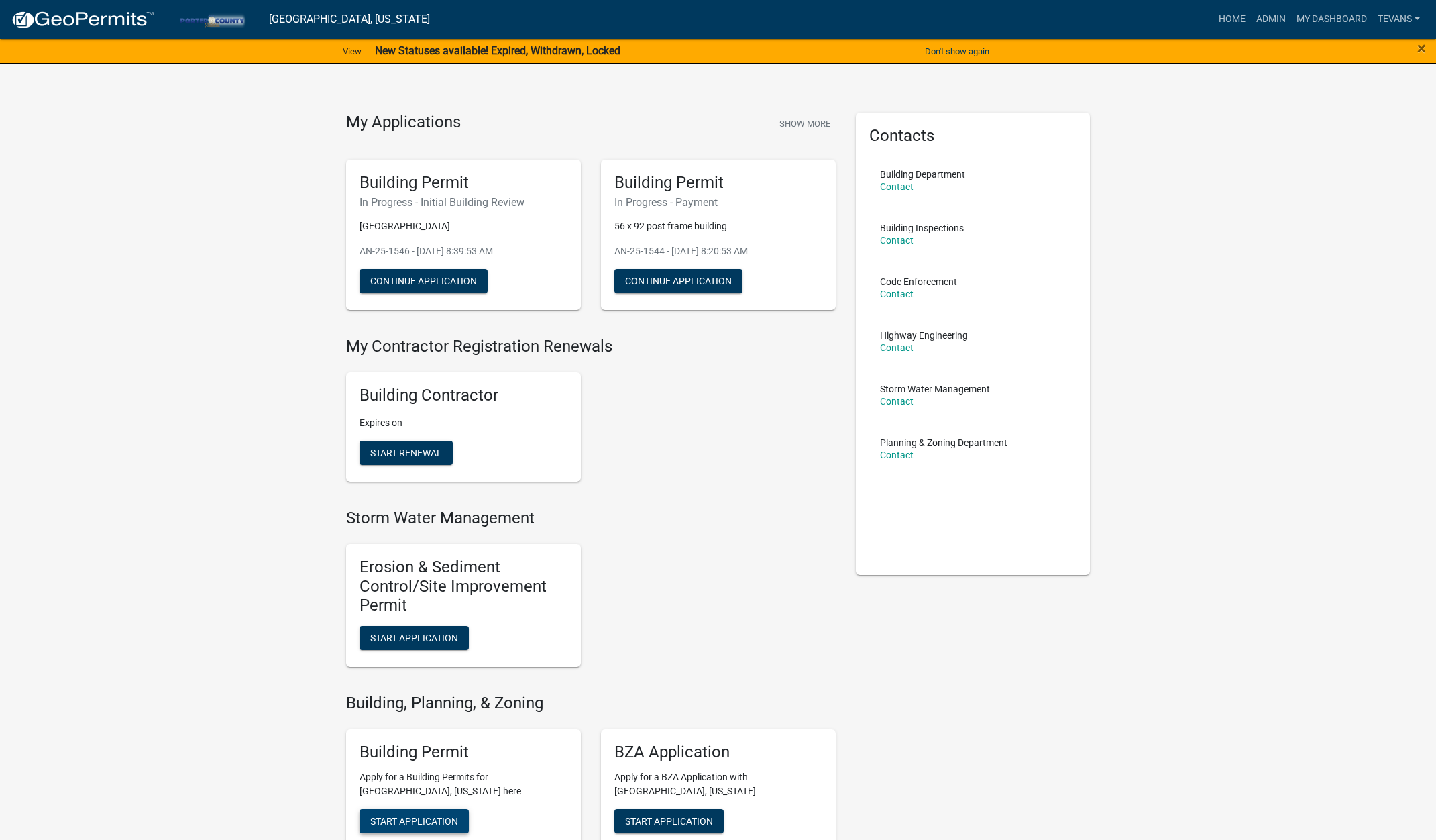
click at [412, 819] on span "Start Application" at bounding box center [414, 820] width 88 height 10
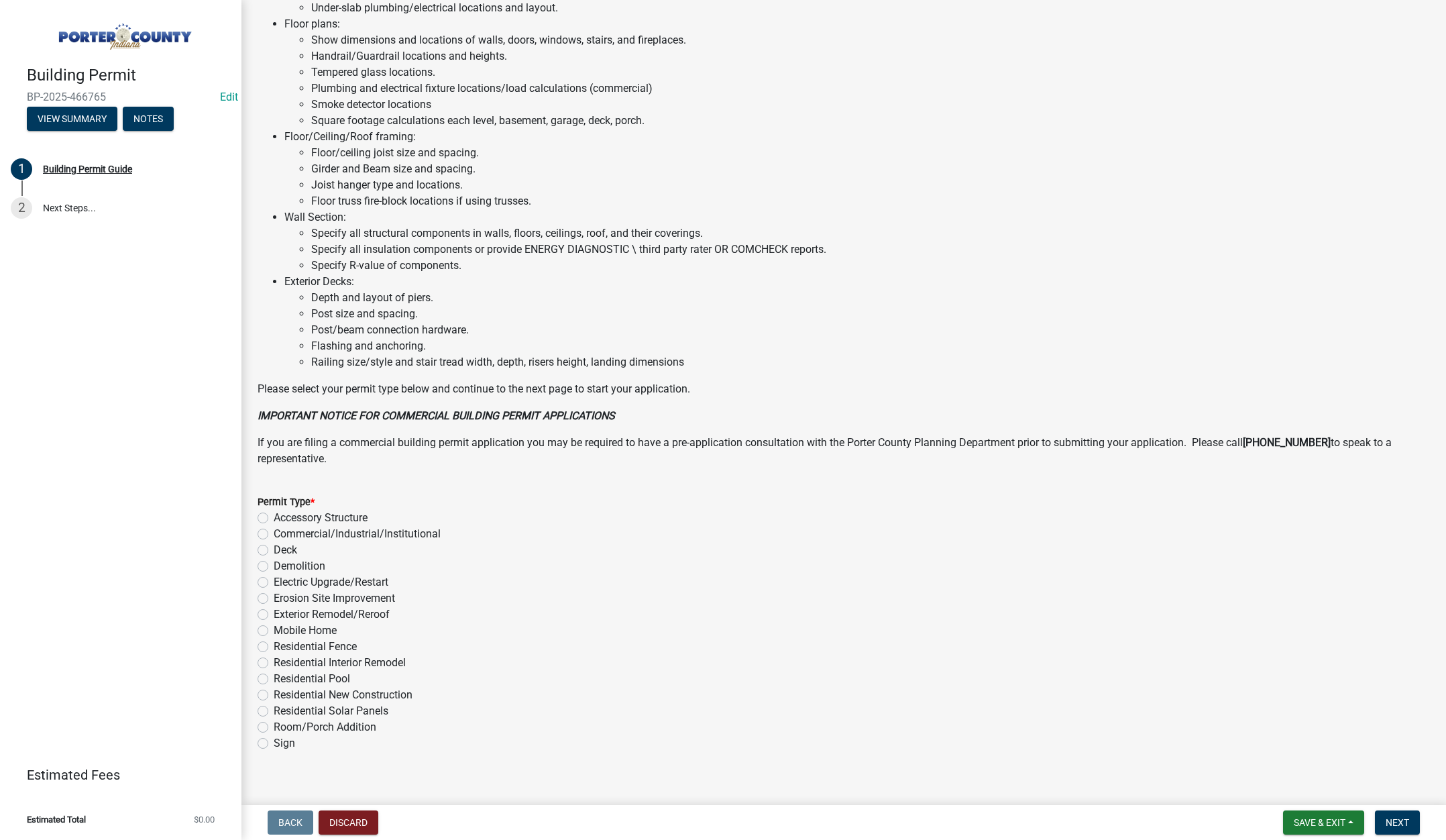
scroll to position [661, 0]
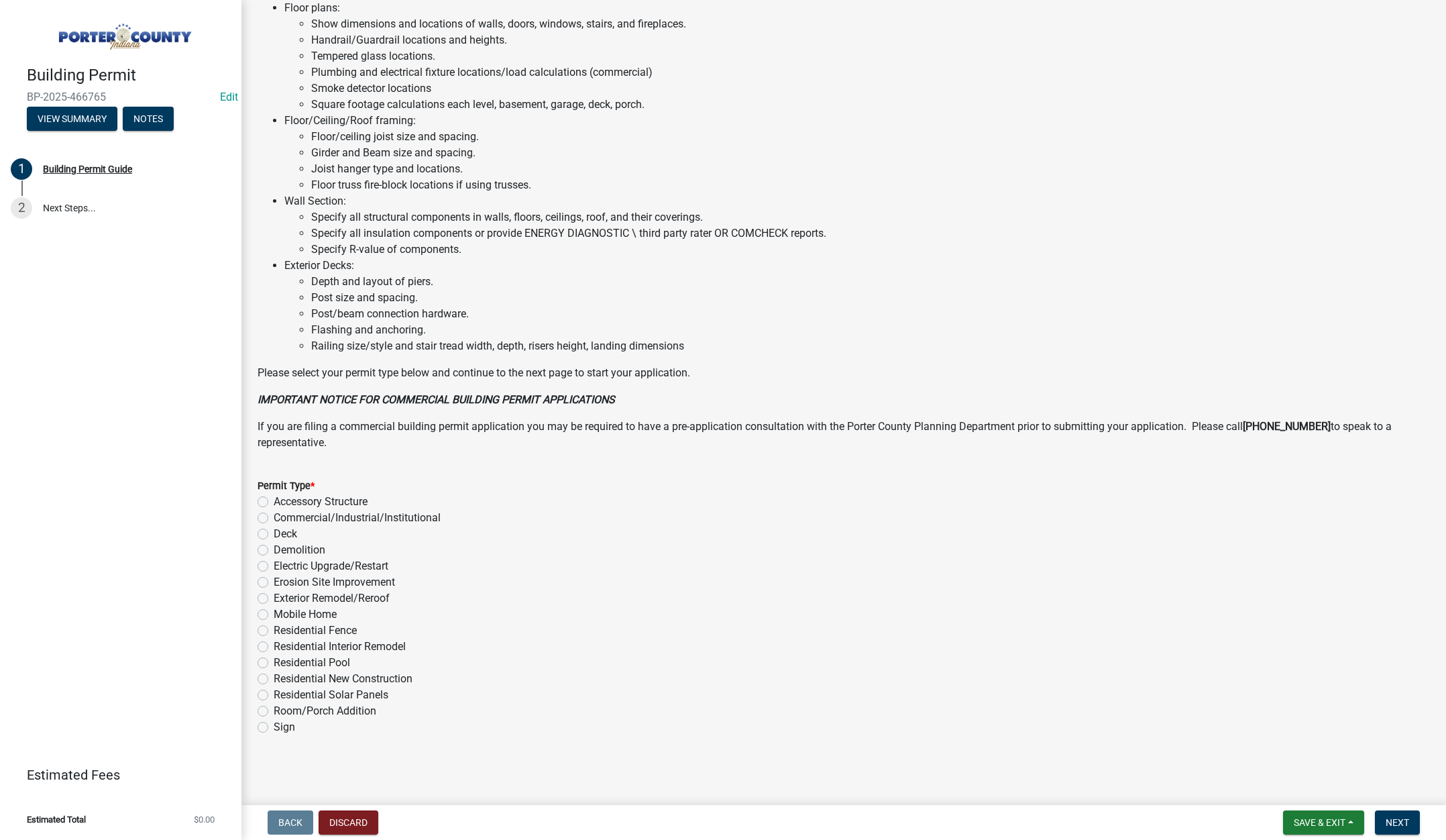
click at [273, 629] on label "Residential Fence" at bounding box center [315, 630] width 83 height 16
click at [273, 629] on input "Residential Fence" at bounding box center [278, 627] width 9 height 9
radio input "true"
click at [1400, 818] on span "Next" at bounding box center [1398, 822] width 23 height 10
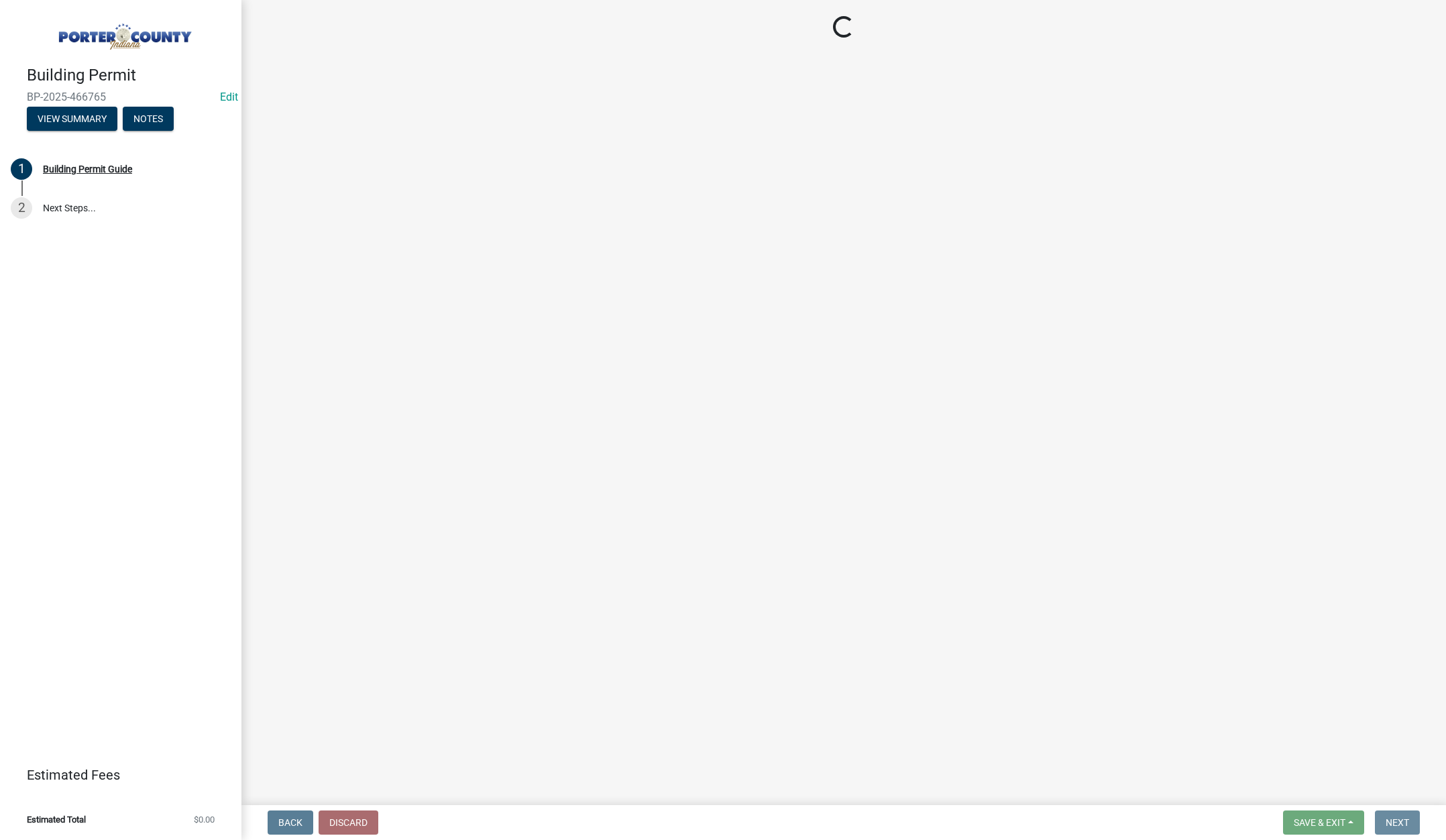
scroll to position [0, 0]
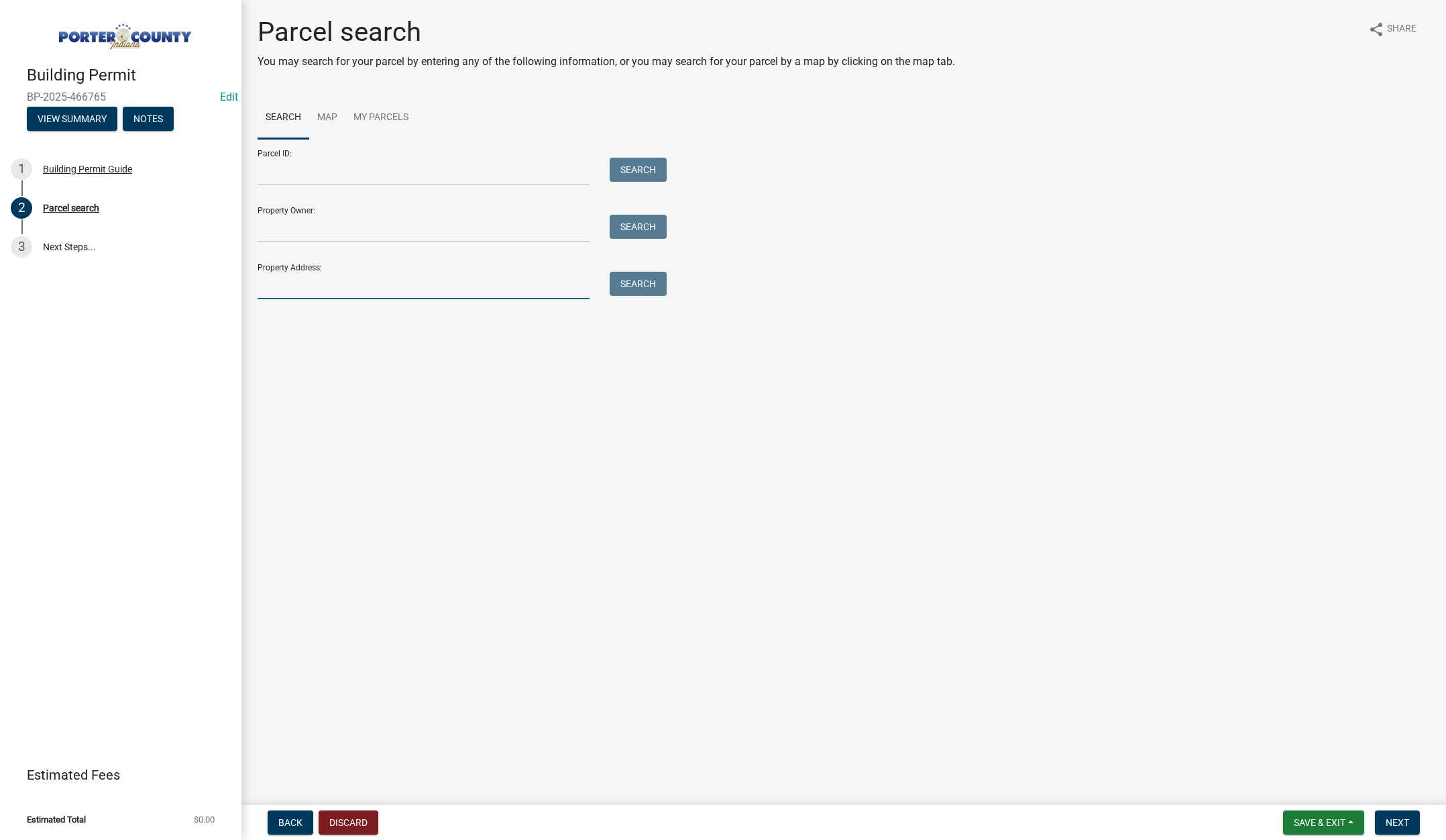
click at [306, 286] on input "Property Address:" at bounding box center [424, 285] width 332 height 28
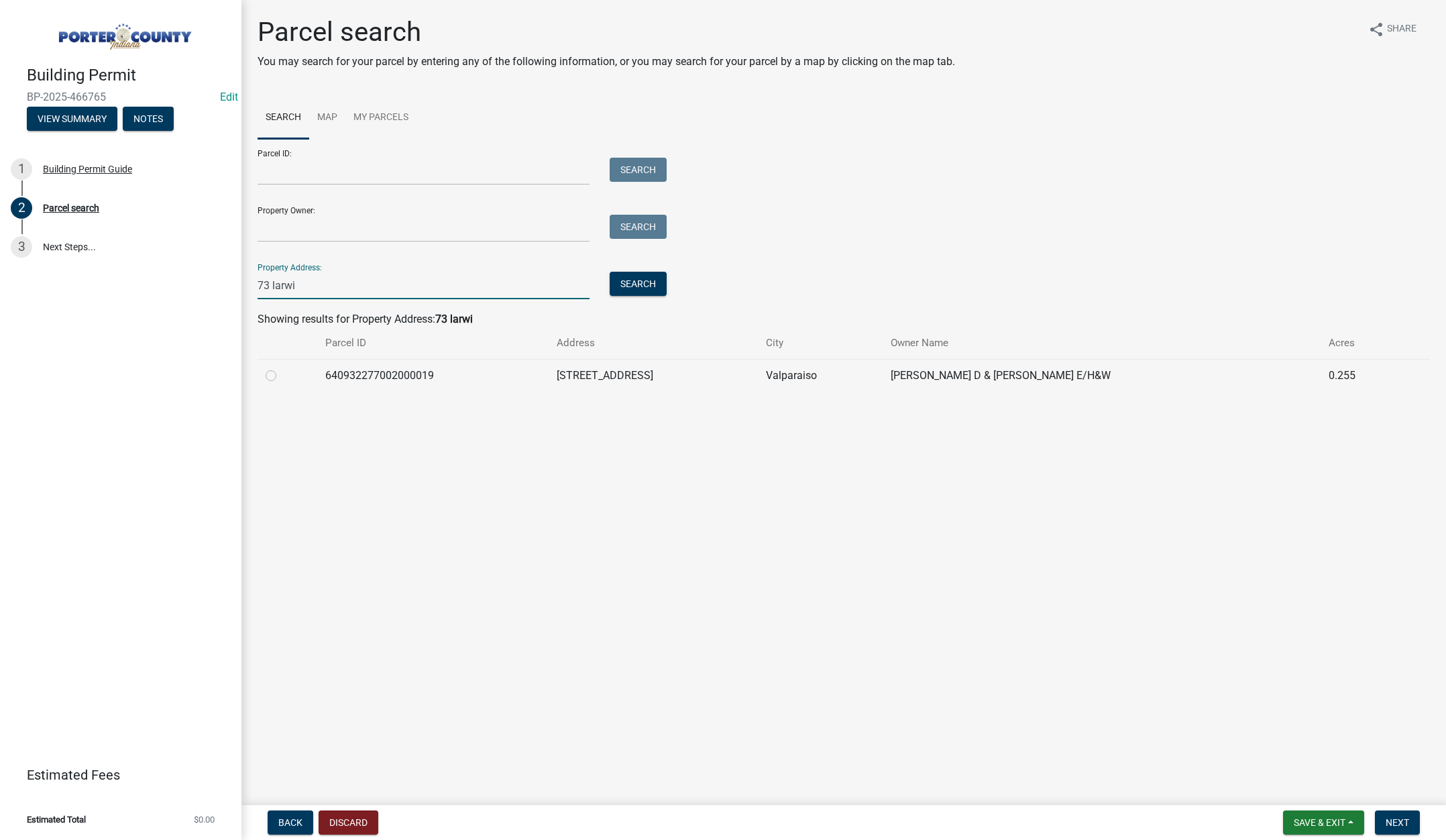
type input "73 larwi"
click at [282, 367] on label at bounding box center [282, 367] width 0 height 0
click at [282, 375] on input "radio" at bounding box center [286, 372] width 9 height 9
radio input "true"
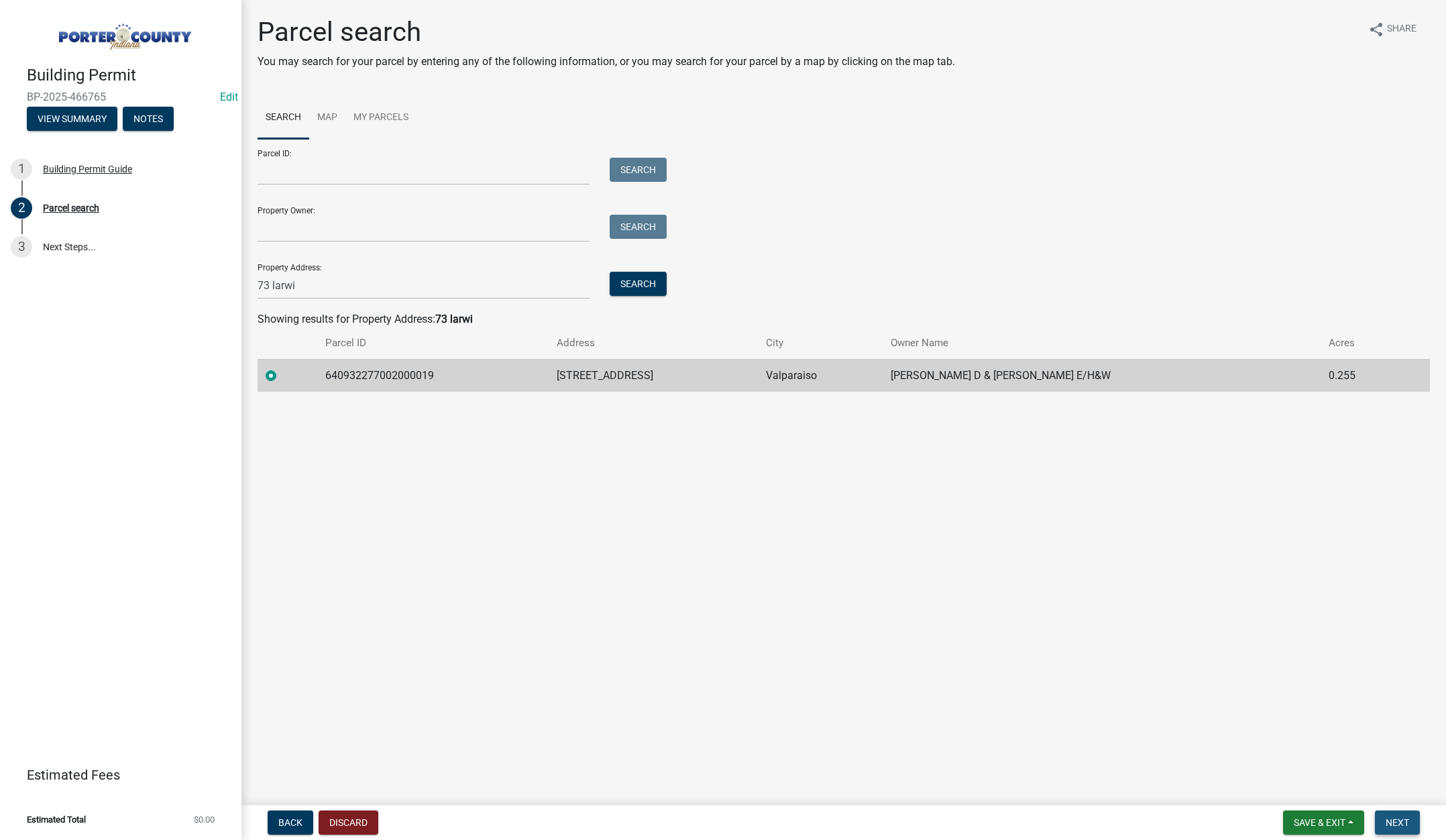
click at [1402, 819] on span "Next" at bounding box center [1398, 822] width 23 height 10
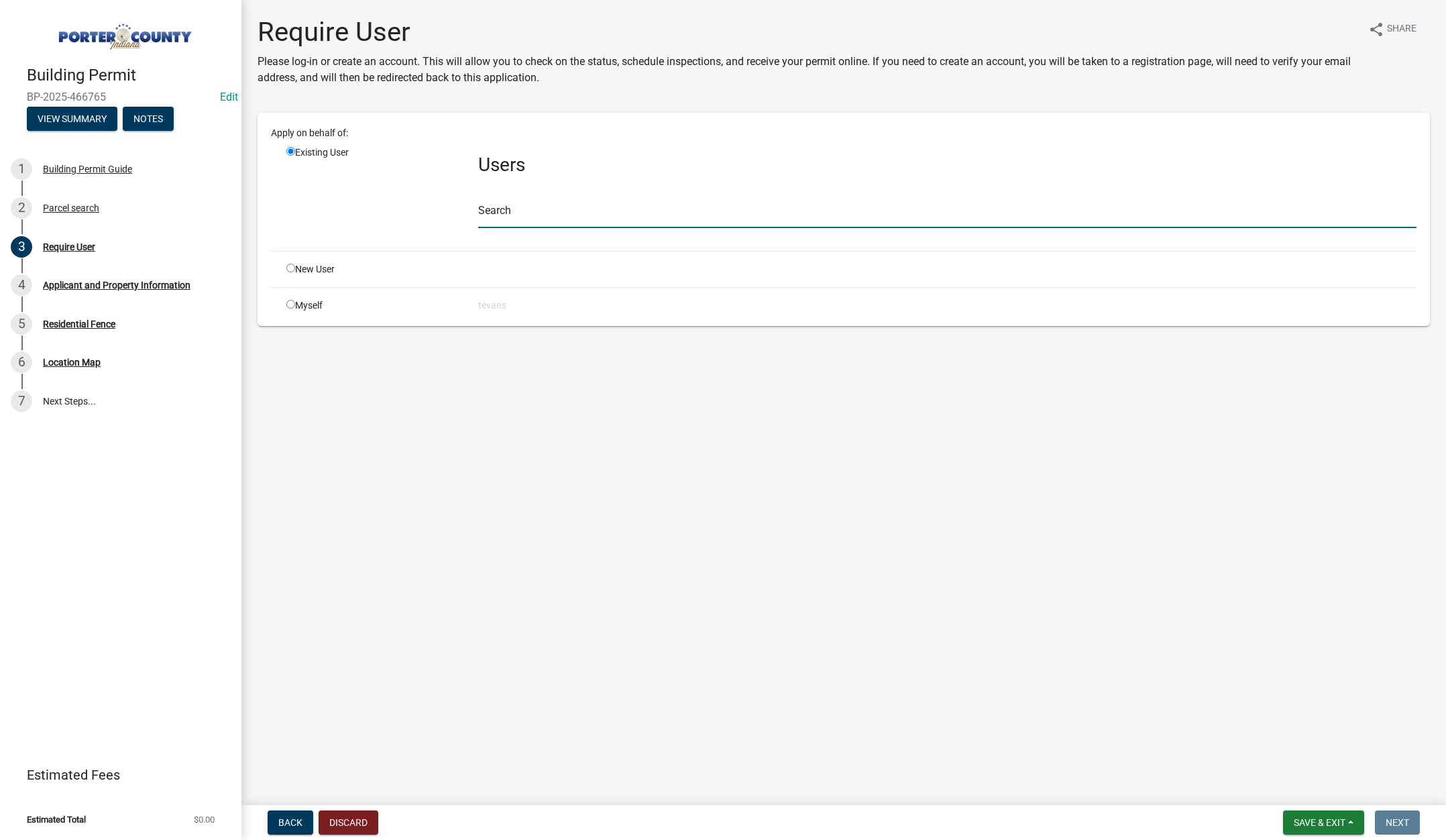
click at [515, 212] on input "text" at bounding box center [947, 214] width 939 height 28
type input "tami"
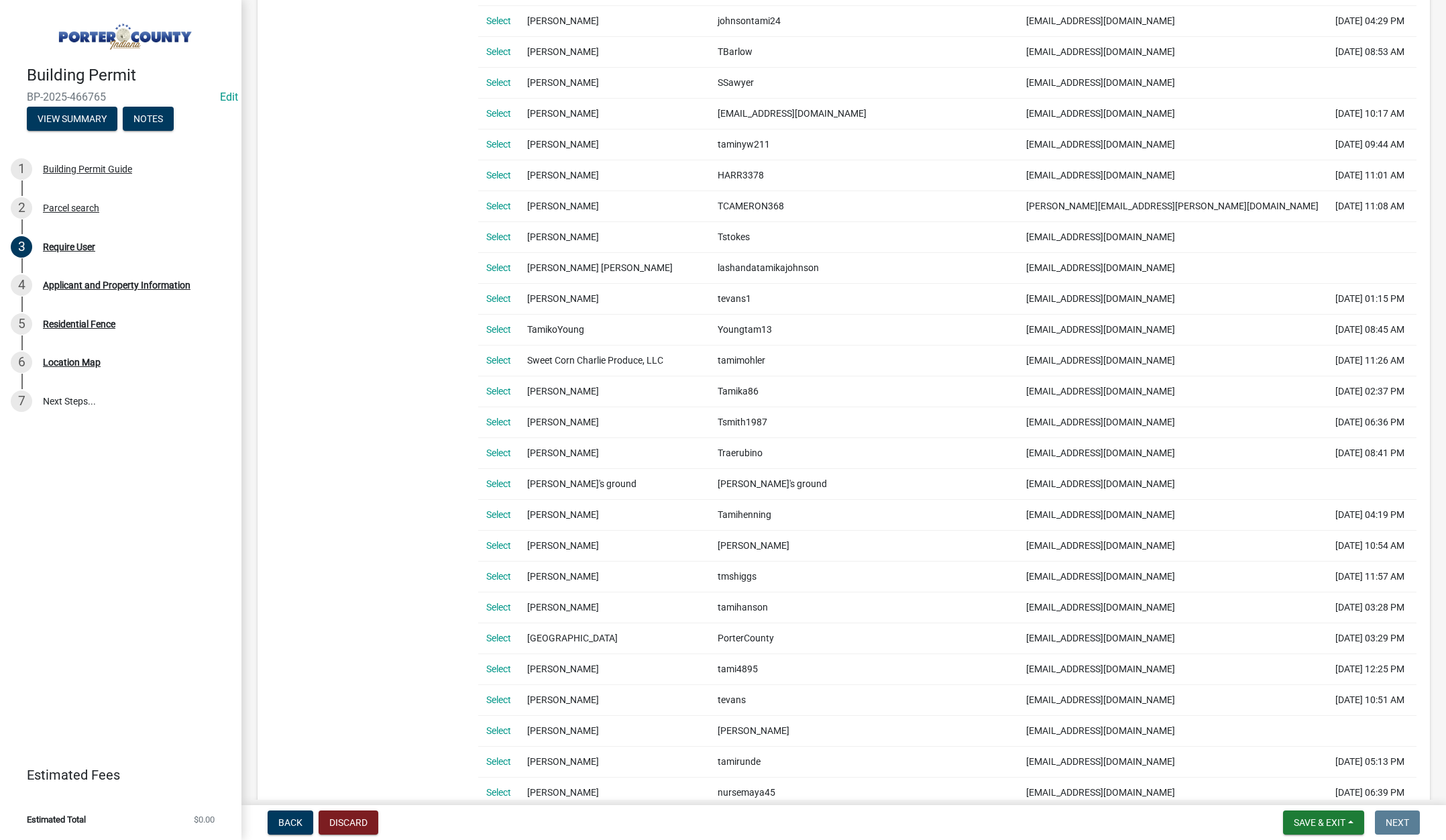
scroll to position [604, 0]
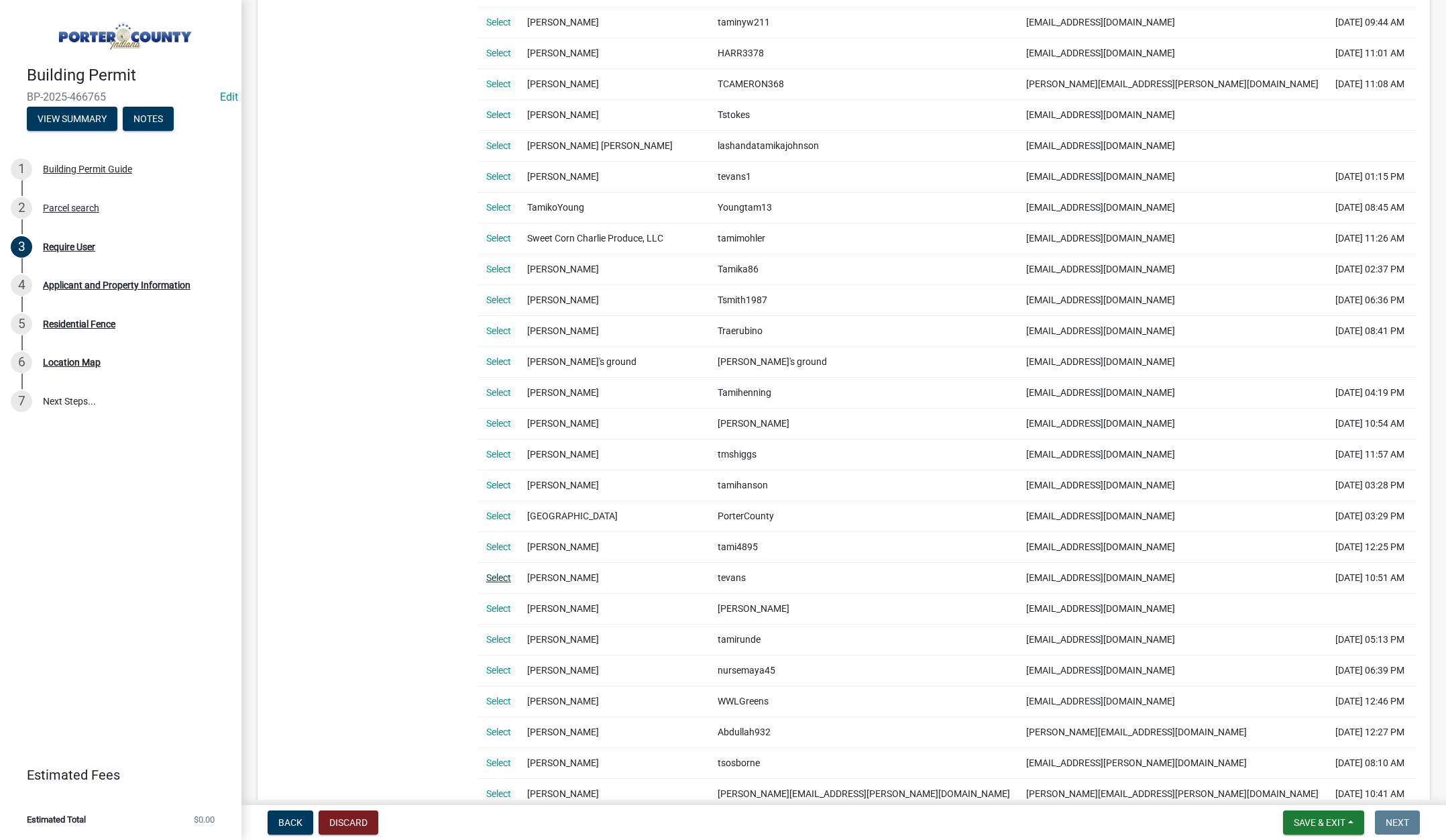
click at [500, 579] on link "Select" at bounding box center [499, 577] width 25 height 10
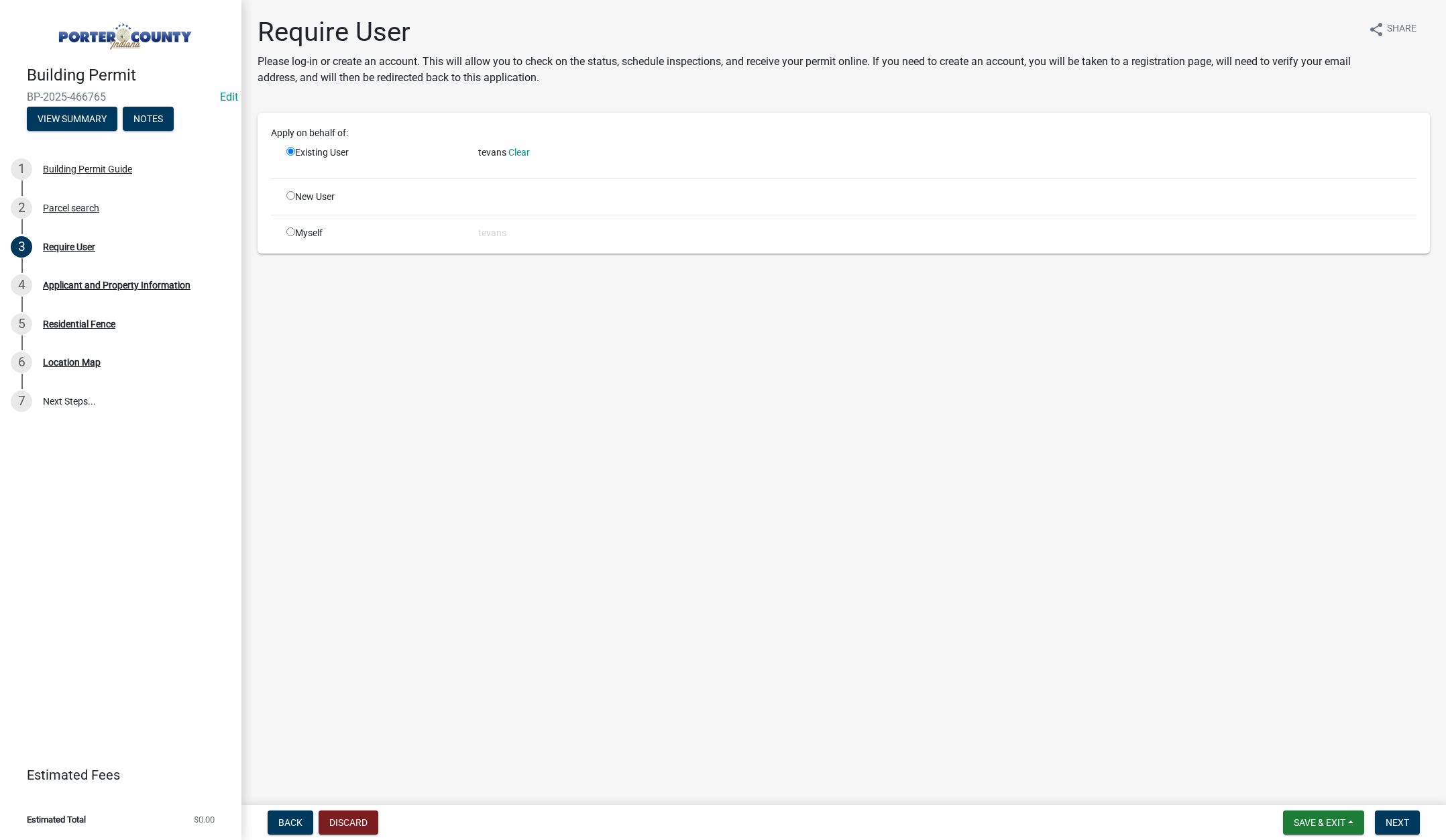
scroll to position [0, 0]
click at [1389, 822] on span "Next" at bounding box center [1398, 822] width 23 height 10
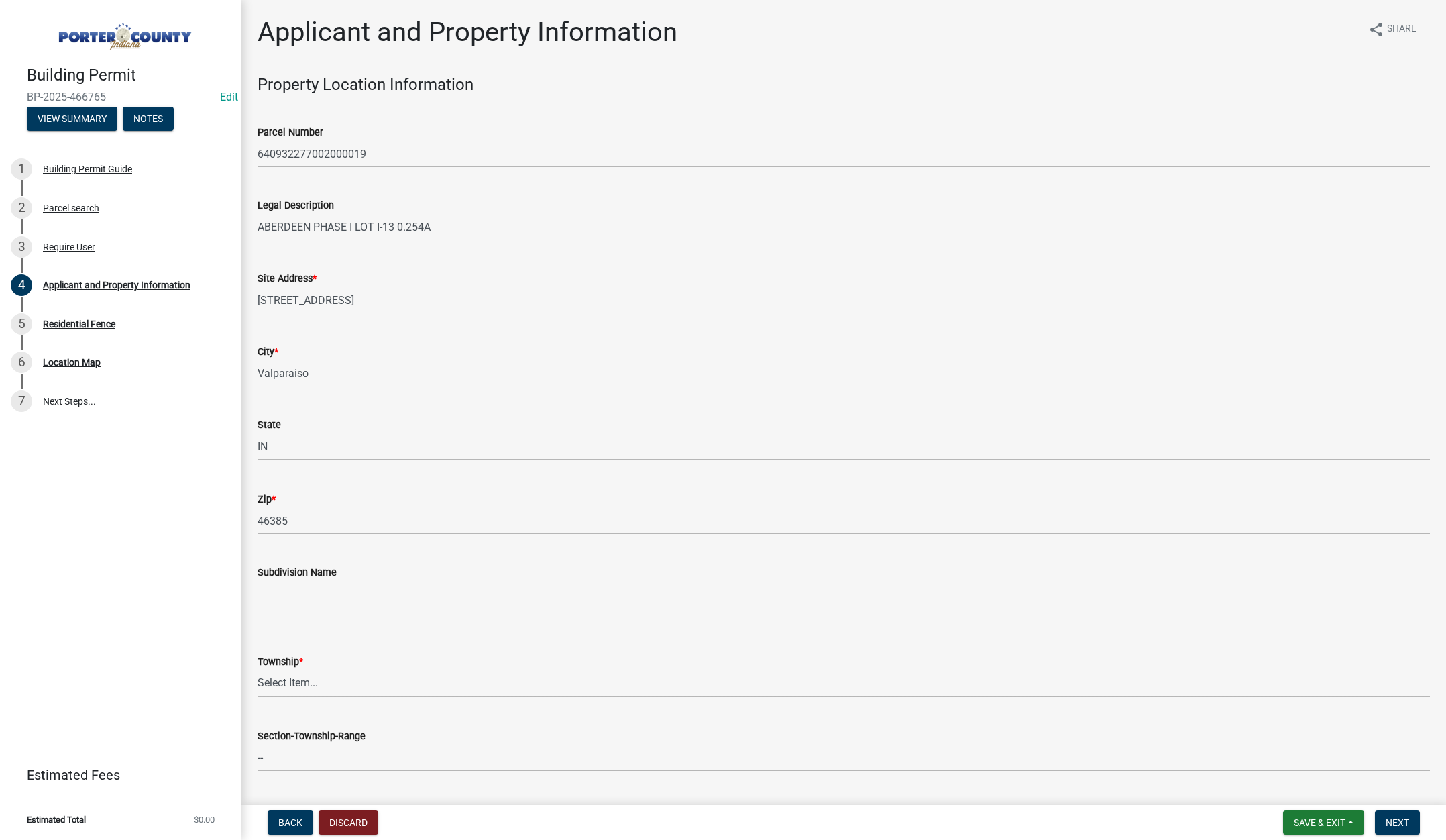
click at [291, 680] on select "Select Item... Boone Center Jackson Liberty Morgan Pine Pleasant Portage Porter…" at bounding box center [844, 683] width 1173 height 28
click at [258, 669] on select "Select Item... Boone Center Jackson Liberty Morgan Pine Pleasant Portage Porter…" at bounding box center [844, 683] width 1173 height 28
select select "4e6cbcac-7d48-4f78-b019-902ed53214cd"
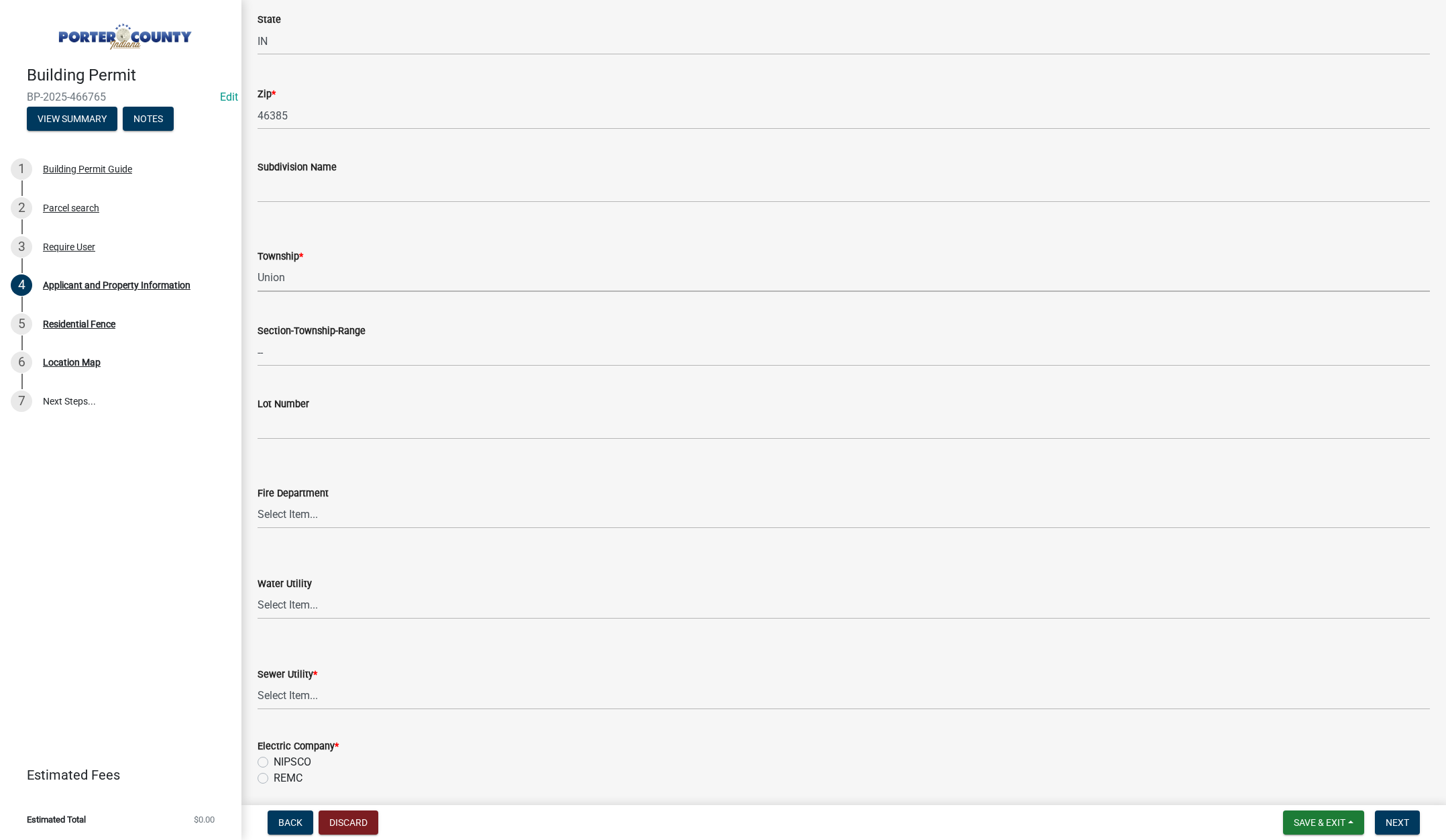
scroll to position [536, 0]
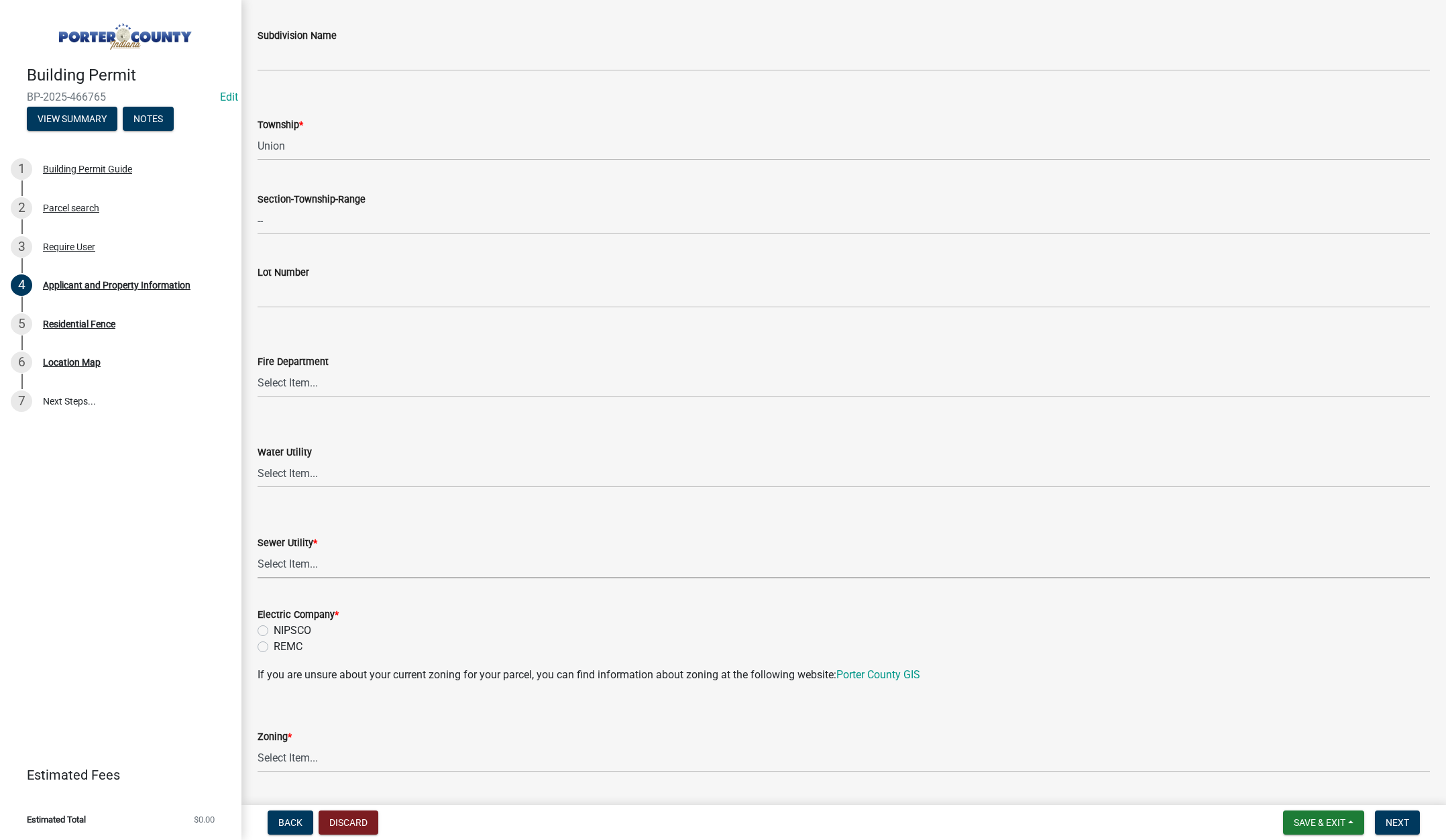
click at [294, 562] on select "Select Item... Aqua Indiana Inc Damon Run Falling Waters Lake Eliza - LEACD Nat…" at bounding box center [844, 564] width 1173 height 28
click at [258, 550] on select "Select Item... Aqua Indiana Inc Damon Run Falling Waters Lake Eliza - LEACD Nat…" at bounding box center [844, 564] width 1173 height 28
select select "70f77741-be3f-462c-9899-91d8ca390455"
click at [273, 645] on label "REMC" at bounding box center [287, 646] width 28 height 16
click at [273, 645] on input "REMC" at bounding box center [278, 643] width 9 height 9
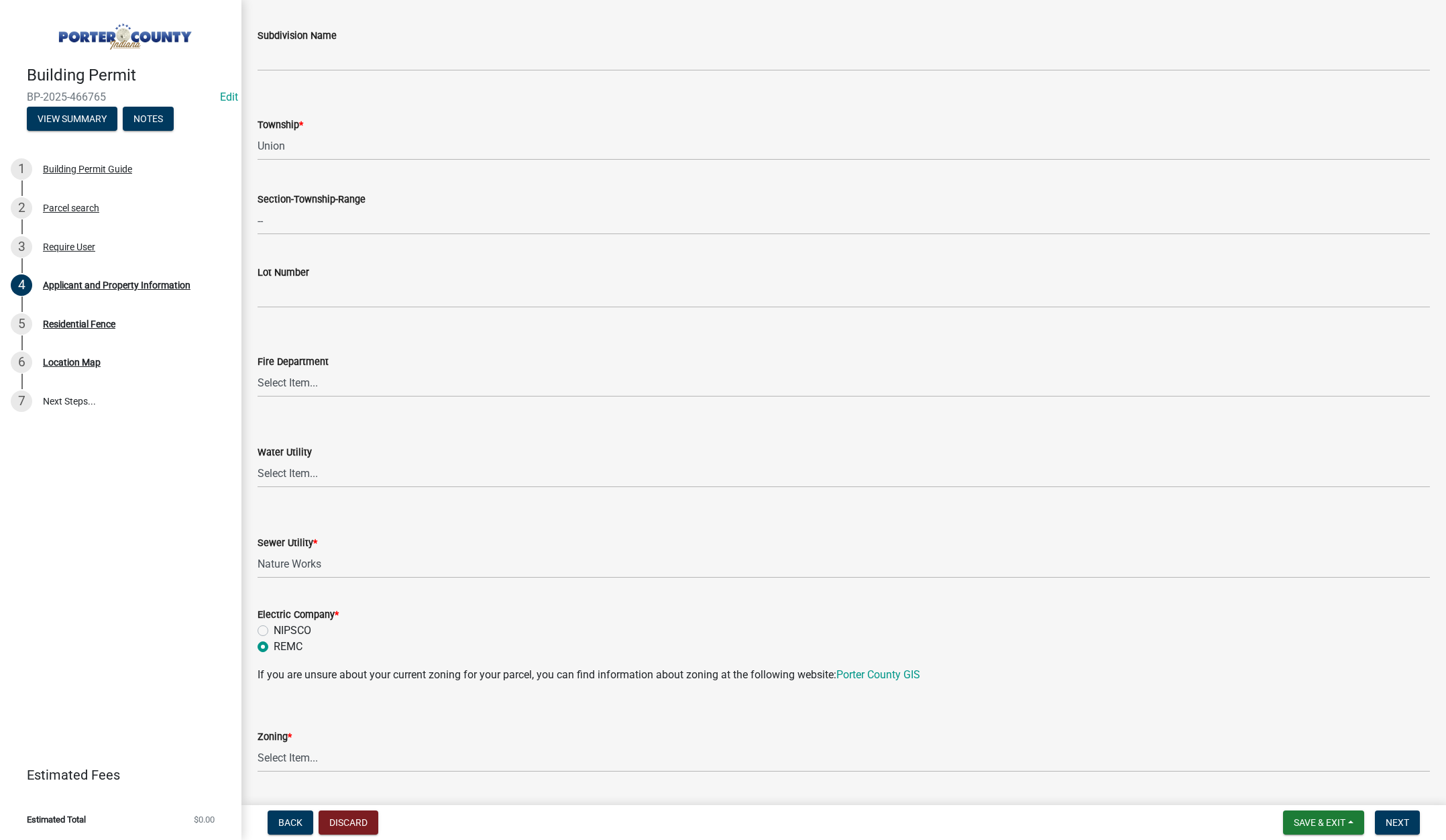
radio input "true"
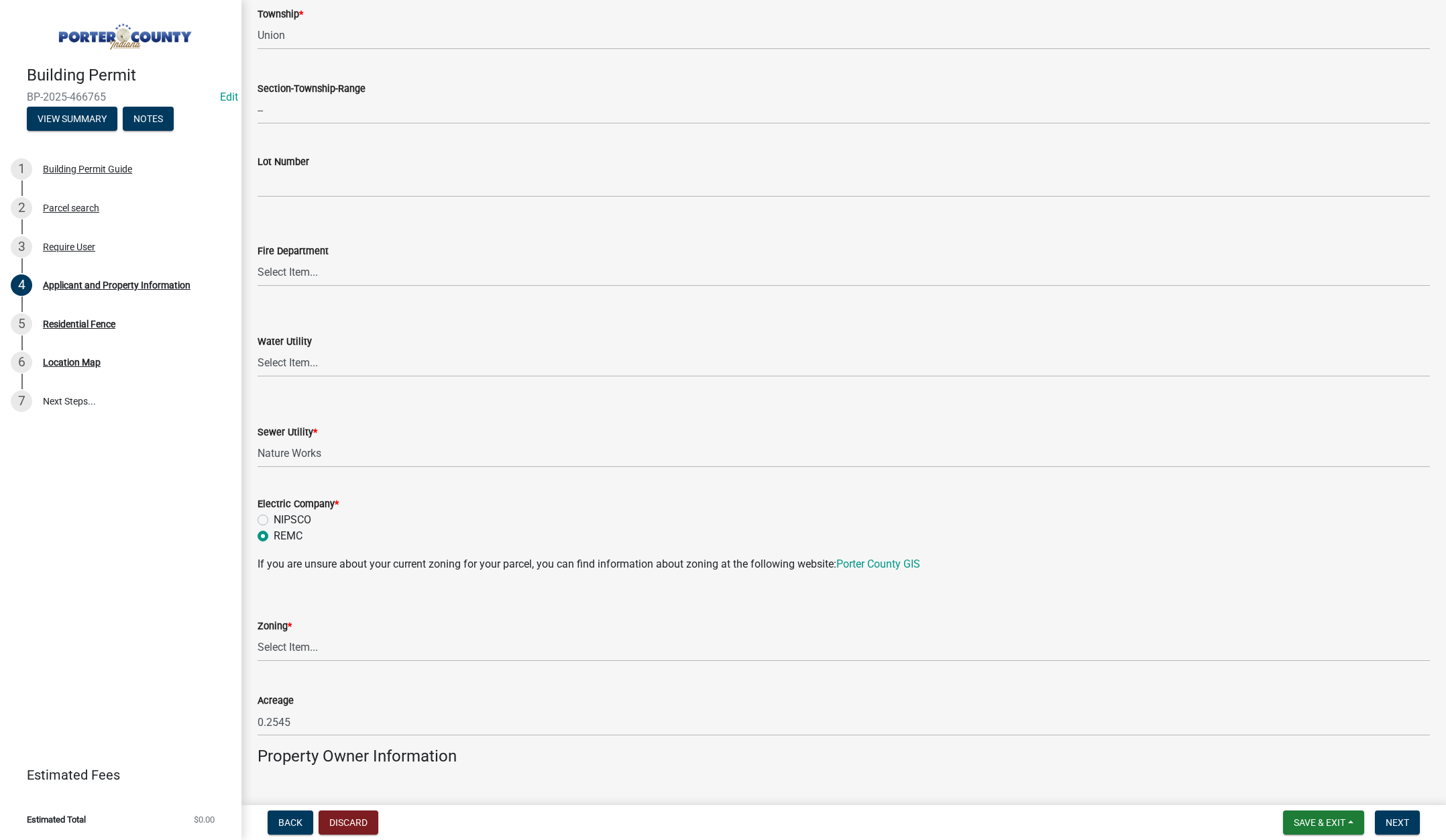
scroll to position [805, 0]
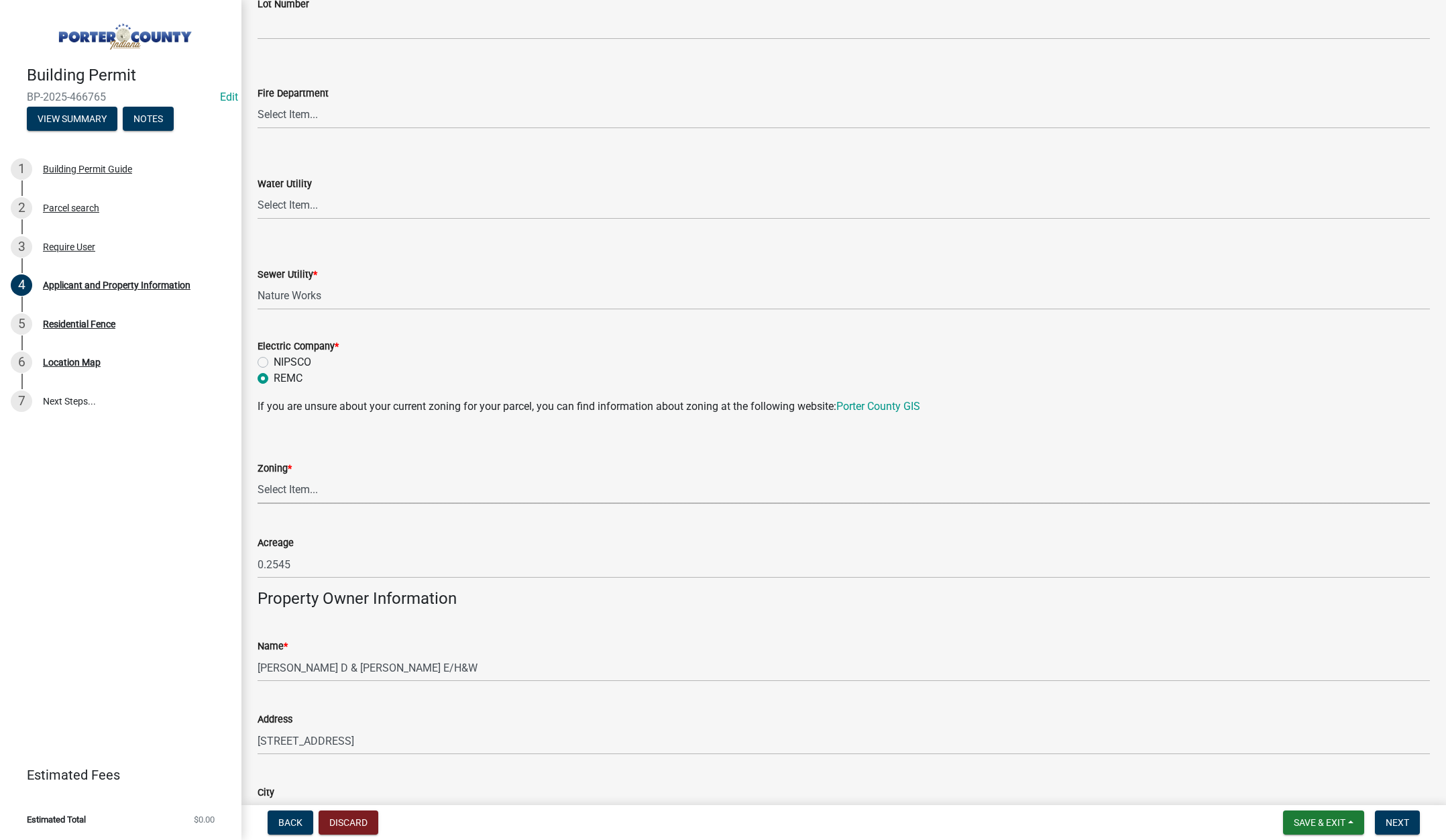
click at [294, 487] on select "Select Item... A1 A2 CH CM CN I1 I2 I3 IN MP OT P1 P2 PUD R1 R2 R3 R4 RL RR" at bounding box center [844, 490] width 1173 height 28
click at [258, 476] on select "Select Item... A1 A2 CH CM CN I1 I2 I3 IN MP OT P1 P2 PUD R1 R2 R3 R4 RL RR" at bounding box center [844, 490] width 1173 height 28
select select "349f168d-d974-4bf4-9d87-84a8db4888cd"
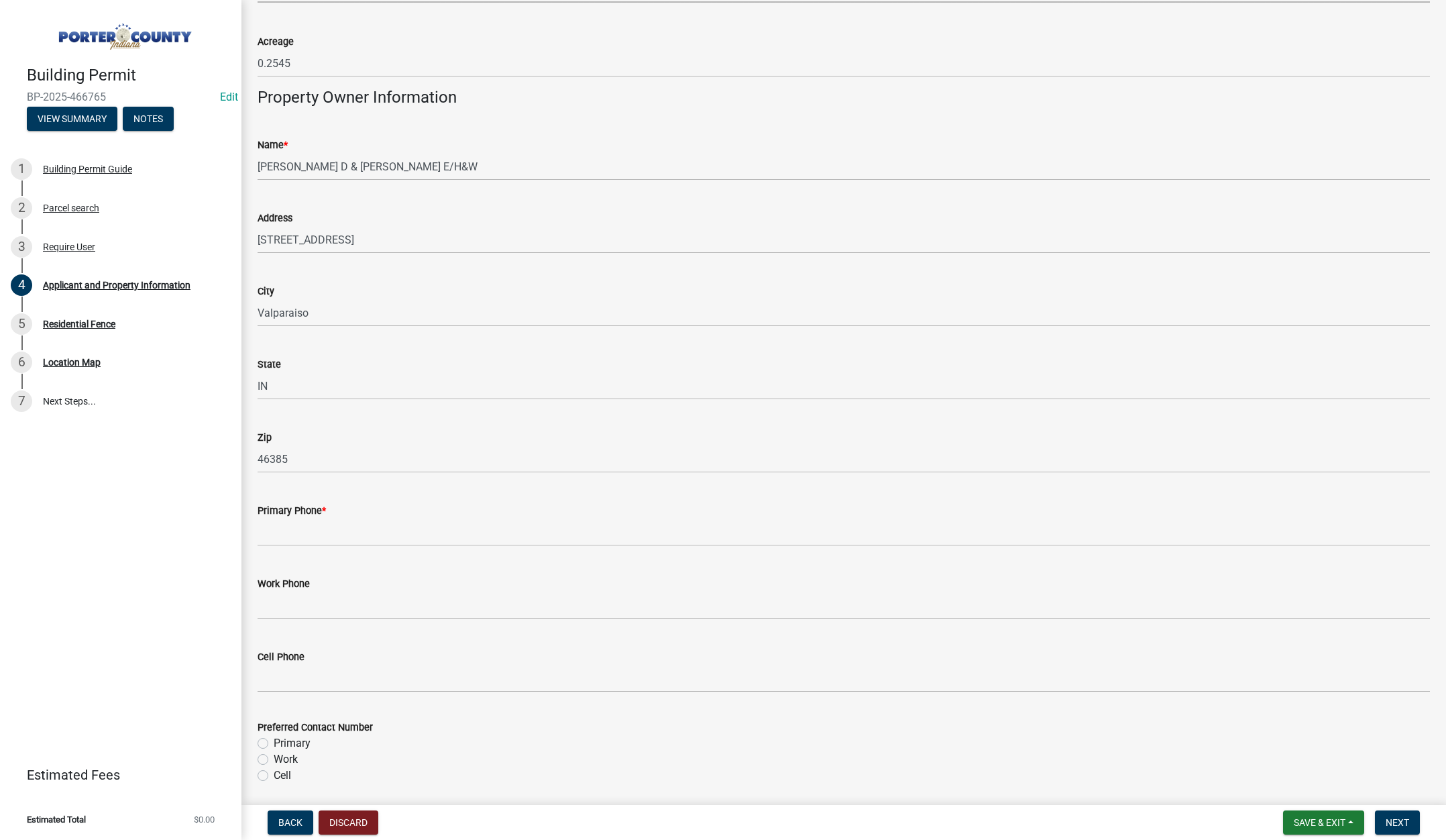
scroll to position [1476, 0]
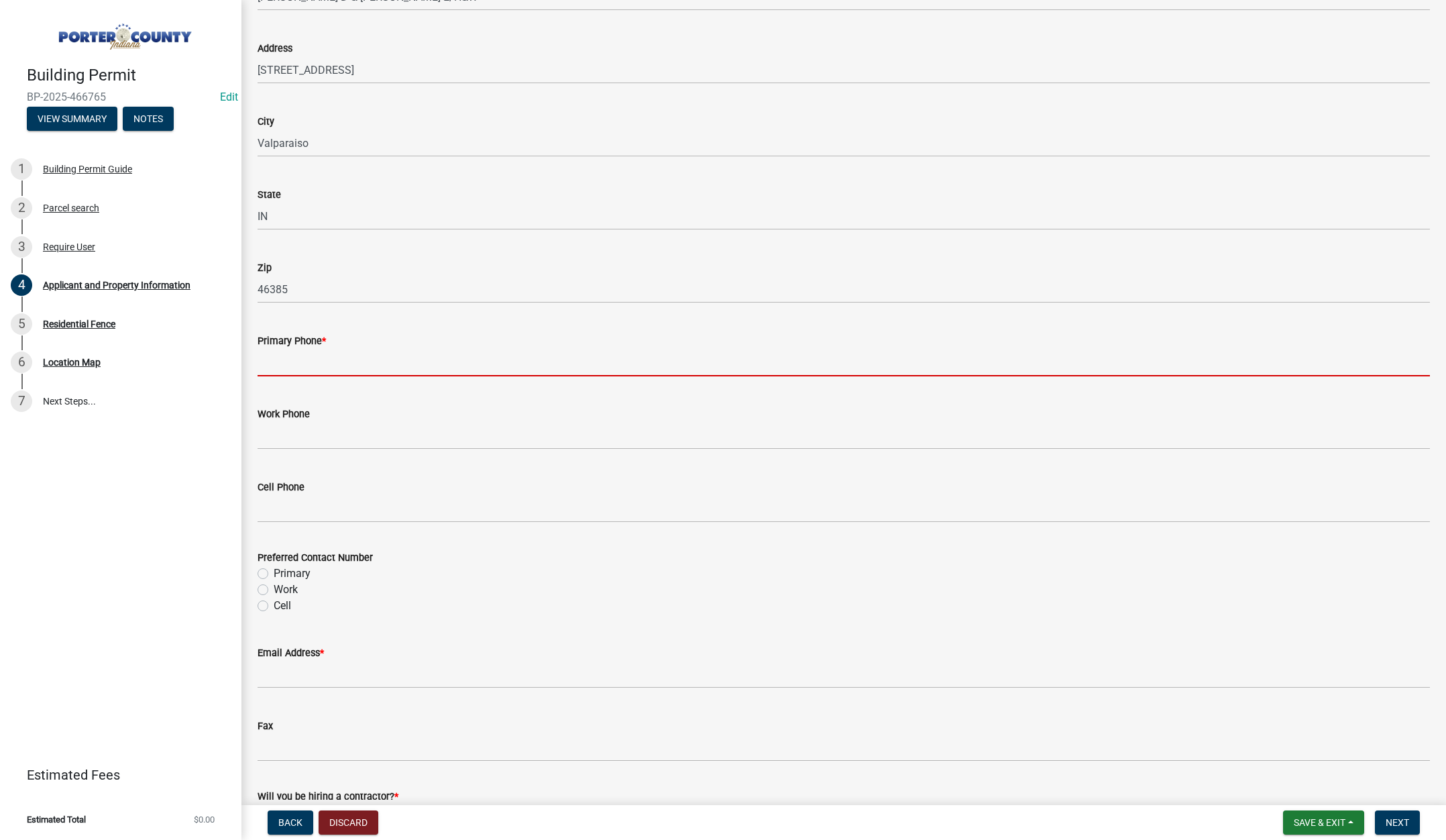
click at [325, 360] on input "Primary Phone *" at bounding box center [844, 362] width 1173 height 28
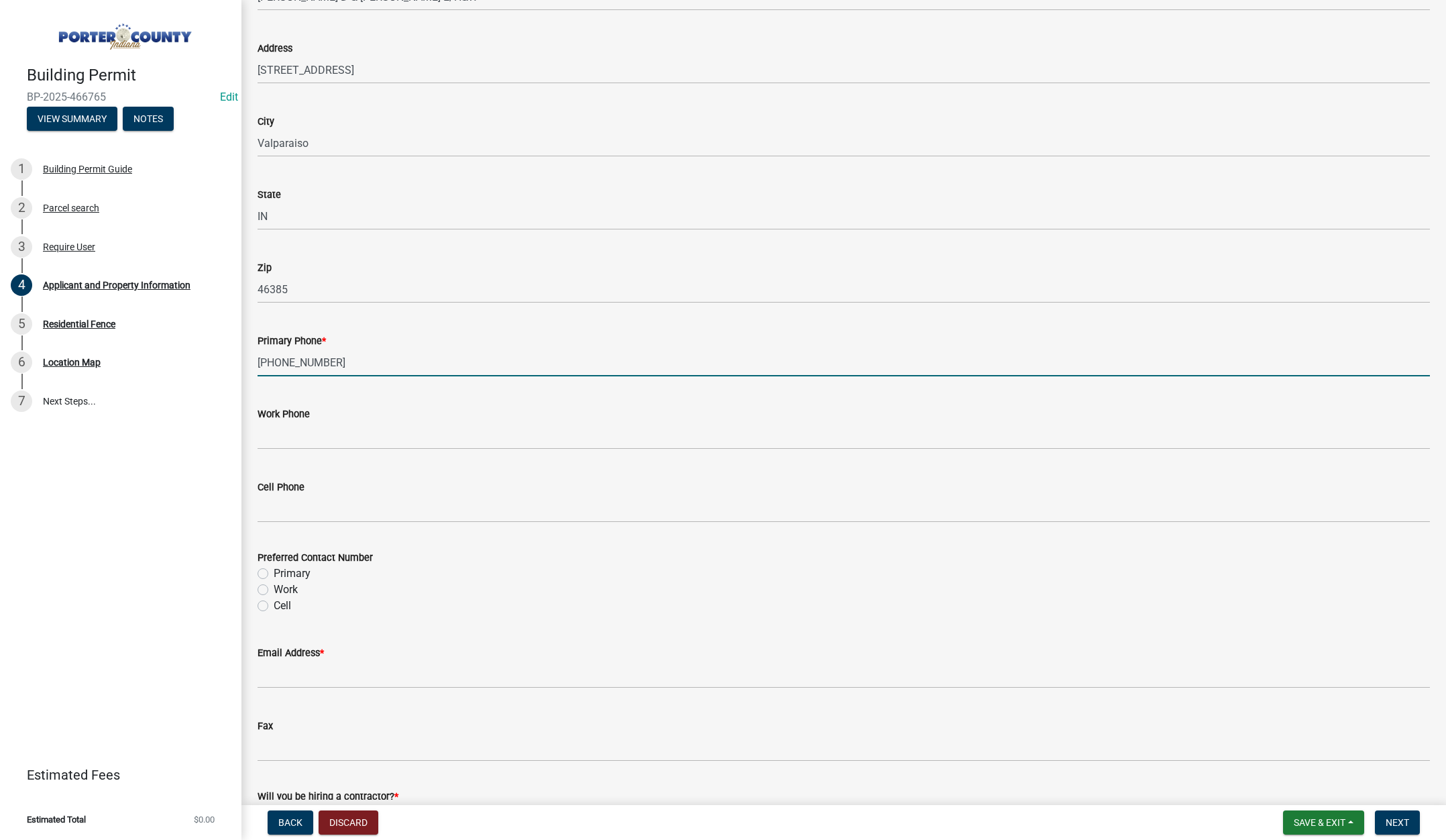
type input "219-314-5201"
click at [273, 571] on label "Primary" at bounding box center [292, 574] width 37 height 16
click at [273, 571] on input "Primary" at bounding box center [278, 570] width 9 height 9
radio input "true"
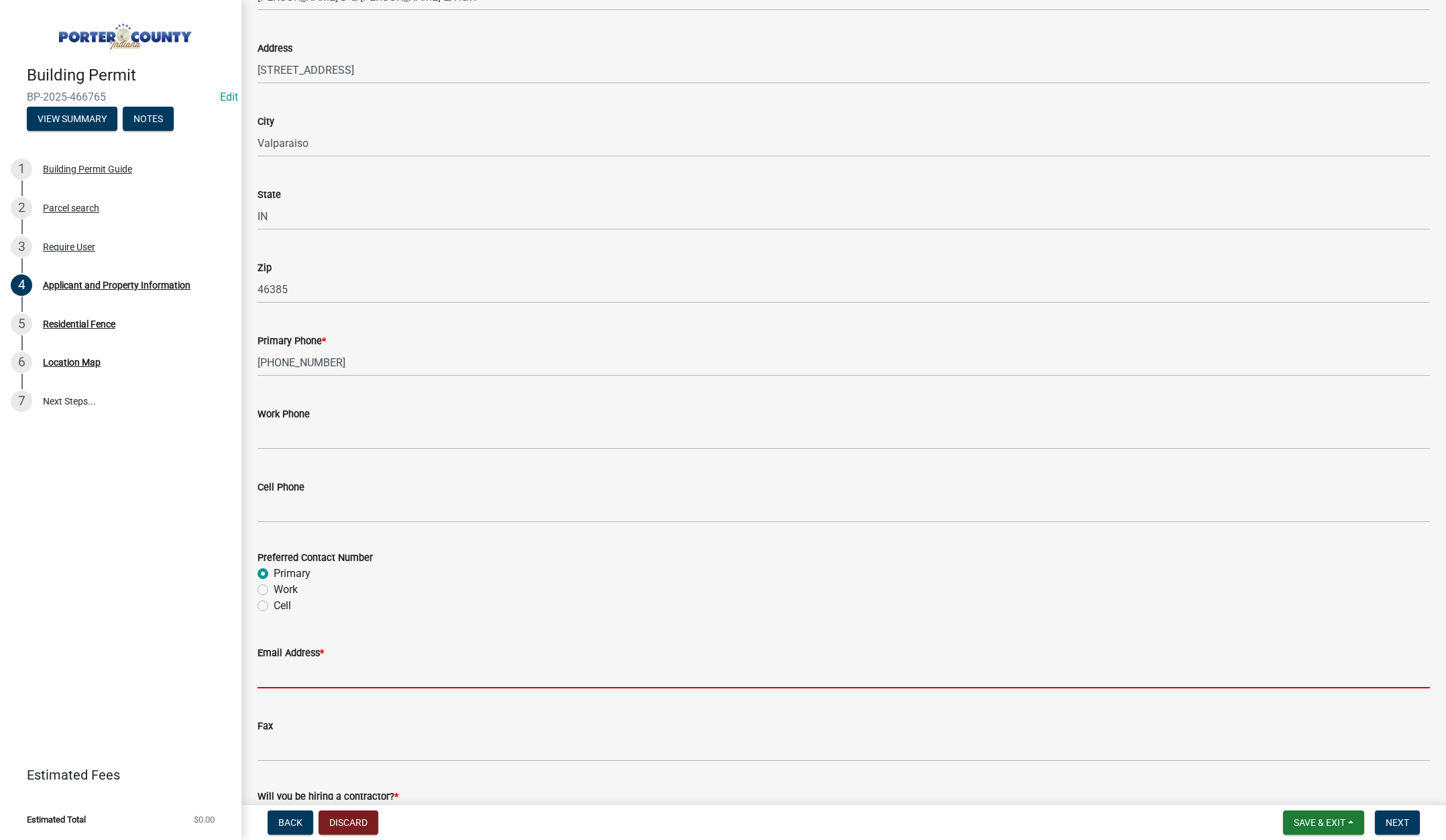
click at [299, 673] on input "Email Address *" at bounding box center [844, 674] width 1173 height 28
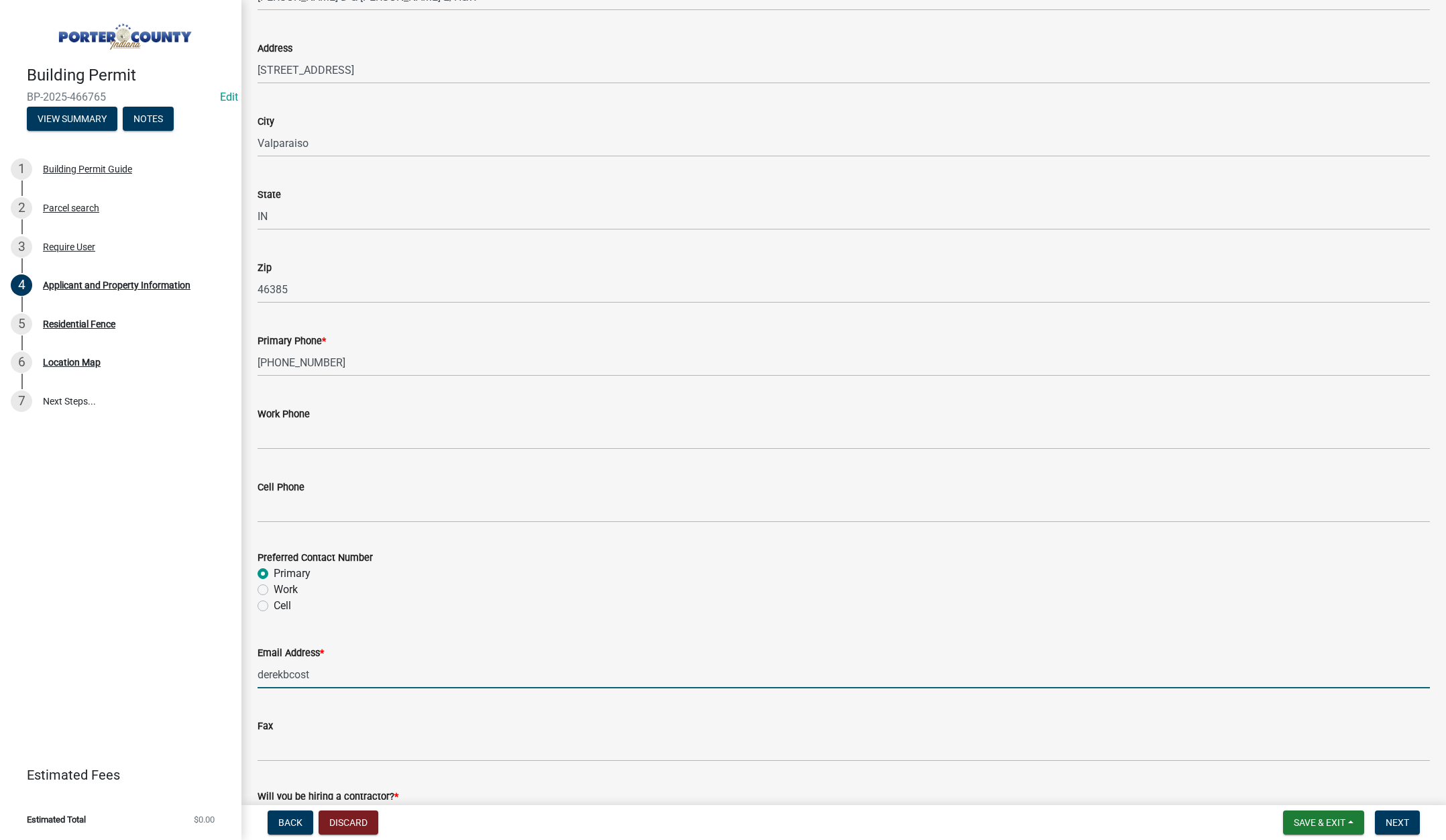
type input "derekbcosta219@gmail.com"
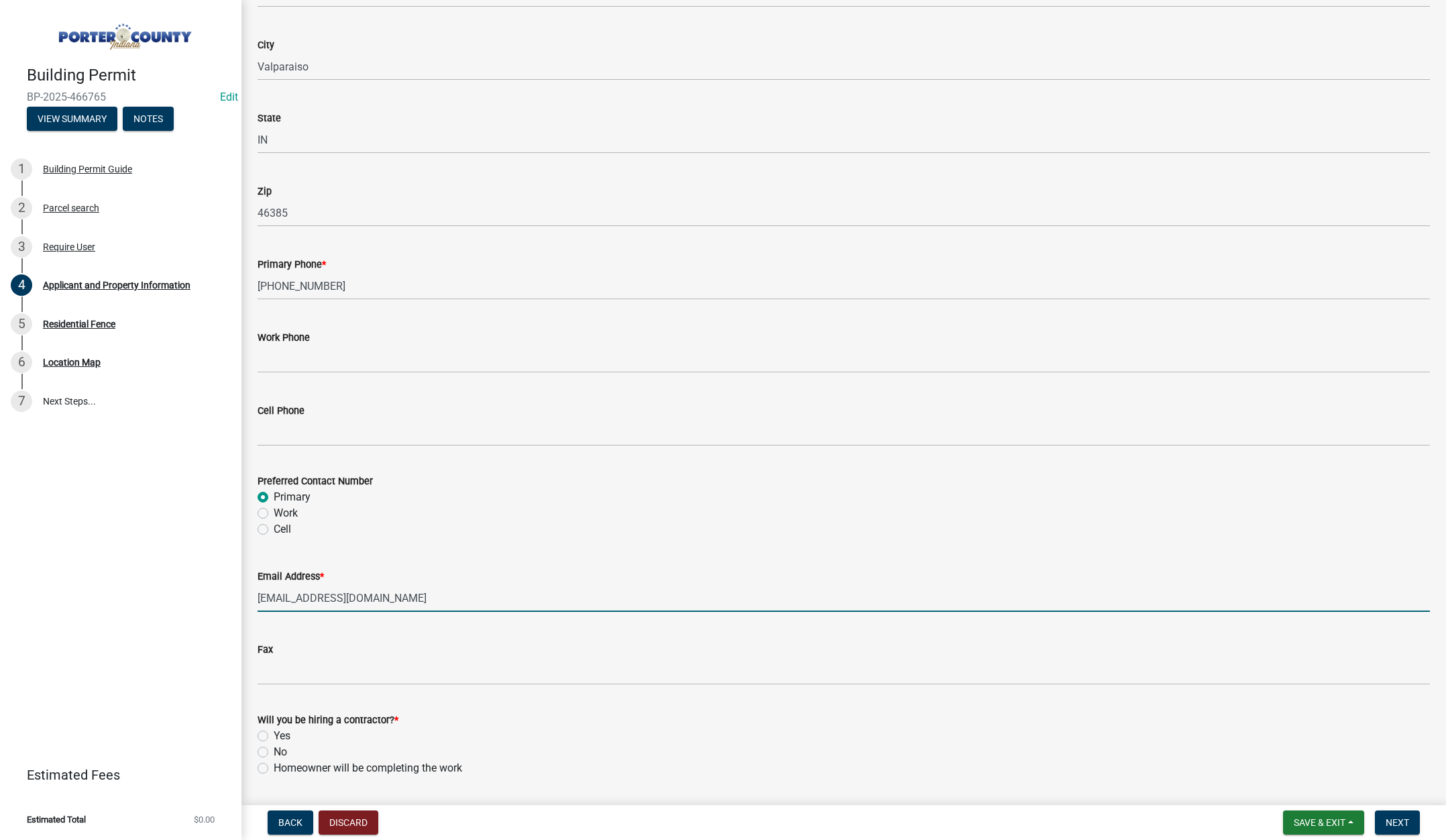
scroll to position [1669, 0]
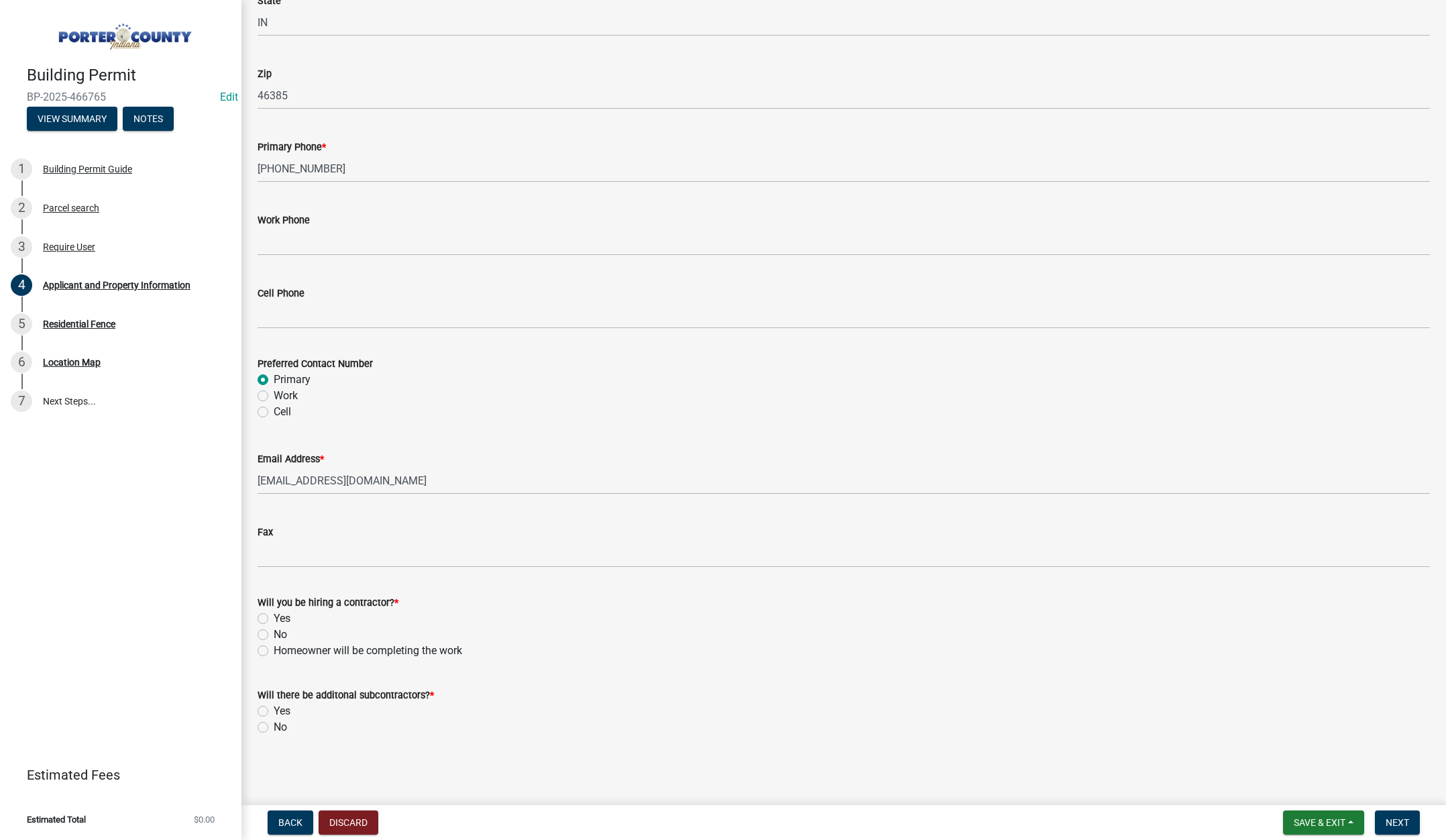
click at [273, 616] on label "Yes" at bounding box center [281, 618] width 16 height 16
click at [273, 616] on input "Yes" at bounding box center [278, 615] width 9 height 9
radio input "true"
click at [273, 725] on label "No" at bounding box center [280, 727] width 14 height 16
click at [273, 725] on input "No" at bounding box center [278, 724] width 9 height 9
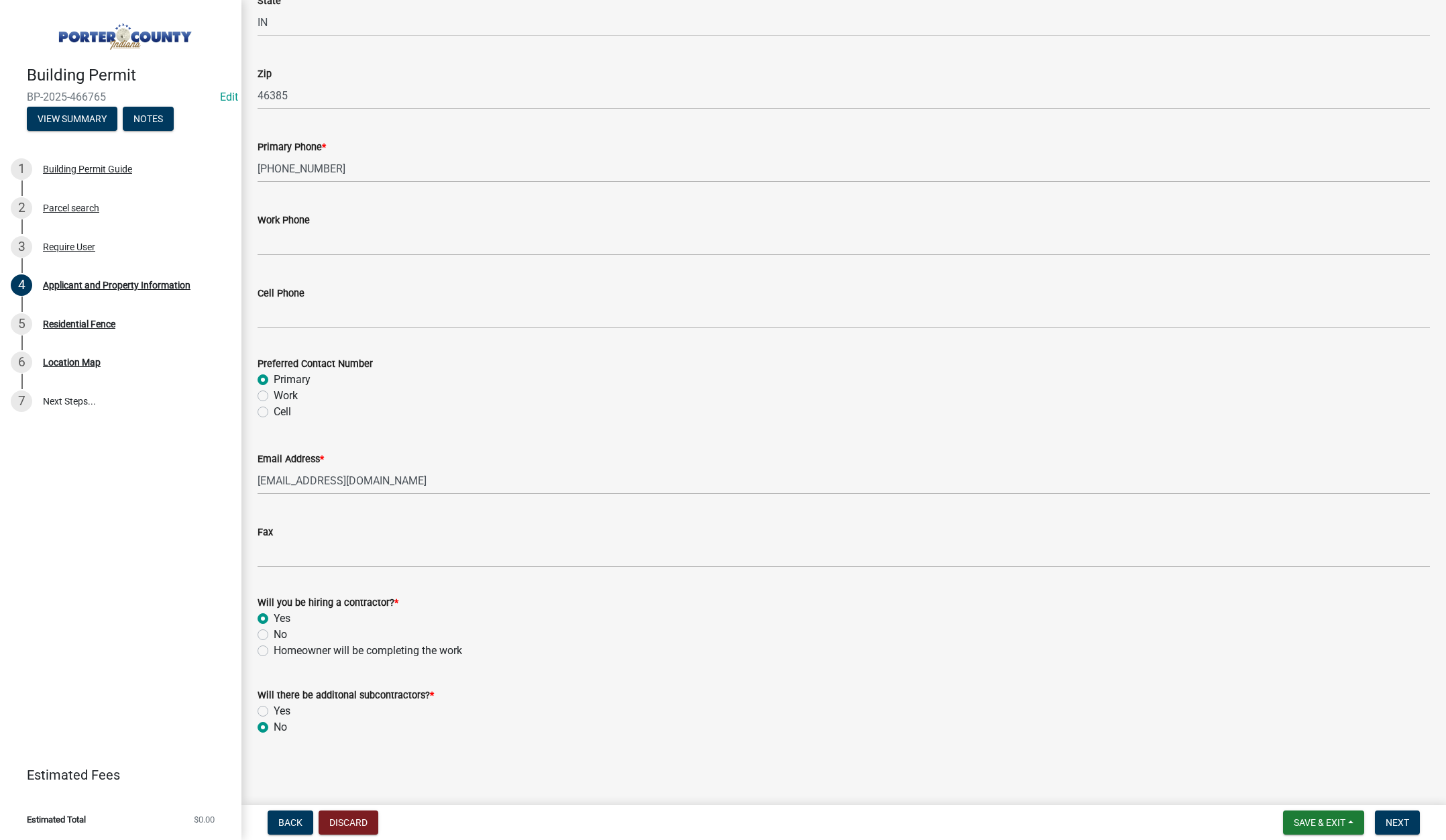
radio input "true"
click at [1409, 821] on span "Next" at bounding box center [1398, 822] width 23 height 10
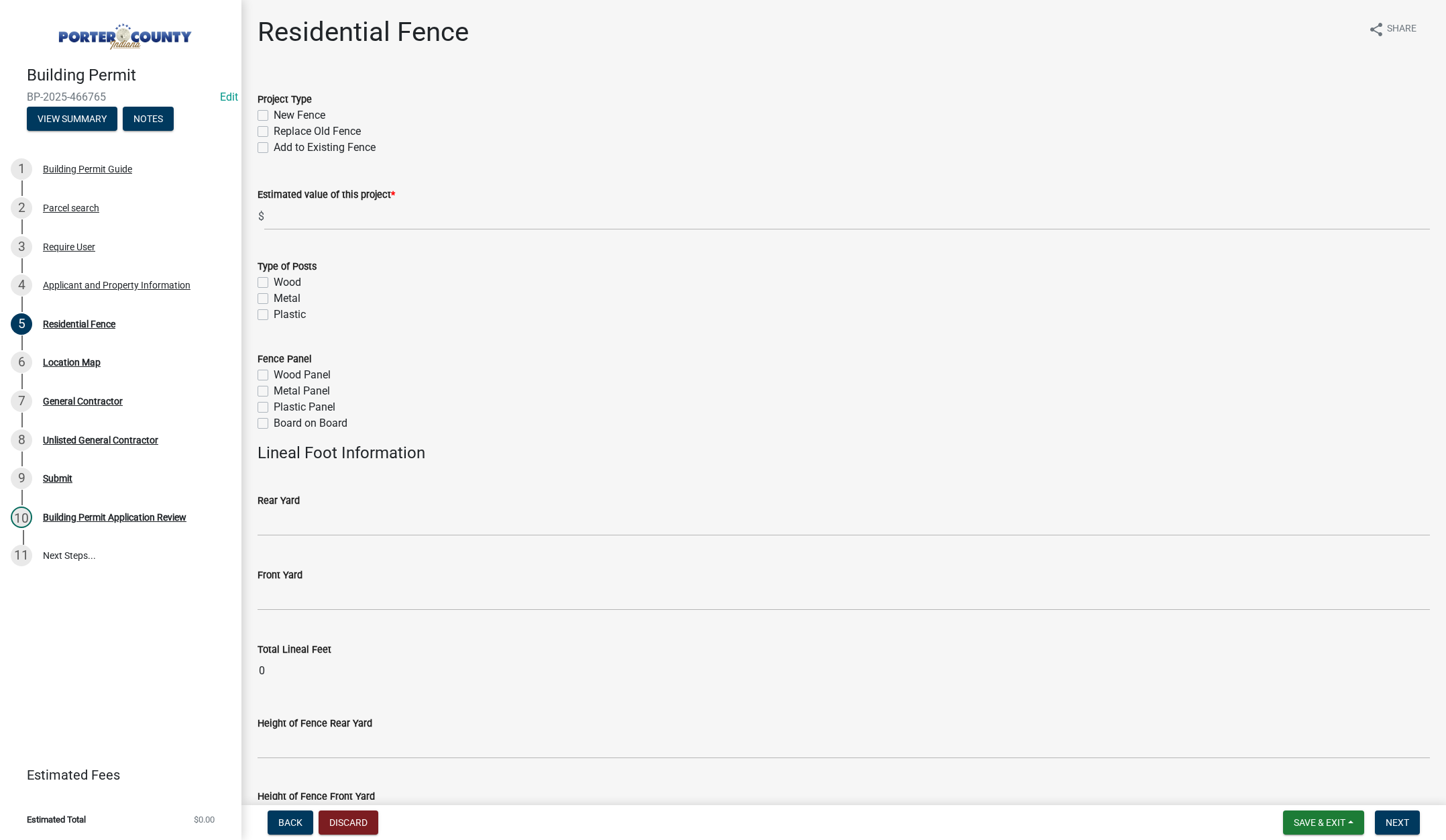
click at [273, 113] on label "New Fence" at bounding box center [299, 115] width 52 height 16
click at [273, 113] on input "New Fence" at bounding box center [278, 111] width 9 height 9
checkbox input "true"
checkbox input "false"
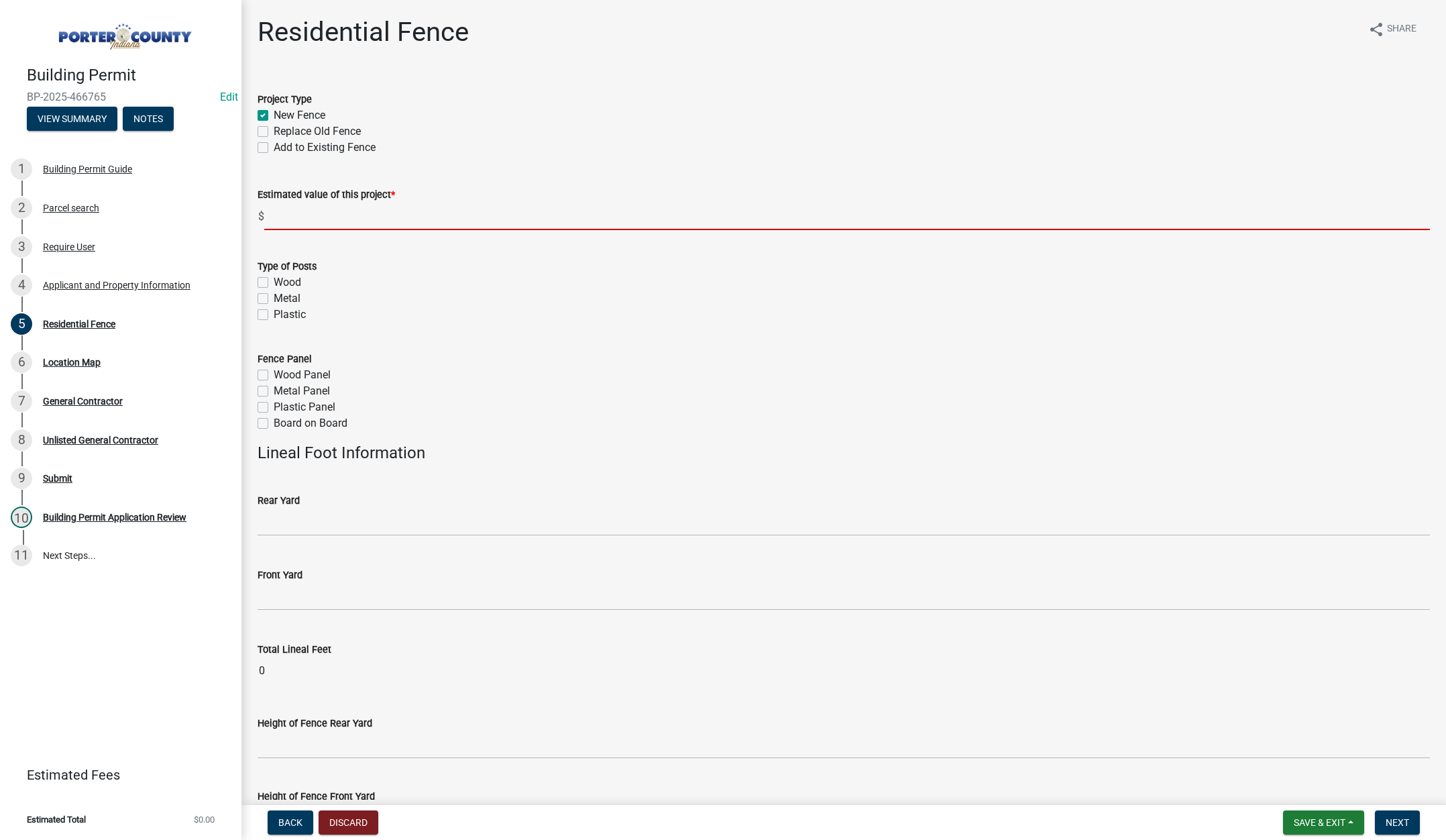
click at [324, 218] on input "text" at bounding box center [846, 216] width 1166 height 28
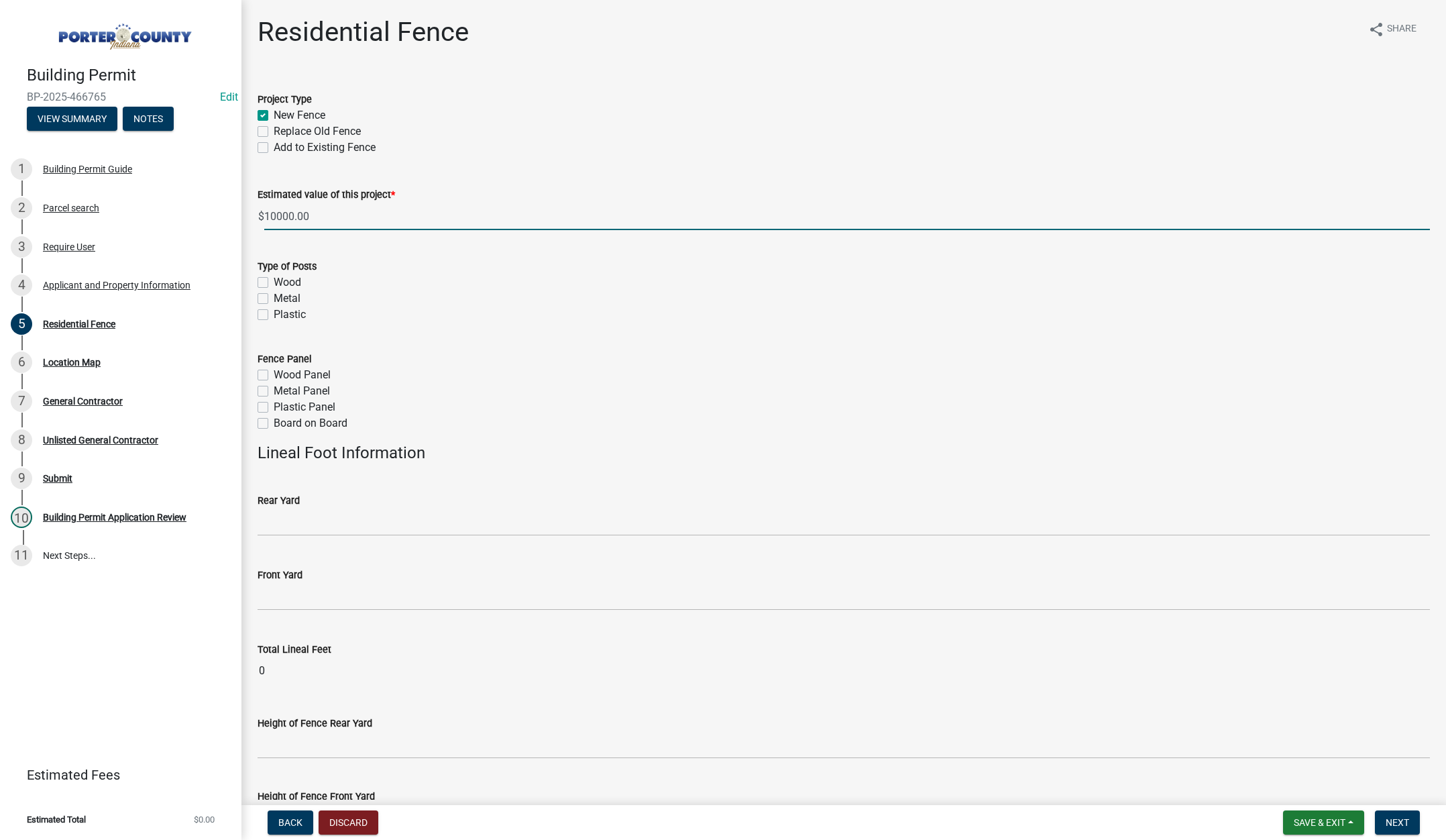
type input "10000"
click at [273, 294] on label "Metal" at bounding box center [286, 298] width 27 height 16
click at [273, 294] on input "Metal" at bounding box center [278, 295] width 9 height 9
checkbox input "true"
checkbox input "false"
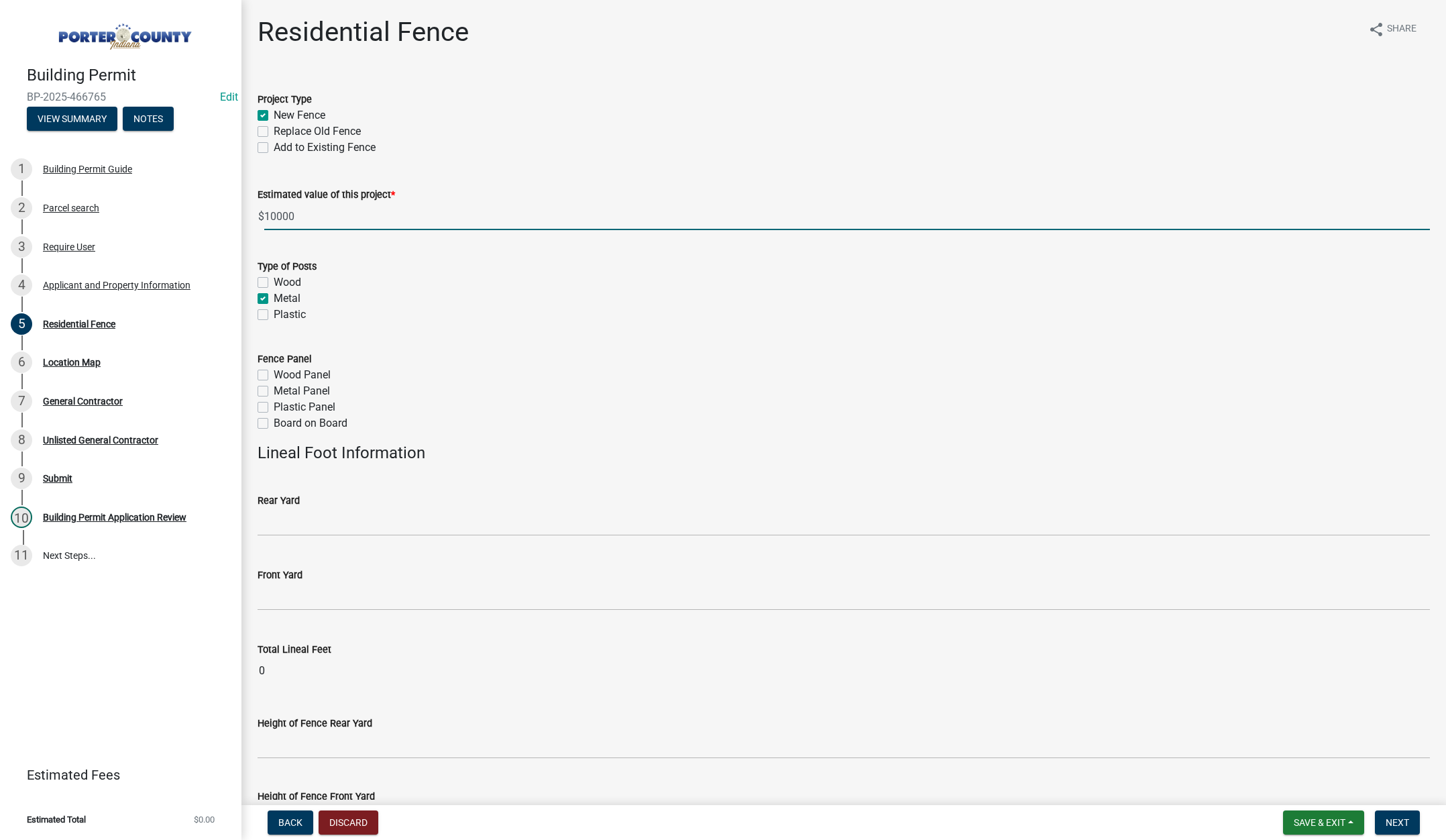
checkbox input "true"
checkbox input "false"
click at [273, 392] on label "Metal Panel" at bounding box center [301, 391] width 56 height 16
click at [273, 392] on input "Metal Panel" at bounding box center [278, 387] width 9 height 9
checkbox input "true"
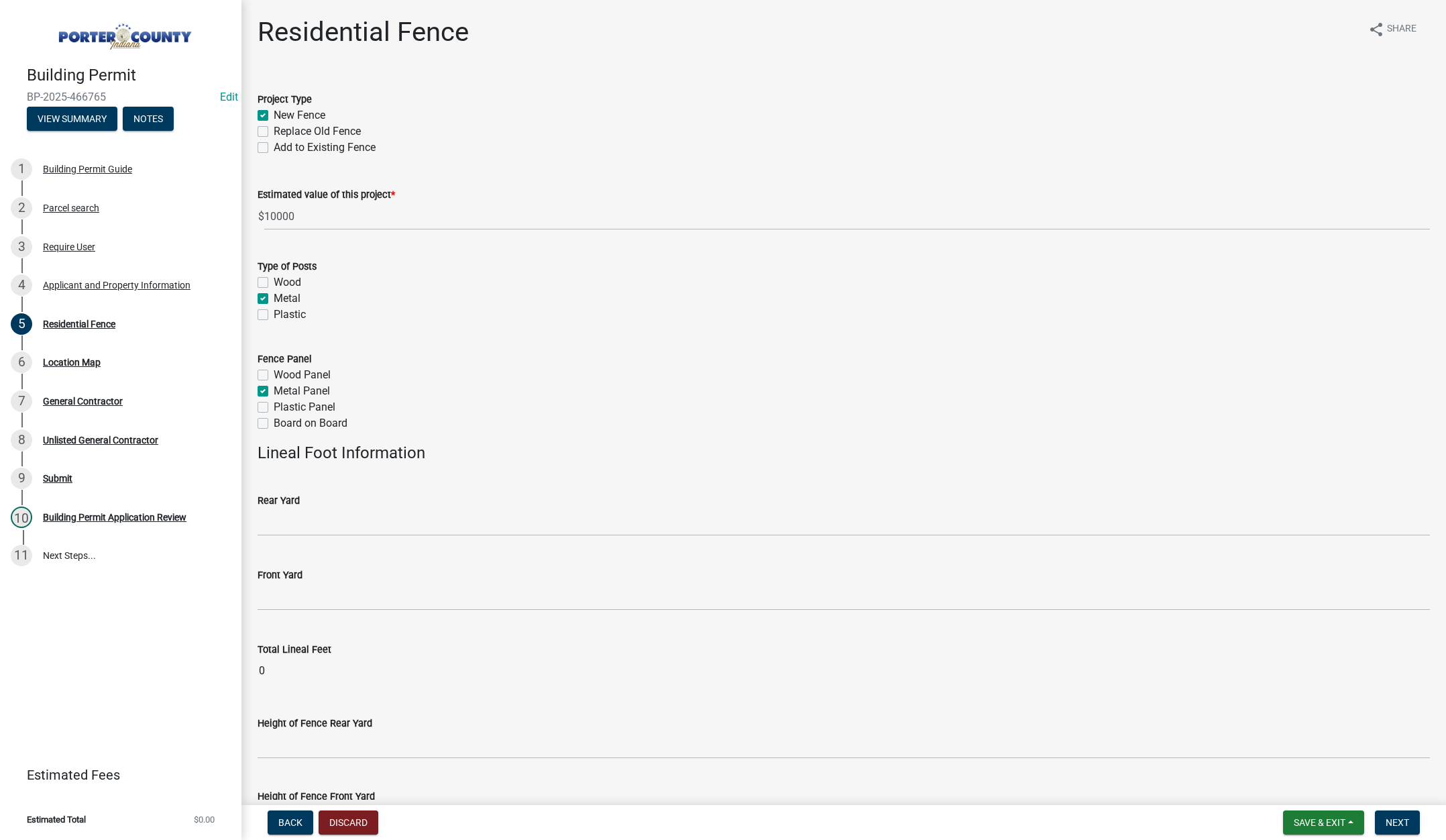
checkbox input "false"
checkbox input "true"
checkbox input "false"
click at [355, 523] on input "text" at bounding box center [844, 522] width 1173 height 28
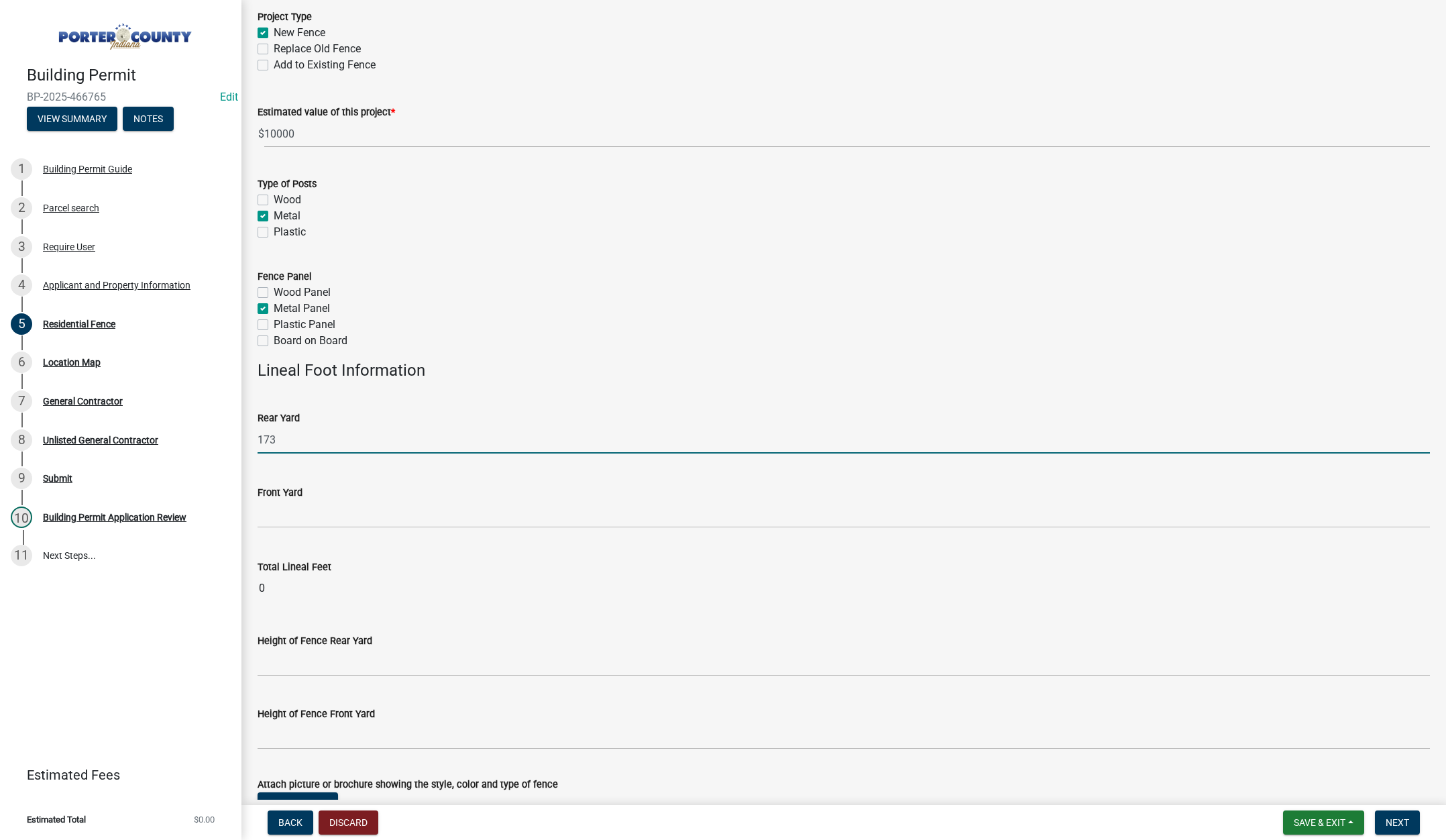
scroll to position [194, 0]
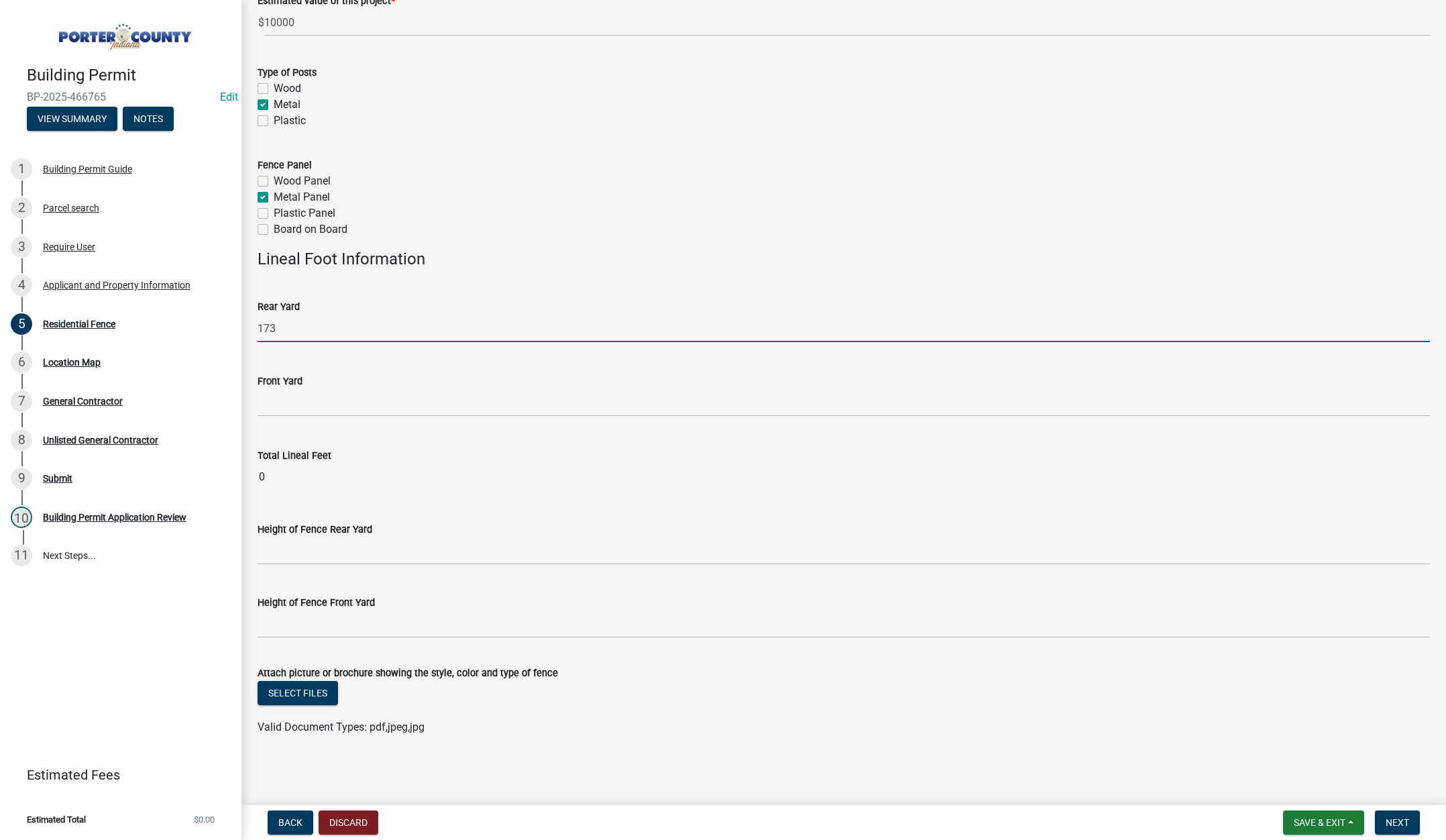
type input "173"
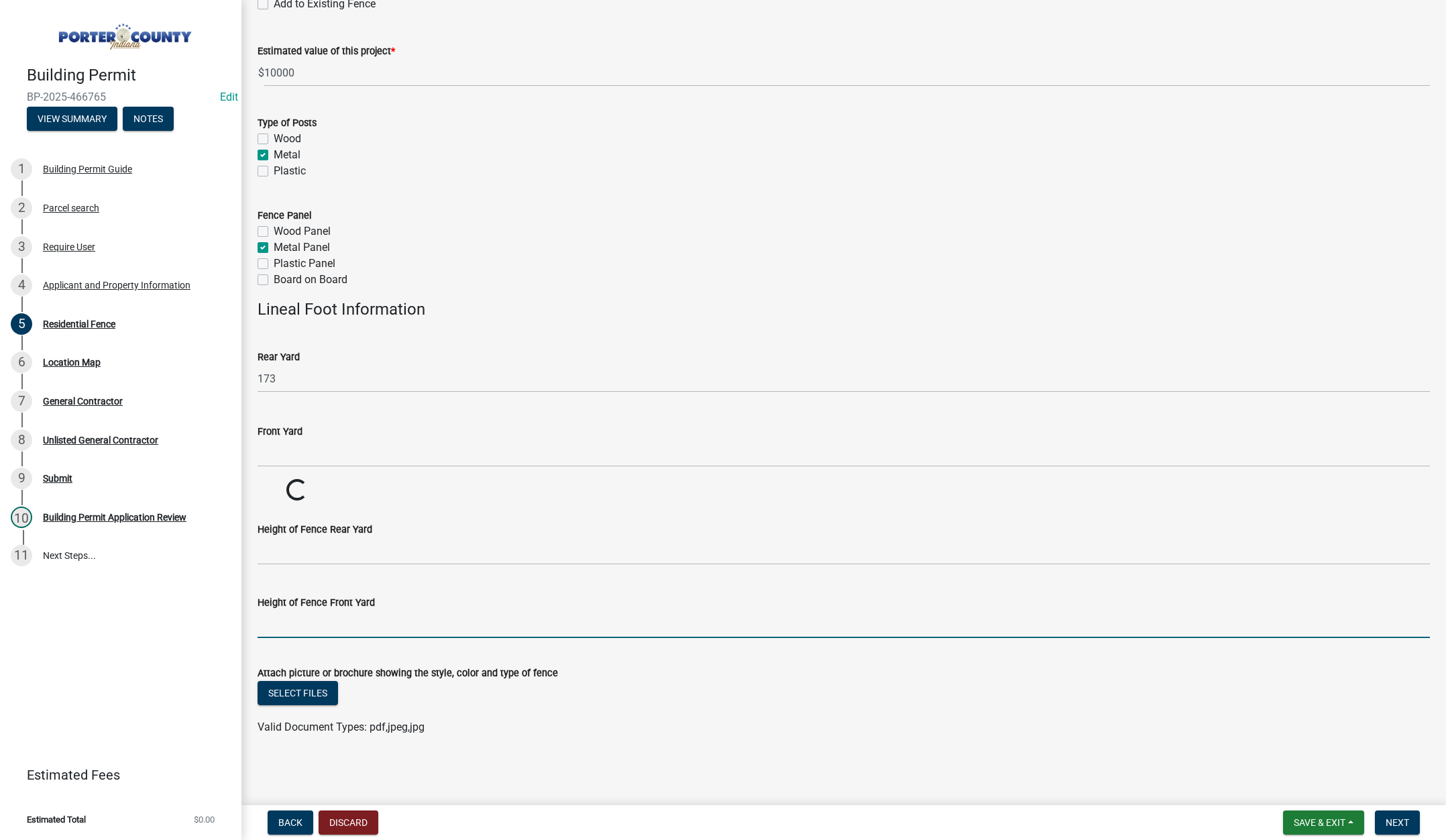
click at [373, 619] on input "Height of Fence Front Yard" at bounding box center [844, 624] width 1173 height 28
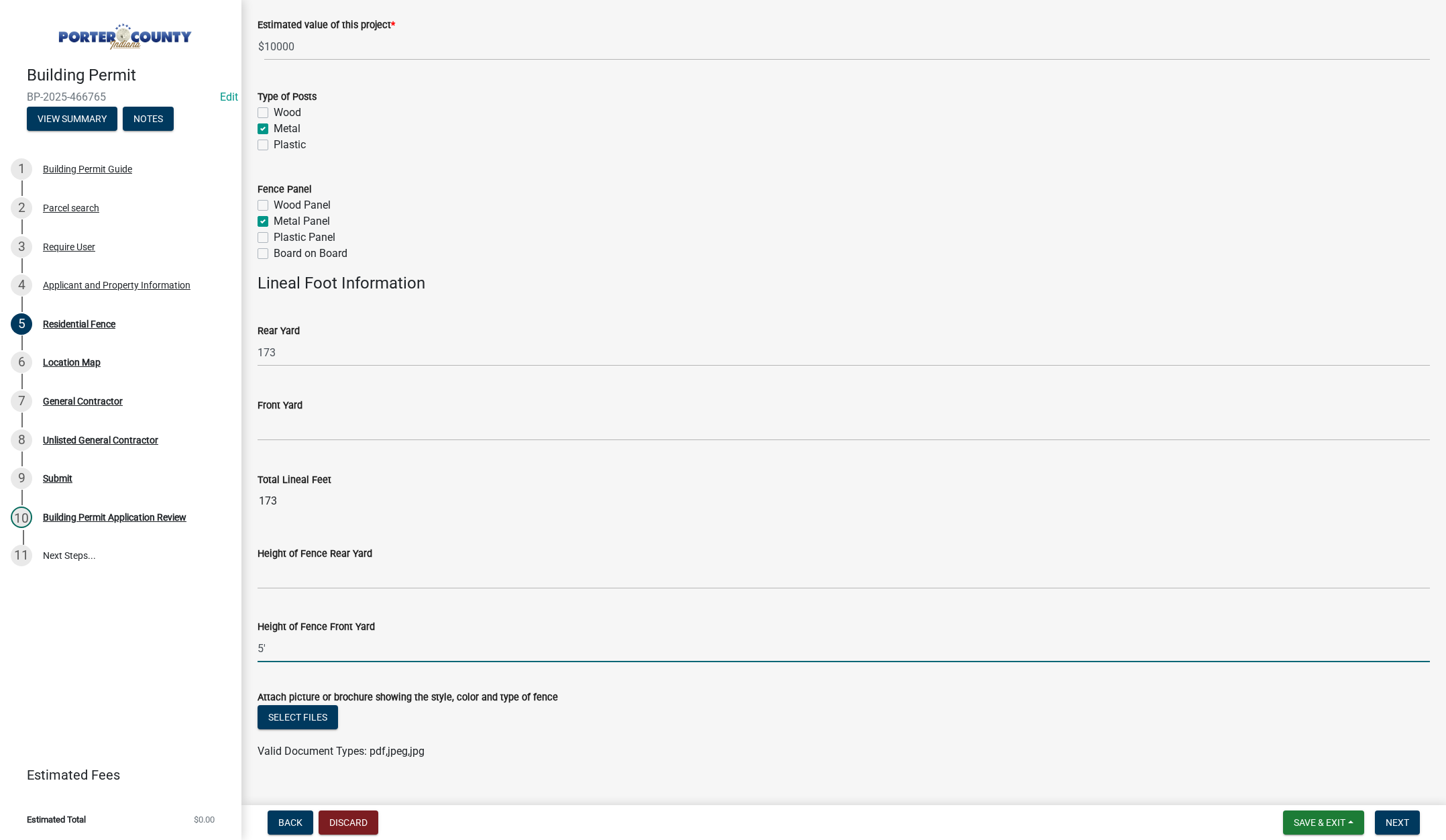
scroll to position [194, 0]
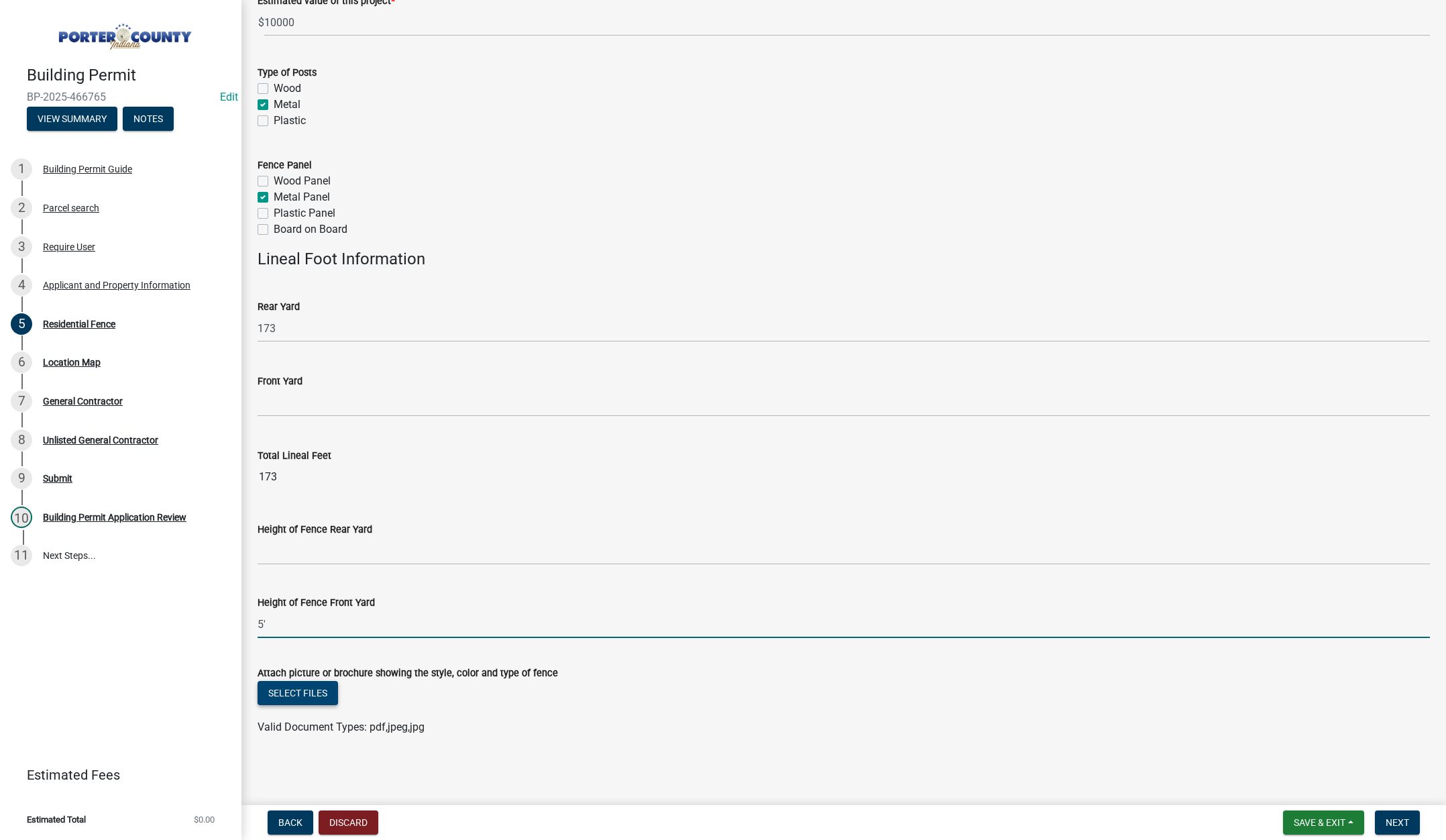
type input "5'"
click at [295, 686] on button "Select files" at bounding box center [298, 693] width 80 height 24
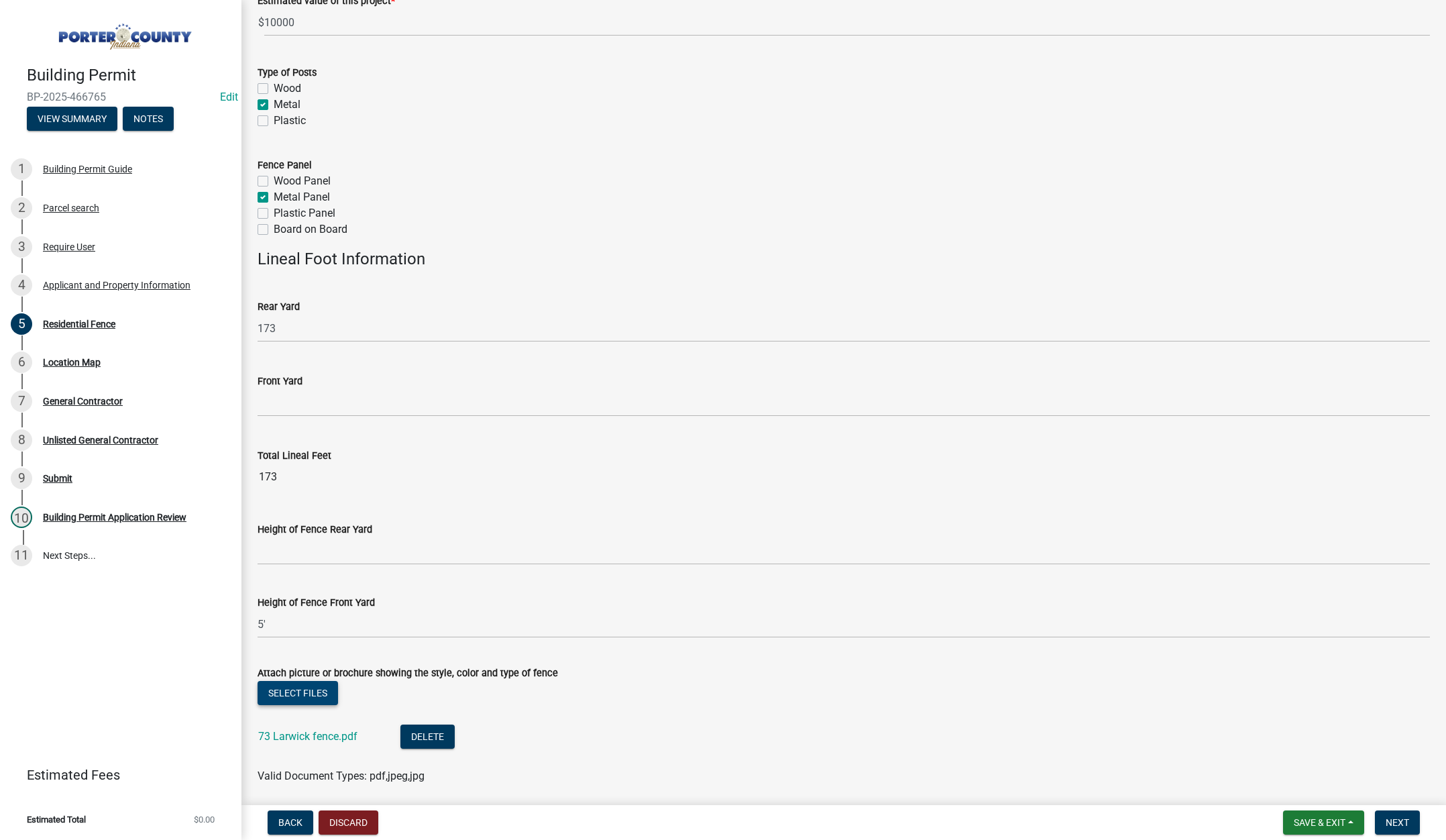
scroll to position [242, 0]
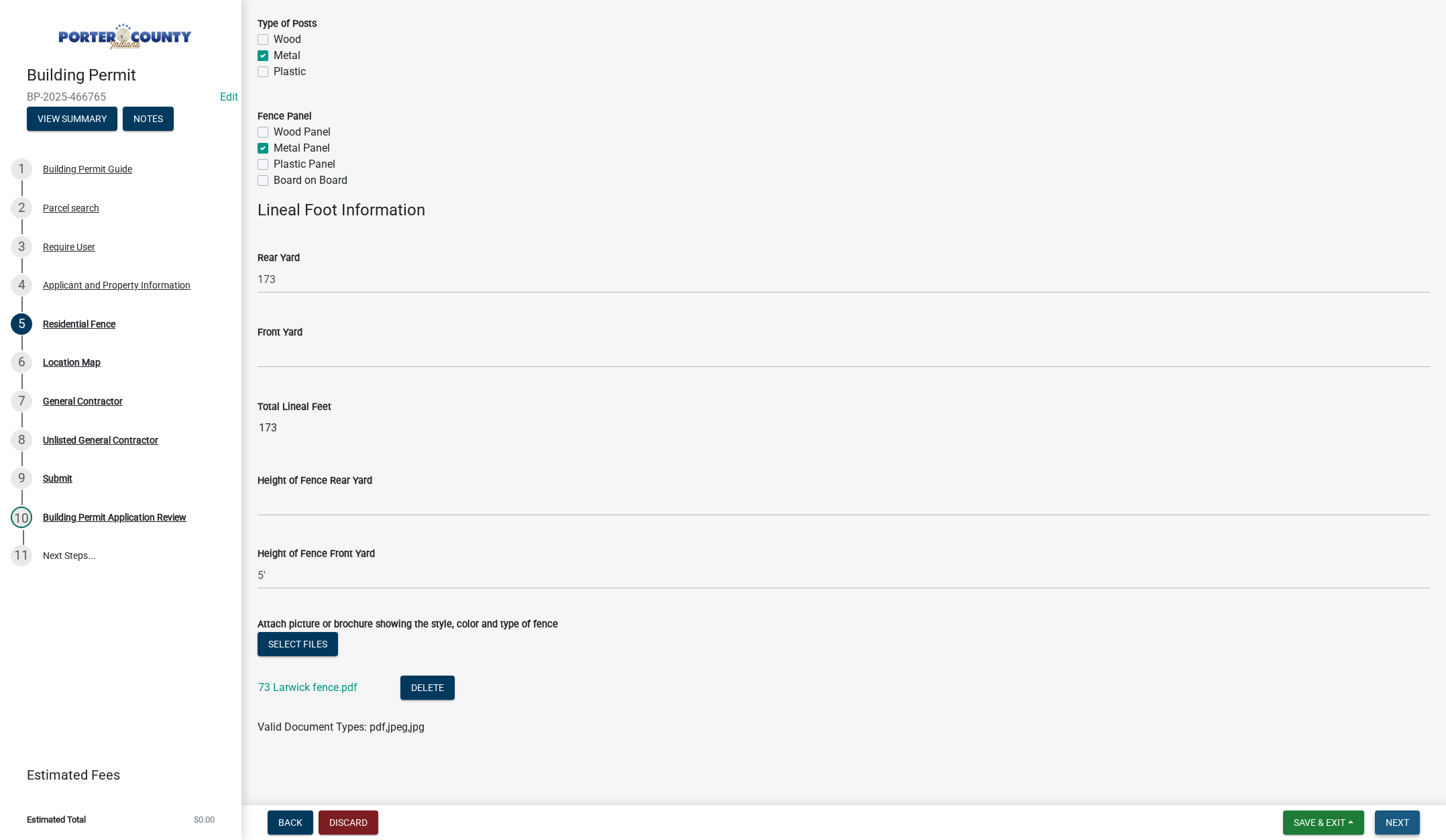
click at [1399, 818] on span "Next" at bounding box center [1398, 822] width 23 height 10
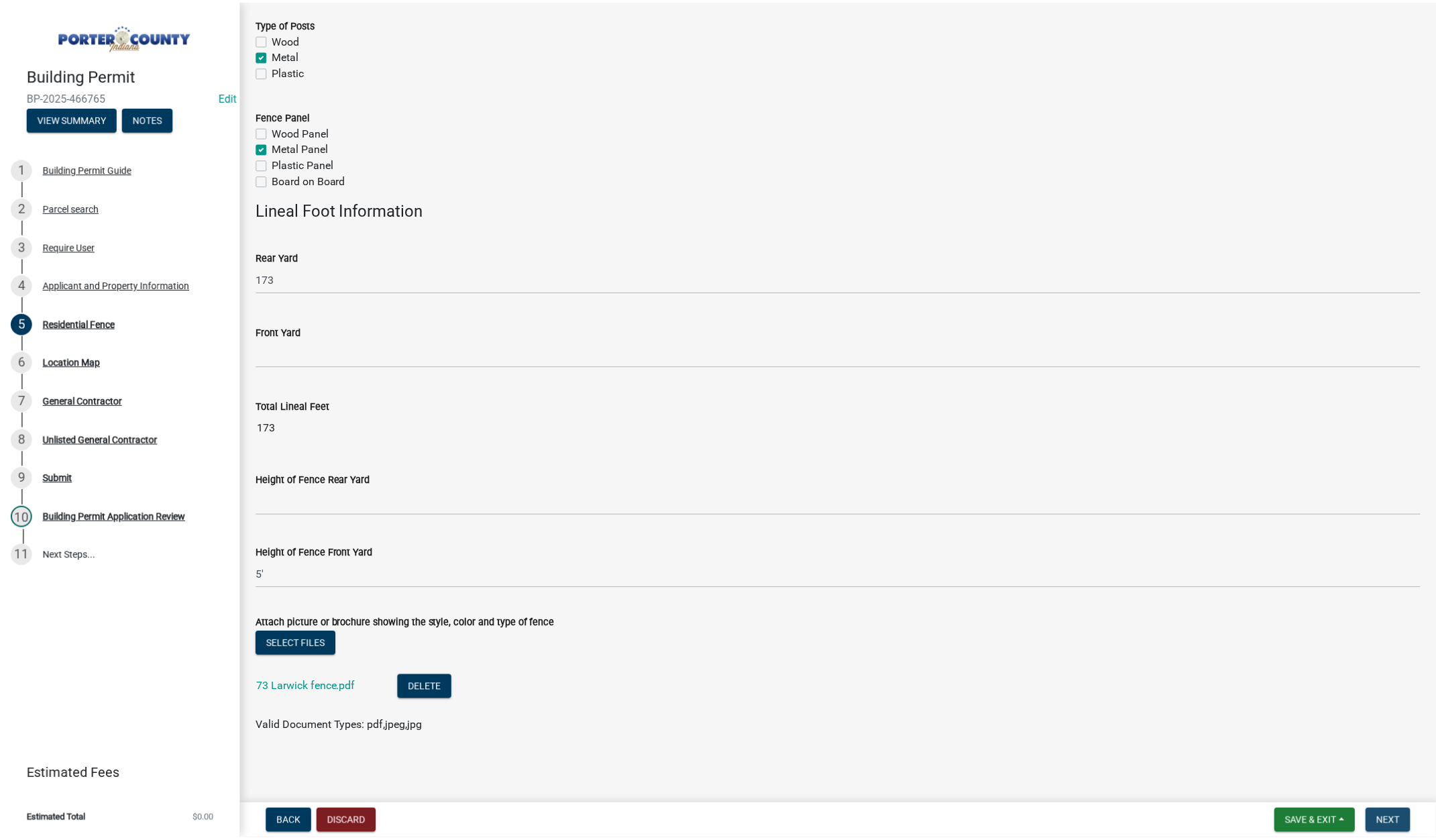
scroll to position [0, 0]
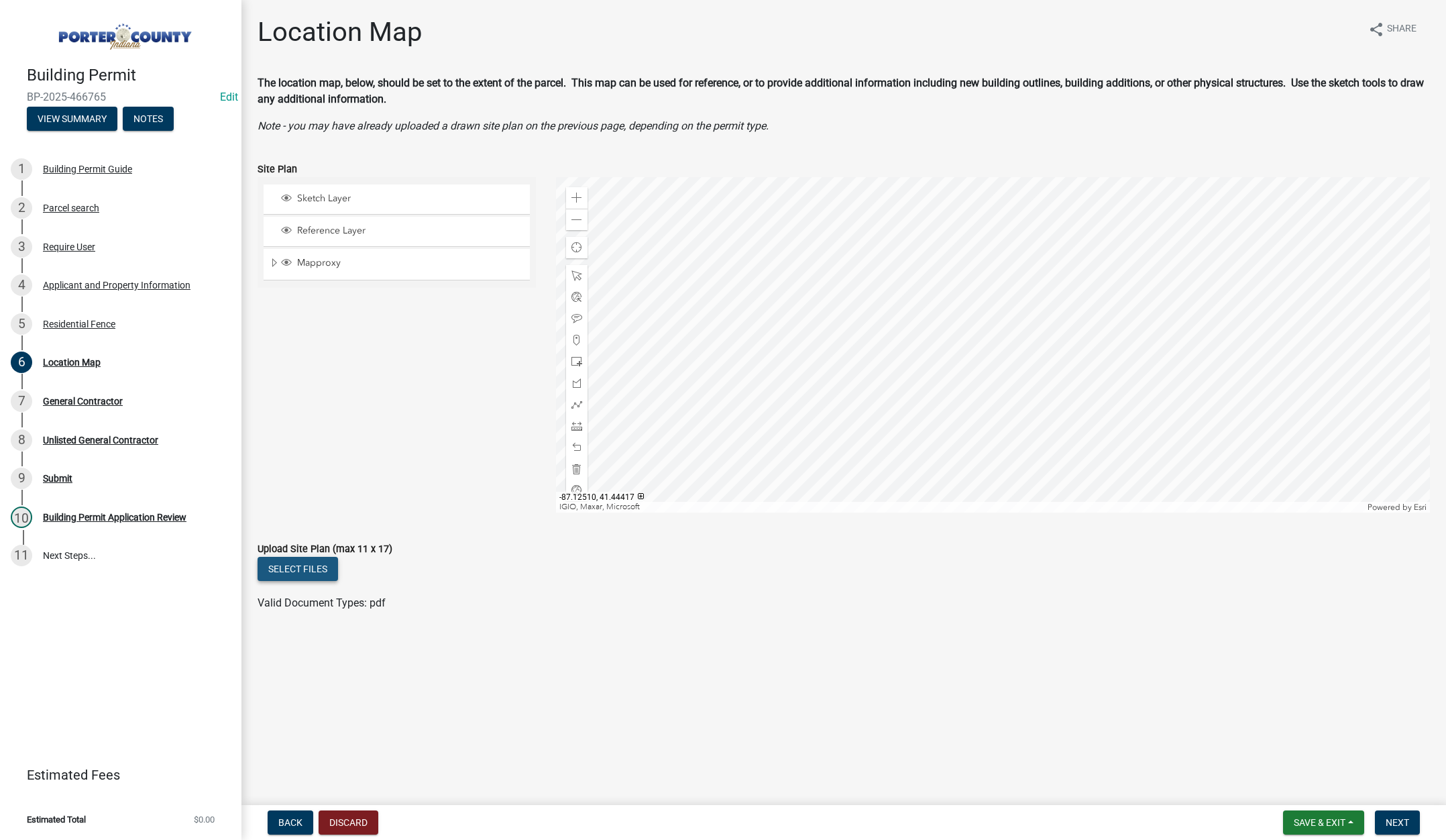
click at [315, 566] on button "Select files" at bounding box center [298, 568] width 80 height 24
click at [1398, 822] on span "Next" at bounding box center [1398, 822] width 23 height 10
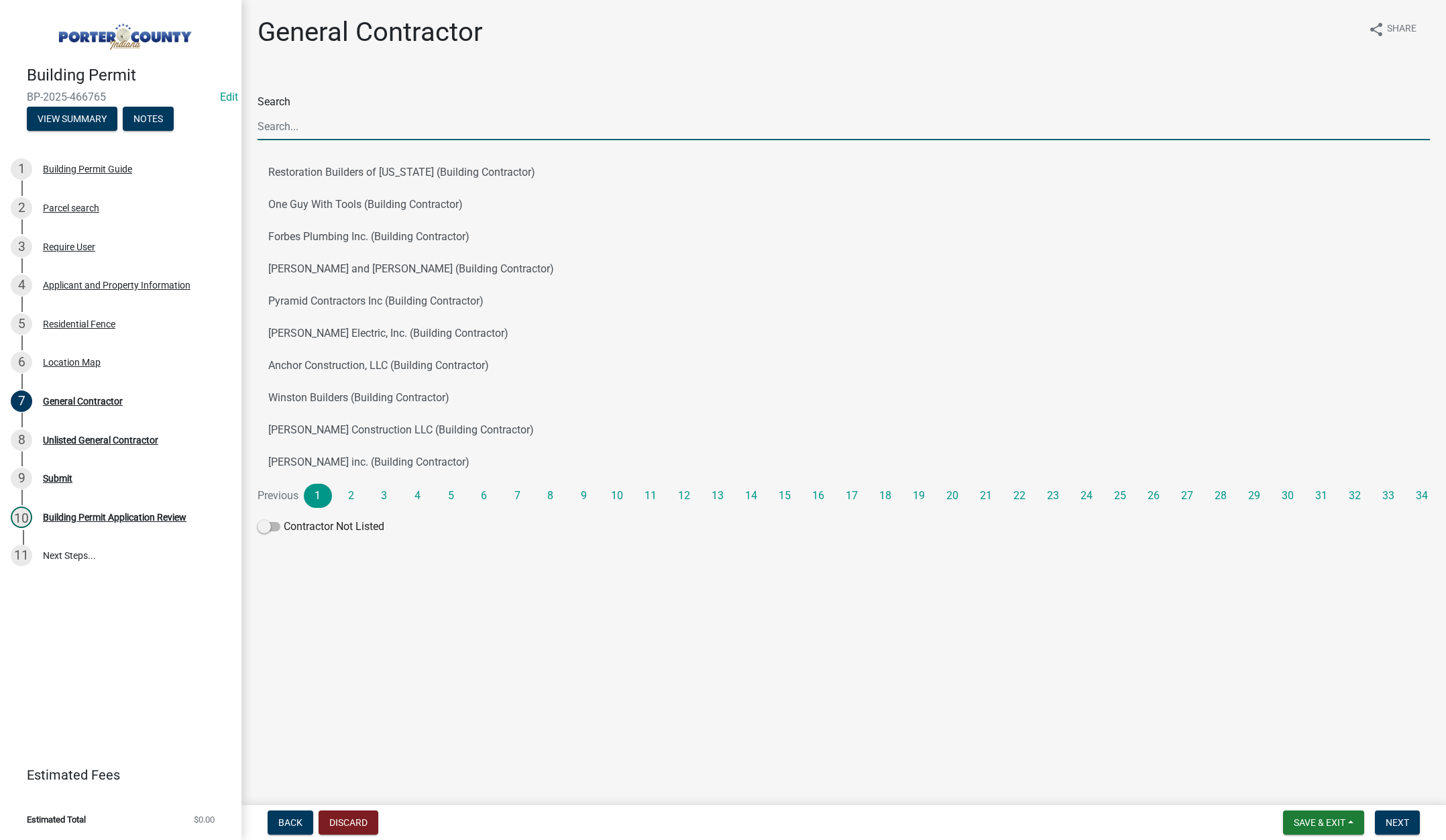
click at [298, 129] on input "Search" at bounding box center [844, 127] width 1173 height 28
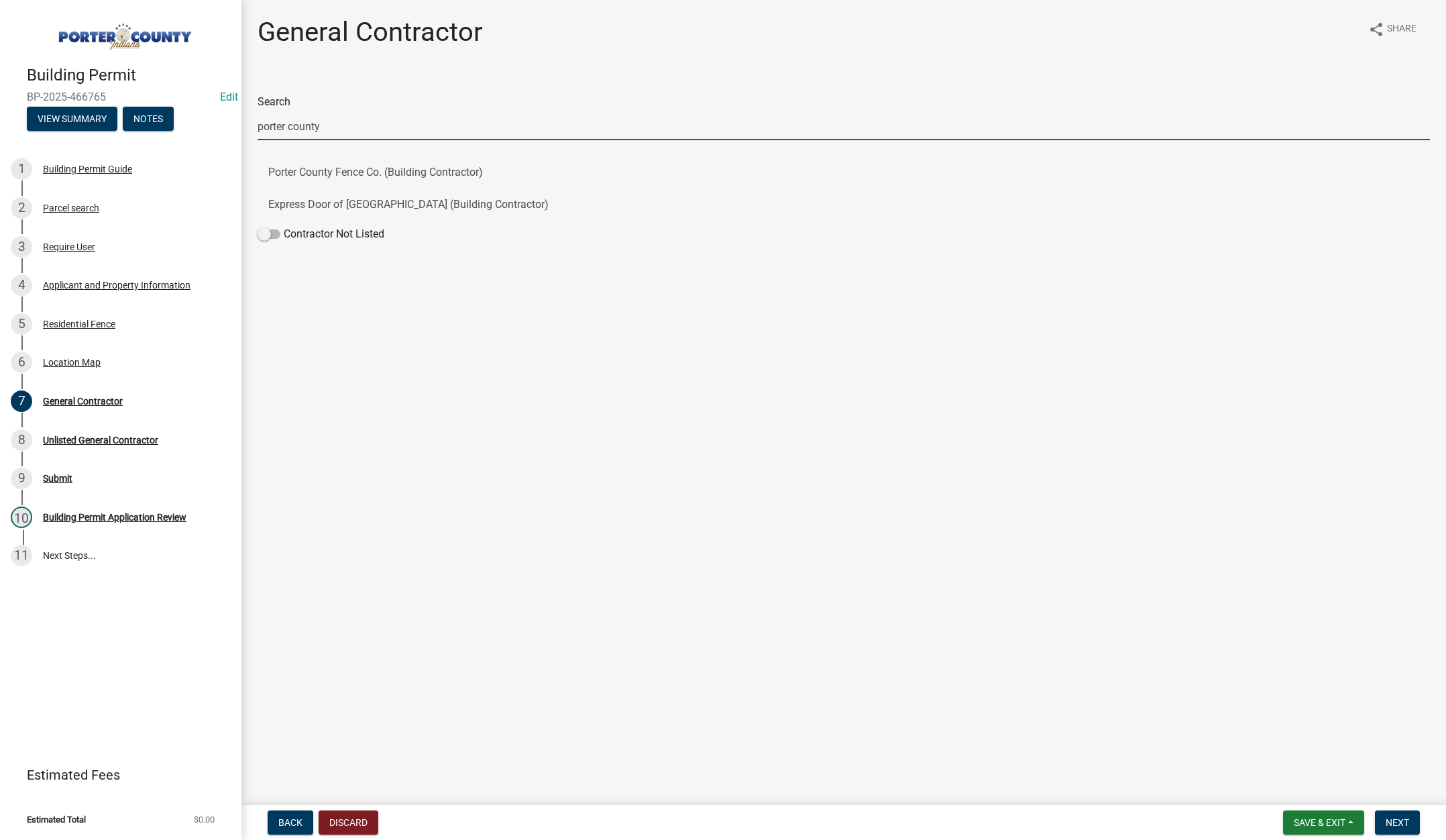
type input "porter county"
click at [352, 369] on main "General Contractor share Share Search porter county Porter County Fence Co. (Bu…" at bounding box center [844, 399] width 1205 height 799
click at [362, 175] on button "Porter County Fence Co. (Building Contractor)" at bounding box center [844, 172] width 1173 height 32
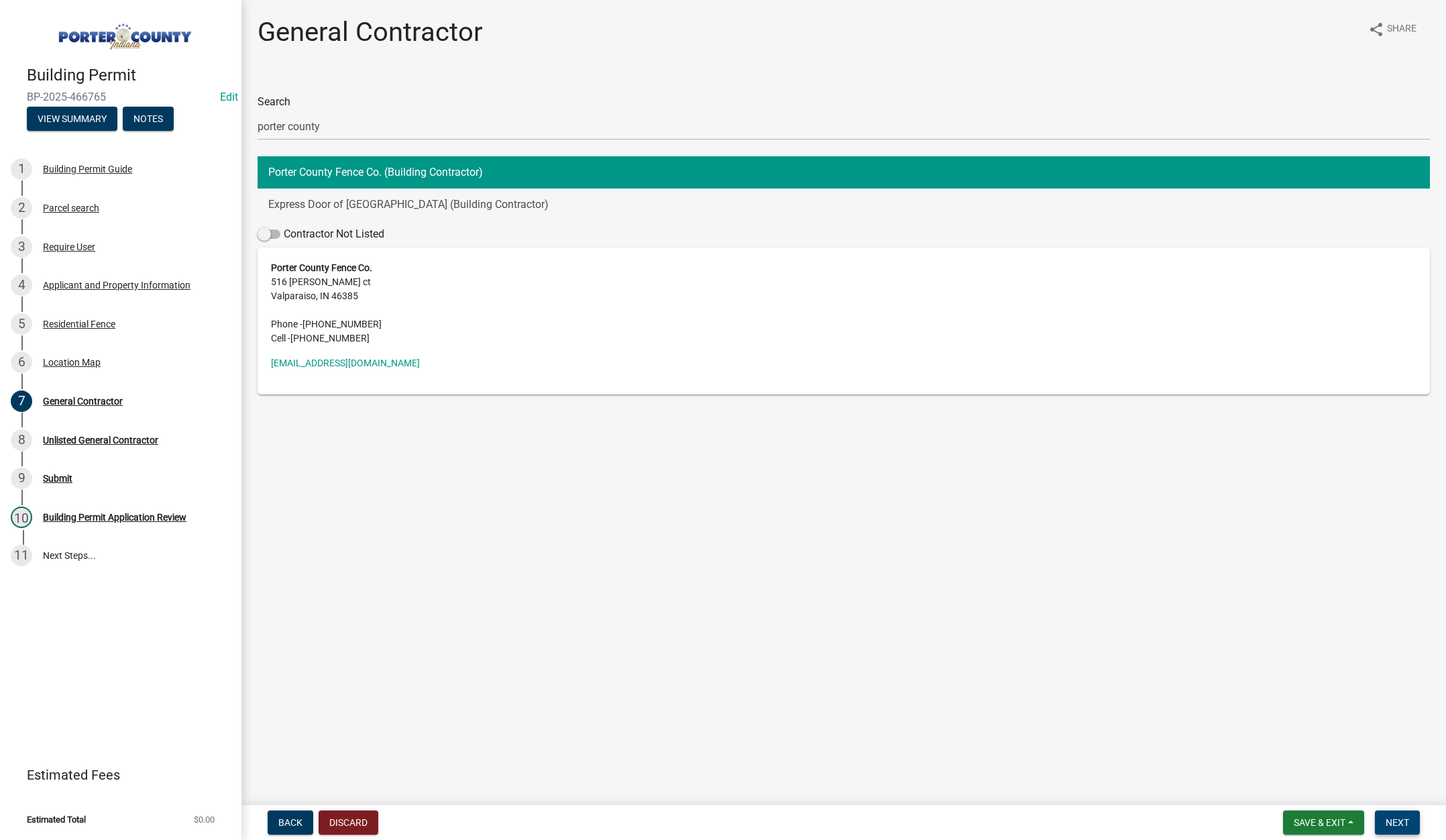
click at [1400, 818] on span "Next" at bounding box center [1398, 822] width 23 height 10
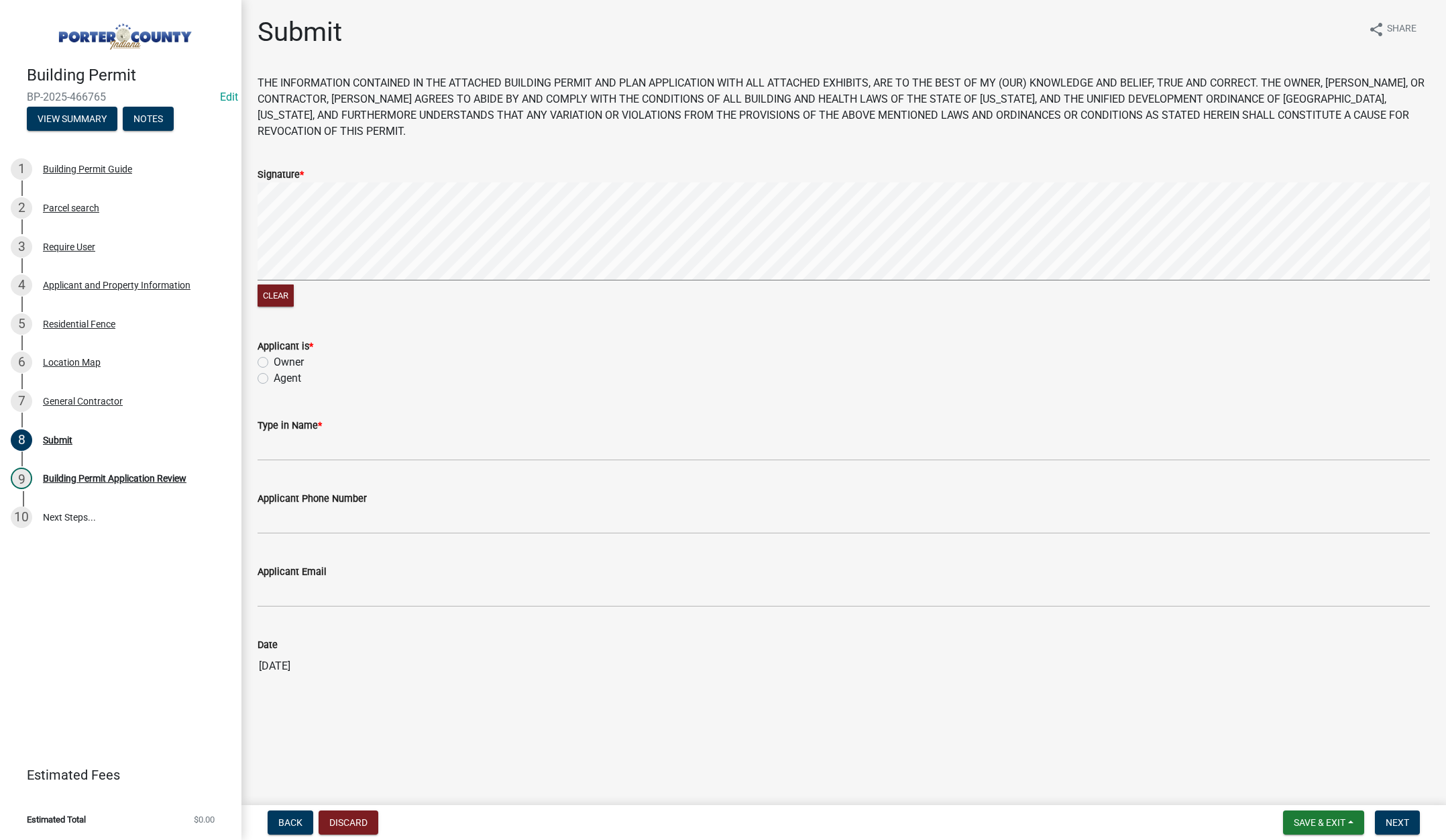
click at [273, 375] on label "Agent" at bounding box center [287, 378] width 28 height 16
click at [273, 375] on input "Agent" at bounding box center [278, 374] width 9 height 9
radio input "true"
click at [315, 445] on input "Type in Name *" at bounding box center [844, 447] width 1173 height 28
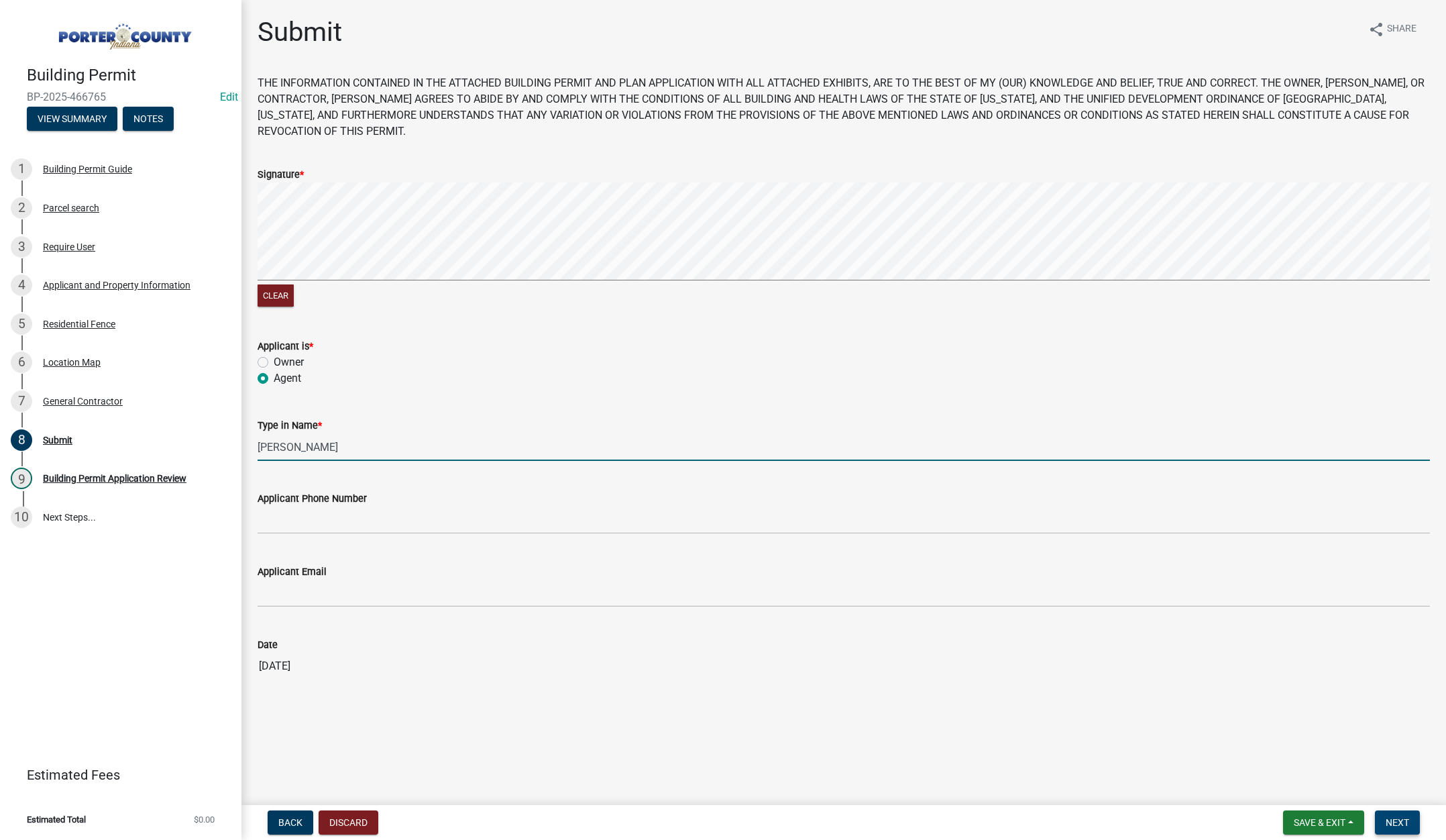
type input "Derek"
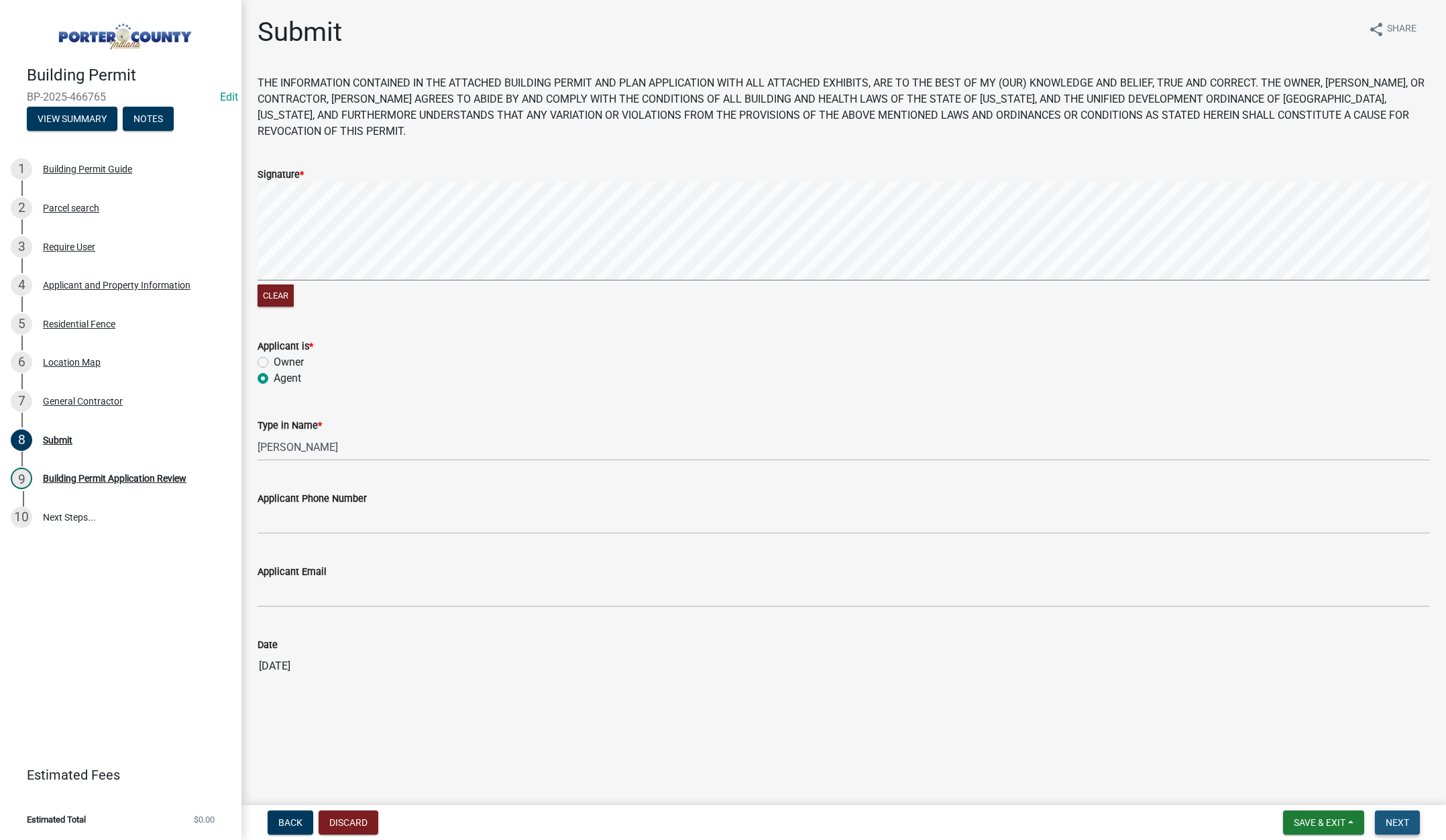
click at [1402, 817] on span "Next" at bounding box center [1398, 822] width 23 height 10
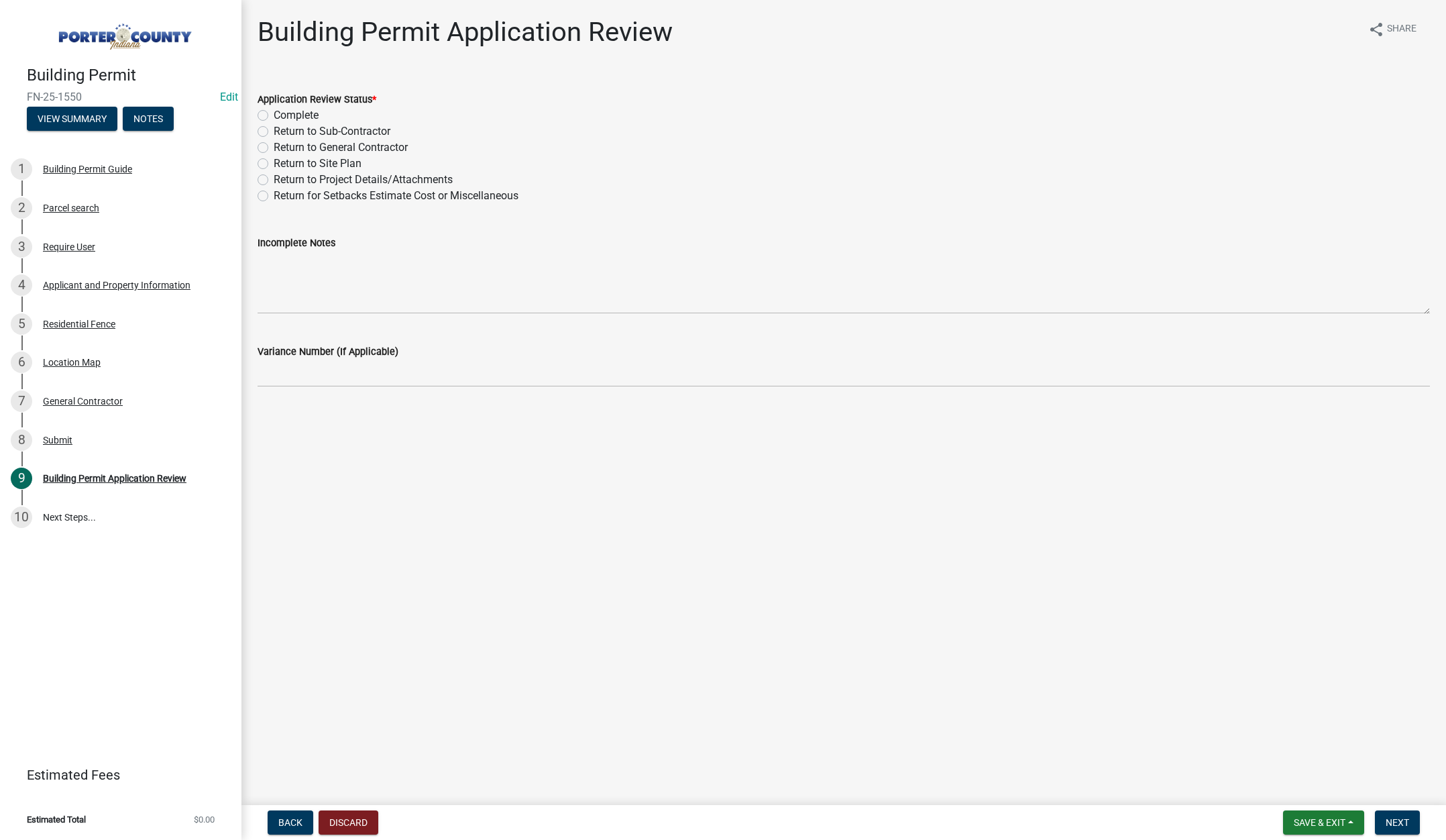
click at [273, 113] on label "Complete" at bounding box center [296, 115] width 45 height 16
click at [273, 113] on input "Complete" at bounding box center [278, 111] width 9 height 9
radio input "true"
click at [1398, 823] on span "Next" at bounding box center [1398, 822] width 23 height 10
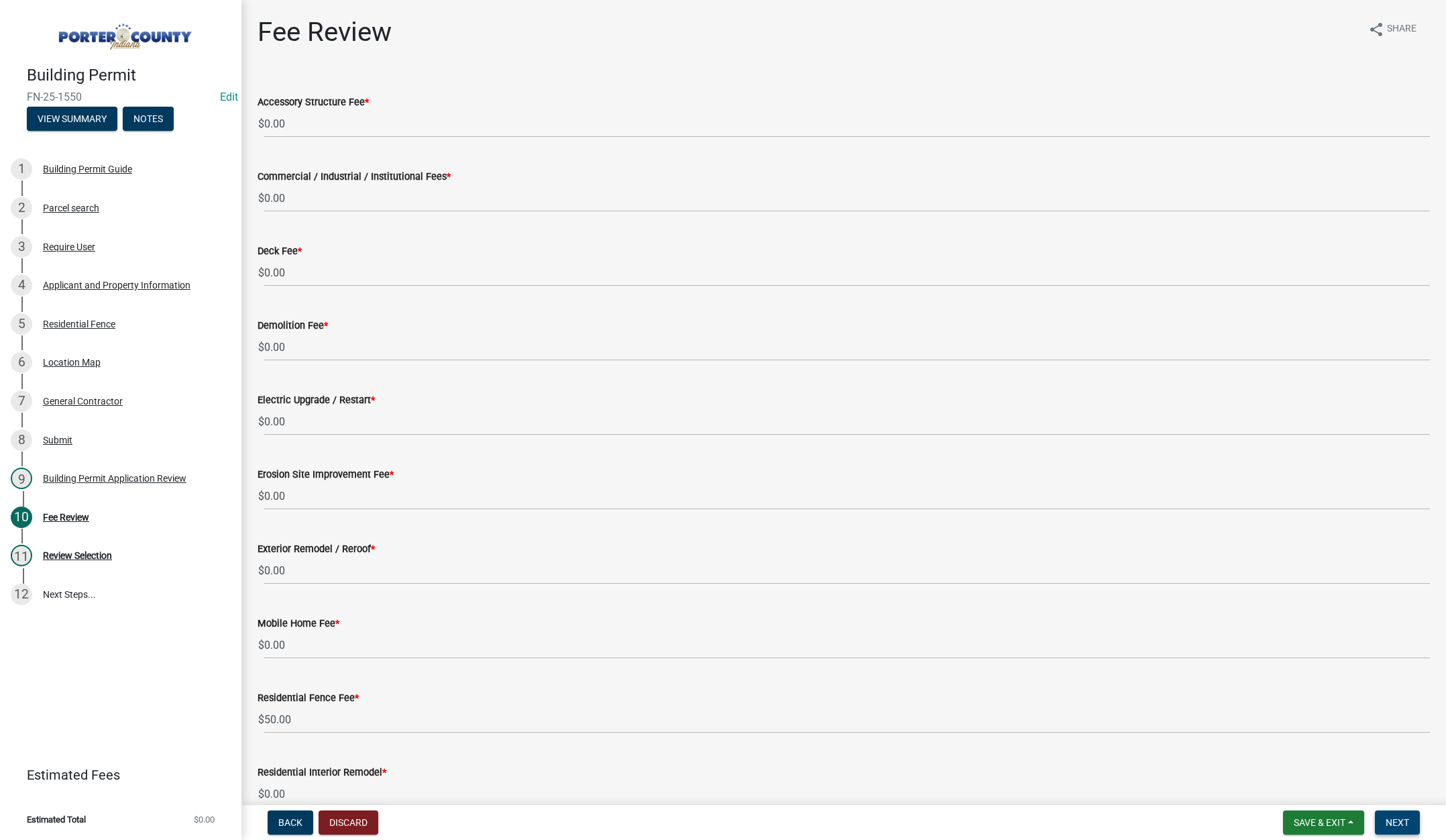
click at [1389, 821] on span "Next" at bounding box center [1398, 822] width 23 height 10
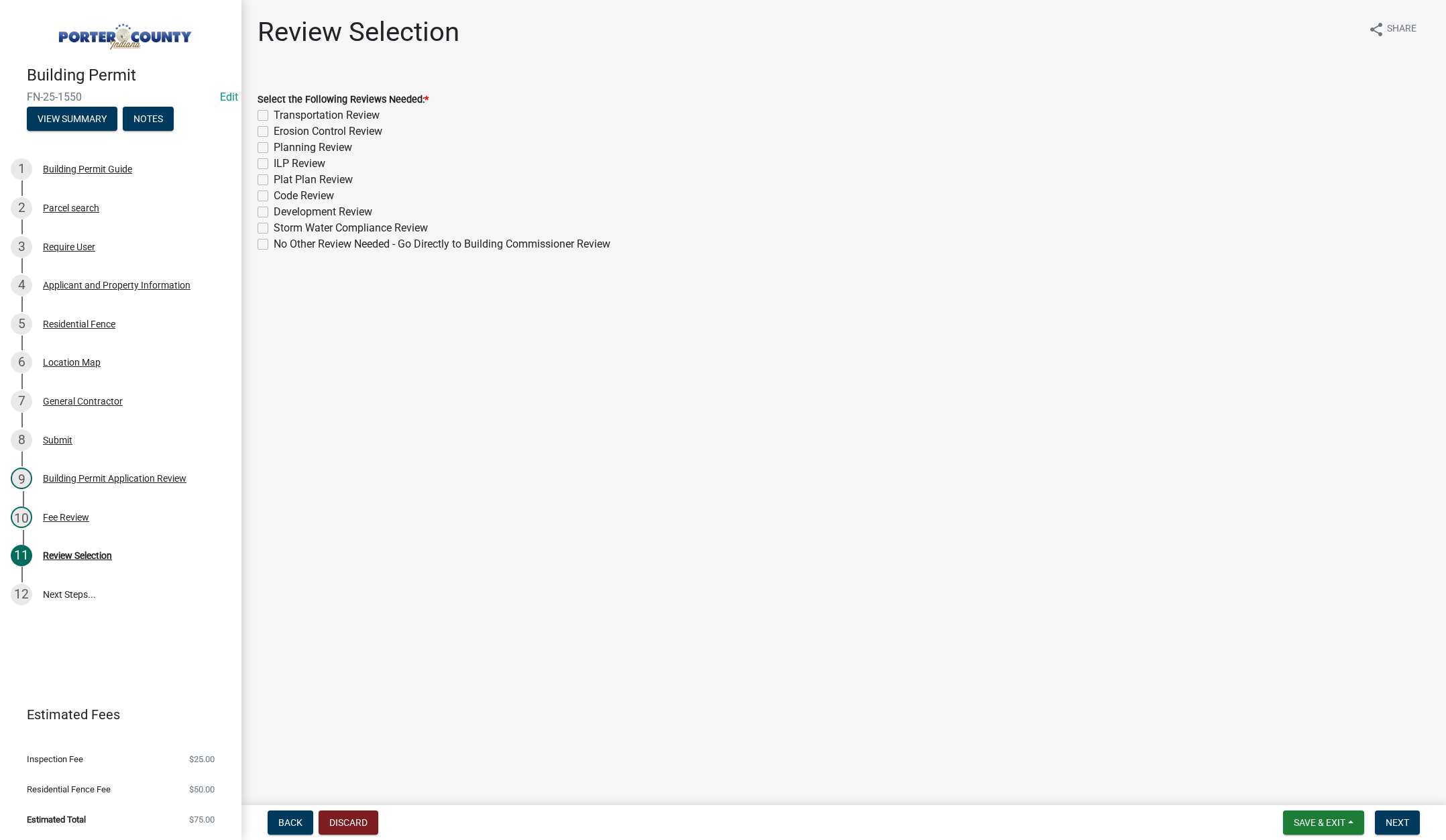
click at [273, 246] on label "No Other Review Needed - Go Directly to Building Commissioner Review" at bounding box center [442, 244] width 336 height 16
click at [273, 245] on input "No Other Review Needed - Go Directly to Building Commissioner Review" at bounding box center [278, 241] width 9 height 9
checkbox input "true"
checkbox input "false"
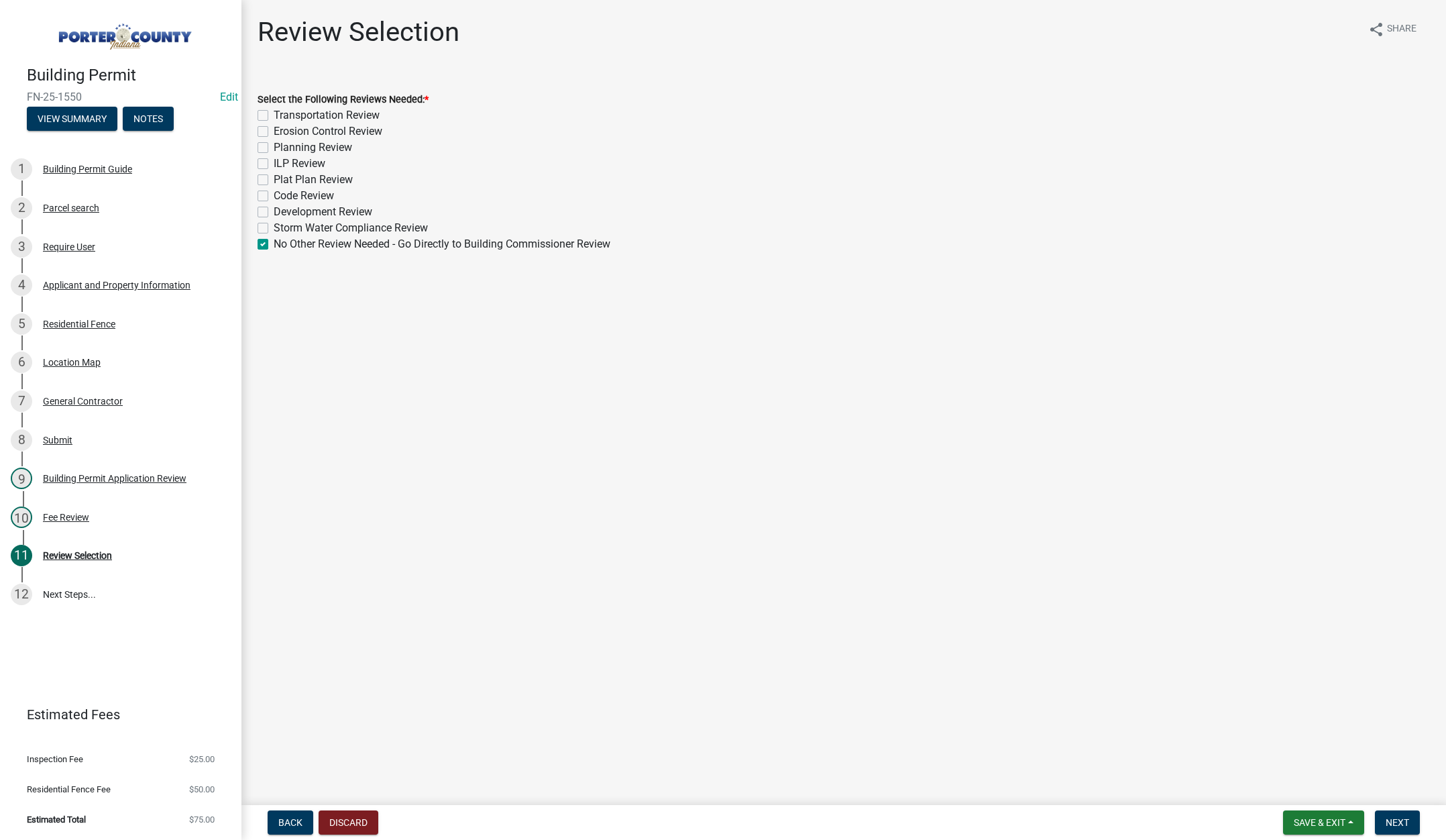
checkbox input "false"
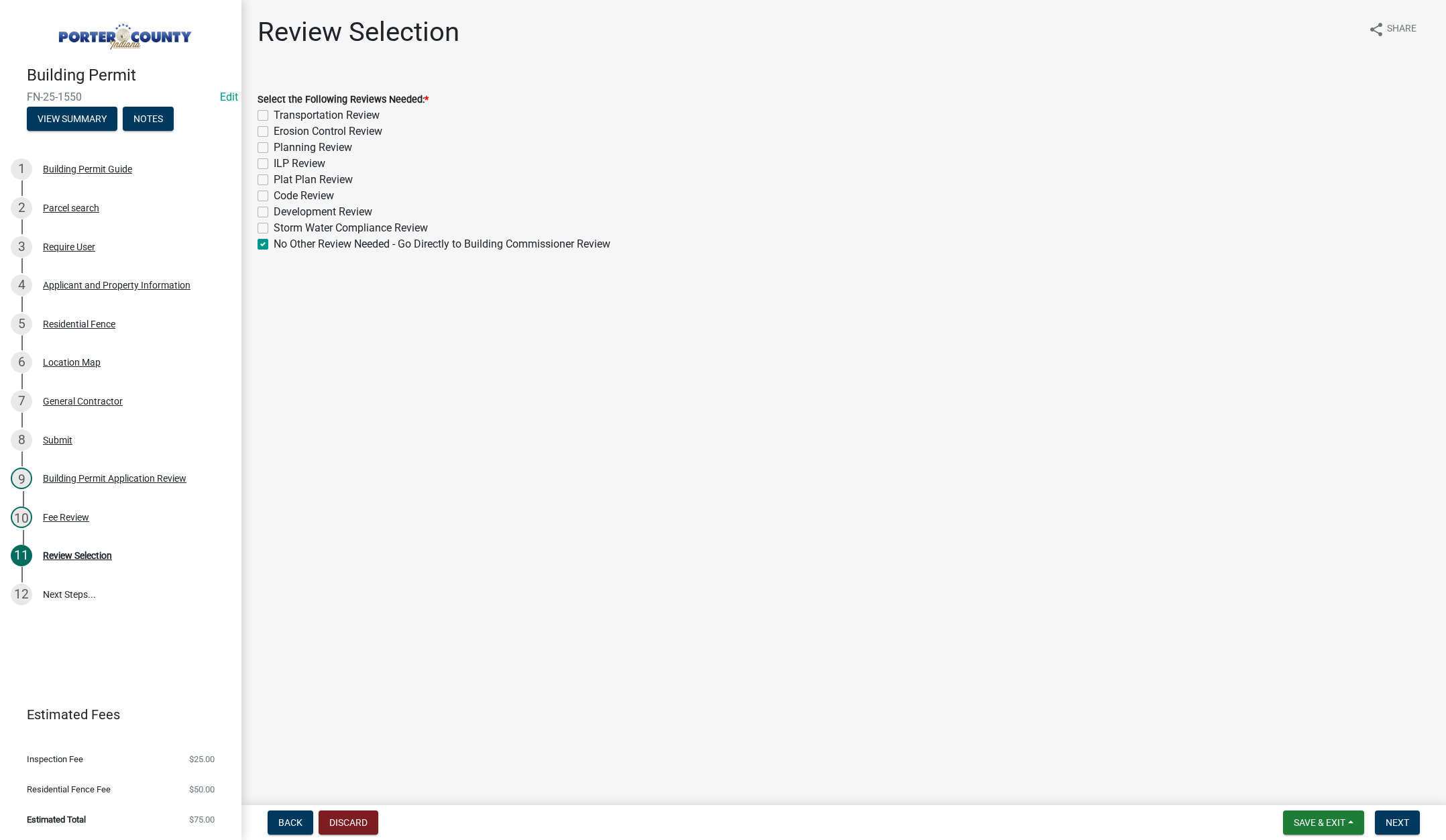
checkbox input "false"
checkbox input "true"
click at [1398, 818] on span "Next" at bounding box center [1398, 822] width 23 height 10
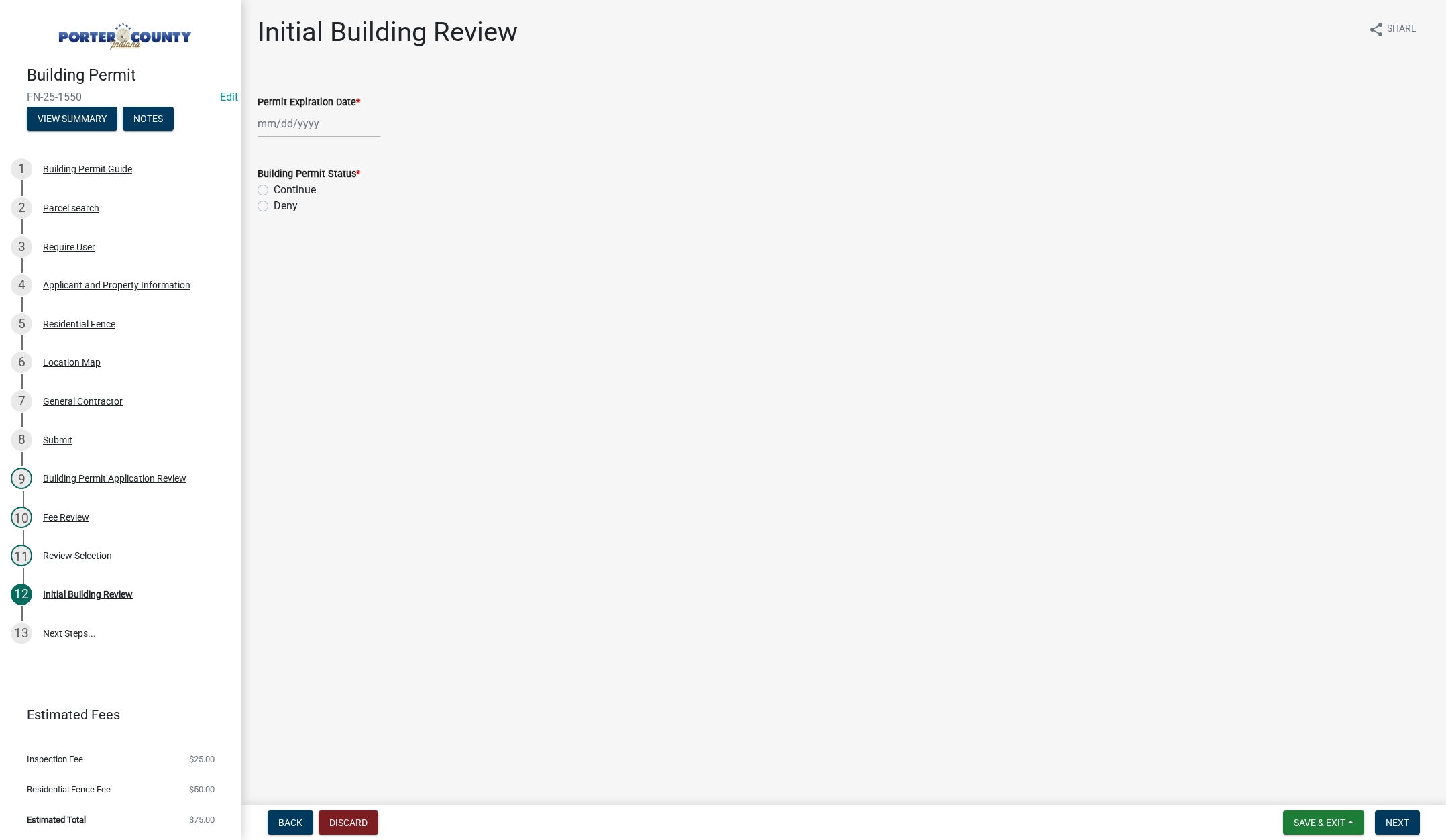
click at [325, 123] on div at bounding box center [319, 124] width 123 height 28
select select "8"
drag, startPoint x: 366, startPoint y: 153, endPoint x: 361, endPoint y: 145, distance: 9.4
click at [366, 152] on select "1525 1526 1527 1528 1529 1530 1531 1532 1533 1534 1535 1536 1537 1538 1539 1540…" at bounding box center [363, 152] width 48 height 20
select select "2026"
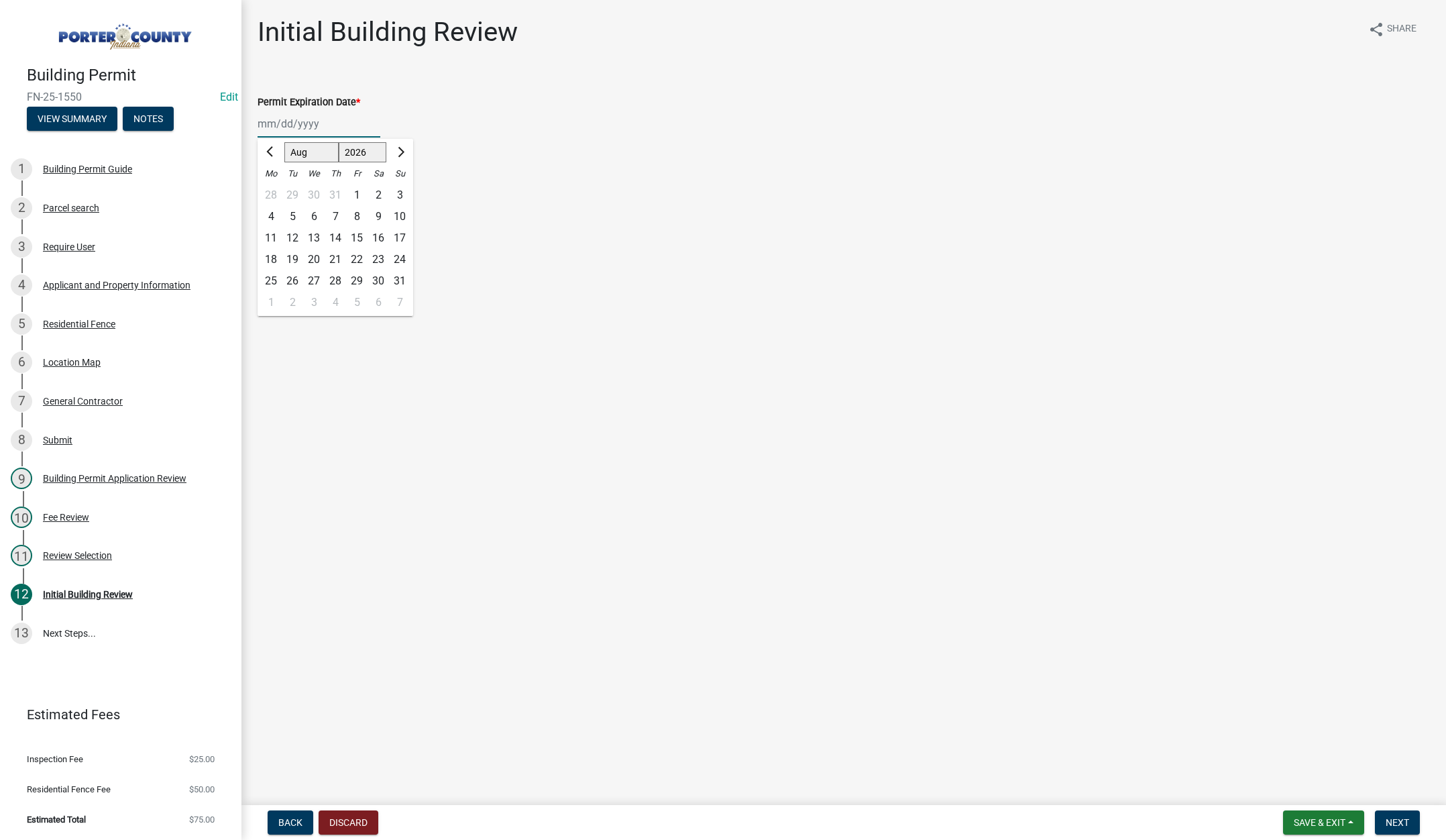
click at [339, 142] on select "1525 1526 1527 1528 1529 1530 1531 1532 1533 1534 1535 1536 1537 1538 1539 1540…" at bounding box center [363, 152] width 48 height 20
click at [333, 260] on div "20" at bounding box center [335, 259] width 22 height 22
type input "08/20/2026"
click at [273, 188] on label "Continue" at bounding box center [294, 190] width 42 height 16
click at [273, 188] on input "Continue" at bounding box center [278, 186] width 9 height 9
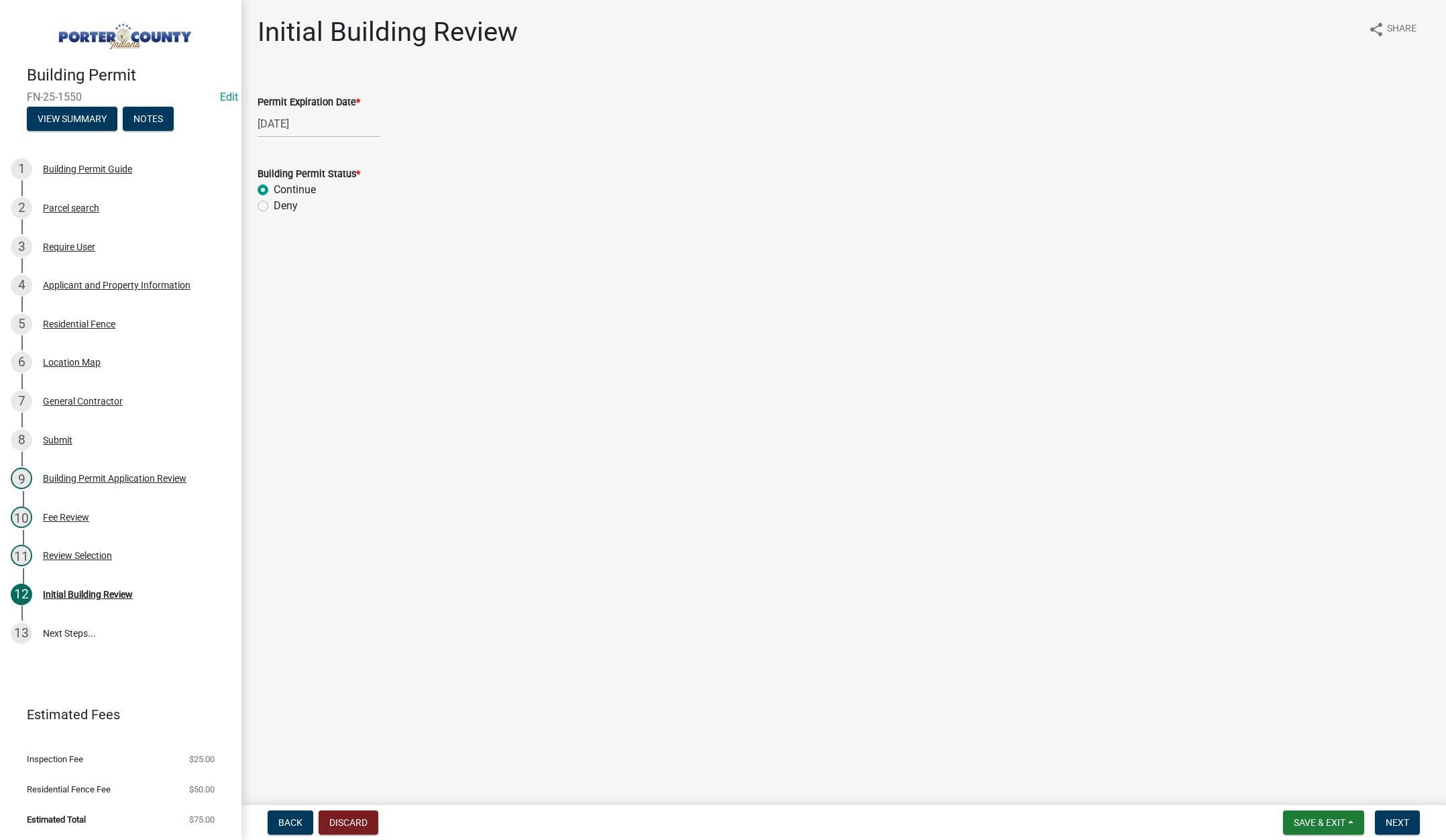
radio input "true"
click at [1390, 822] on span "Next" at bounding box center [1398, 822] width 23 height 10
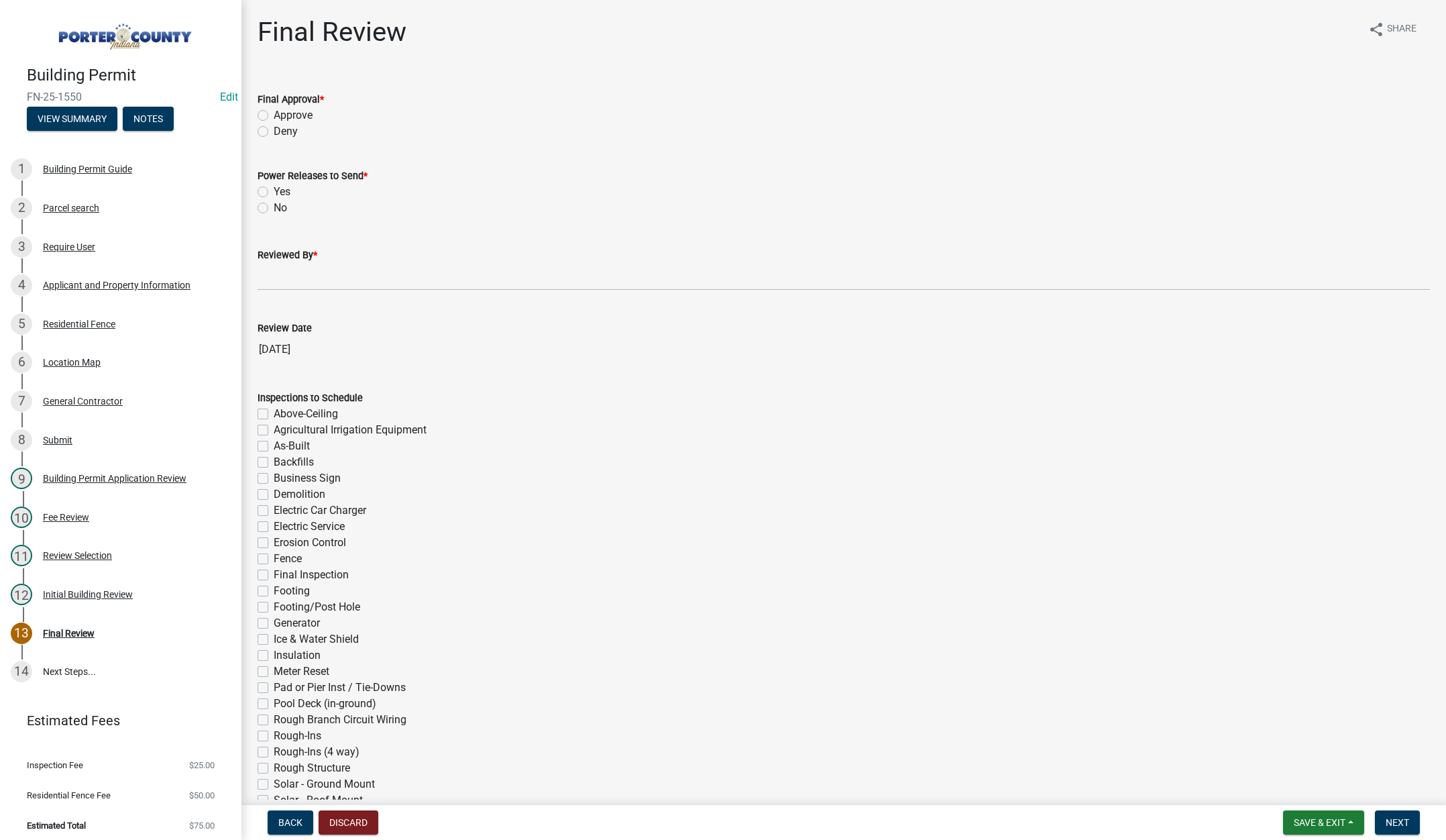
click at [273, 111] on label "Approve" at bounding box center [292, 115] width 39 height 16
click at [273, 111] on input "Approve" at bounding box center [278, 111] width 9 height 9
radio input "true"
click at [273, 206] on label "No" at bounding box center [280, 208] width 14 height 16
click at [273, 206] on input "No" at bounding box center [278, 204] width 9 height 9
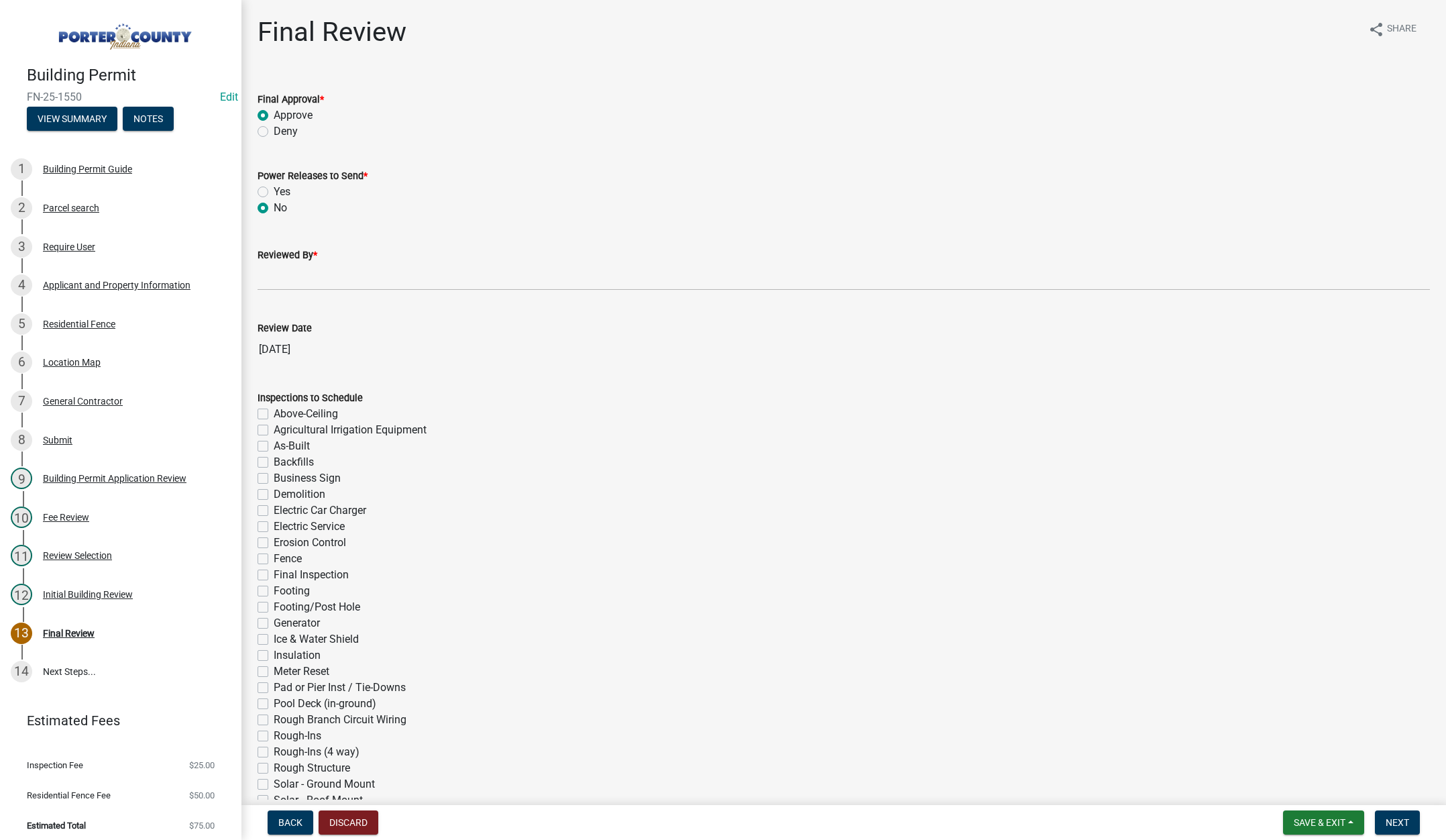
radio input "true"
drag, startPoint x: 286, startPoint y: 276, endPoint x: 294, endPoint y: 276, distance: 8.0
click at [287, 276] on input "Reviewed By *" at bounding box center [844, 277] width 1173 height 28
type input "Tami"
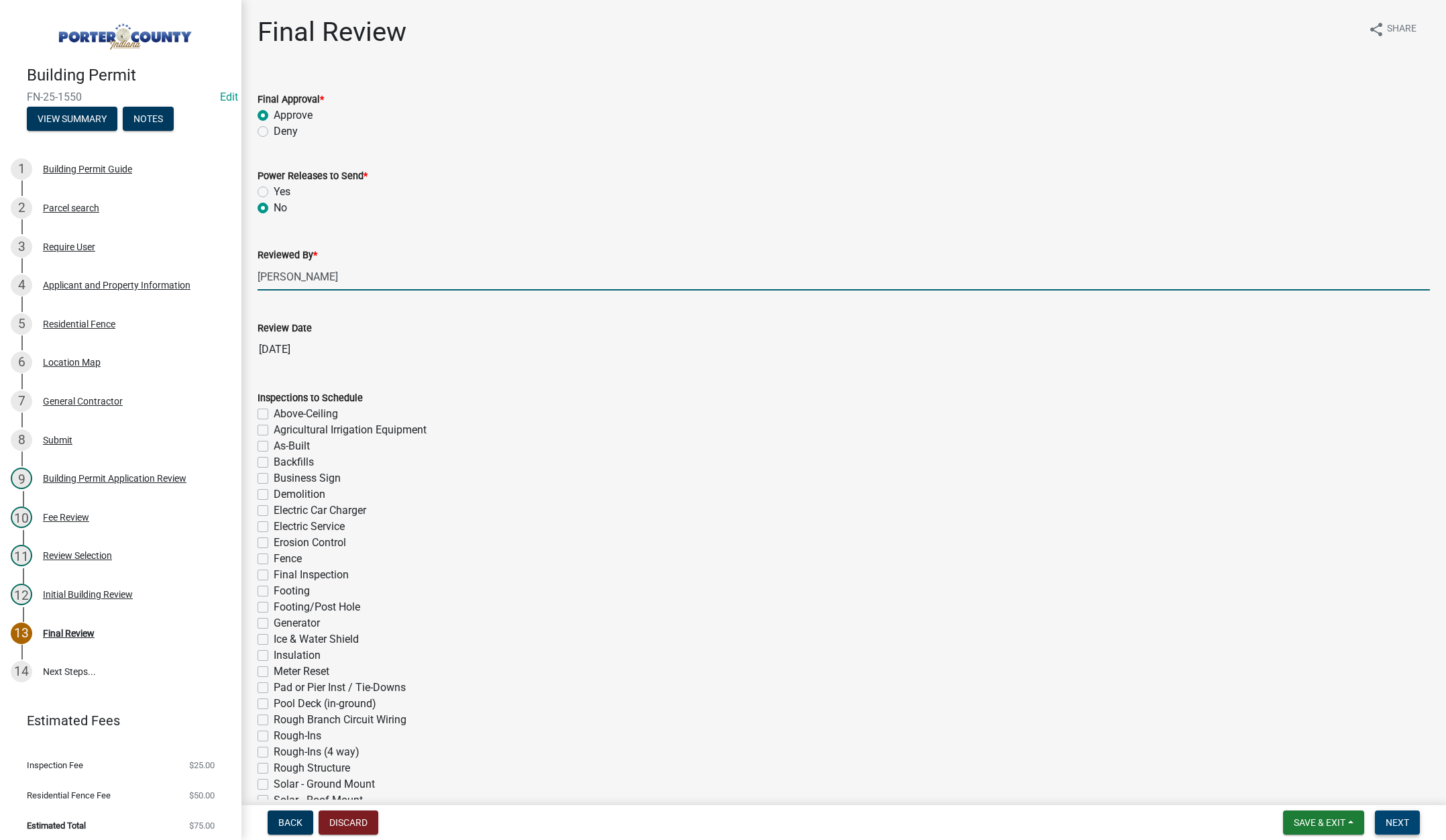
click at [1383, 818] on button "Next" at bounding box center [1398, 822] width 45 height 24
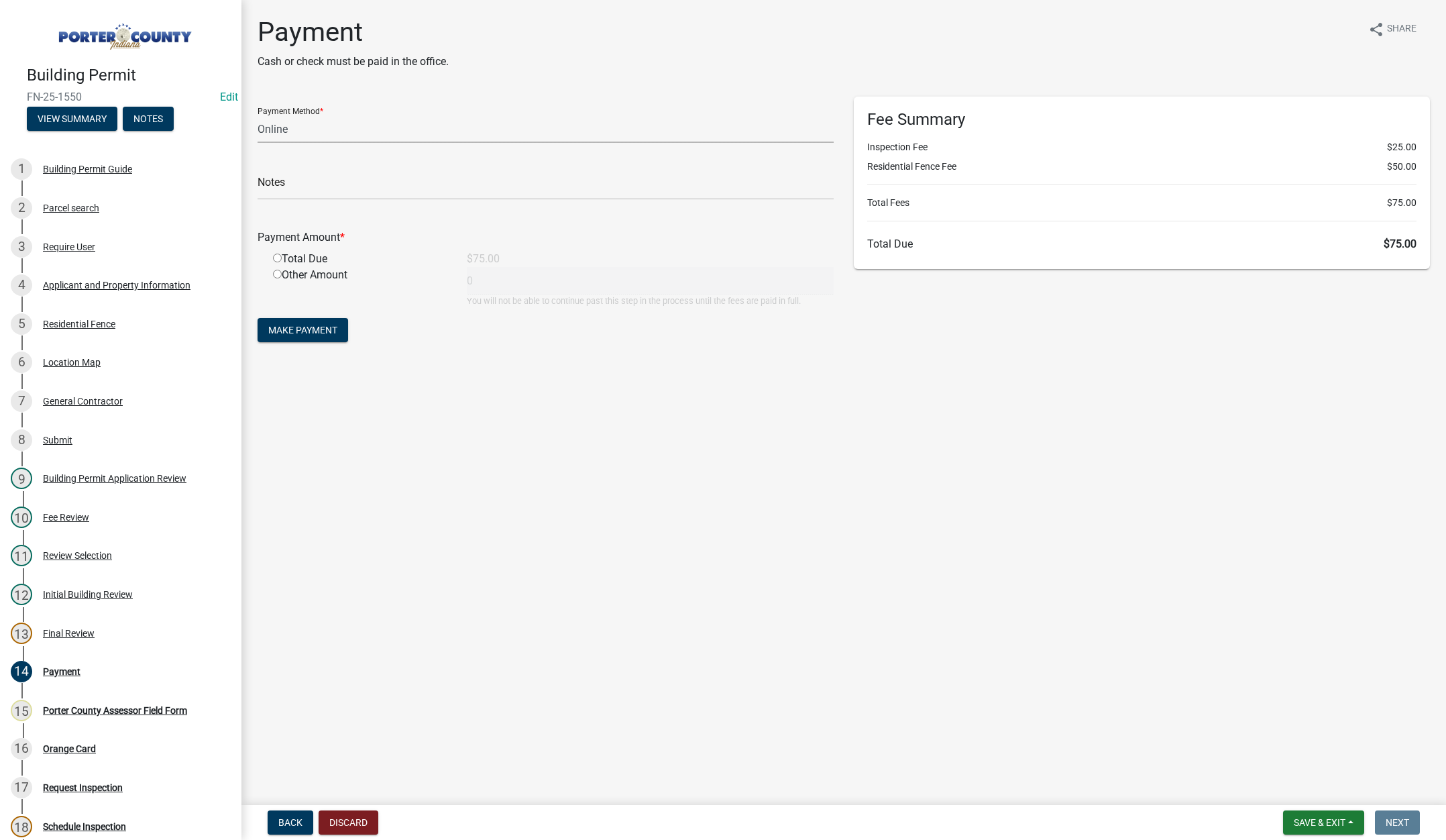
click at [265, 128] on select "Credit Card POS Check Cash Online" at bounding box center [546, 129] width 576 height 28
select select "2: 1"
click at [258, 116] on select "Credit Card POS Check Cash Online" at bounding box center [546, 129] width 576 height 28
click at [273, 189] on input "text" at bounding box center [546, 186] width 576 height 28
type input "Derek Costa"
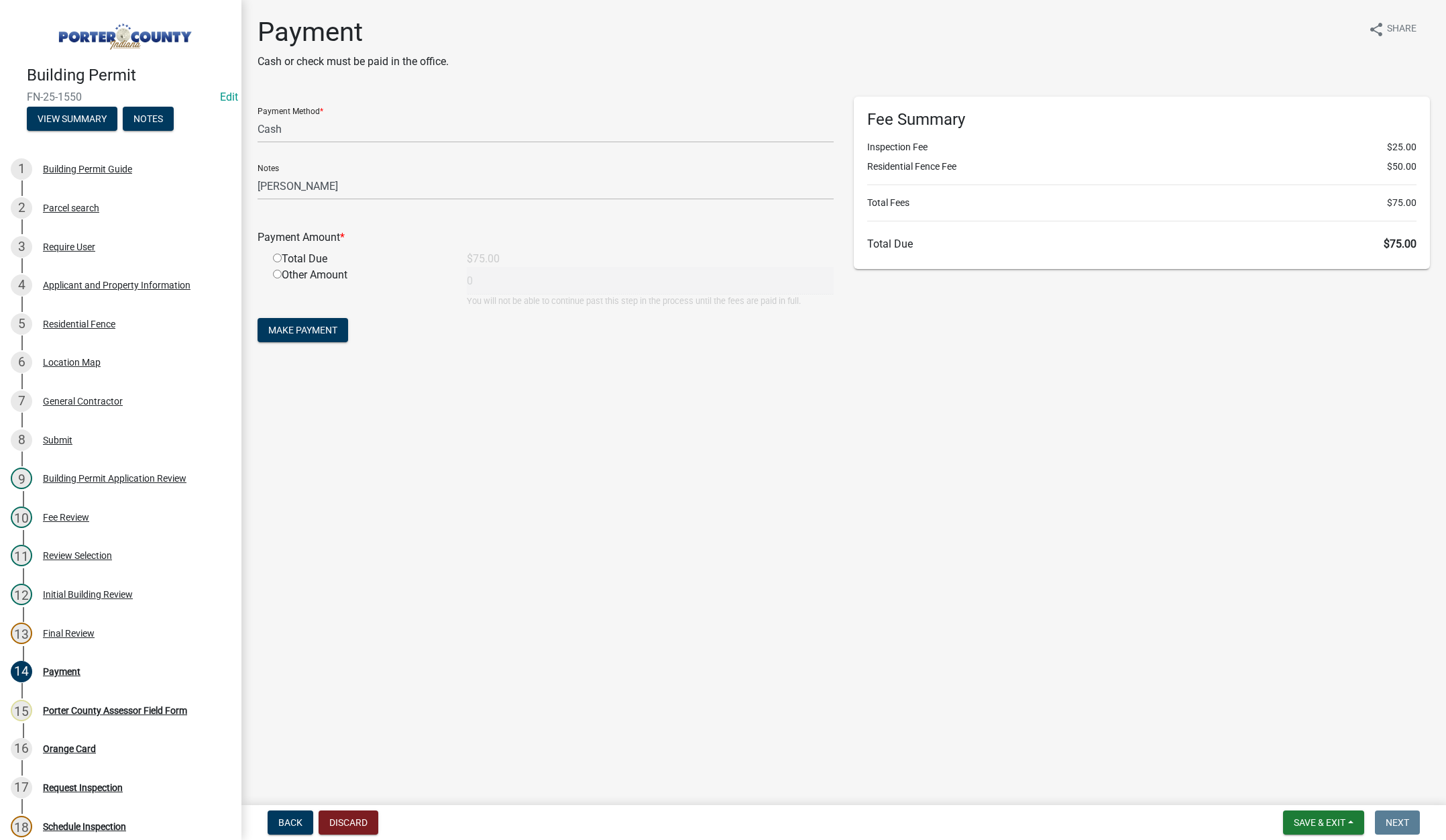
drag, startPoint x: 276, startPoint y: 254, endPoint x: 279, endPoint y: 260, distance: 6.7
click at [276, 254] on input "radio" at bounding box center [277, 258] width 9 height 9
radio input "true"
type input "75"
click at [310, 324] on span "Make Payment" at bounding box center [303, 329] width 69 height 10
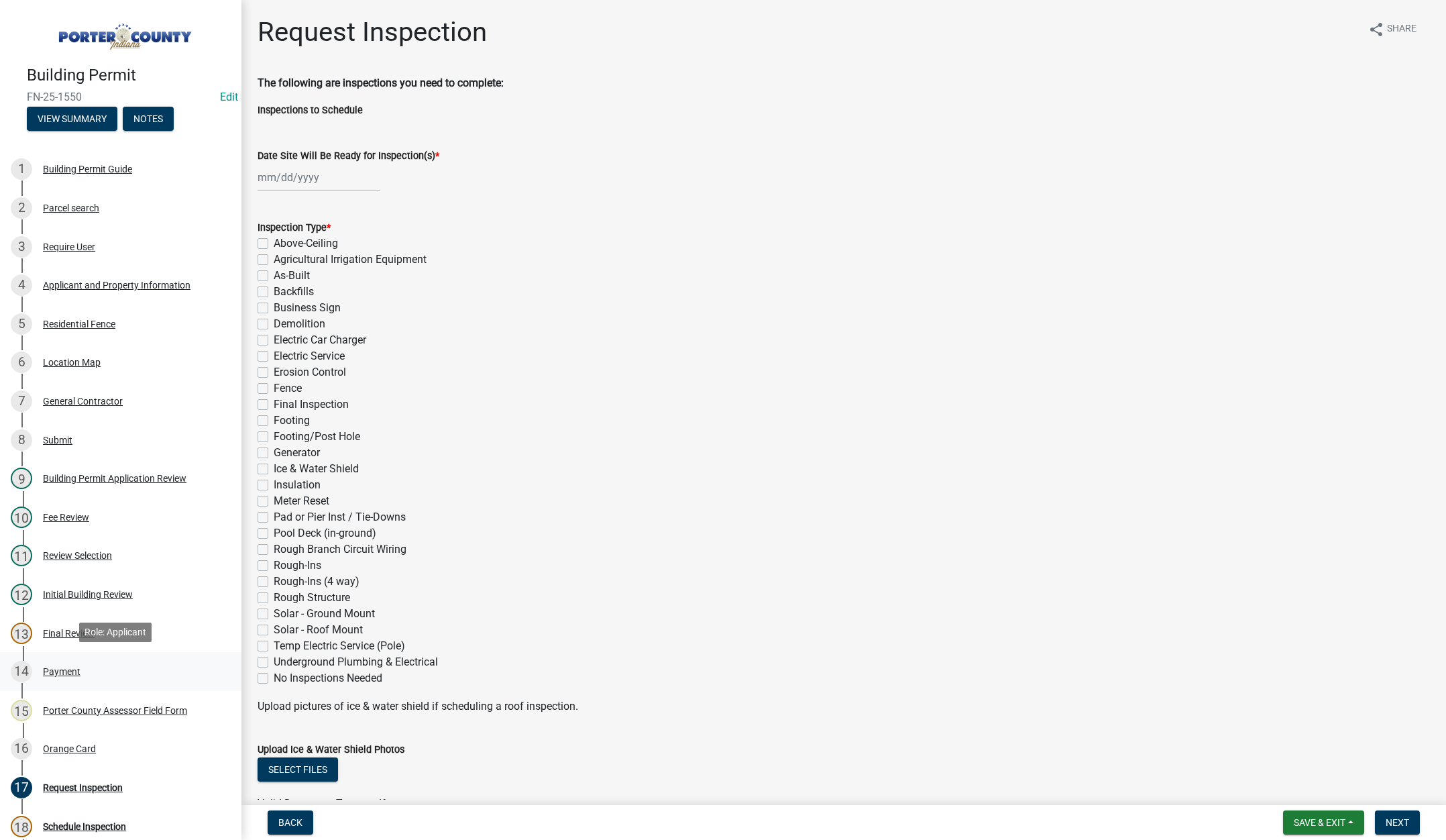
click at [66, 667] on div "Payment" at bounding box center [62, 671] width 38 height 9
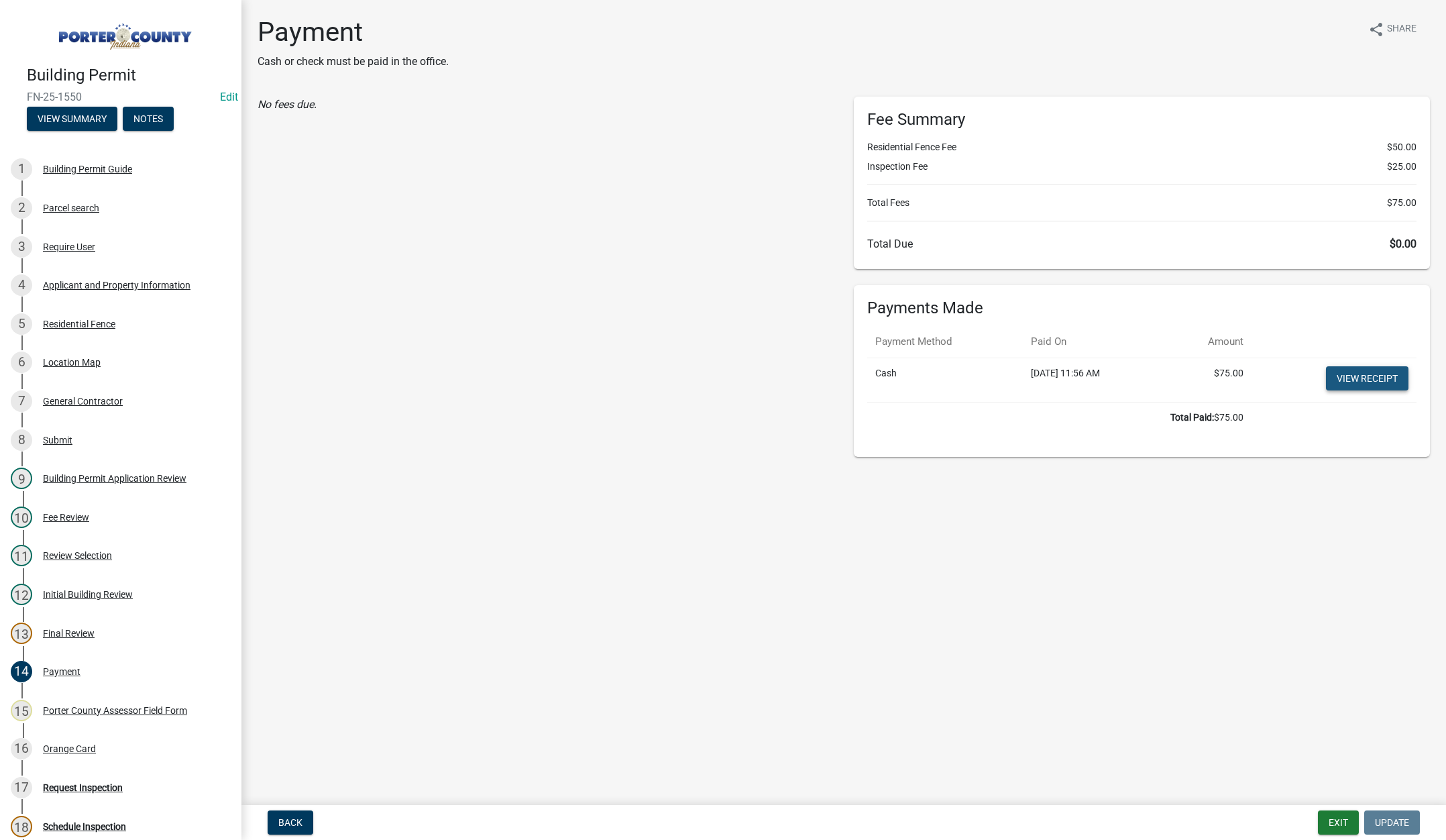
click at [1395, 373] on link "View receipt" at bounding box center [1367, 379] width 83 height 24
click at [86, 745] on div "Orange Card" at bounding box center [69, 748] width 53 height 9
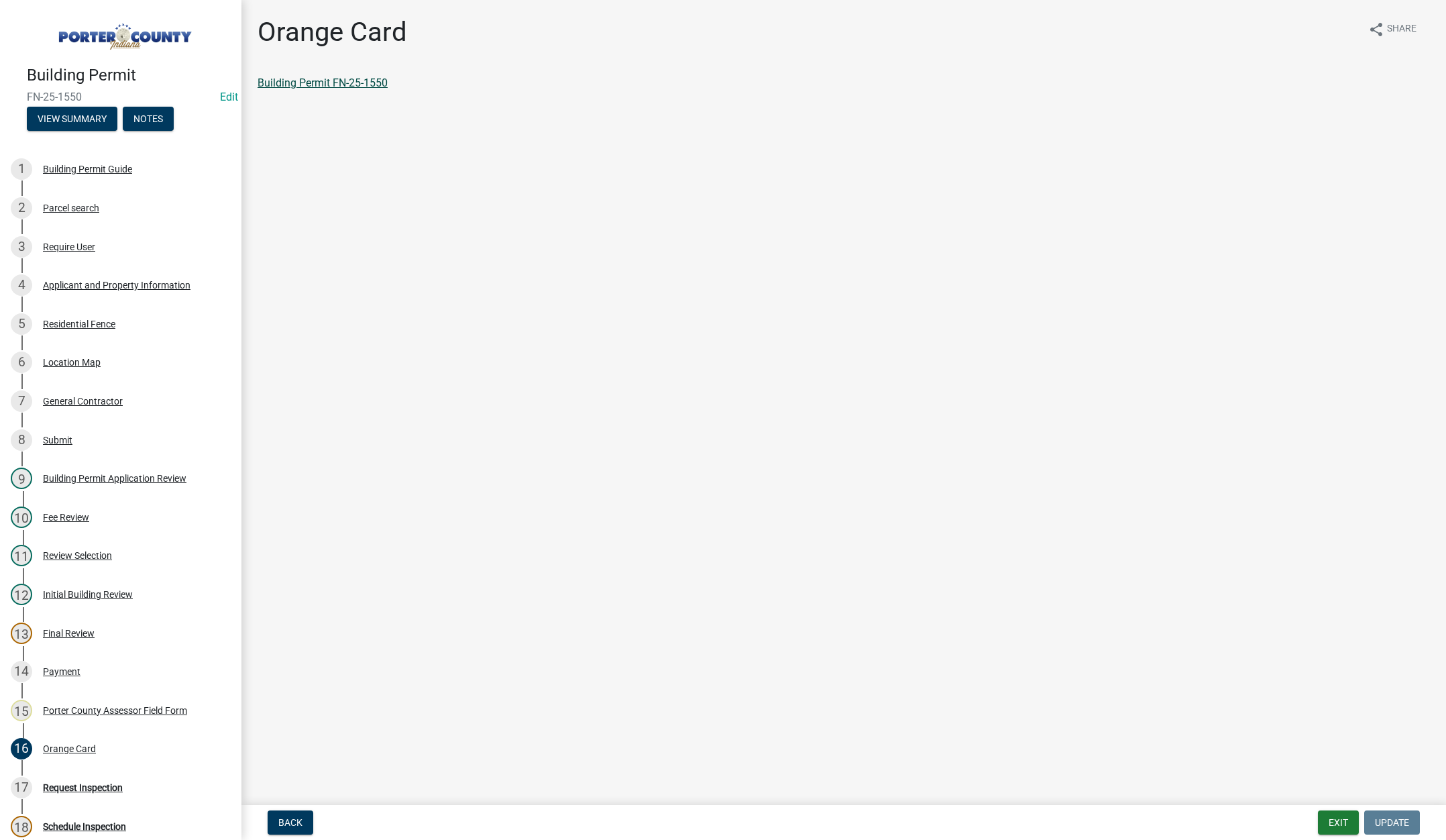
click at [304, 86] on link "Building Permit FN-25-1550" at bounding box center [323, 83] width 130 height 13
click at [1330, 821] on button "Exit" at bounding box center [1338, 822] width 41 height 24
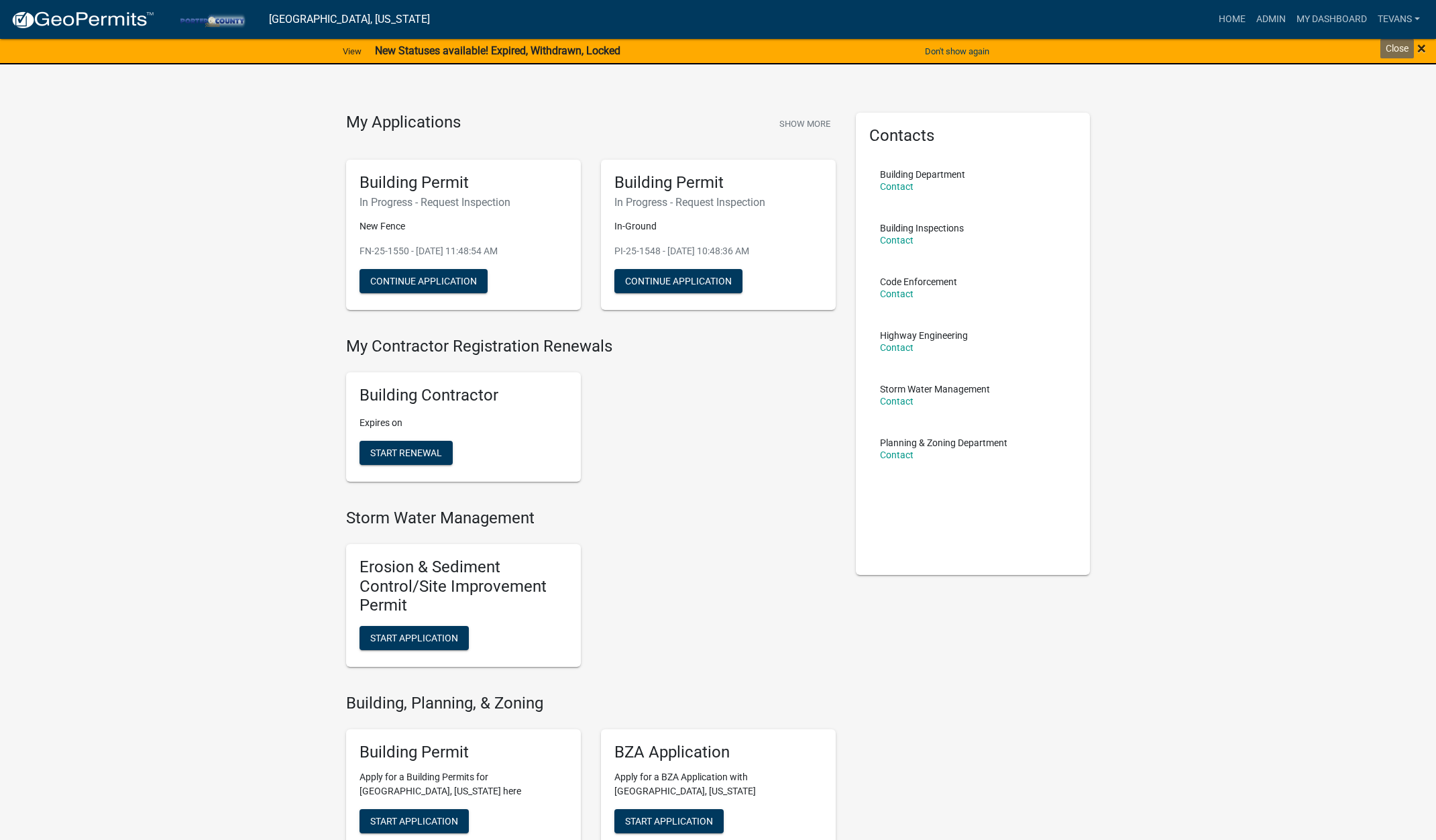
click at [1419, 47] on span "×" at bounding box center [1421, 48] width 9 height 19
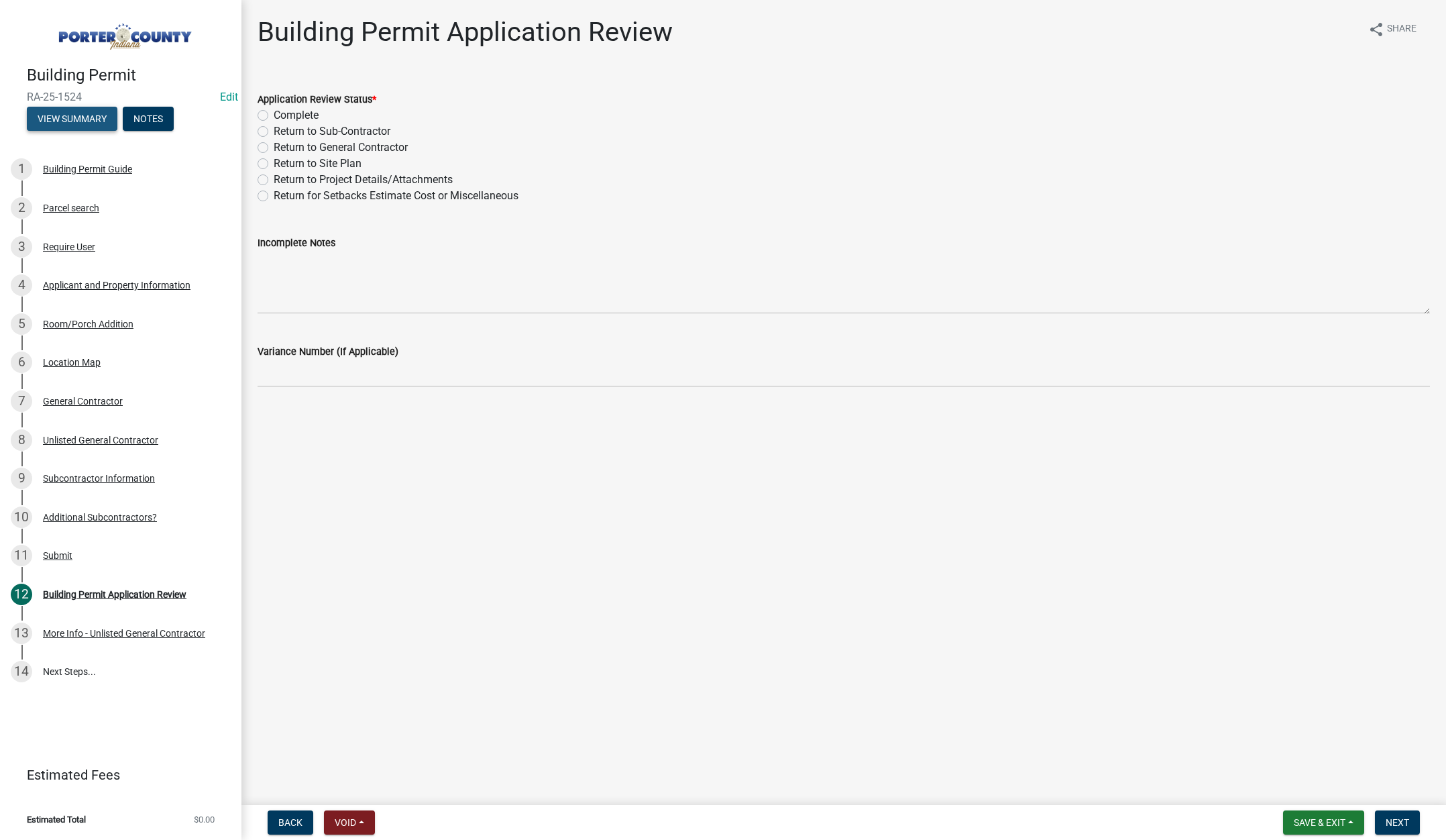
click at [74, 117] on button "View Summary" at bounding box center [72, 119] width 91 height 24
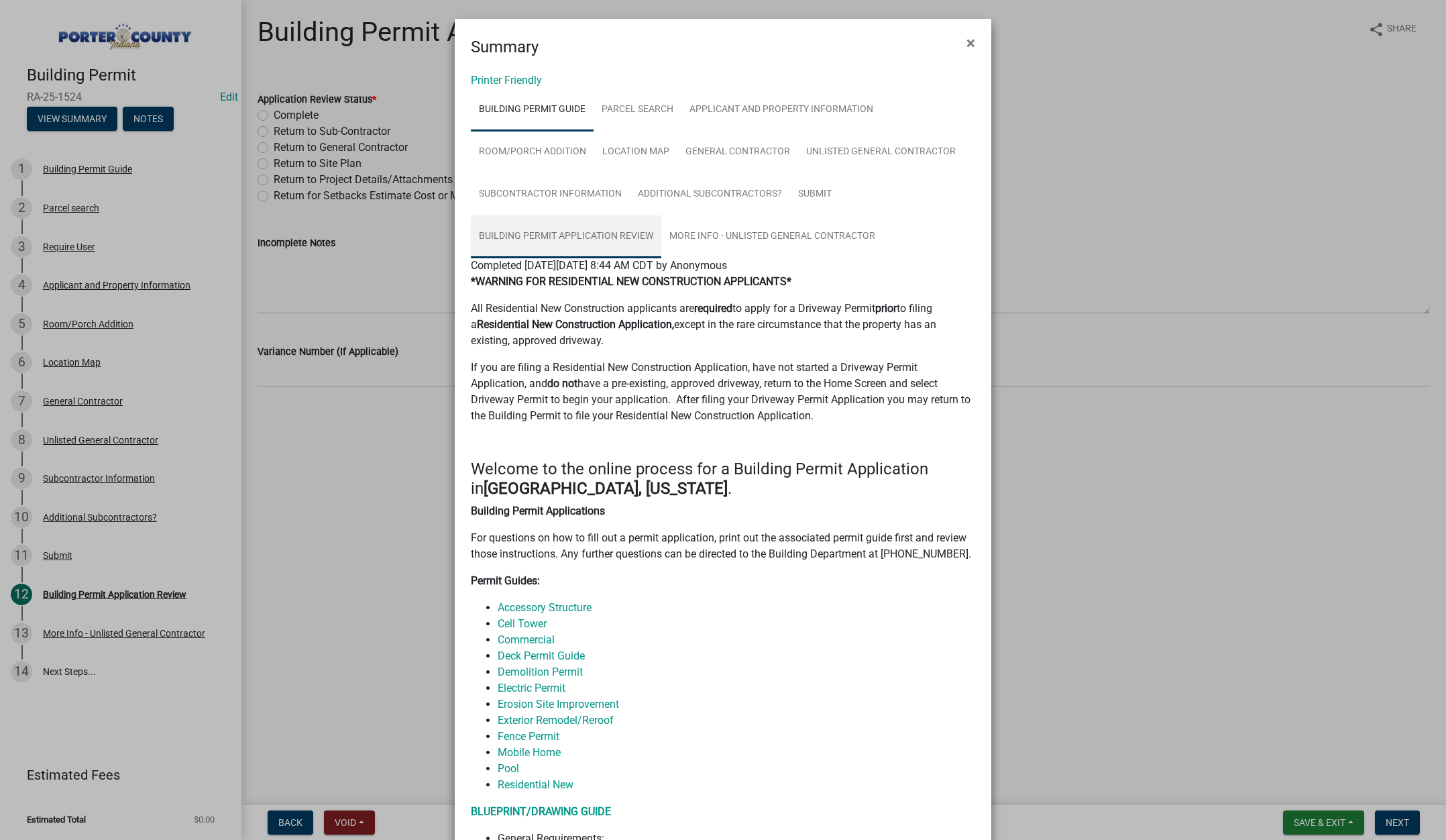
click at [562, 240] on link "Building Permit Application Review" at bounding box center [566, 237] width 191 height 43
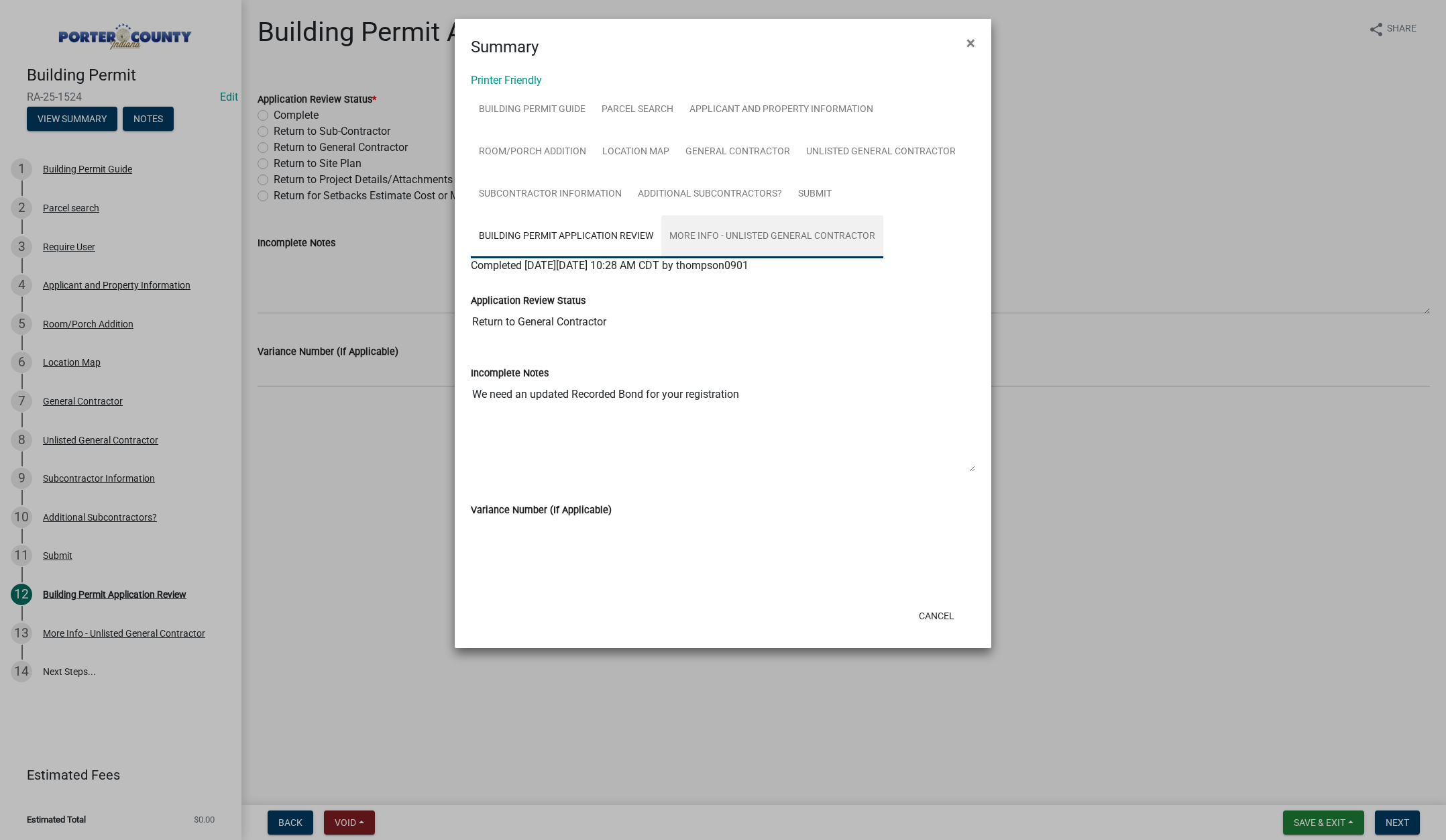
click at [807, 237] on link "More Info - Unlisted General Contractor" at bounding box center [772, 237] width 222 height 43
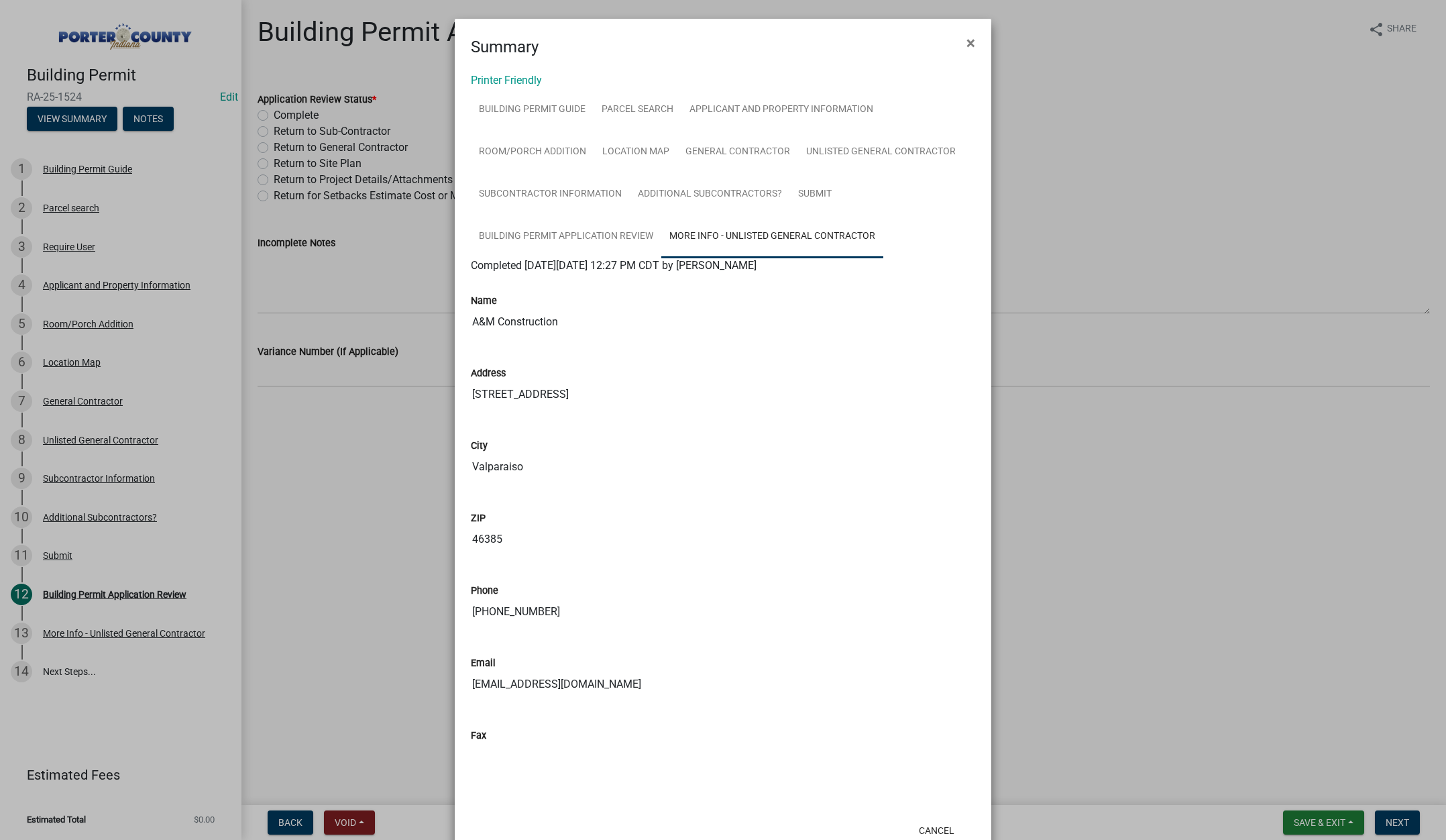
click at [129, 591] on ngb-modal-window "Summary × Printer Friendly Building Permit Guide Parcel search Applicant and Pr…" at bounding box center [723, 420] width 1446 height 840
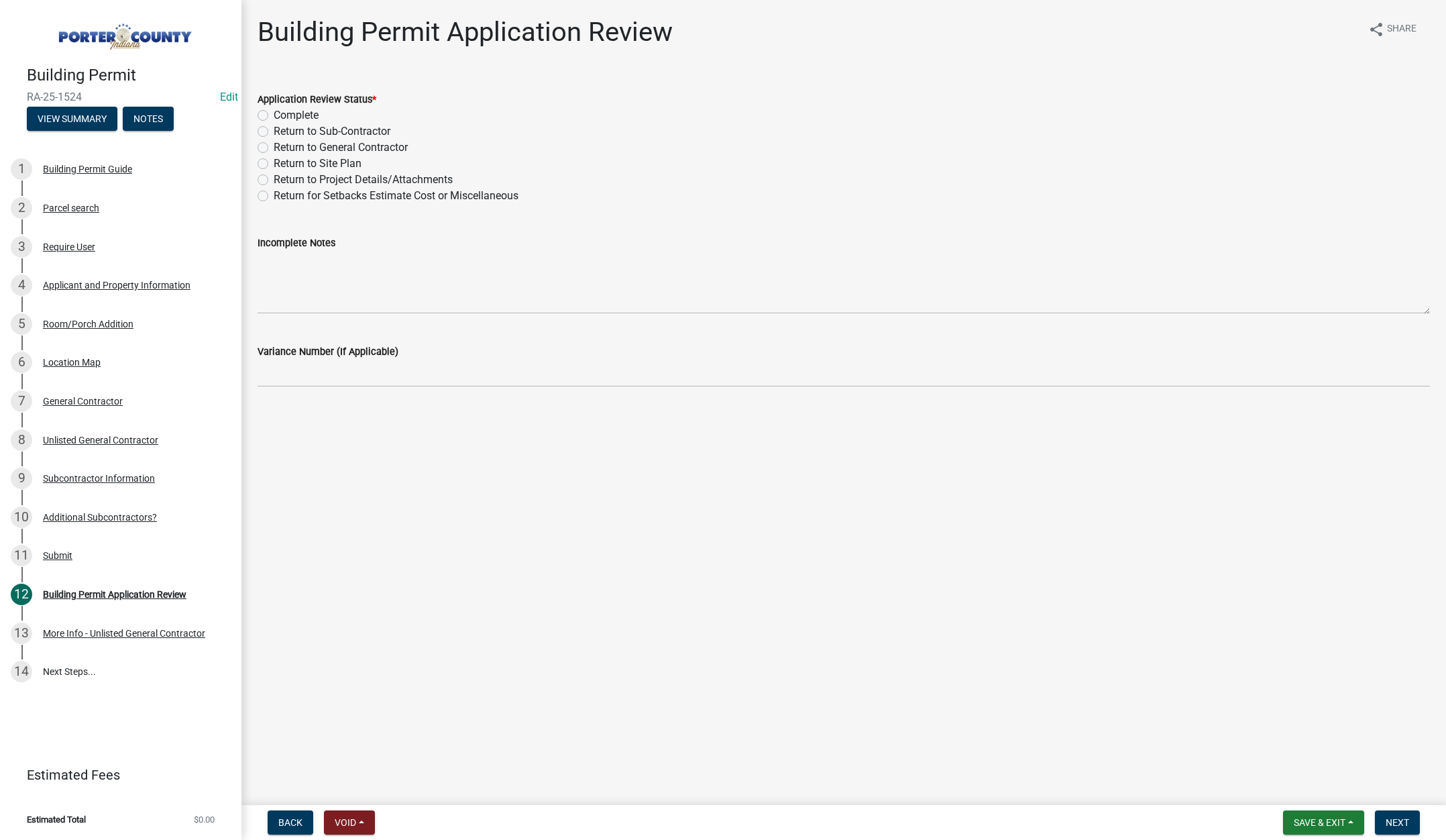
click at [273, 114] on label "Complete" at bounding box center [296, 115] width 45 height 16
click at [273, 114] on input "Complete" at bounding box center [278, 111] width 9 height 9
radio input "true"
click at [1401, 815] on button "Next" at bounding box center [1398, 822] width 45 height 24
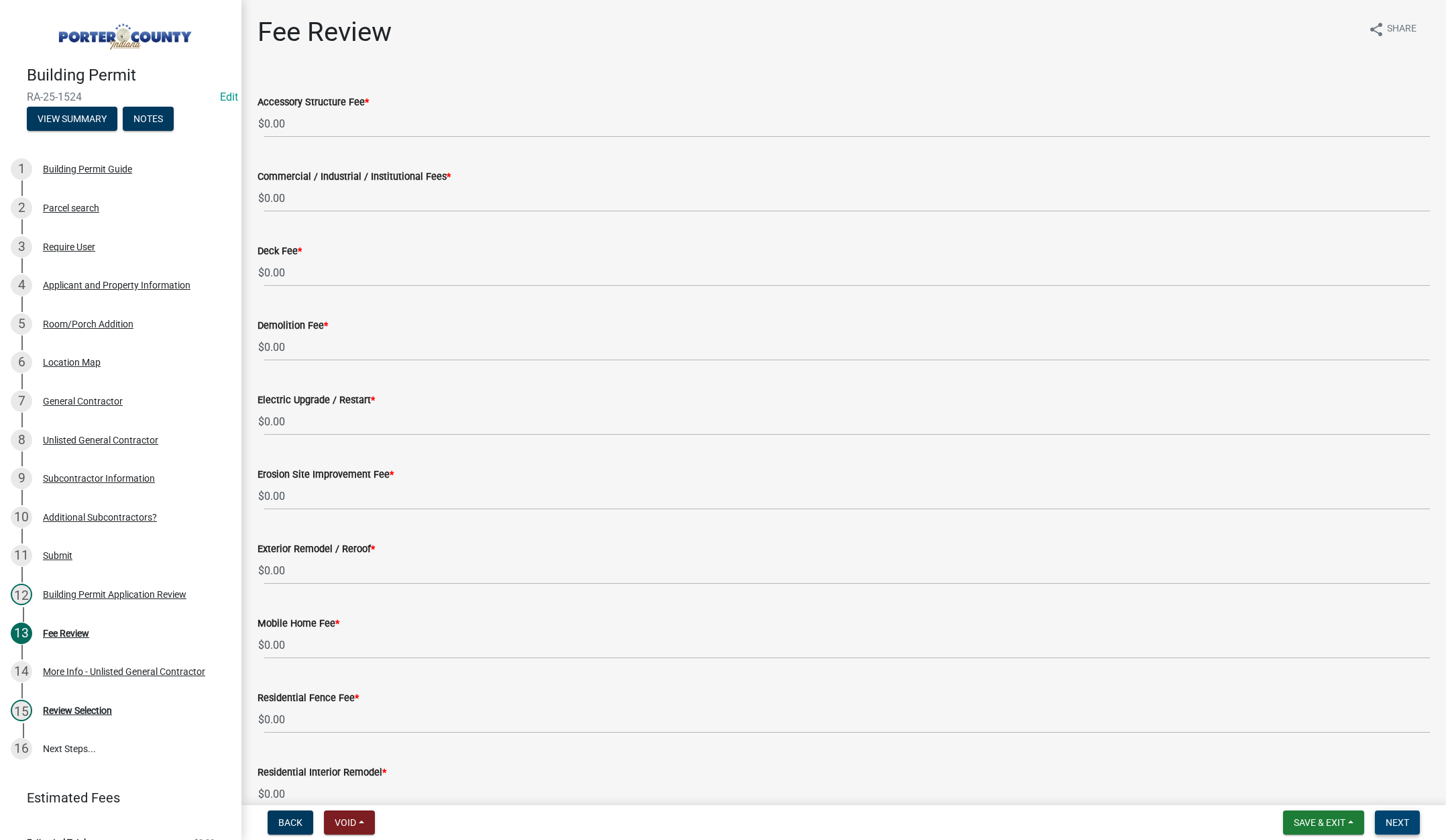
click at [1396, 818] on span "Next" at bounding box center [1398, 822] width 23 height 10
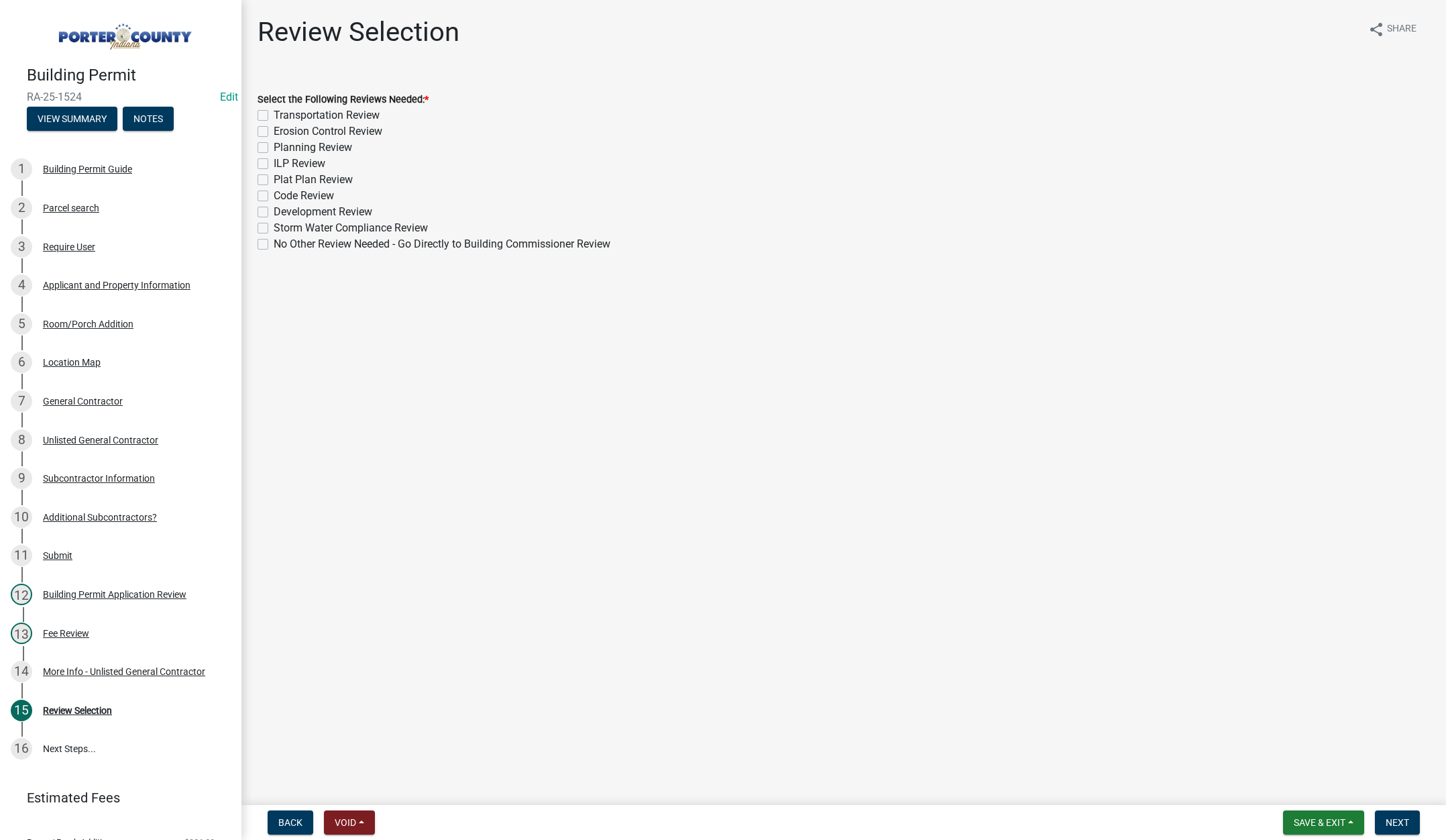
click at [273, 145] on label "Planning Review" at bounding box center [312, 147] width 79 height 16
click at [273, 145] on input "Planning Review" at bounding box center [278, 144] width 9 height 9
checkbox input "true"
checkbox input "false"
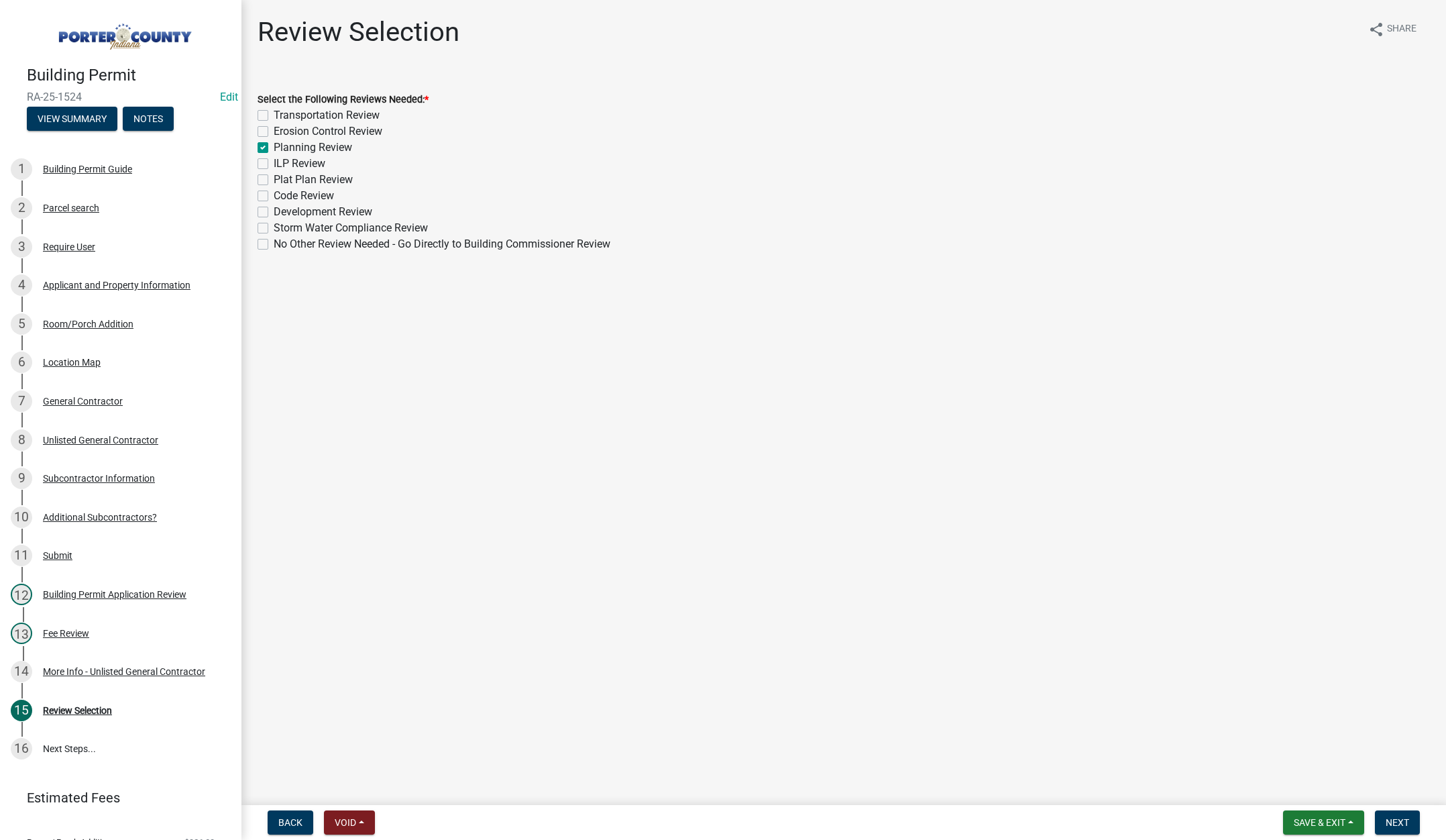
checkbox input "true"
checkbox input "false"
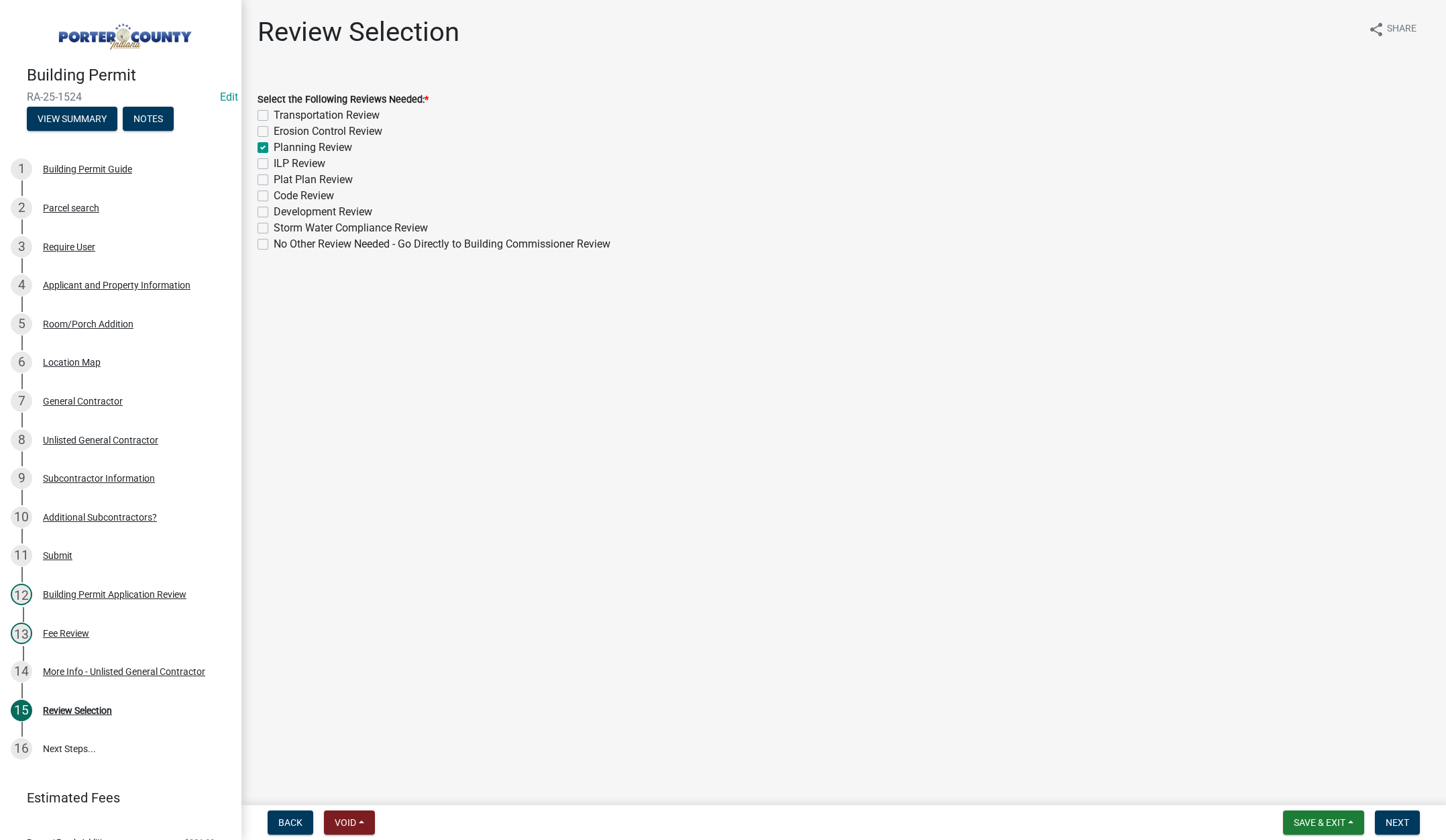
checkbox input "false"
click at [1387, 822] on span "Next" at bounding box center [1398, 822] width 23 height 10
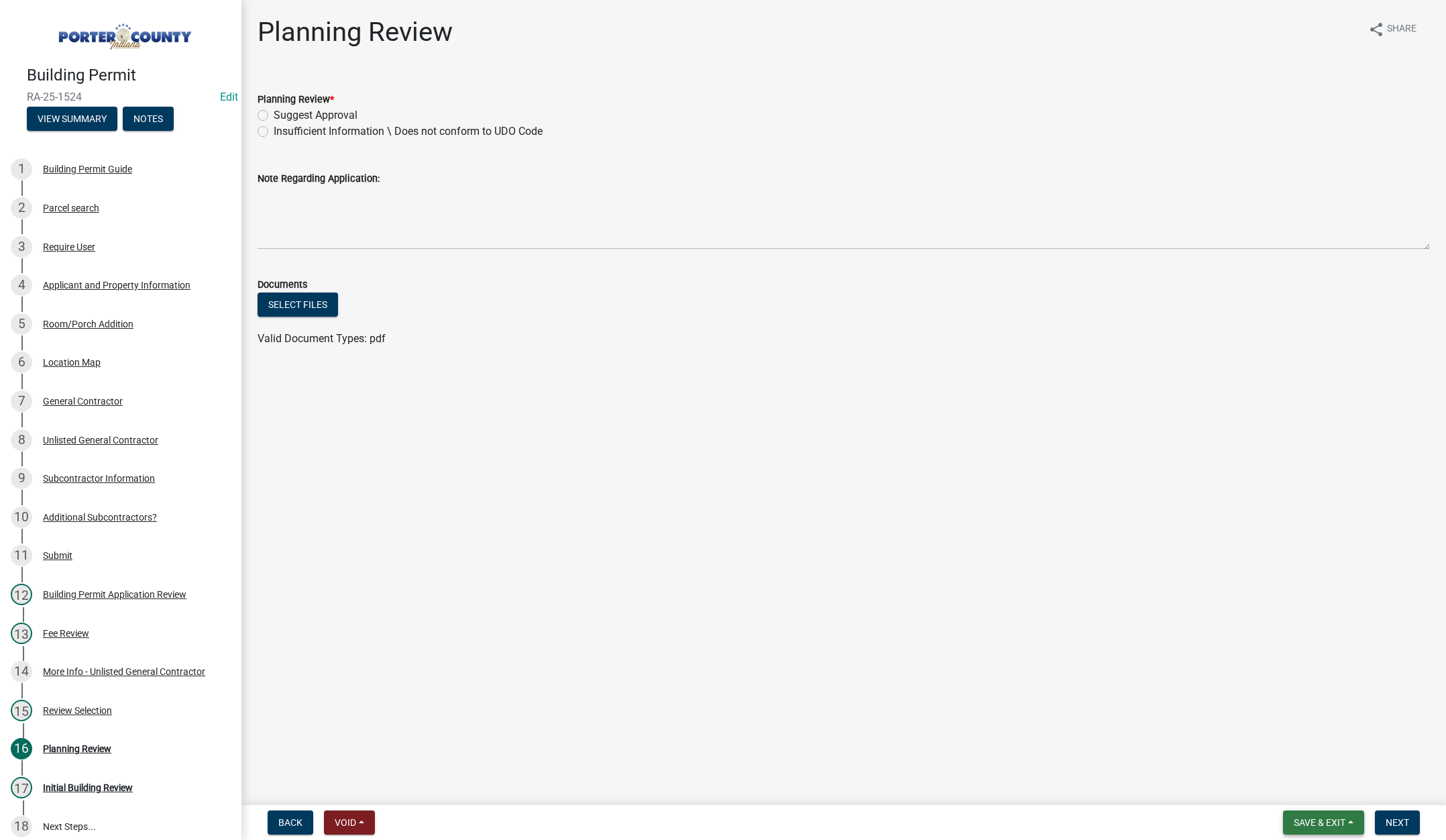
click at [1308, 821] on span "Save & Exit" at bounding box center [1320, 822] width 52 height 10
click at [1301, 794] on button "Save & Exit" at bounding box center [1311, 787] width 107 height 32
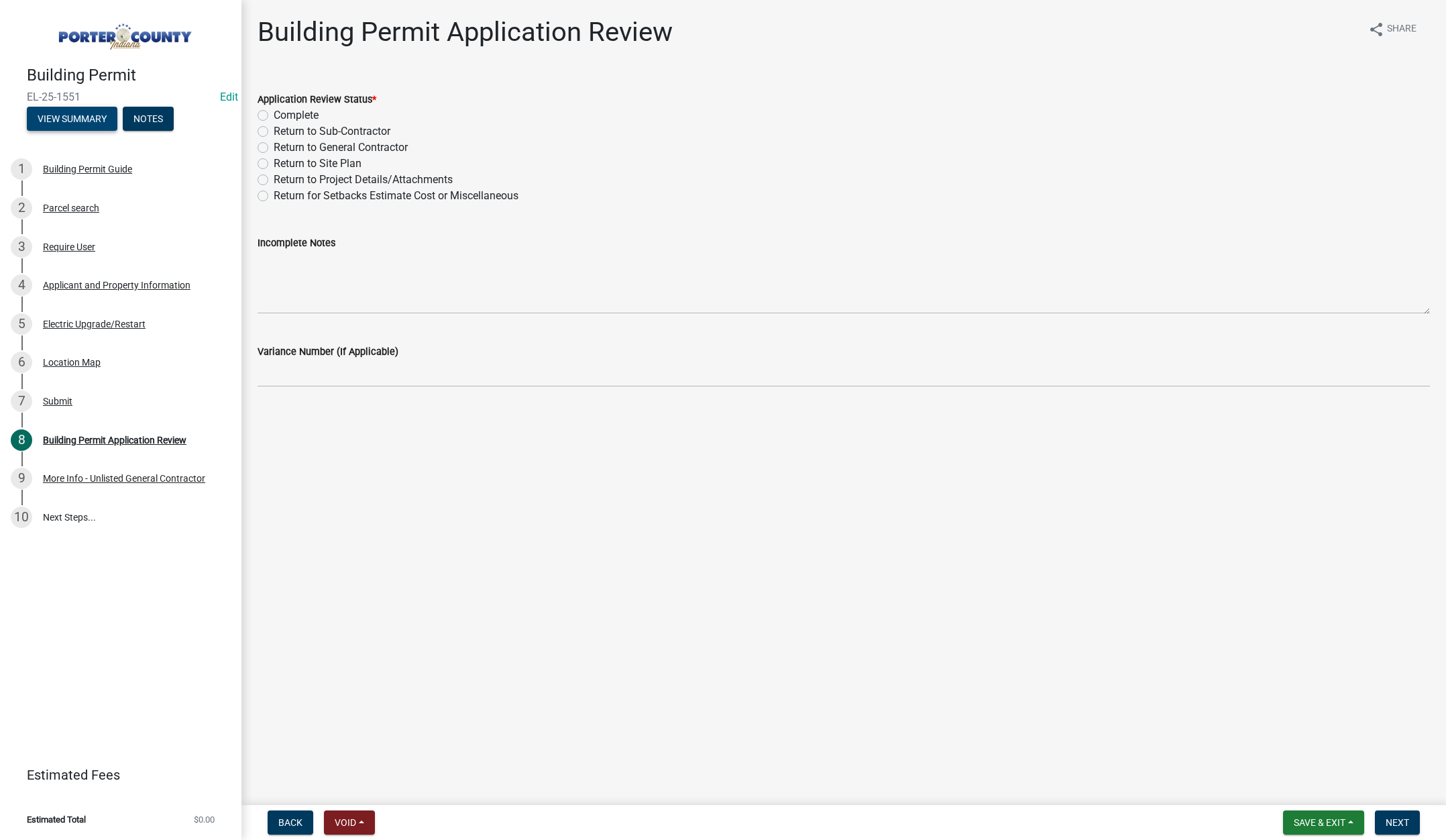
click at [83, 117] on button "View Summary" at bounding box center [72, 119] width 91 height 24
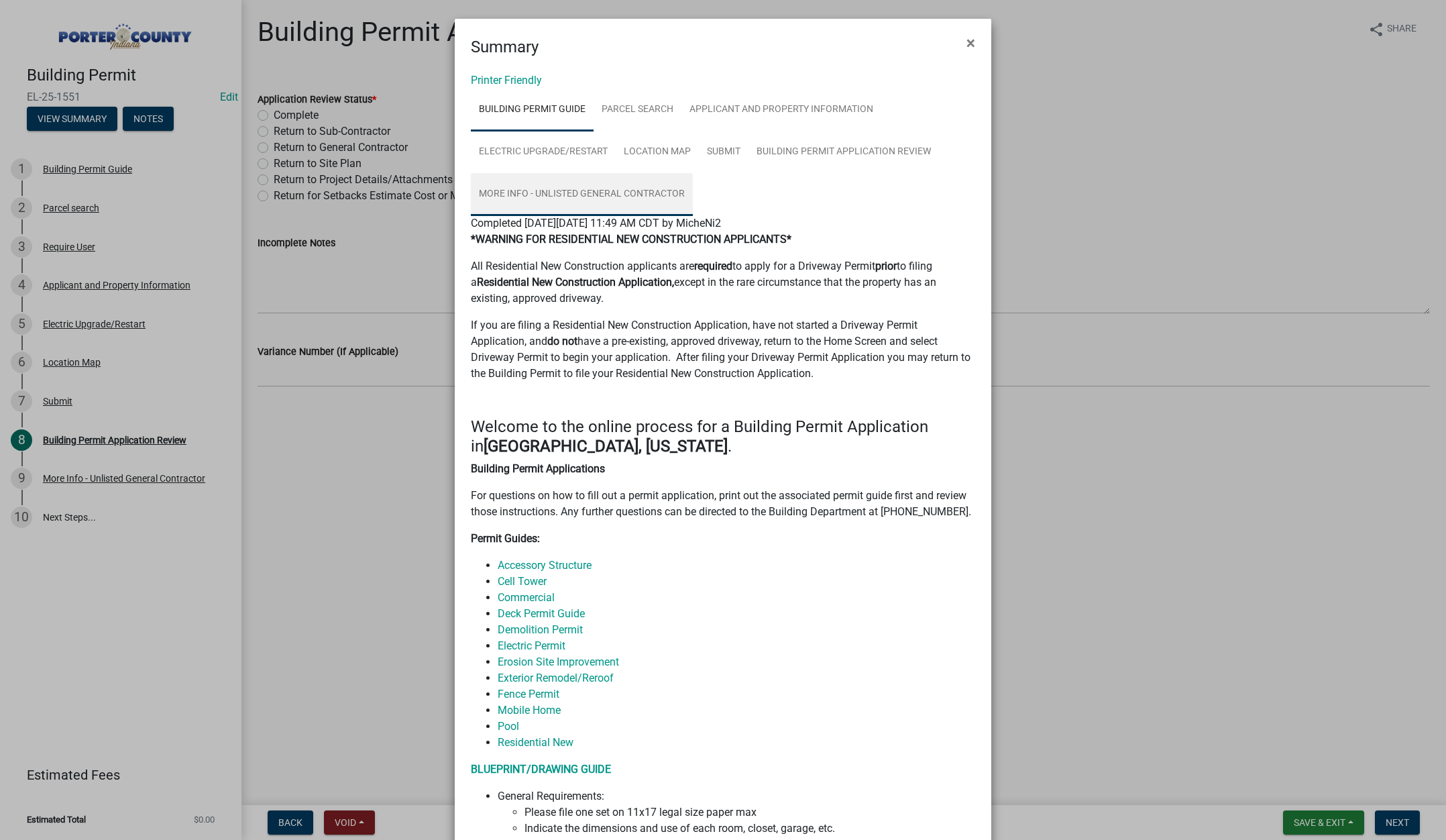
click at [575, 191] on link "More Info - Unlisted General Contractor" at bounding box center [582, 195] width 222 height 43
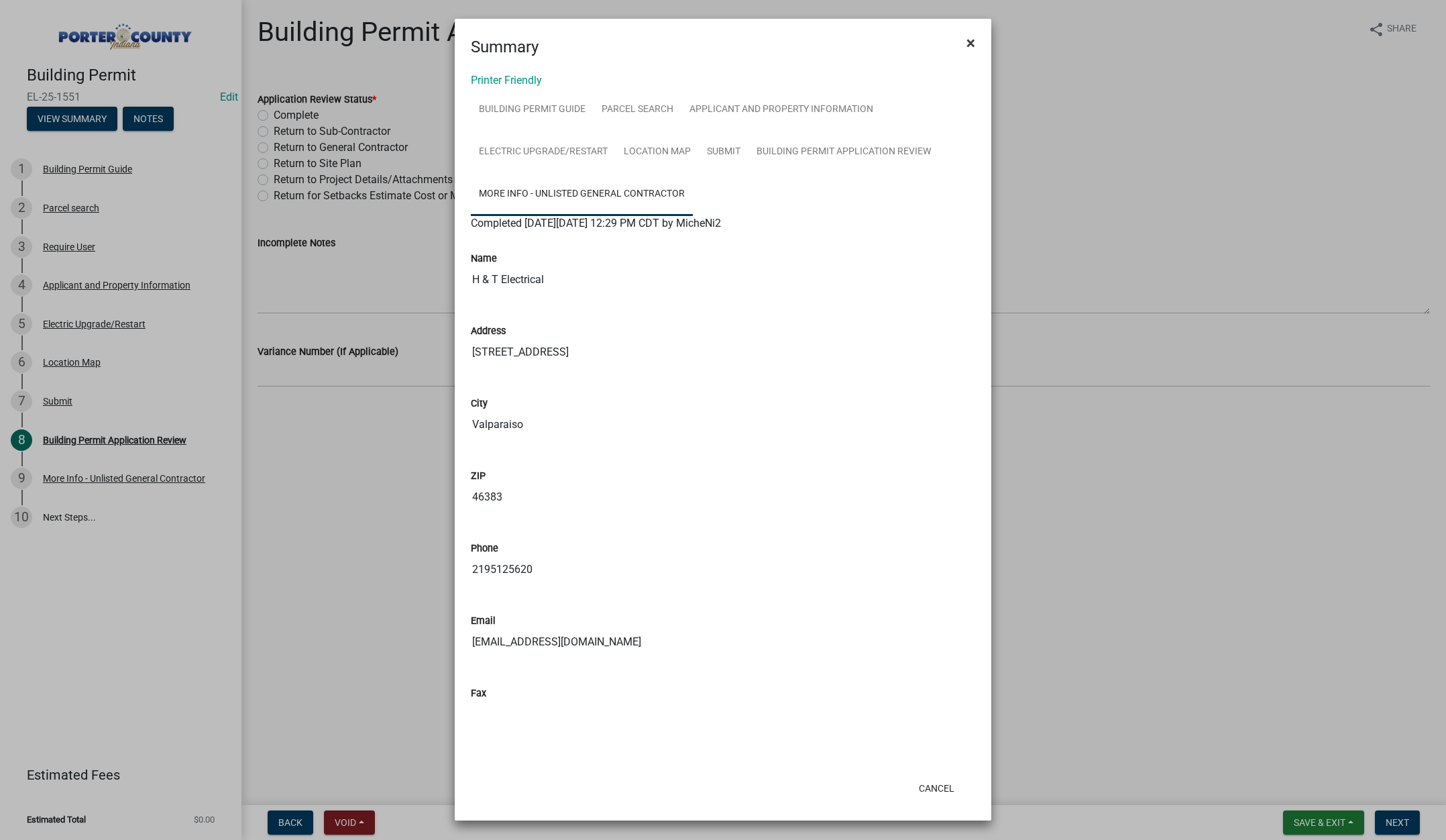
click at [968, 45] on span "×" at bounding box center [971, 43] width 9 height 19
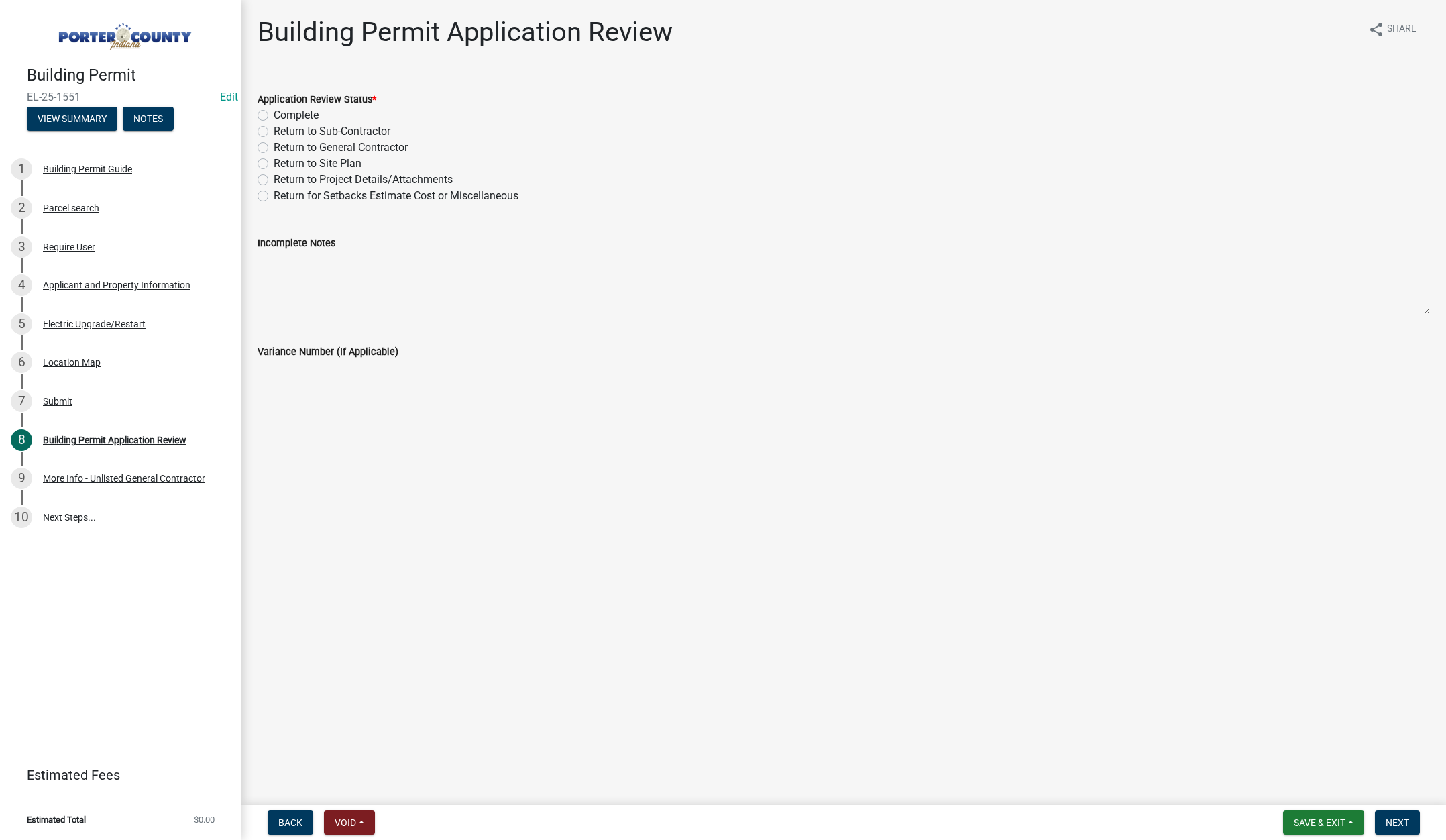
drag, startPoint x: 261, startPoint y: 147, endPoint x: 294, endPoint y: 241, distance: 99.6
click at [273, 147] on label "Return to General Contractor" at bounding box center [341, 147] width 135 height 16
click at [273, 147] on input "Return to General Contractor" at bounding box center [278, 144] width 9 height 9
radio input "true"
click at [312, 266] on textarea "Incomplete Notes" at bounding box center [844, 282] width 1173 height 63
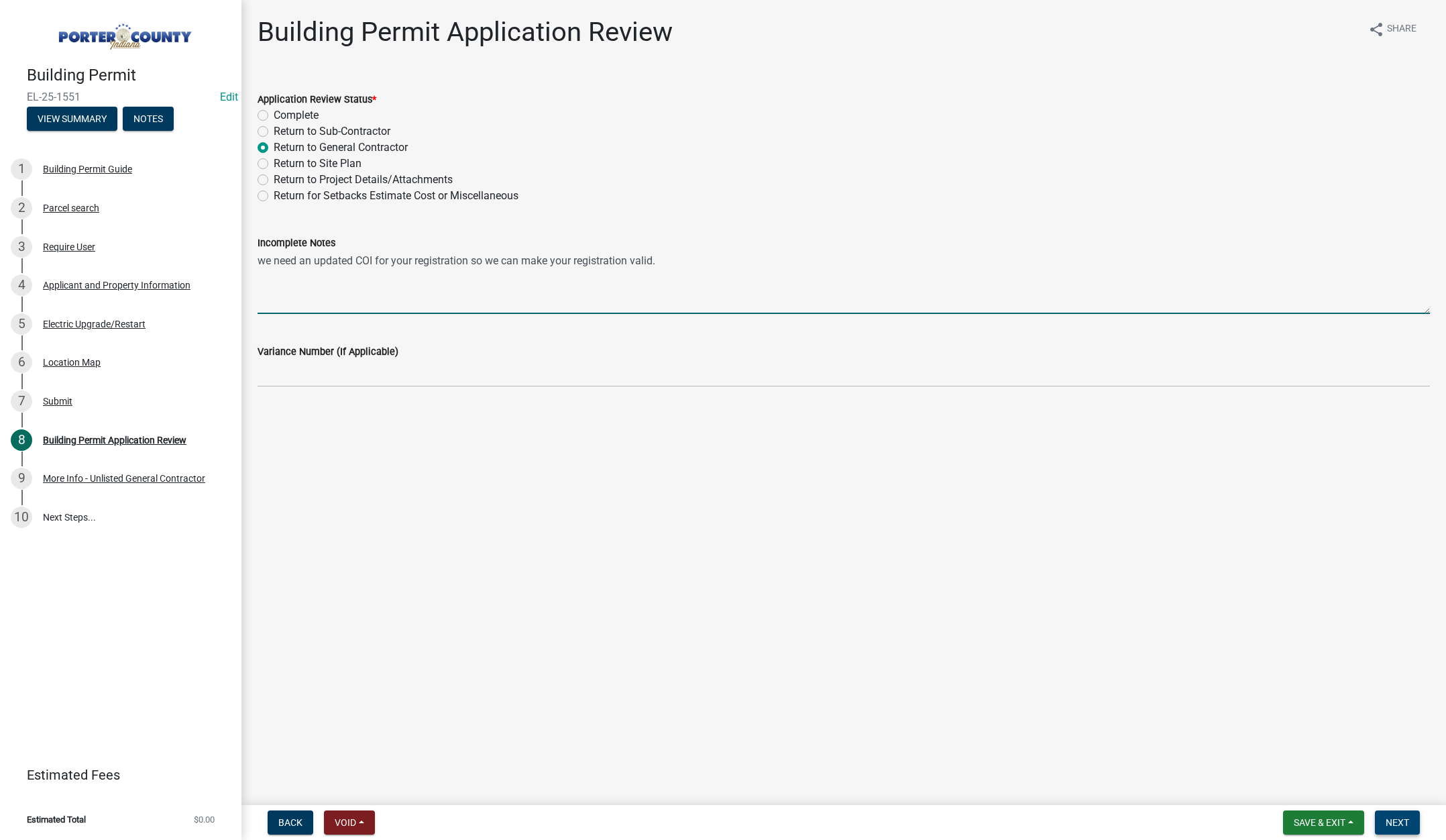
type textarea "we need an updated COI for your registration so we can make your registration v…"
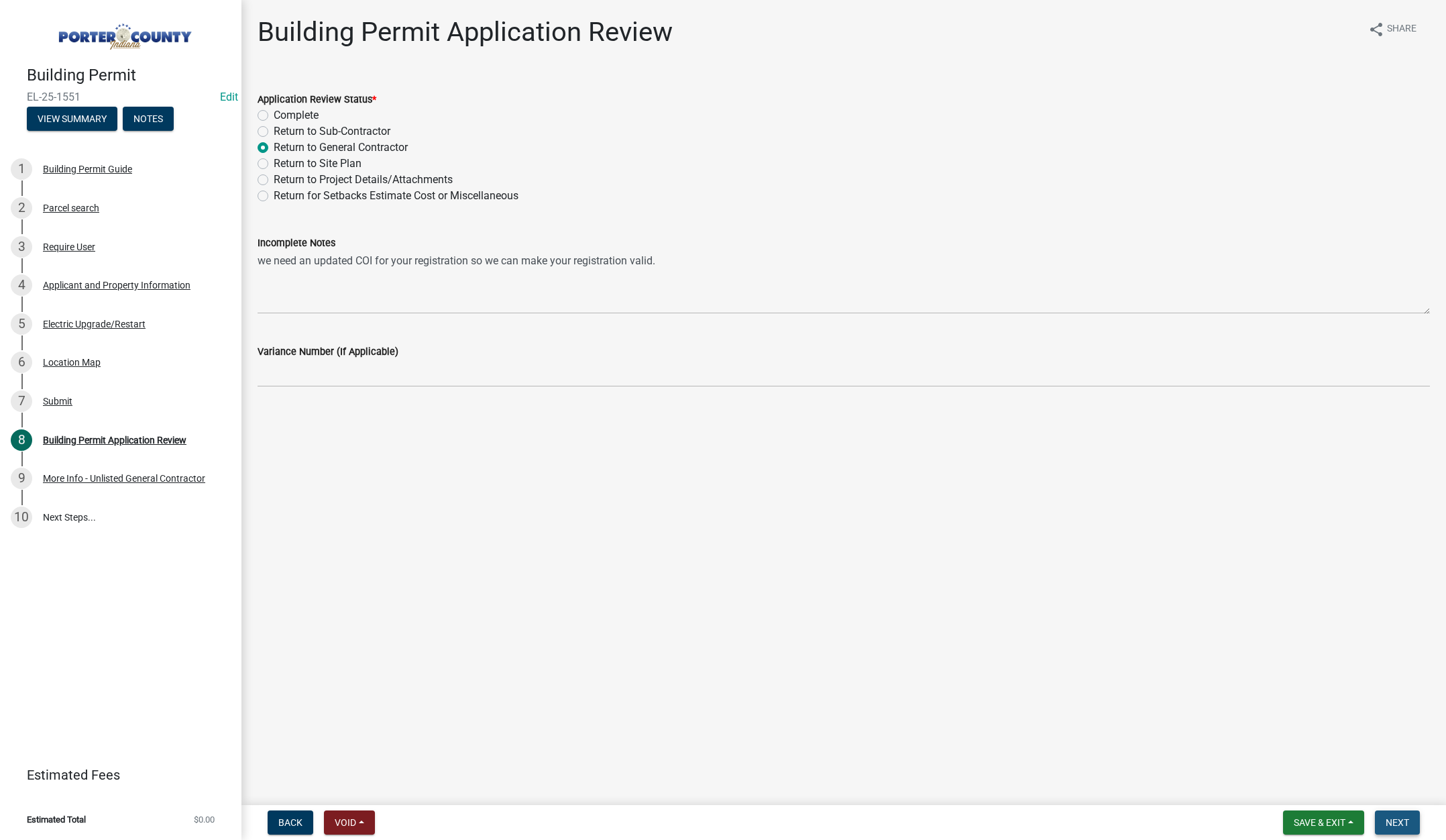
click at [1384, 820] on button "Next" at bounding box center [1398, 822] width 45 height 24
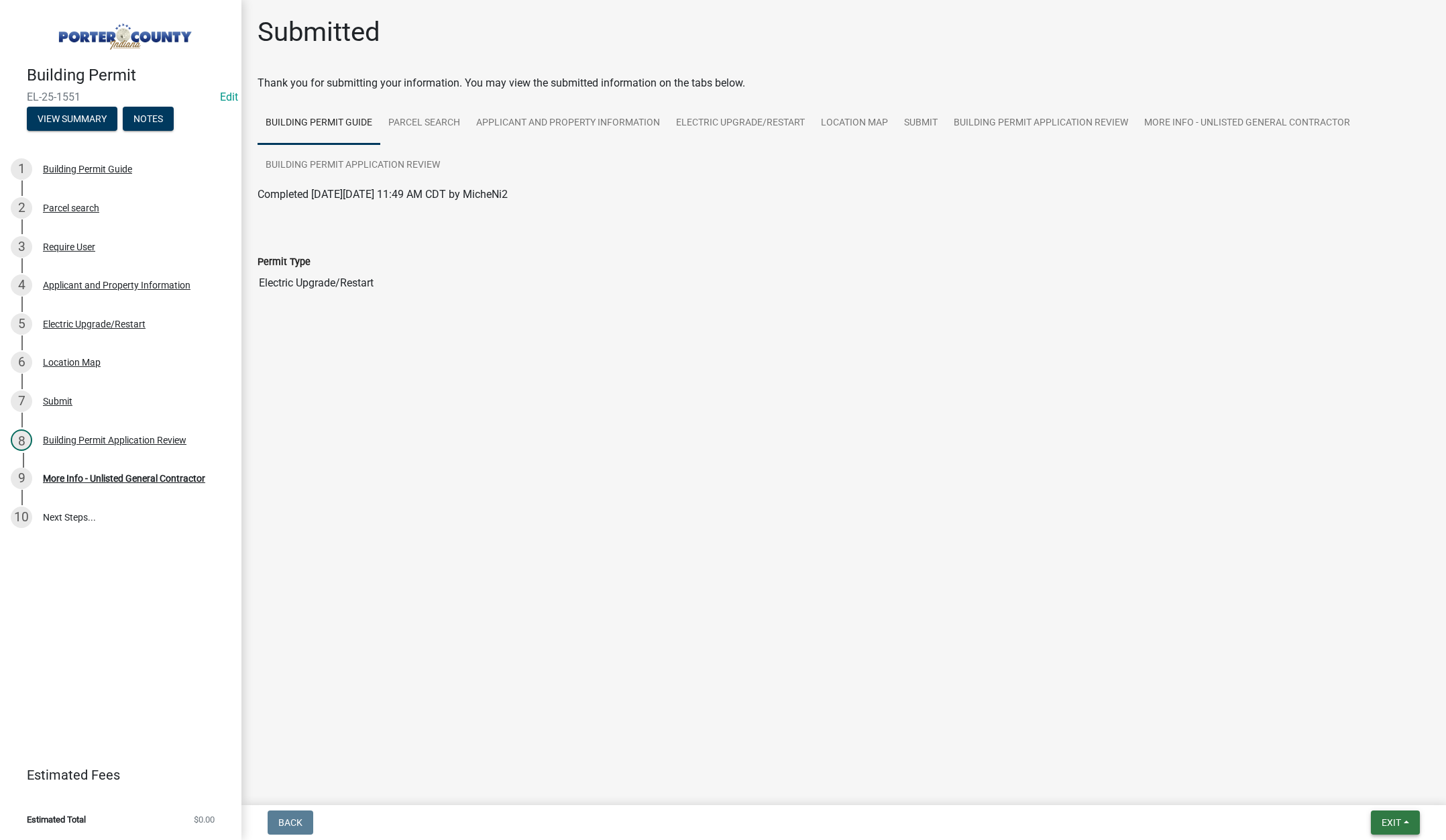
click at [1392, 818] on span "Exit" at bounding box center [1392, 822] width 20 height 10
click at [1367, 791] on button "Save & Exit" at bounding box center [1367, 787] width 107 height 32
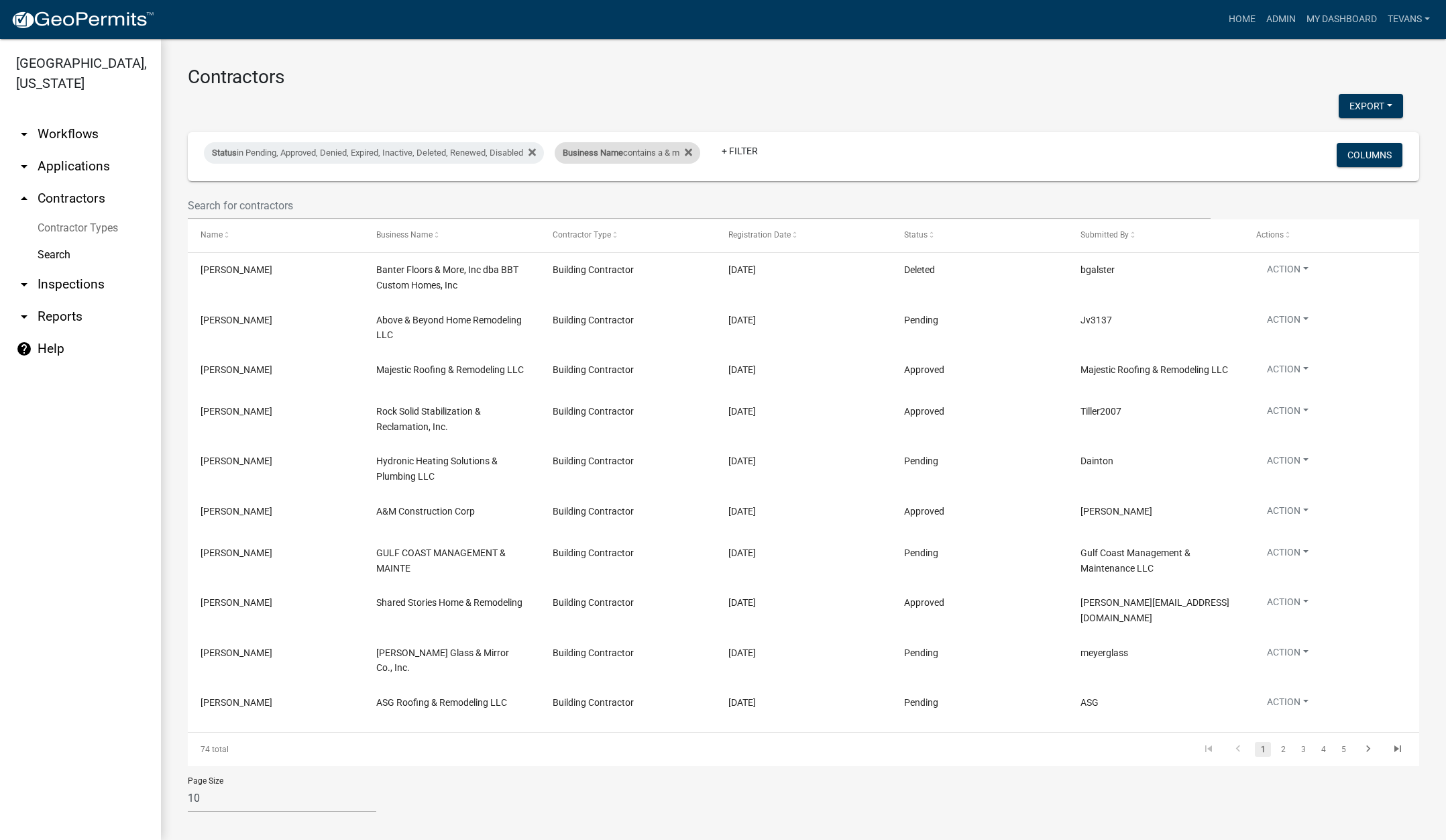
click at [609, 159] on div "Business Name contains a & m" at bounding box center [627, 153] width 146 height 22
click at [611, 206] on input "a & m" at bounding box center [638, 203] width 123 height 28
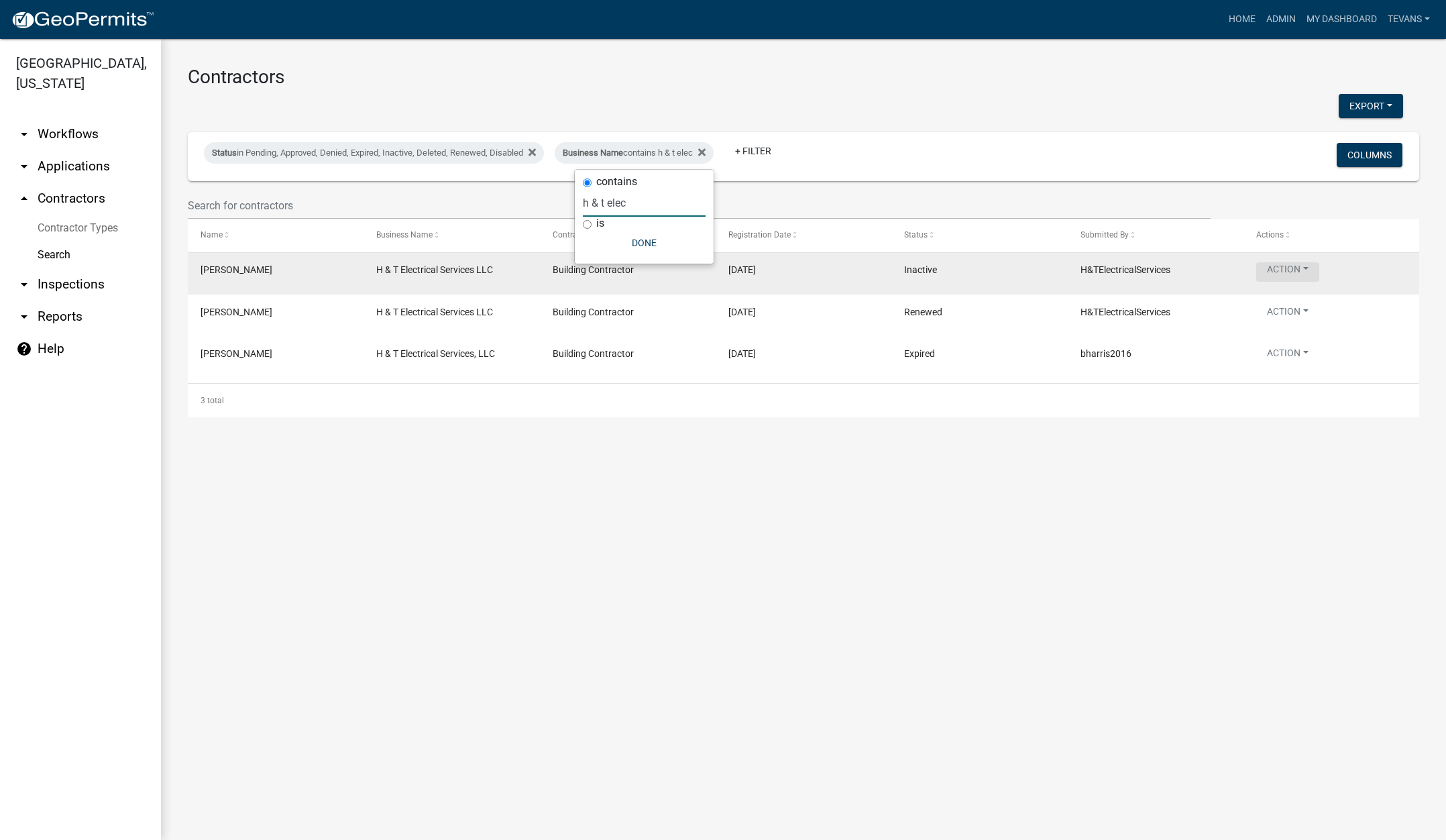
type input "h & t elec"
click at [1292, 272] on button "Action" at bounding box center [1287, 272] width 63 height 20
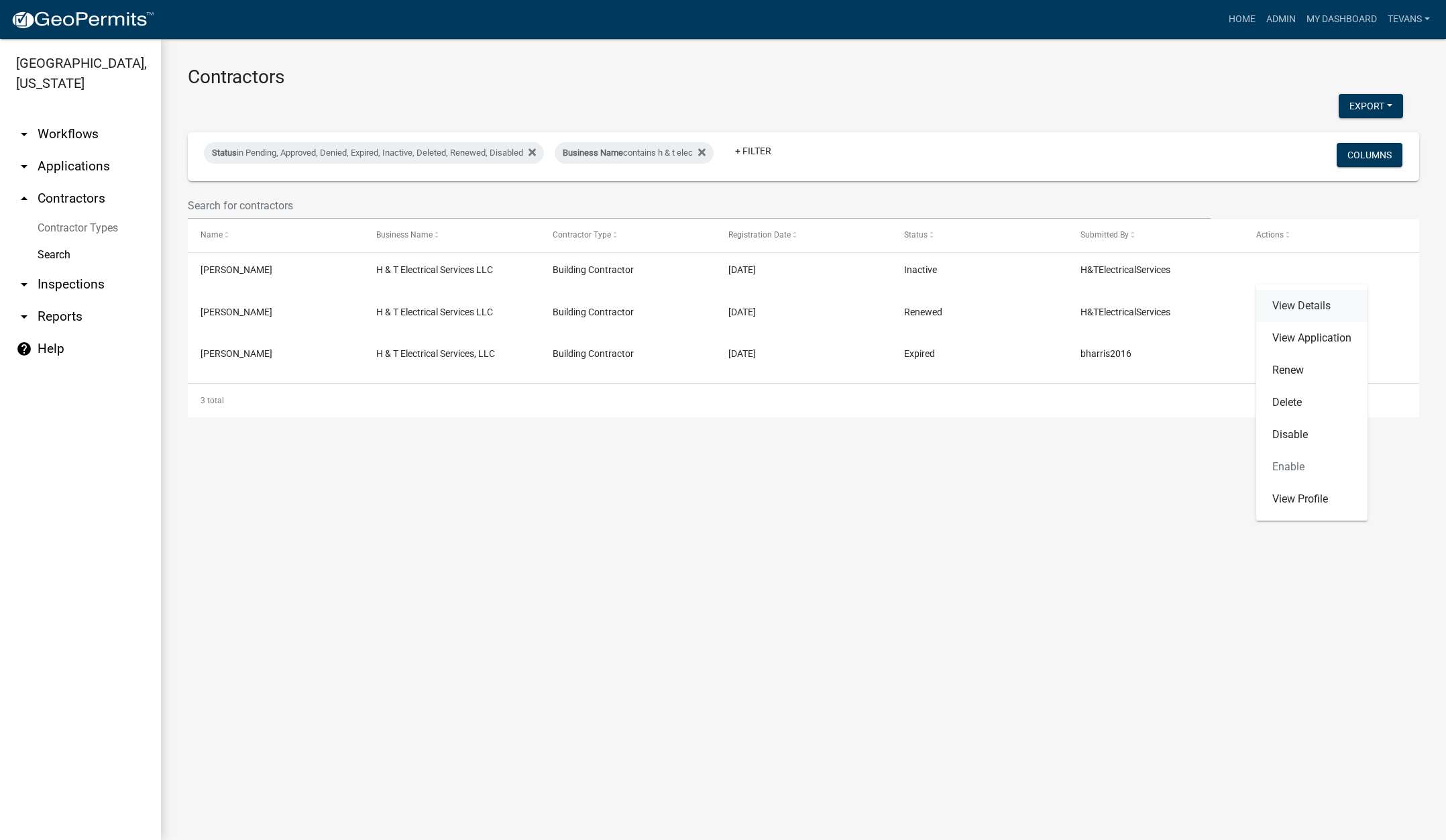
click at [1305, 305] on link "View Details" at bounding box center [1311, 305] width 111 height 32
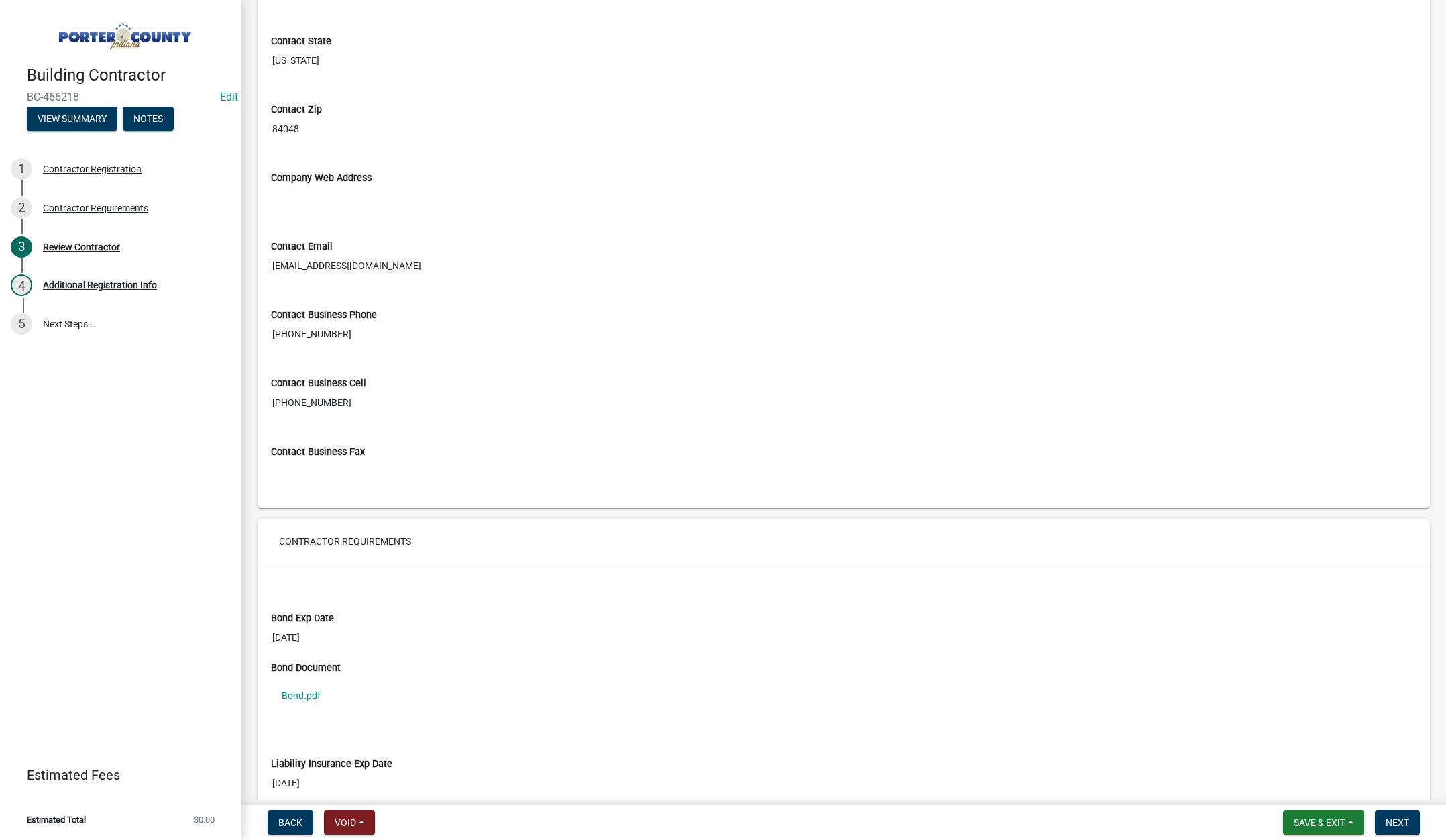
scroll to position [805, 0]
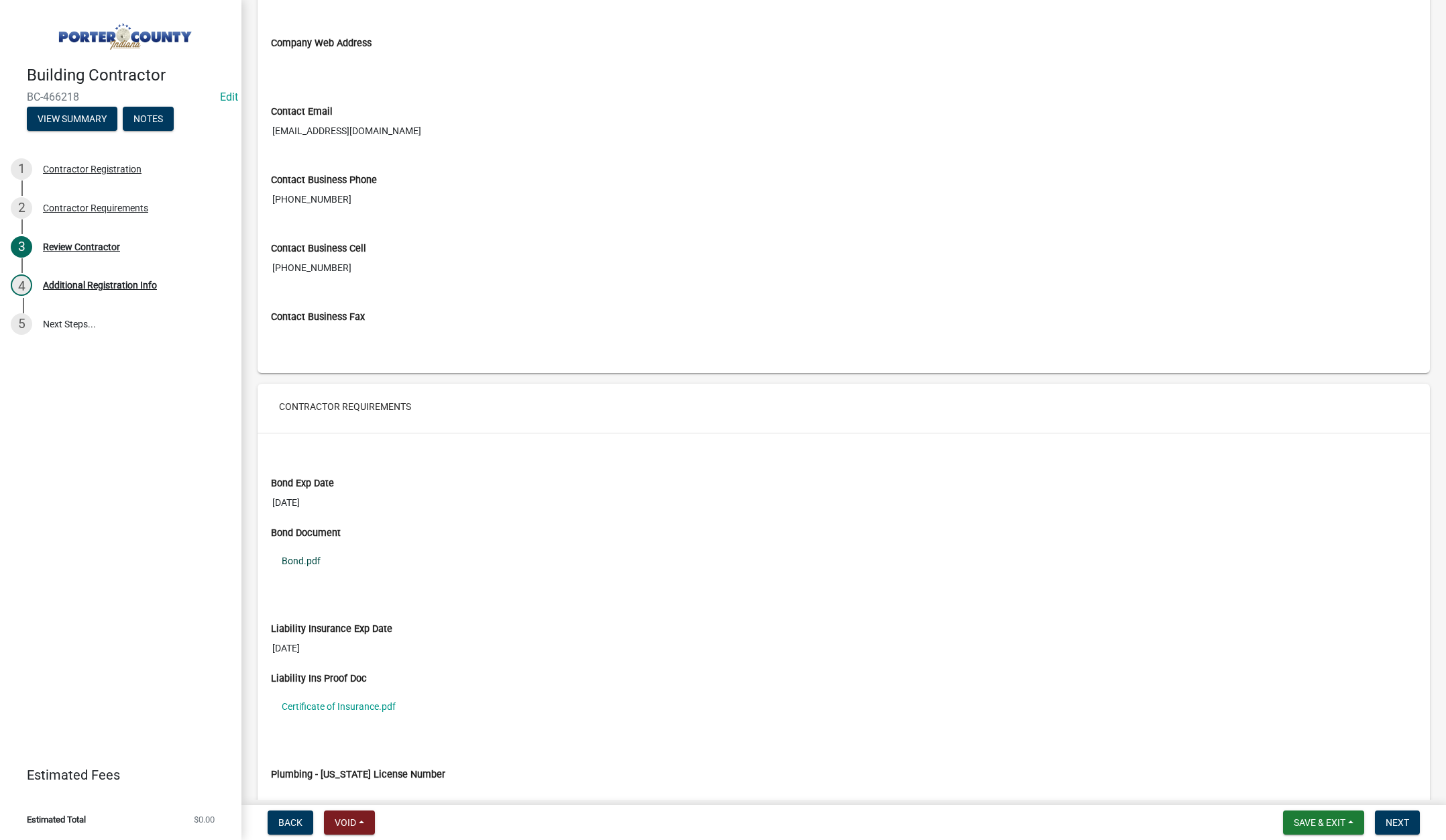
click at [309, 556] on link "Bond.pdf" at bounding box center [844, 561] width 1146 height 31
click at [367, 705] on link "Certificate of Insurance.pdf" at bounding box center [844, 706] width 1146 height 31
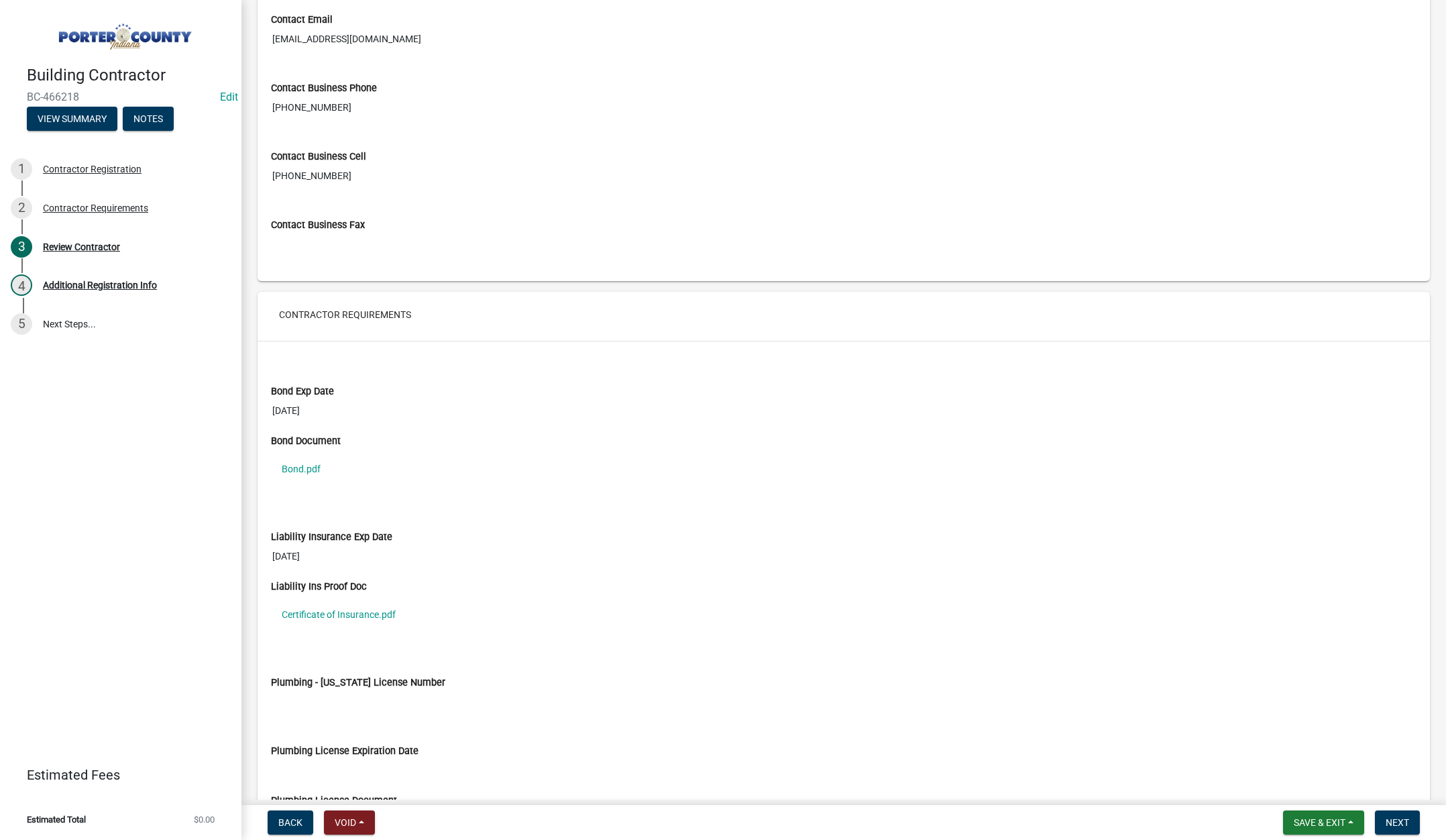
scroll to position [992, 0]
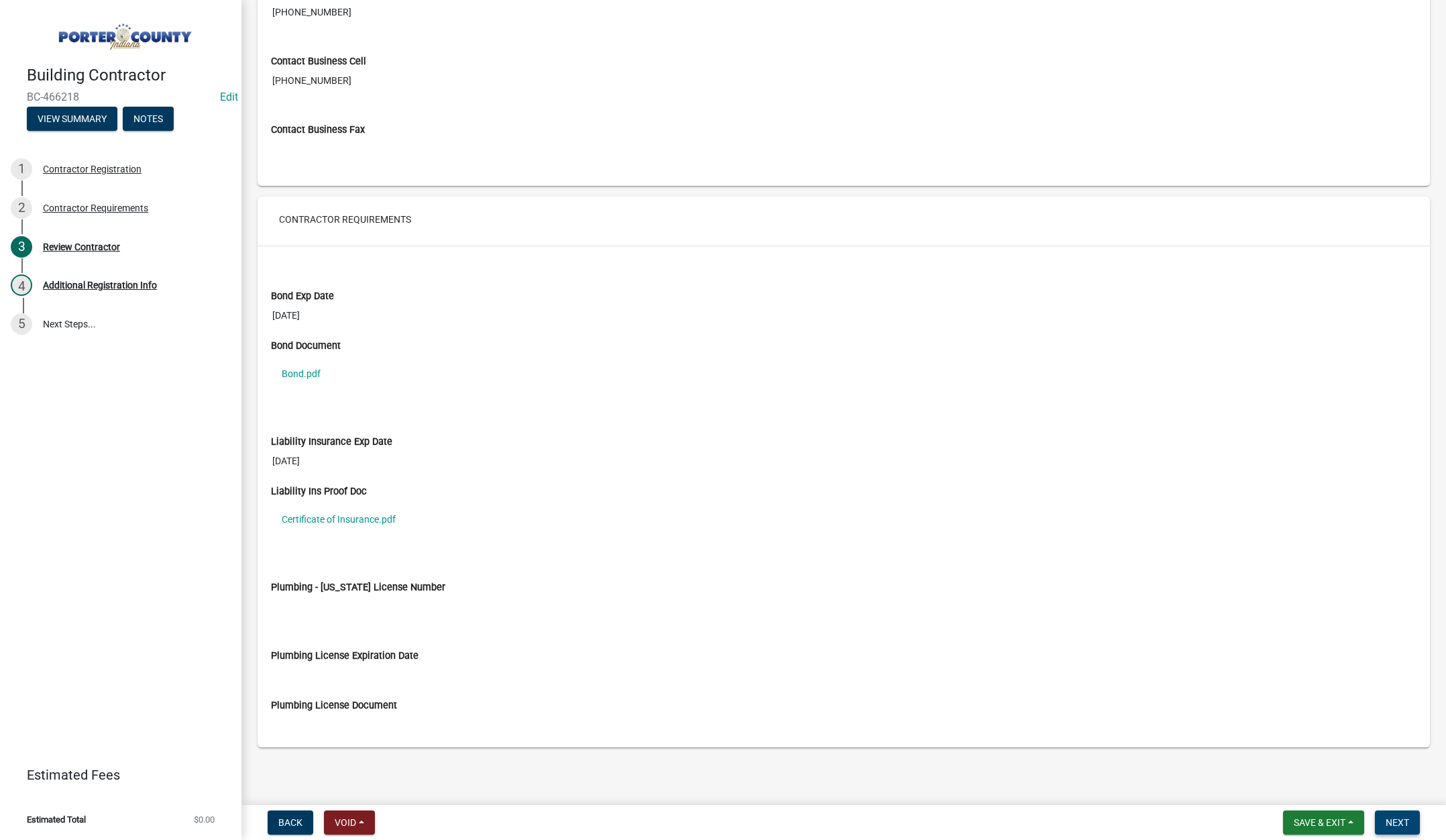
drag, startPoint x: 1399, startPoint y: 818, endPoint x: 1204, endPoint y: 624, distance: 275.1
click at [1399, 818] on span "Next" at bounding box center [1398, 822] width 23 height 10
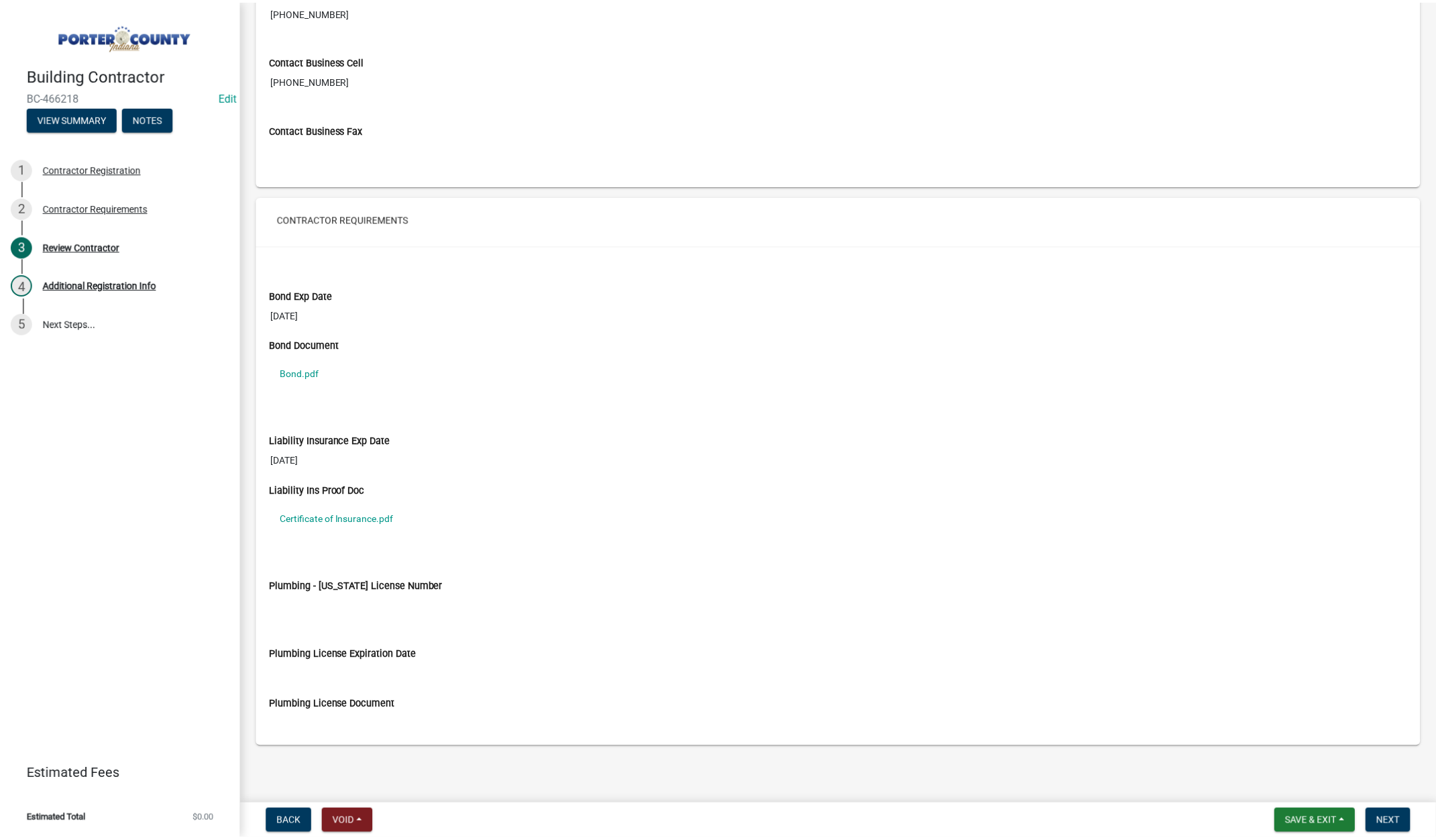
scroll to position [0, 0]
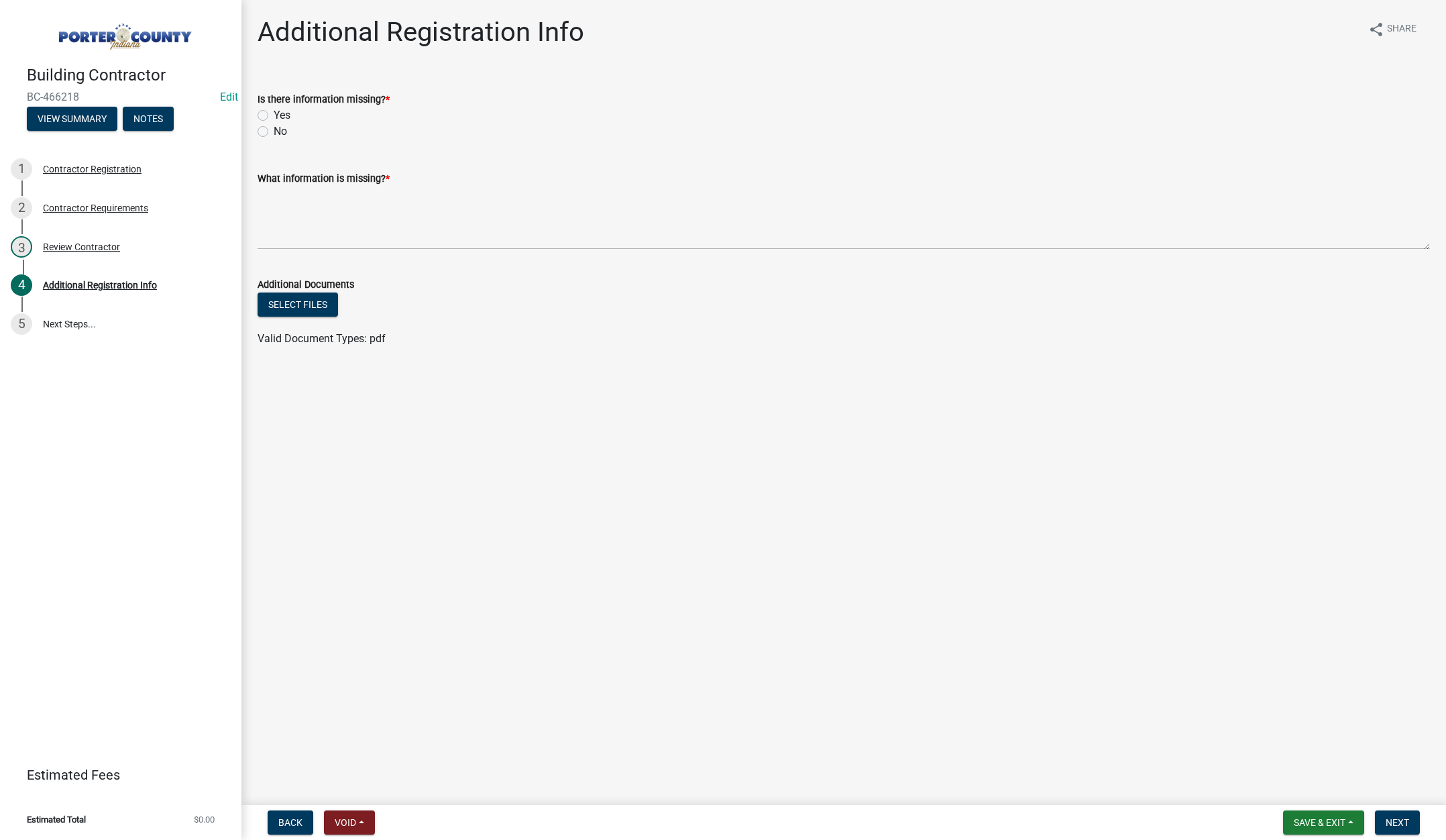
click at [273, 129] on label "No" at bounding box center [280, 131] width 14 height 16
click at [273, 129] on input "No" at bounding box center [278, 128] width 9 height 9
radio input "true"
click at [273, 111] on label "Yes" at bounding box center [281, 115] width 16 height 16
click at [273, 111] on input "Yes" at bounding box center [278, 111] width 9 height 9
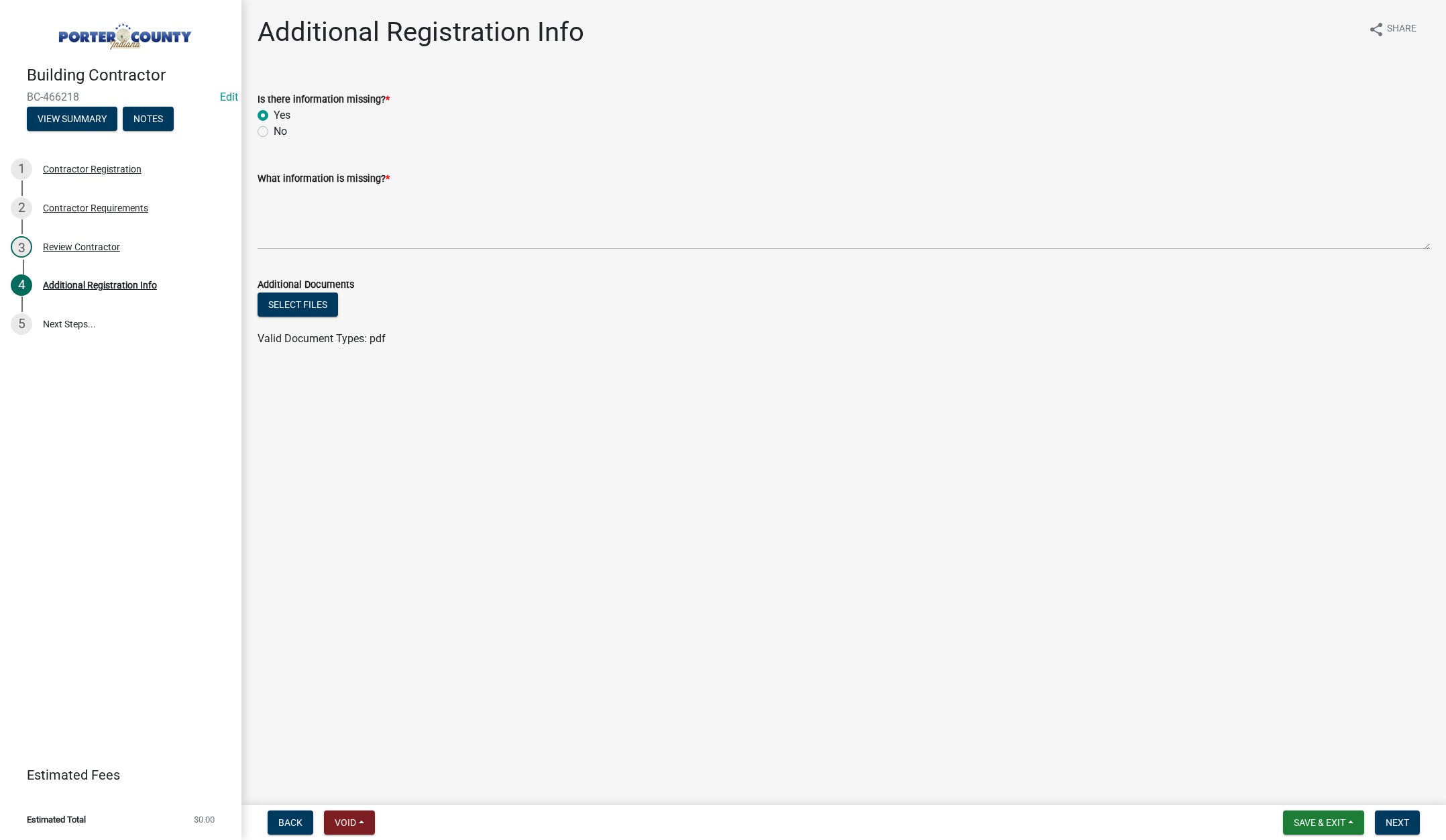
radio input "true"
click at [365, 212] on textarea "What information is missing? *" at bounding box center [844, 217] width 1173 height 63
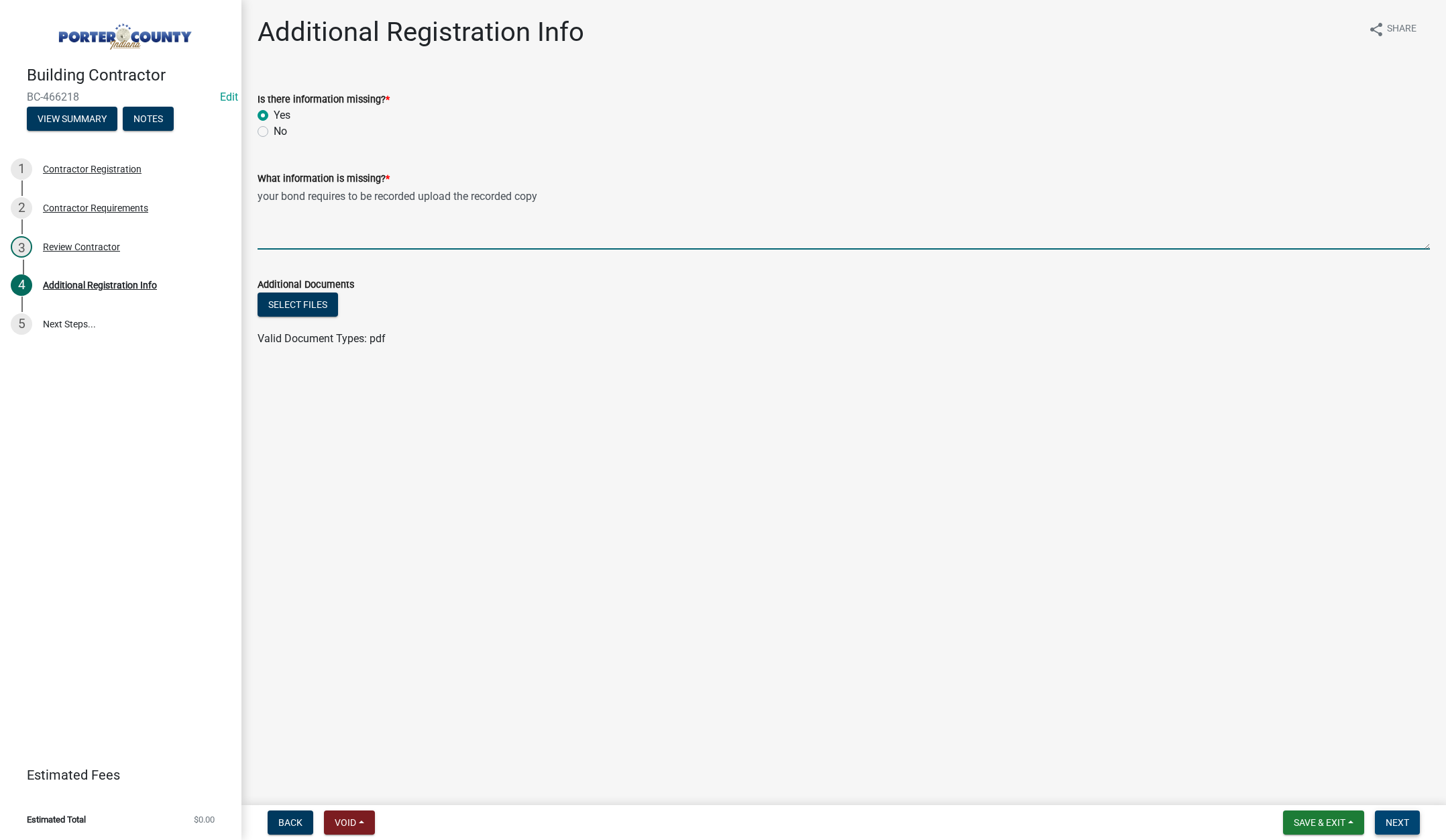
type textarea "your bond requires to be recorded upload the recorded copy"
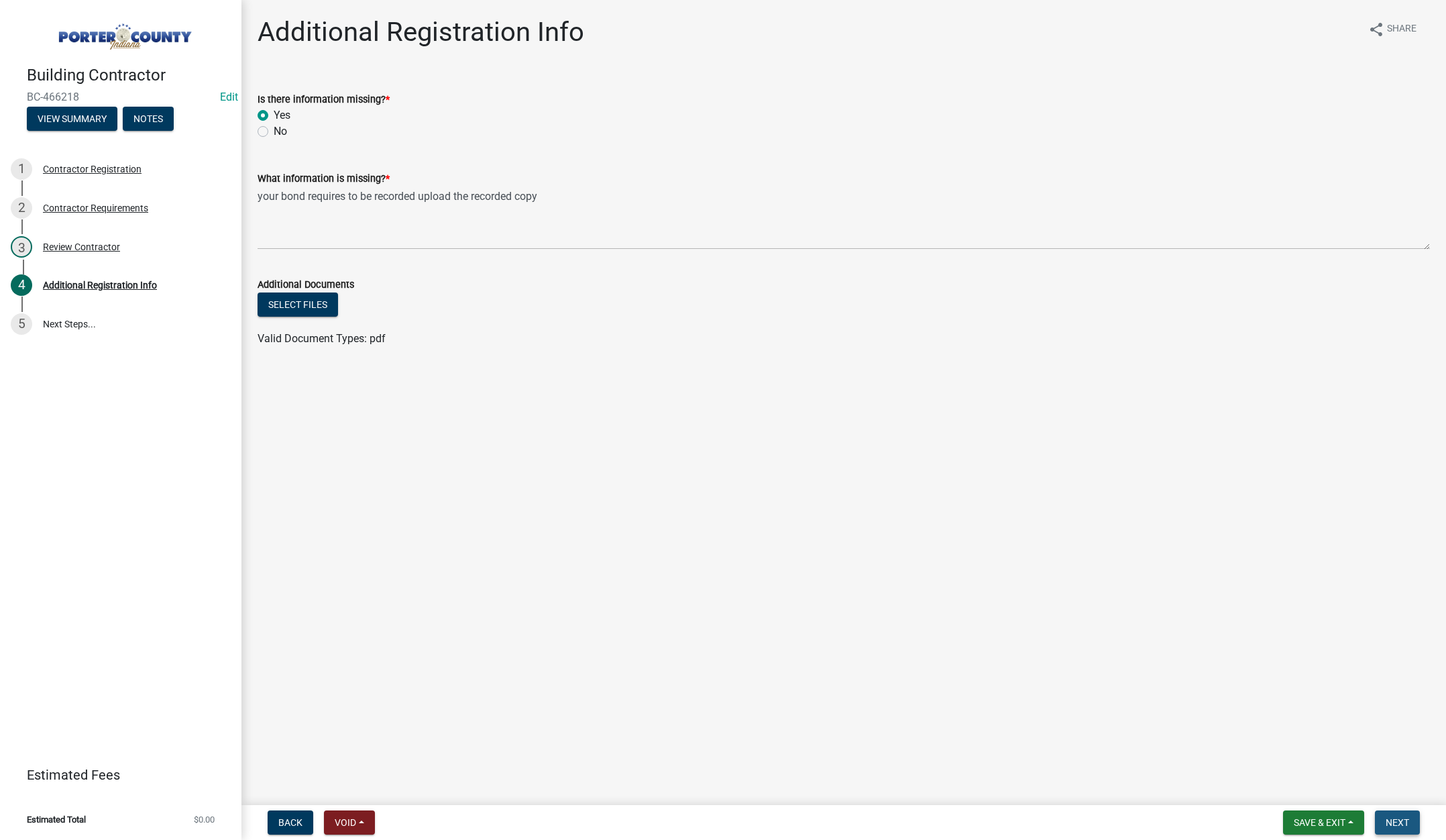
click at [1393, 821] on span "Next" at bounding box center [1398, 822] width 23 height 10
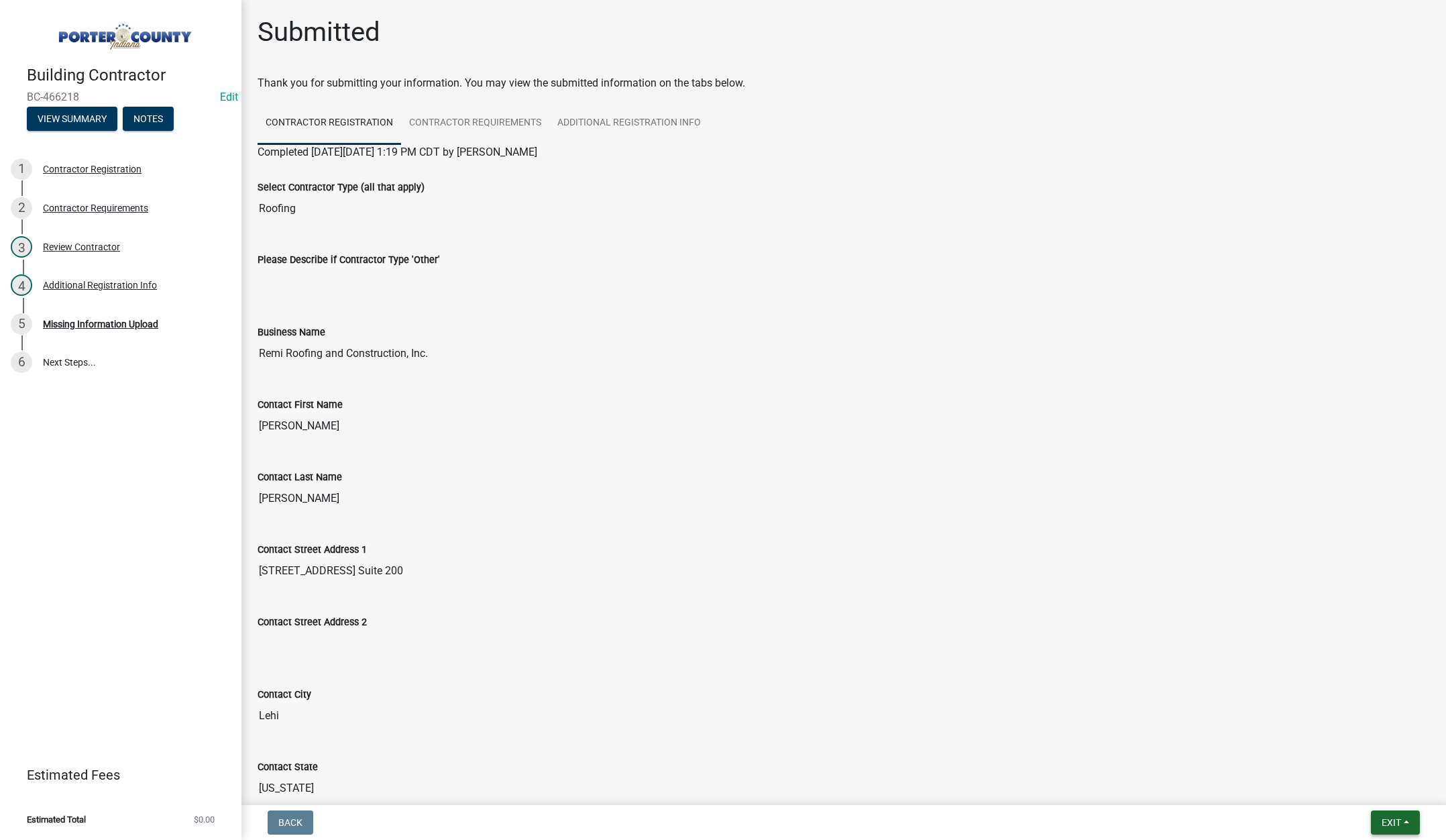
click at [1390, 818] on span "Exit" at bounding box center [1392, 822] width 20 height 10
click at [1380, 803] on div "Save Save & Exit" at bounding box center [1367, 771] width 107 height 75
drag, startPoint x: 1347, startPoint y: 790, endPoint x: 1349, endPoint y: 778, distance: 12.2
click at [1347, 790] on button "Save & Exit" at bounding box center [1367, 787] width 107 height 32
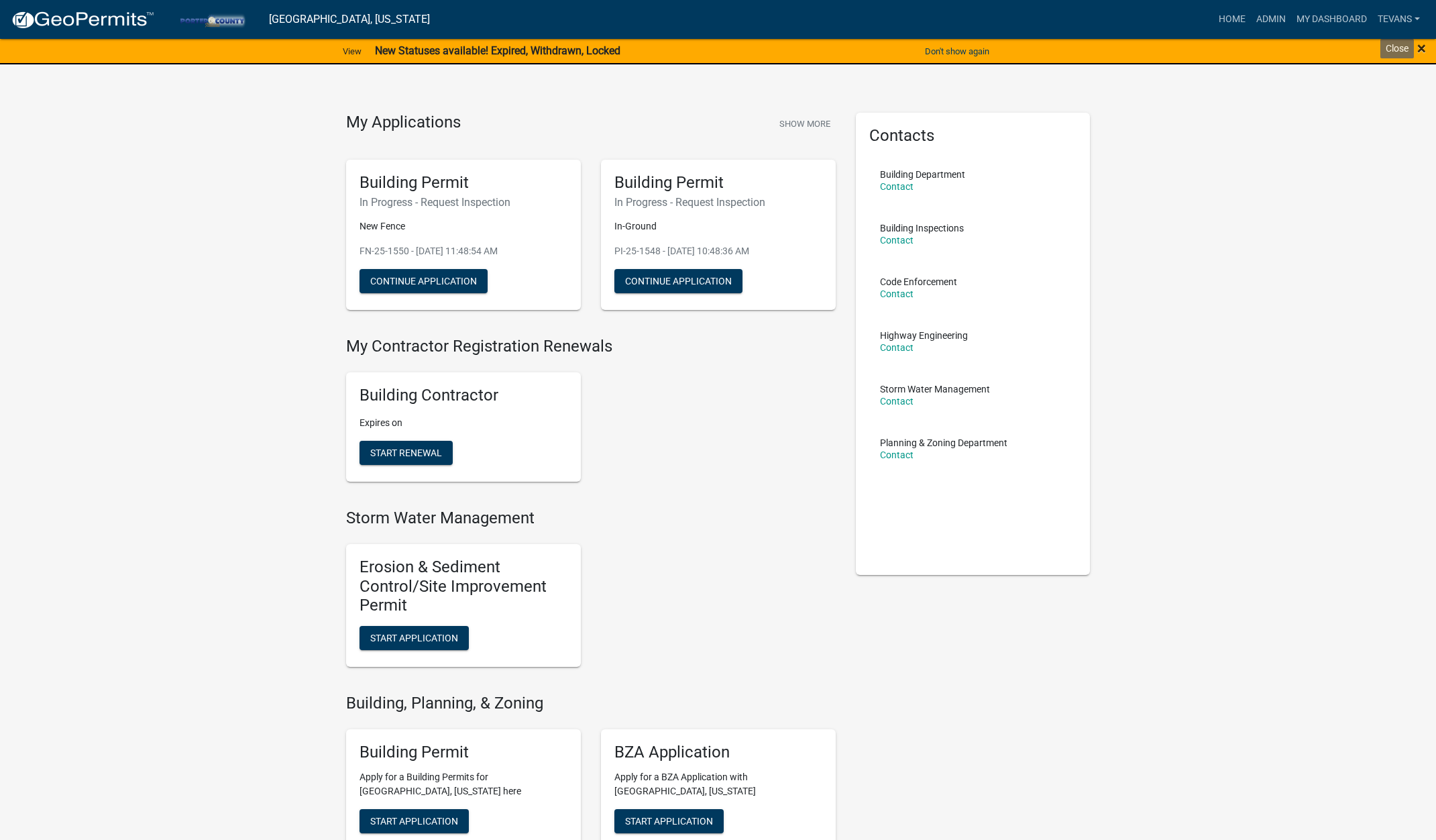
click at [1419, 44] on span "×" at bounding box center [1421, 48] width 9 height 19
